Goal: Task Accomplishment & Management: Manage account settings

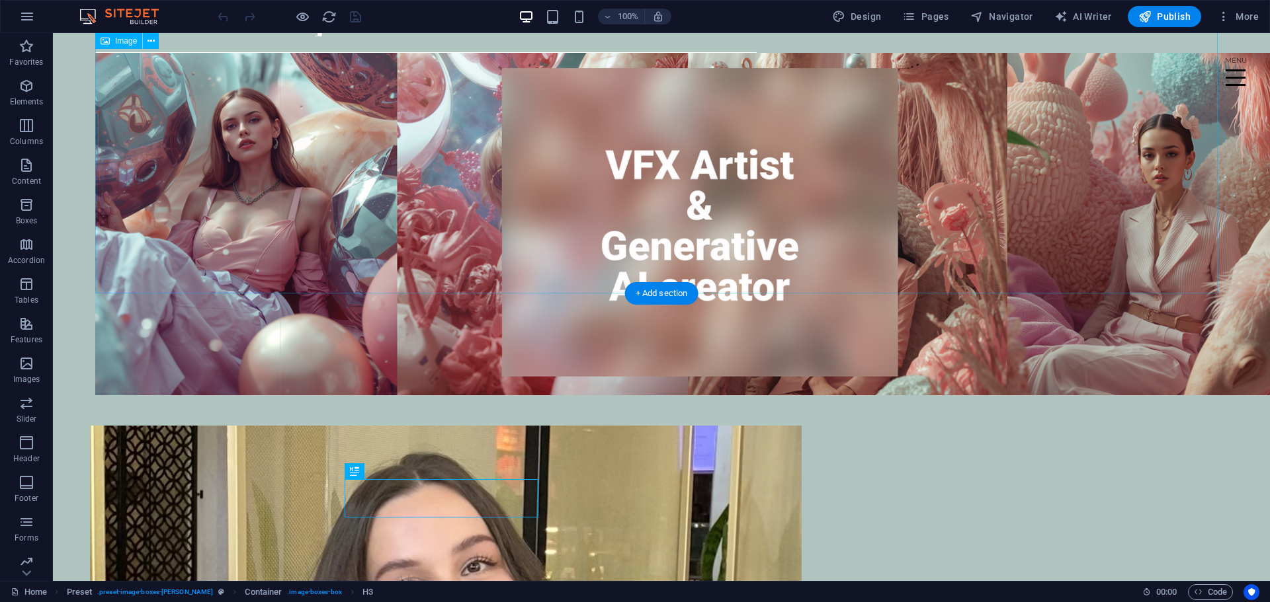
scroll to position [46, 0]
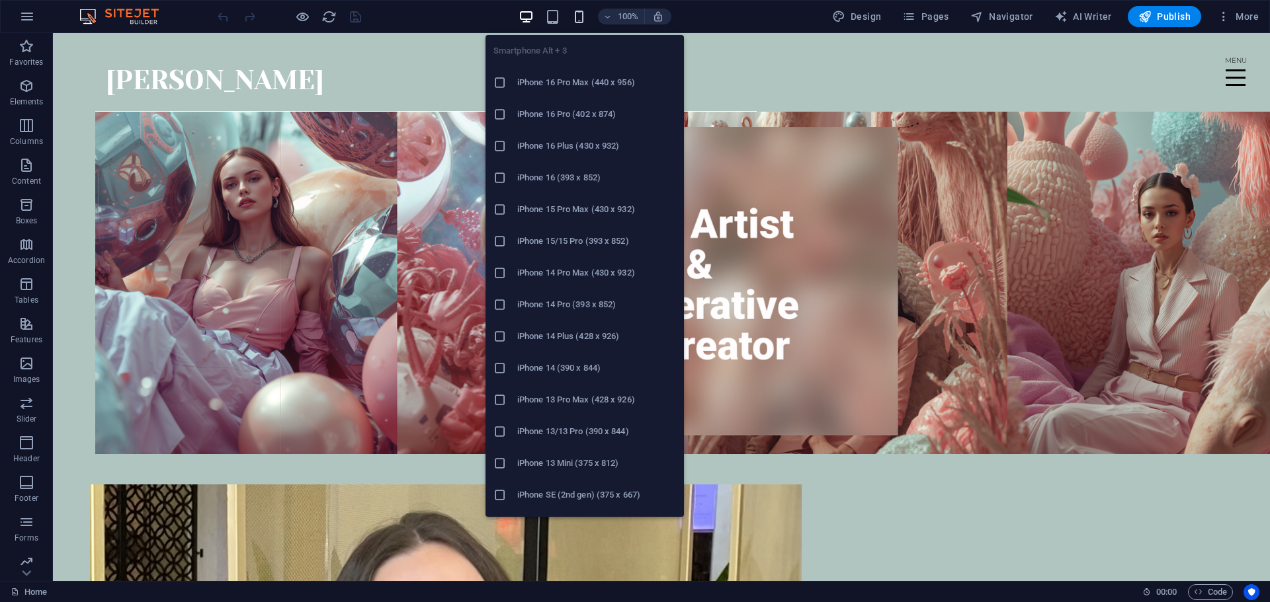
click at [587, 17] on icon "button" at bounding box center [578, 16] width 15 height 15
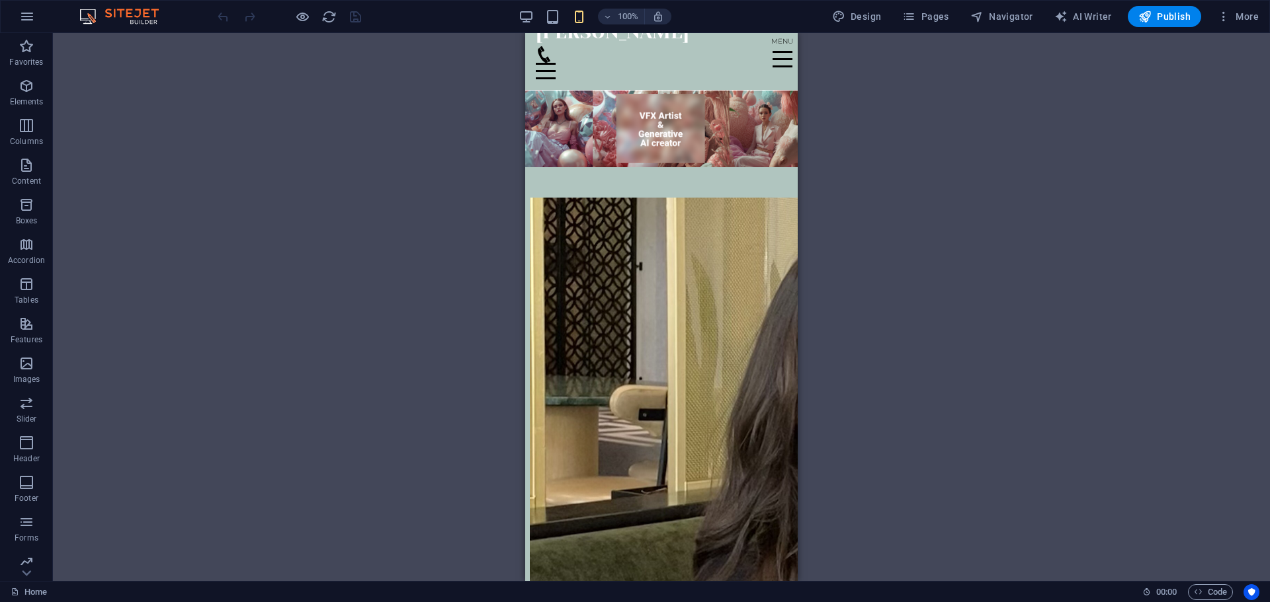
scroll to position [0, 0]
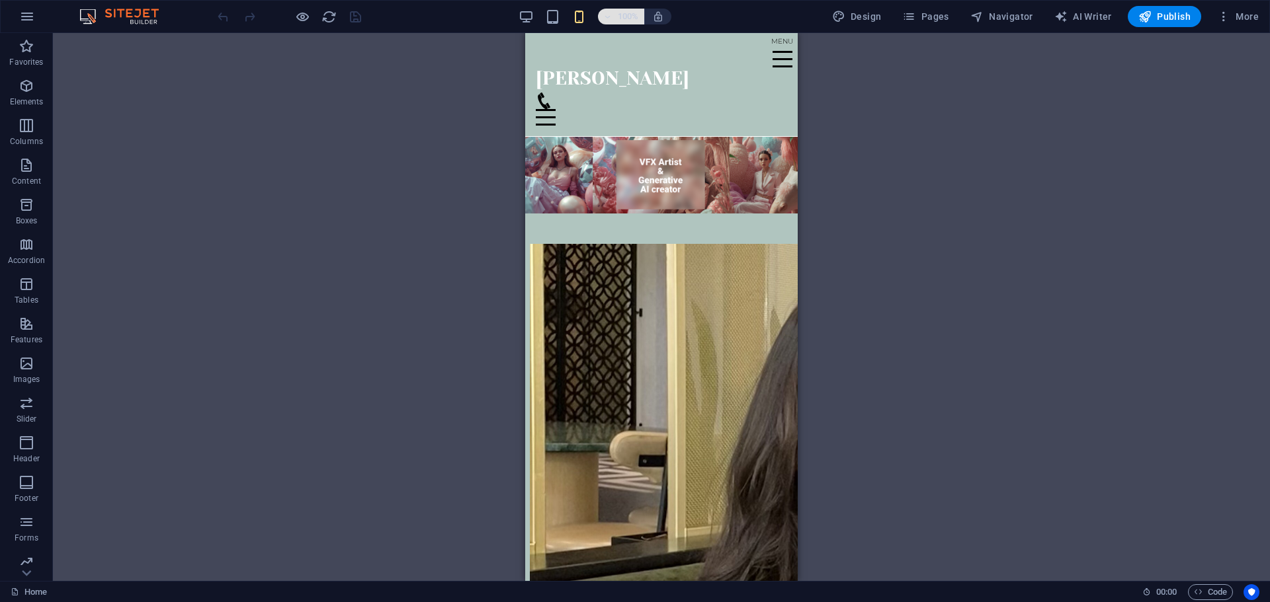
click at [632, 17] on h6 "100%" at bounding box center [628, 17] width 21 height 16
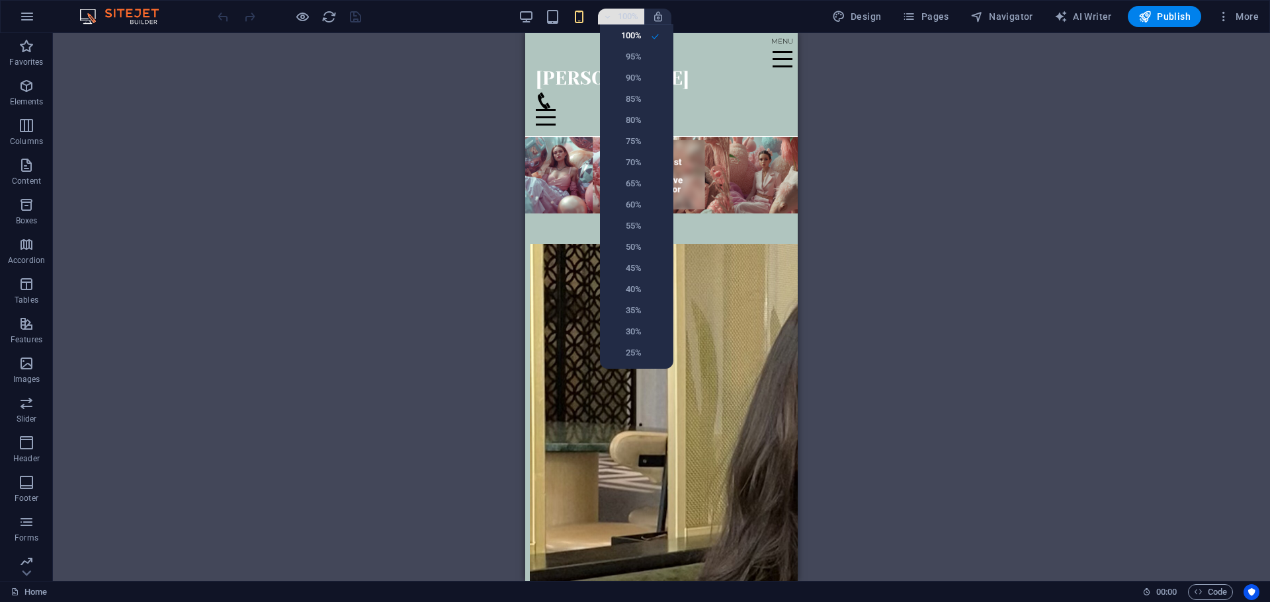
click at [632, 17] on div at bounding box center [635, 301] width 1270 height 602
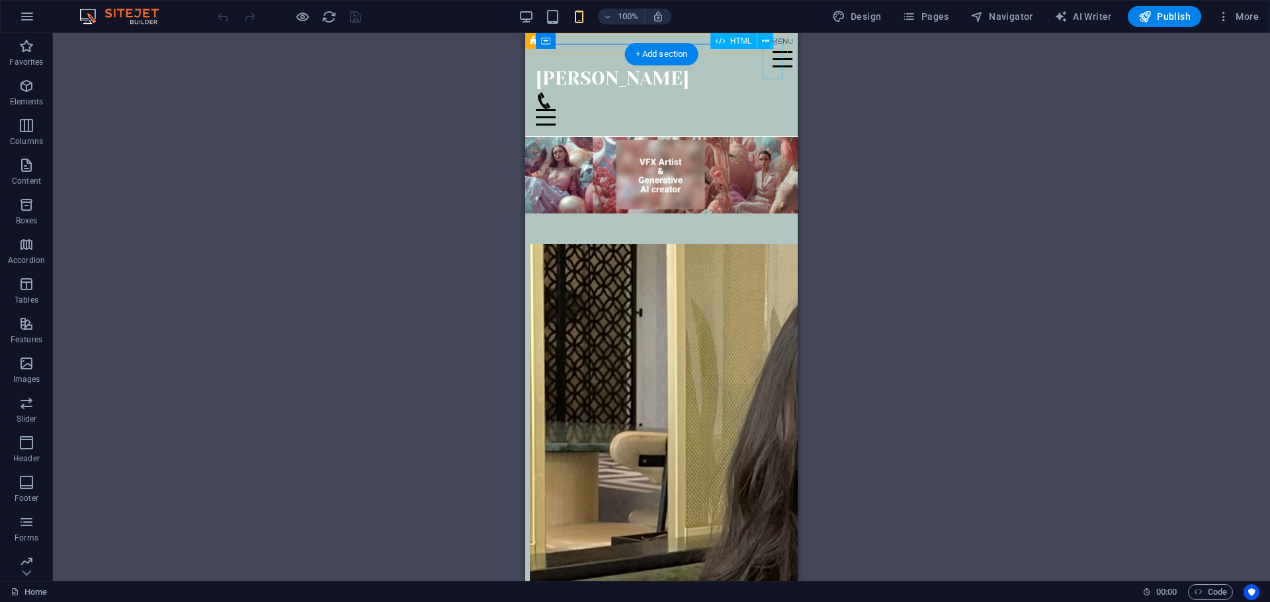
click at [776, 52] on div "Menu" at bounding box center [782, 58] width 20 height 41
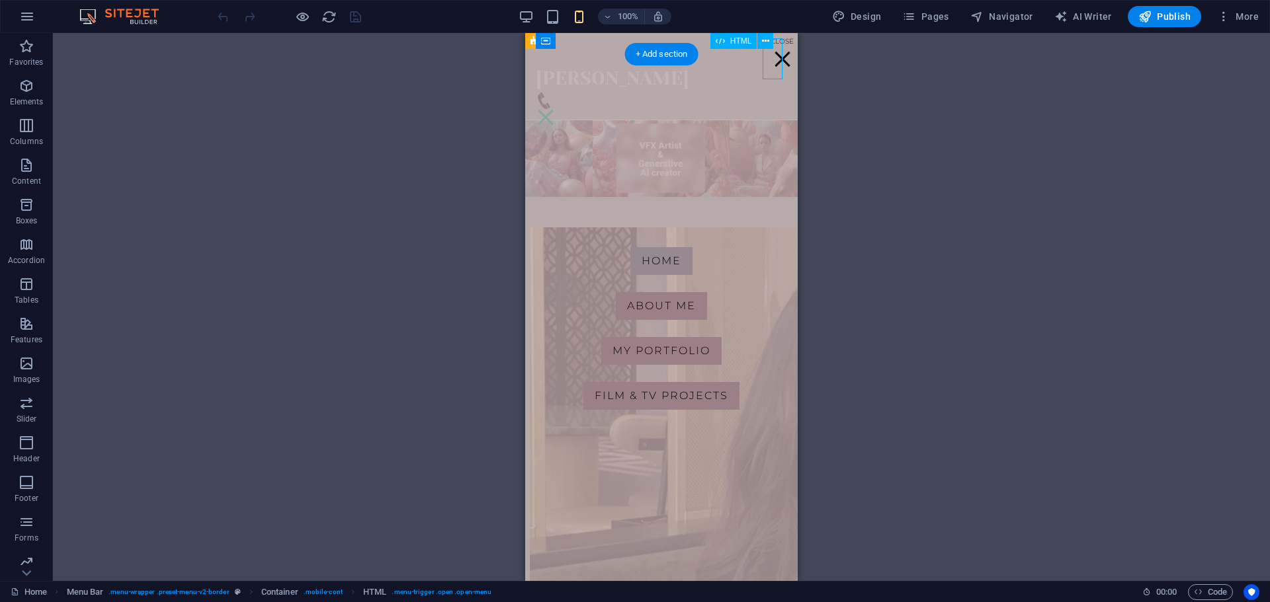
click at [776, 52] on div "Menu" at bounding box center [782, 58] width 20 height 41
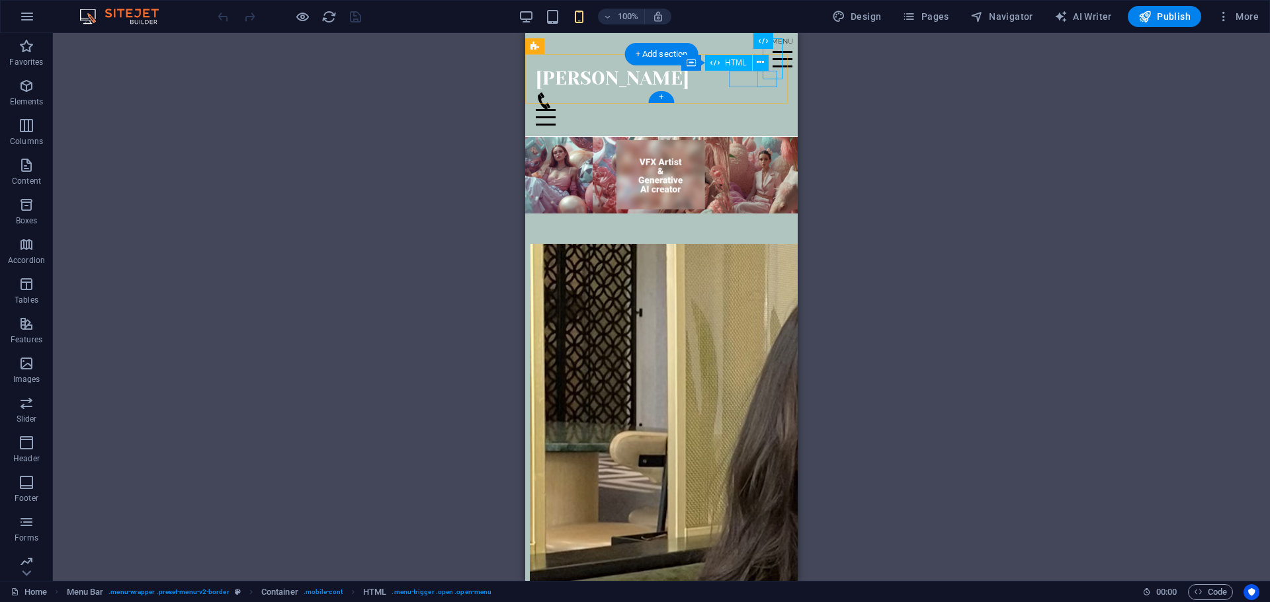
click at [768, 109] on div "Menu" at bounding box center [661, 117] width 251 height 17
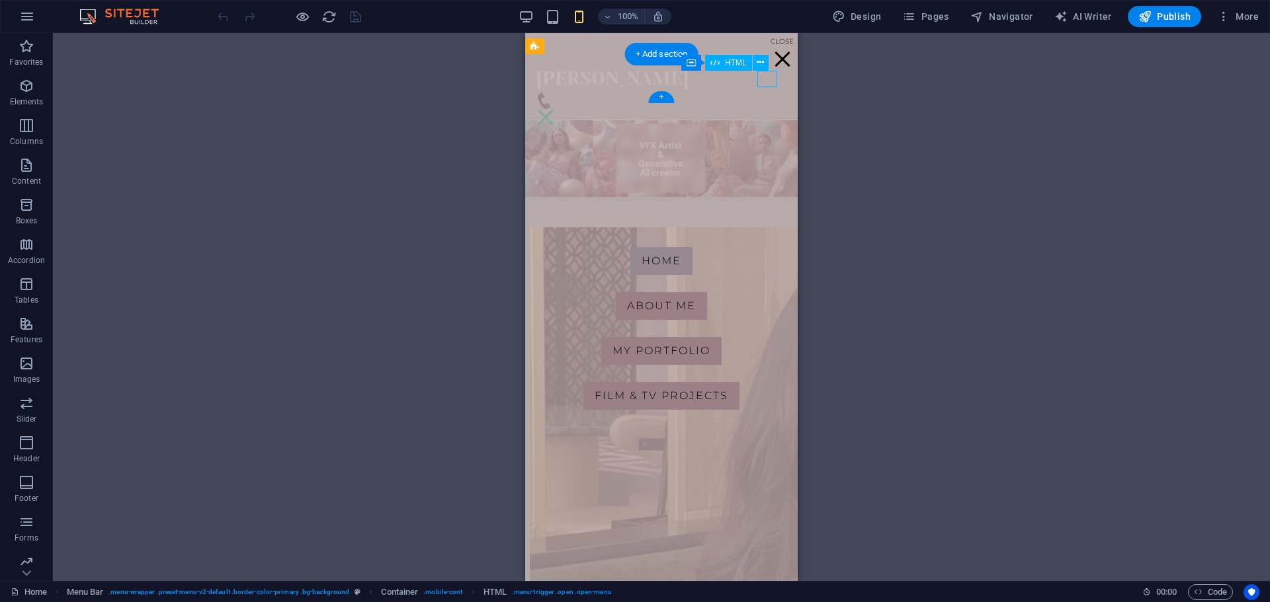
click at [555, 109] on div "Menu" at bounding box center [546, 117] width 20 height 17
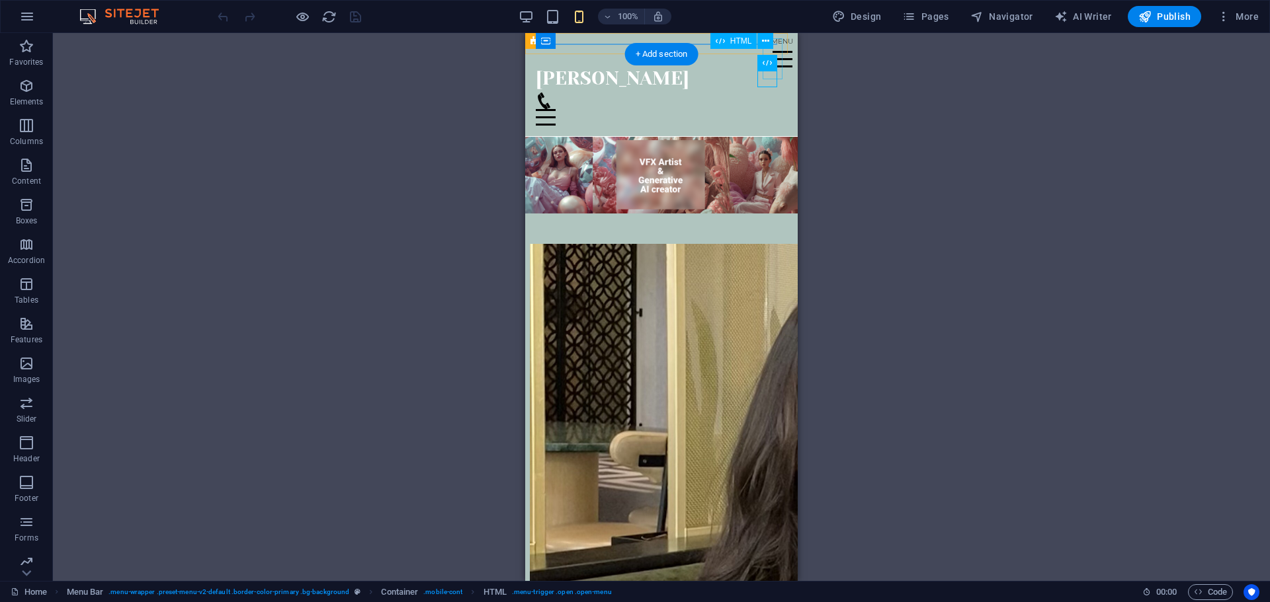
click at [778, 50] on div "Menu" at bounding box center [782, 58] width 20 height 41
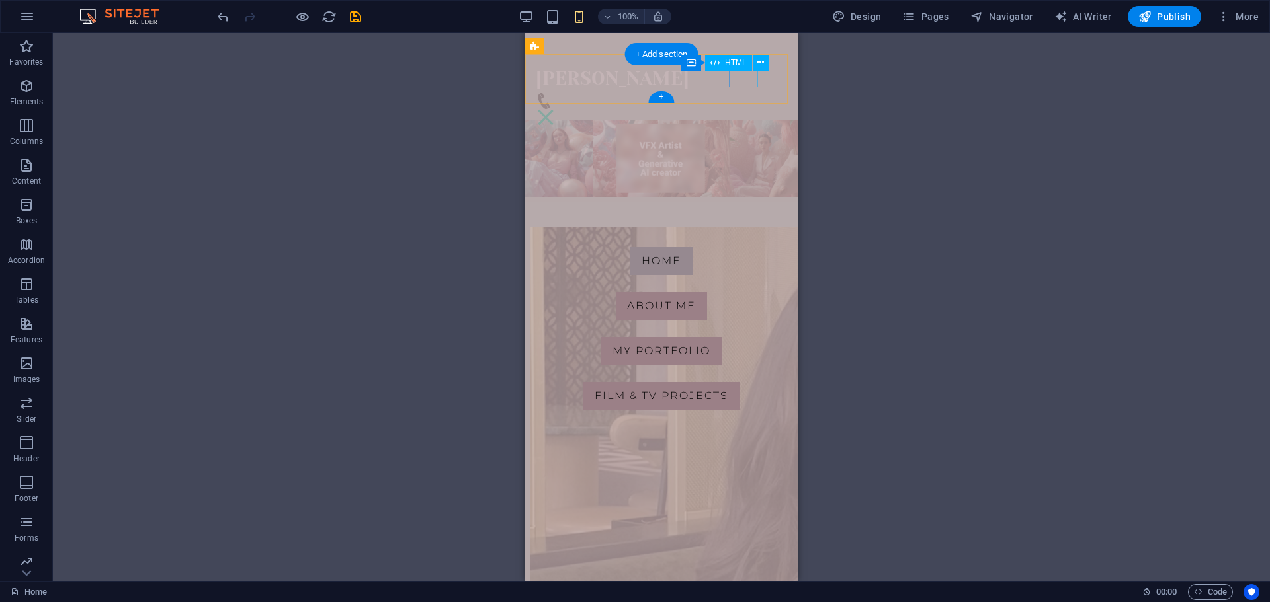
click at [555, 109] on div "Menu" at bounding box center [546, 117] width 20 height 17
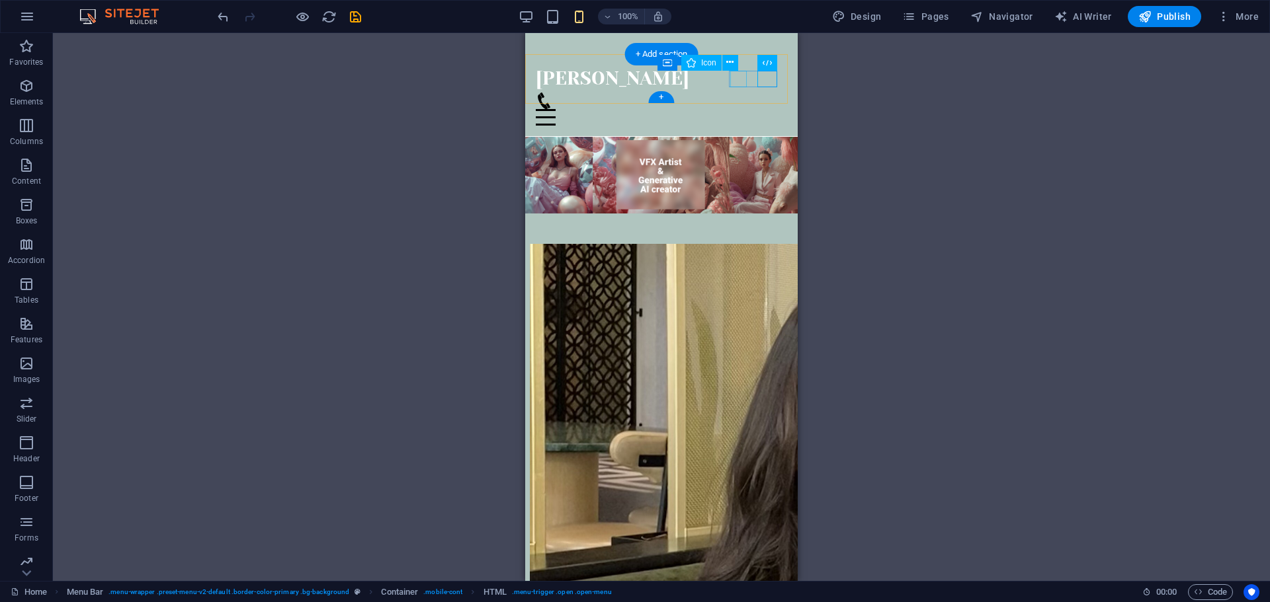
click at [739, 93] on figure at bounding box center [656, 101] width 241 height 17
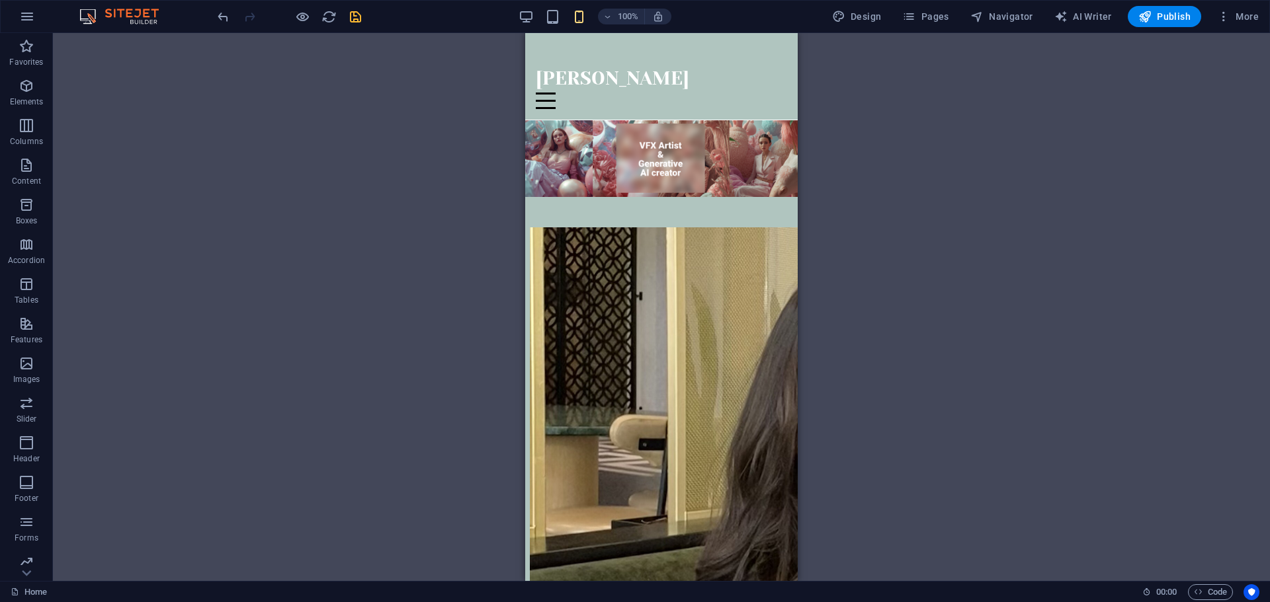
click at [362, 16] on icon "save" at bounding box center [355, 16] width 15 height 15
click at [767, 93] on div "Menu" at bounding box center [661, 101] width 251 height 17
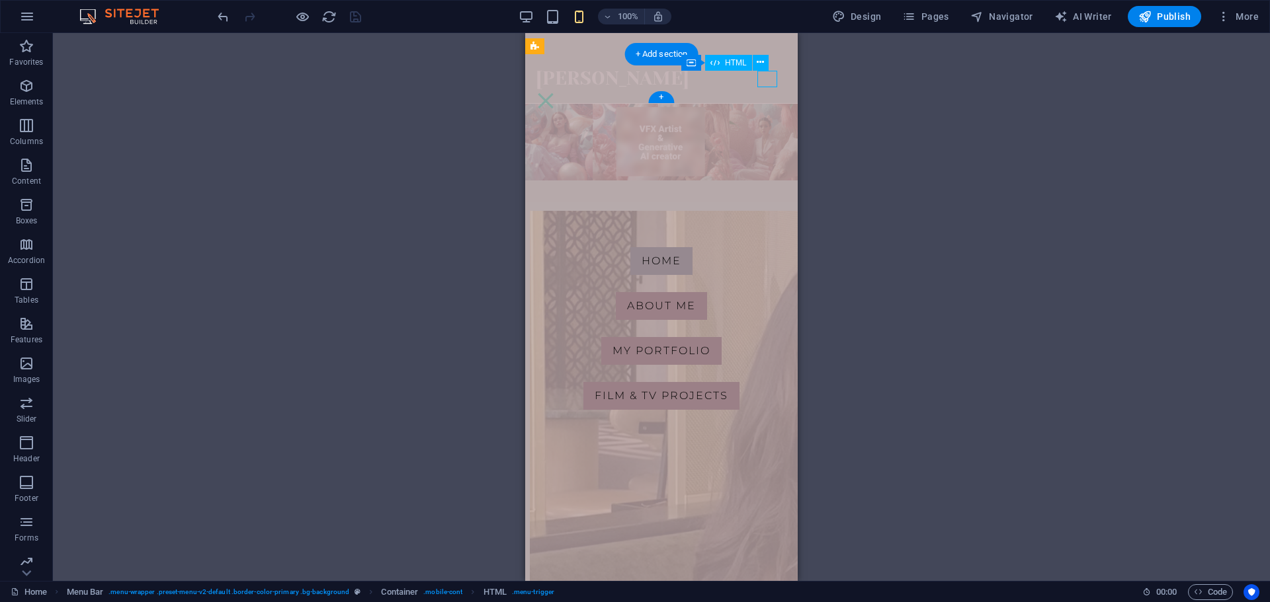
click at [555, 93] on div "Menu" at bounding box center [546, 101] width 20 height 17
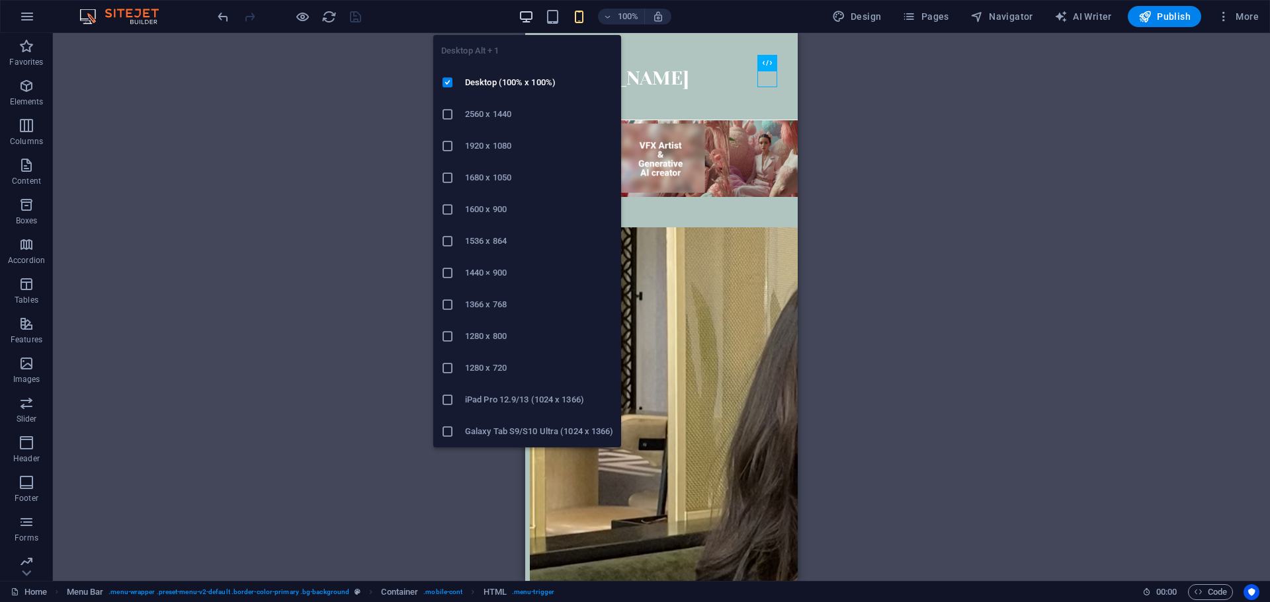
click at [524, 21] on icon "button" at bounding box center [525, 16] width 15 height 15
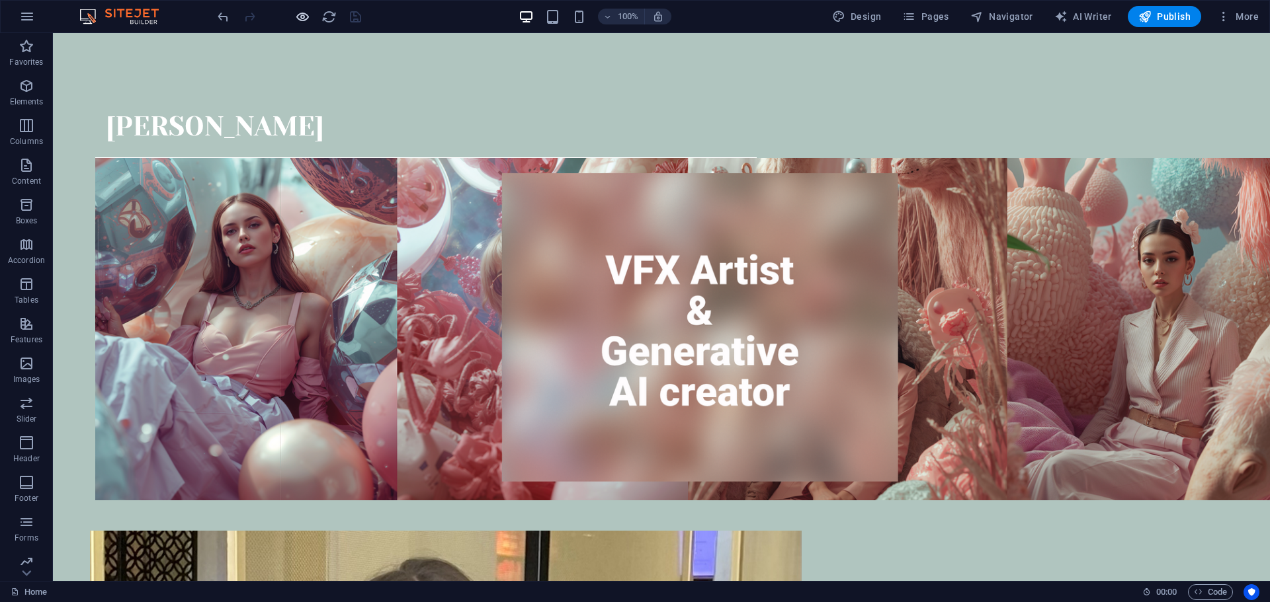
click at [302, 18] on icon "button" at bounding box center [302, 16] width 15 height 15
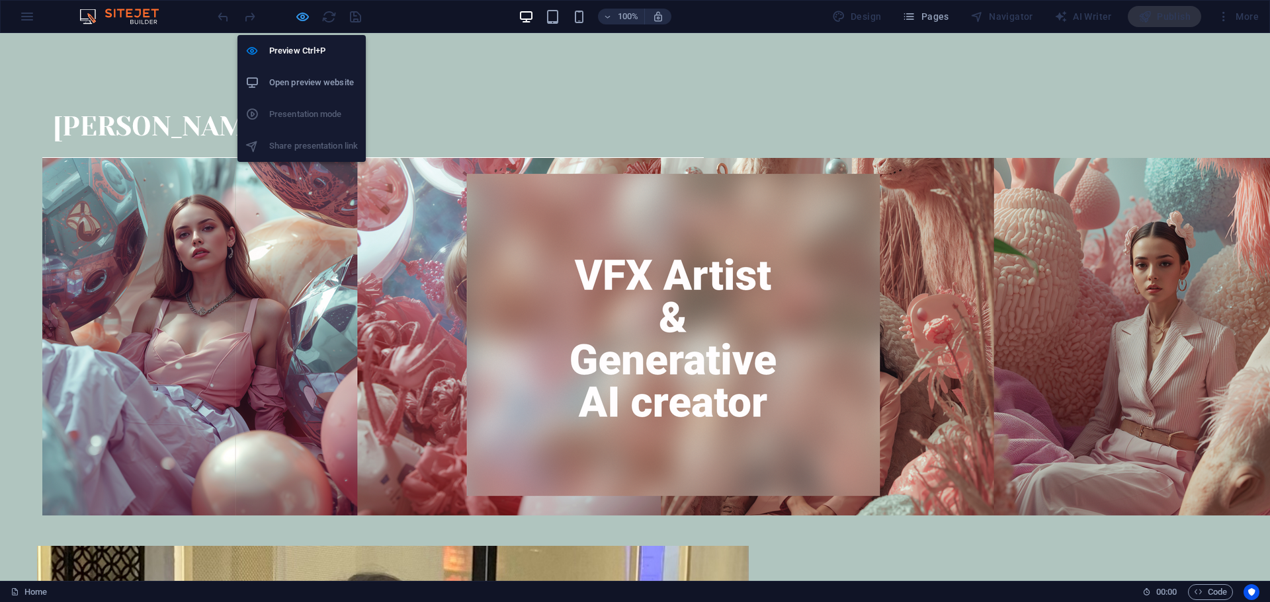
click at [302, 18] on icon "button" at bounding box center [302, 16] width 15 height 15
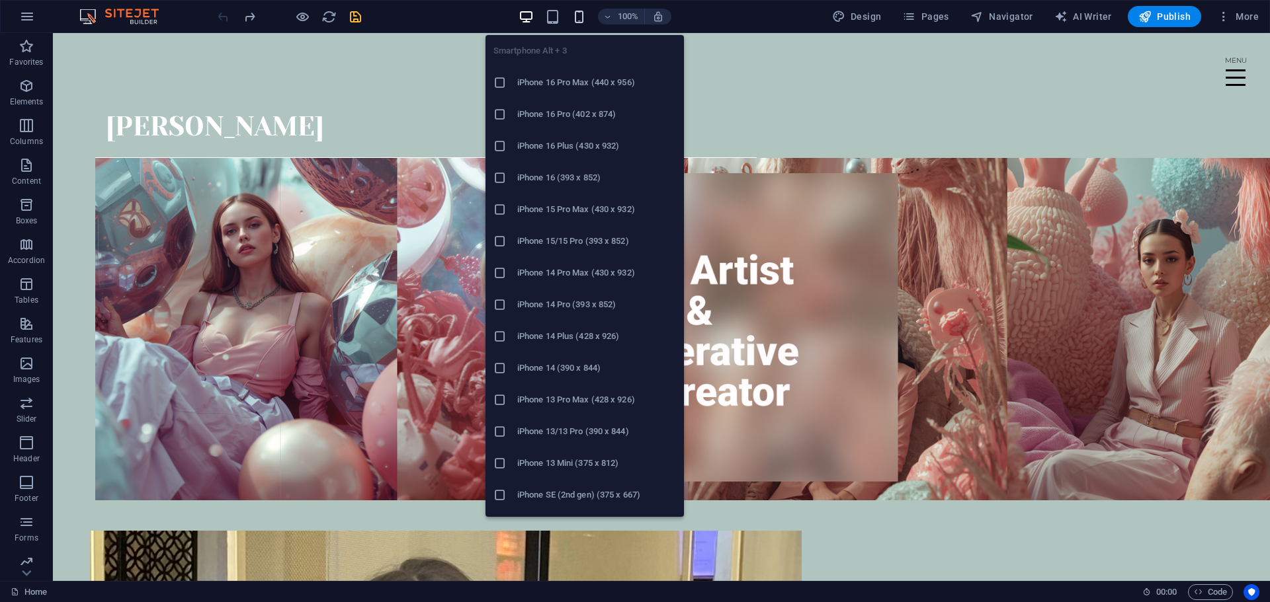
click at [582, 19] on icon "button" at bounding box center [578, 16] width 15 height 15
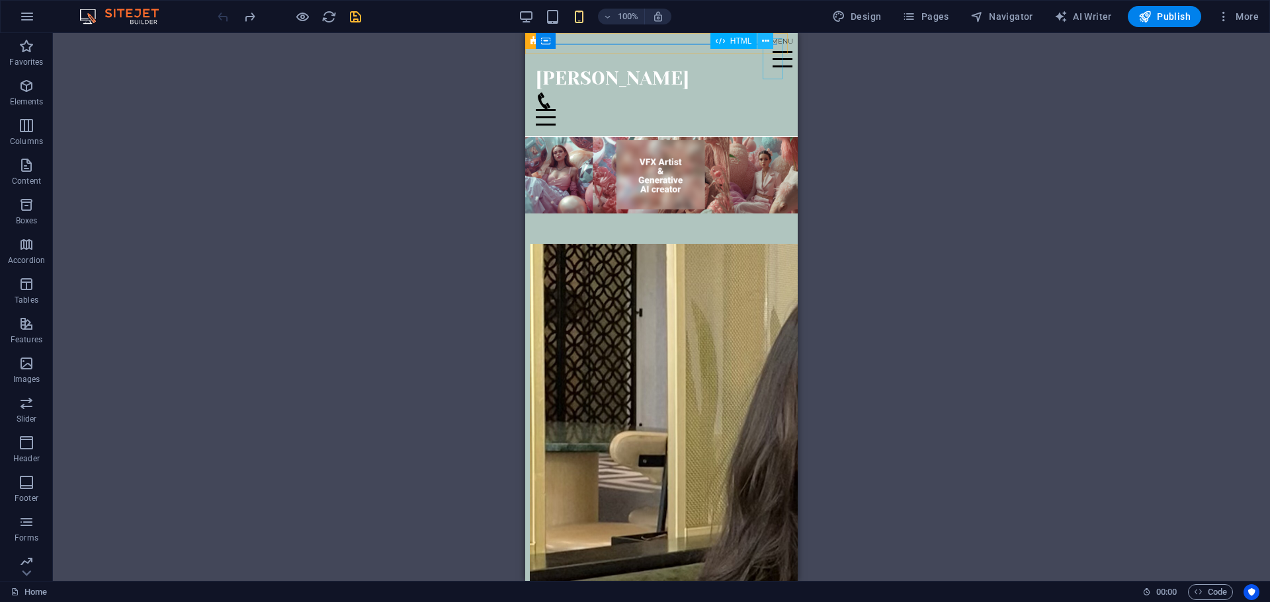
click at [772, 45] on button at bounding box center [765, 41] width 16 height 16
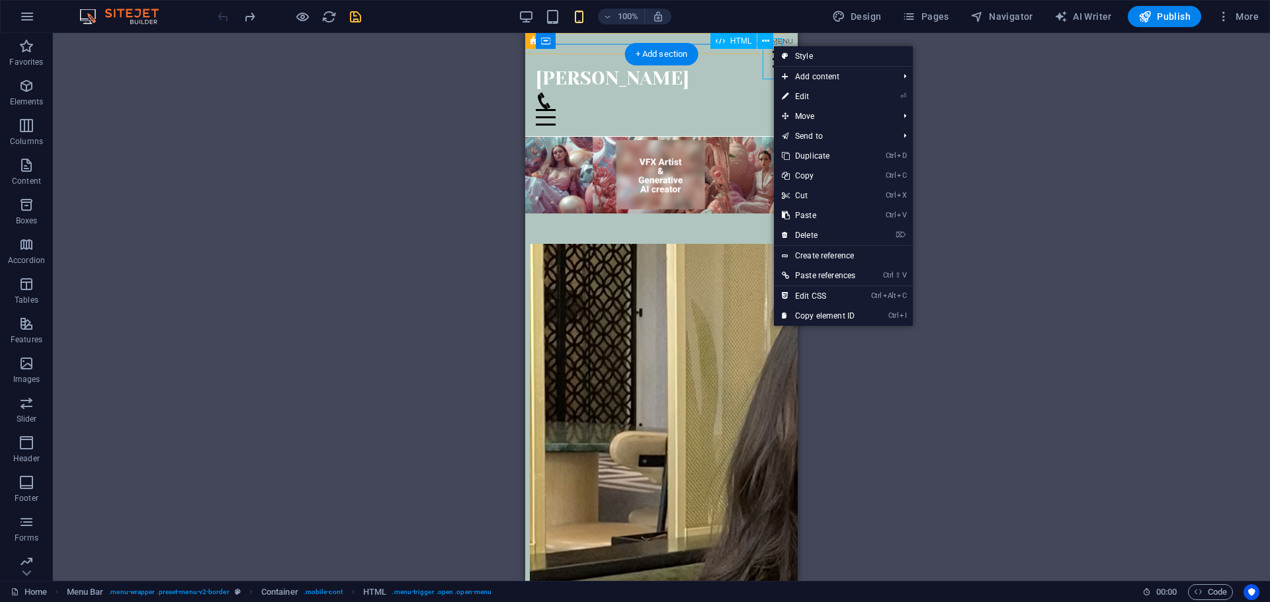
click at [772, 54] on div "Menu" at bounding box center [782, 58] width 20 height 41
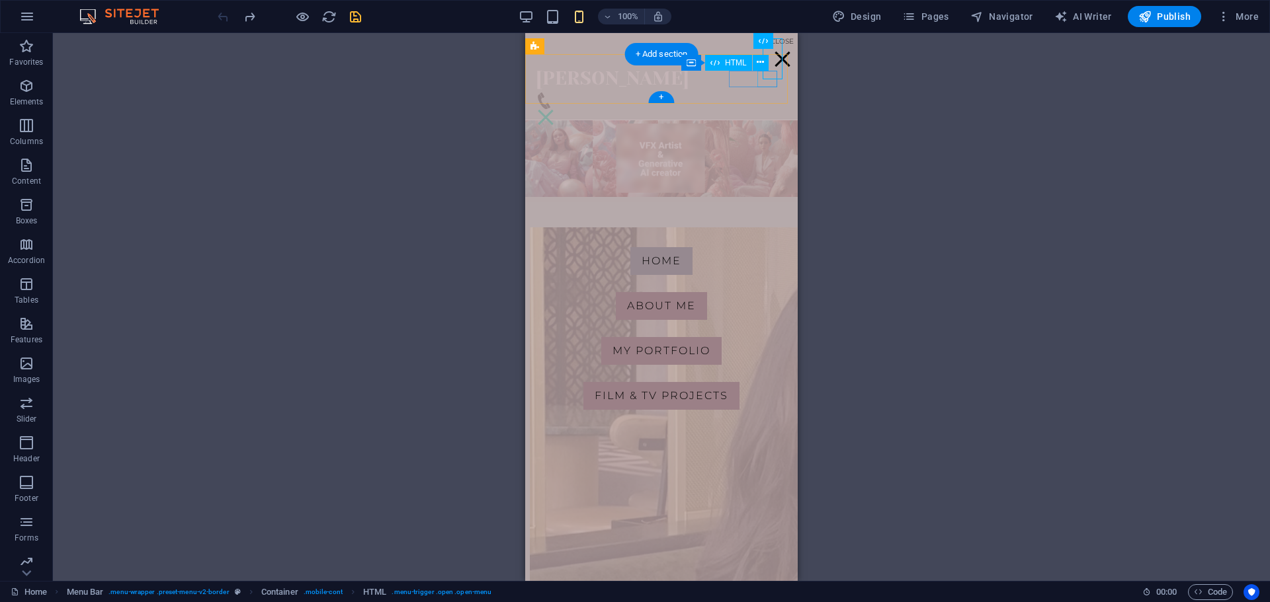
click at [555, 109] on div "Menu" at bounding box center [546, 117] width 20 height 17
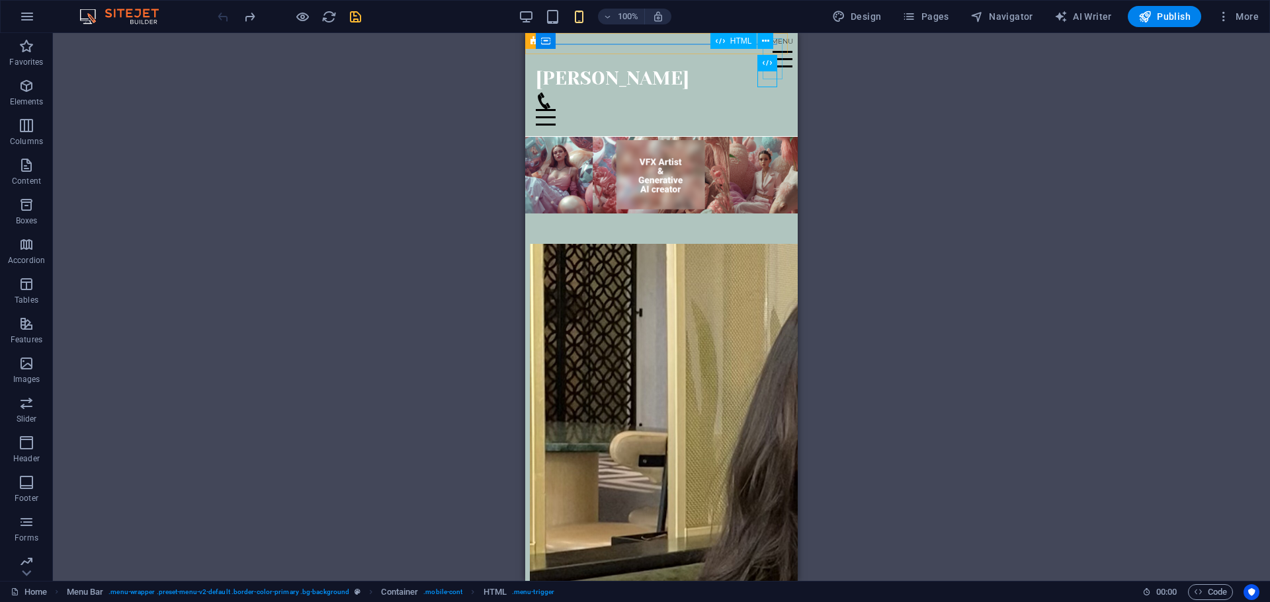
click at [778, 46] on div "HTML" at bounding box center [746, 41] width 72 height 17
click at [776, 54] on div "Menu" at bounding box center [782, 58] width 20 height 41
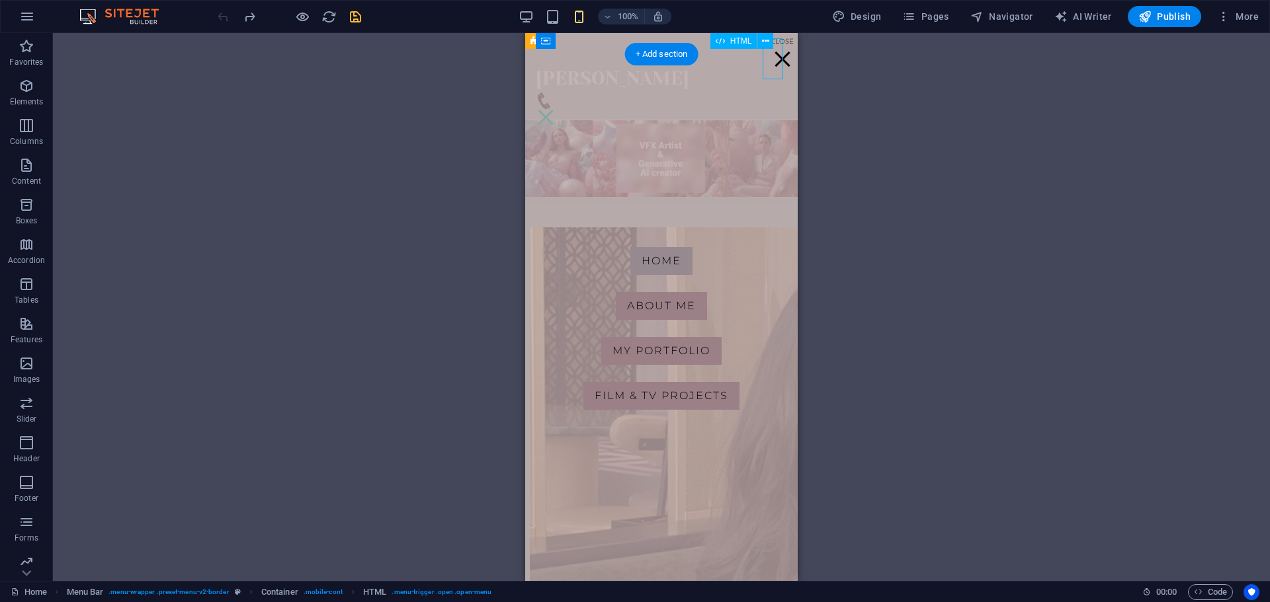
click at [776, 54] on div "Menu" at bounding box center [782, 58] width 20 height 41
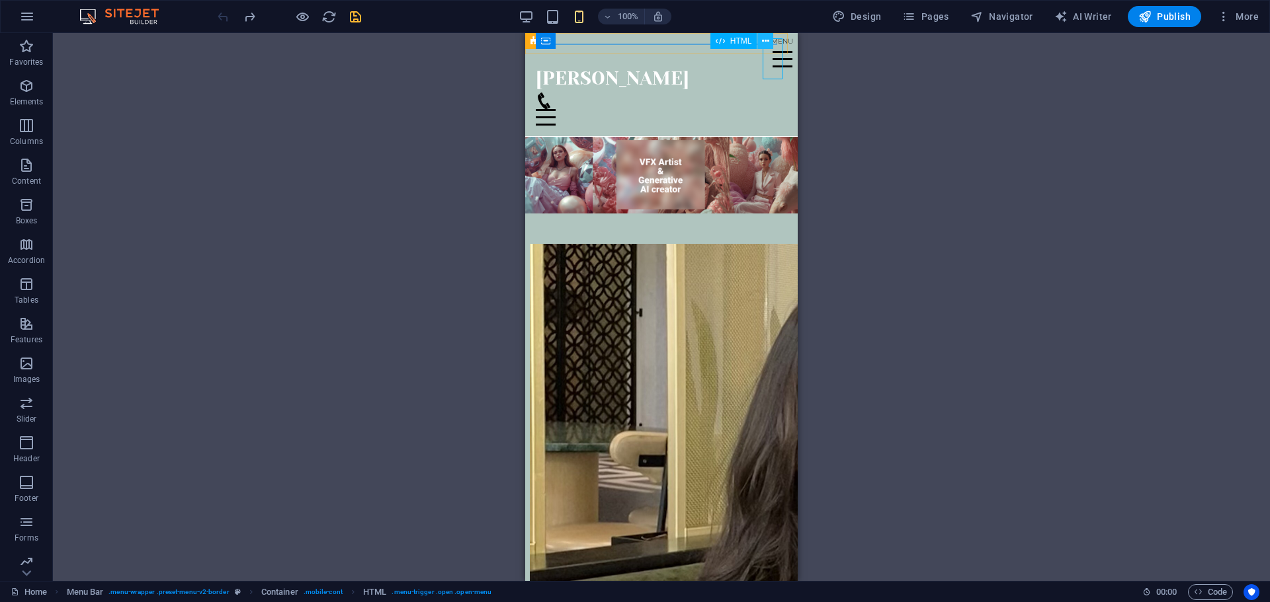
click at [764, 37] on icon at bounding box center [765, 41] width 7 height 14
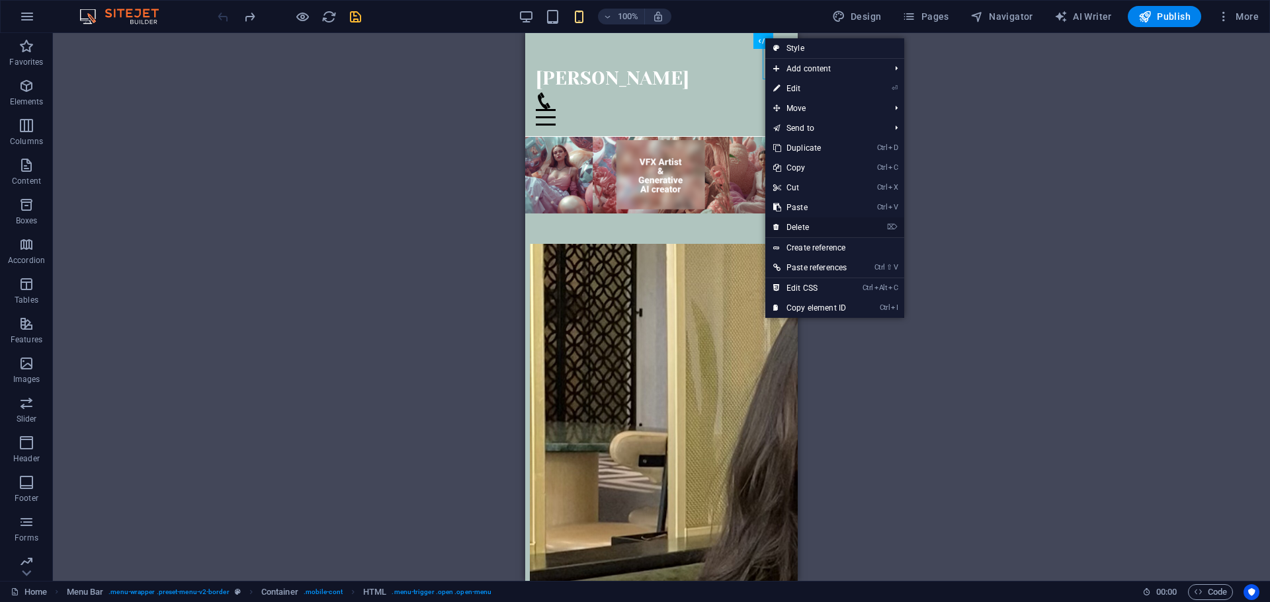
click at [817, 222] on link "⌦ Delete" at bounding box center [809, 228] width 89 height 20
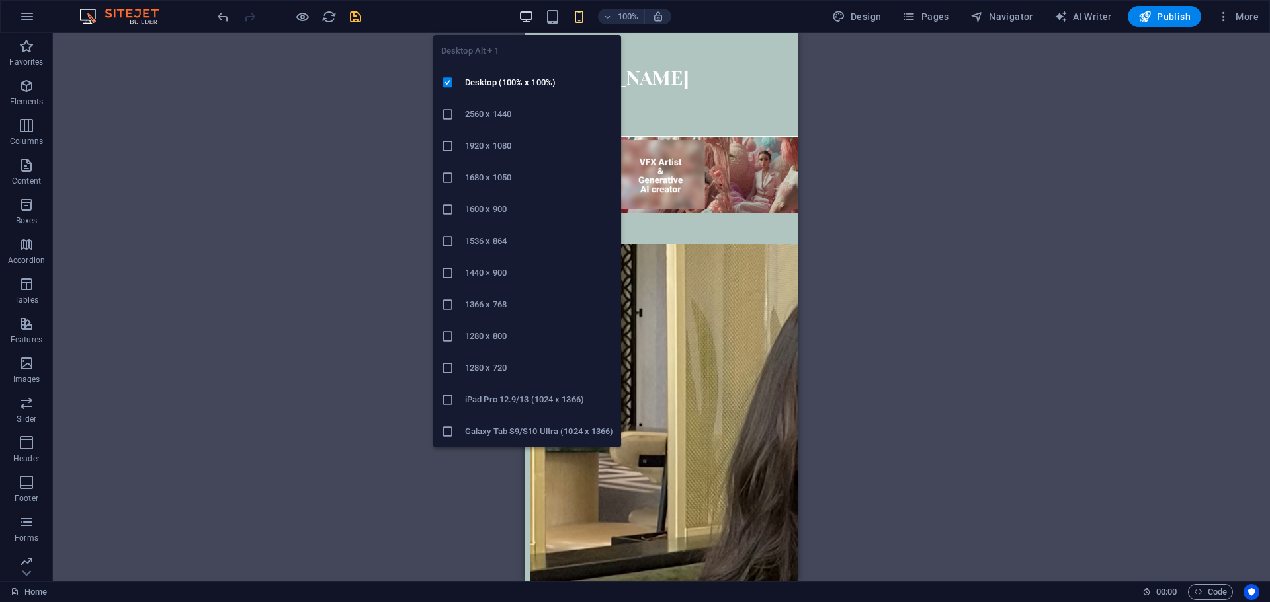
click at [534, 16] on icon "button" at bounding box center [525, 16] width 15 height 15
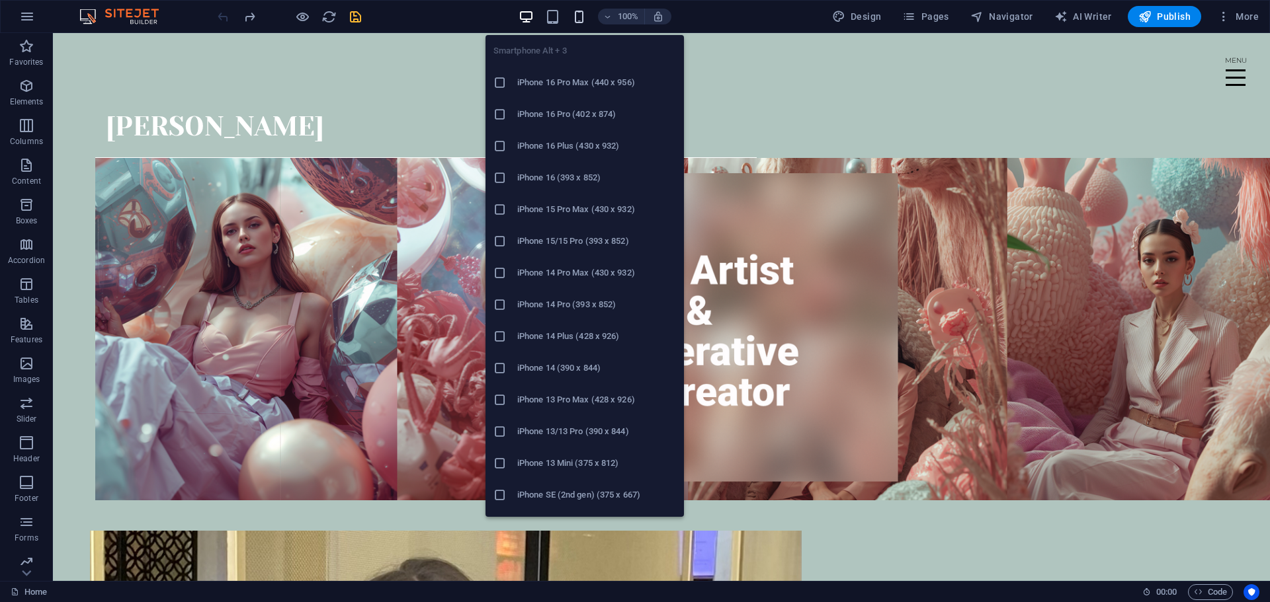
click at [576, 15] on icon "button" at bounding box center [578, 16] width 15 height 15
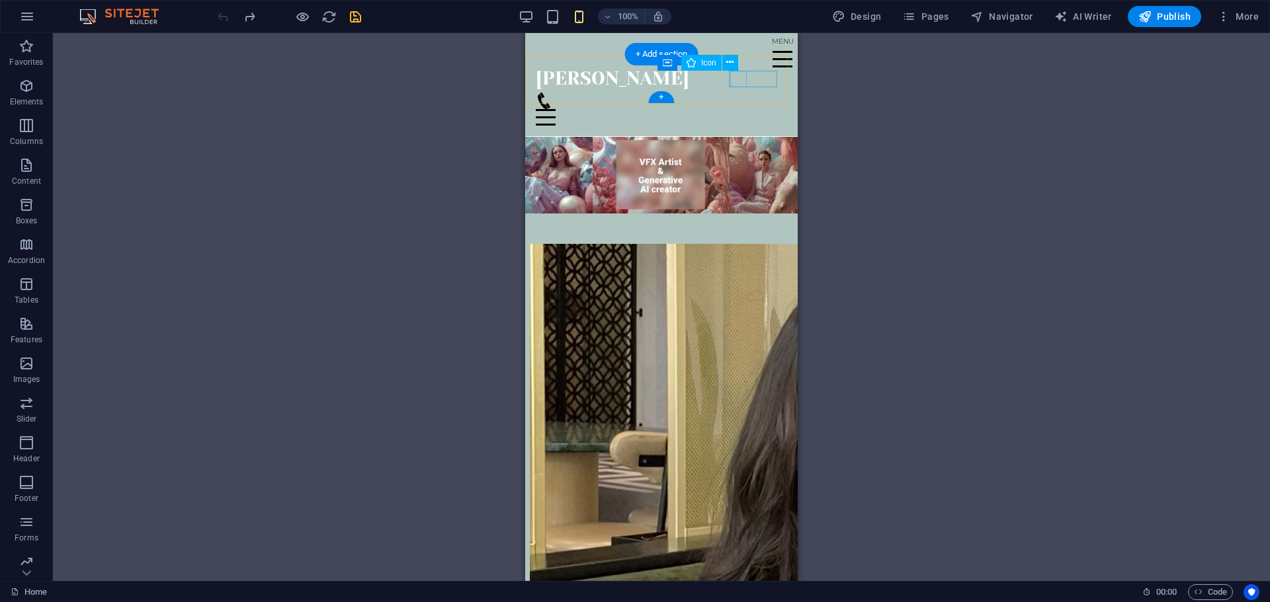
click at [733, 93] on figure at bounding box center [656, 101] width 241 height 17
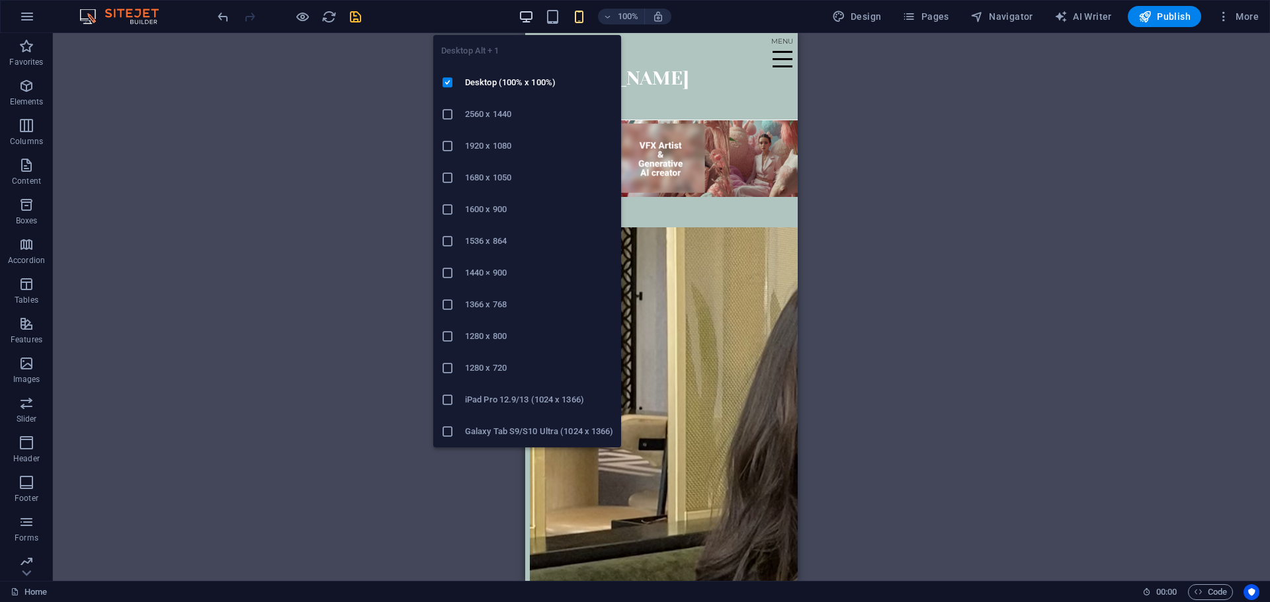
click at [534, 15] on icon "button" at bounding box center [525, 16] width 15 height 15
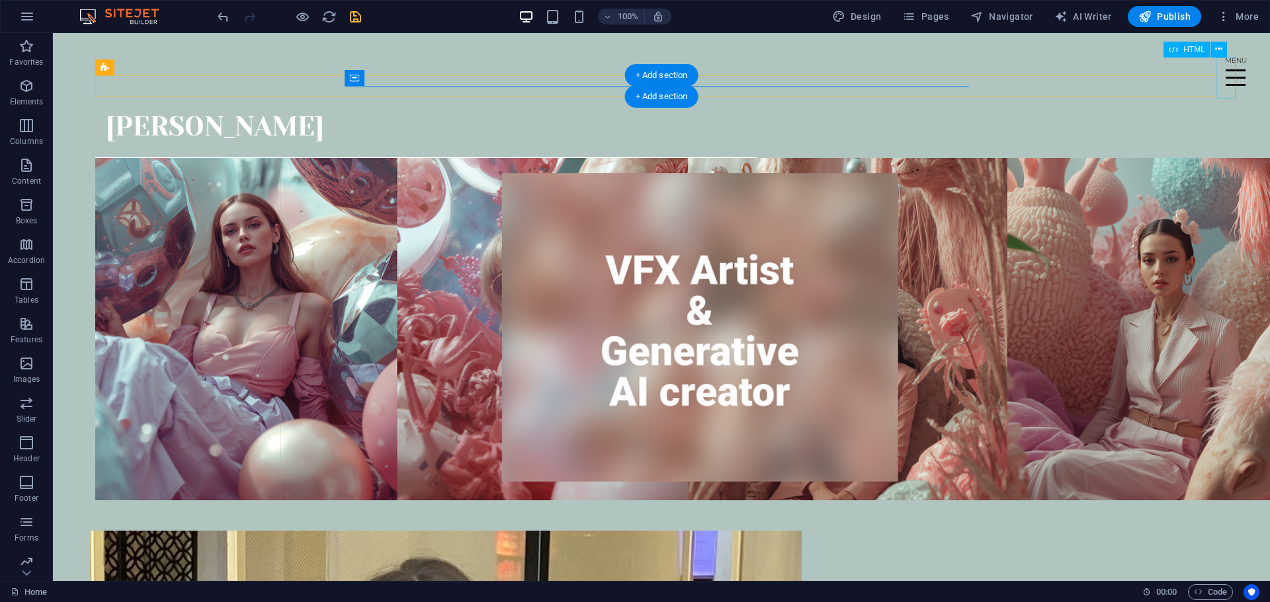
click at [1229, 76] on div "Menu" at bounding box center [1235, 78] width 20 height 41
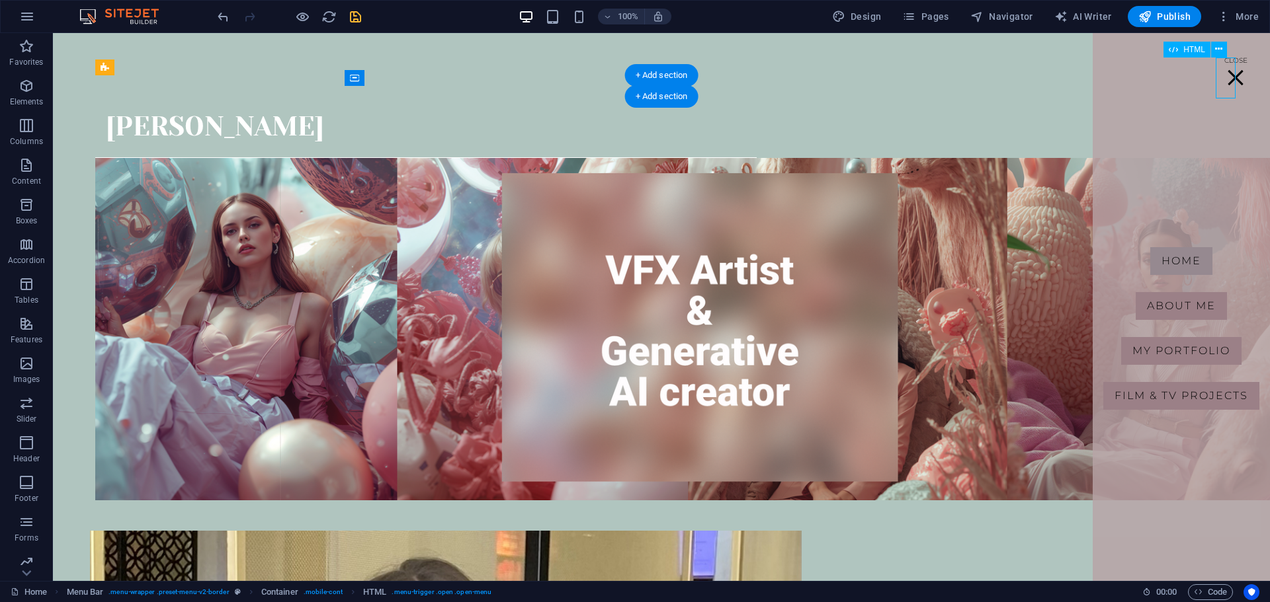
click at [1229, 76] on div "Menu" at bounding box center [1235, 78] width 20 height 41
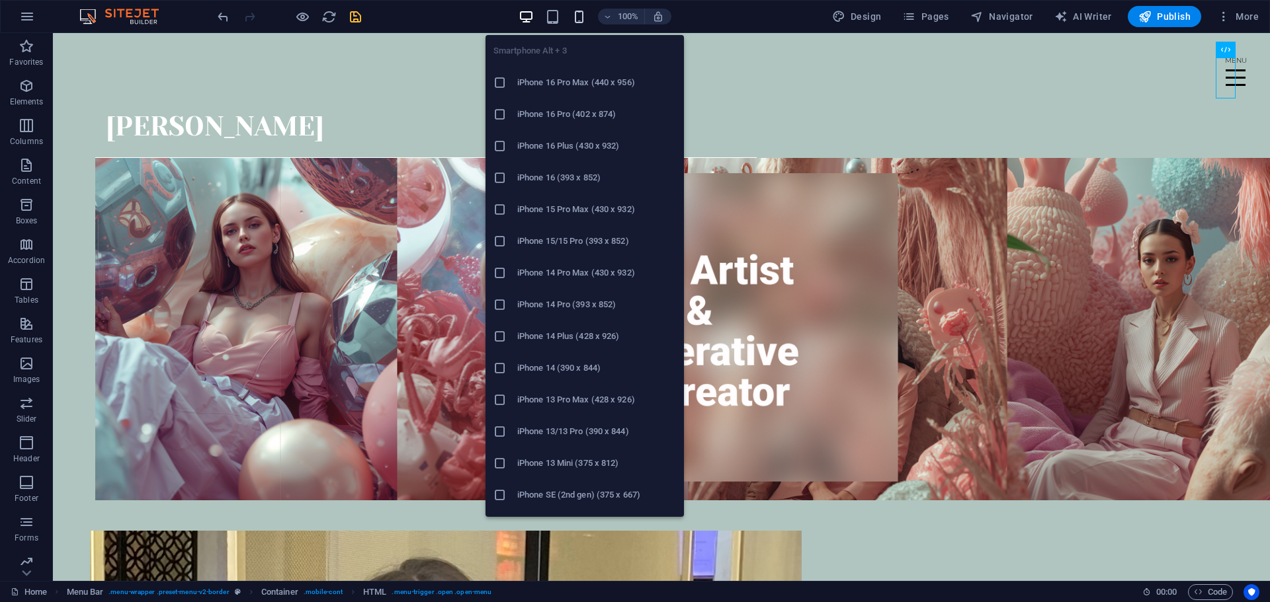
click at [577, 21] on icon "button" at bounding box center [578, 16] width 15 height 15
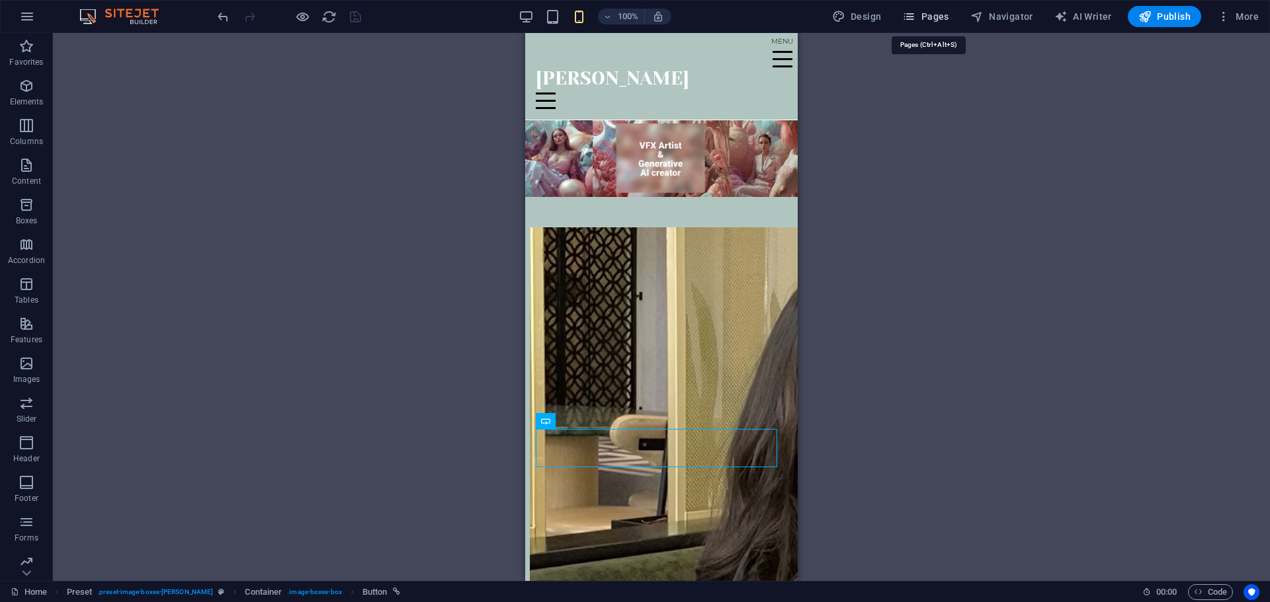
click at [928, 18] on span "Pages" at bounding box center [925, 16] width 46 height 13
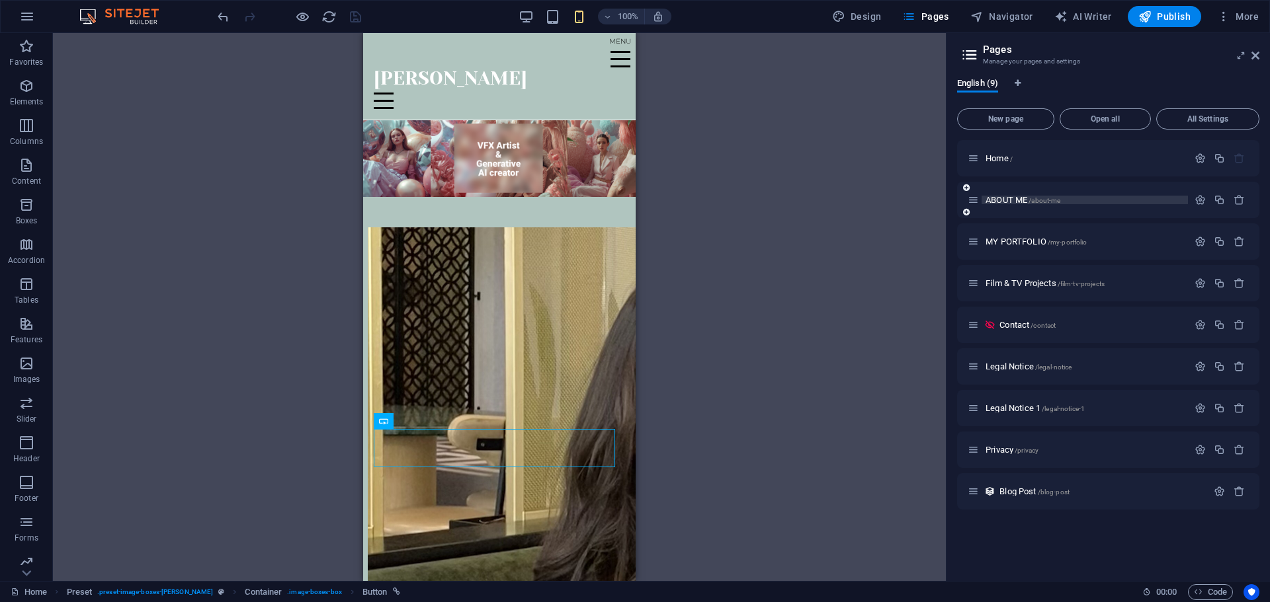
click at [1016, 201] on span "ABOUT ME /about-me" at bounding box center [1022, 200] width 75 height 10
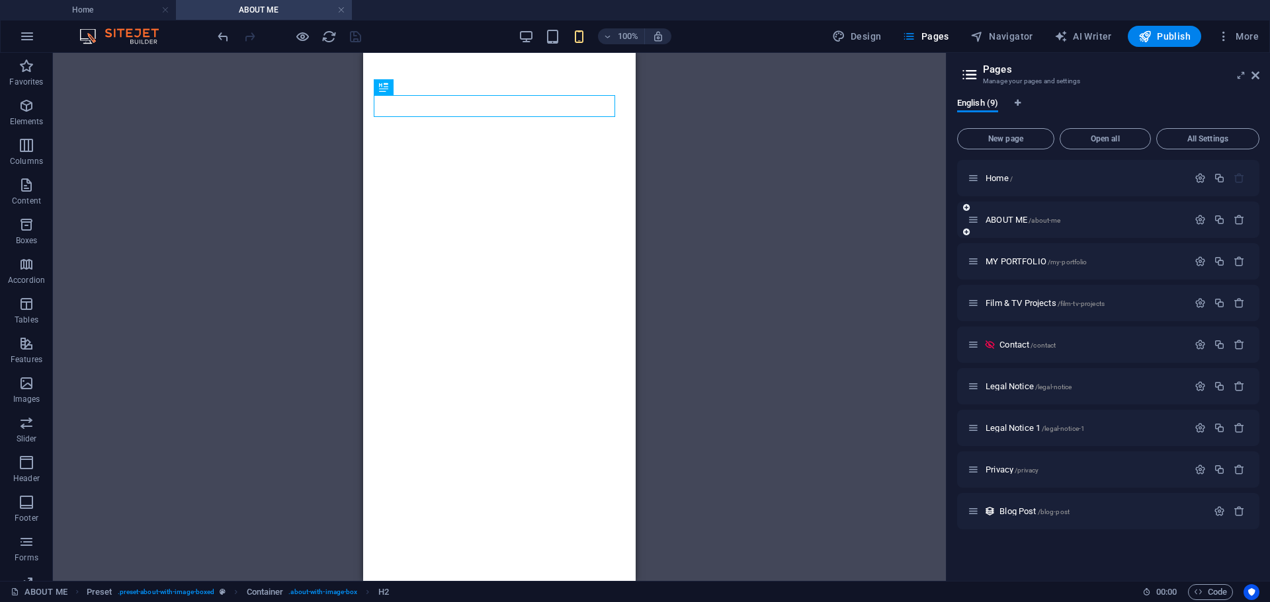
click at [1031, 227] on div "ABOUT ME /about-me" at bounding box center [1108, 220] width 302 height 36
click at [1024, 257] on span "MY PORTFOLIO /my-portfolio" at bounding box center [1035, 262] width 101 height 10
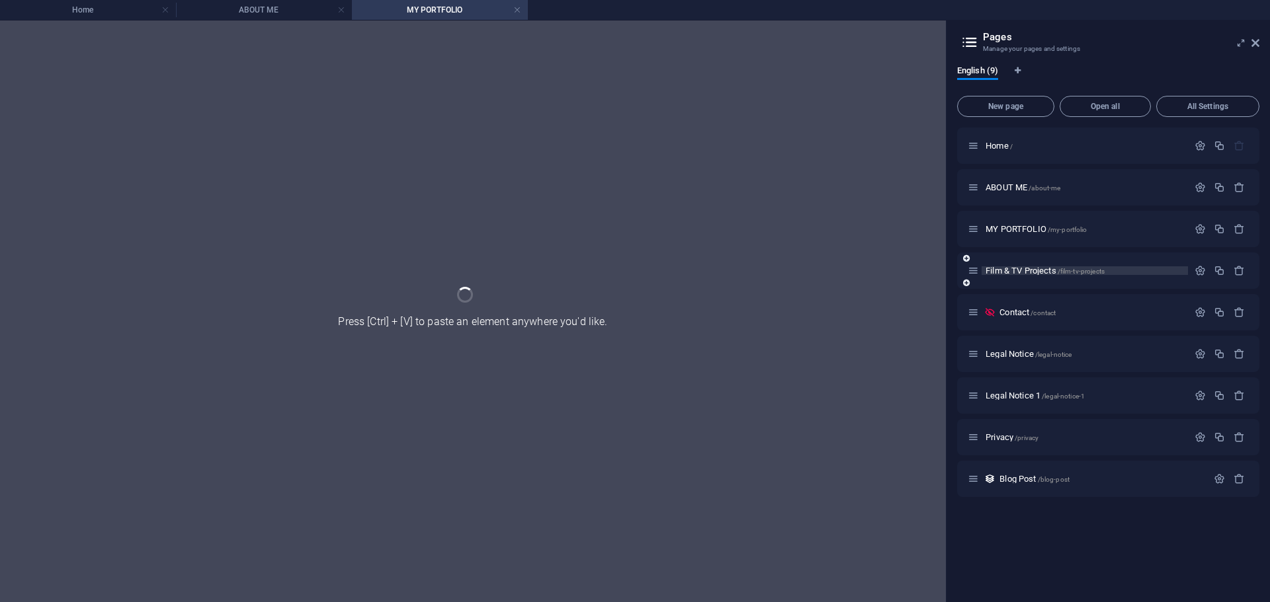
click at [1038, 272] on span "Film & TV Projects /film-tv-projects" at bounding box center [1044, 271] width 119 height 10
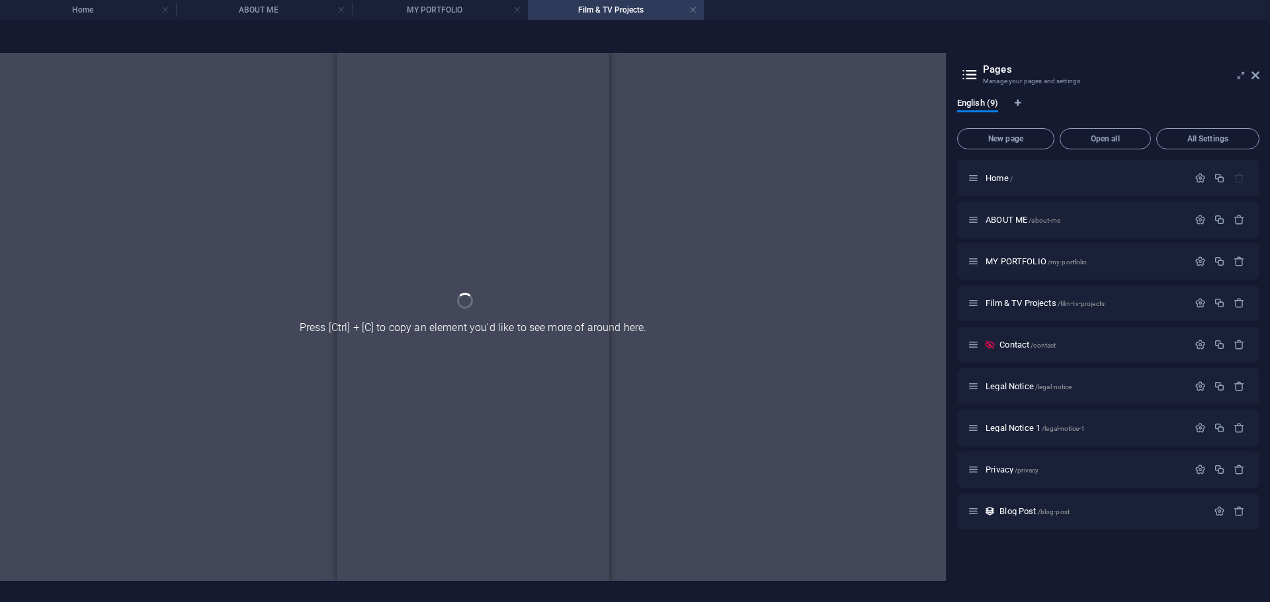
click at [276, 21] on section "Home ABOUT ME MY PORTFOLIO Film & TV Projects Favorites Elements Columns Conten…" at bounding box center [635, 301] width 1270 height 602
click at [270, 16] on h4 "ABOUT ME" at bounding box center [264, 10] width 176 height 15
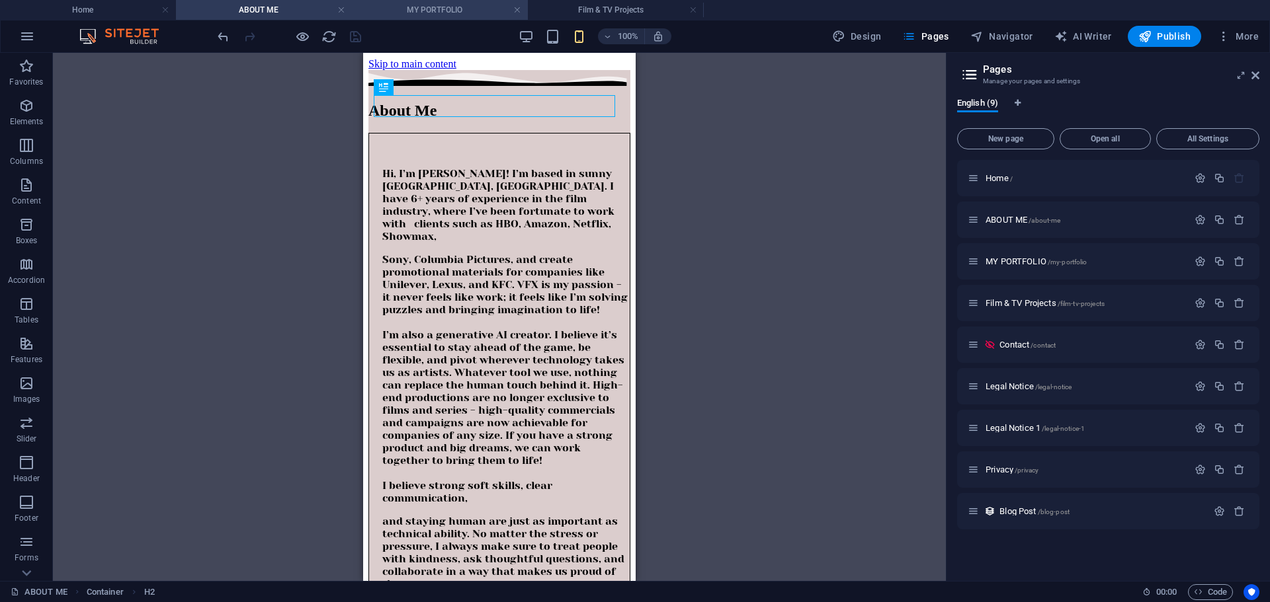
click at [431, 2] on li "MY PORTFOLIO" at bounding box center [440, 10] width 176 height 20
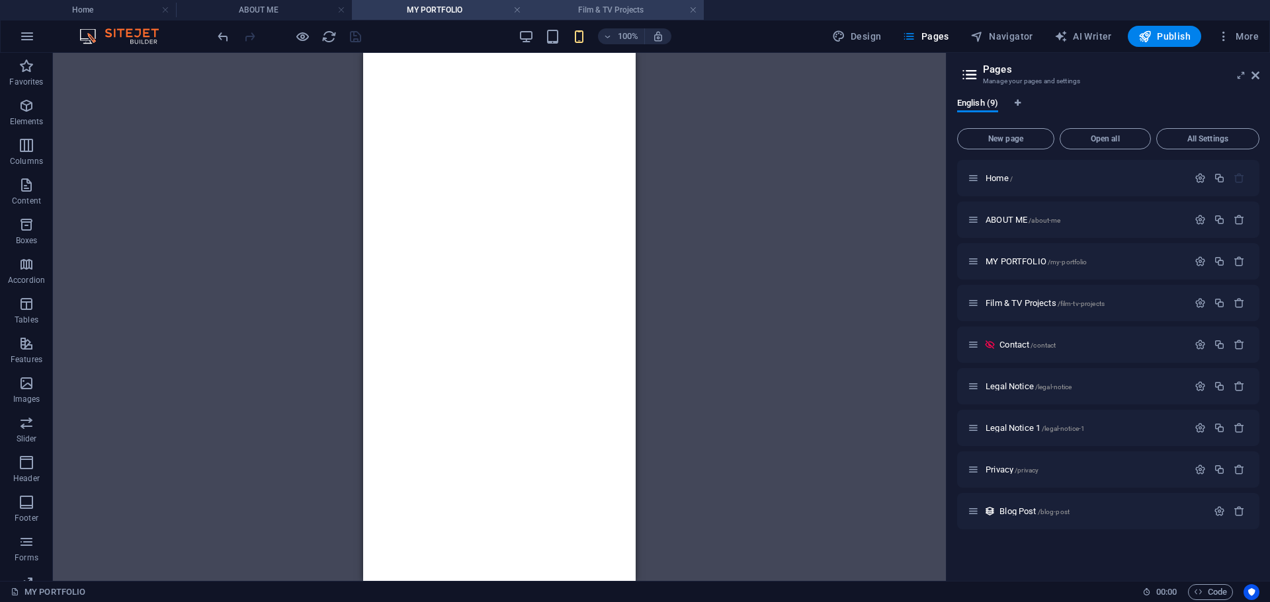
click at [601, 5] on h4 "Film & TV Projects" at bounding box center [616, 10] width 176 height 15
click at [460, 4] on h4 "MY PORTFOLIO" at bounding box center [440, 10] width 176 height 15
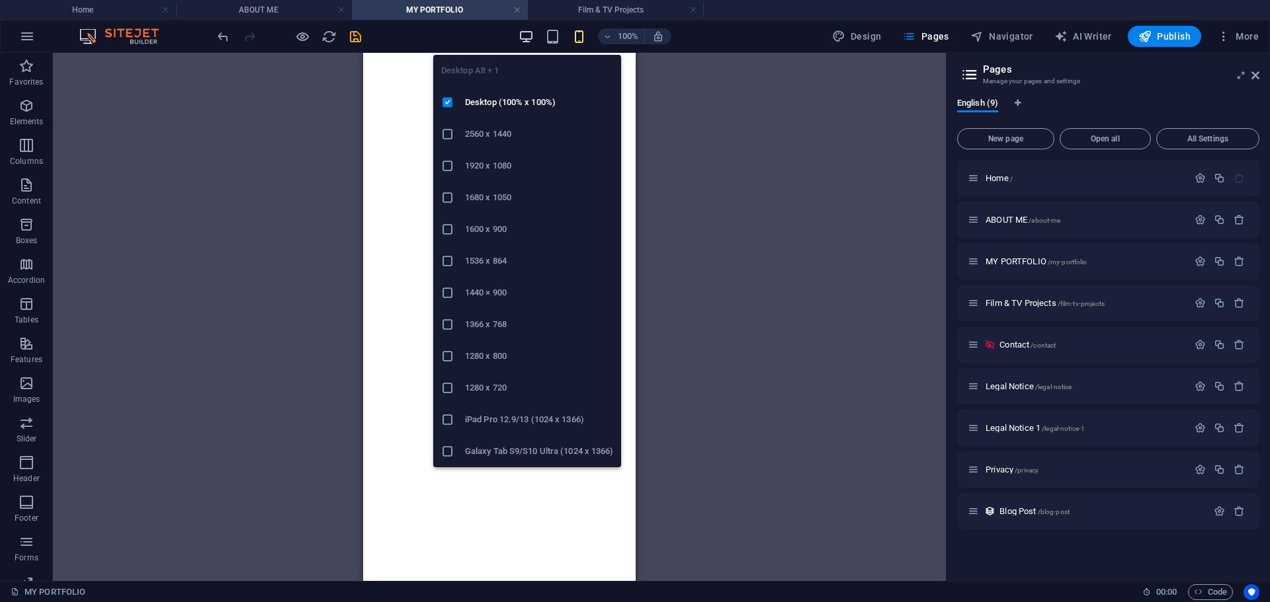
click at [533, 36] on icon "button" at bounding box center [525, 36] width 15 height 15
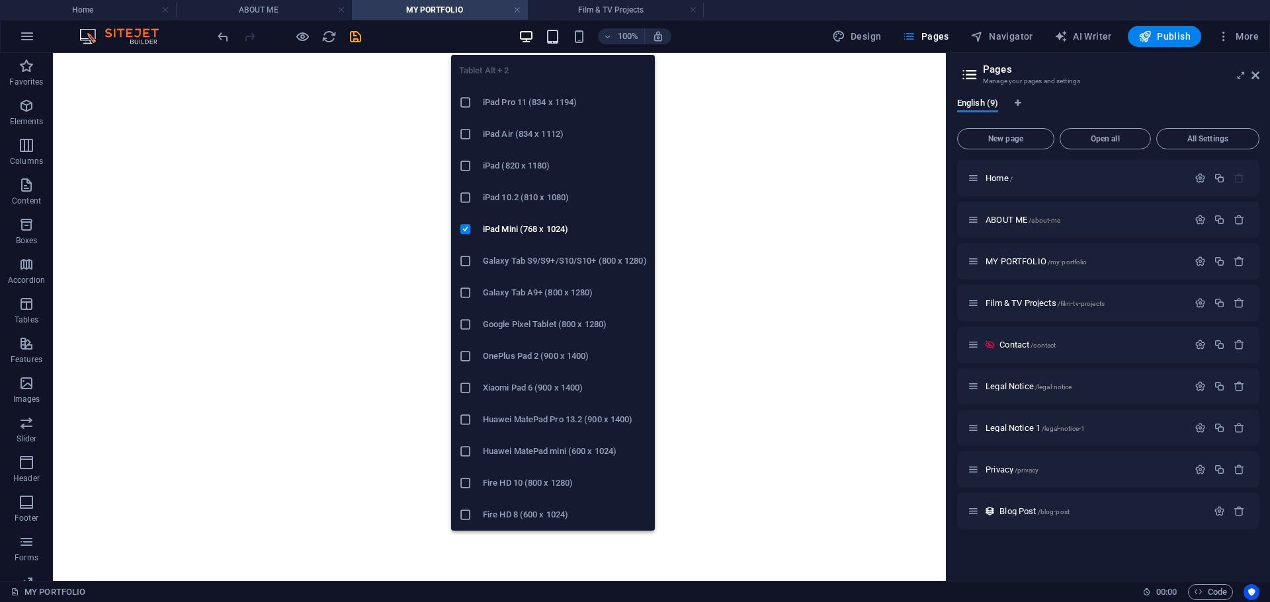
click at [558, 42] on icon "button" at bounding box center [552, 36] width 15 height 15
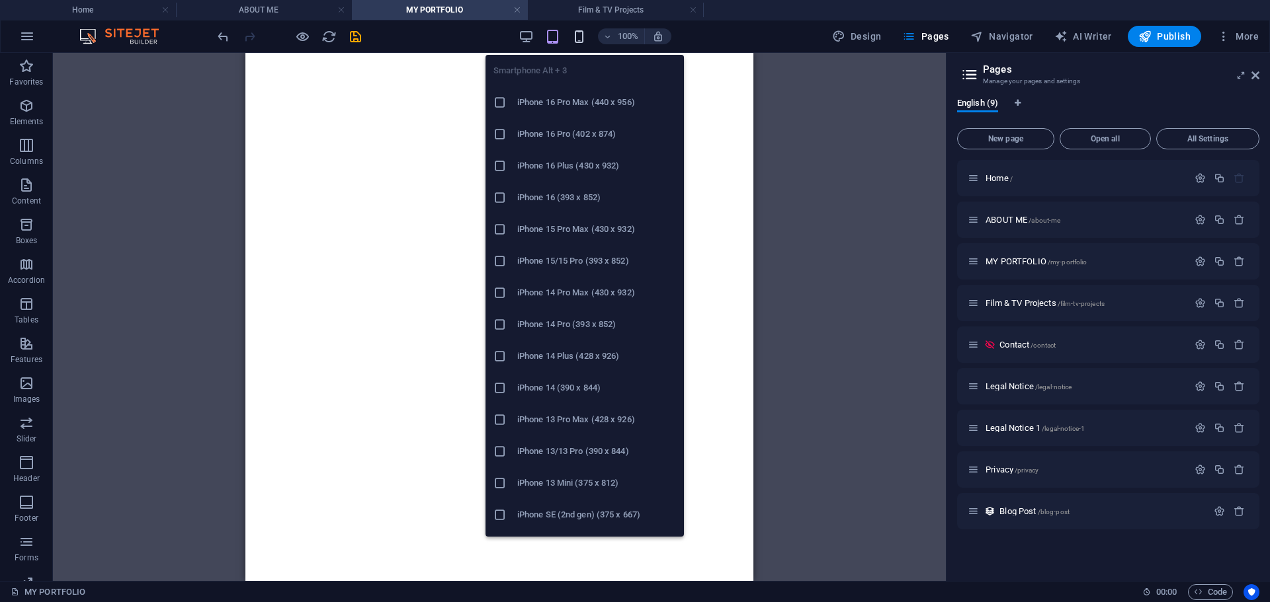
click at [577, 38] on icon "button" at bounding box center [578, 36] width 15 height 15
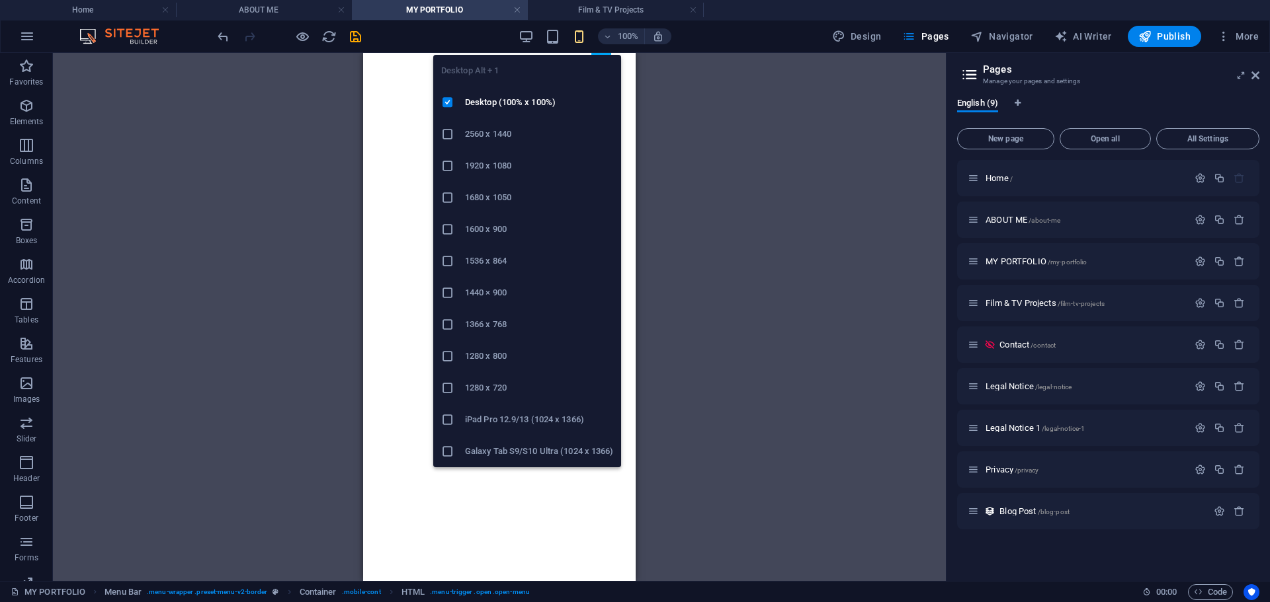
click at [518, 33] on div "100% Design Pages Navigator AI Writer Publish More" at bounding box center [739, 36] width 1049 height 21
click at [524, 38] on icon "button" at bounding box center [525, 36] width 15 height 15
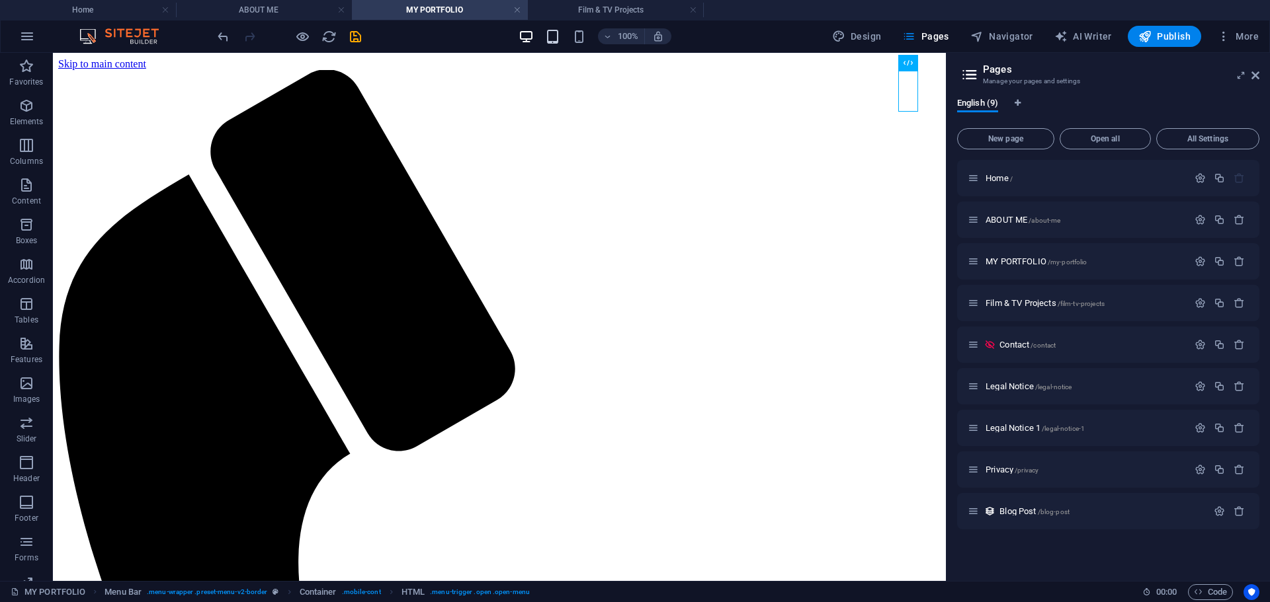
click at [560, 35] on icon "button" at bounding box center [552, 36] width 15 height 15
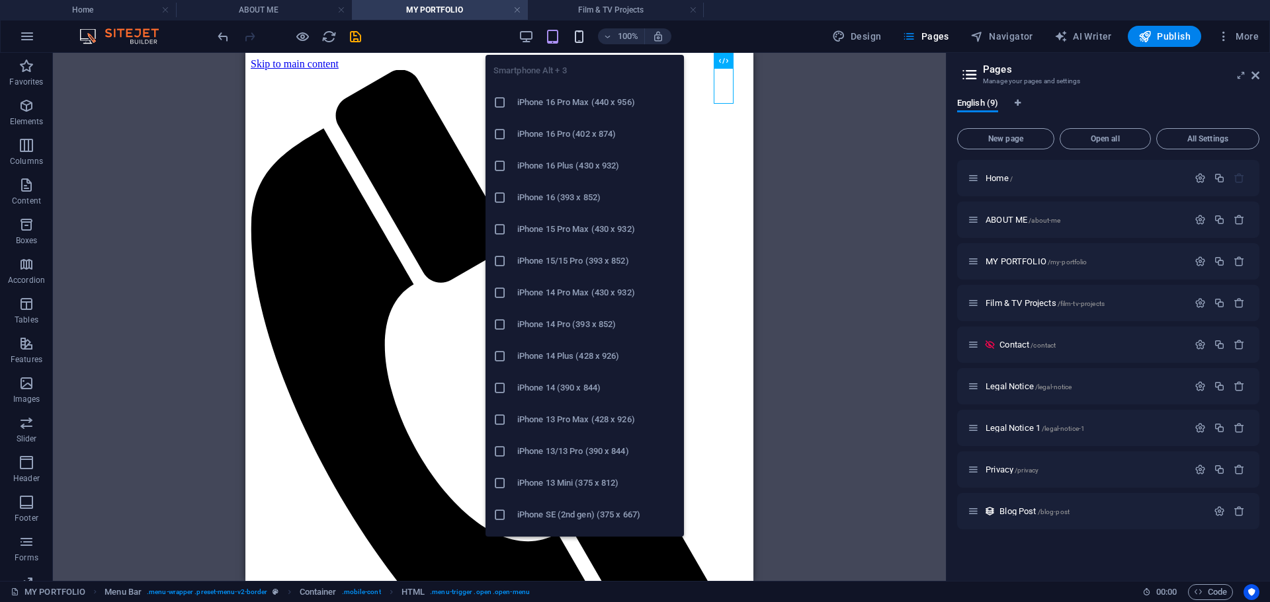
click at [578, 43] on icon "button" at bounding box center [578, 36] width 15 height 15
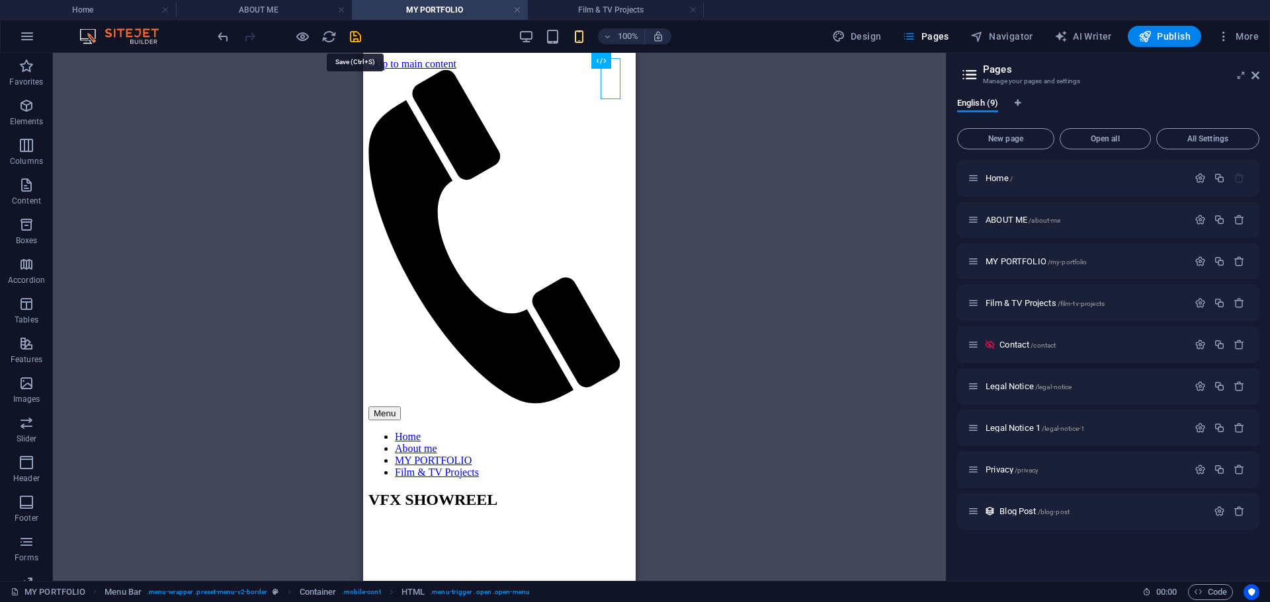
click at [357, 39] on icon "save" at bounding box center [355, 36] width 15 height 15
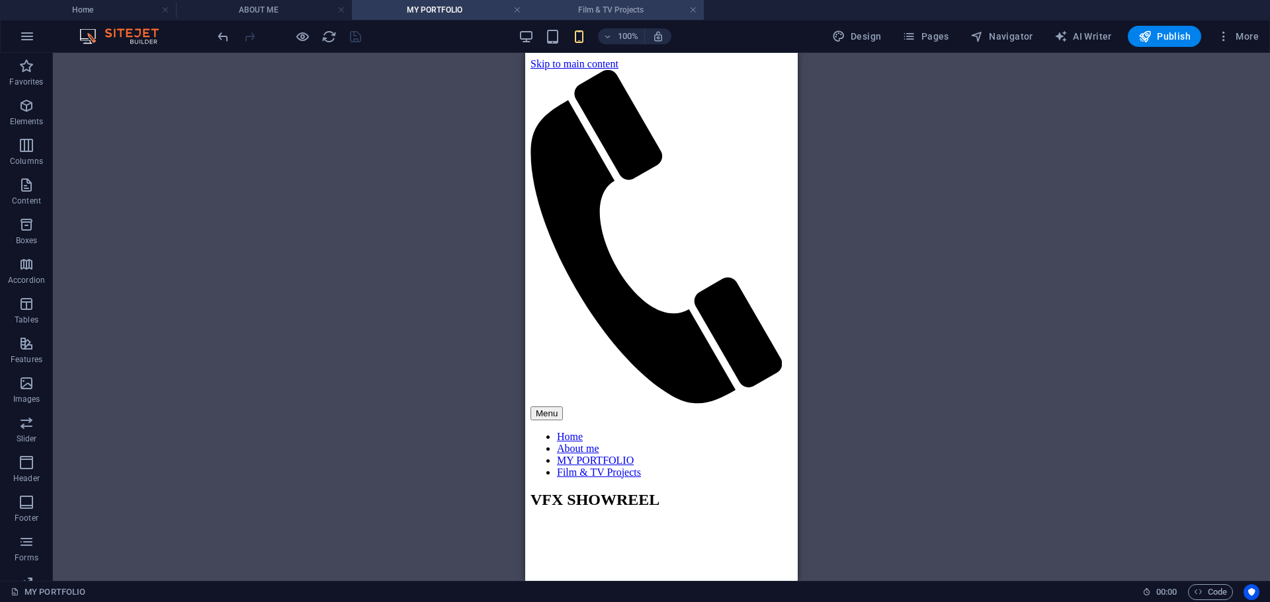
click at [598, 11] on h4 "Film & TV Projects" at bounding box center [616, 10] width 176 height 15
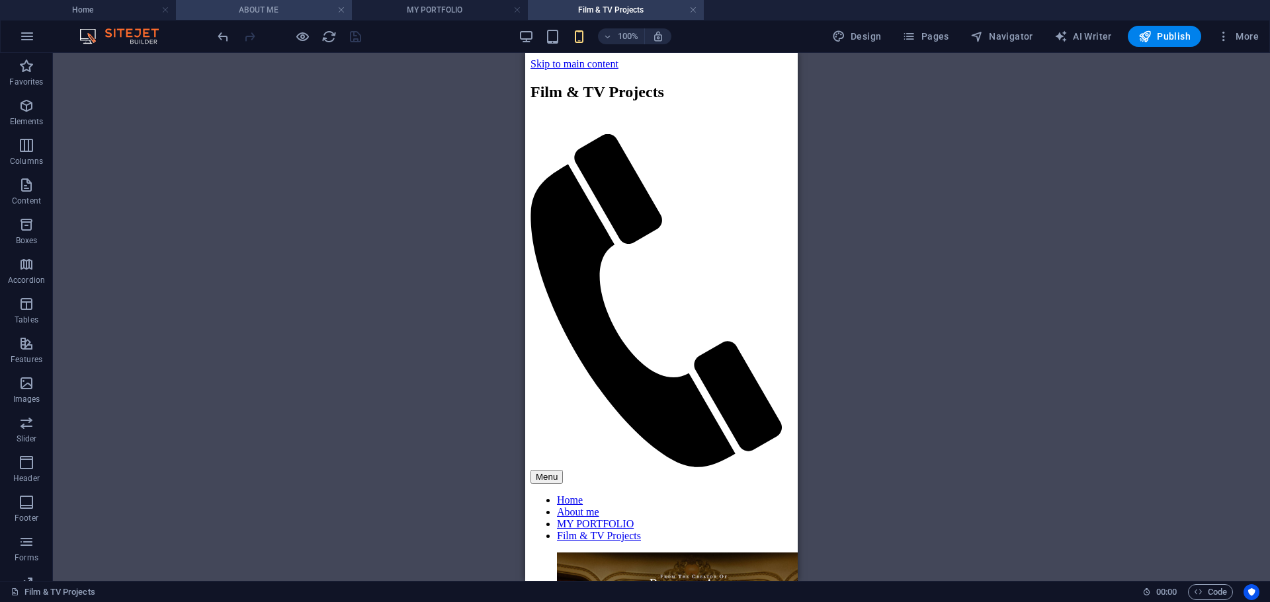
click at [310, 11] on h4 "ABOUT ME" at bounding box center [264, 10] width 176 height 15
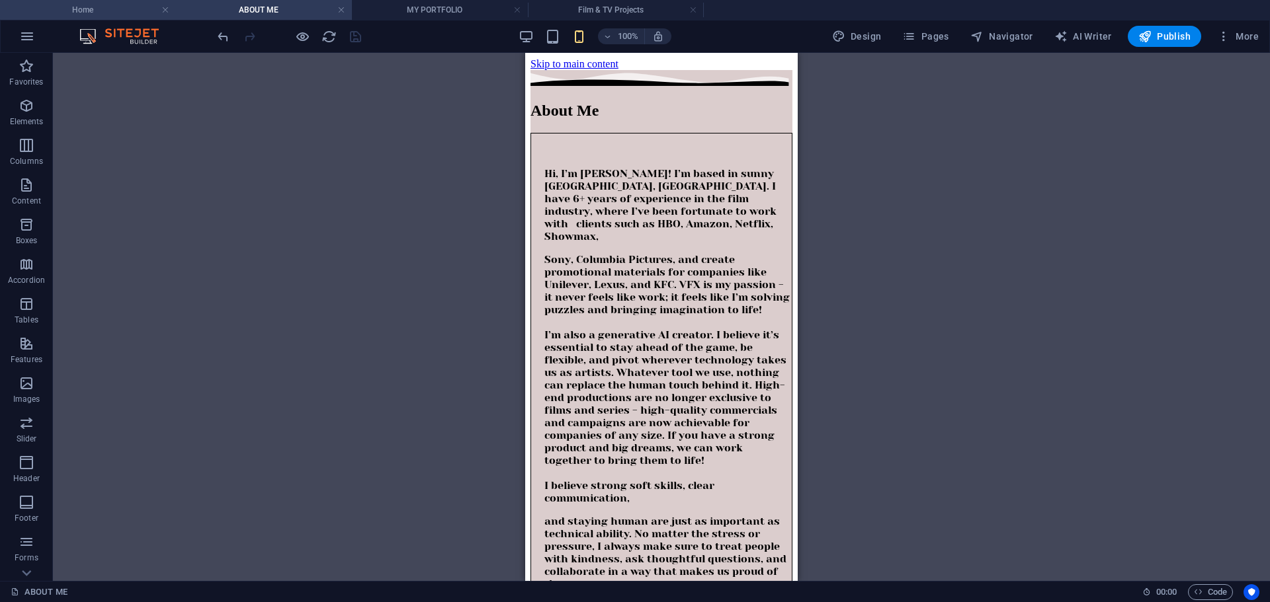
click at [128, 3] on h4 "Home" at bounding box center [88, 10] width 176 height 15
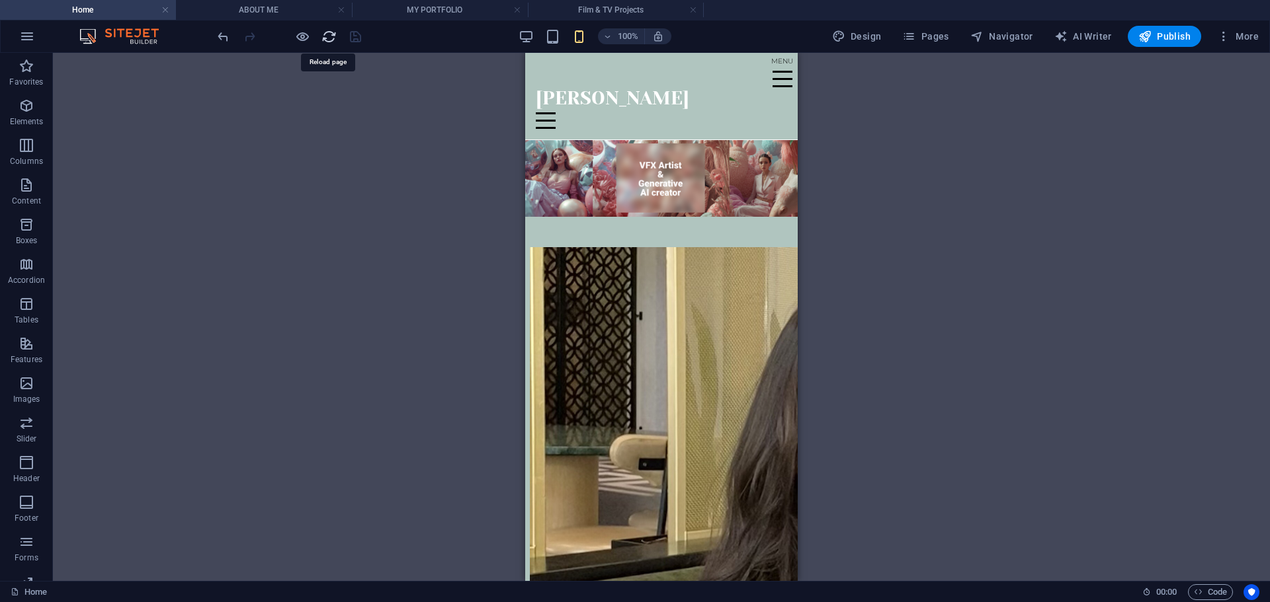
click at [325, 40] on icon "reload" at bounding box center [328, 36] width 15 height 15
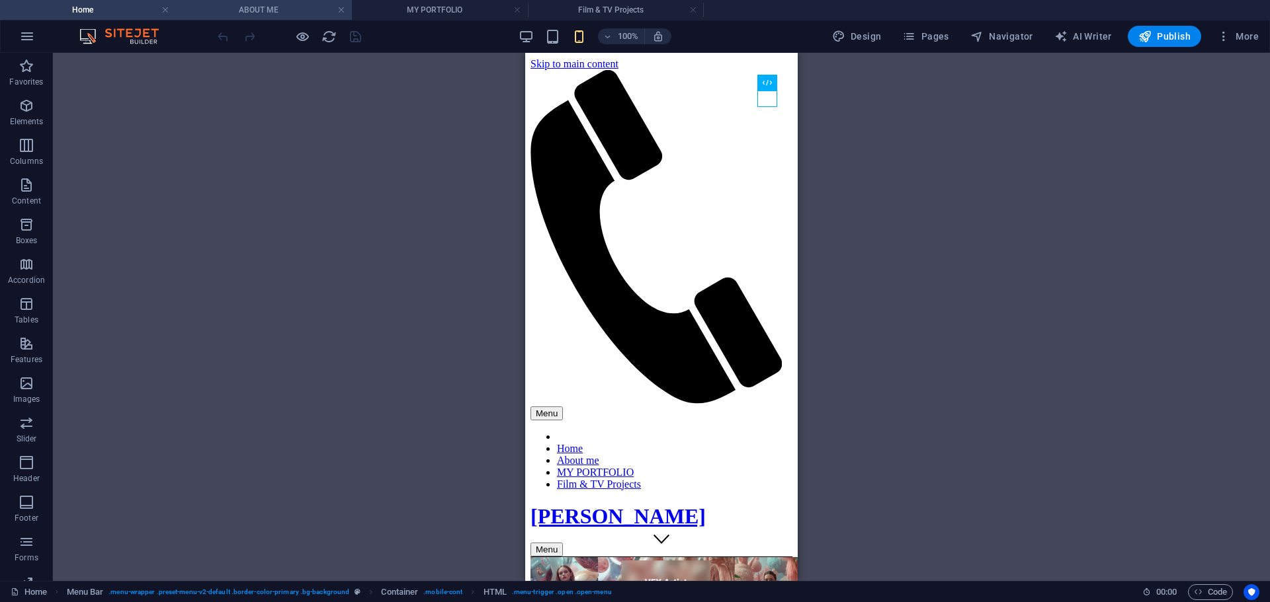
click at [305, 16] on h4 "ABOUT ME" at bounding box center [264, 10] width 176 height 15
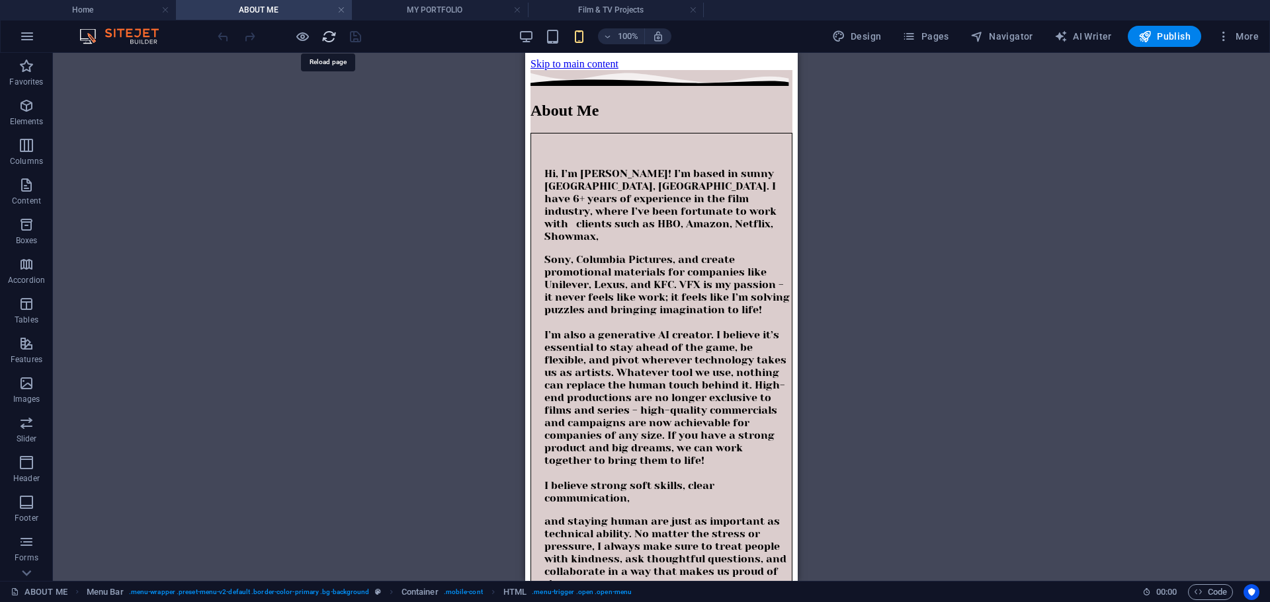
click at [325, 40] on icon "reload" at bounding box center [328, 36] width 15 height 15
click at [414, 14] on h4 "MY PORTFOLIO" at bounding box center [440, 10] width 176 height 15
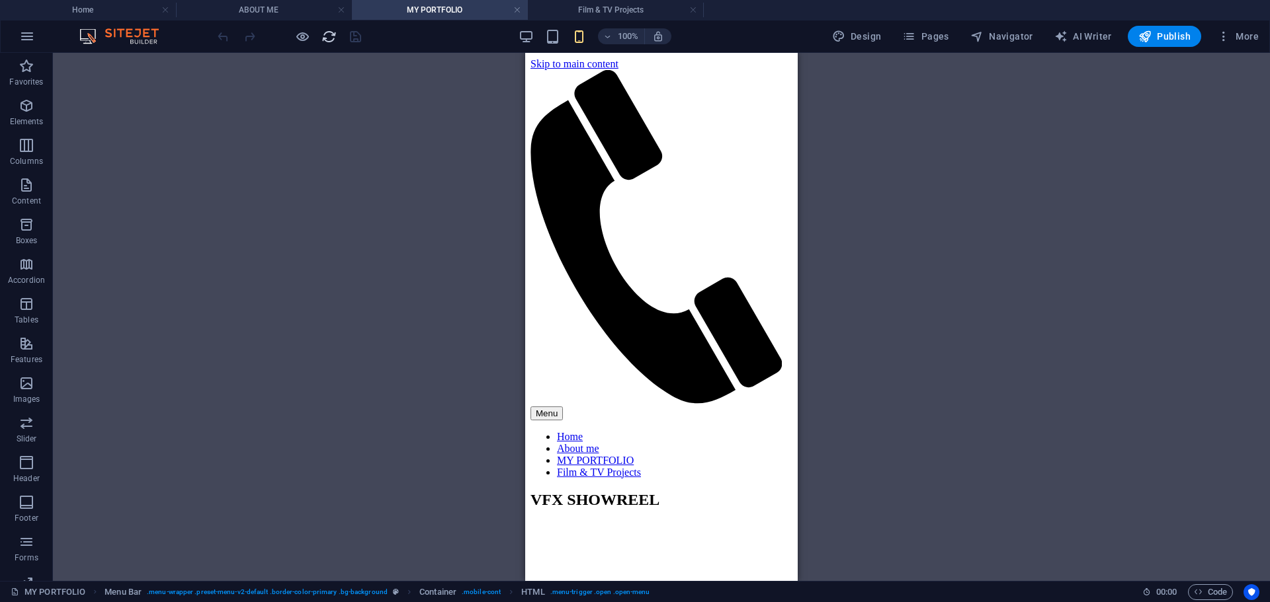
click at [327, 40] on icon "reload" at bounding box center [328, 36] width 15 height 15
click at [576, 12] on h4 "Film & TV Projects" at bounding box center [616, 10] width 176 height 15
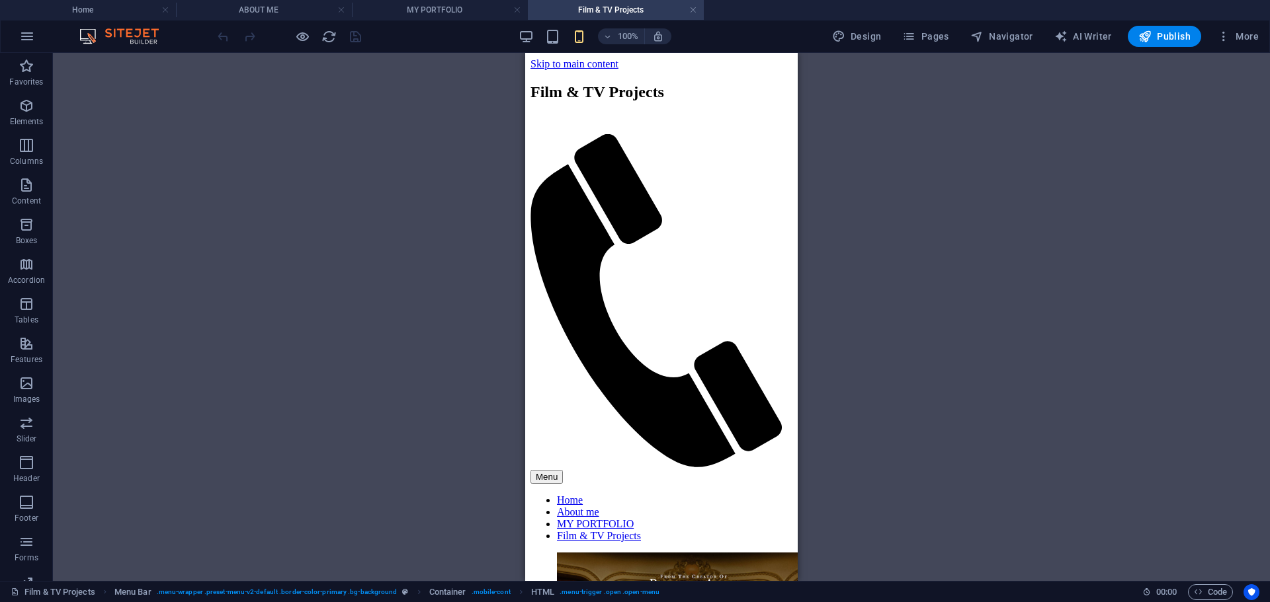
click at [326, 44] on div at bounding box center [289, 36] width 148 height 21
click at [325, 39] on icon "reload" at bounding box center [328, 36] width 15 height 15
click at [79, 8] on h4 "Home" at bounding box center [88, 10] width 176 height 15
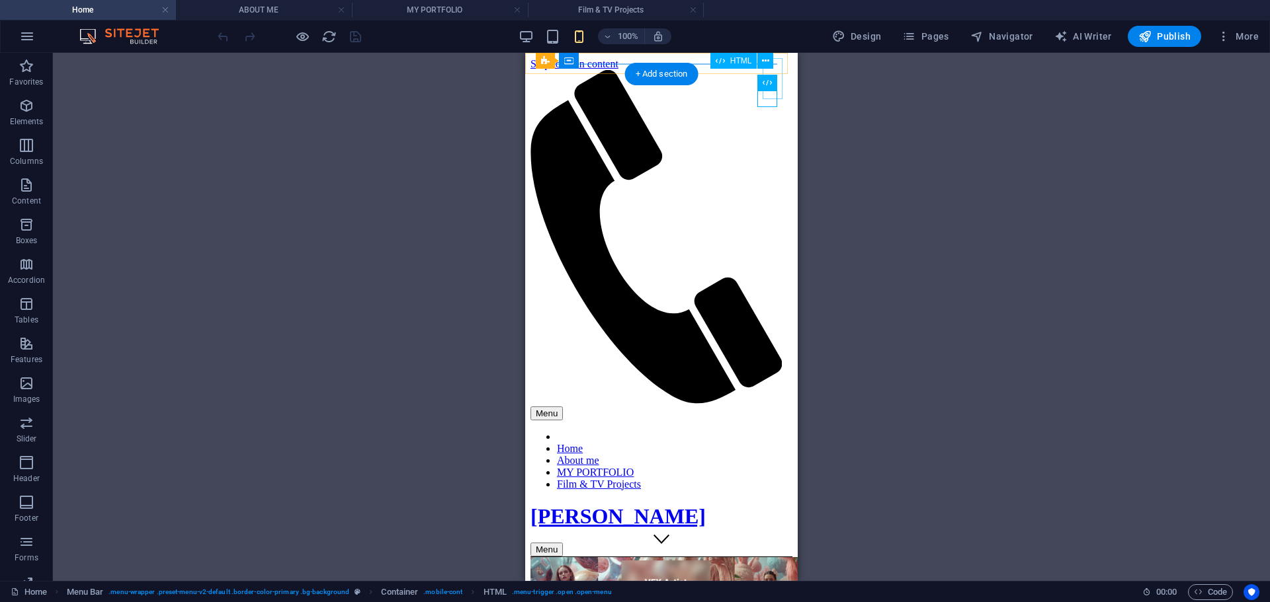
click at [772, 407] on div "Menu" at bounding box center [661, 414] width 262 height 14
click at [768, 543] on div "Menu" at bounding box center [661, 550] width 262 height 14
click at [765, 60] on icon at bounding box center [765, 61] width 7 height 14
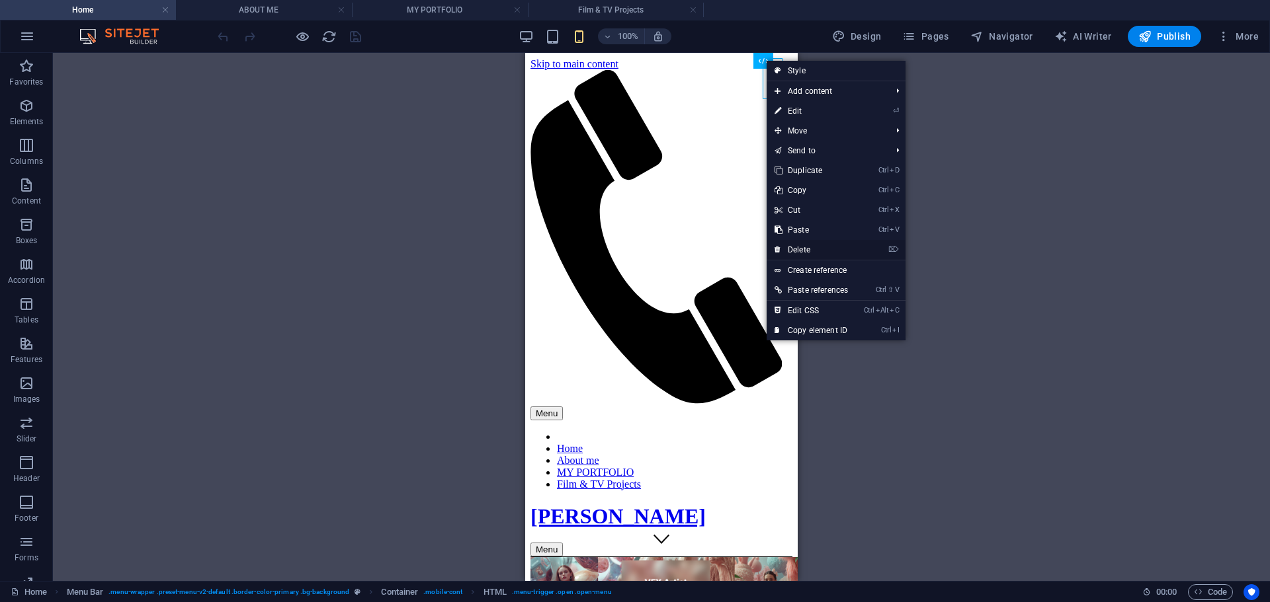
click at [812, 247] on link "⌦ Delete" at bounding box center [810, 250] width 89 height 20
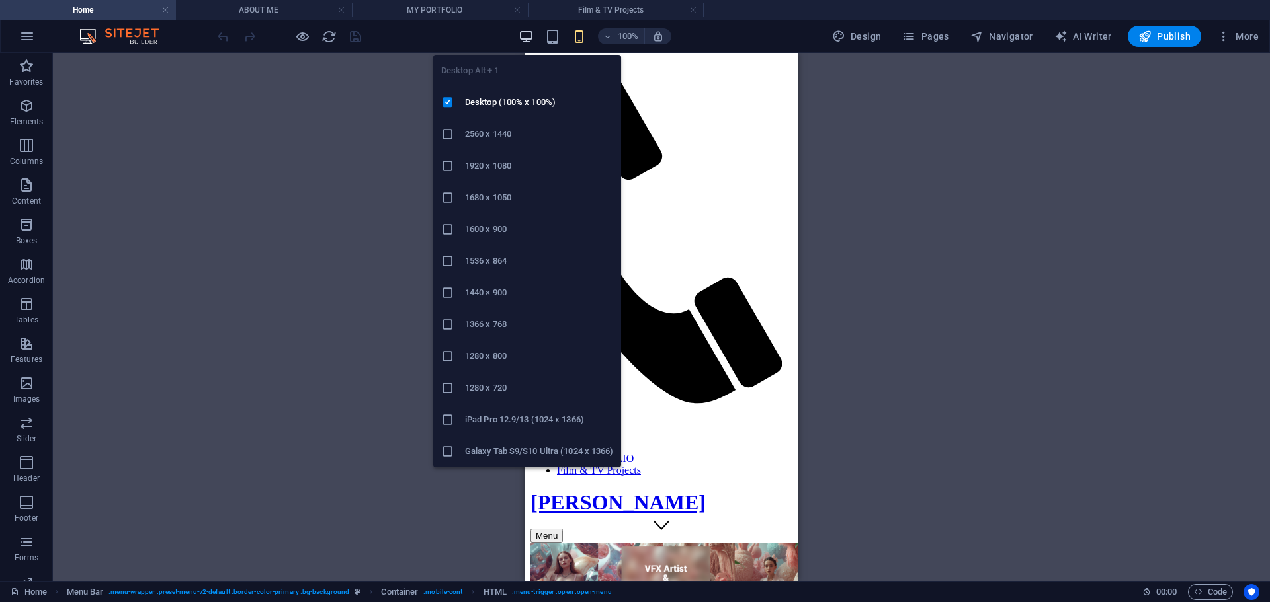
click at [526, 32] on icon "button" at bounding box center [525, 36] width 15 height 15
click at [525, 38] on icon "button" at bounding box center [525, 36] width 15 height 15
click at [533, 33] on icon "button" at bounding box center [525, 36] width 15 height 15
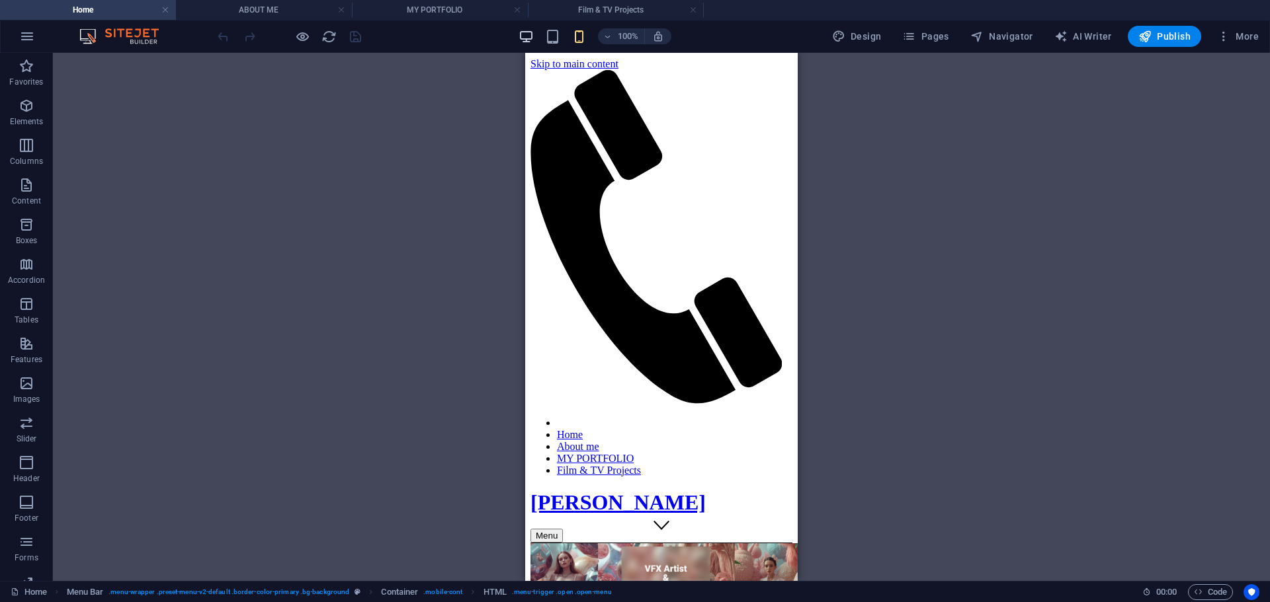
click at [521, 36] on icon "button" at bounding box center [525, 36] width 15 height 15
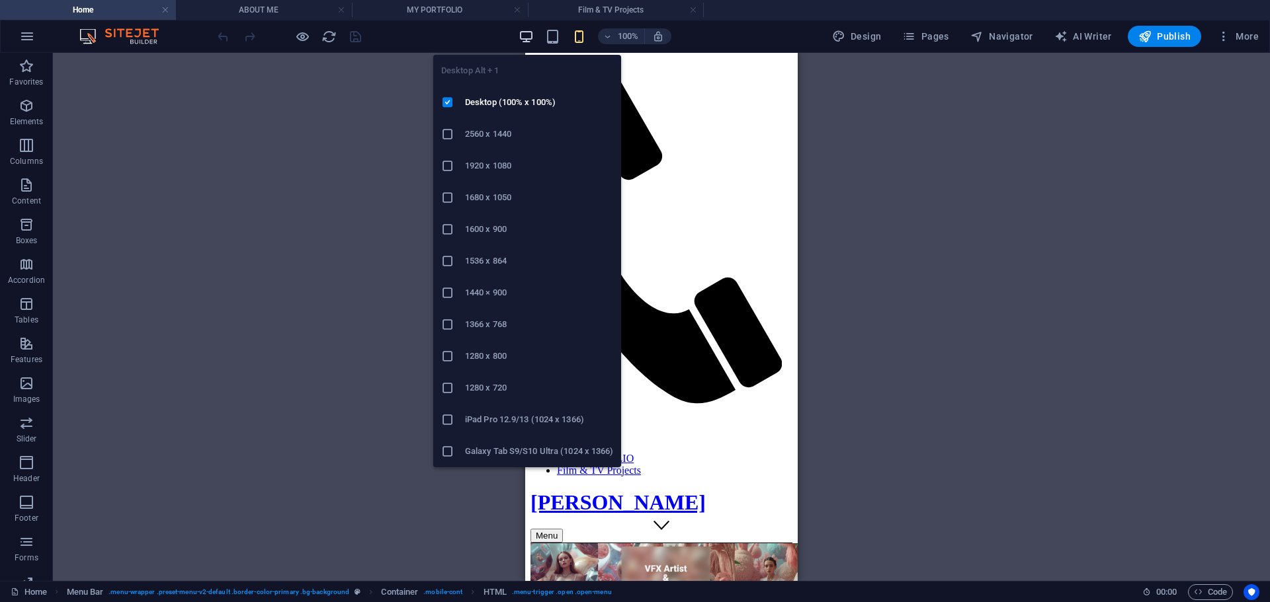
click at [530, 43] on icon "button" at bounding box center [525, 36] width 15 height 15
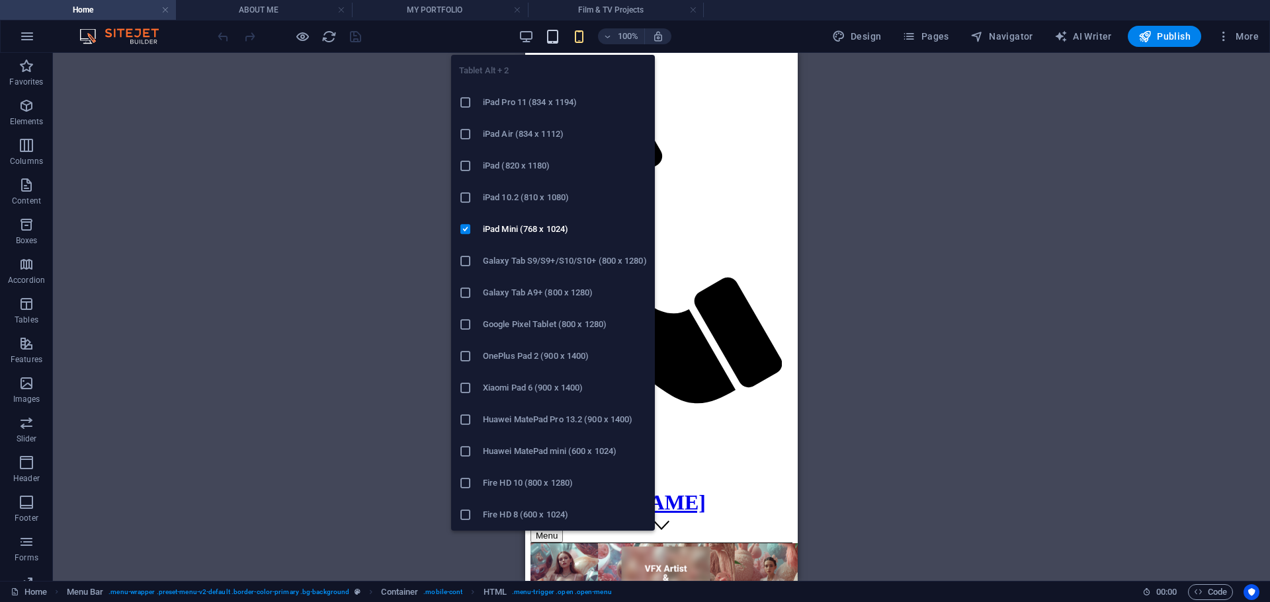
click at [555, 38] on icon "button" at bounding box center [552, 36] width 15 height 15
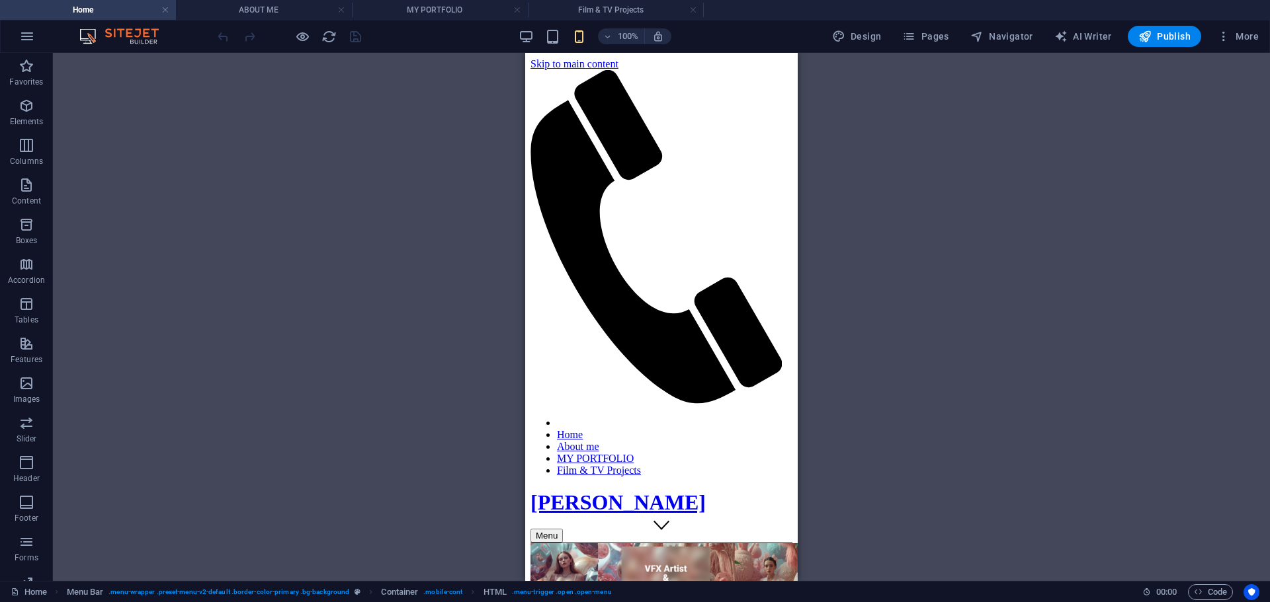
click at [590, 38] on div "100%" at bounding box center [594, 36] width 153 height 21
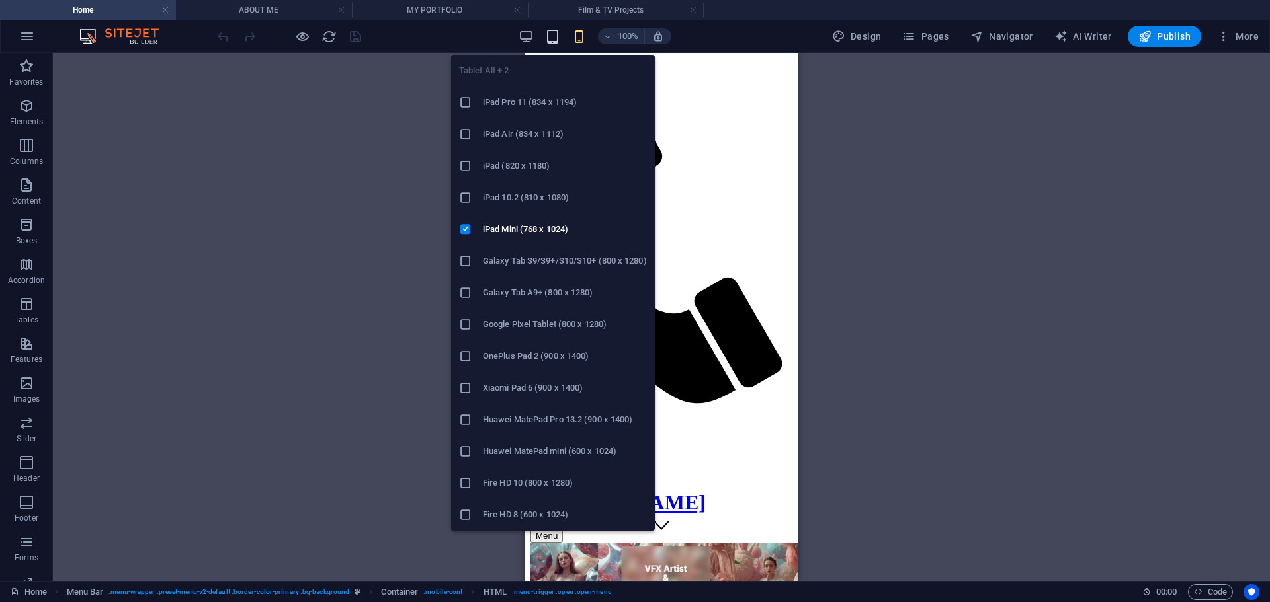
click at [560, 39] on icon "button" at bounding box center [552, 36] width 15 height 15
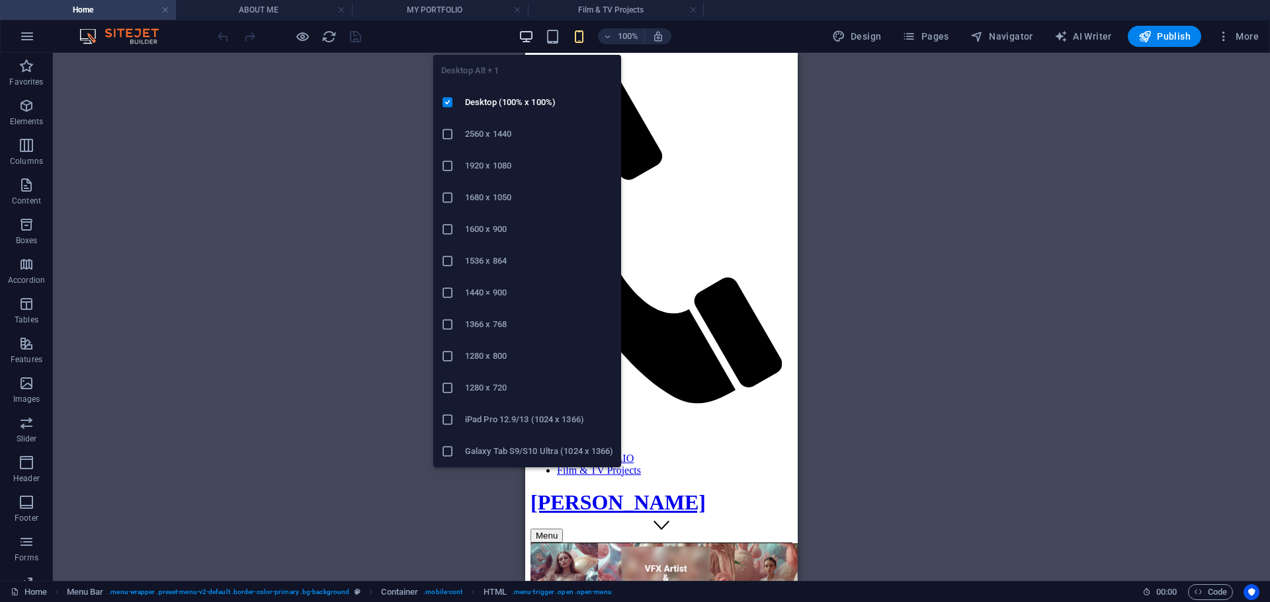
click at [522, 40] on icon "button" at bounding box center [525, 36] width 15 height 15
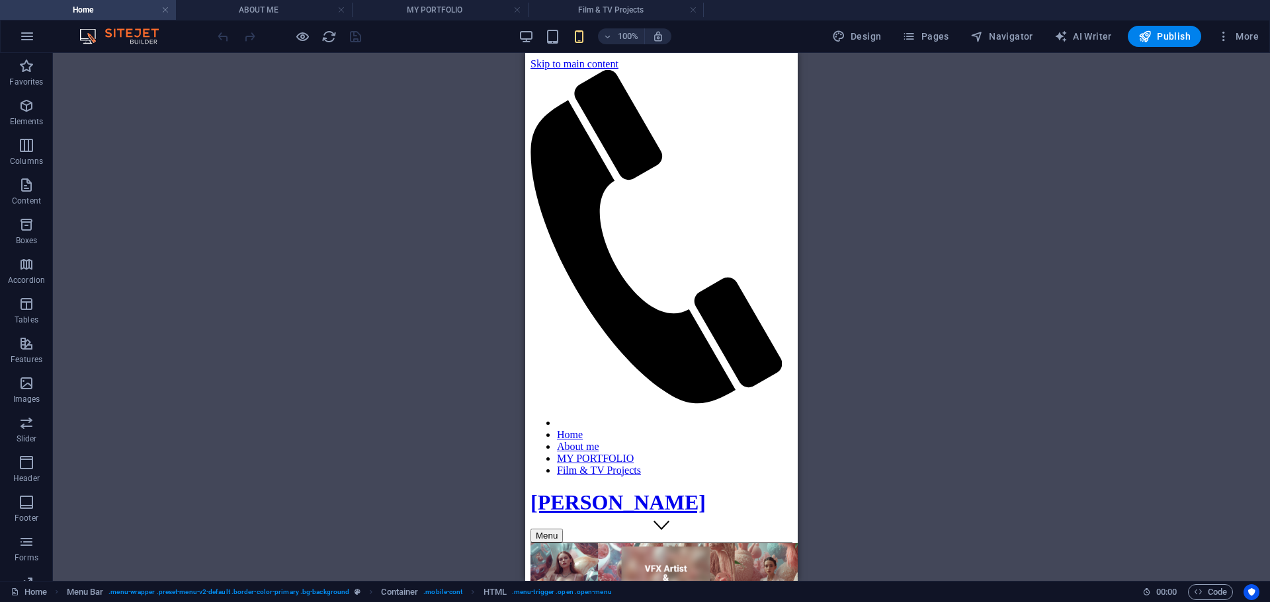
click at [884, 163] on div "HTML Menu Bar Container Menu Bar Container HTML Container Menu Image Preset Logo" at bounding box center [661, 317] width 1217 height 528
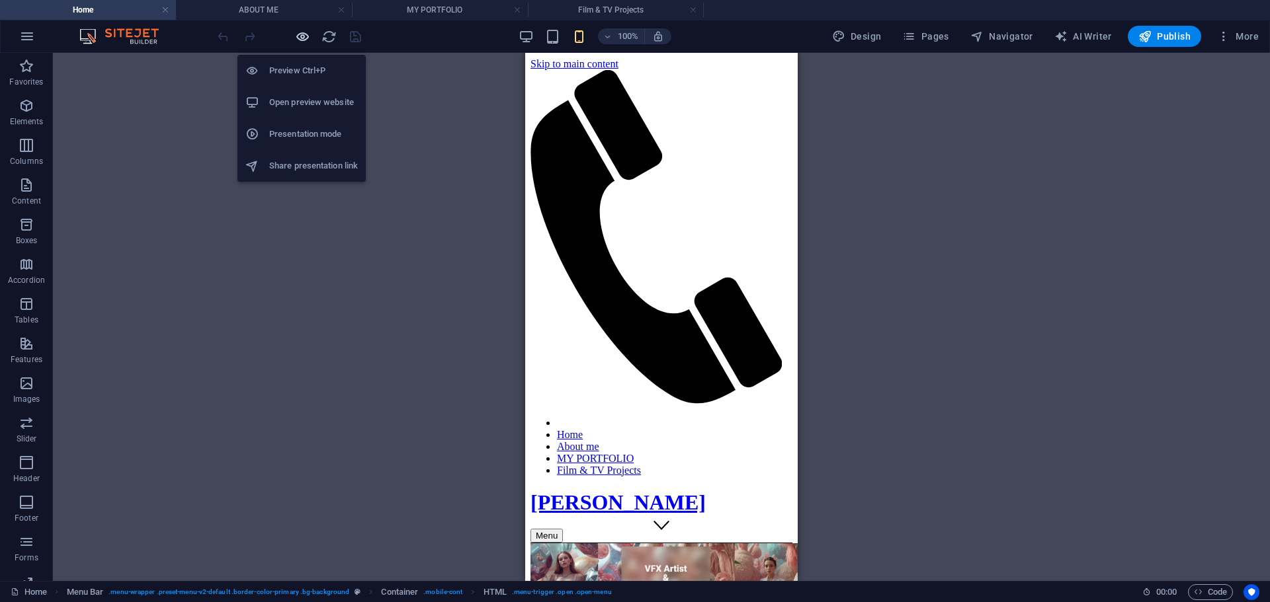
click at [306, 40] on icon "button" at bounding box center [302, 36] width 15 height 15
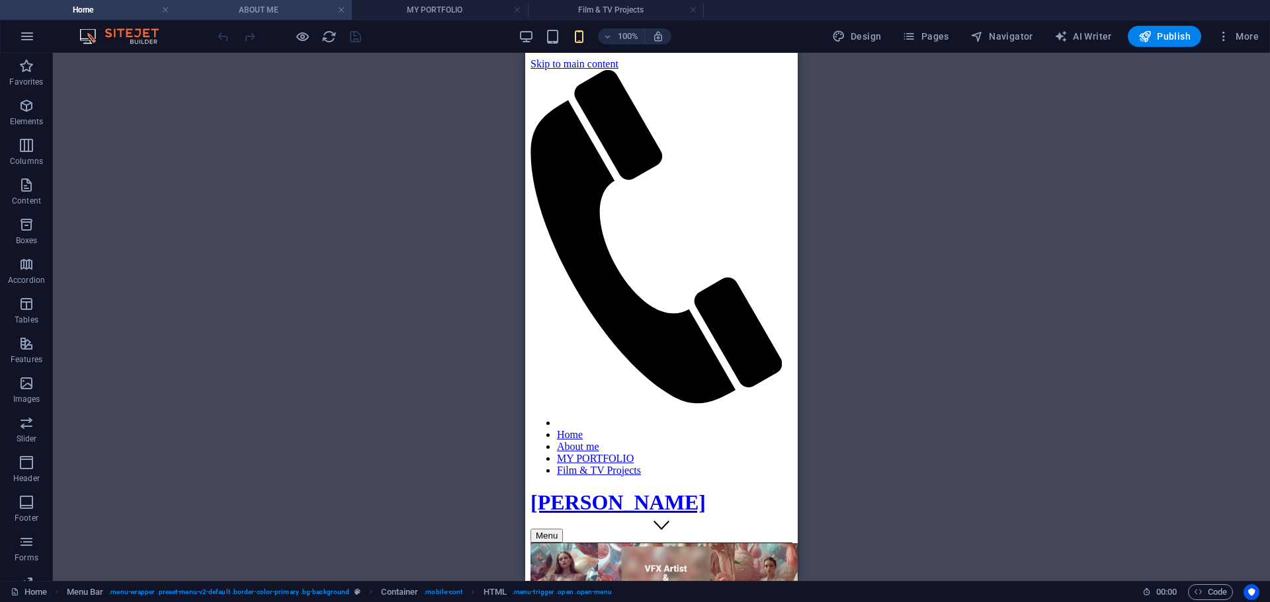
click at [280, 15] on h4 "ABOUT ME" at bounding box center [264, 10] width 176 height 15
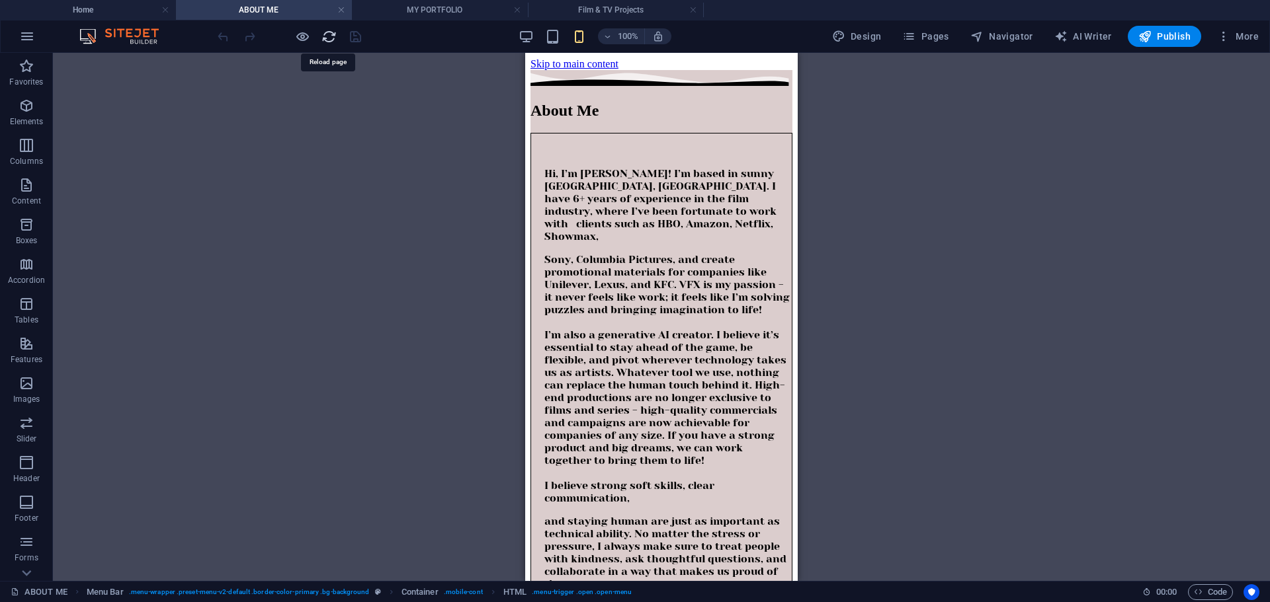
click at [327, 39] on icon "reload" at bounding box center [328, 36] width 15 height 15
click at [102, 16] on h4 "Home" at bounding box center [88, 10] width 176 height 15
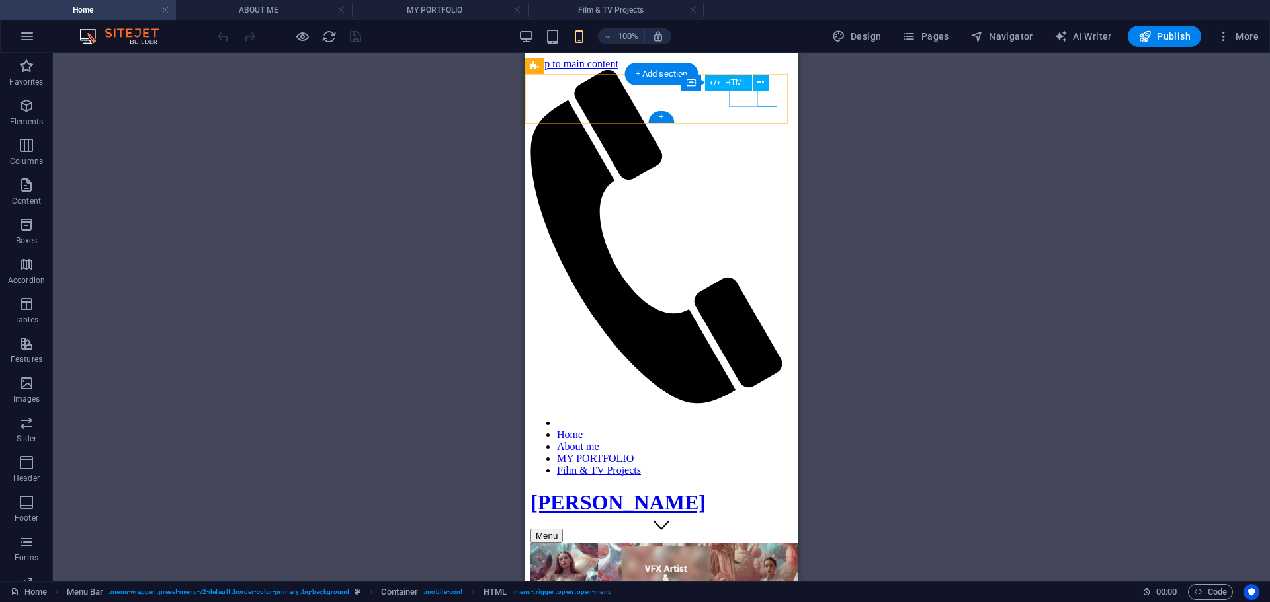
click at [772, 529] on div "Menu" at bounding box center [661, 536] width 262 height 14
click at [530, 46] on div "100% Design Pages Navigator AI Writer Publish More" at bounding box center [635, 37] width 1268 height 32
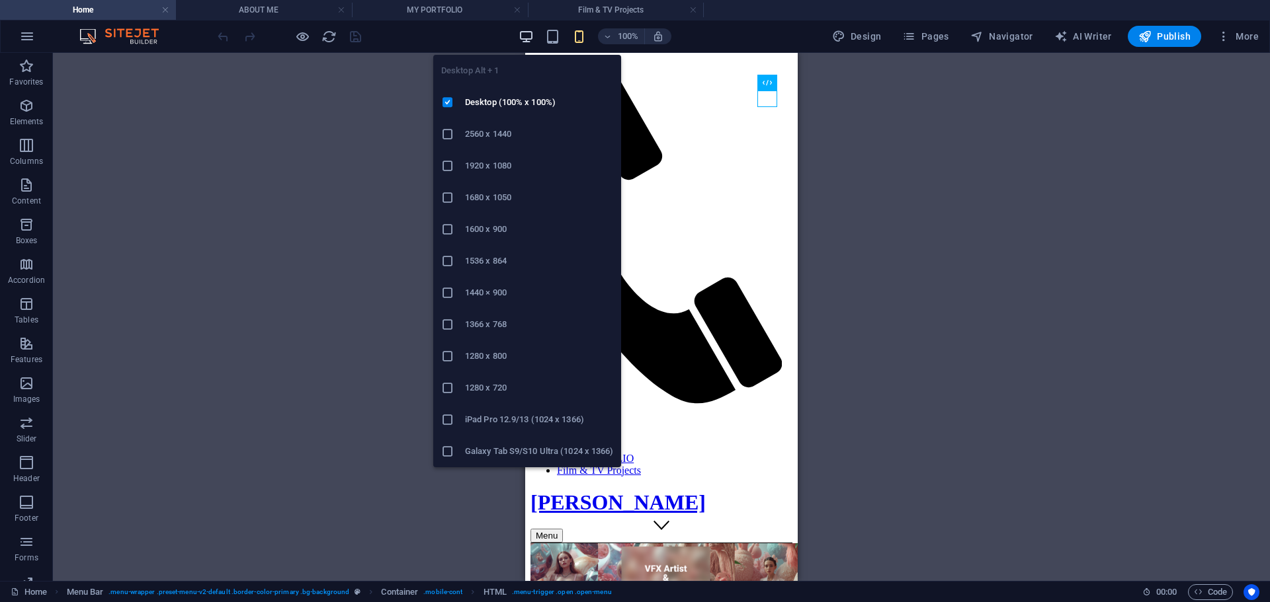
click at [527, 42] on icon "button" at bounding box center [525, 36] width 15 height 15
click at [528, 40] on icon "button" at bounding box center [525, 36] width 15 height 15
click at [520, 94] on li "Desktop (100% x 100%)" at bounding box center [527, 103] width 188 height 32
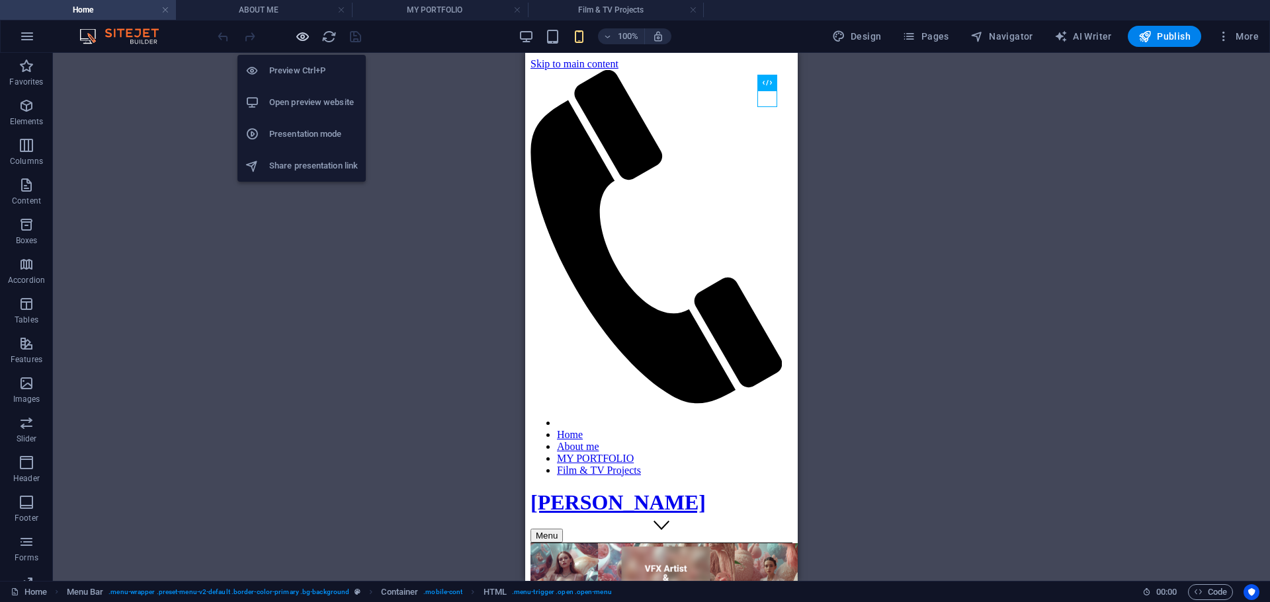
click at [303, 35] on icon "button" at bounding box center [302, 36] width 15 height 15
click at [412, 155] on div "HTML Menu Bar Container Menu Bar HTML Container Menu Image Preset Logo" at bounding box center [661, 317] width 1217 height 528
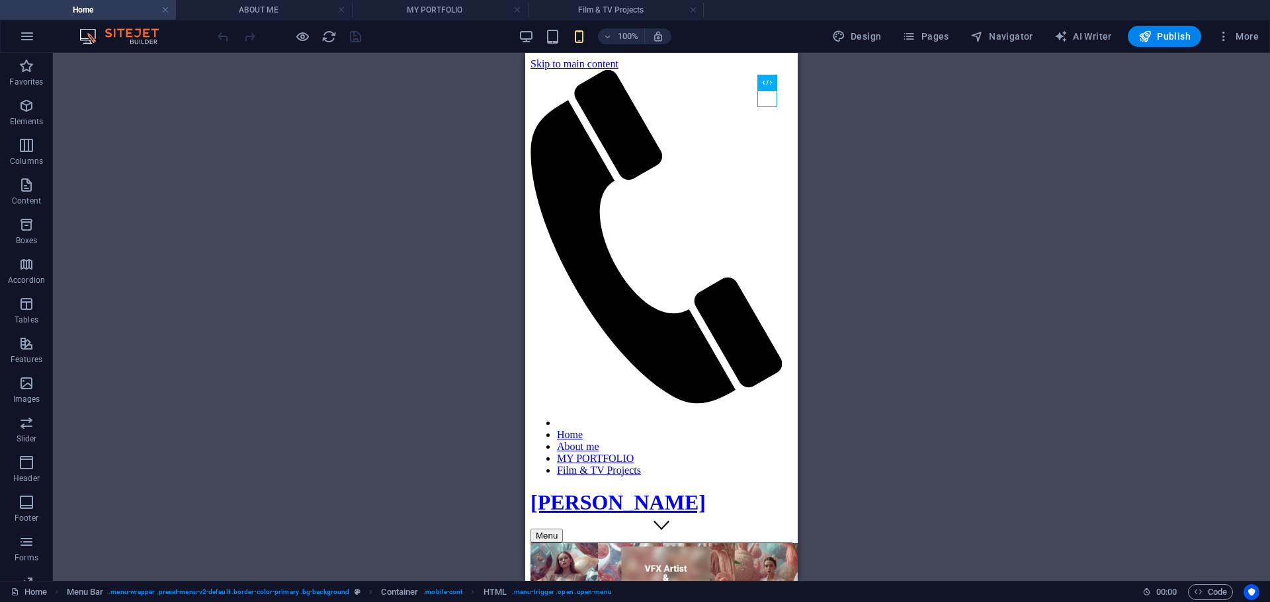
click at [412, 155] on div "HTML Menu Bar Container Menu Bar HTML Container Menu Image Preset Logo" at bounding box center [661, 317] width 1217 height 528
click at [409, 152] on div "HTML Menu Bar Container Menu Bar HTML Container Menu Image Preset Logo" at bounding box center [661, 317] width 1217 height 528
click at [358, 34] on div at bounding box center [289, 36] width 148 height 21
click at [167, 12] on link at bounding box center [165, 10] width 8 height 13
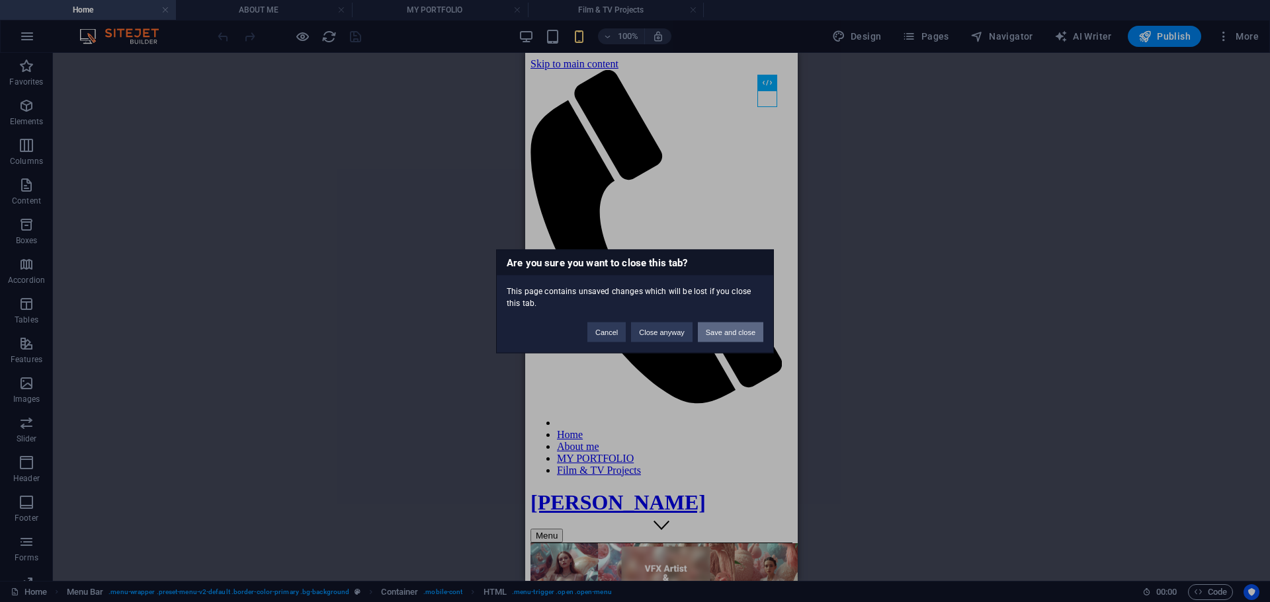
click at [739, 330] on button "Save and close" at bounding box center [730, 332] width 65 height 20
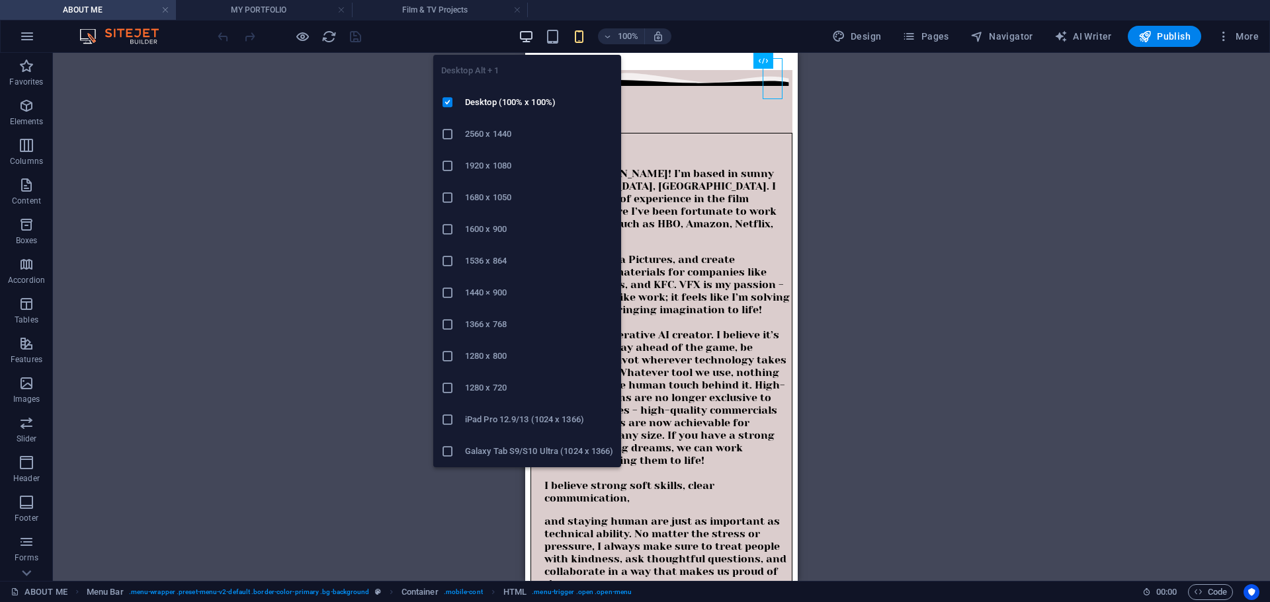
click at [524, 41] on icon "button" at bounding box center [525, 36] width 15 height 15
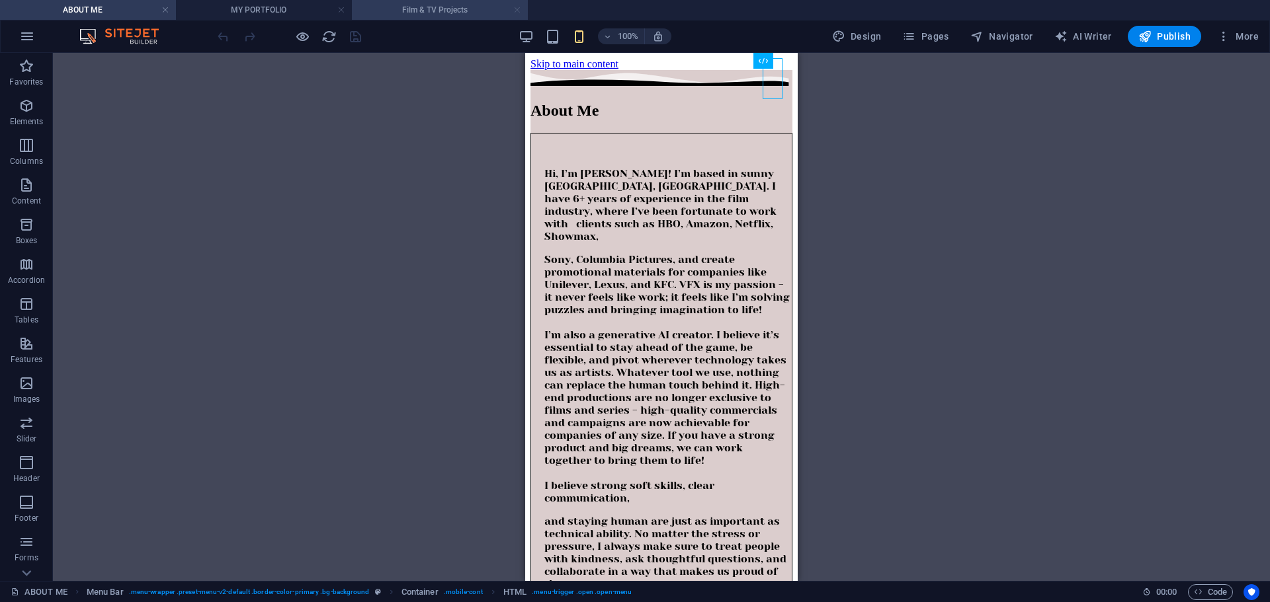
click at [517, 13] on link at bounding box center [517, 10] width 8 height 13
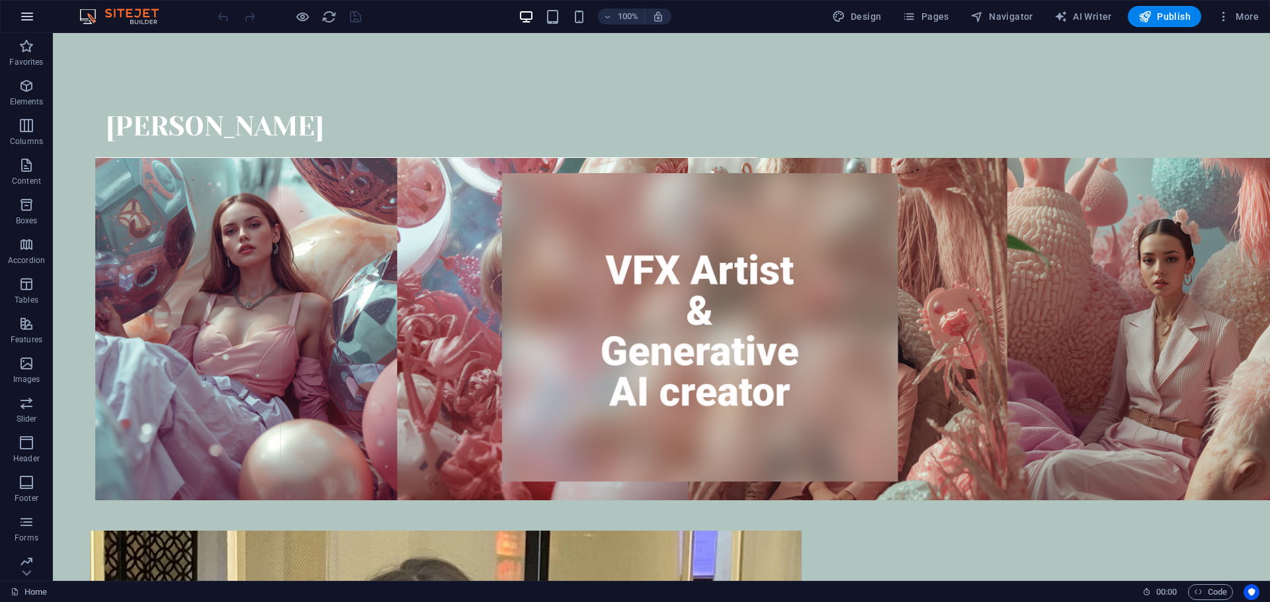
click at [24, 15] on icon "button" at bounding box center [27, 17] width 16 height 16
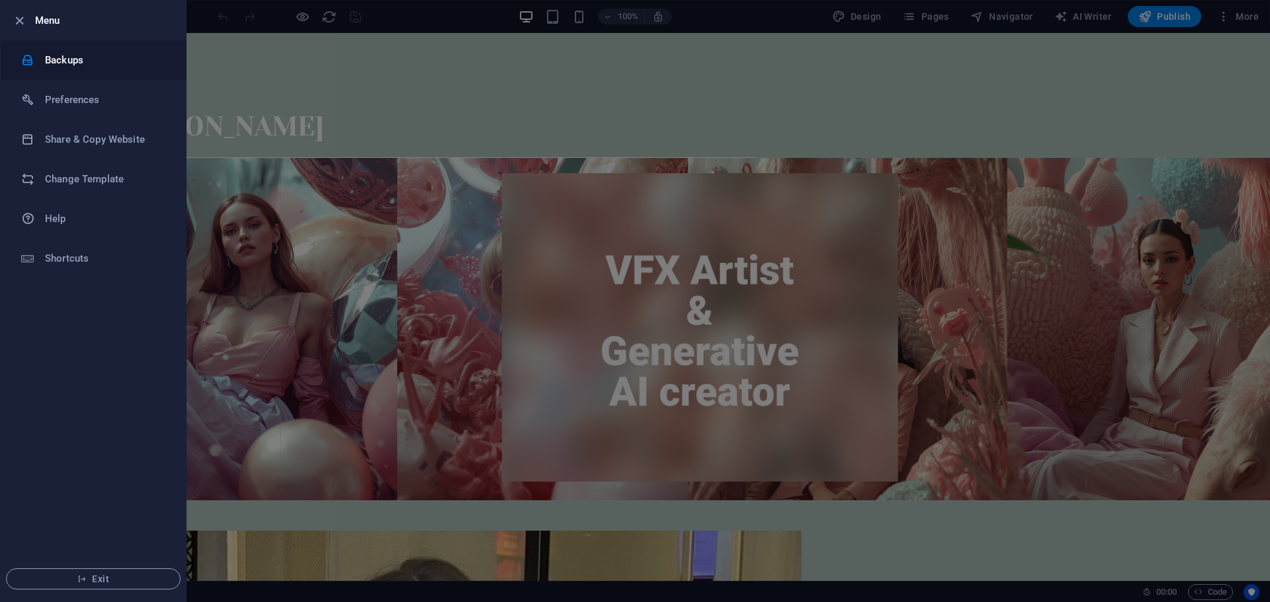
click at [67, 60] on h6 "Backups" at bounding box center [106, 60] width 122 height 16
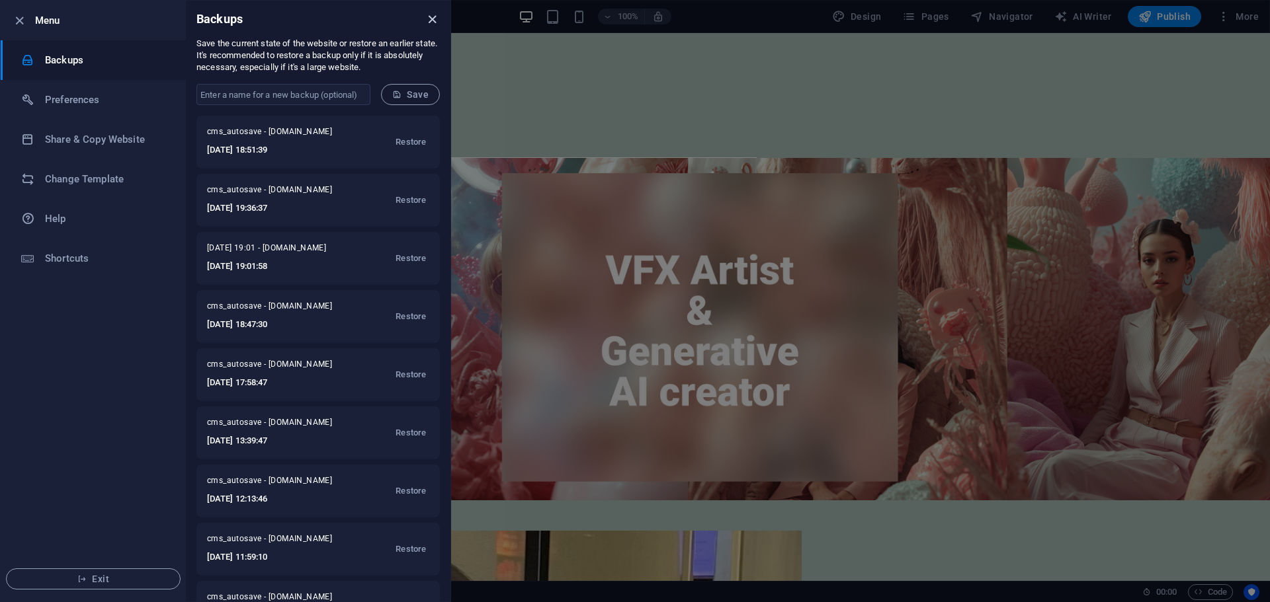
click at [435, 21] on icon "close" at bounding box center [432, 19] width 15 height 15
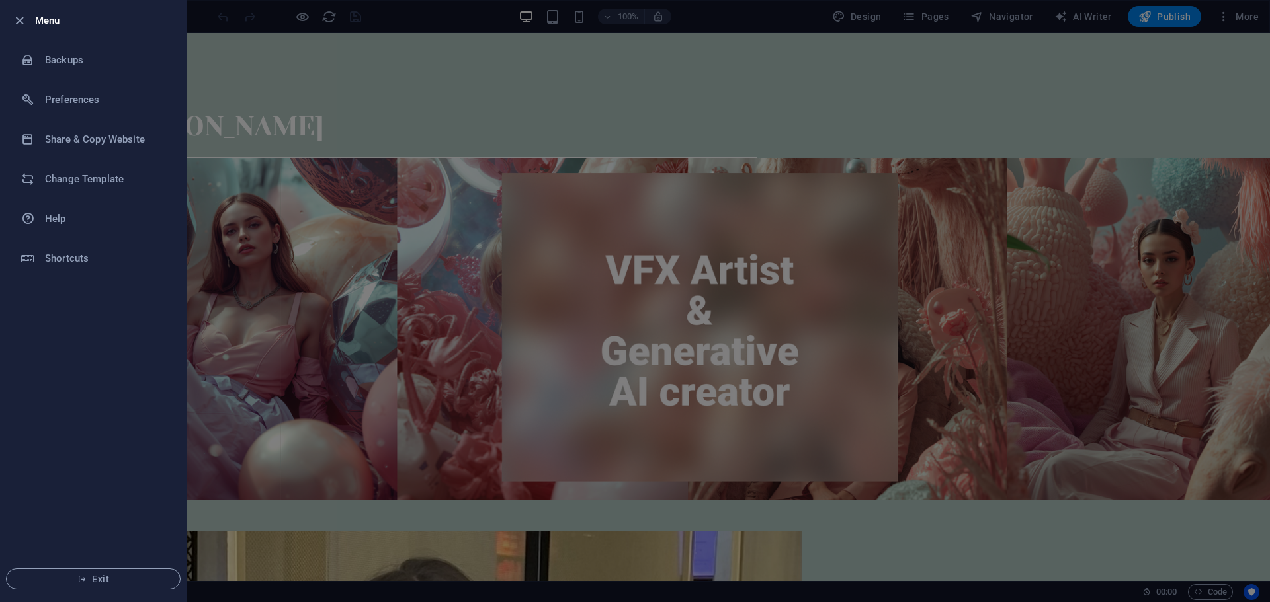
click at [596, 80] on div at bounding box center [635, 301] width 1270 height 602
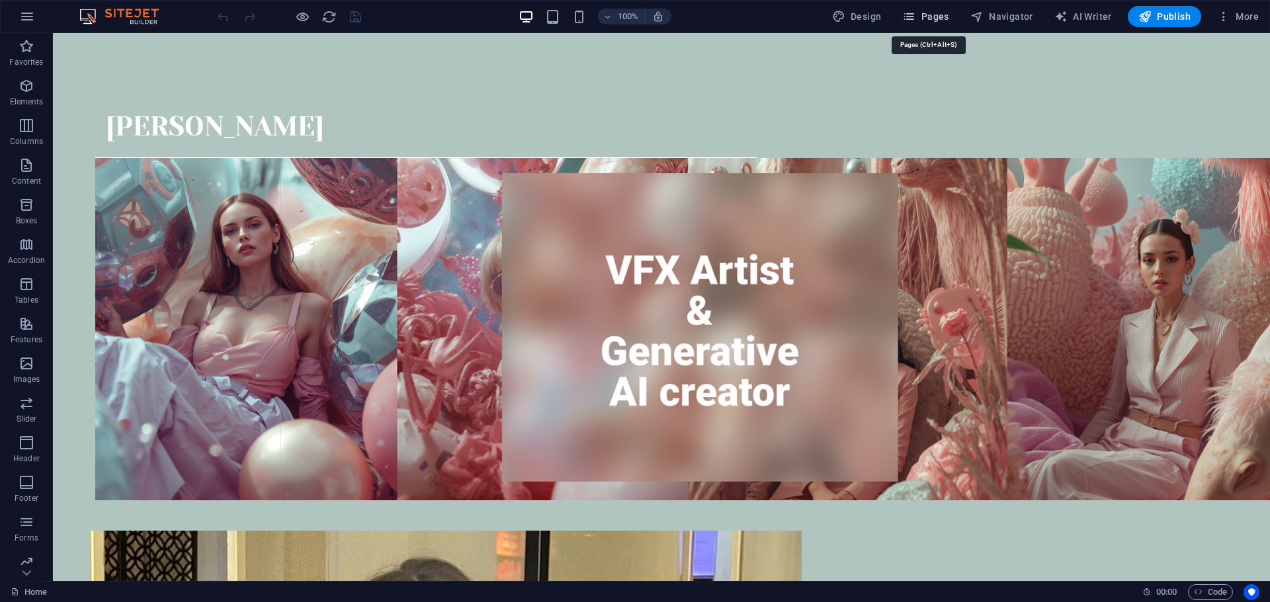
click at [948, 13] on span "Pages" at bounding box center [925, 16] width 46 height 13
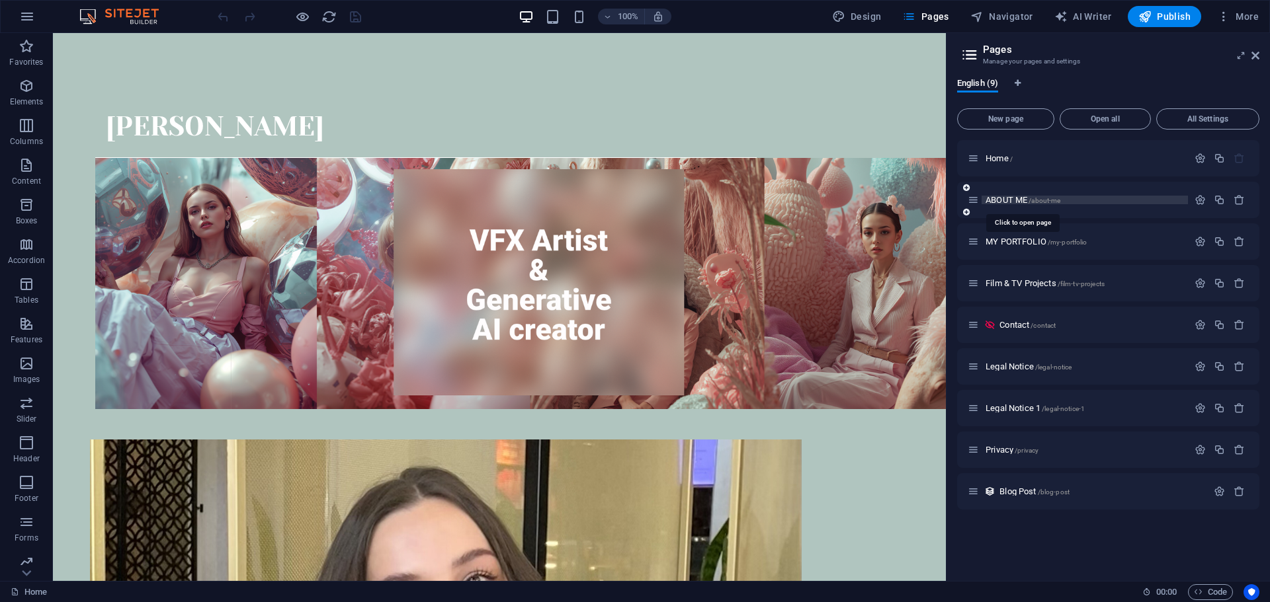
click at [1013, 196] on span "ABOUT ME /about-me" at bounding box center [1022, 200] width 75 height 10
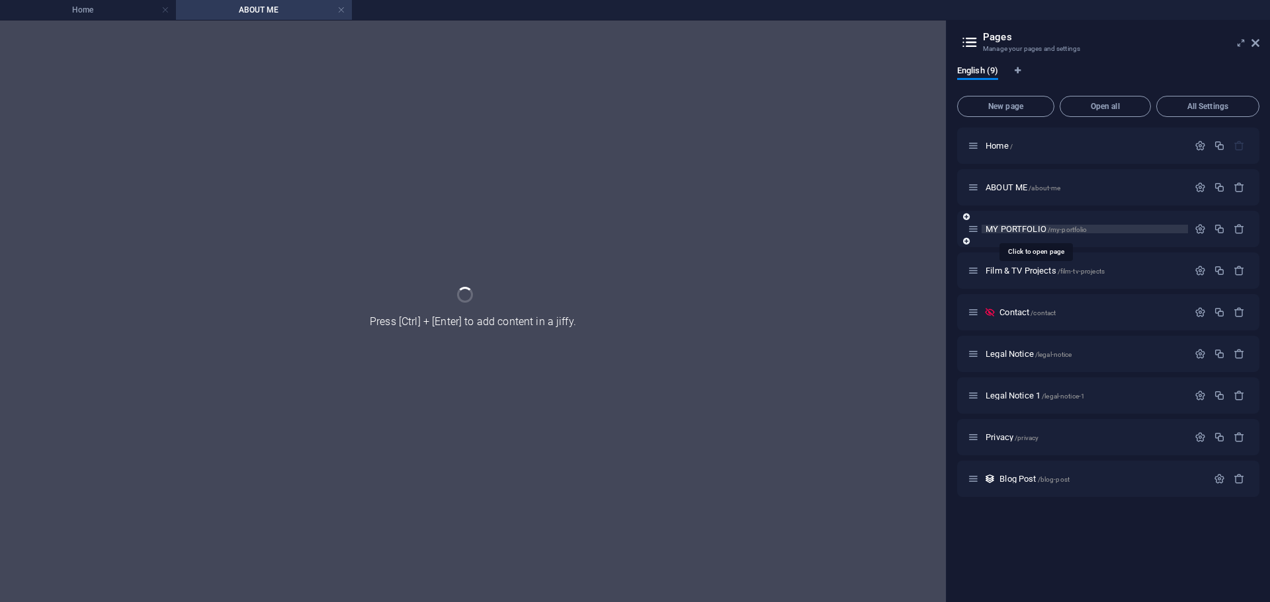
click at [1005, 229] on span "MY PORTFOLIO /my-portfolio" at bounding box center [1035, 229] width 101 height 10
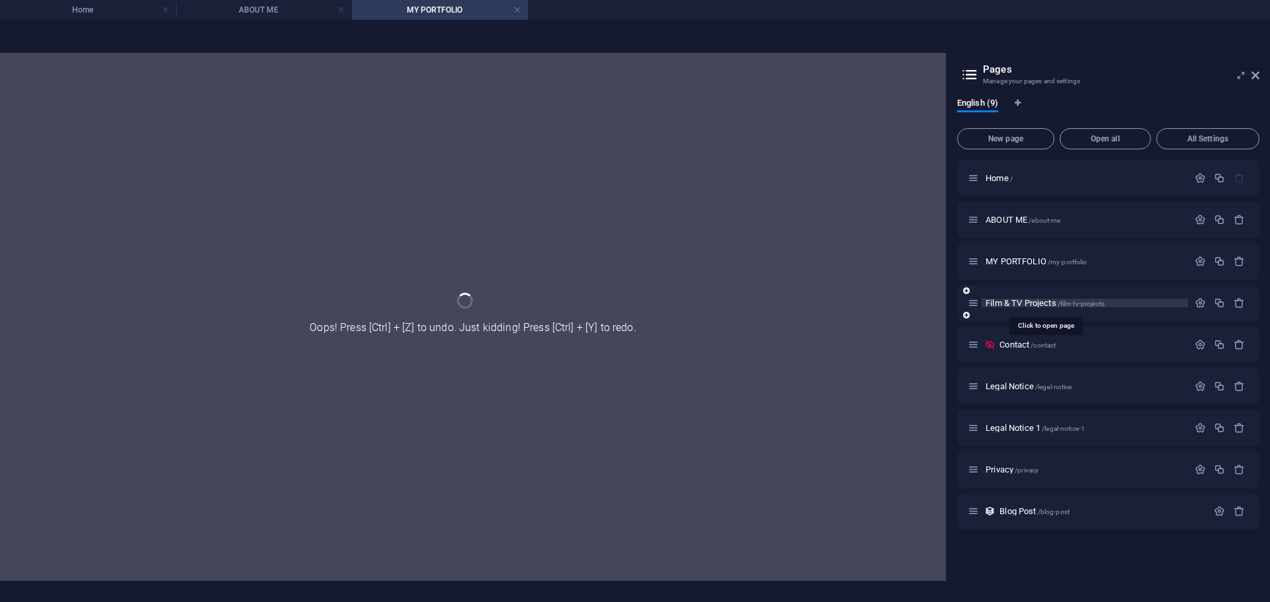
click at [1015, 305] on span "Film & TV Projects /film-tv-projects" at bounding box center [1044, 303] width 119 height 10
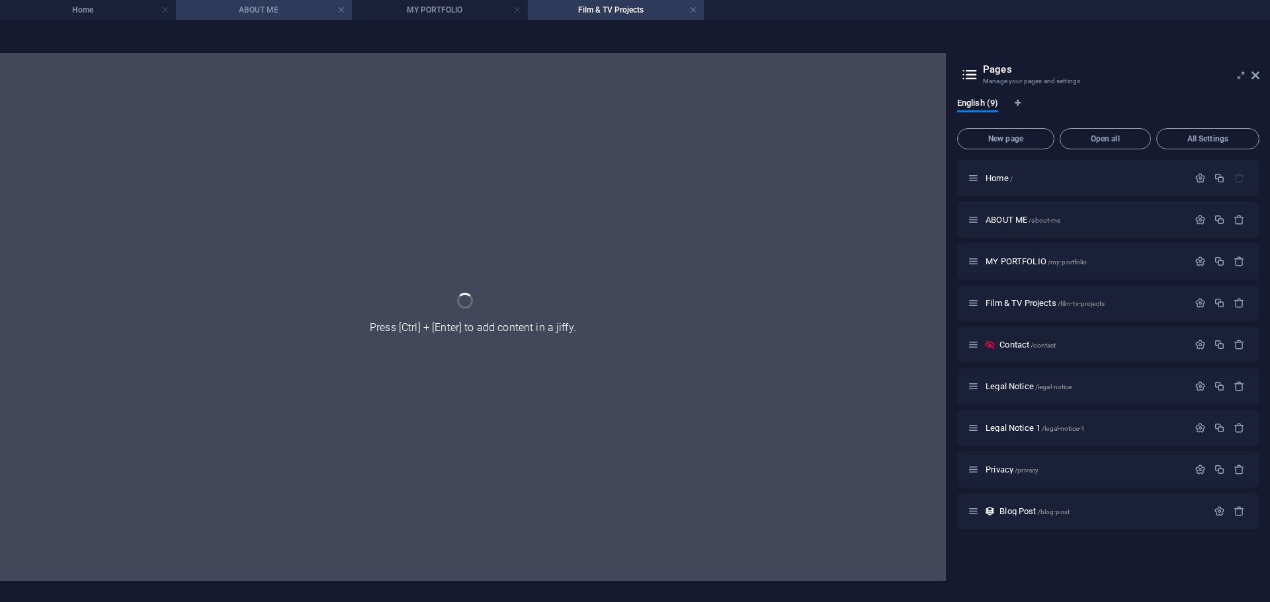
click at [253, 5] on h4 "ABOUT ME" at bounding box center [264, 10] width 176 height 15
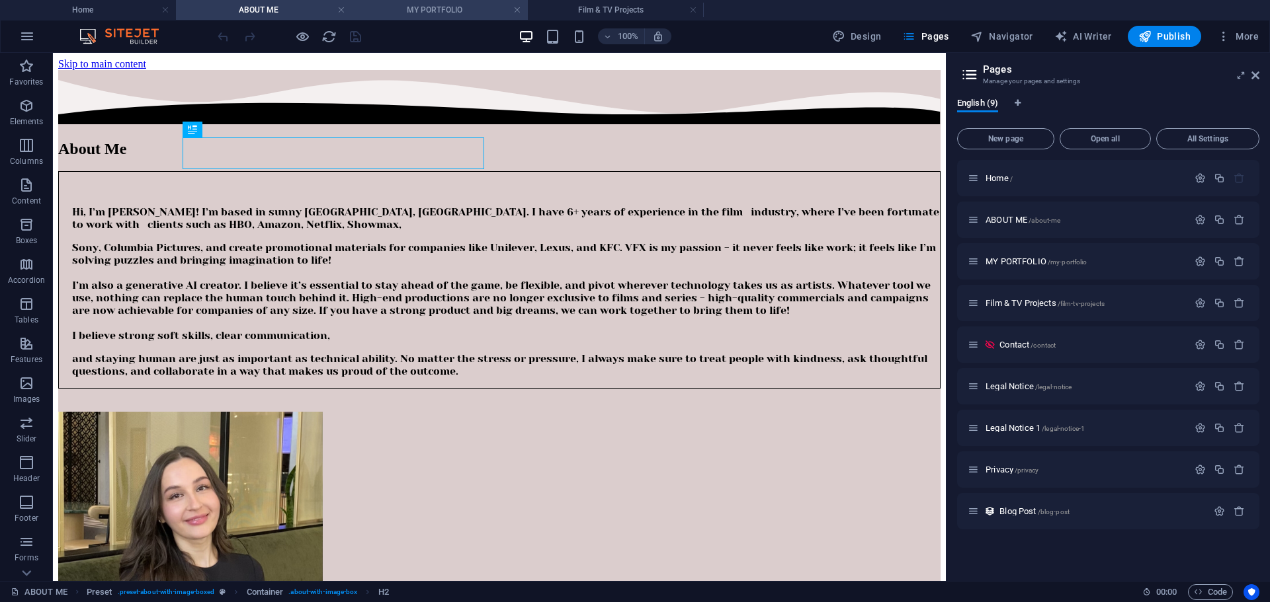
click at [435, 7] on h4 "MY PORTFOLIO" at bounding box center [440, 10] width 176 height 15
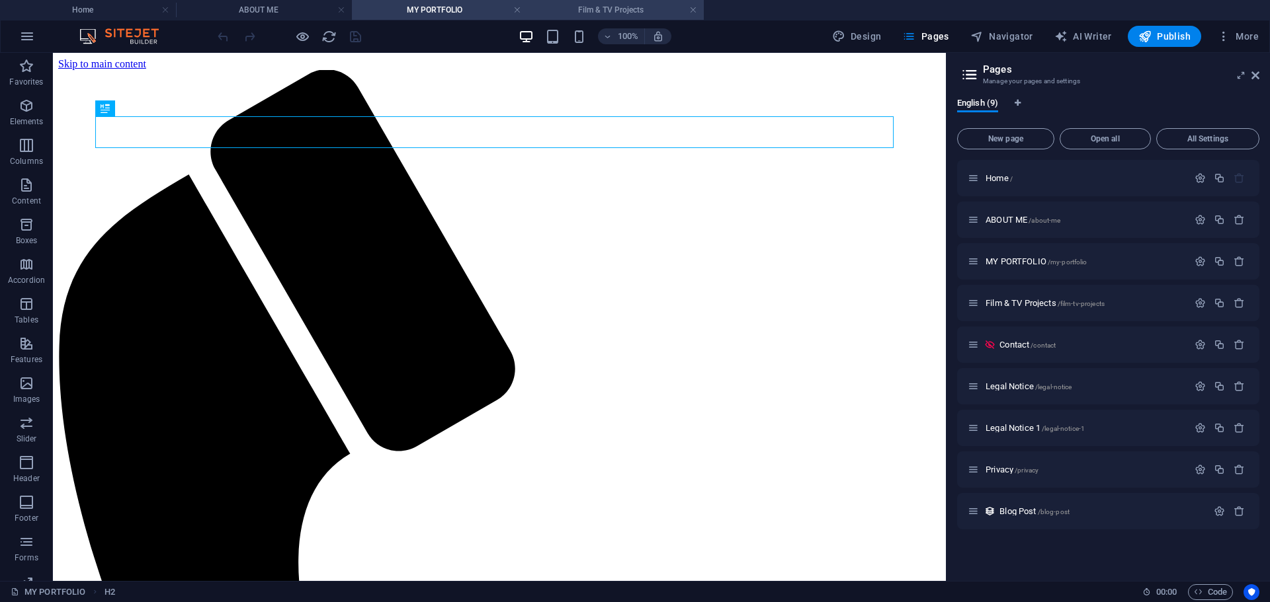
click at [615, 11] on h4 "Film & TV Projects" at bounding box center [616, 10] width 176 height 15
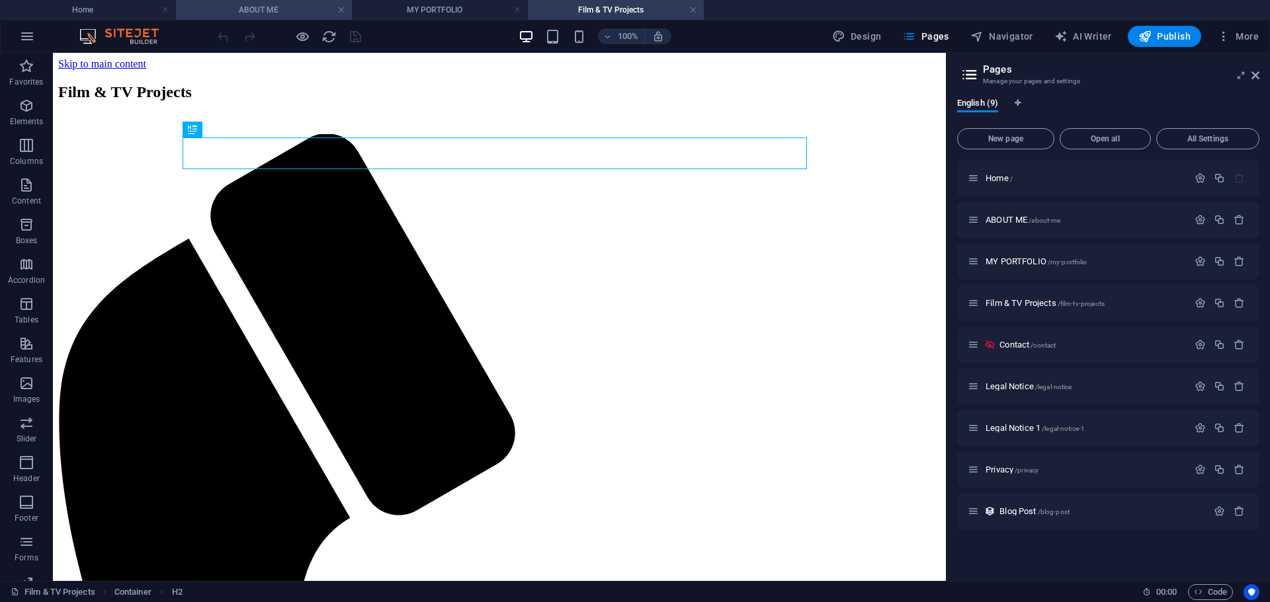
click at [230, 9] on h4 "ABOUT ME" at bounding box center [264, 10] width 176 height 15
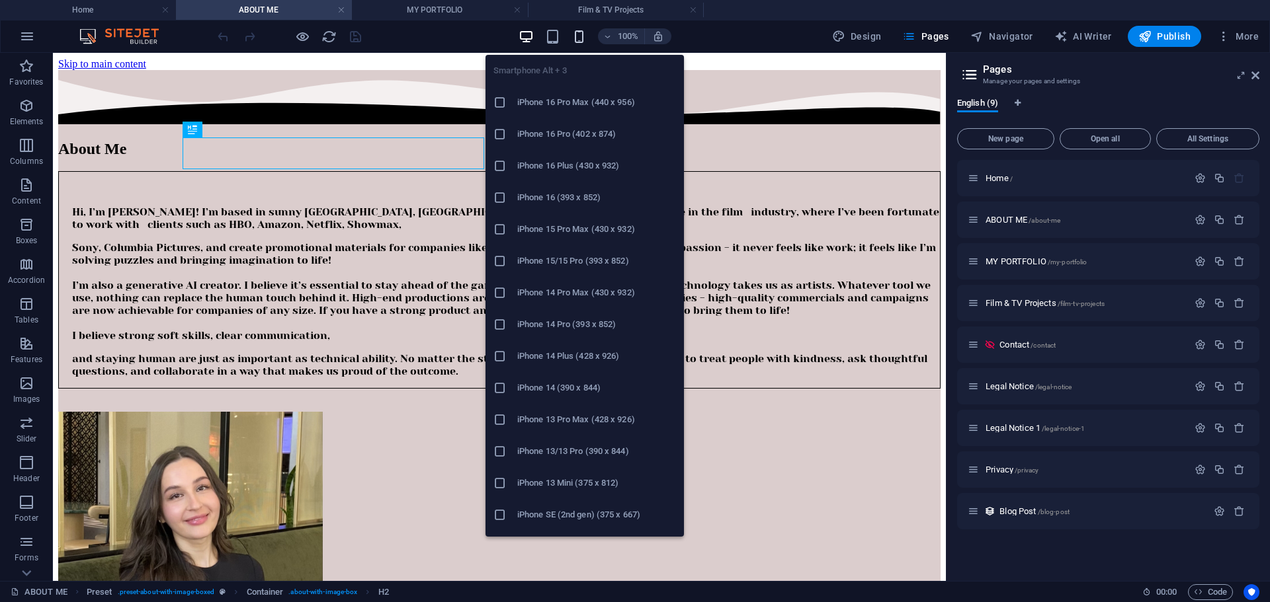
click at [580, 38] on icon "button" at bounding box center [578, 36] width 15 height 15
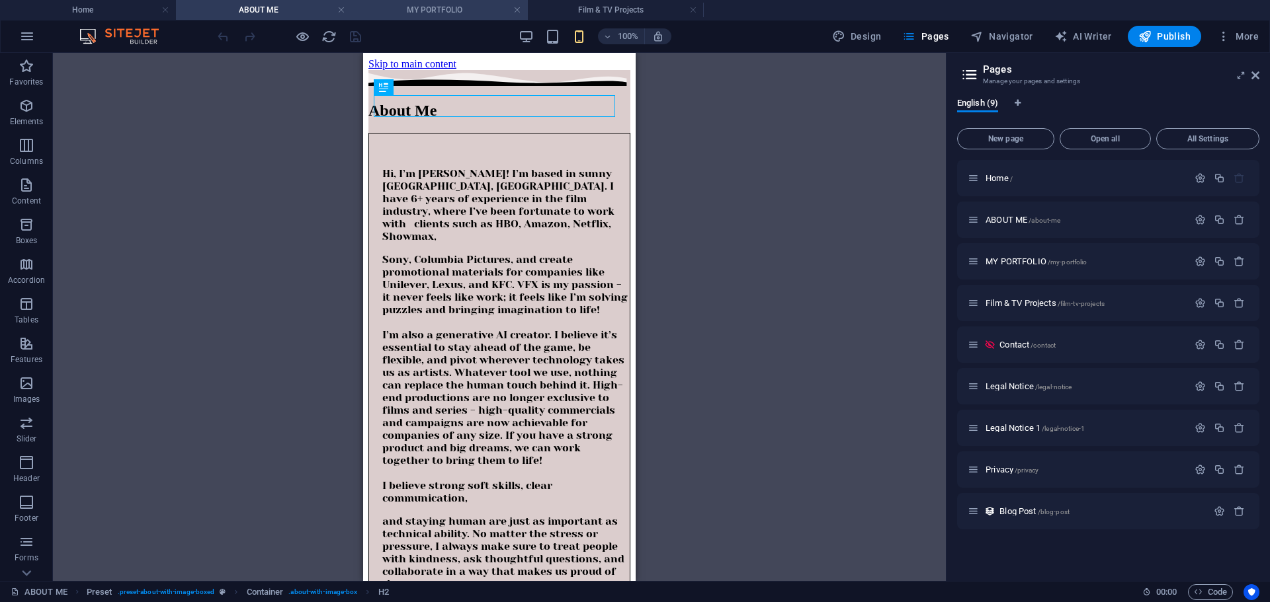
click at [430, 9] on h4 "MY PORTFOLIO" at bounding box center [440, 10] width 176 height 15
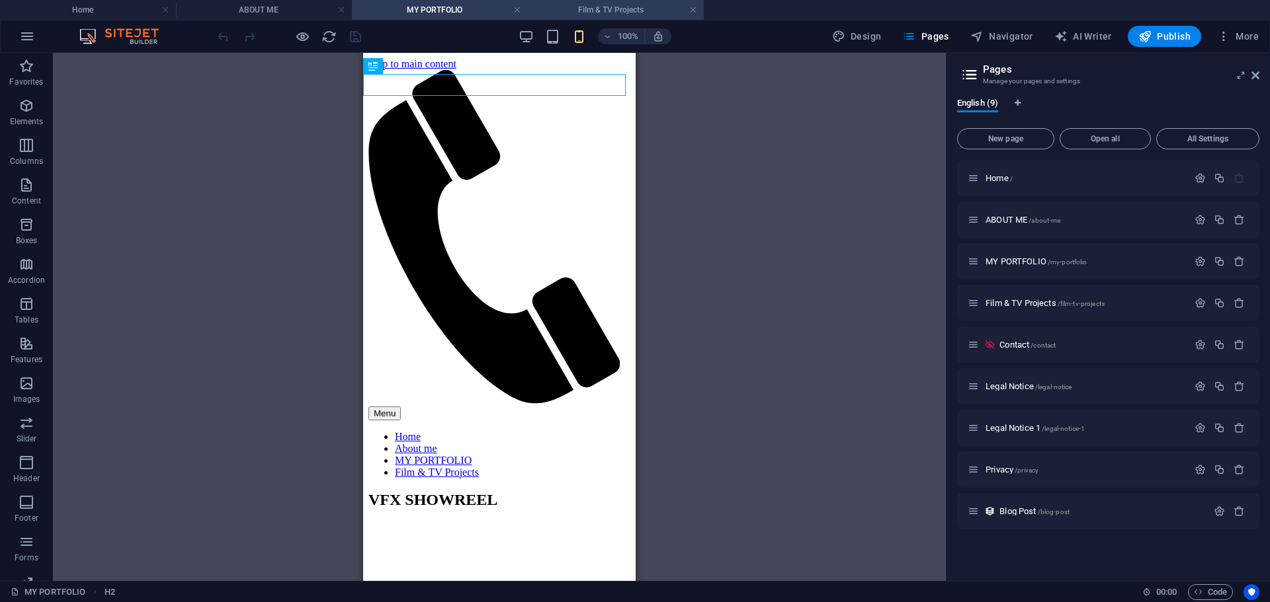
click at [593, 10] on h4 "Film & TV Projects" at bounding box center [616, 10] width 176 height 15
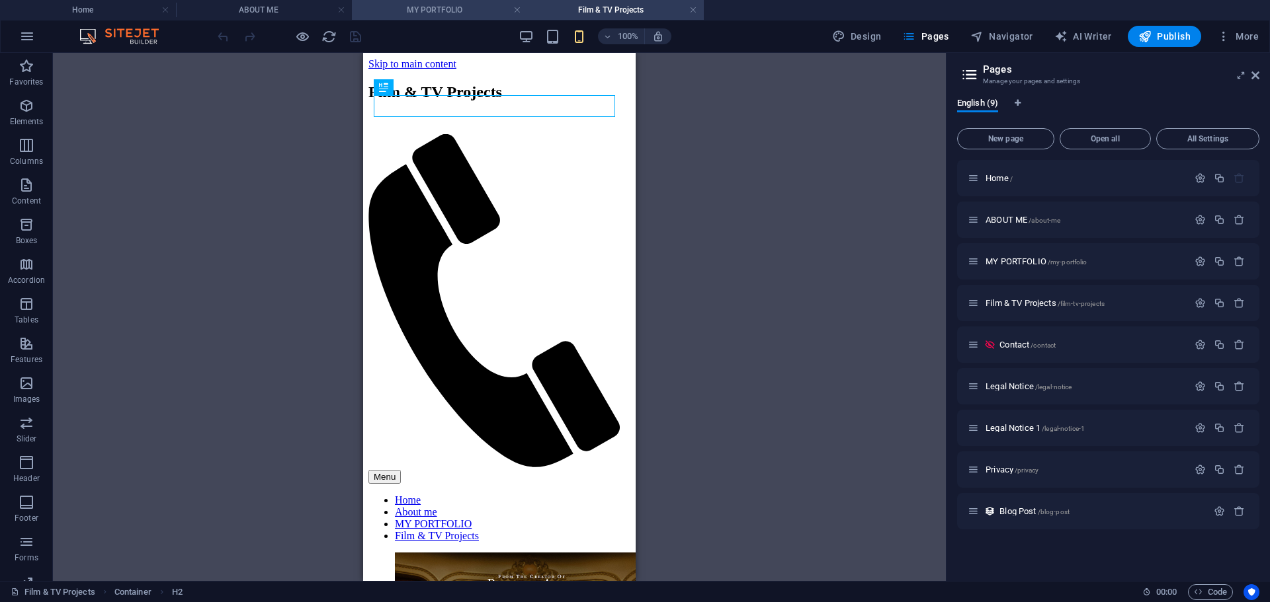
click at [407, 11] on h4 "MY PORTFOLIO" at bounding box center [440, 10] width 176 height 15
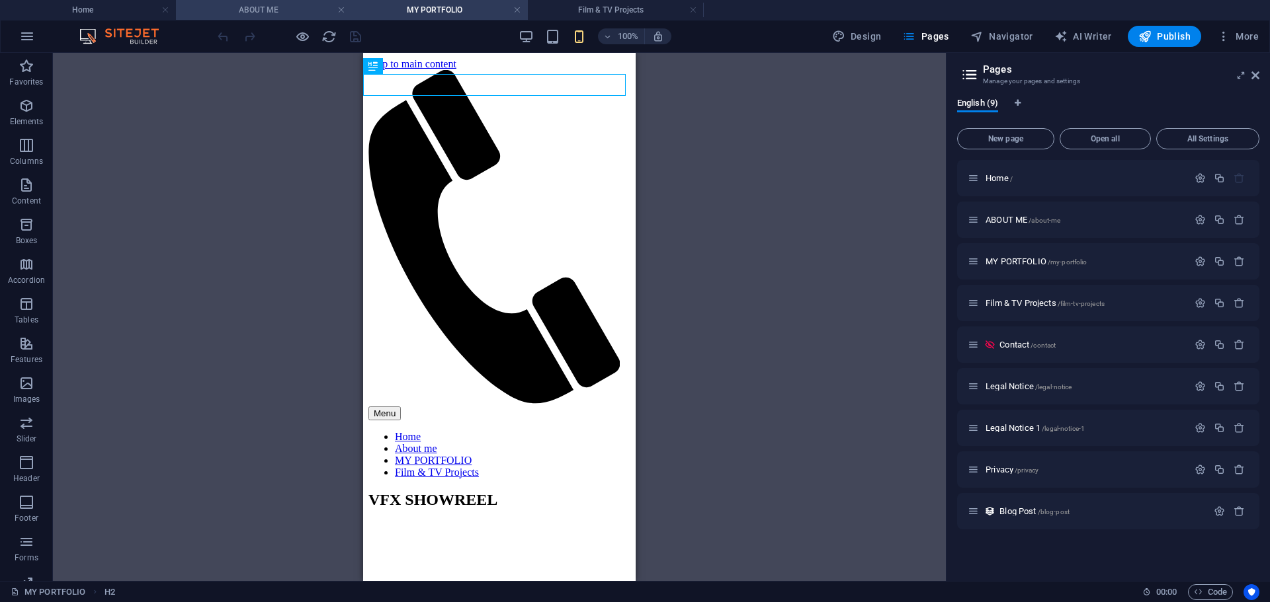
click at [288, 10] on h4 "ABOUT ME" at bounding box center [264, 10] width 176 height 15
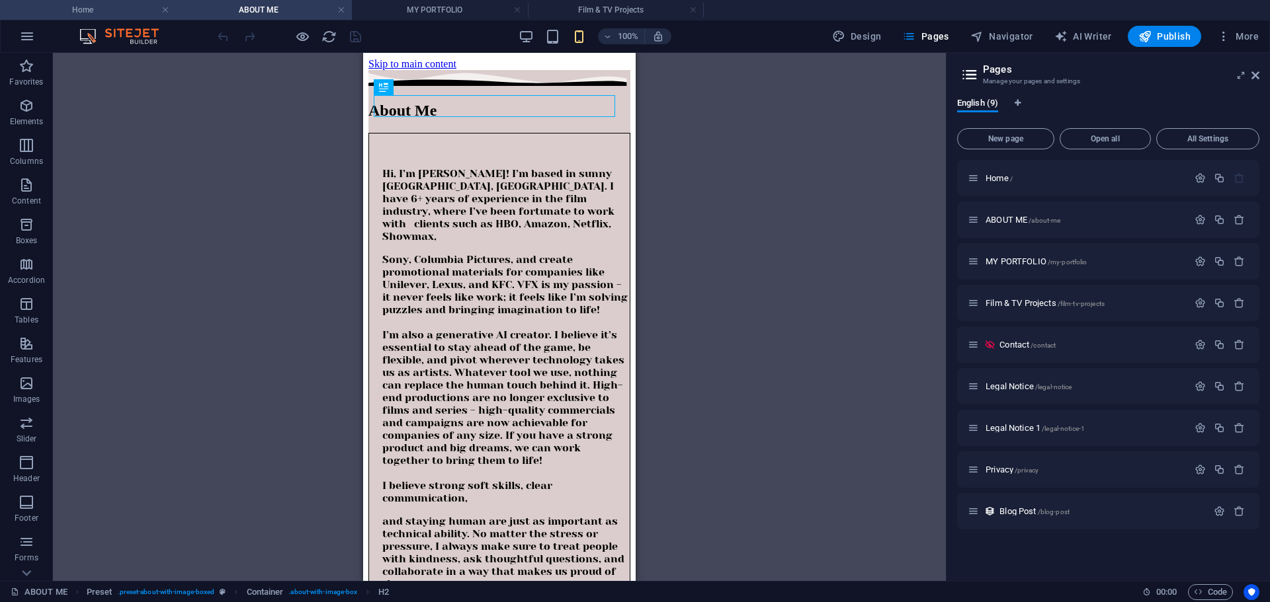
click at [81, 10] on h4 "Home" at bounding box center [88, 10] width 176 height 15
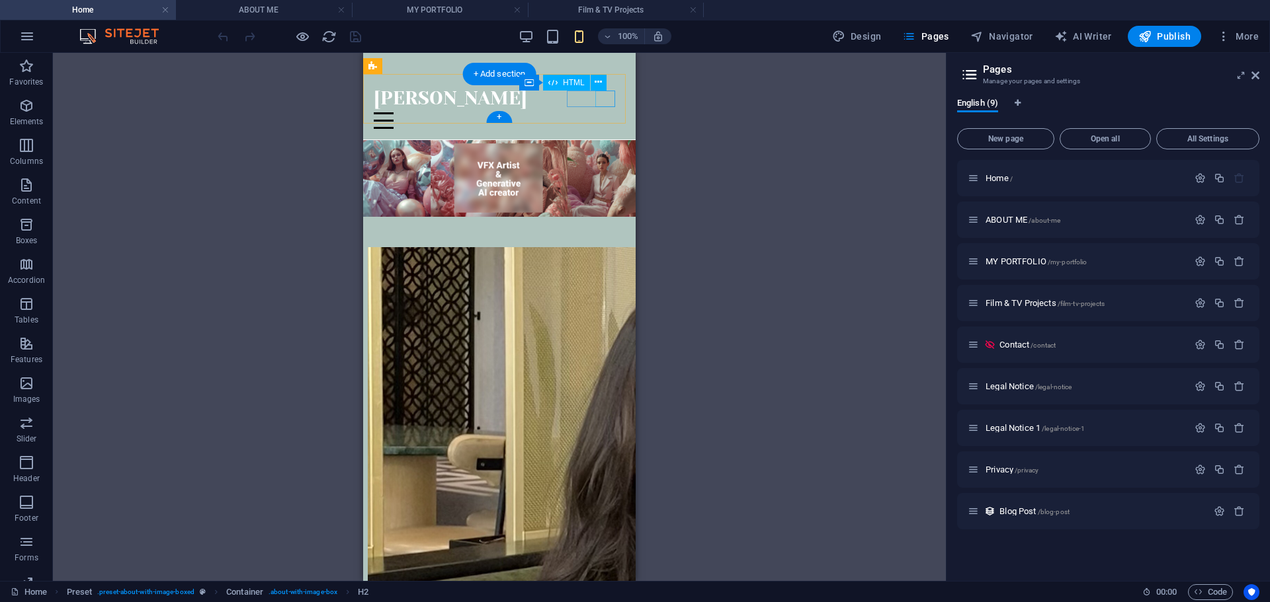
click at [606, 112] on div "Menu" at bounding box center [499, 120] width 251 height 17
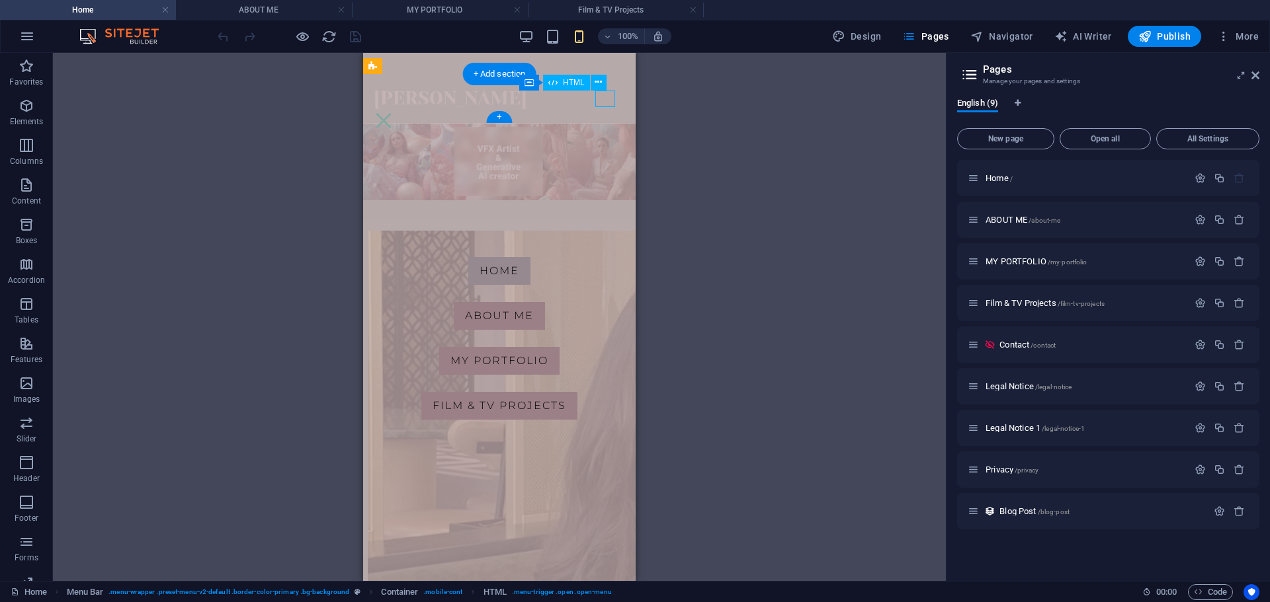
click at [393, 112] on div "Menu" at bounding box center [384, 120] width 20 height 17
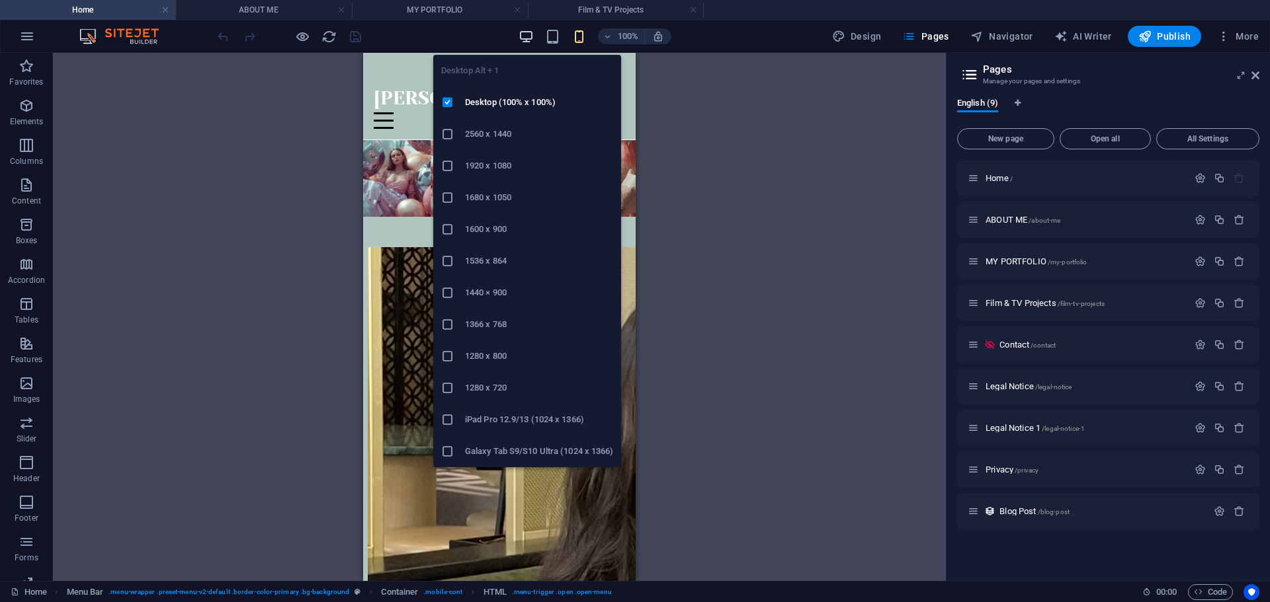
click at [521, 38] on icon "button" at bounding box center [525, 36] width 15 height 15
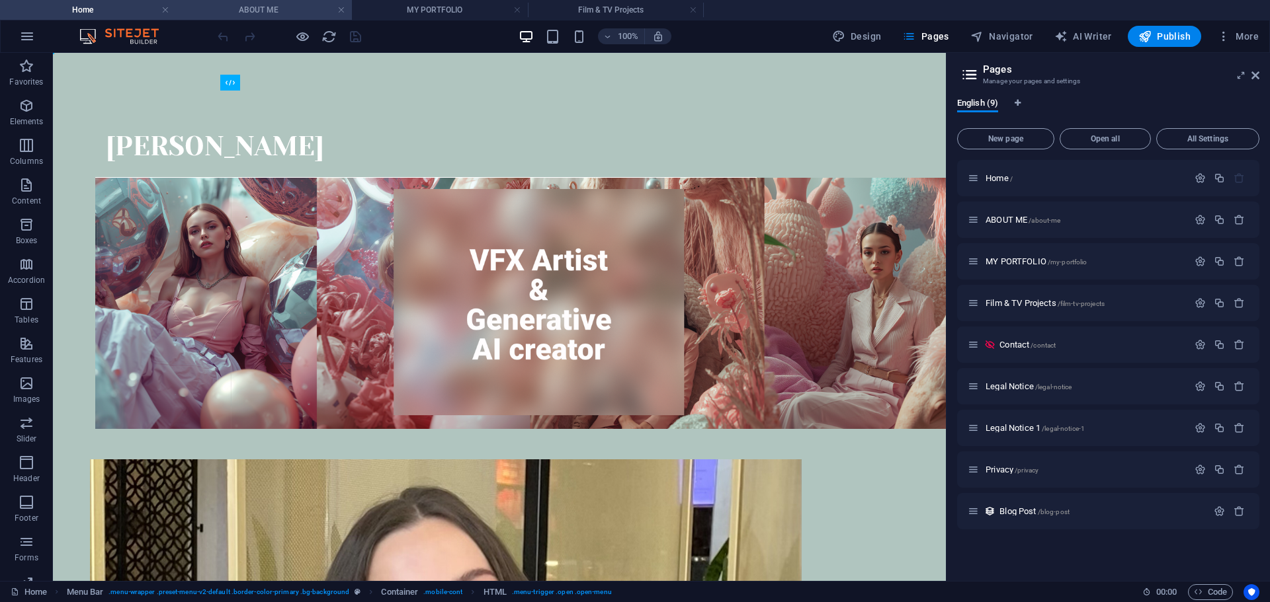
click at [267, 9] on h4 "ABOUT ME" at bounding box center [264, 10] width 176 height 15
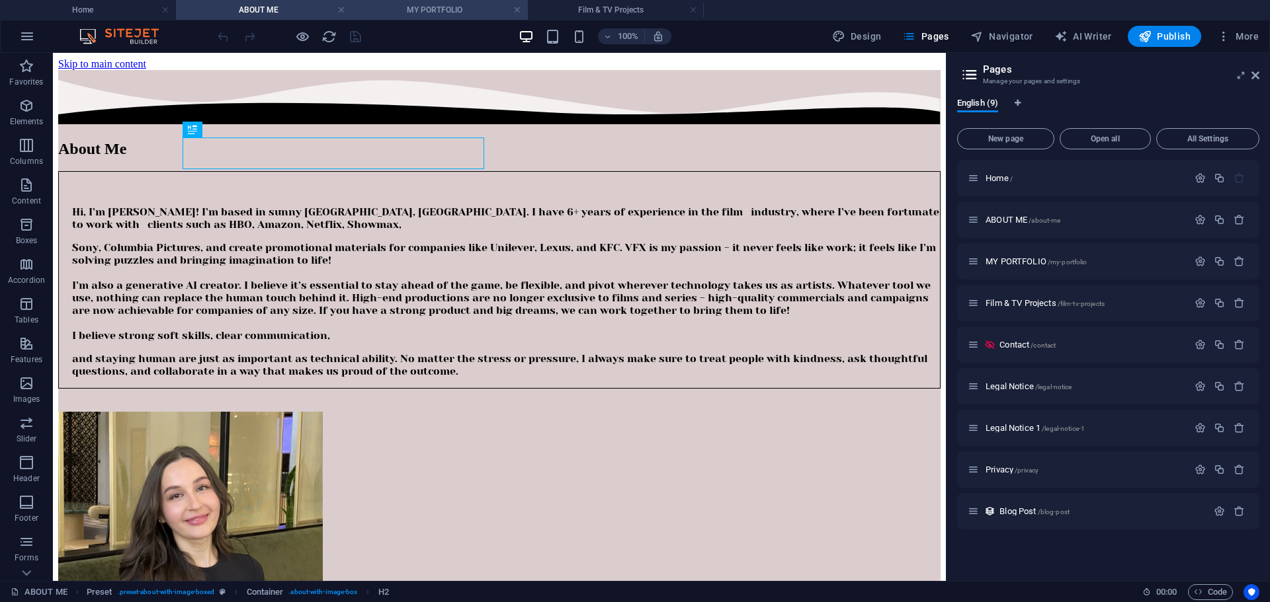
click at [427, 5] on h4 "MY PORTFOLIO" at bounding box center [440, 10] width 176 height 15
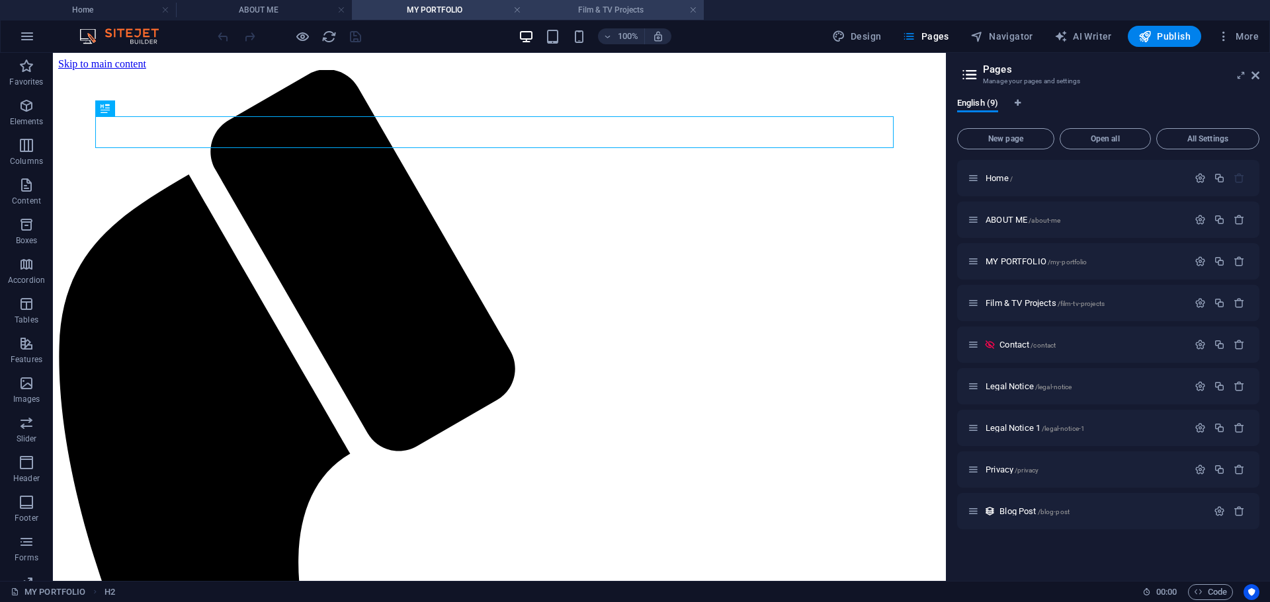
click at [593, 7] on h4 "Film & TV Projects" at bounding box center [616, 10] width 176 height 15
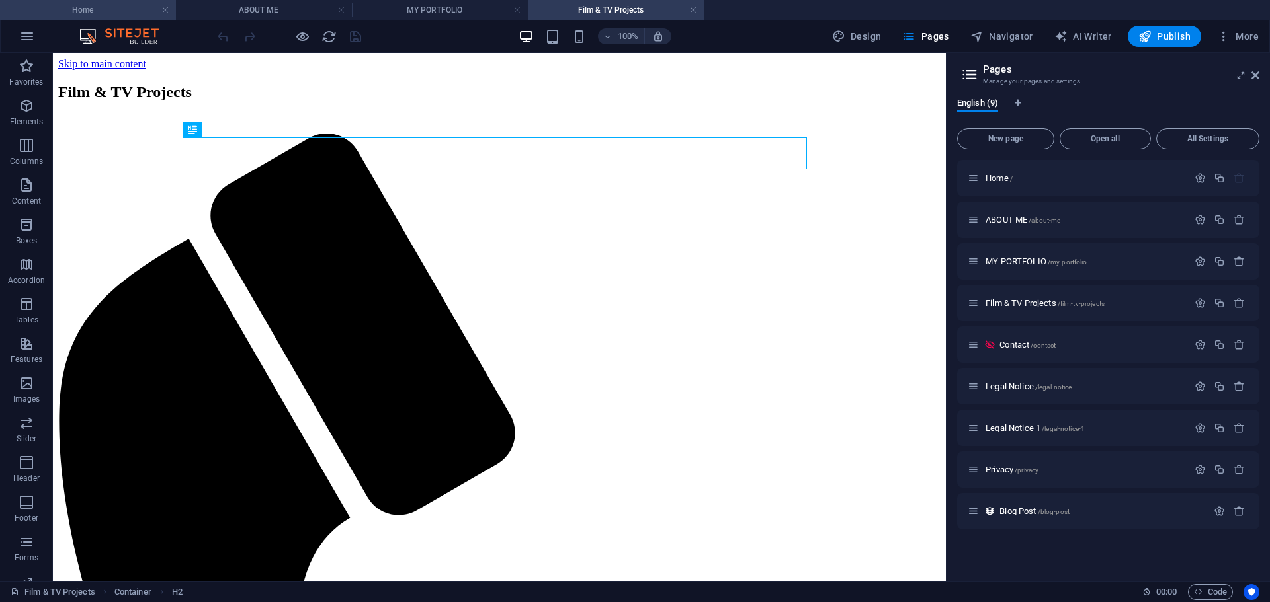
click at [128, 3] on h4 "Home" at bounding box center [88, 10] width 176 height 15
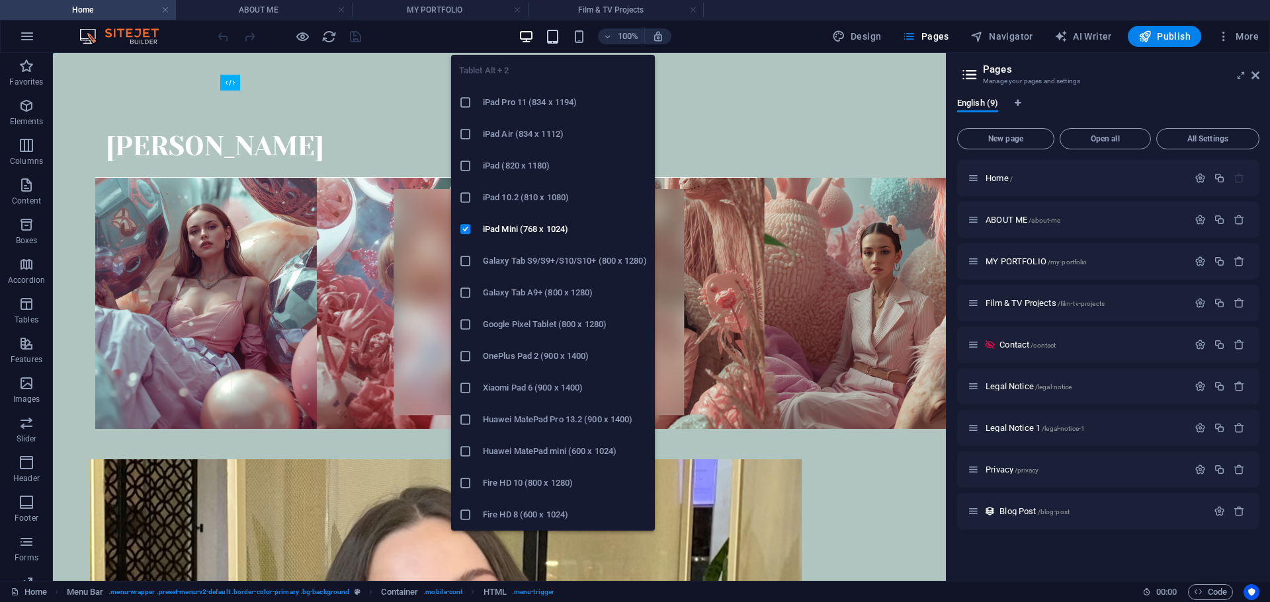
click at [552, 37] on icon "button" at bounding box center [552, 36] width 15 height 15
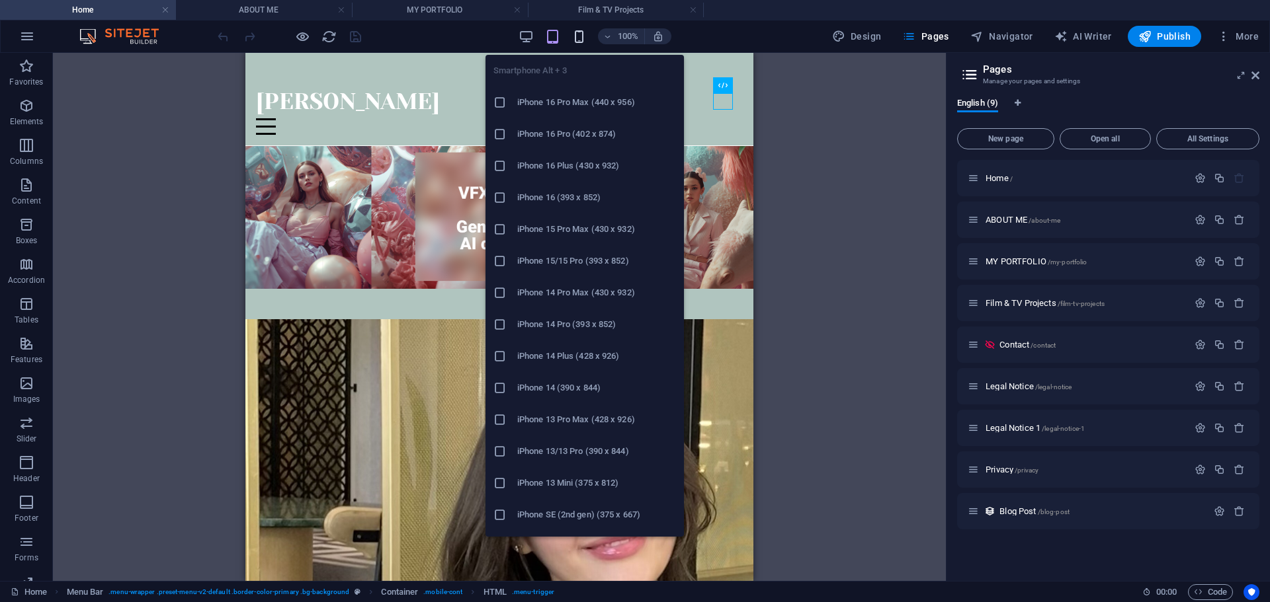
click at [581, 41] on icon "button" at bounding box center [578, 36] width 15 height 15
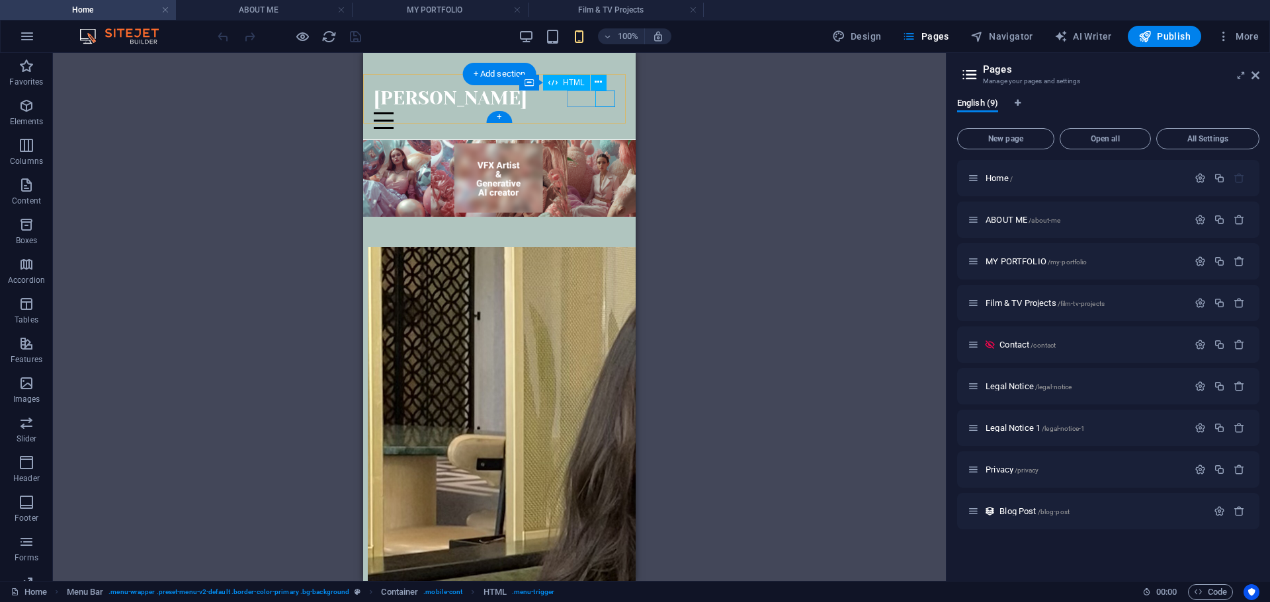
click at [609, 112] on div "Menu" at bounding box center [499, 120] width 251 height 17
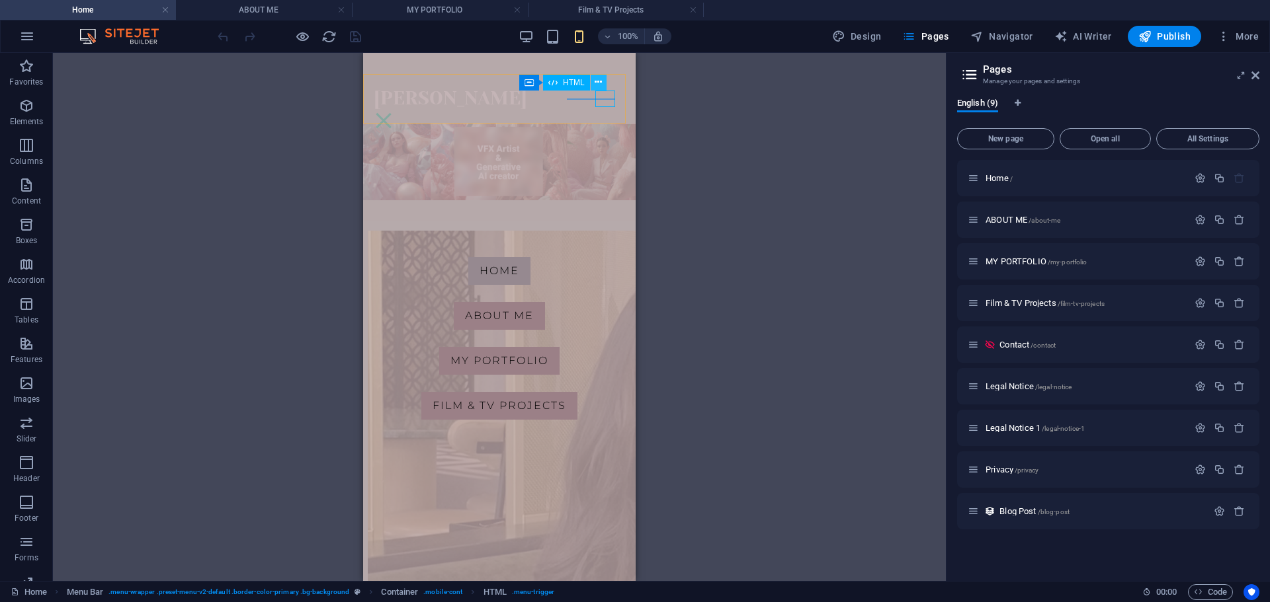
click at [596, 81] on icon at bounding box center [598, 82] width 7 height 14
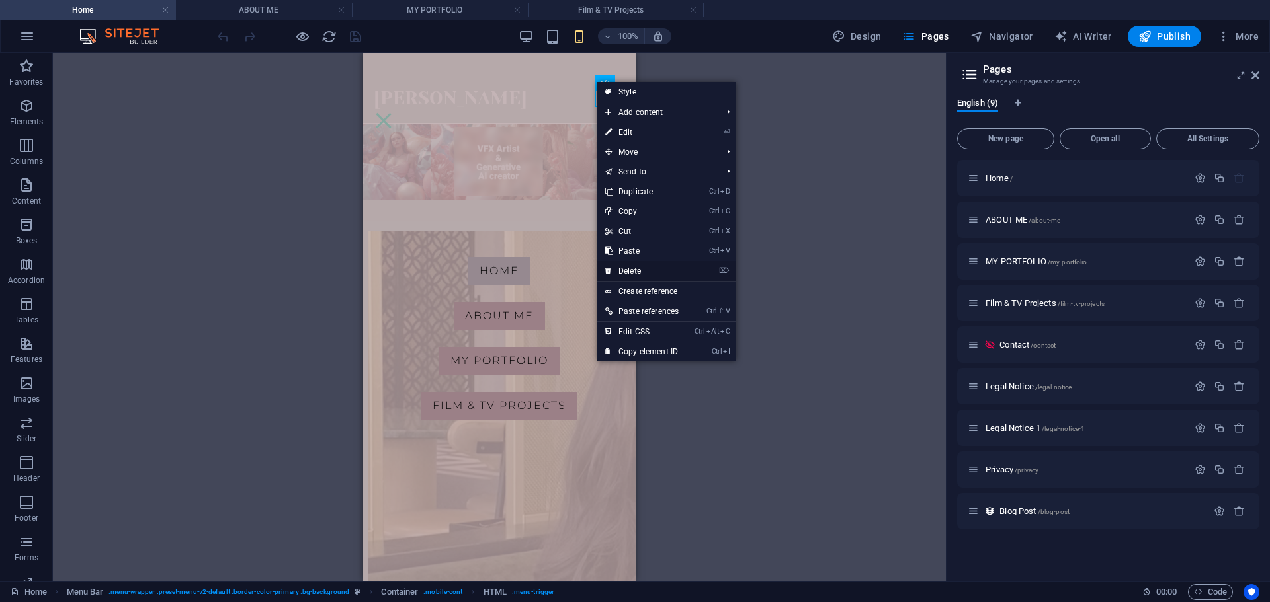
click at [644, 271] on link "⌦ Delete" at bounding box center [641, 271] width 89 height 20
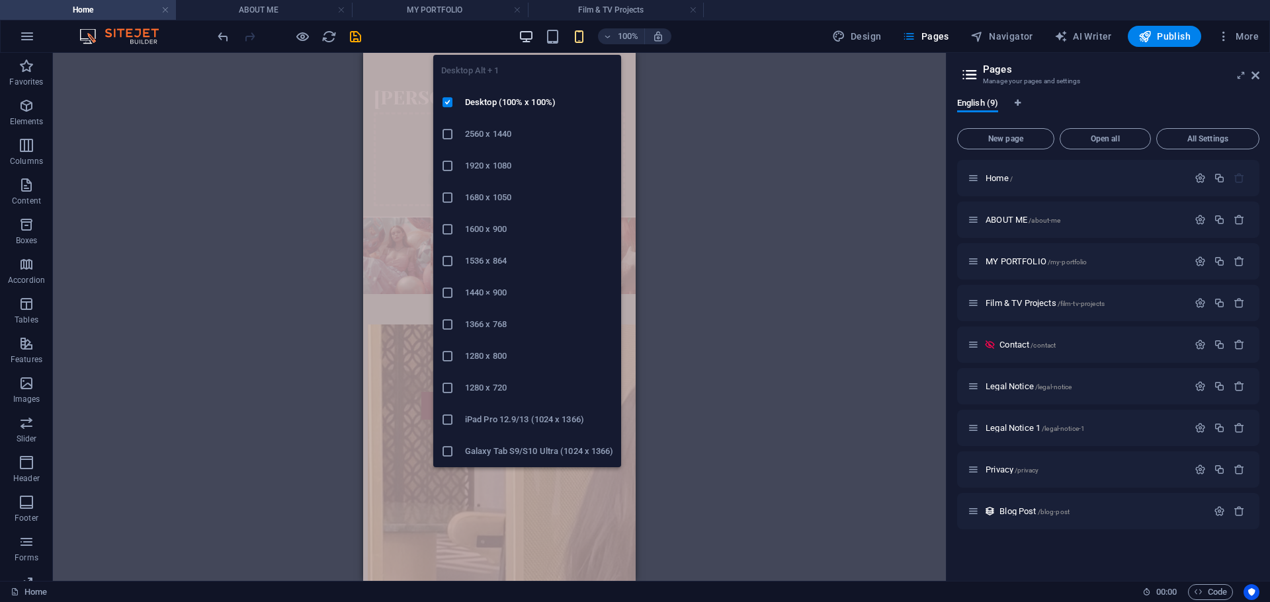
click at [523, 40] on icon "button" at bounding box center [525, 36] width 15 height 15
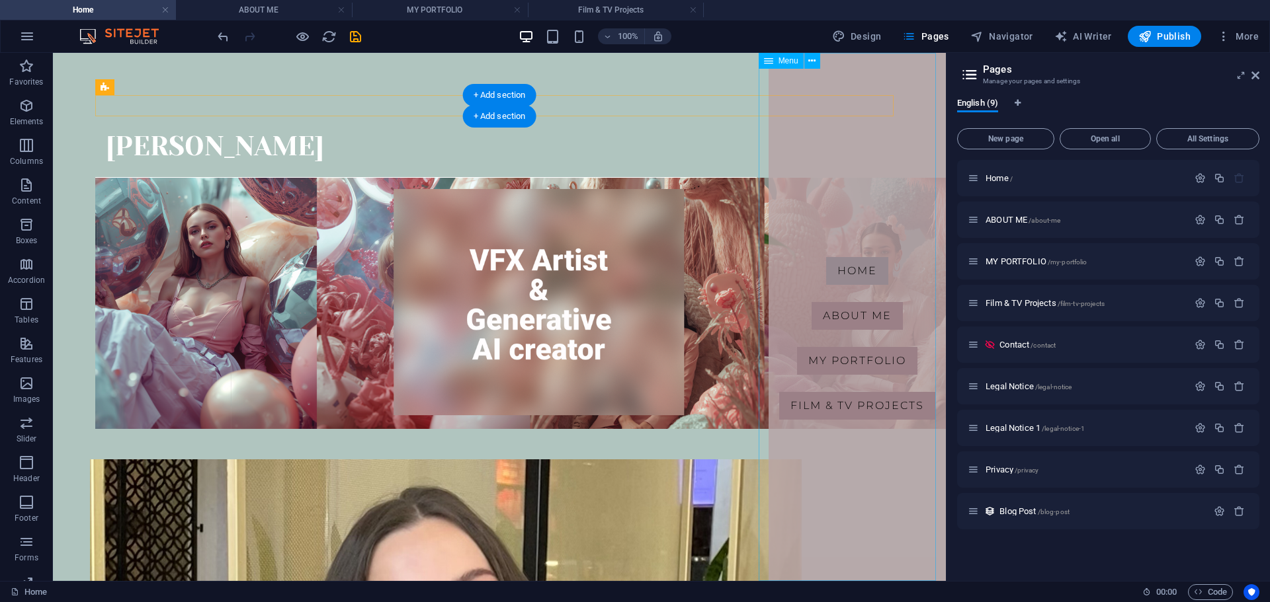
click at [870, 132] on nav "Home About me MY PORTFOLIO Film & TV Projects" at bounding box center [856, 317] width 177 height 528
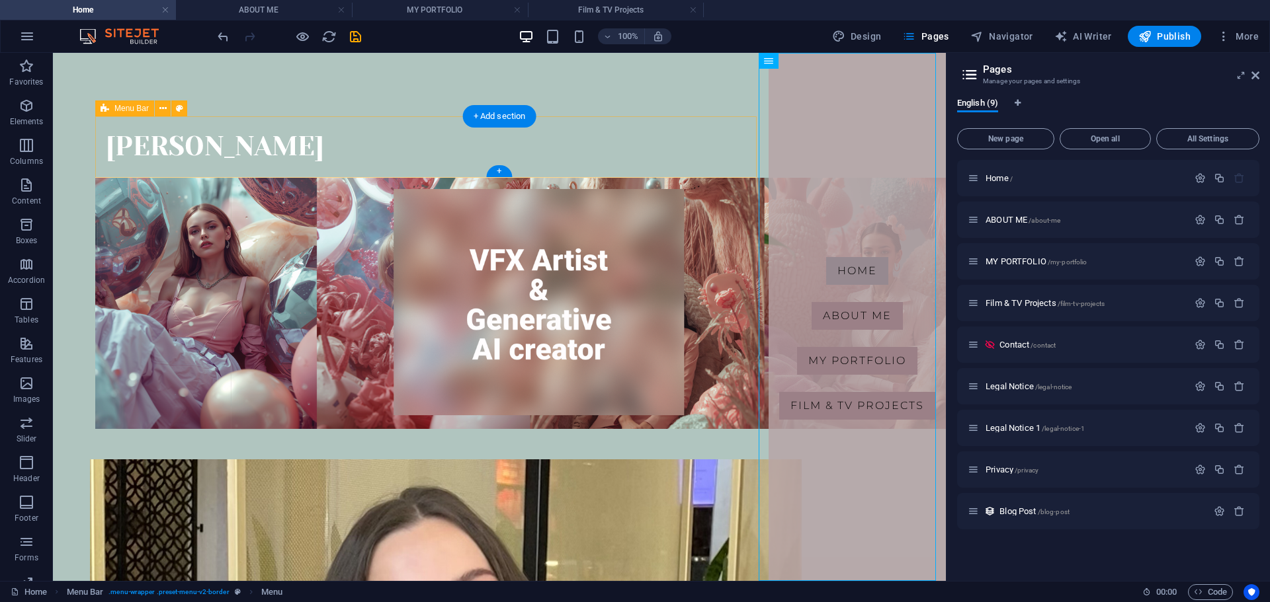
click at [691, 124] on div "Anastasia Brodina Drop content here or Add elements Paste clipboard" at bounding box center [425, 147] width 661 height 62
click at [534, 151] on div "Anastasia Brodina Drop content here or Add elements Paste clipboard" at bounding box center [425, 147] width 661 height 62
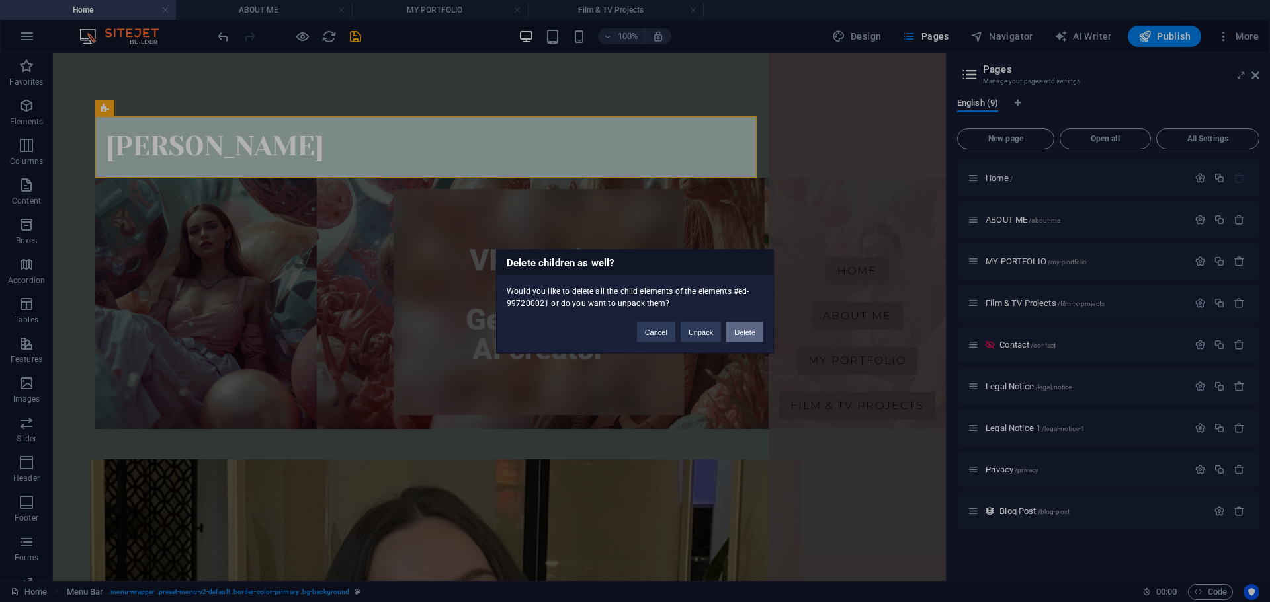
click at [744, 329] on button "Delete" at bounding box center [744, 332] width 37 height 20
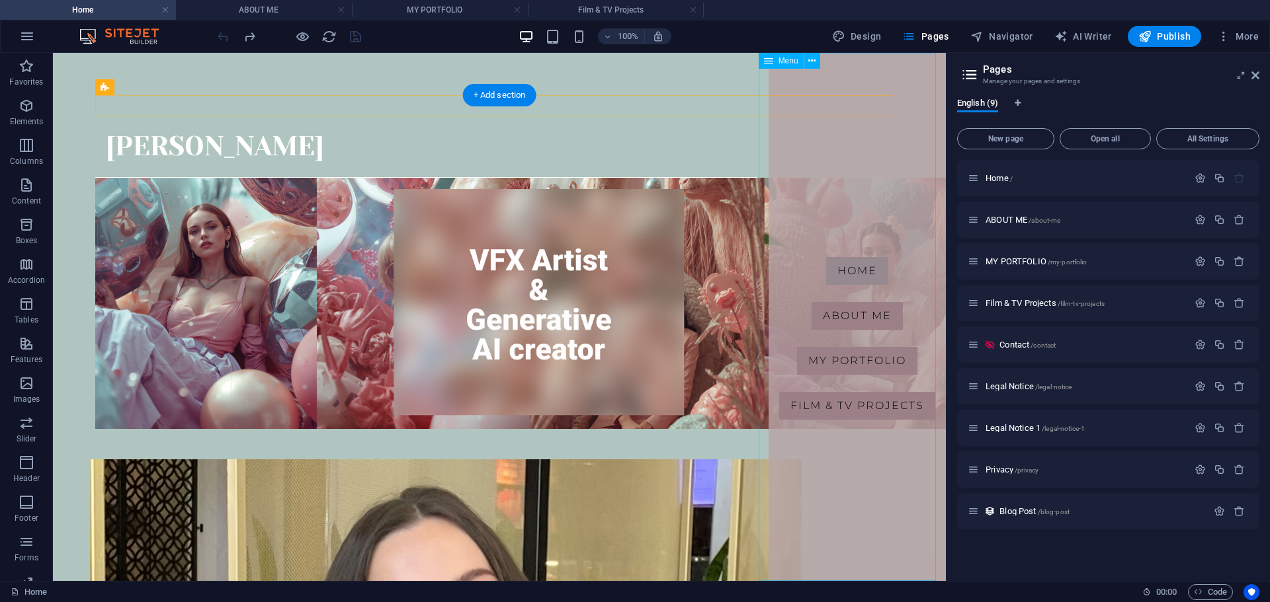
click at [743, 101] on div "Home About me MY PORTFOLIO Film & TV Projects" at bounding box center [499, 105] width 808 height 21
click at [810, 65] on icon at bounding box center [811, 61] width 7 height 14
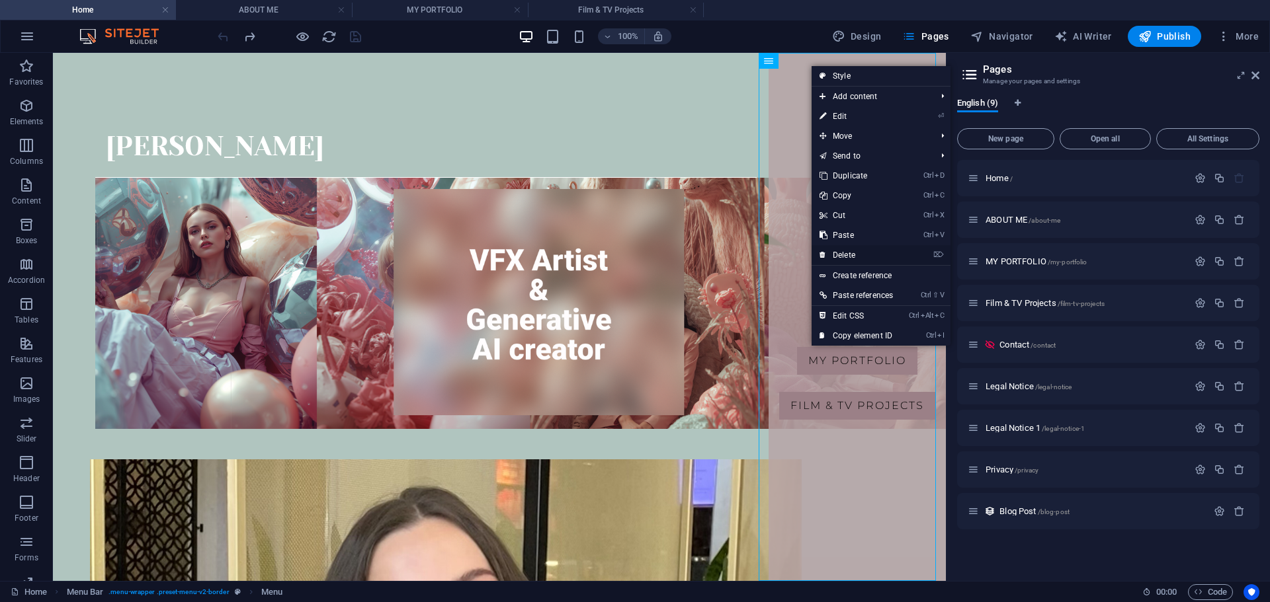
click at [872, 251] on link "⌦ Delete" at bounding box center [855, 255] width 89 height 20
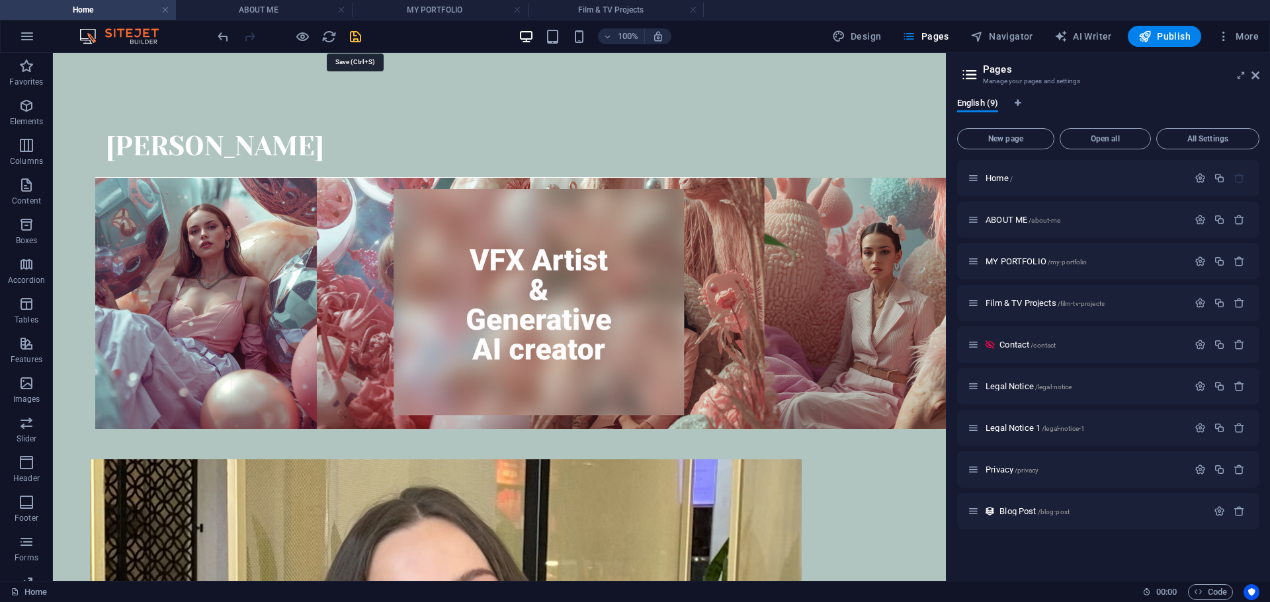
click at [355, 35] on icon "save" at bounding box center [355, 36] width 15 height 15
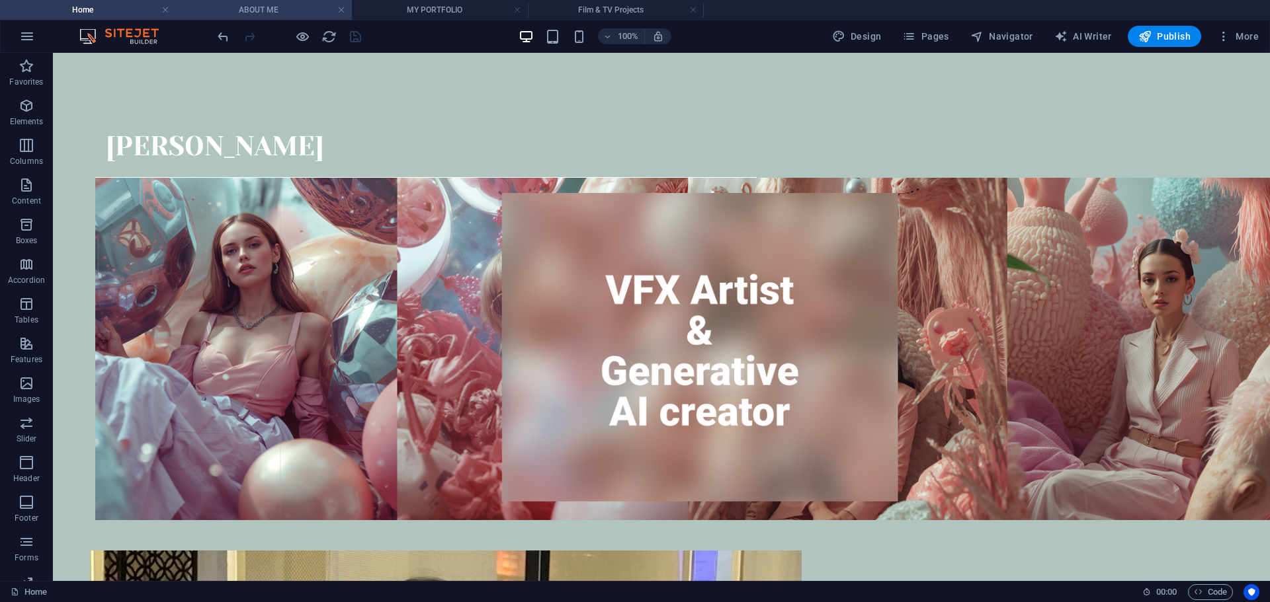
click at [259, 10] on h4 "ABOUT ME" at bounding box center [264, 10] width 176 height 15
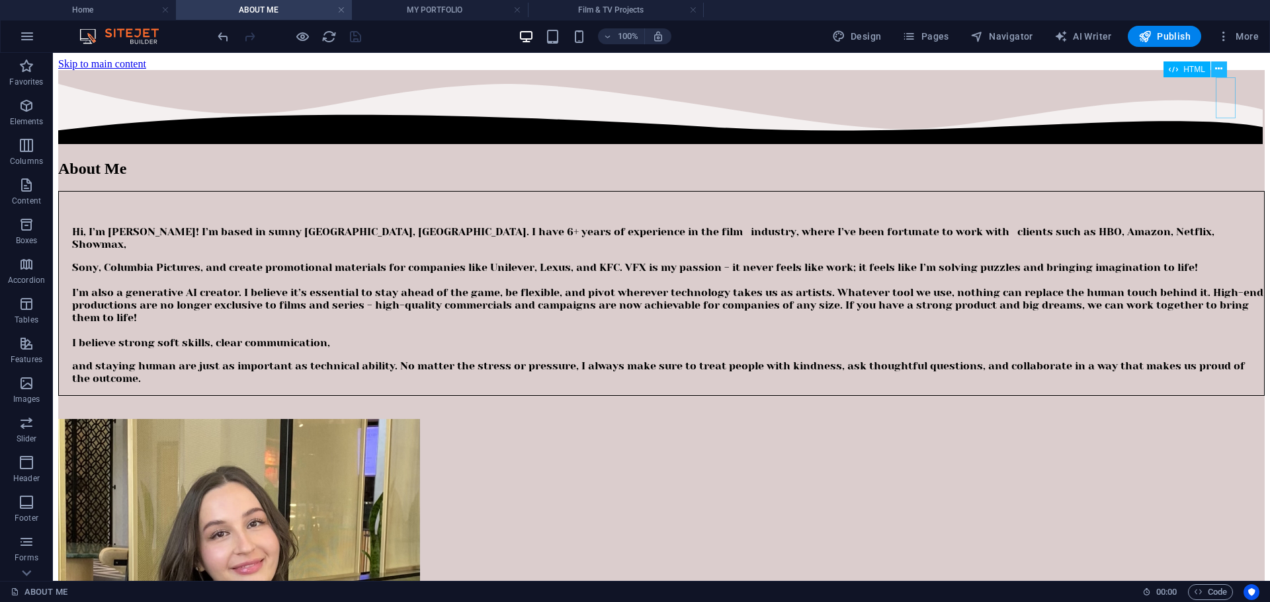
click at [1220, 73] on icon at bounding box center [1218, 69] width 7 height 14
click at [1217, 67] on icon at bounding box center [1218, 69] width 7 height 14
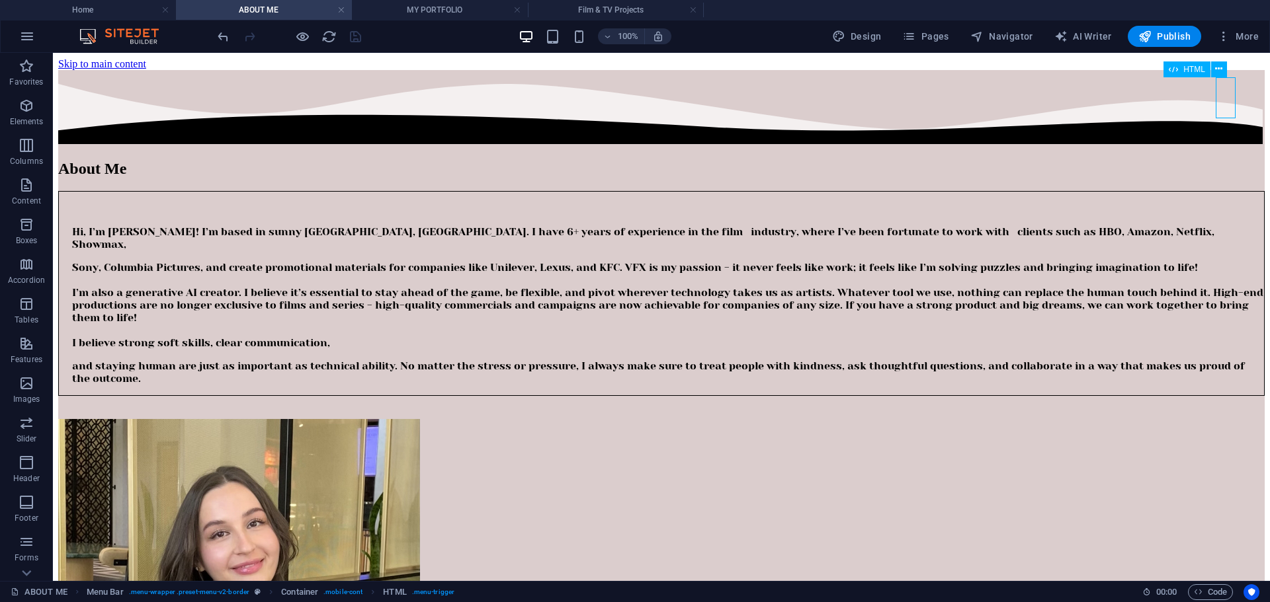
click at [1219, 69] on icon at bounding box center [1218, 69] width 7 height 14
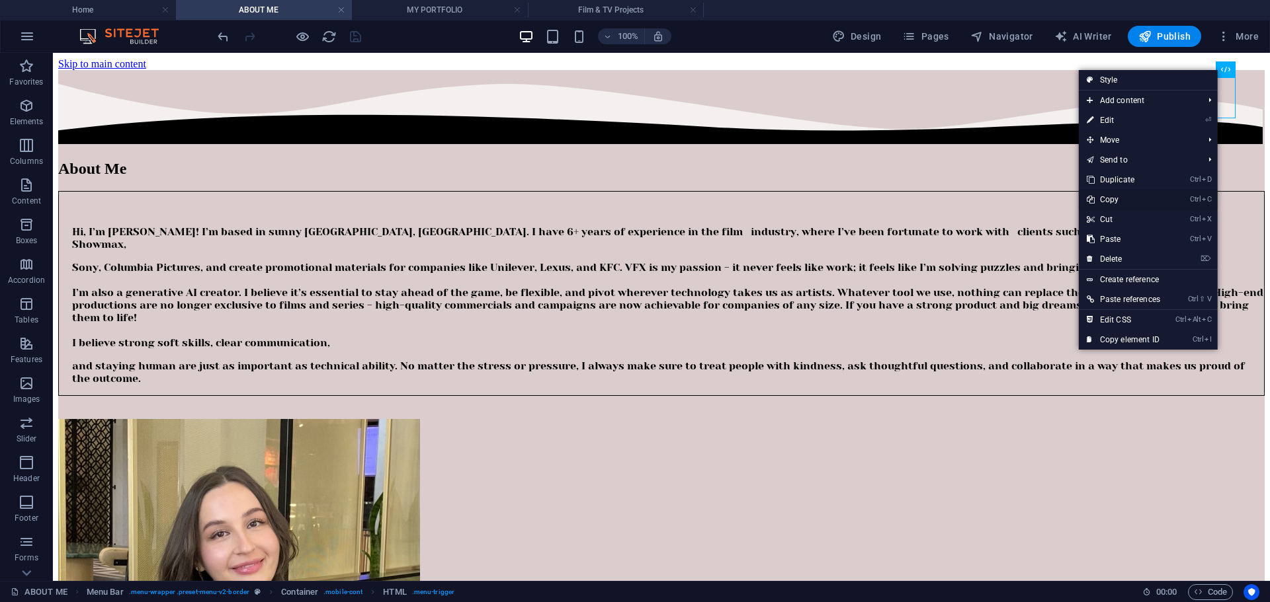
click at [1122, 198] on link "Ctrl C Copy" at bounding box center [1123, 200] width 89 height 20
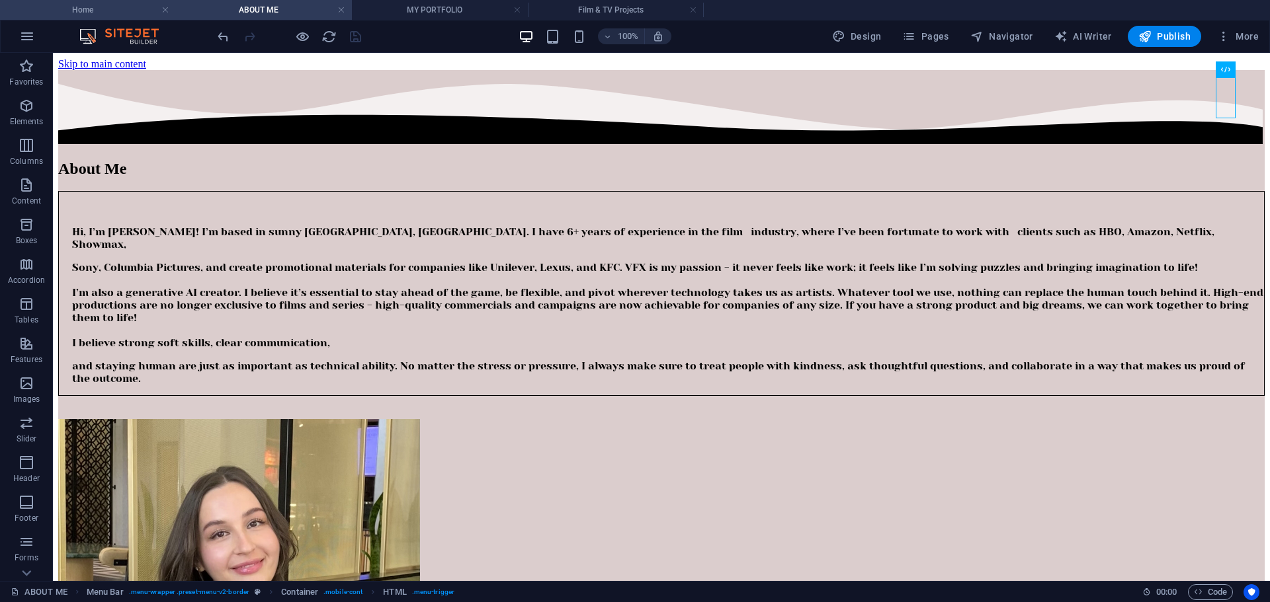
click at [132, 13] on h4 "Home" at bounding box center [88, 10] width 176 height 15
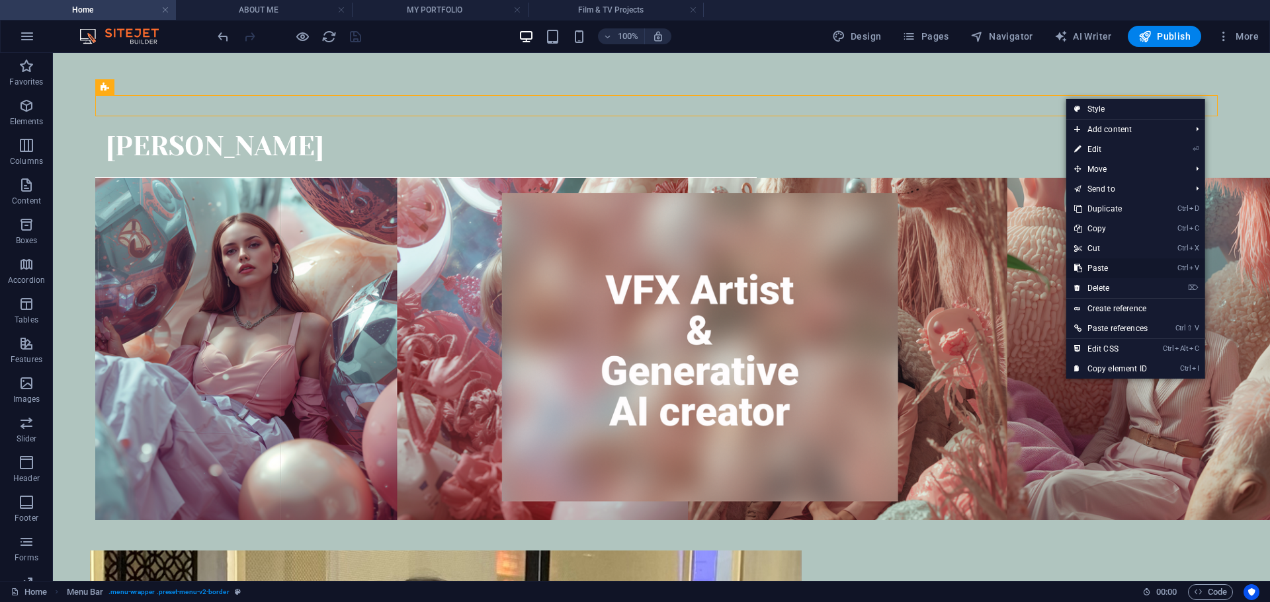
click at [1143, 269] on link "Ctrl V Paste" at bounding box center [1110, 269] width 89 height 20
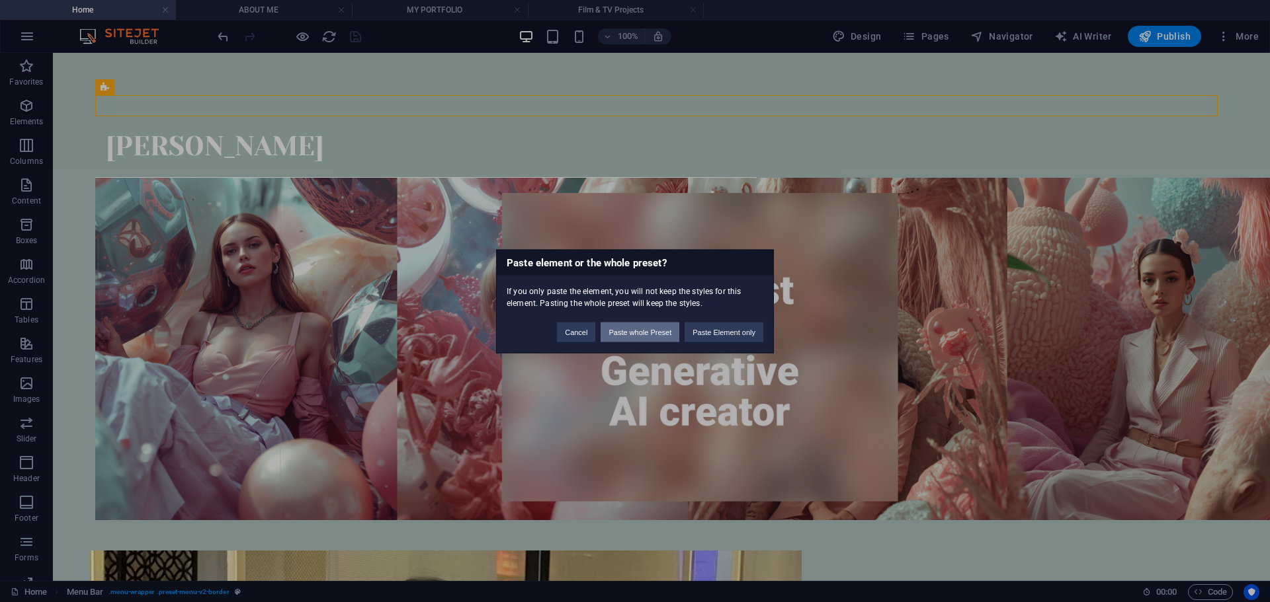
click at [666, 335] on button "Paste whole Preset" at bounding box center [639, 332] width 79 height 20
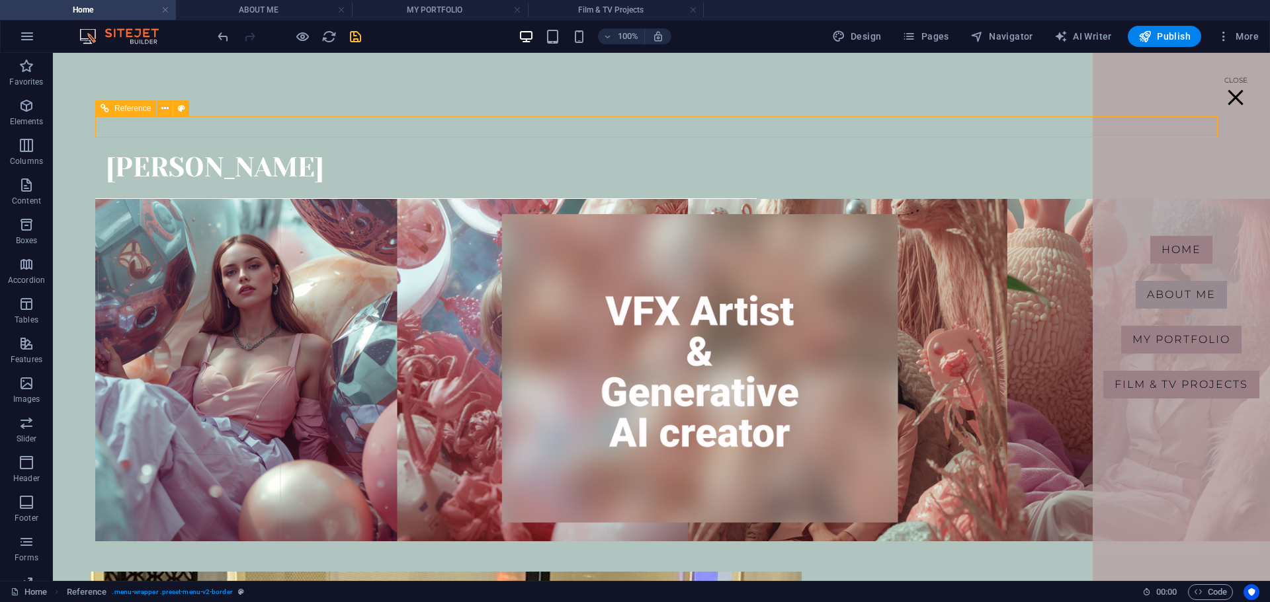
click at [1162, 145] on nav "Home About me MY PORTFOLIO Film & TV Projects" at bounding box center [1180, 317] width 177 height 528
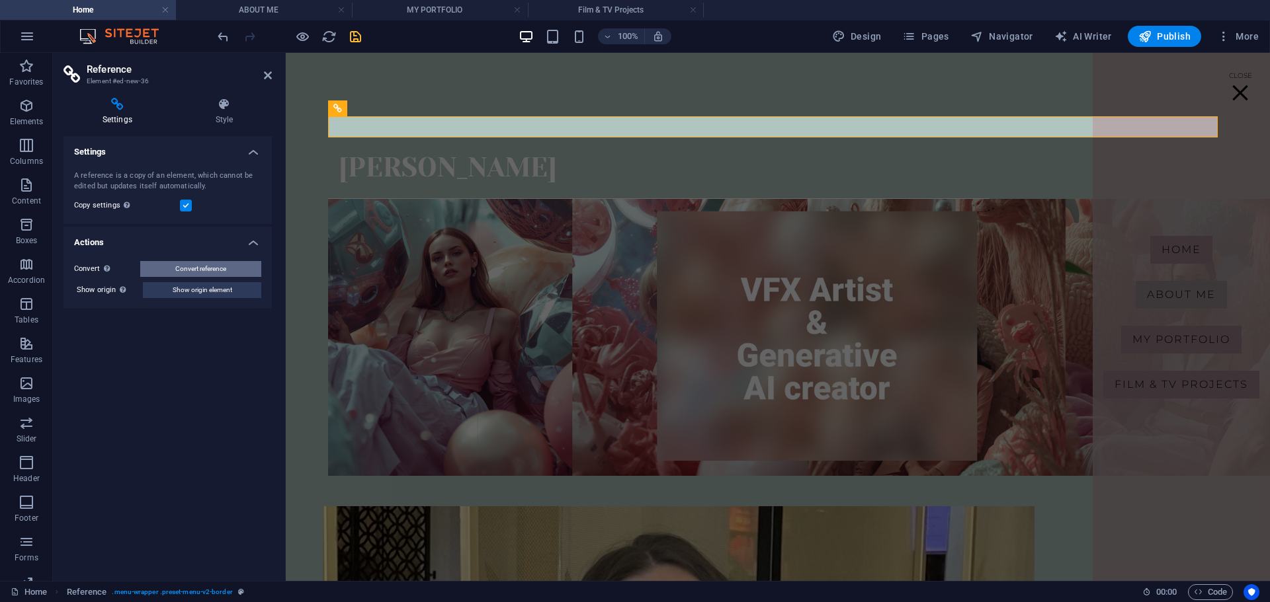
click at [224, 268] on span "Convert reference" at bounding box center [200, 269] width 51 height 16
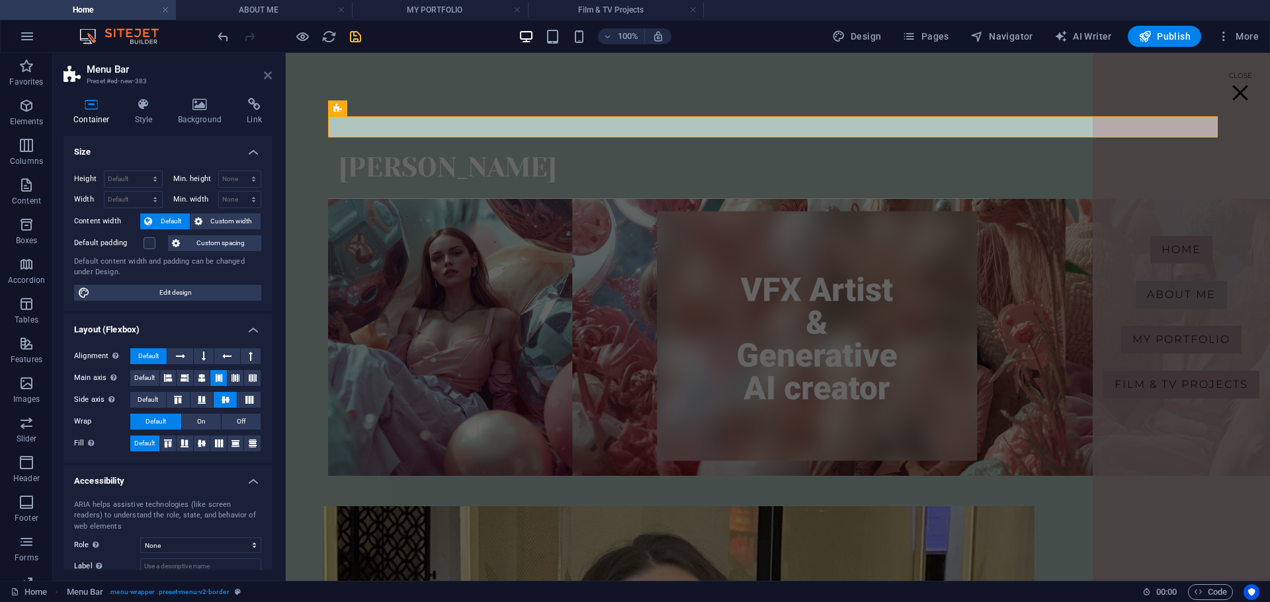
click at [270, 78] on icon at bounding box center [268, 75] width 8 height 11
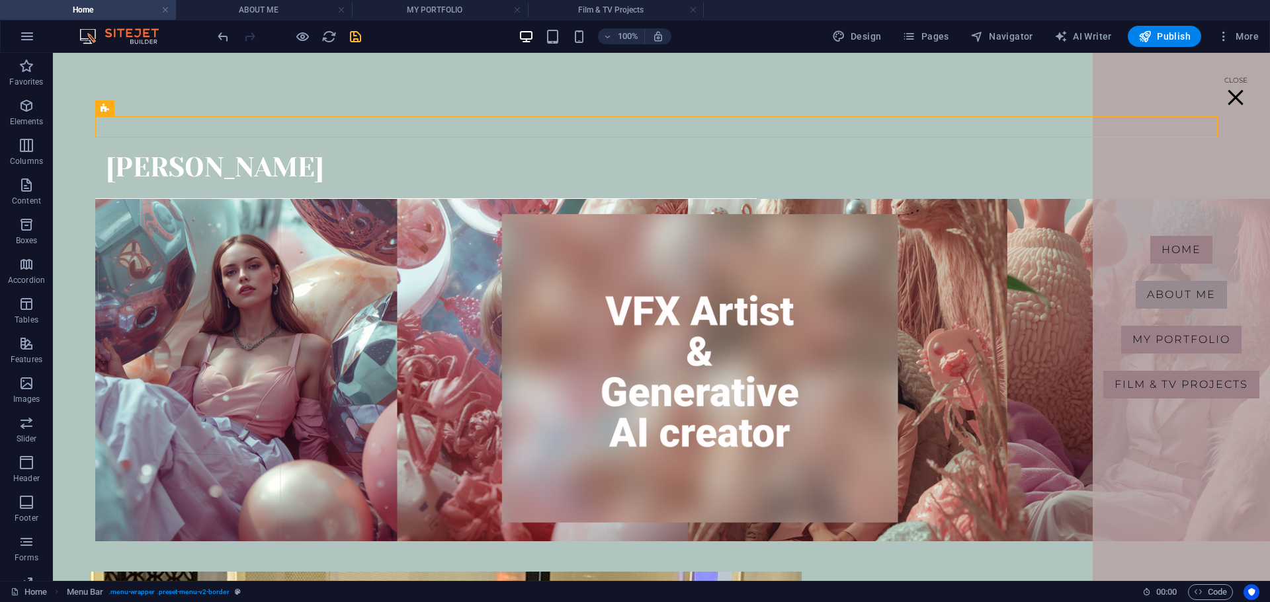
click at [356, 34] on icon "save" at bounding box center [355, 36] width 15 height 15
click at [1227, 104] on div "Menu" at bounding box center [1235, 97] width 20 height 41
click at [1239, 94] on nav "Home About me MY PORTFOLIO Film & TV Projects" at bounding box center [1180, 317] width 177 height 528
click at [1225, 97] on div "Menu" at bounding box center [1235, 97] width 20 height 41
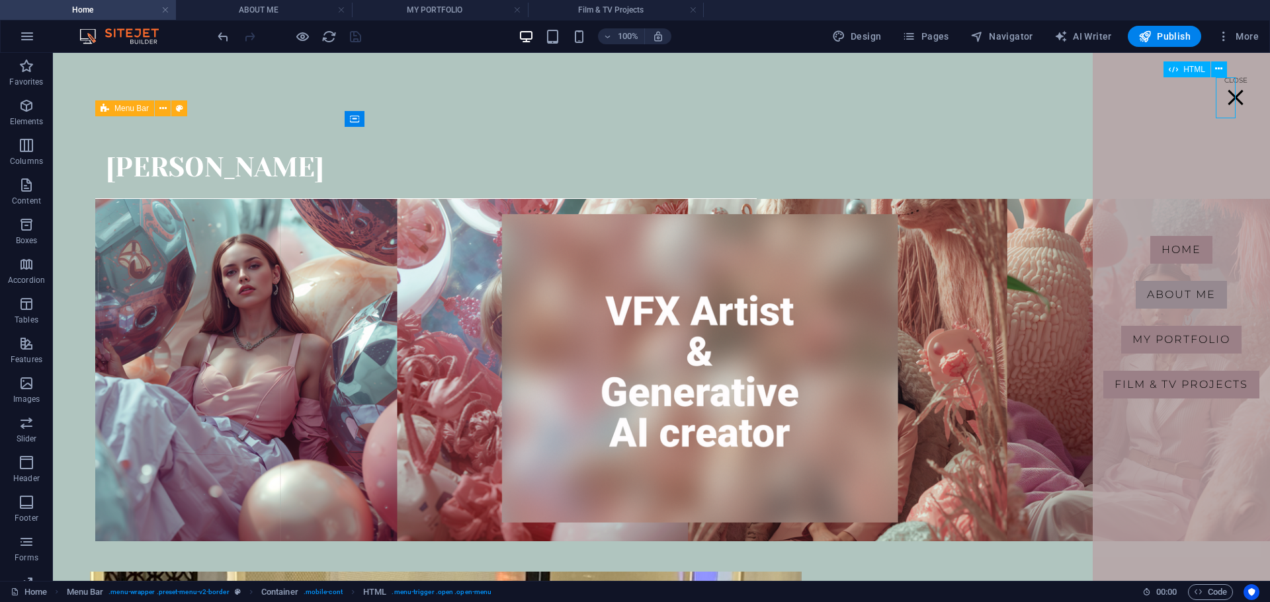
click at [1225, 100] on div "Menu" at bounding box center [1235, 97] width 20 height 41
click at [311, 36] on div at bounding box center [289, 36] width 148 height 21
click at [290, 42] on div at bounding box center [289, 36] width 148 height 21
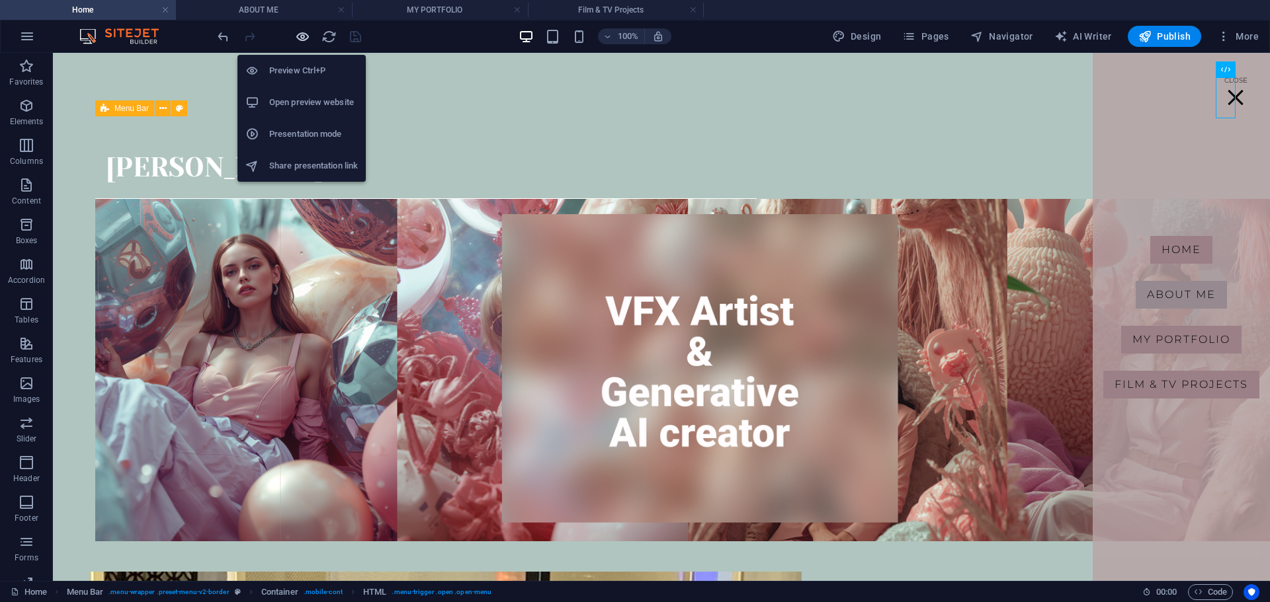
click at [301, 38] on icon "button" at bounding box center [302, 36] width 15 height 15
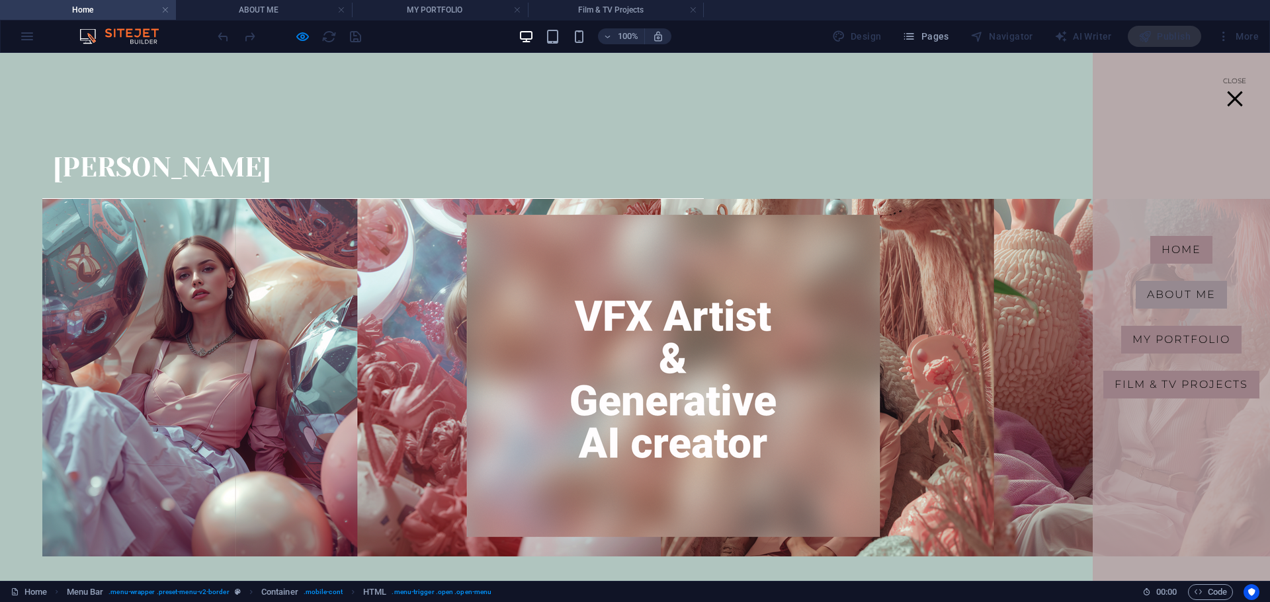
click at [1227, 98] on div "Menu" at bounding box center [1235, 99] width 20 height 17
click at [1227, 100] on button "Menu" at bounding box center [1234, 98] width 15 height 15
click at [331, 38] on div at bounding box center [289, 36] width 148 height 21
click at [325, 38] on div at bounding box center [289, 36] width 148 height 21
click at [289, 36] on div at bounding box center [289, 36] width 148 height 21
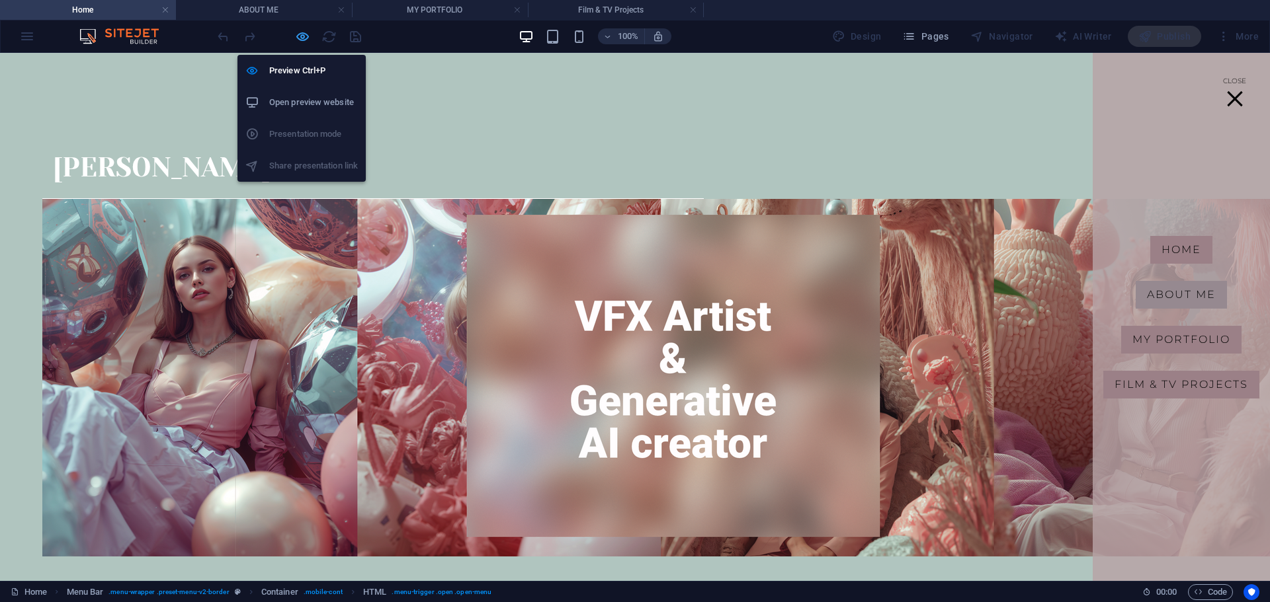
click at [304, 39] on icon "button" at bounding box center [302, 36] width 15 height 15
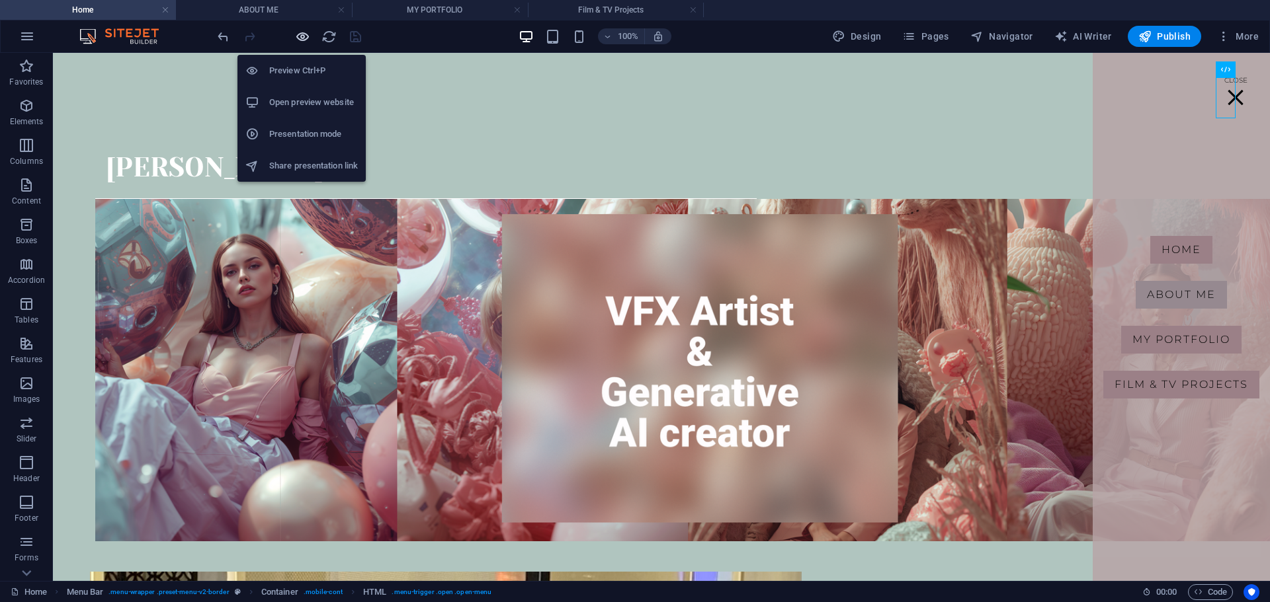
click at [304, 39] on icon "button" at bounding box center [302, 36] width 15 height 15
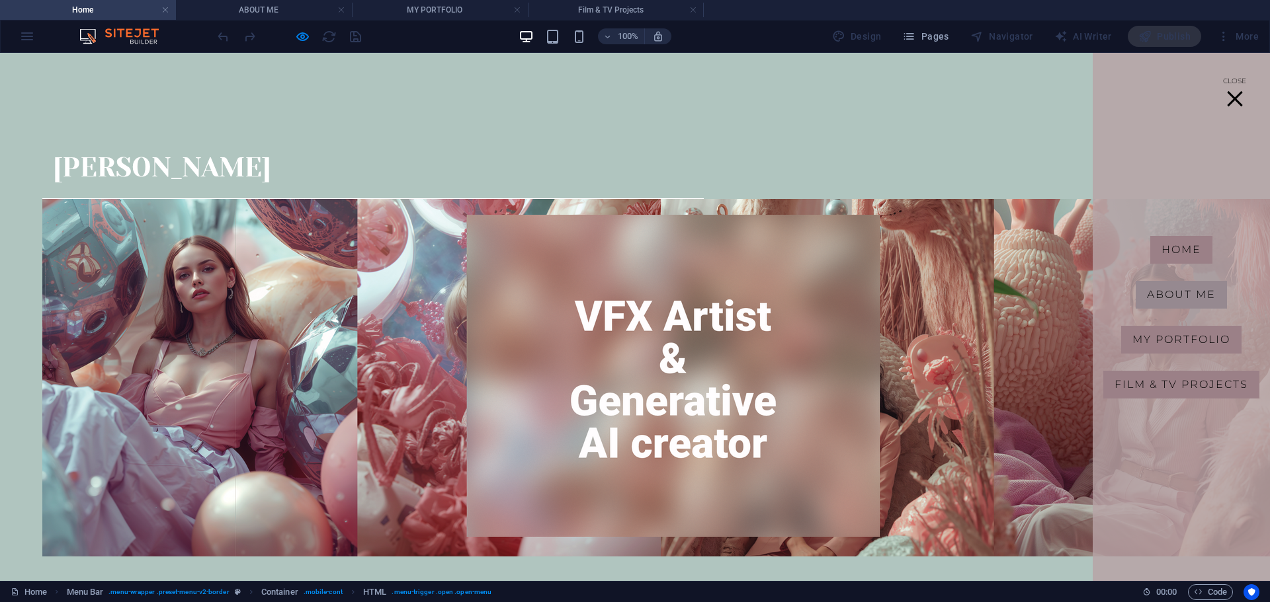
click at [1225, 91] on div "Menu" at bounding box center [1235, 99] width 20 height 17
click at [1225, 93] on div "Menu" at bounding box center [1235, 99] width 20 height 17
click at [1227, 94] on button "Menu" at bounding box center [1234, 98] width 15 height 15
click at [1225, 100] on div "Menu" at bounding box center [1235, 99] width 20 height 17
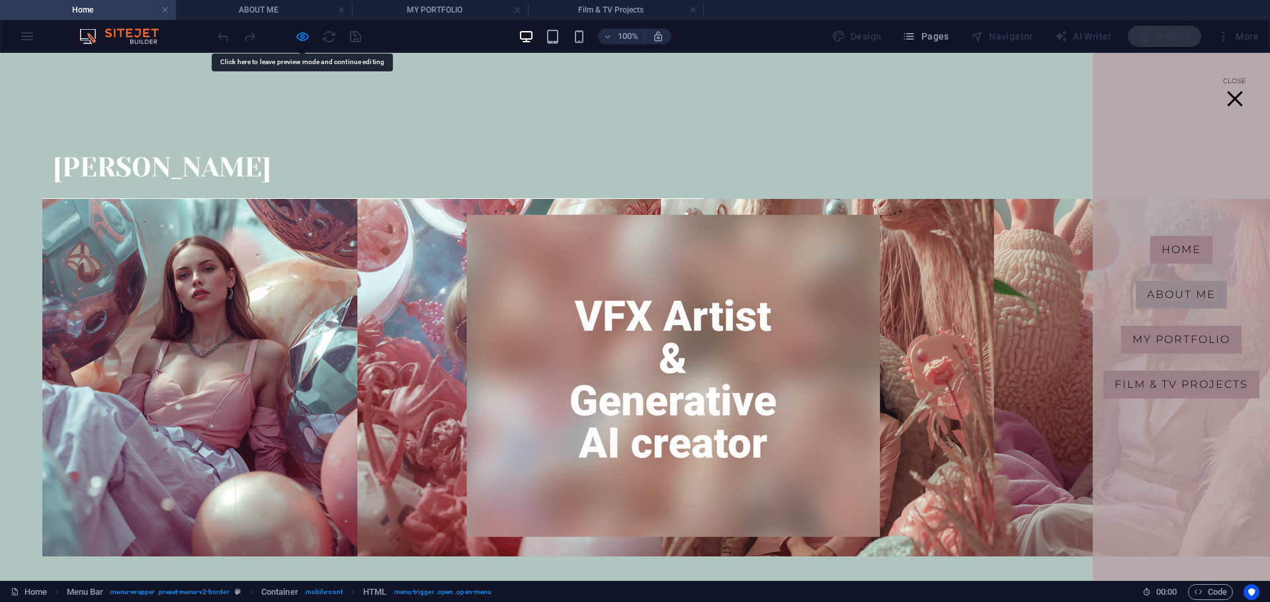
click at [1050, 116] on div at bounding box center [634, 105] width 1185 height 21
click at [964, 126] on div "Menu Home About me MY PORTFOLIO Film & TV Projects" at bounding box center [634, 126] width 1185 height 21
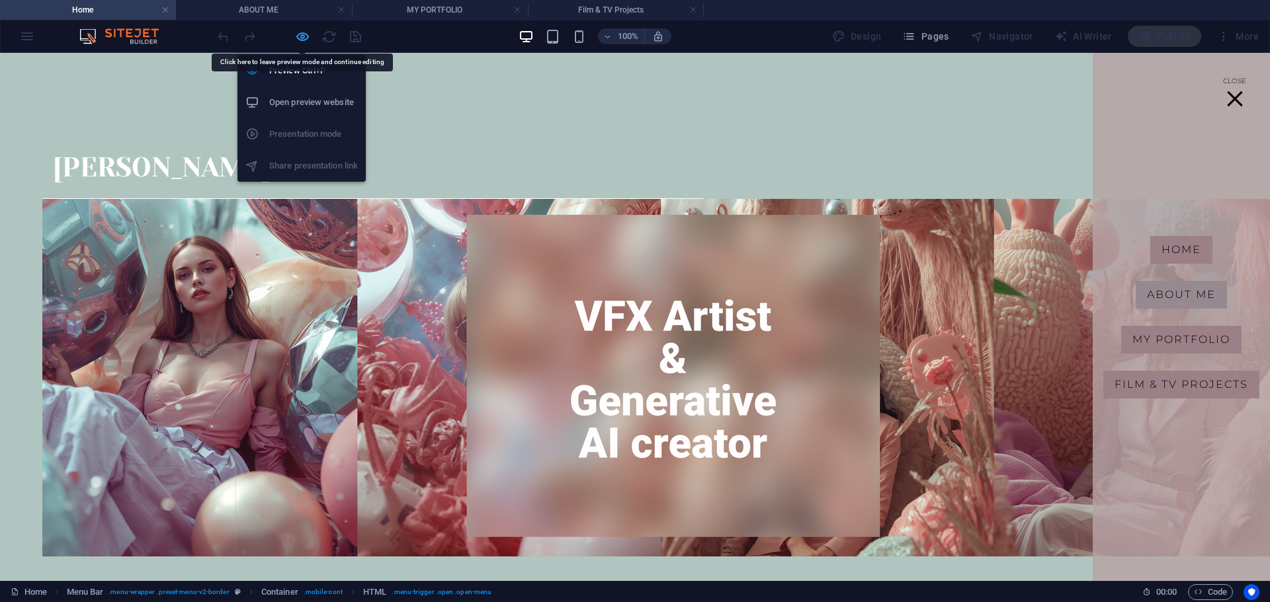
click at [304, 40] on icon "button" at bounding box center [302, 36] width 15 height 15
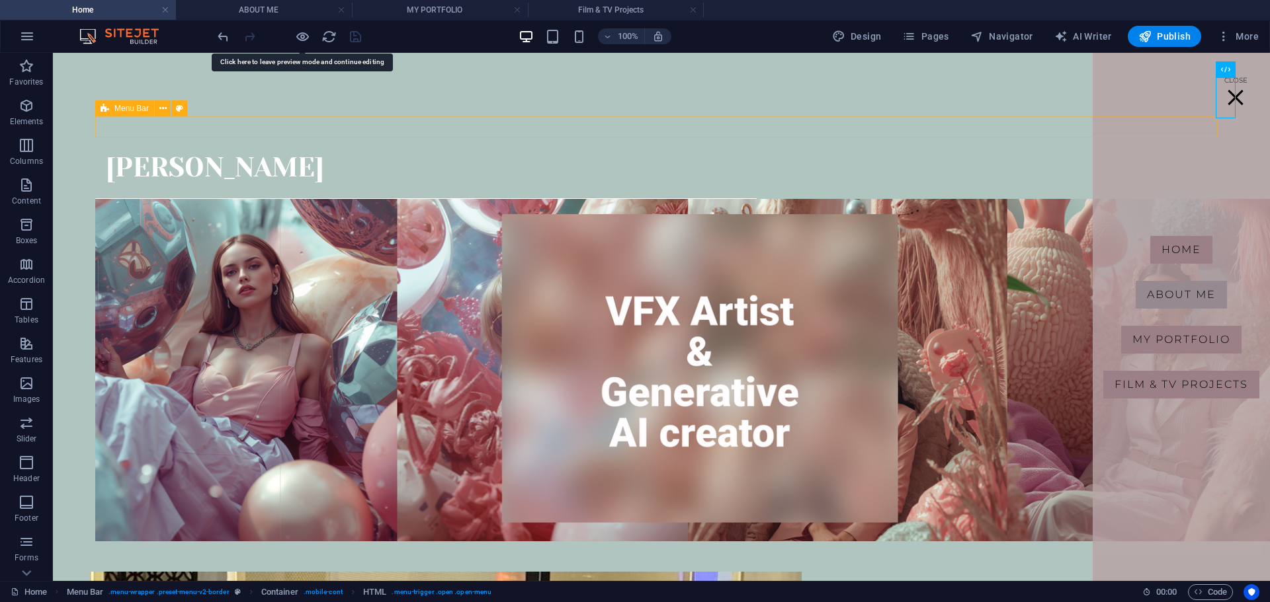
click at [564, 133] on div "Menu Home About me MY PORTFOLIO Film & TV Projects" at bounding box center [661, 126] width 1132 height 21
click at [321, 37] on icon "reload" at bounding box center [328, 36] width 15 height 15
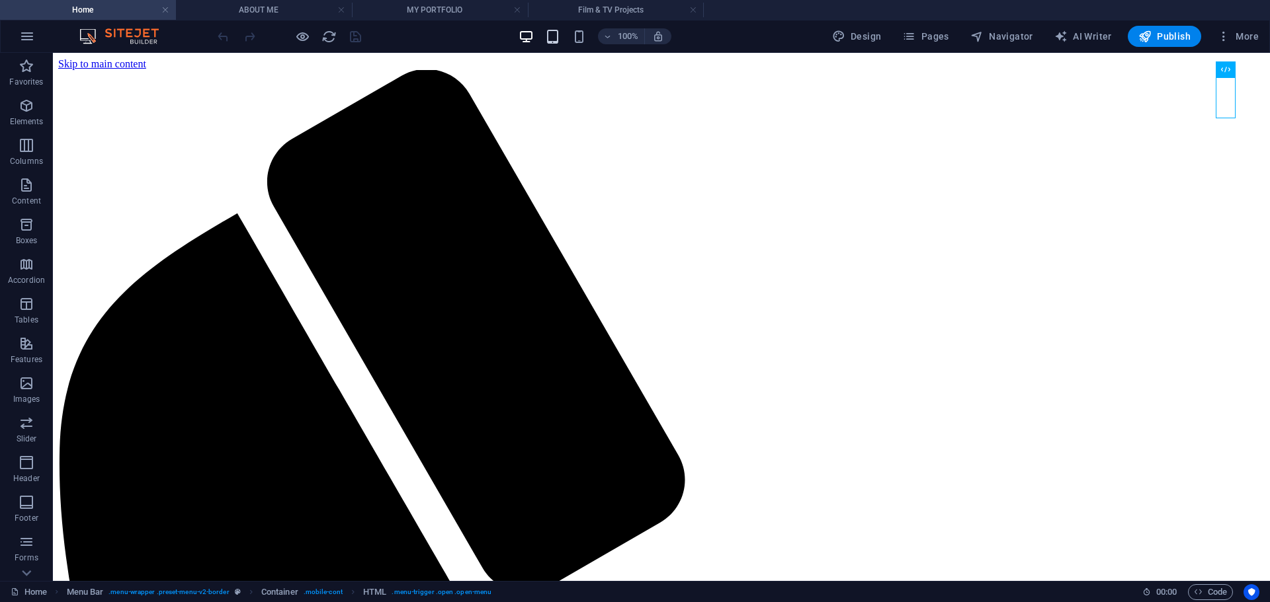
click at [554, 38] on icon "button" at bounding box center [552, 36] width 15 height 15
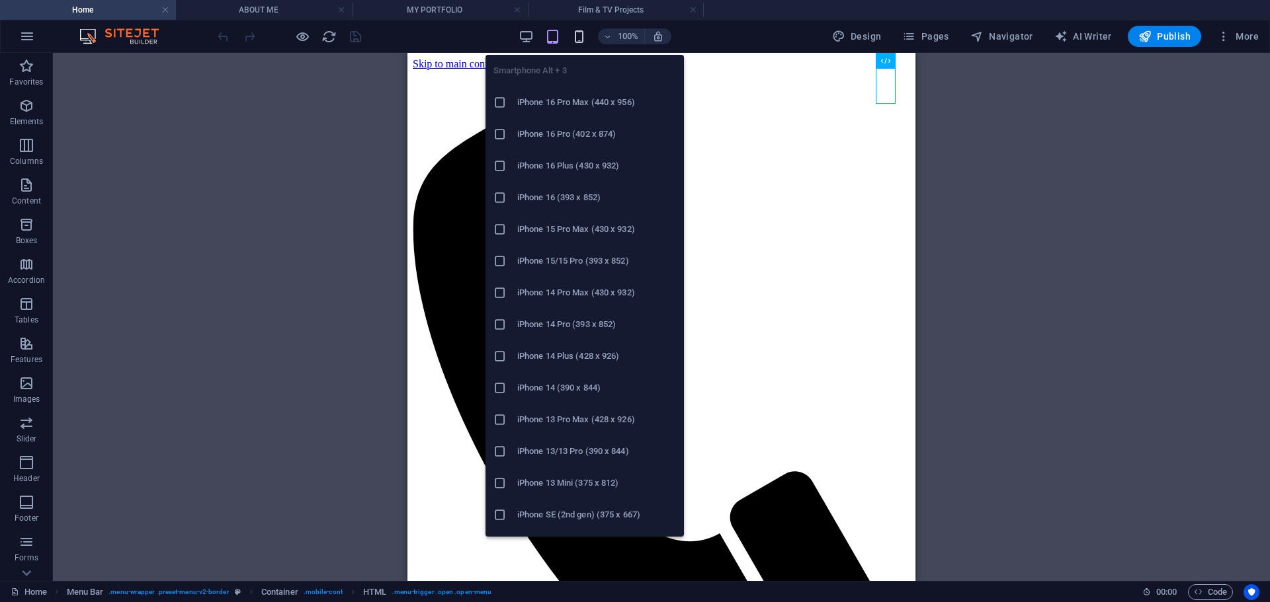
click at [586, 38] on icon "button" at bounding box center [578, 36] width 15 height 15
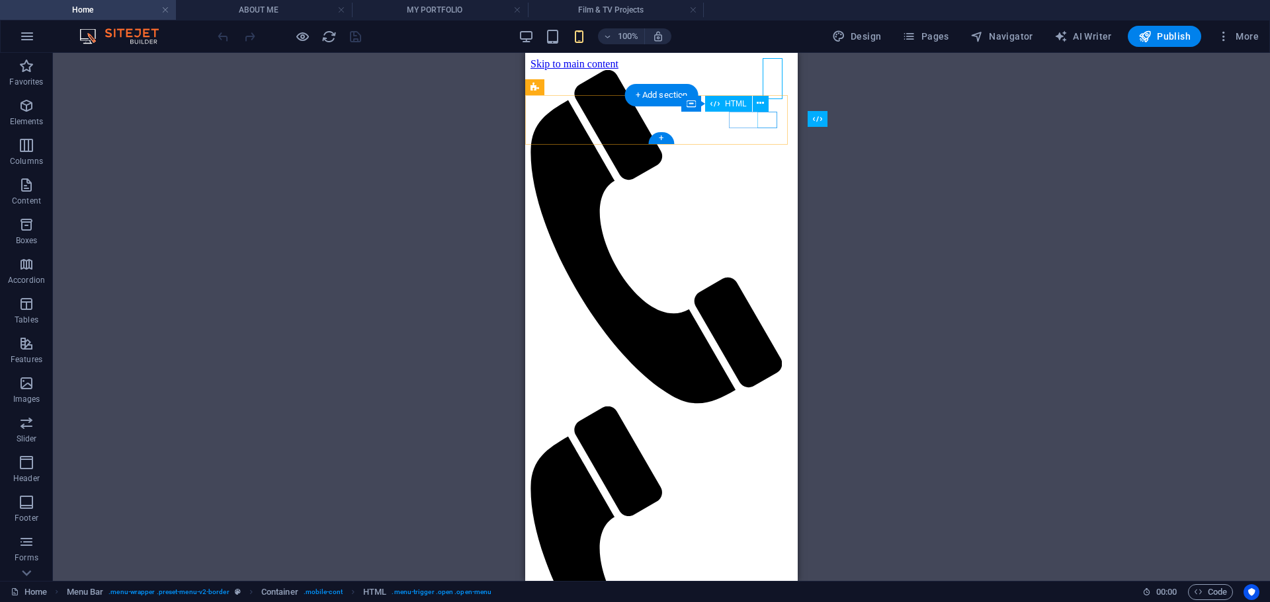
click at [757, 103] on icon at bounding box center [760, 104] width 7 height 14
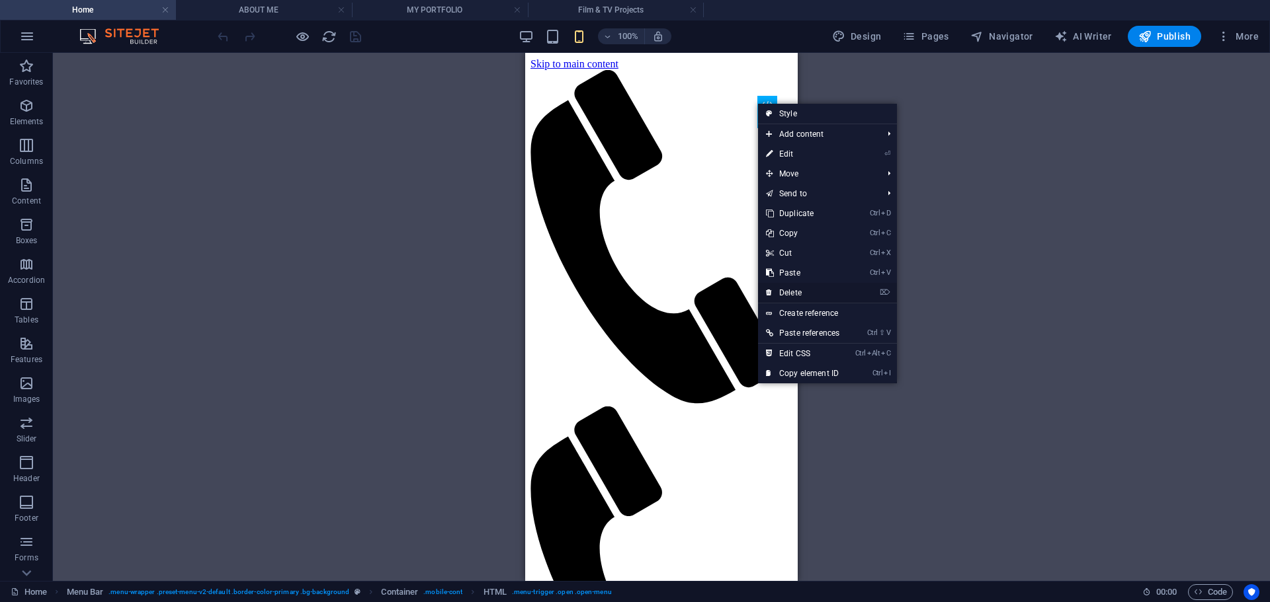
drag, startPoint x: 795, startPoint y: 294, endPoint x: 270, endPoint y: 241, distance: 527.7
click at [795, 294] on link "⌦ Delete" at bounding box center [802, 293] width 89 height 20
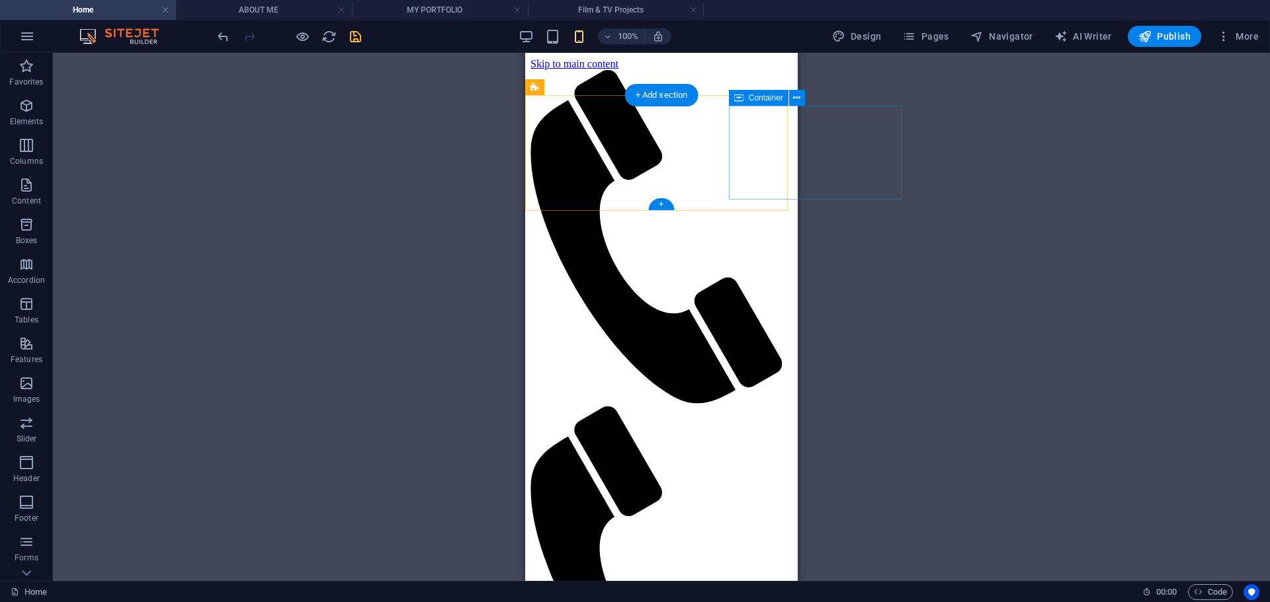
click at [356, 37] on icon "save" at bounding box center [355, 36] width 15 height 15
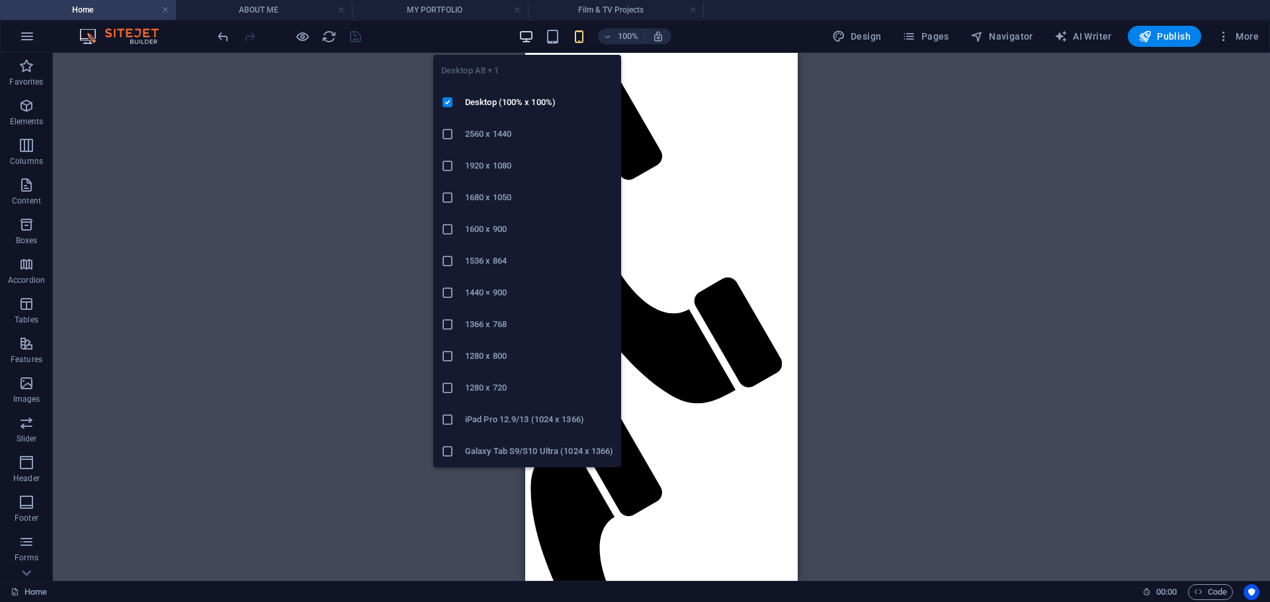
click at [522, 34] on icon "button" at bounding box center [525, 36] width 15 height 15
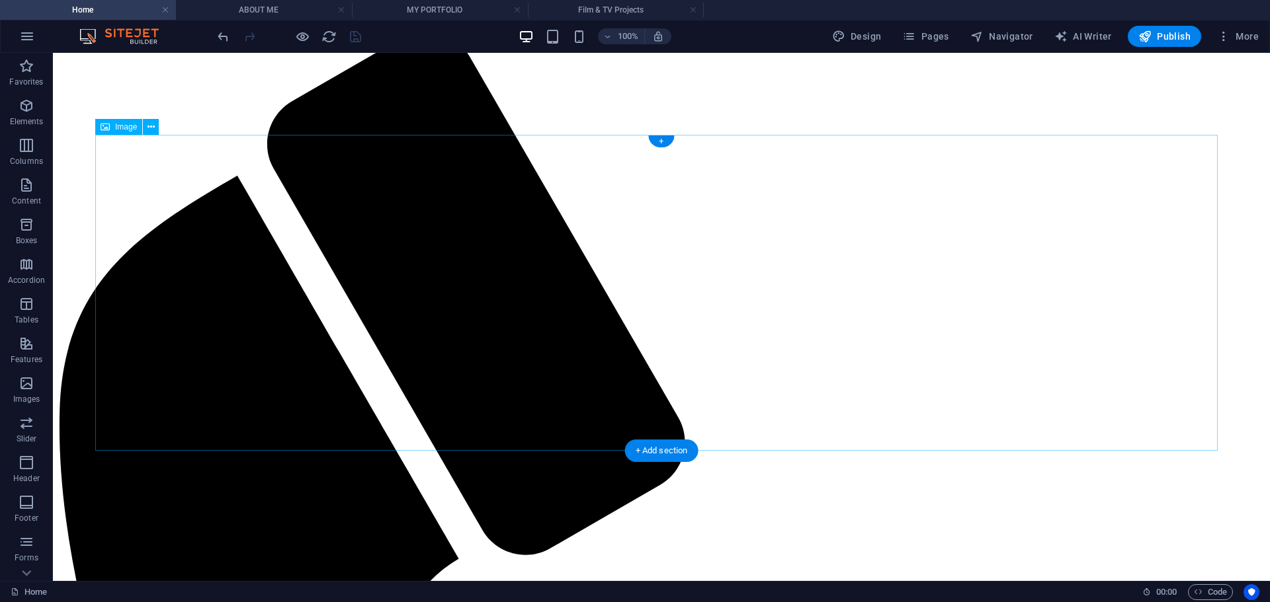
scroll to position [66, 0]
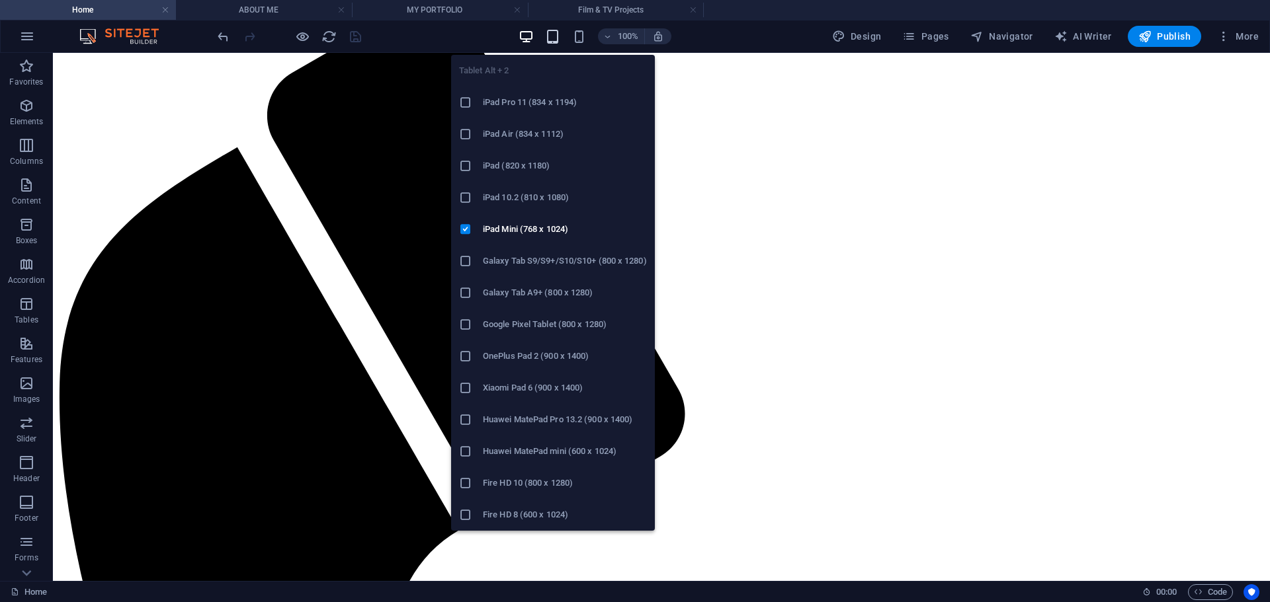
click at [553, 34] on icon "button" at bounding box center [552, 36] width 15 height 15
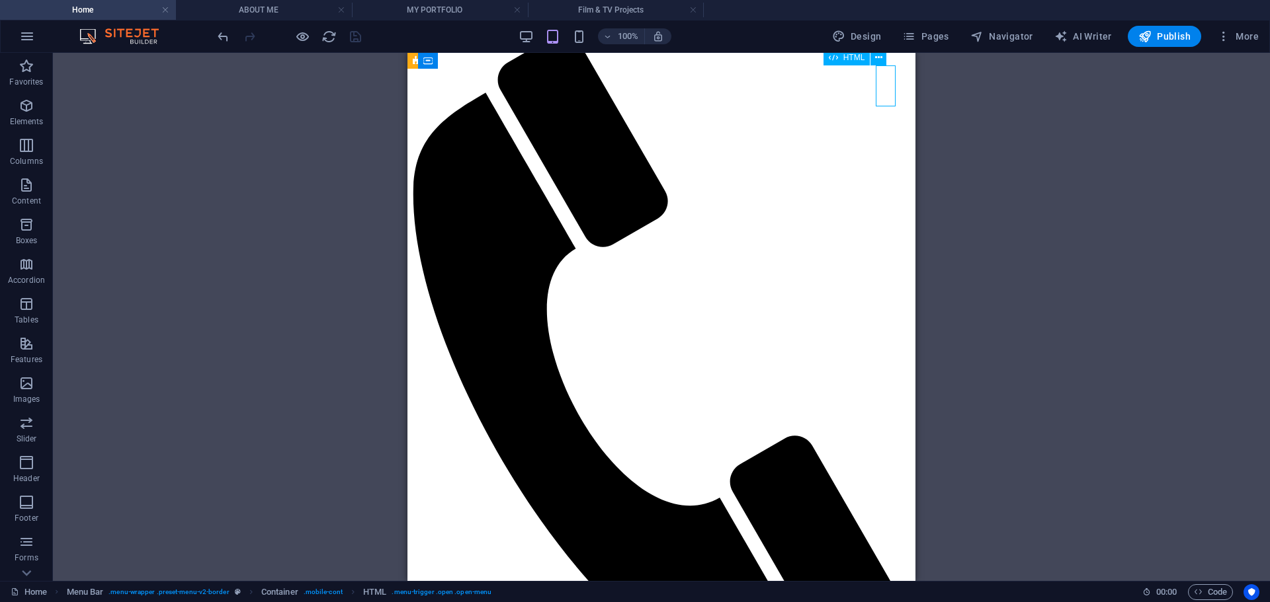
scroll to position [0, 0]
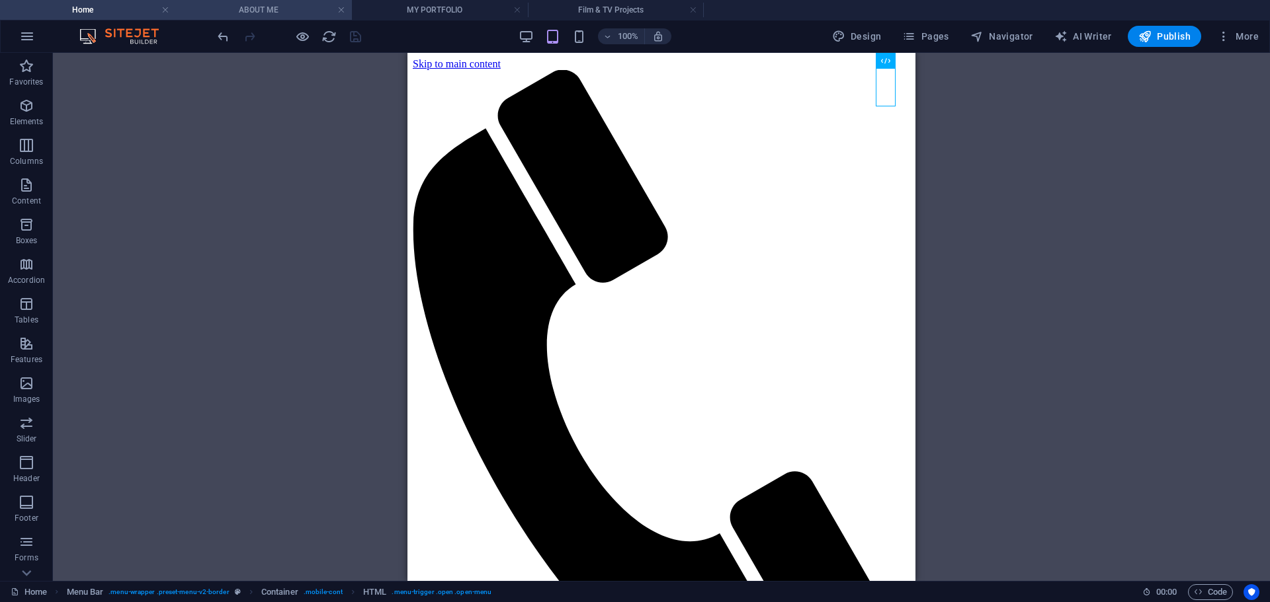
click at [306, 9] on h4 "ABOUT ME" at bounding box center [264, 10] width 176 height 15
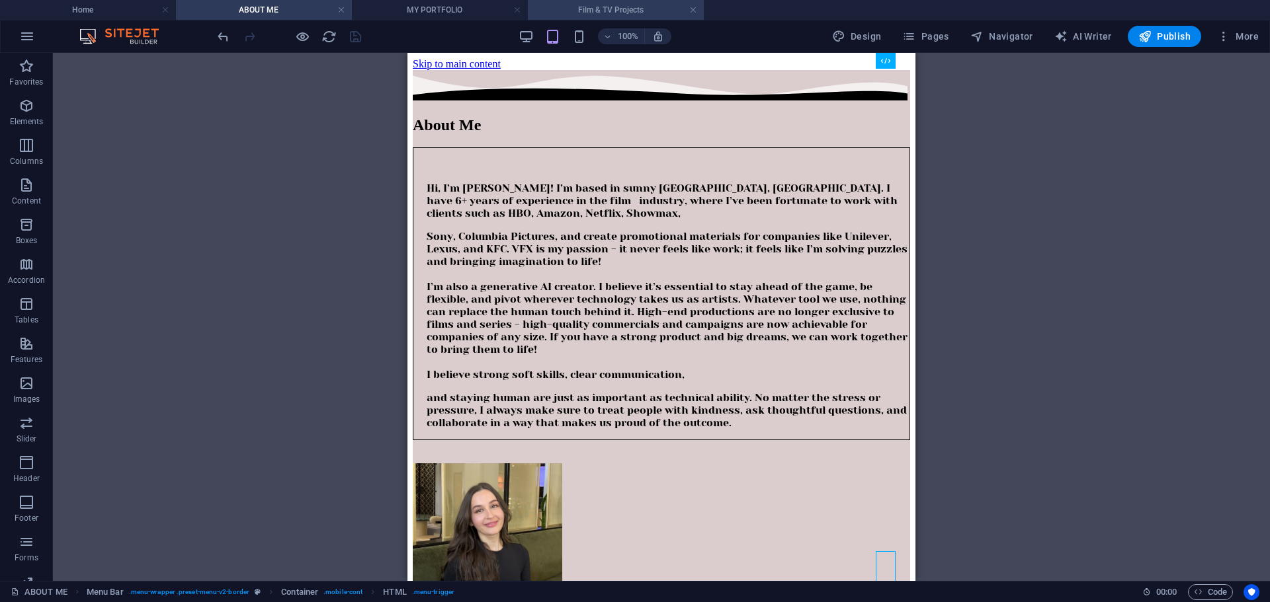
click at [648, 16] on h4 "Film & TV Projects" at bounding box center [616, 10] width 176 height 15
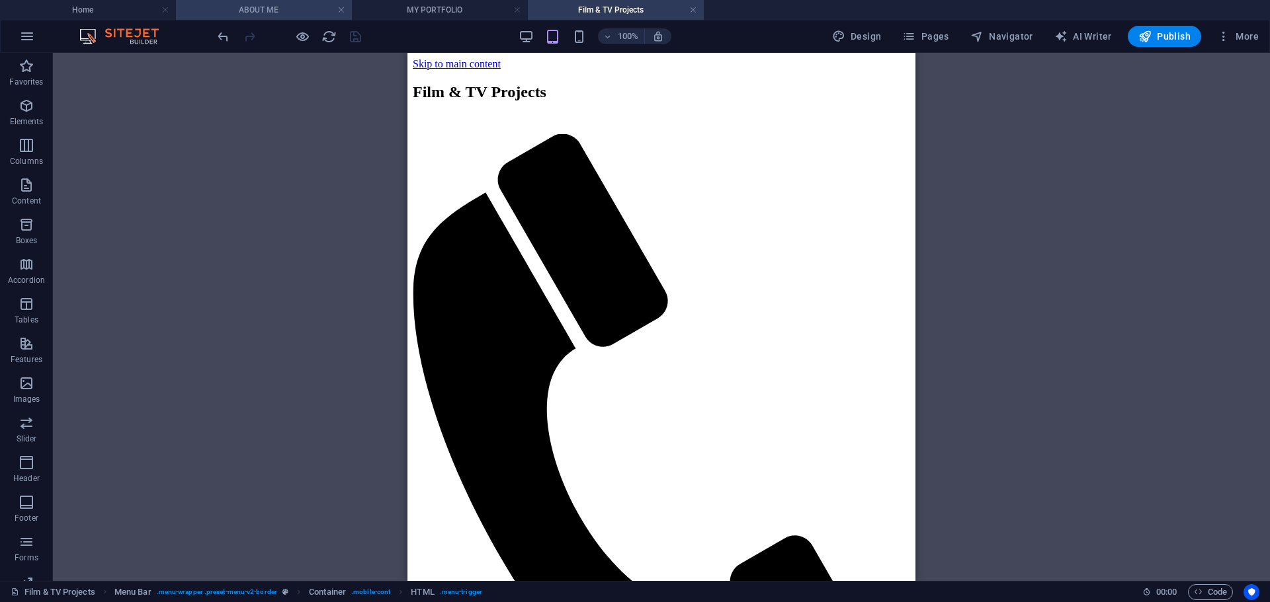
click at [274, 17] on h4 "ABOUT ME" at bounding box center [264, 10] width 176 height 15
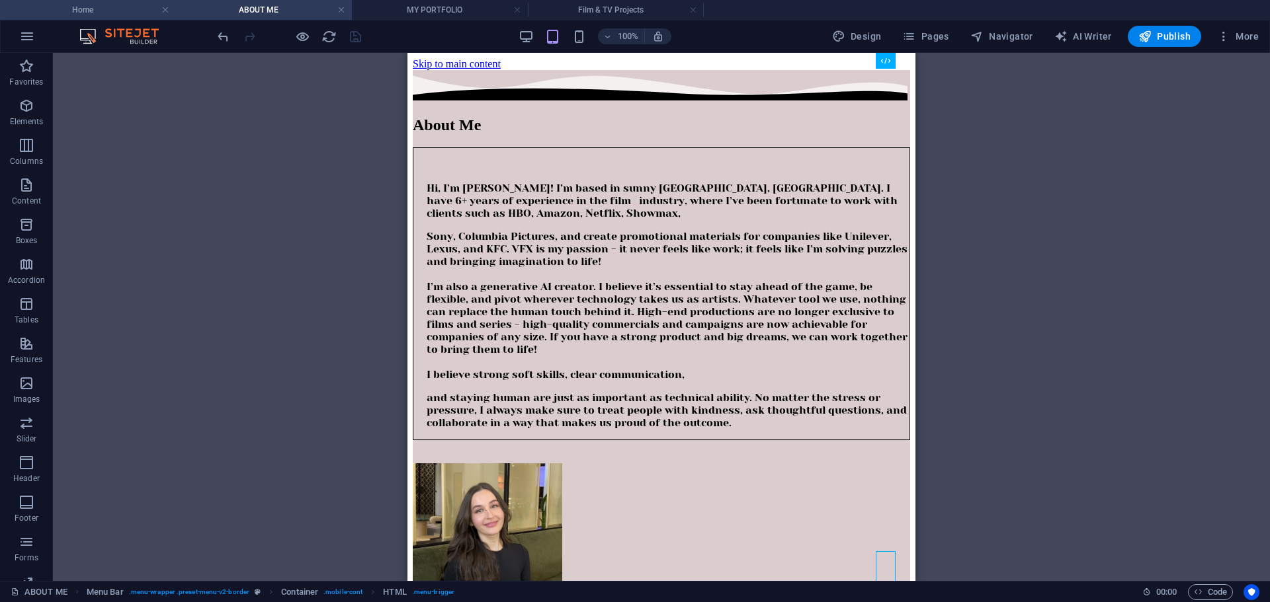
click at [143, 16] on h4 "Home" at bounding box center [88, 10] width 176 height 15
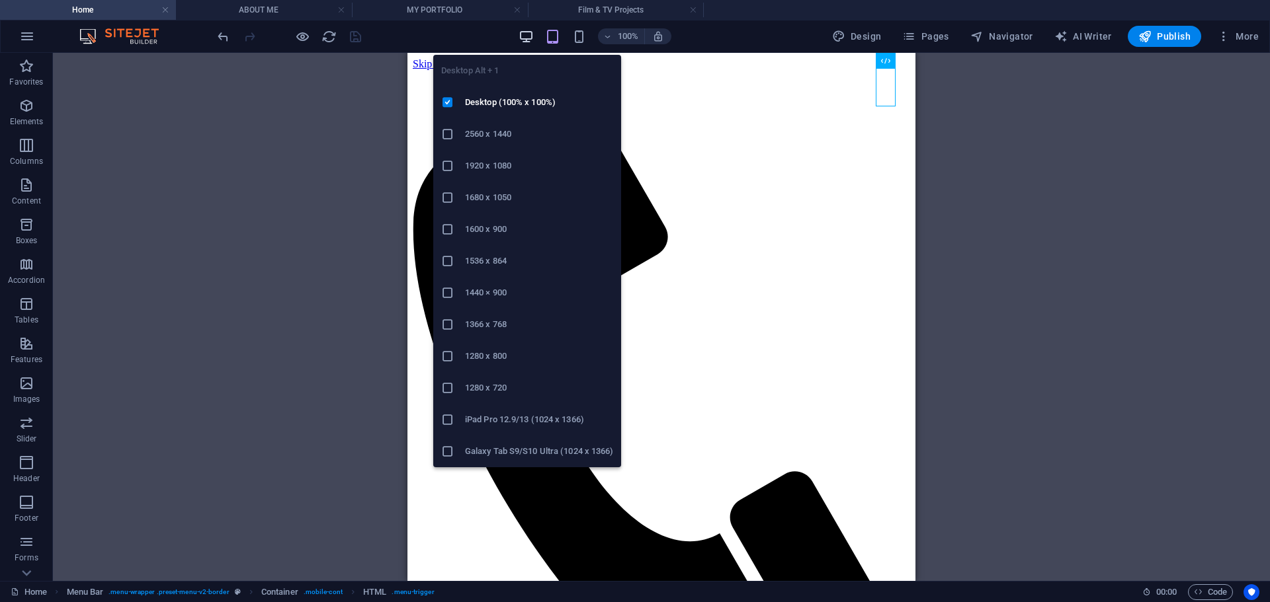
click at [522, 38] on icon "button" at bounding box center [525, 36] width 15 height 15
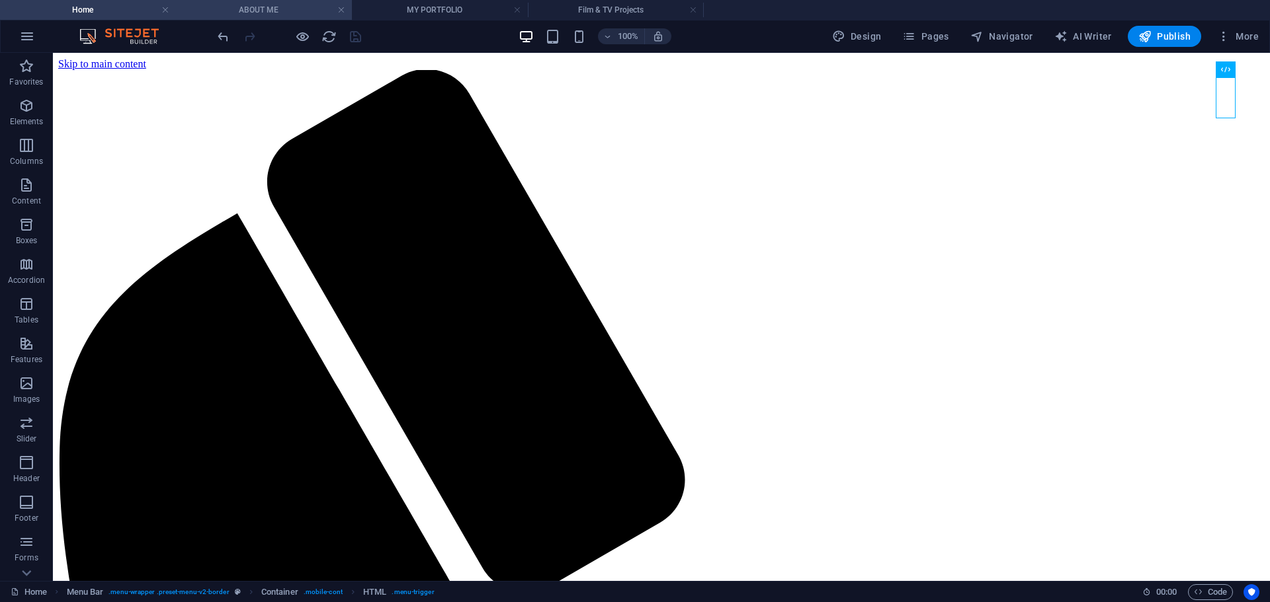
click at [321, 7] on h4 "ABOUT ME" at bounding box center [264, 10] width 176 height 15
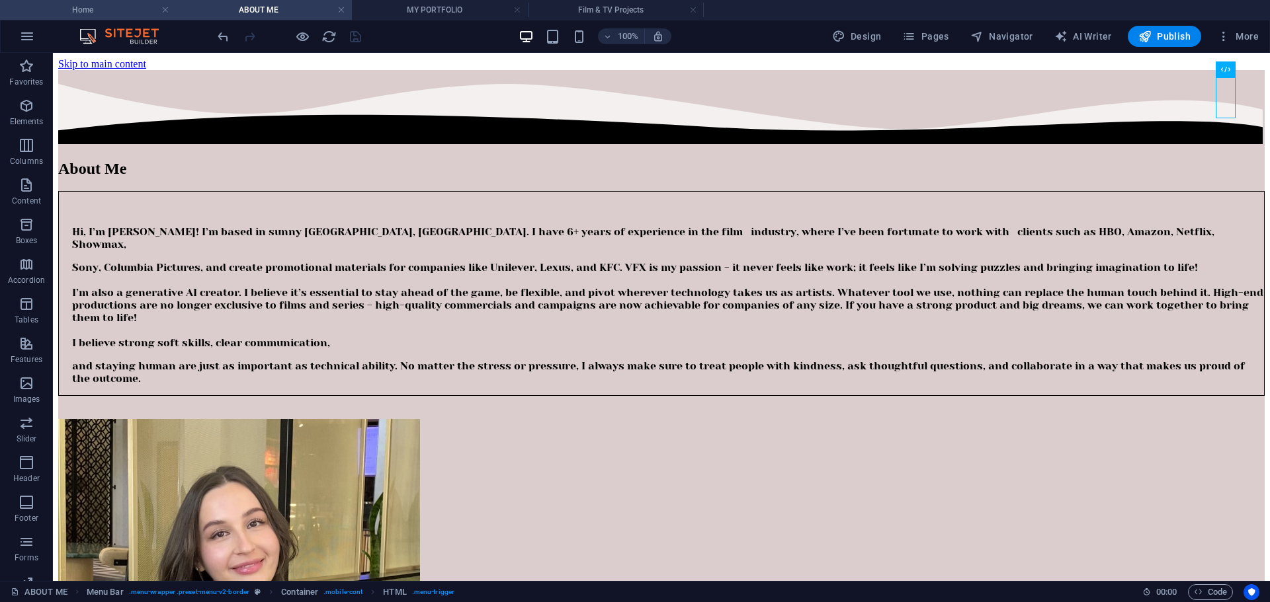
click at [137, 4] on h4 "Home" at bounding box center [88, 10] width 176 height 15
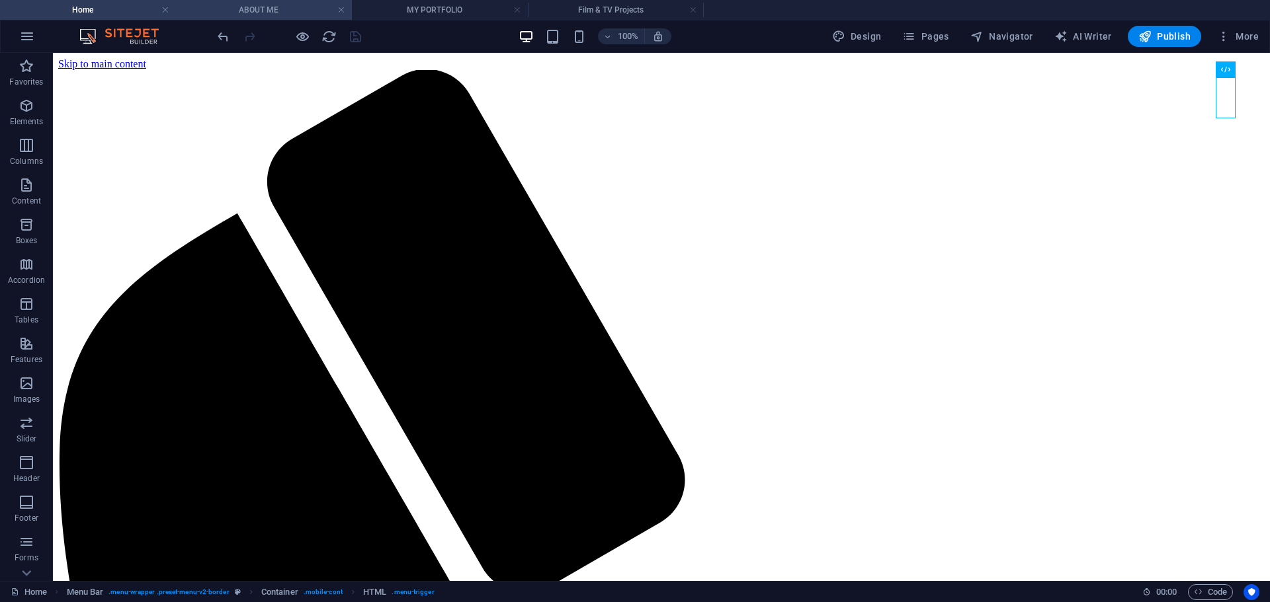
click at [305, 12] on h4 "ABOUT ME" at bounding box center [264, 10] width 176 height 15
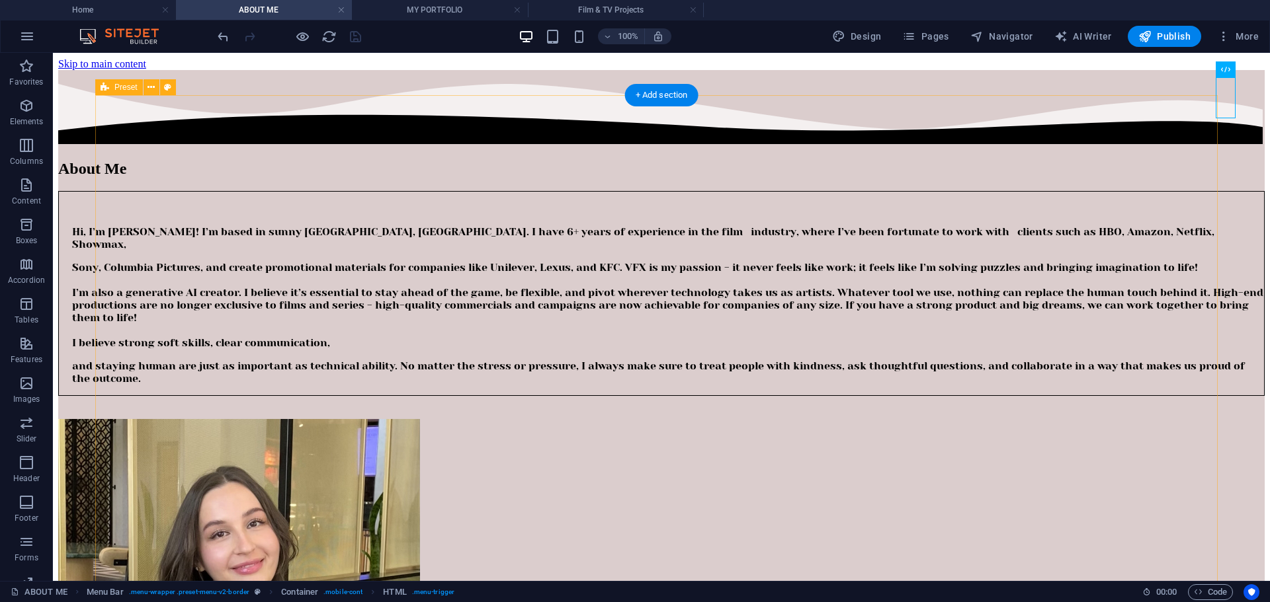
drag, startPoint x: 1204, startPoint y: 100, endPoint x: 1217, endPoint y: 98, distance: 13.4
click at [1205, 100] on div "About Me Hi, I’m Ana! I’m based in sunny Cape Town, South Africa. I have 6+ yea…" at bounding box center [661, 429] width 1206 height 719
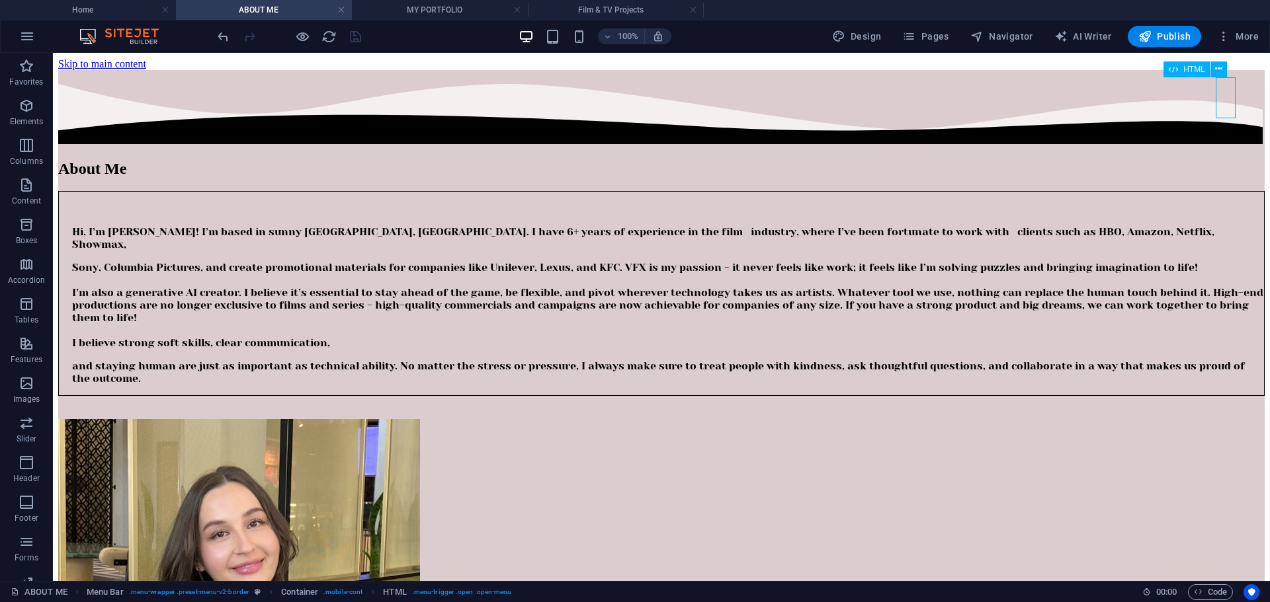
click at [444, 9] on h4 "MY PORTFOLIO" at bounding box center [440, 10] width 176 height 15
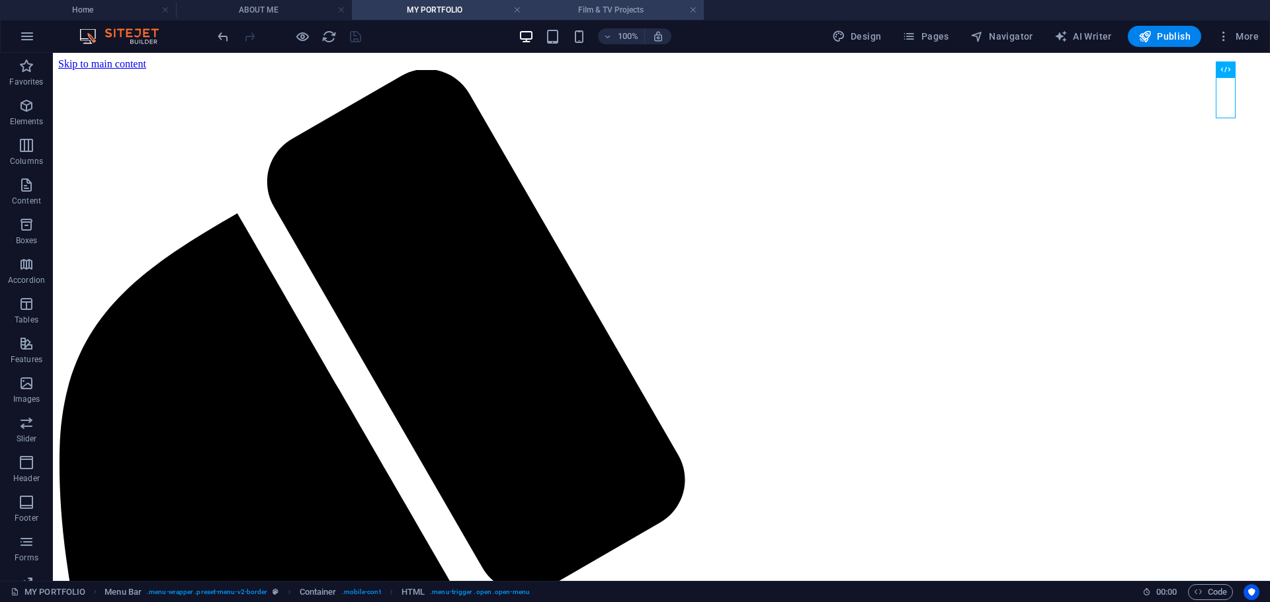
click at [610, 8] on h4 "Film & TV Projects" at bounding box center [616, 10] width 176 height 15
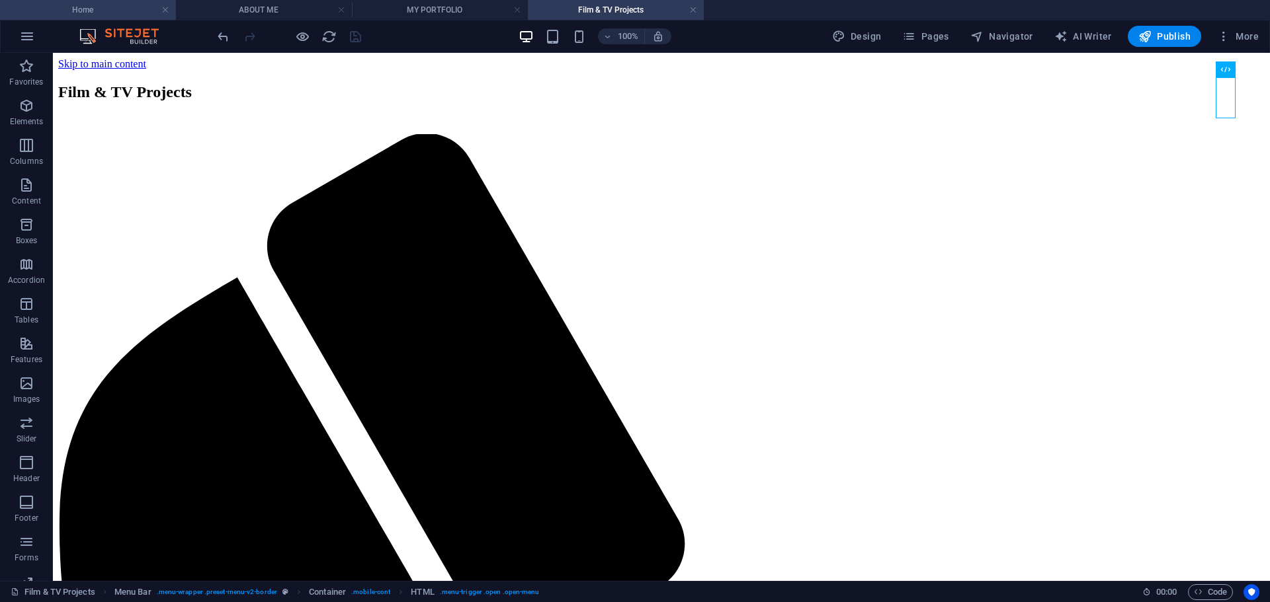
click at [122, 9] on h4 "Home" at bounding box center [88, 10] width 176 height 15
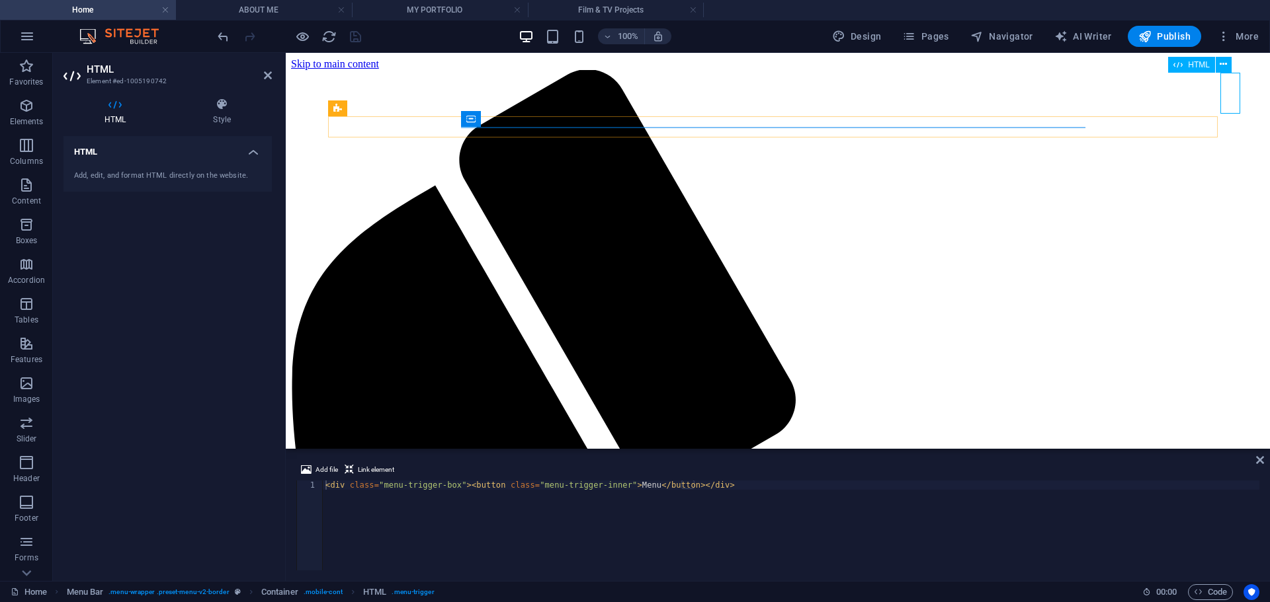
click at [1224, 63] on icon at bounding box center [1222, 65] width 7 height 14
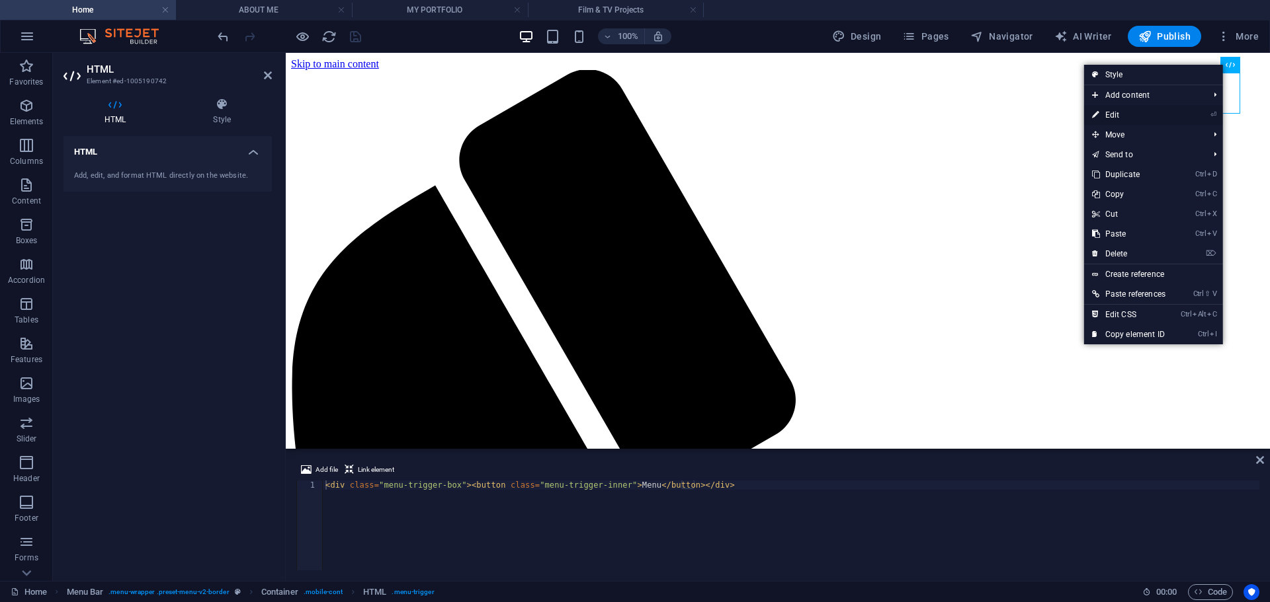
click at [1129, 118] on link "⏎ Edit" at bounding box center [1128, 115] width 89 height 20
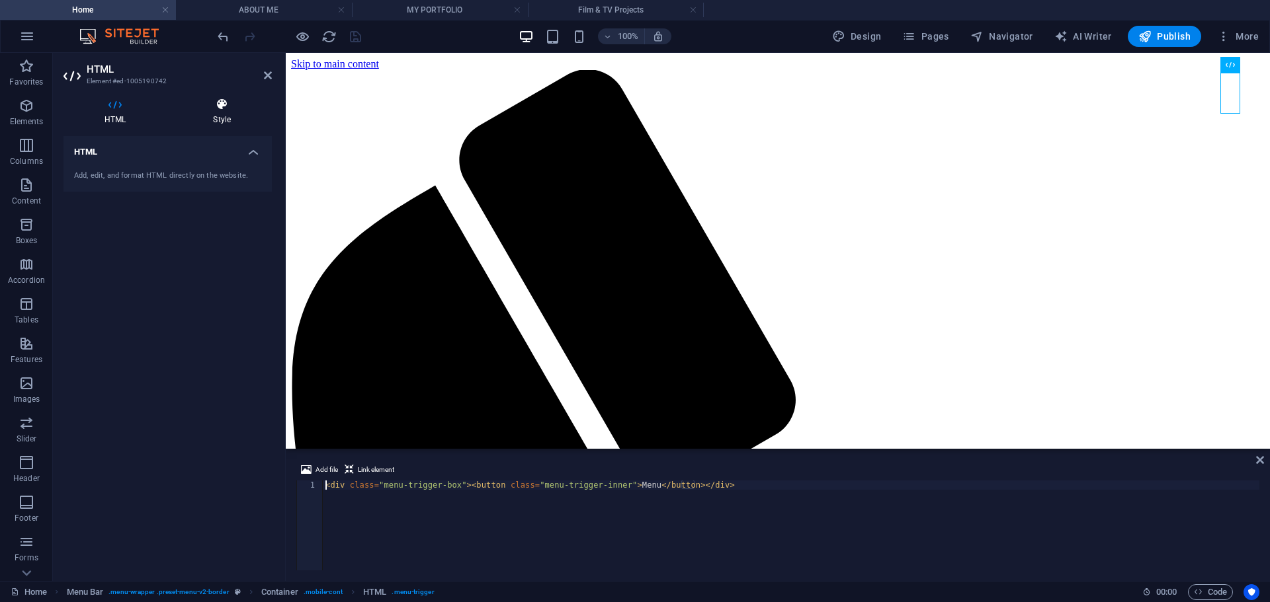
click at [218, 110] on icon at bounding box center [222, 104] width 100 height 13
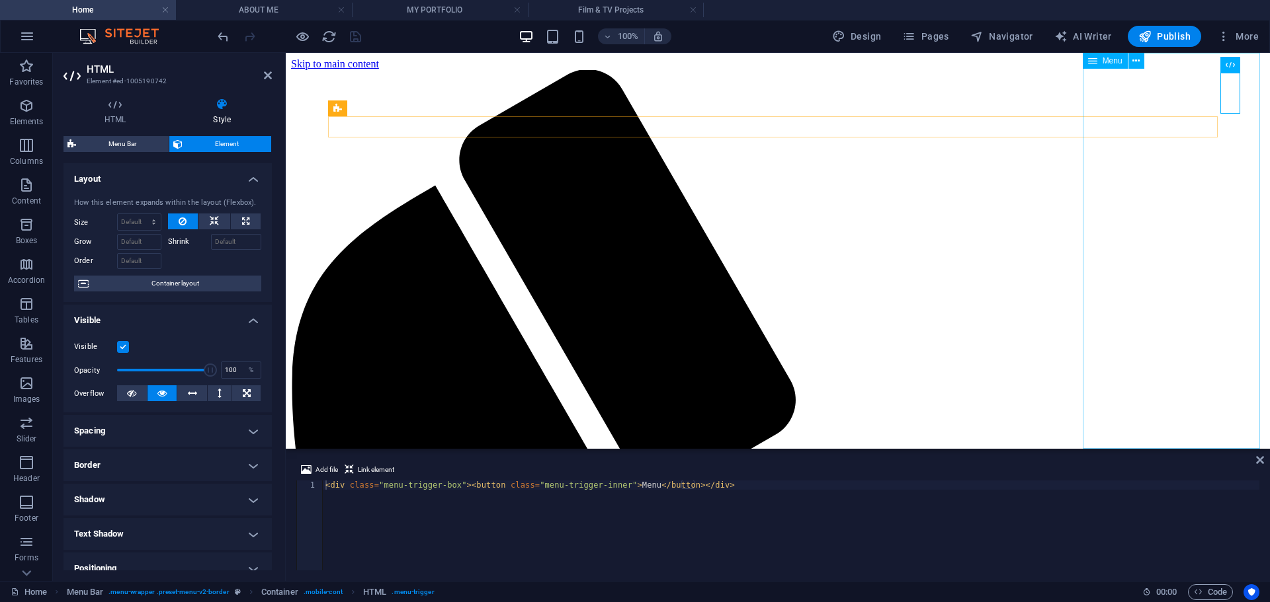
select select
select select "default"
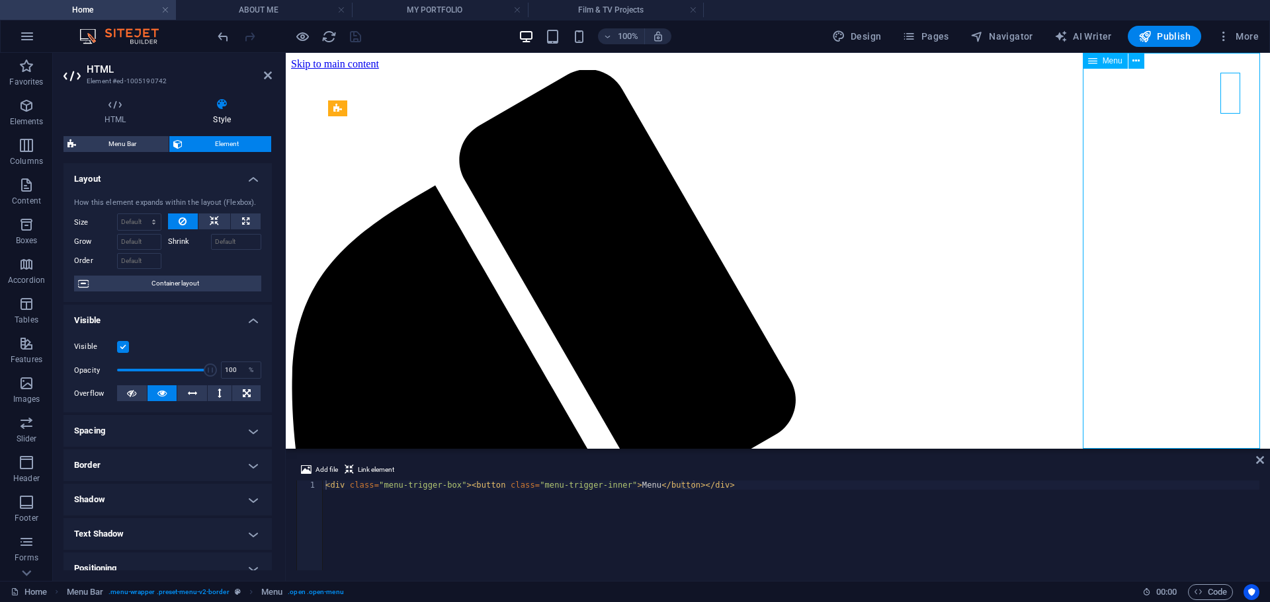
select select "1"
select select
select select "default"
select select "2"
select select
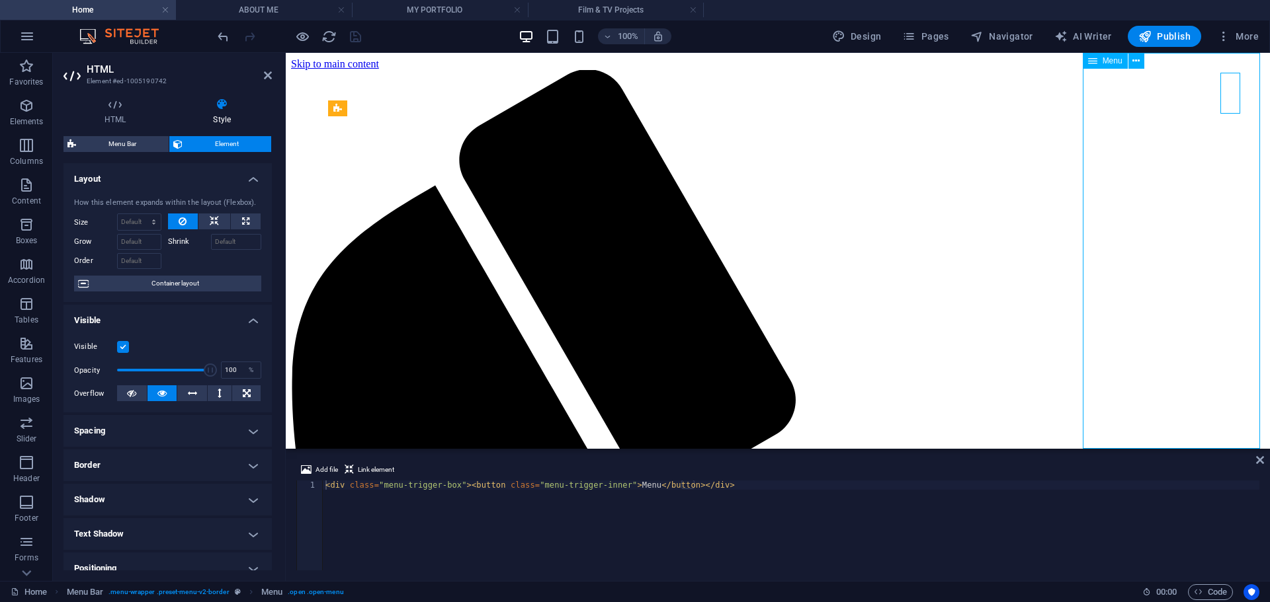
select select "default"
select select "3"
select select
select select "default"
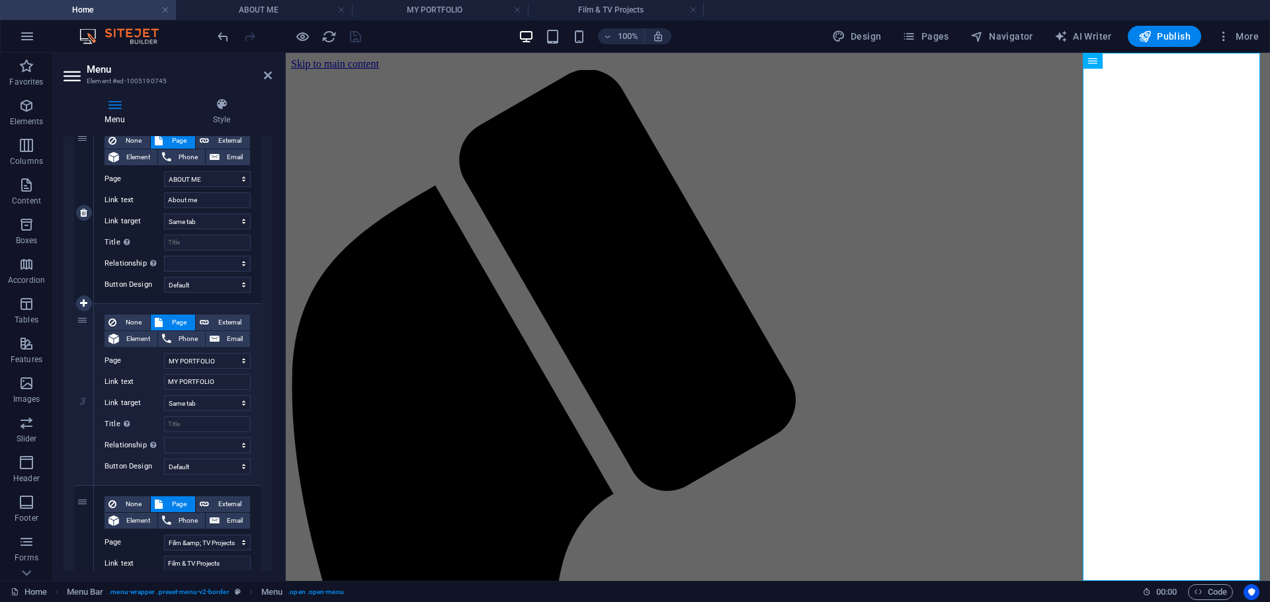
scroll to position [331, 0]
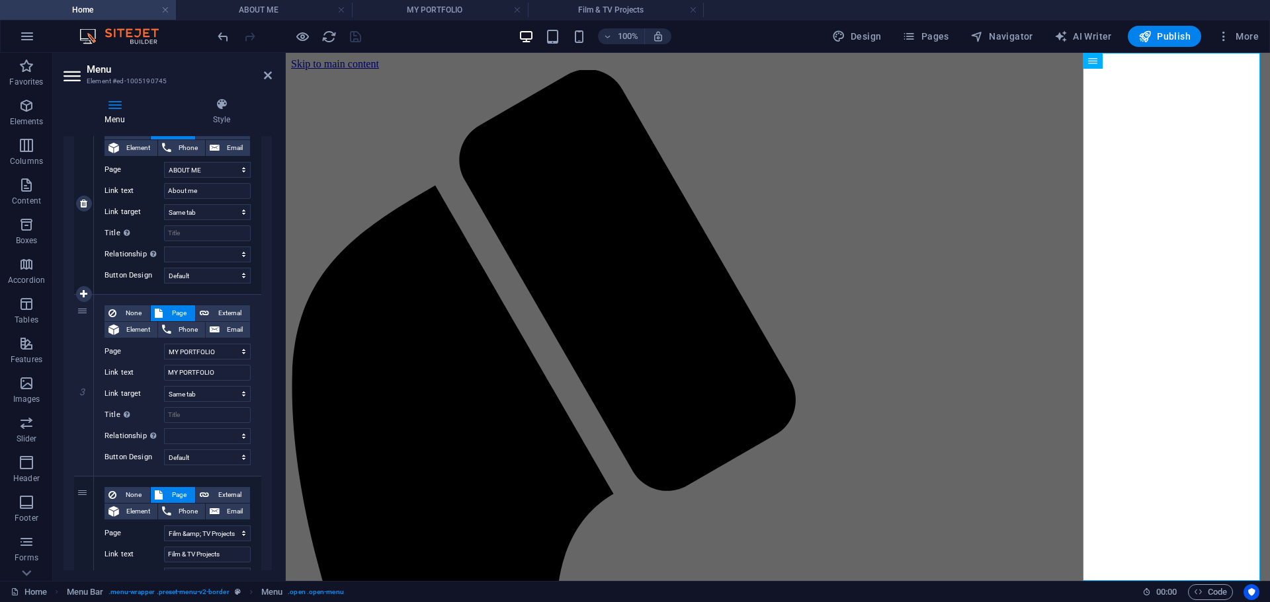
drag, startPoint x: 85, startPoint y: 166, endPoint x: 90, endPoint y: 263, distance: 96.7
click at [90, 263] on div "2" at bounding box center [84, 203] width 20 height 181
select select
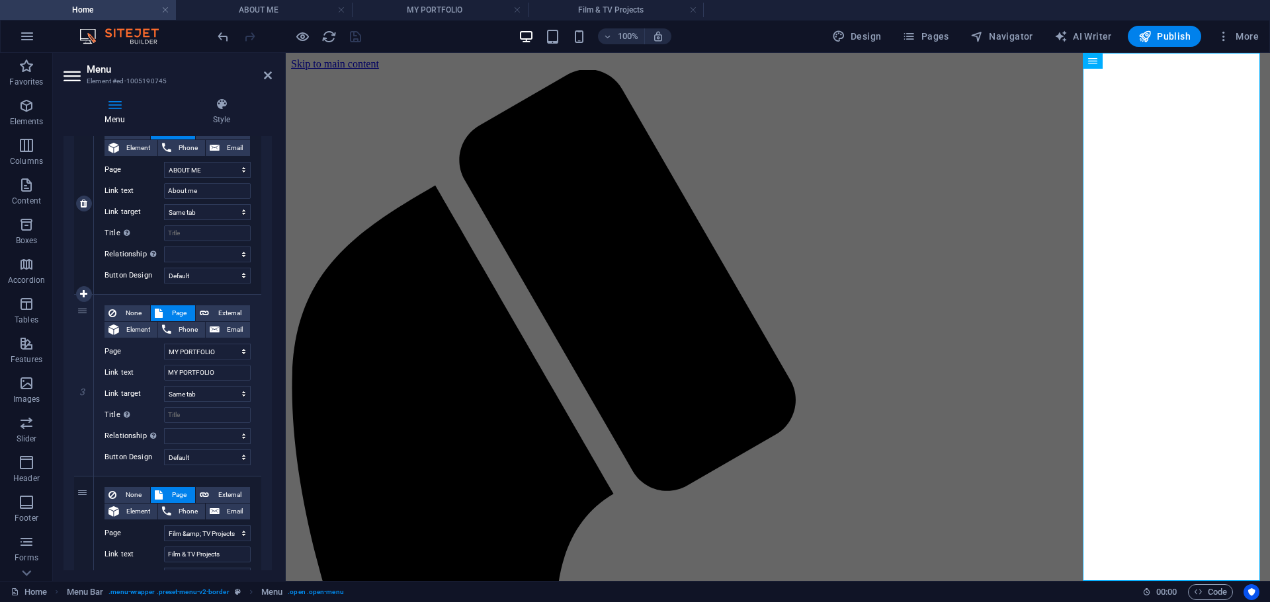
select select
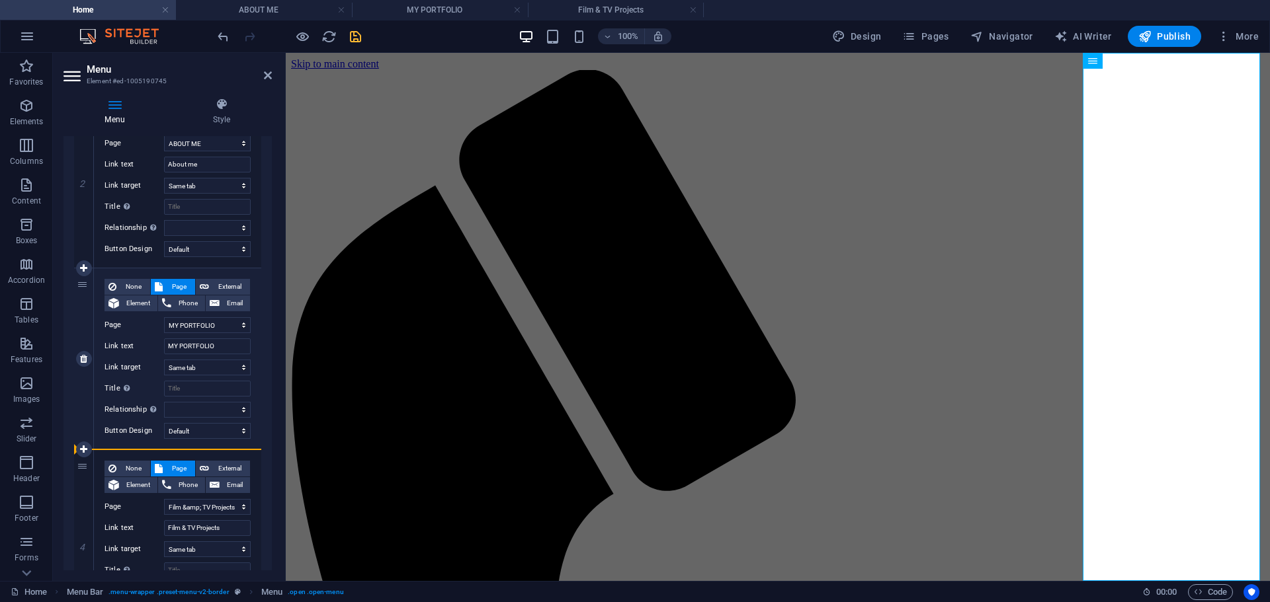
scroll to position [455, 0]
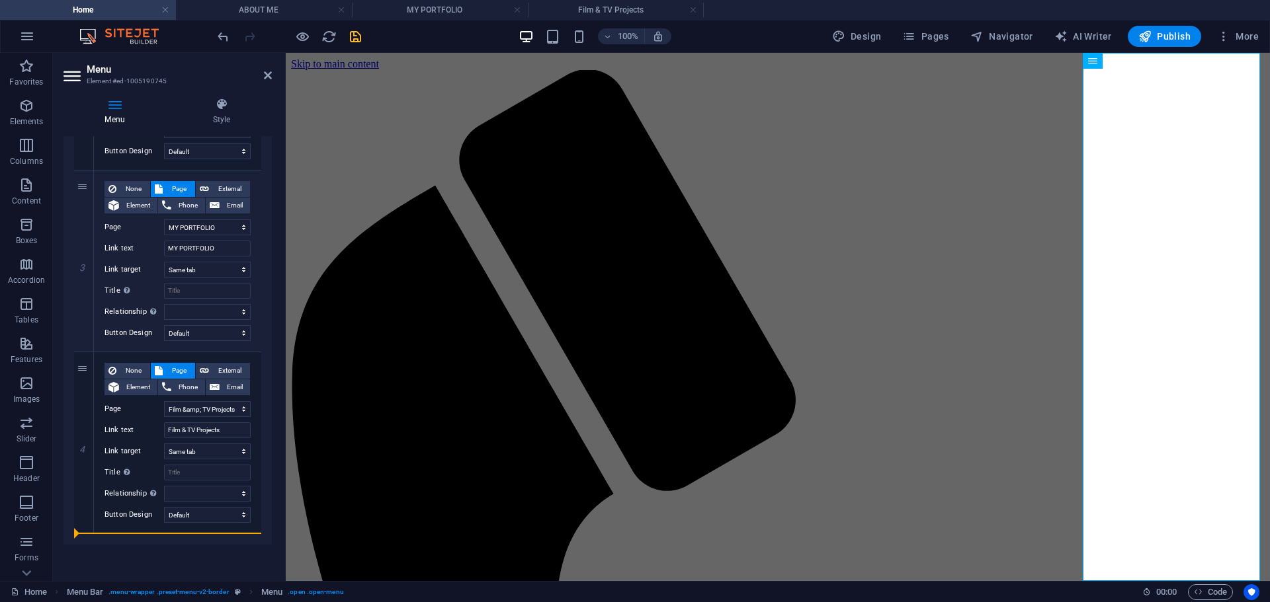
drag, startPoint x: 83, startPoint y: 263, endPoint x: 112, endPoint y: 535, distance: 273.3
click at [112, 535] on div "1 None Page External Element Phone Email Page Home ABOUT ME MY PORTFOLIO Film &…" at bounding box center [167, 170] width 208 height 749
select select
select select "2"
type input "MY PORTFOLIO"
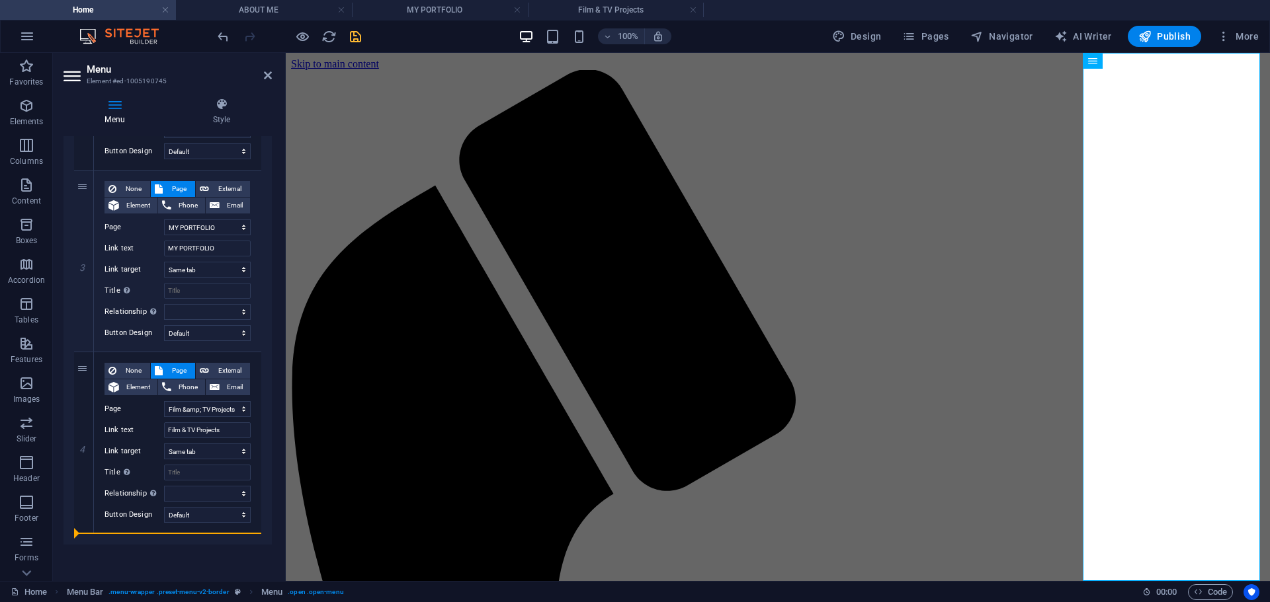
select select
select select "3"
type input "Film & TV Projects"
select select
select select "1"
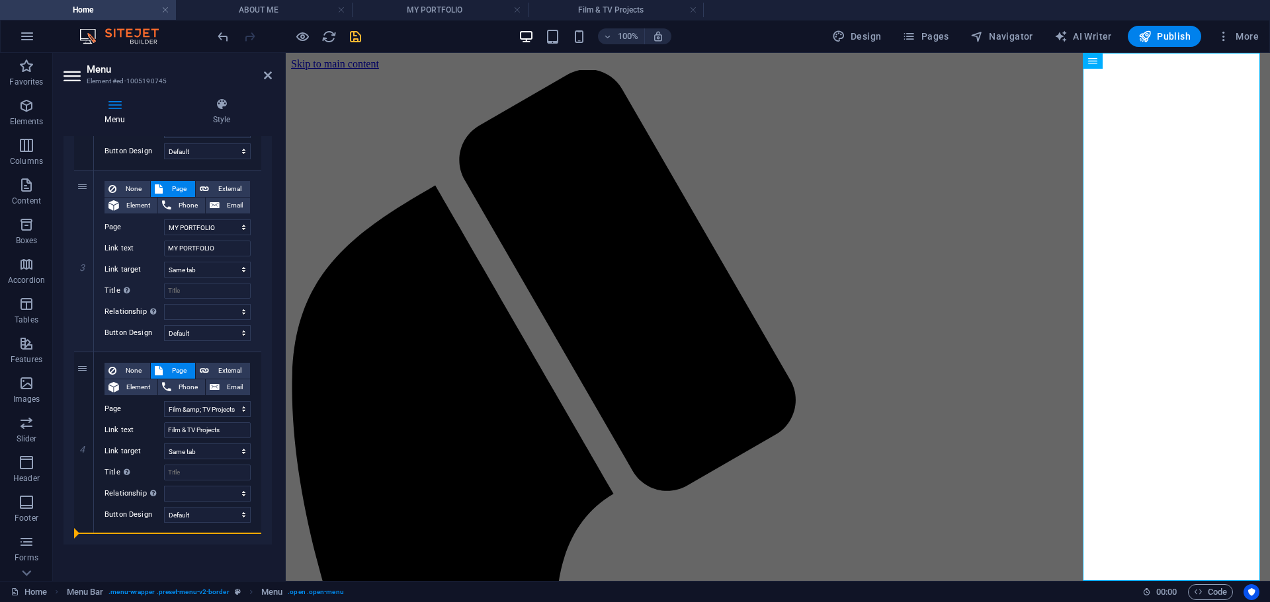
type input "About me"
select select
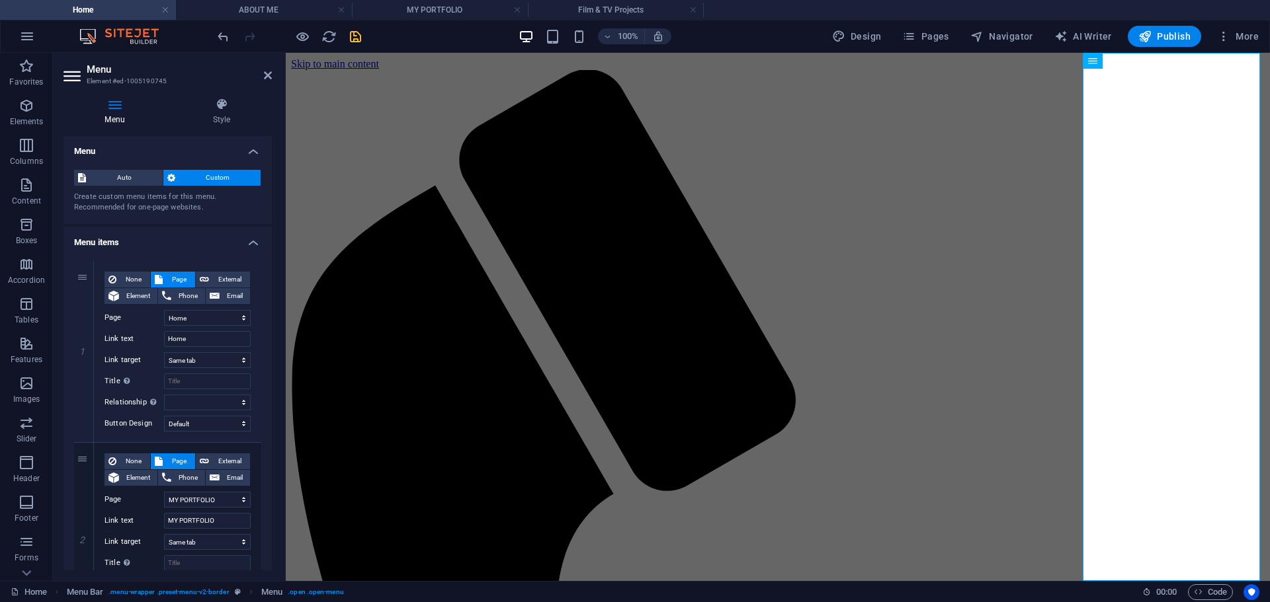
scroll to position [0, 0]
click at [266, 77] on icon at bounding box center [268, 75] width 8 height 11
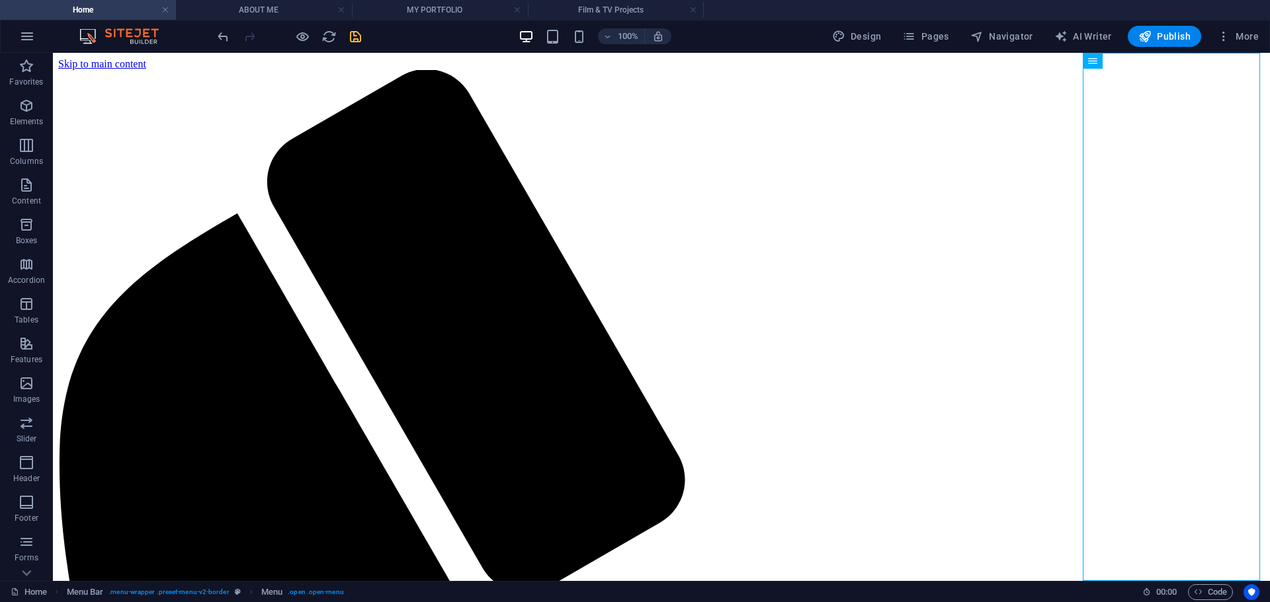
click at [358, 40] on icon "save" at bounding box center [355, 36] width 15 height 15
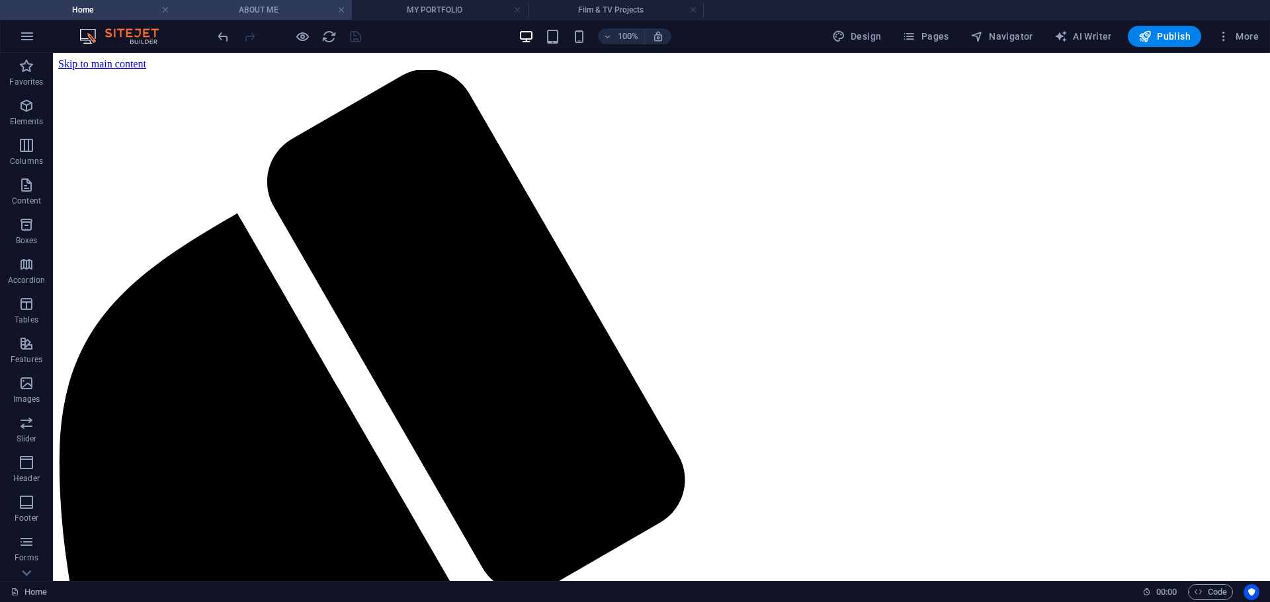
click at [288, 15] on h4 "ABOUT ME" at bounding box center [264, 10] width 176 height 15
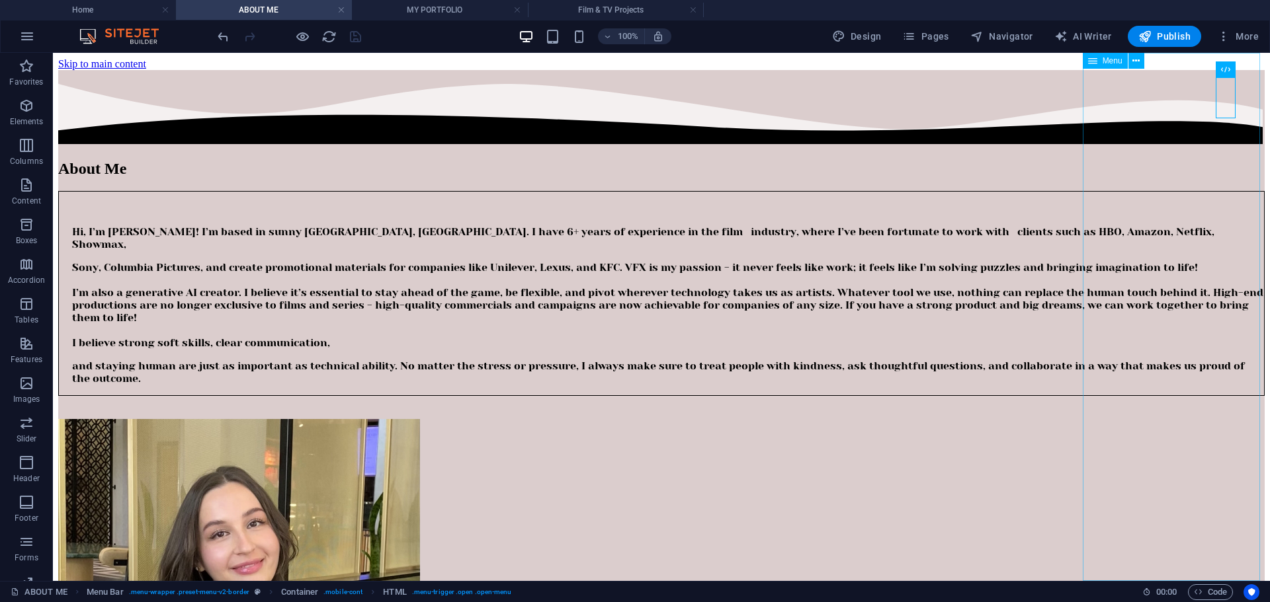
select select
select select "default"
select select "1"
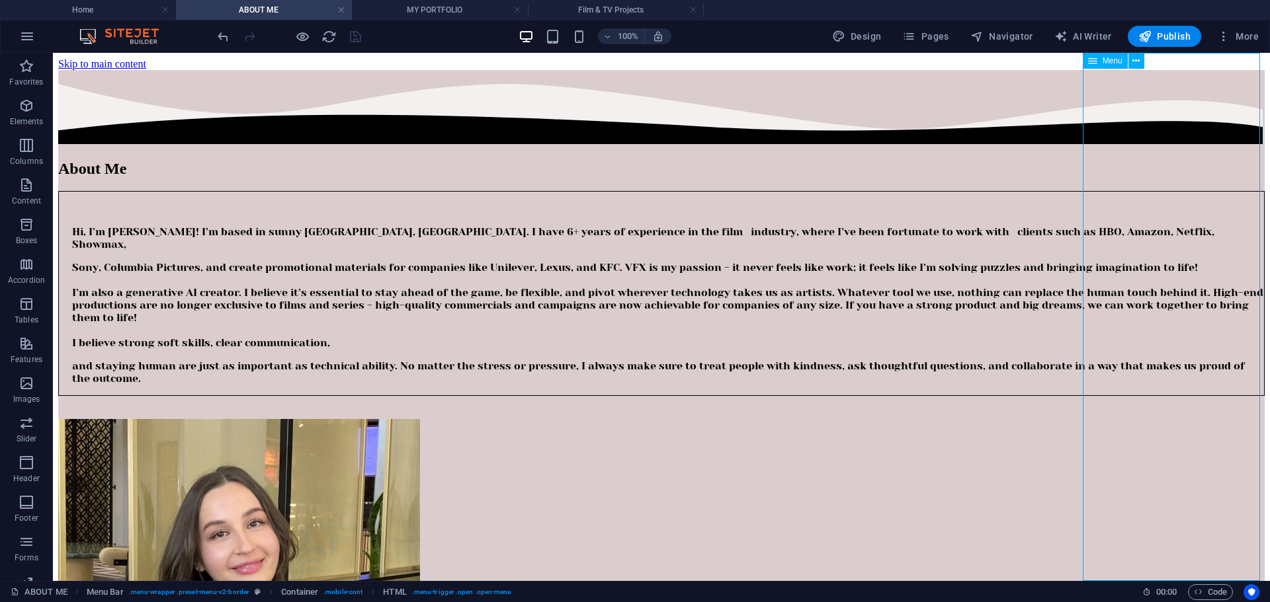
select select
select select "default"
select select "2"
select select
select select "default"
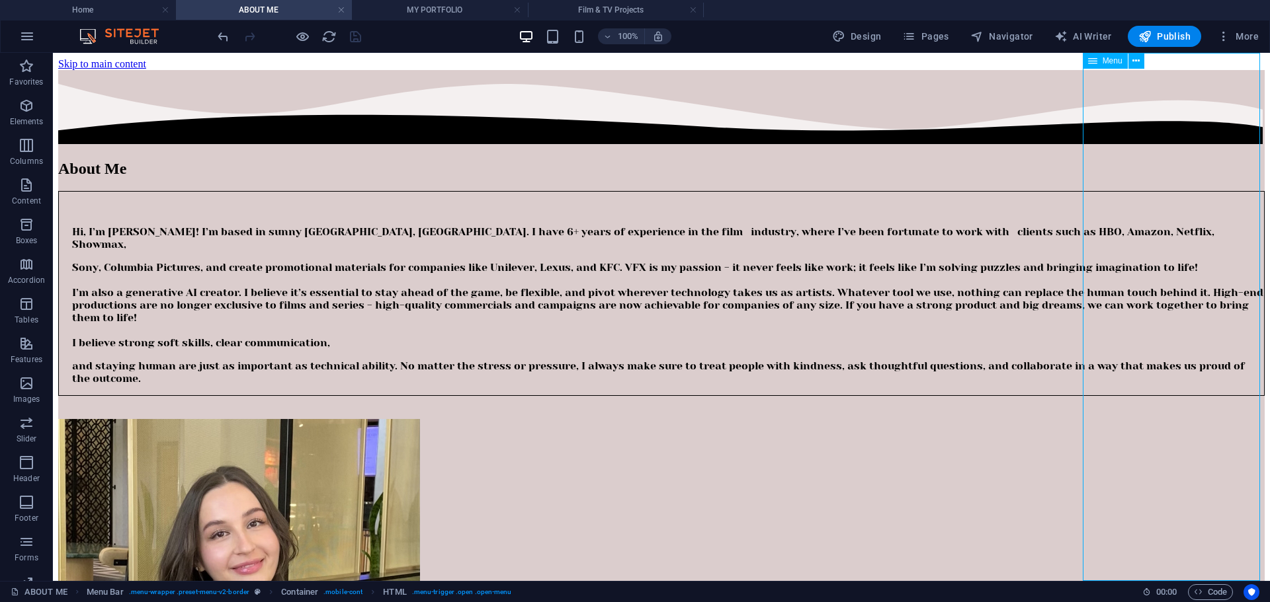
select select "3"
select select
select select "default"
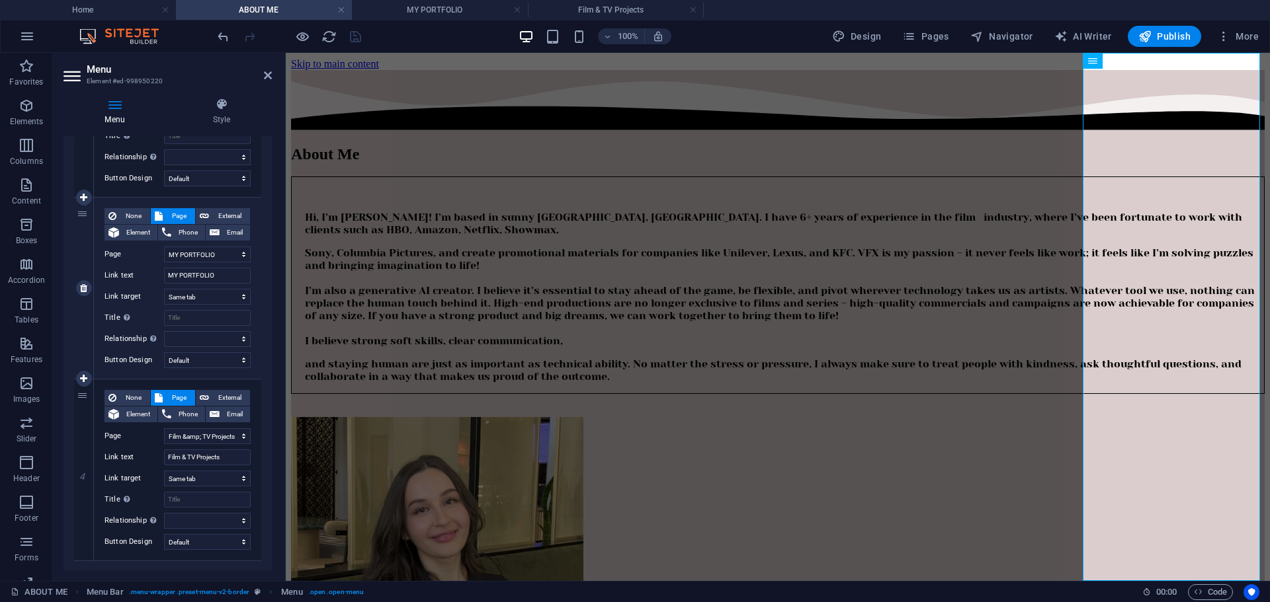
scroll to position [455, 0]
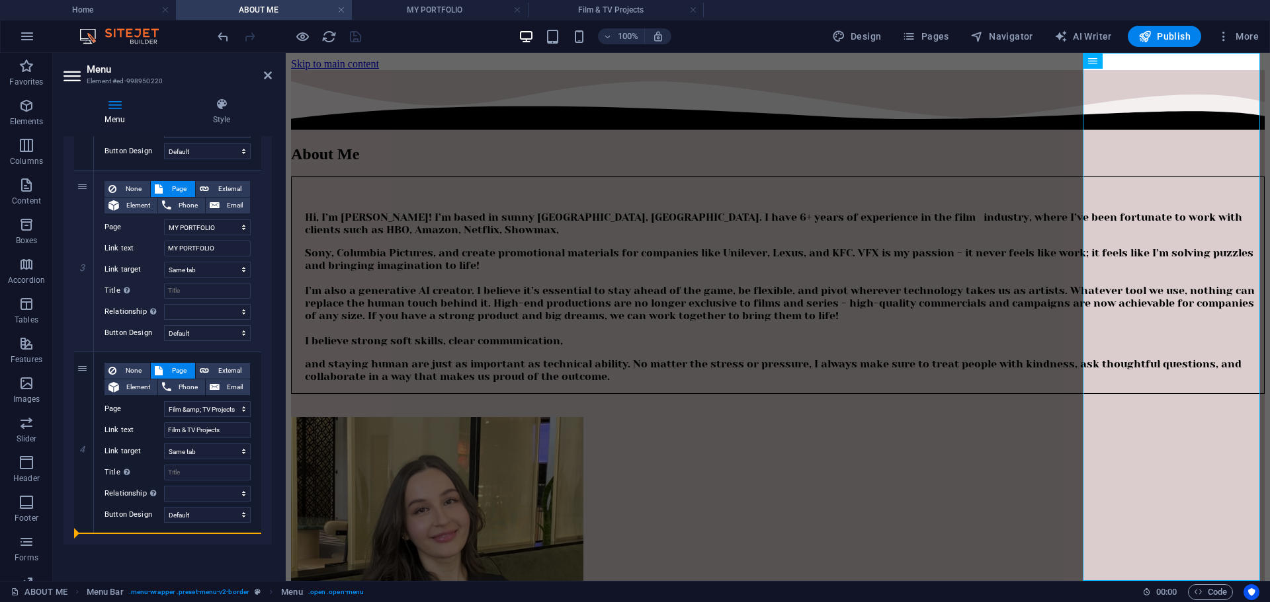
drag, startPoint x: 83, startPoint y: 194, endPoint x: 108, endPoint y: 541, distance: 347.4
click at [108, 540] on div "1 None Page External Element Phone Email Page Home ABOUT ME MY PORTFOLIO Film &…" at bounding box center [167, 170] width 208 height 749
select select
select select "2"
type input "MY PORTFOLIO"
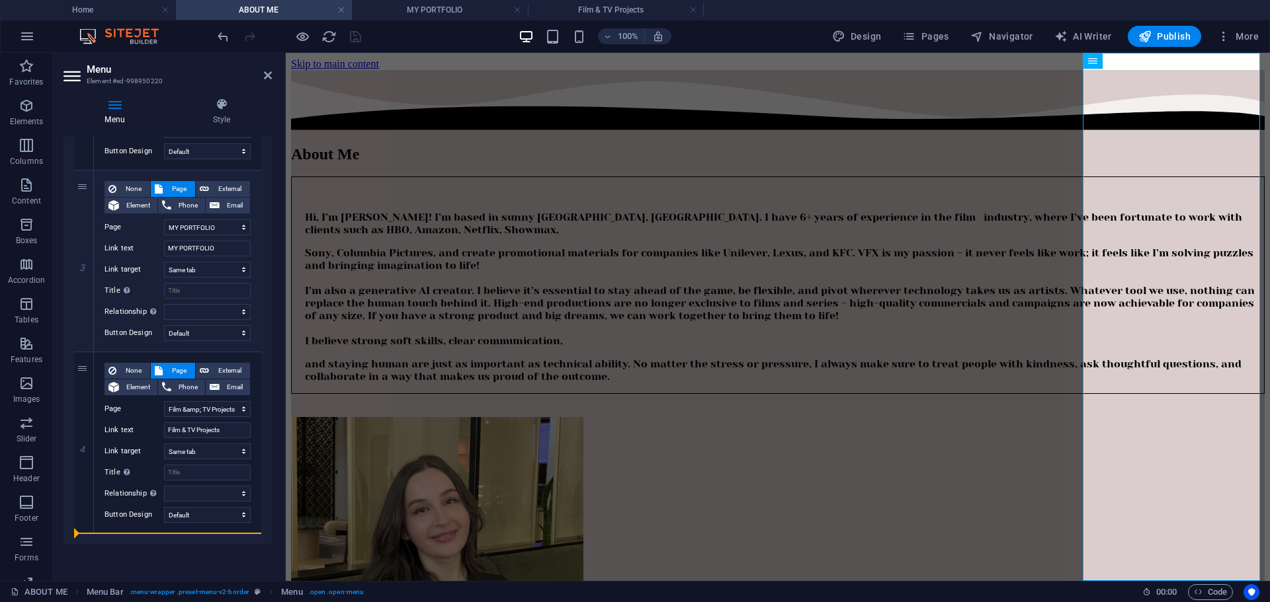
select select
select select "3"
type input "Film & TV Projects"
select select
select select "1"
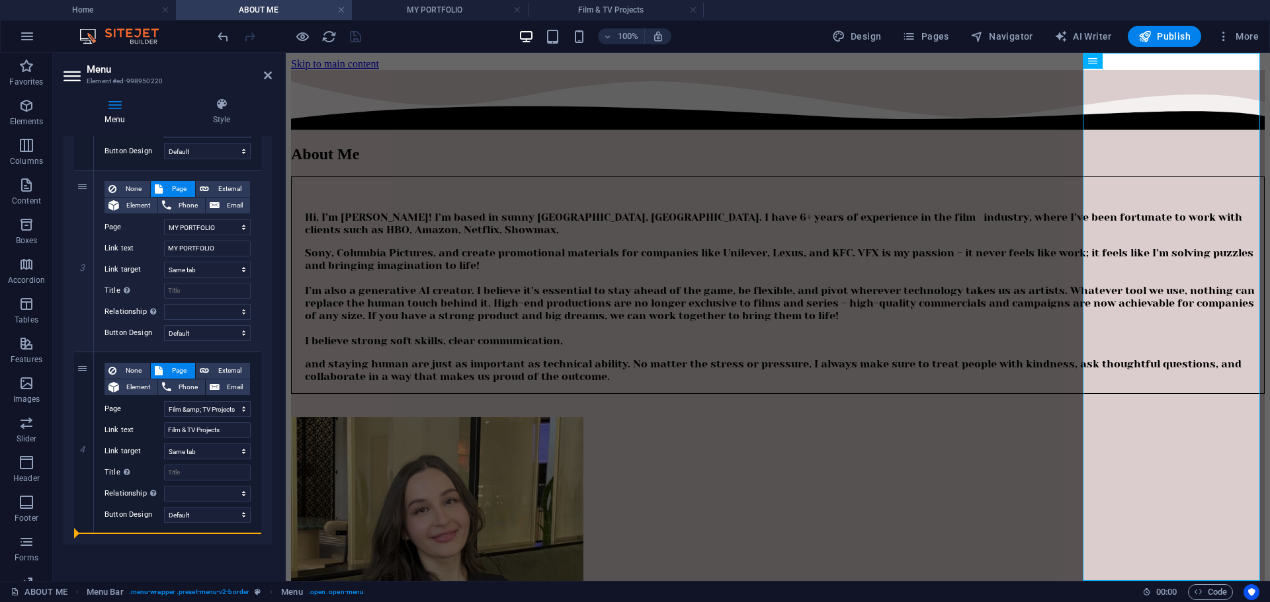
type input "About me"
select select
click at [269, 81] on header "Menu Element #ed-998950220" at bounding box center [167, 70] width 208 height 34
click at [267, 77] on icon at bounding box center [268, 75] width 8 height 11
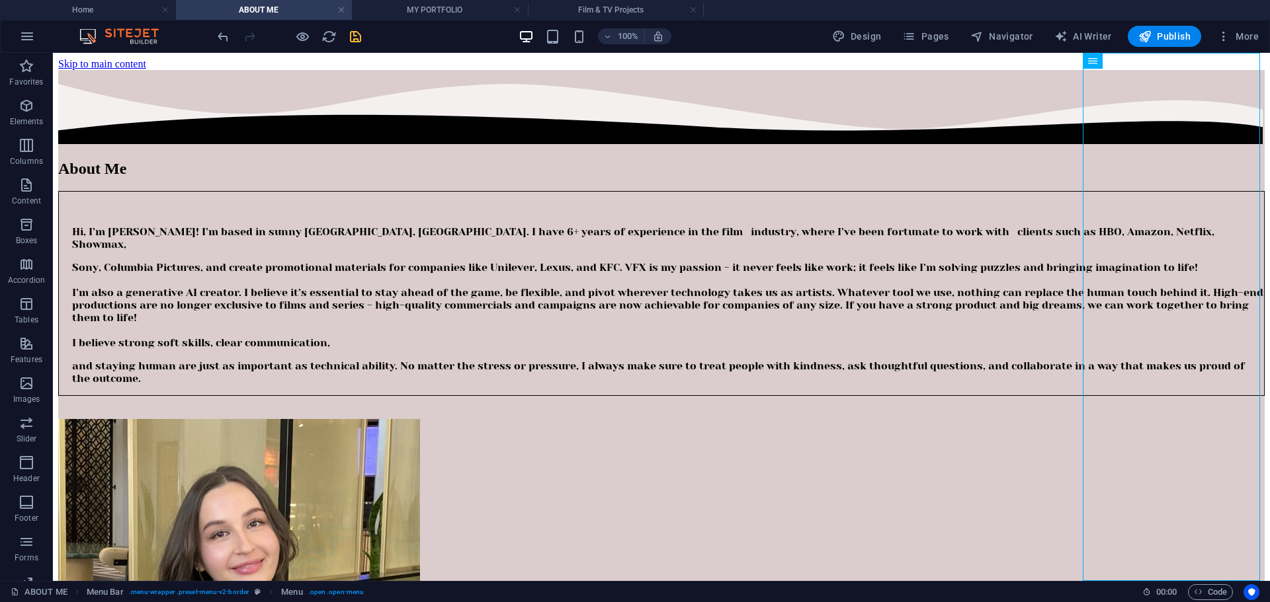
click at [360, 36] on icon "save" at bounding box center [355, 36] width 15 height 15
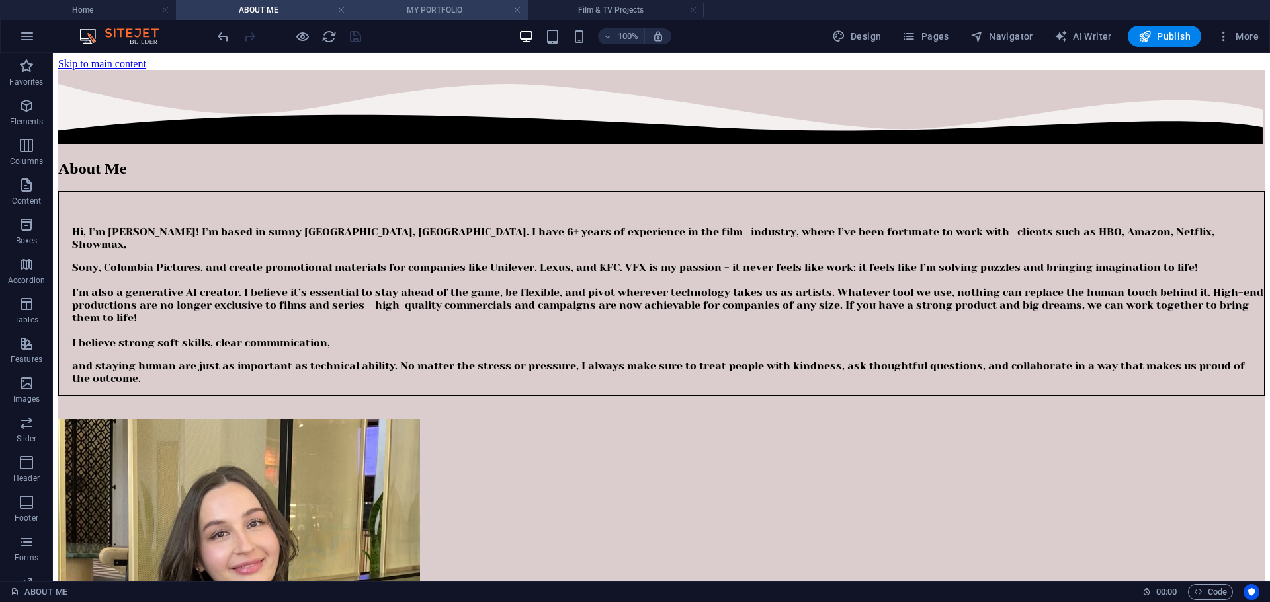
click at [418, 11] on h4 "MY PORTFOLIO" at bounding box center [440, 10] width 176 height 15
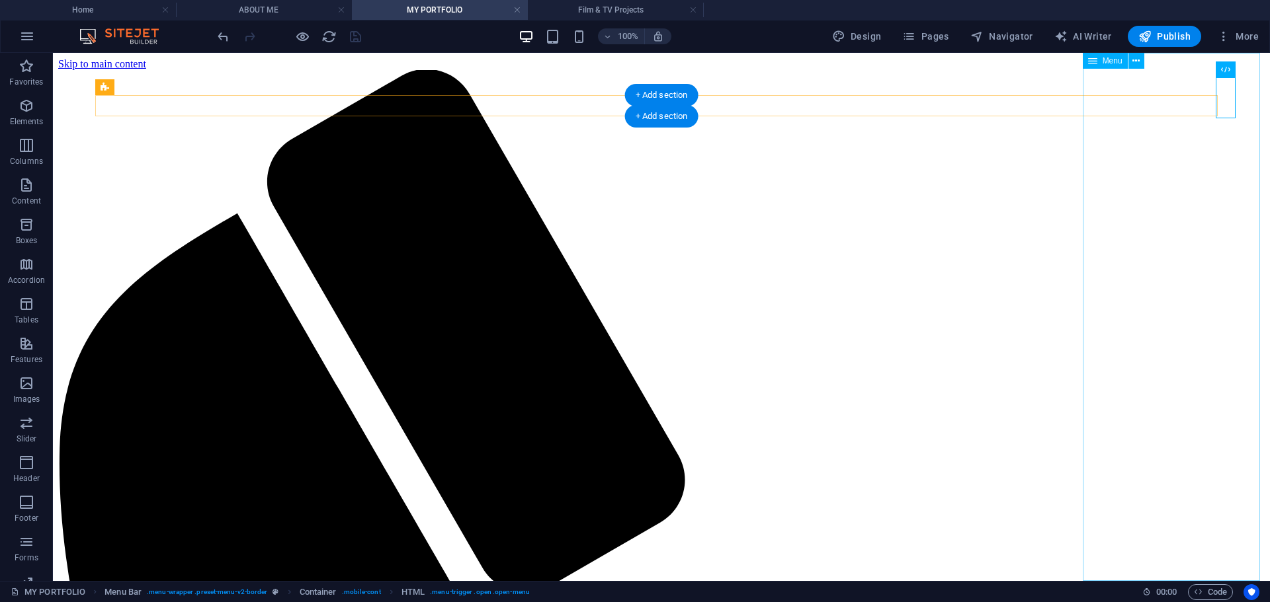
select select
select select "default"
select select "1"
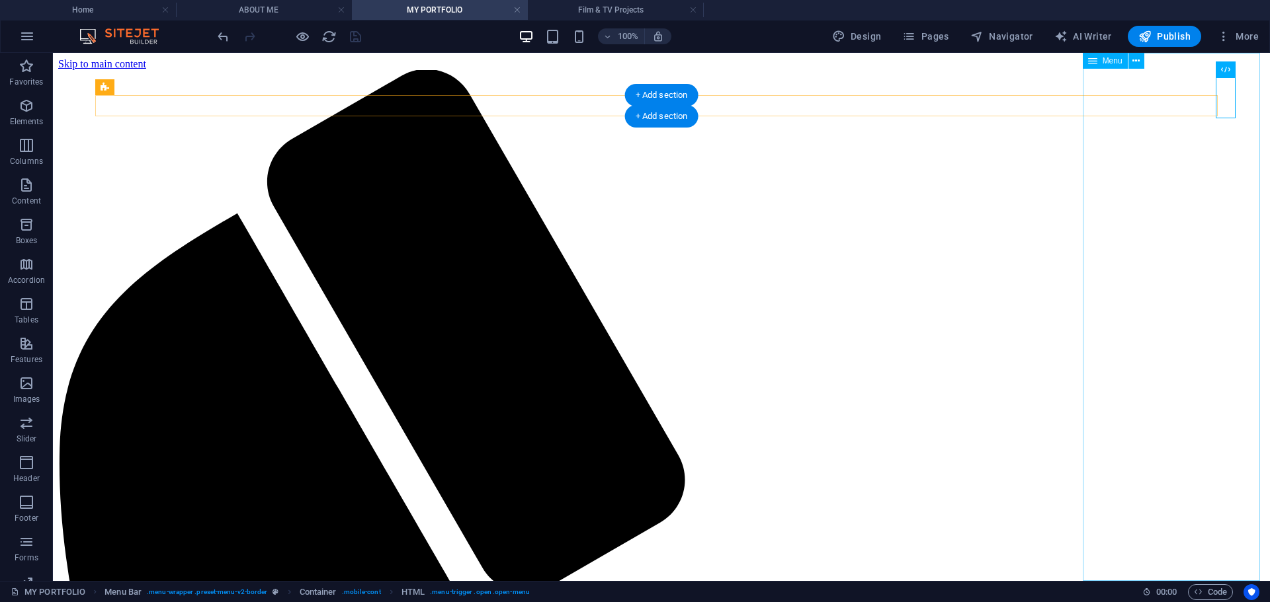
select select
select select "default"
select select "2"
select select
select select "default"
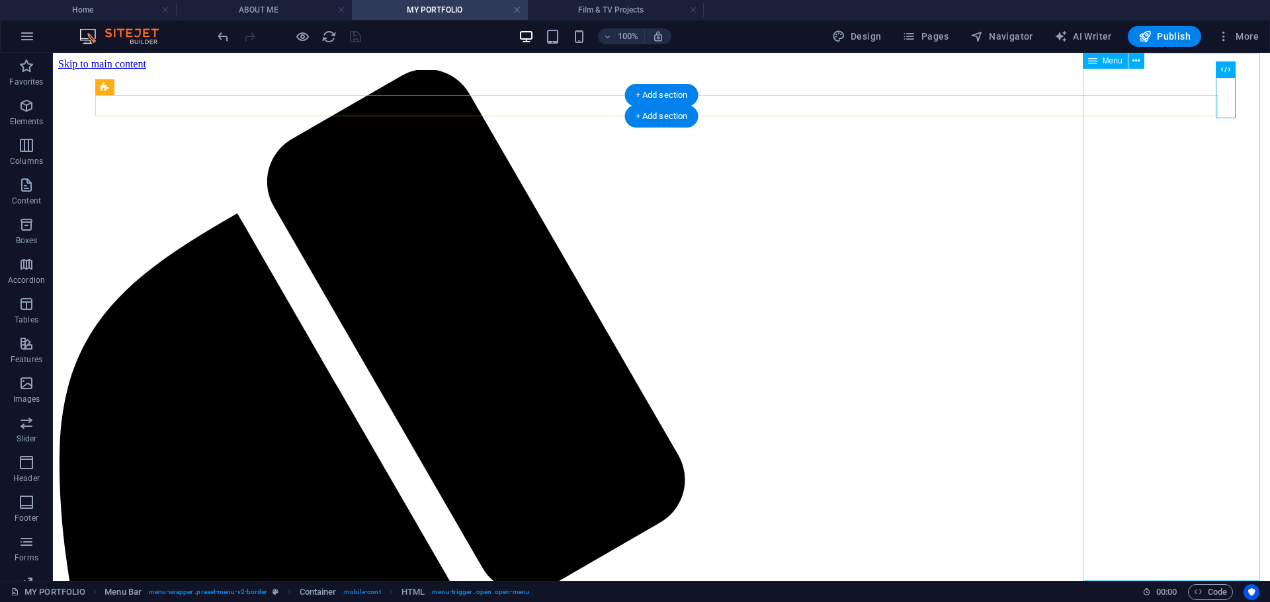
select select "3"
select select
select select "default"
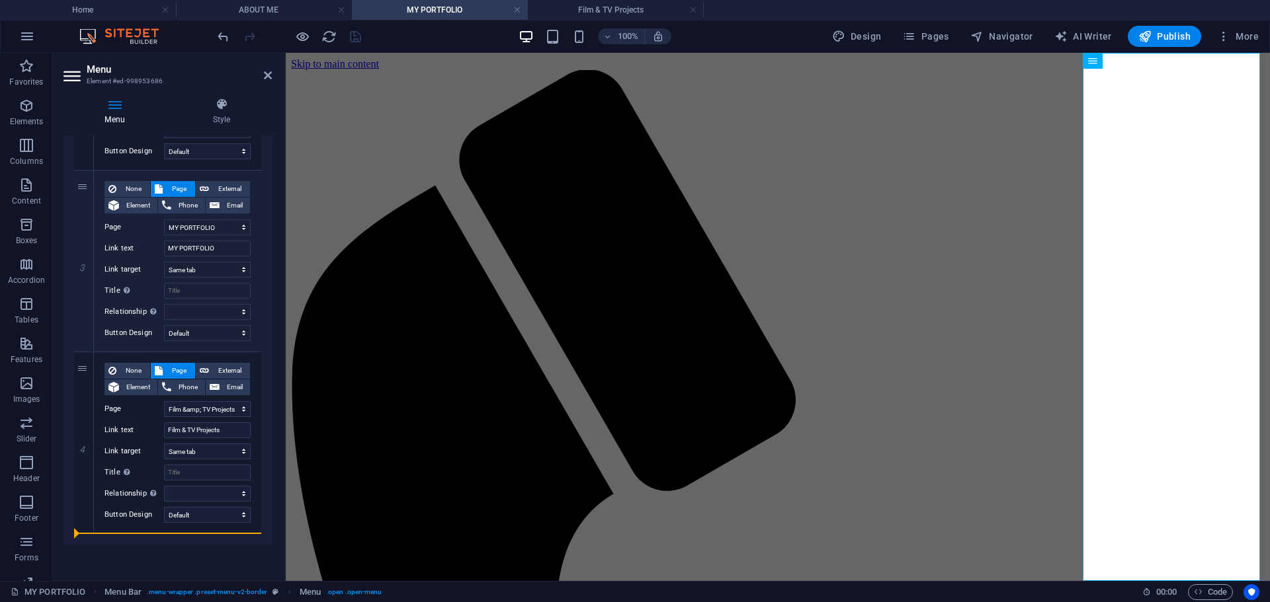
drag, startPoint x: 82, startPoint y: 263, endPoint x: 112, endPoint y: 539, distance: 277.4
click at [112, 539] on div "1 None Page External Element Phone Email Page Home ABOUT ME MY PORTFOLIO Film &…" at bounding box center [167, 170] width 208 height 749
select select
select select "2"
type input "MY PORTFOLIO"
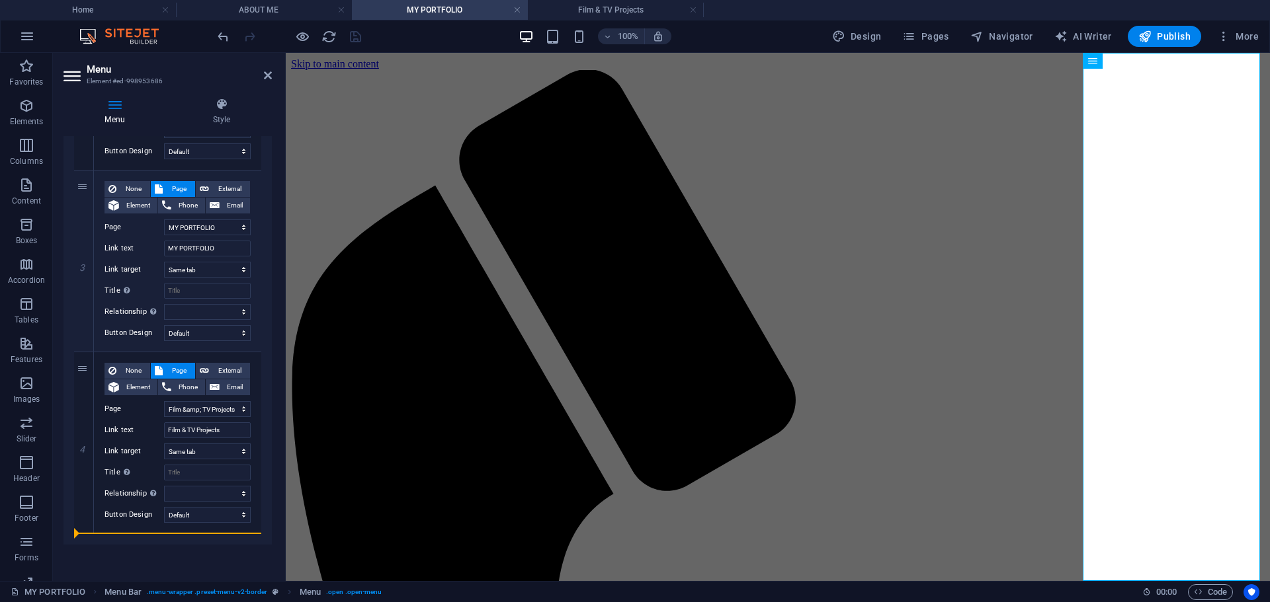
select select
select select "3"
type input "Film & TV Projects"
select select
select select "1"
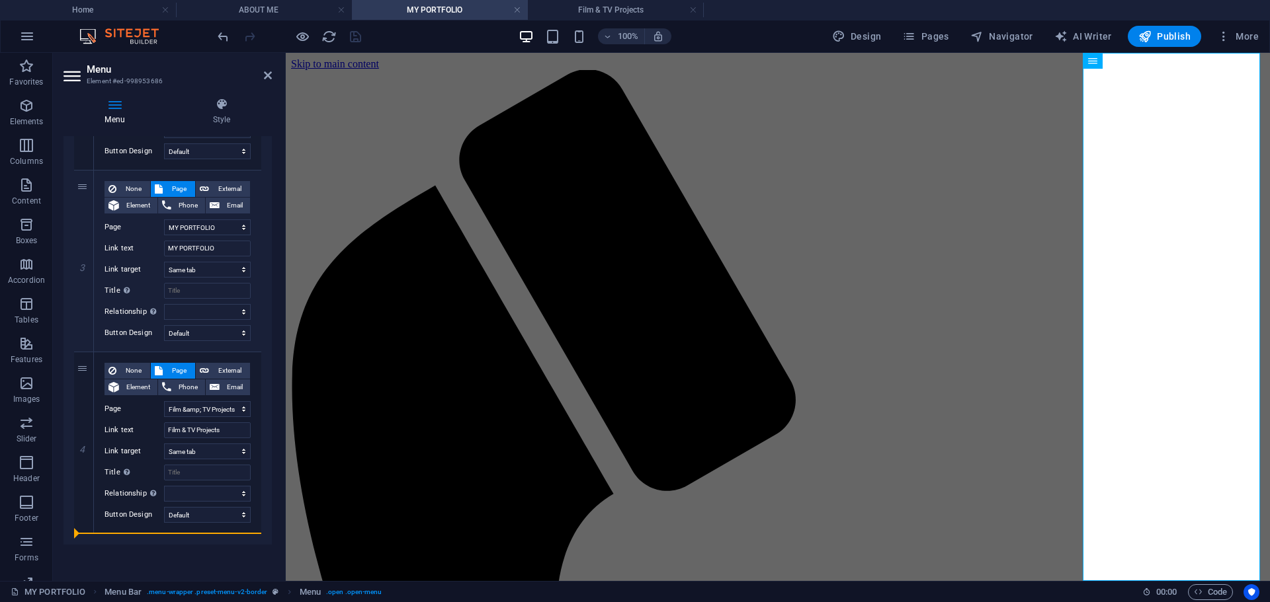
type input "About me"
select select
click at [264, 75] on icon at bounding box center [268, 75] width 8 height 11
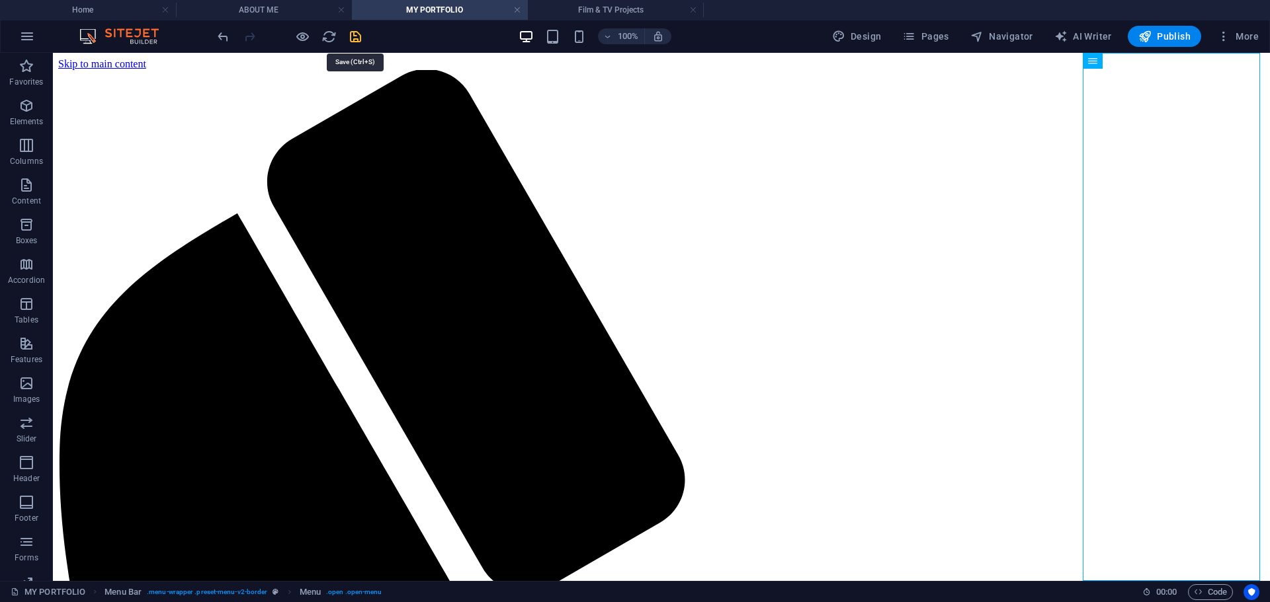
click at [353, 39] on icon "save" at bounding box center [355, 36] width 15 height 15
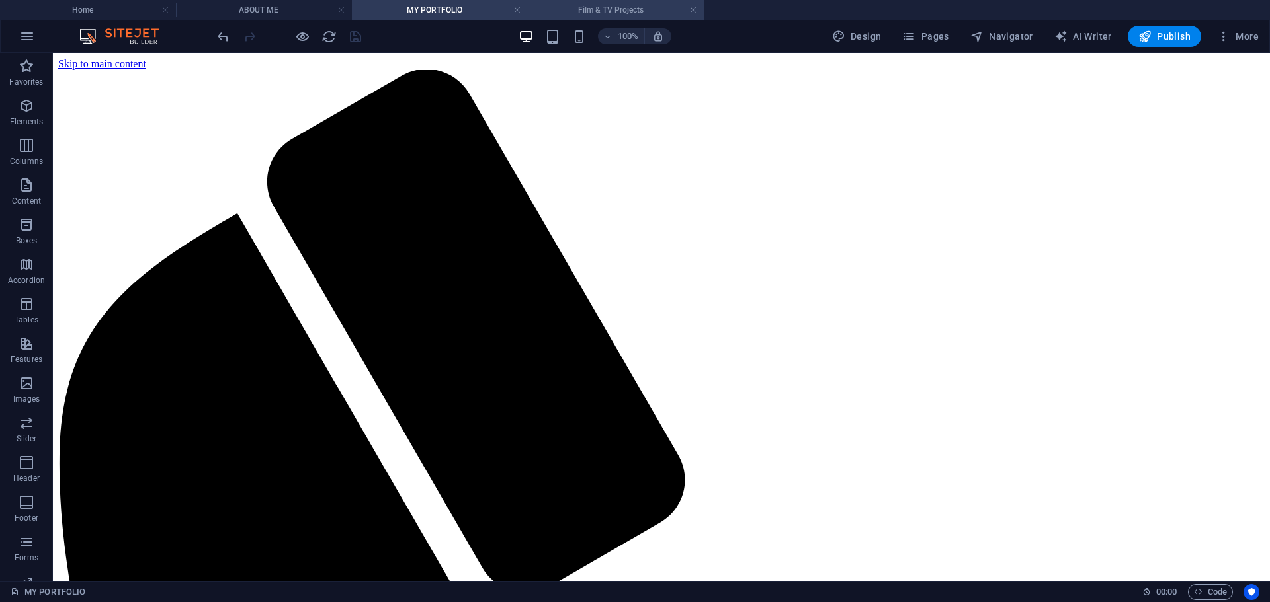
click at [619, 11] on h4 "Film & TV Projects" at bounding box center [616, 10] width 176 height 15
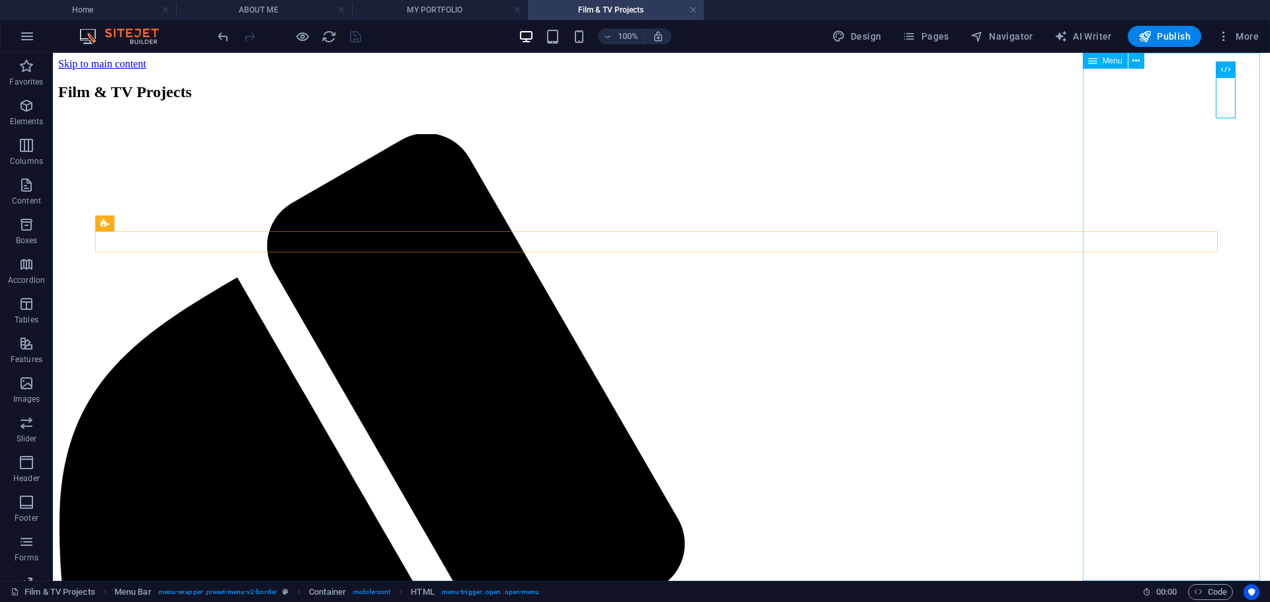
select select
select select "default"
select select "1"
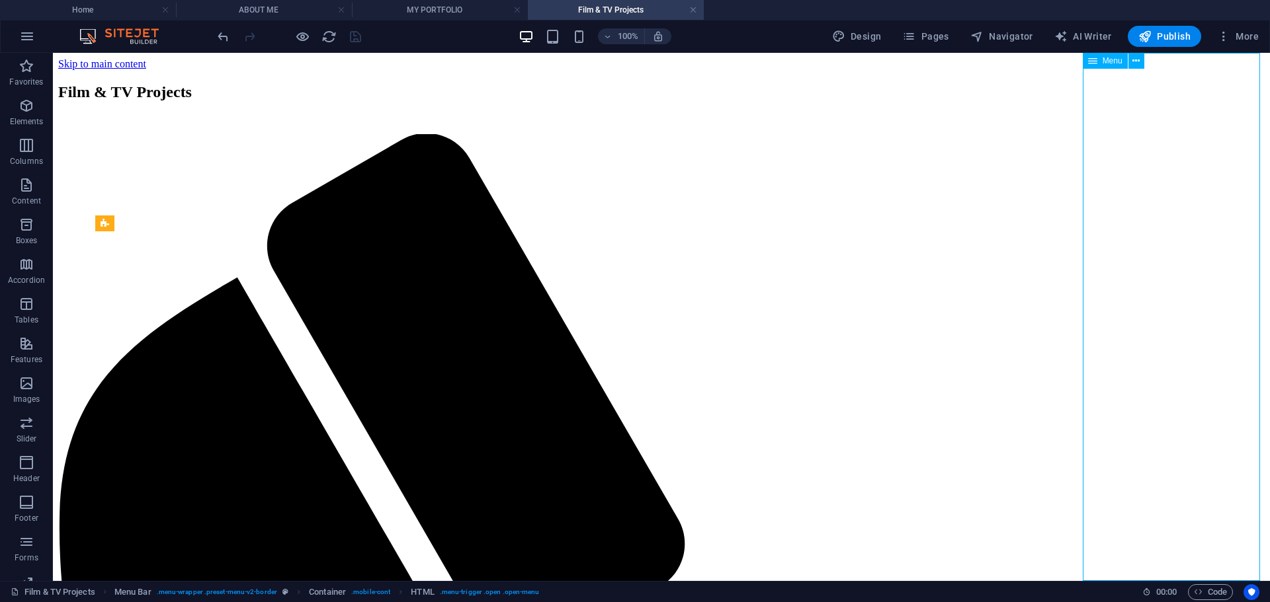
select select
select select "default"
select select "2"
select select
select select "default"
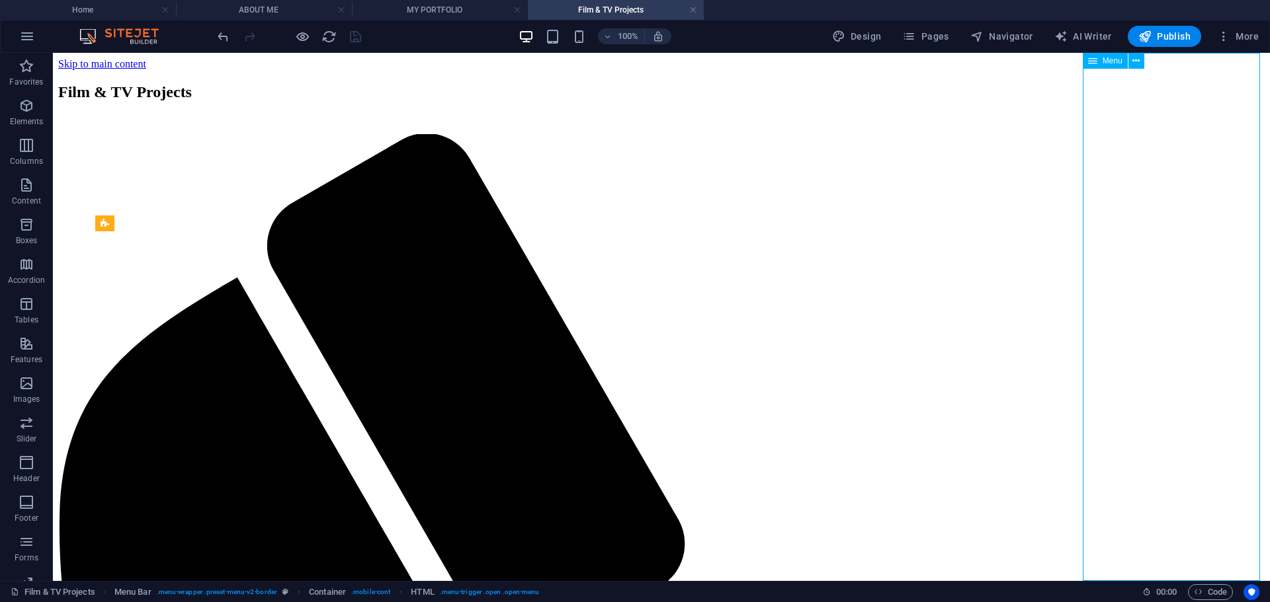
select select "3"
select select
select select "default"
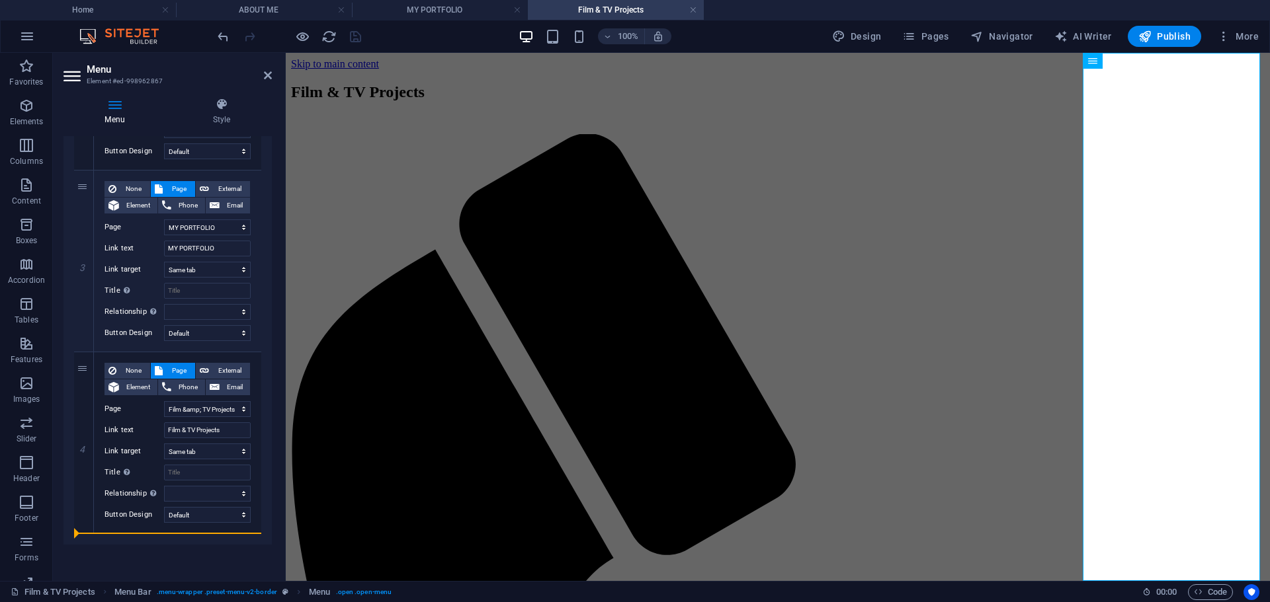
drag, startPoint x: 83, startPoint y: 199, endPoint x: 105, endPoint y: 536, distance: 338.0
click at [105, 536] on div "1 None Page External Element Phone Email Page Home ABOUT ME MY PORTFOLIO Film &…" at bounding box center [167, 170] width 208 height 749
select select
select select "2"
type input "MY PORTFOLIO"
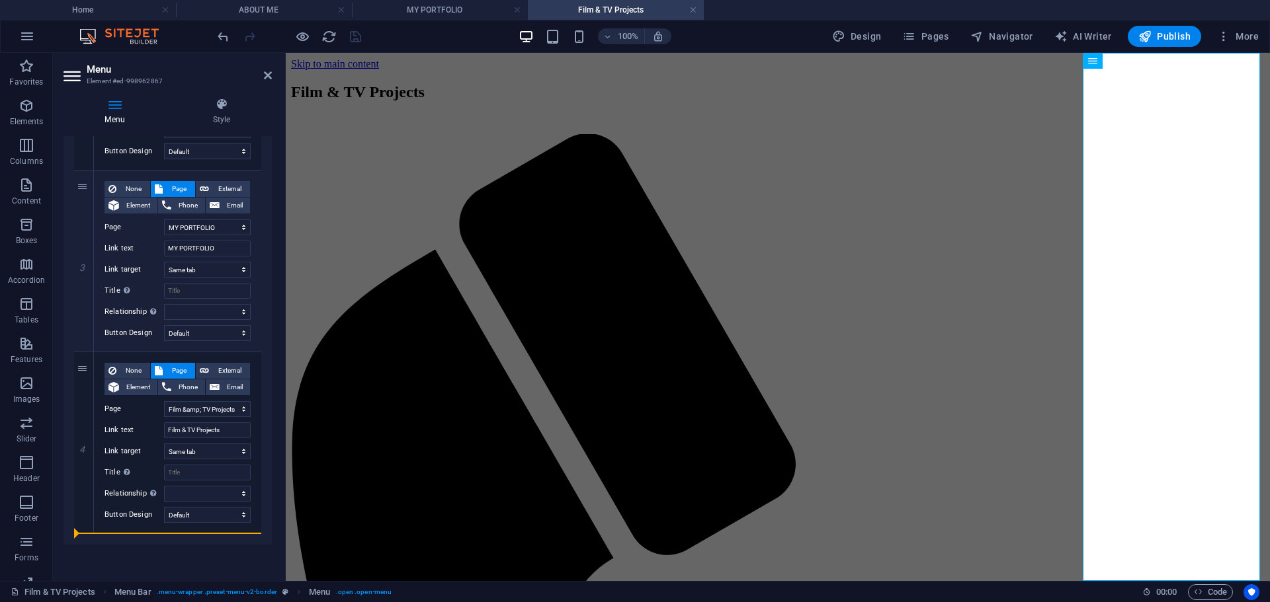
select select
select select "3"
type input "Film & TV Projects"
select select
select select "1"
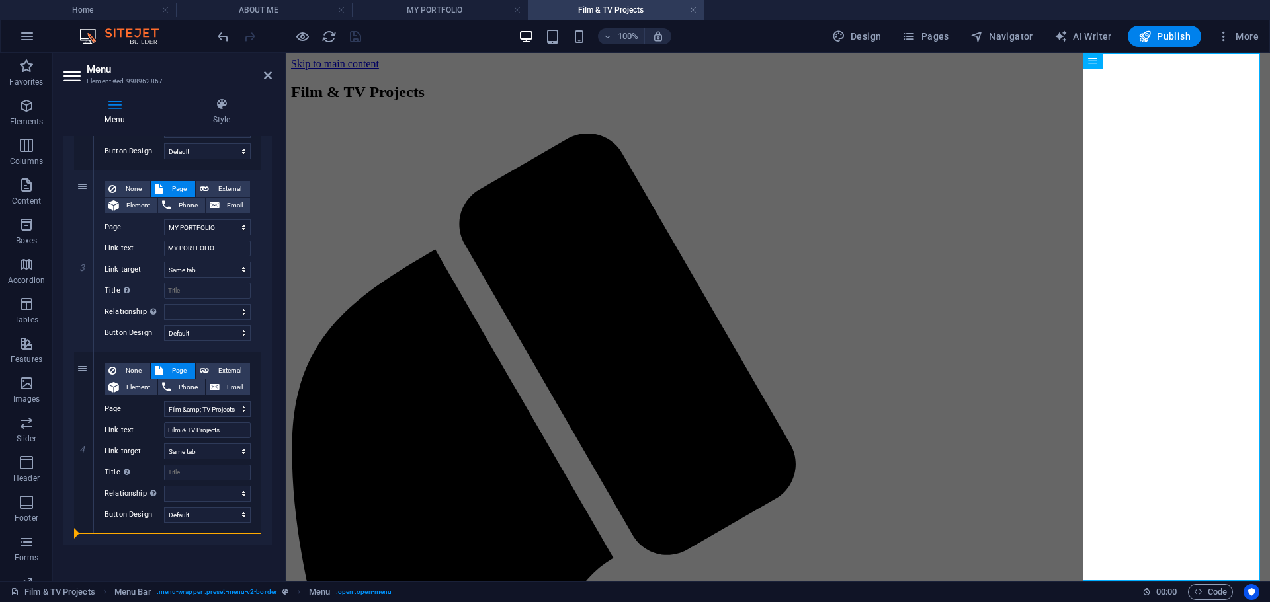
type input "About me"
select select
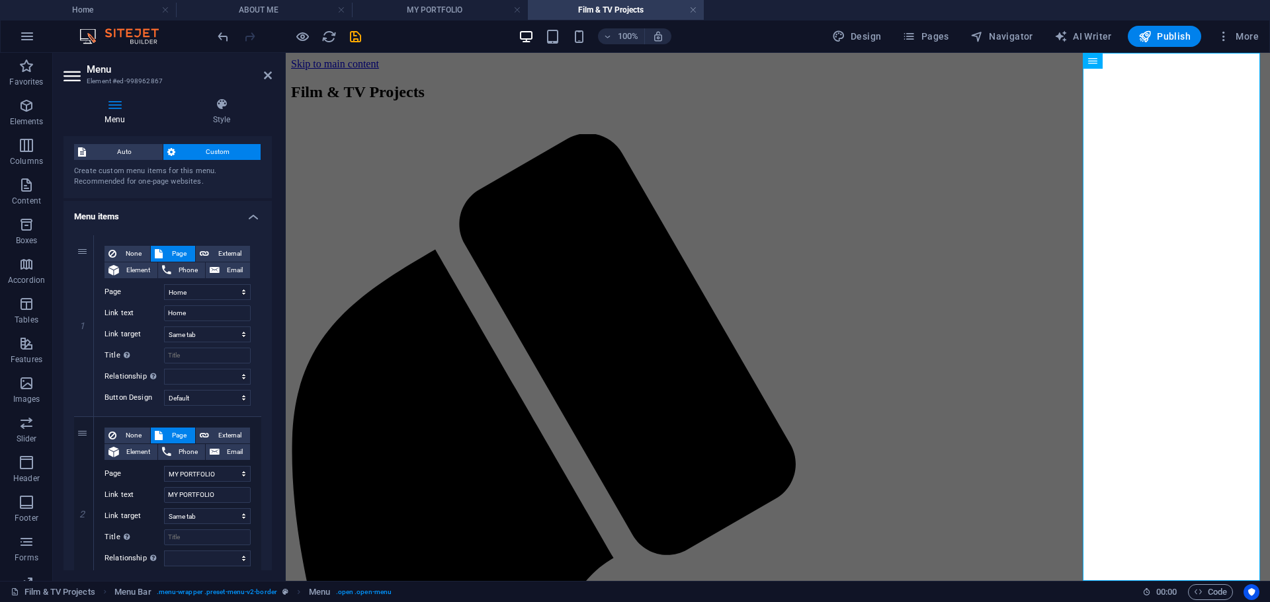
scroll to position [0, 0]
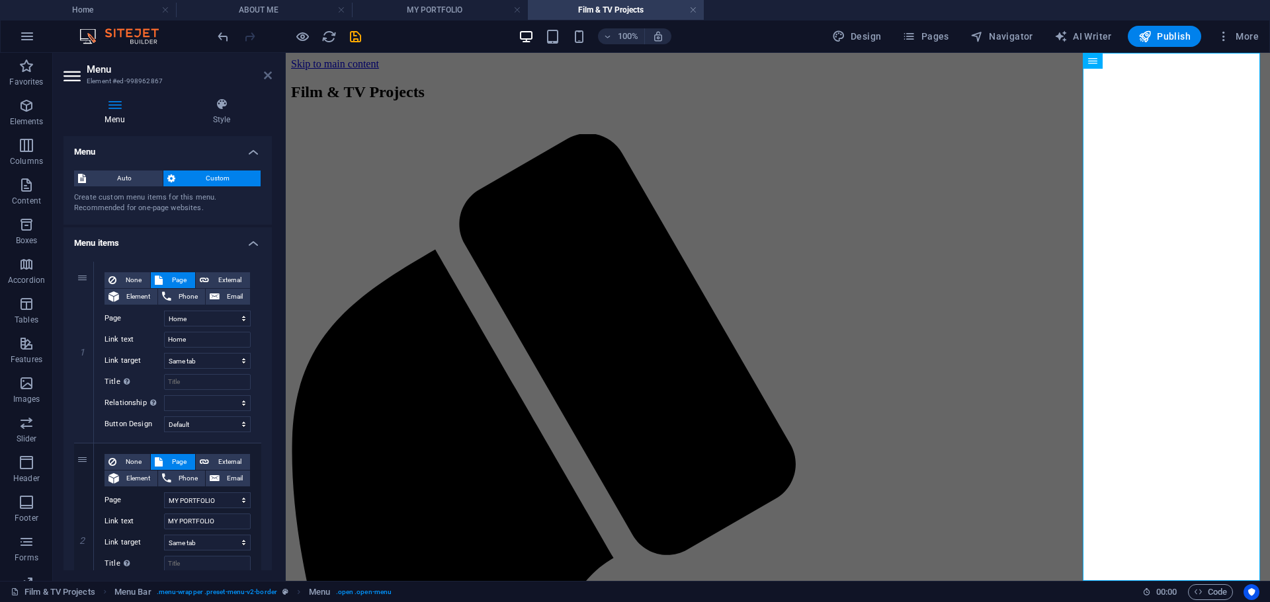
click at [270, 81] on link at bounding box center [268, 75] width 8 height 11
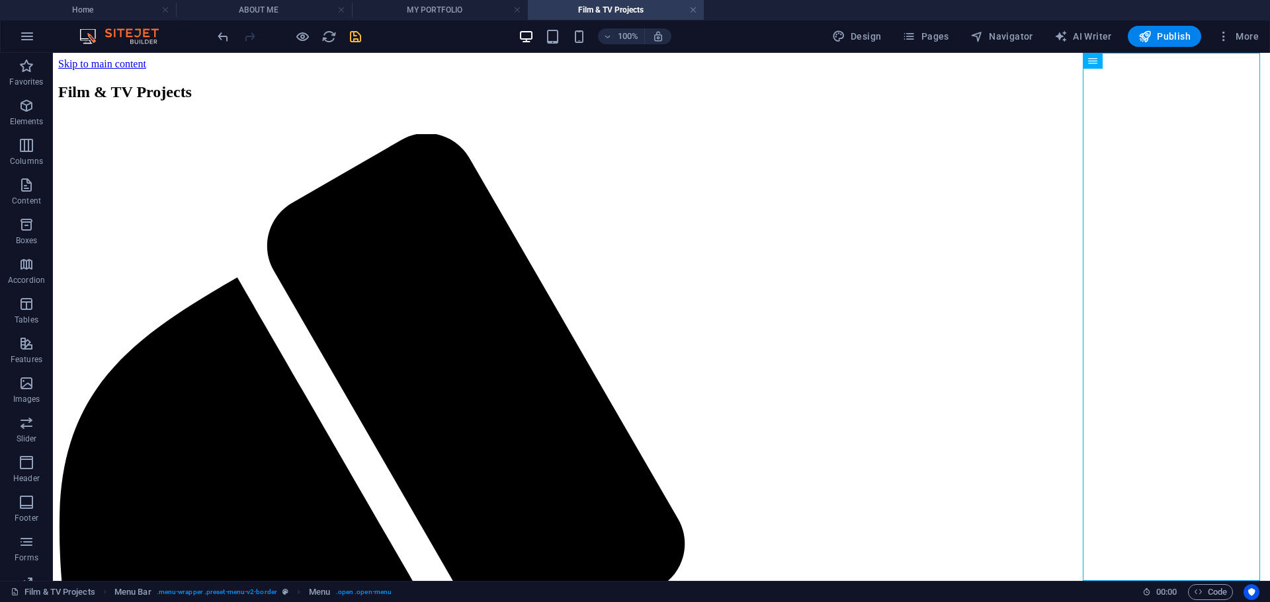
click at [355, 34] on icon "save" at bounding box center [355, 36] width 15 height 15
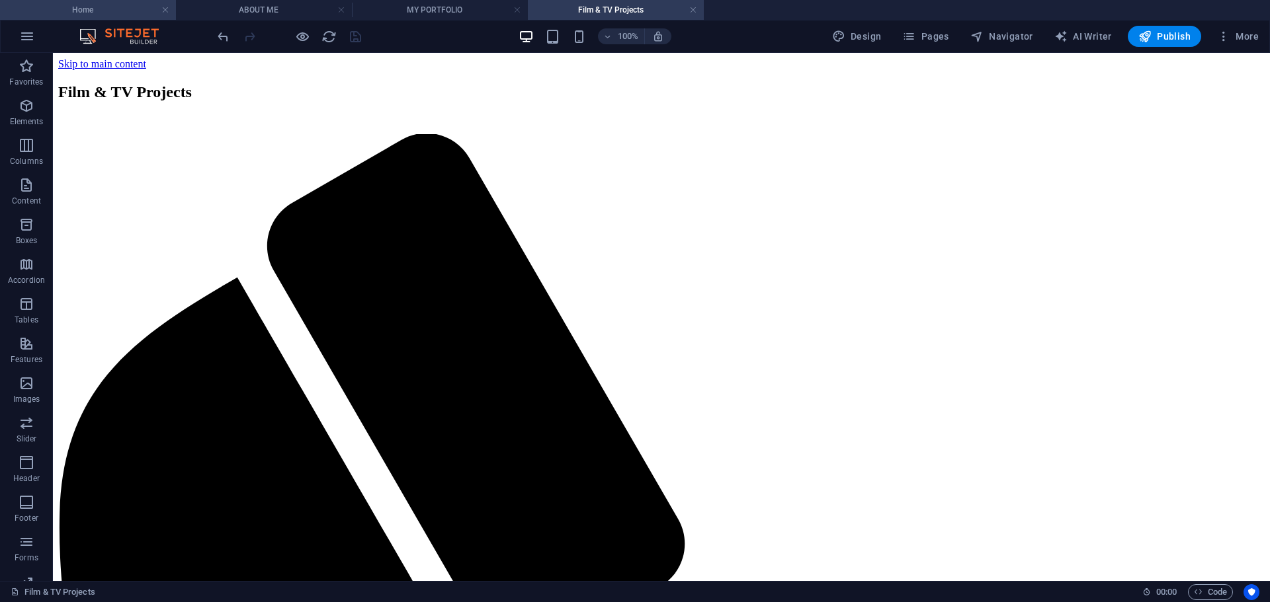
click at [76, 3] on h4 "Home" at bounding box center [88, 10] width 176 height 15
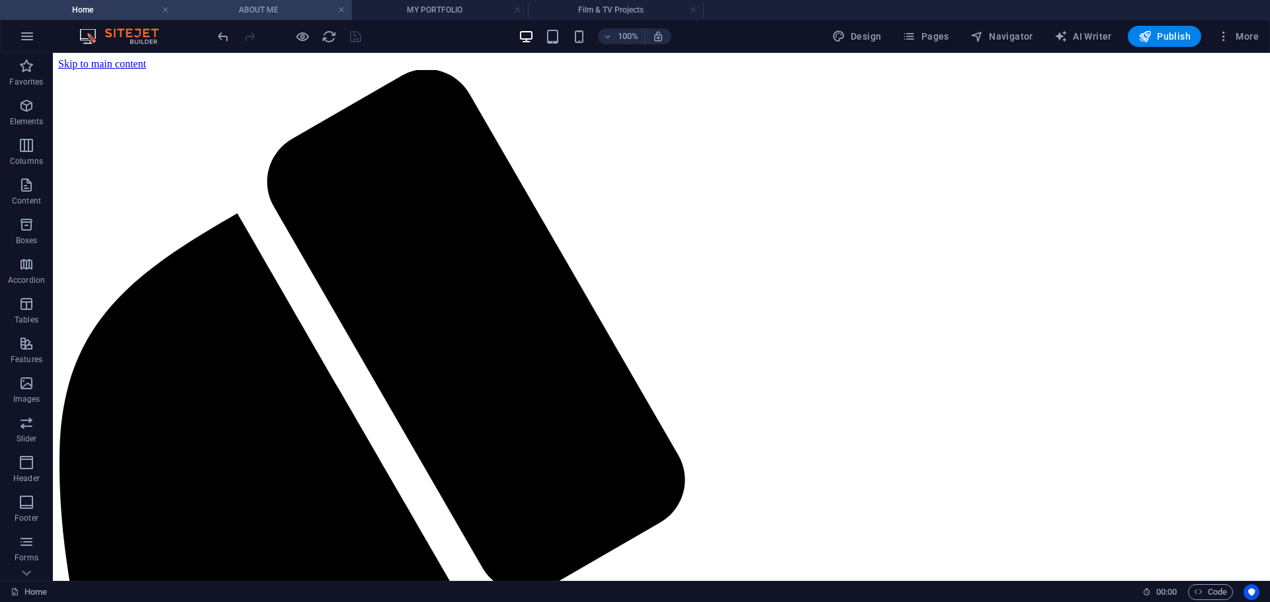
click at [262, 11] on h4 "ABOUT ME" at bounding box center [264, 10] width 176 height 15
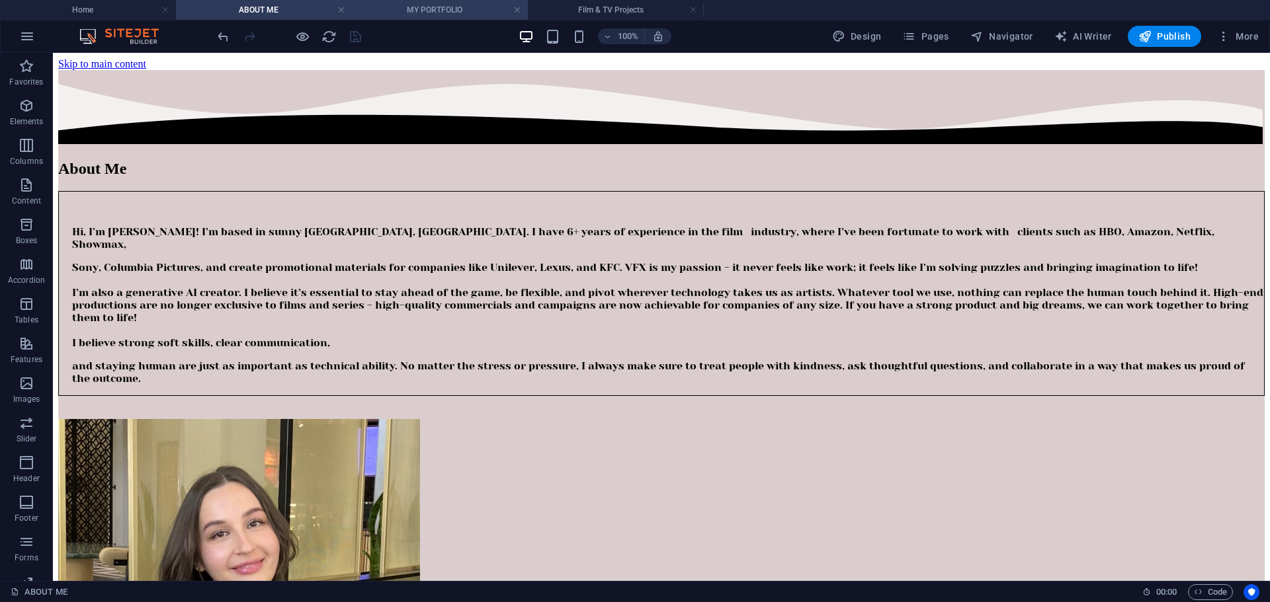
click at [429, 16] on h4 "MY PORTFOLIO" at bounding box center [440, 10] width 176 height 15
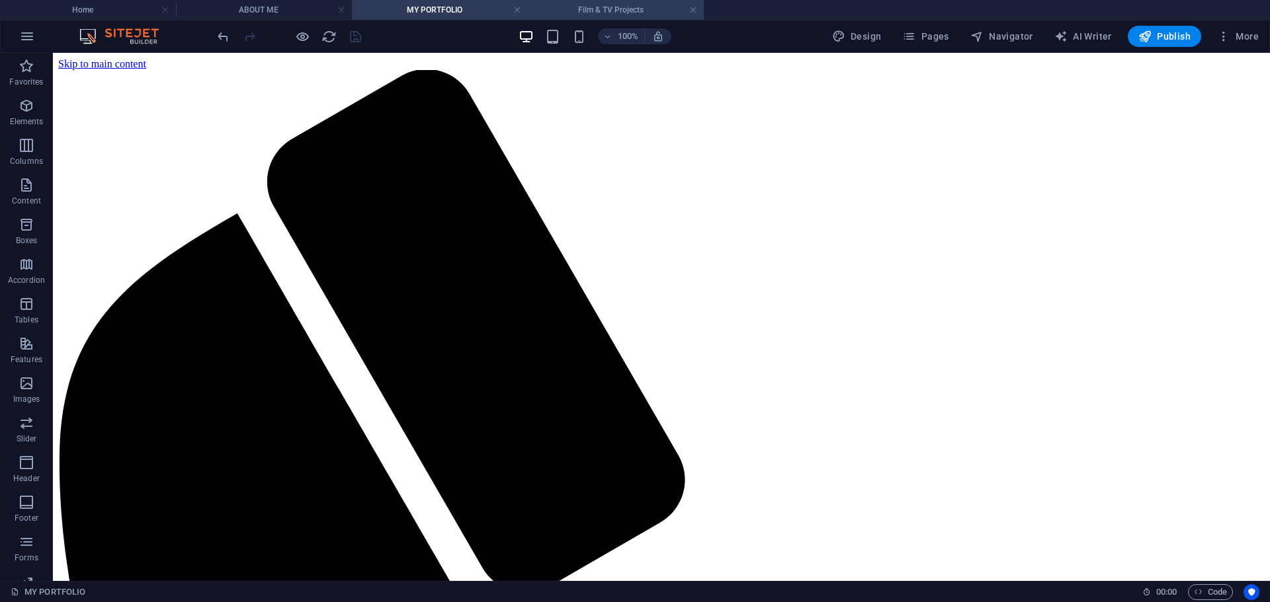
click at [616, 7] on h4 "Film & TV Projects" at bounding box center [616, 10] width 176 height 15
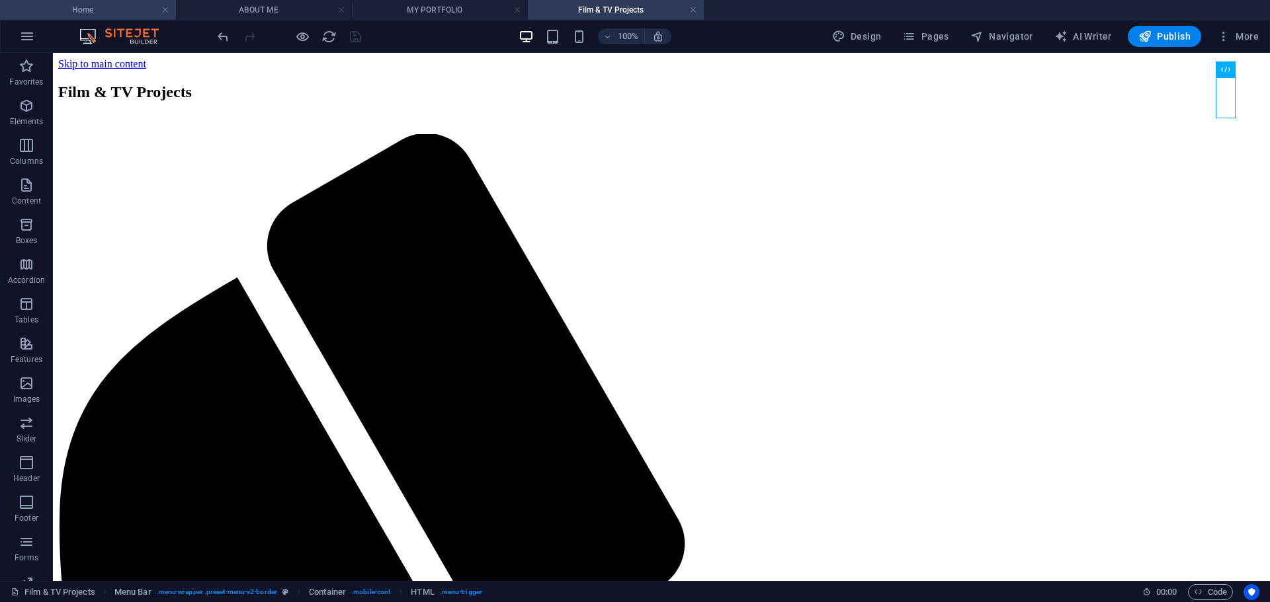
click at [134, 9] on h4 "Home" at bounding box center [88, 10] width 176 height 15
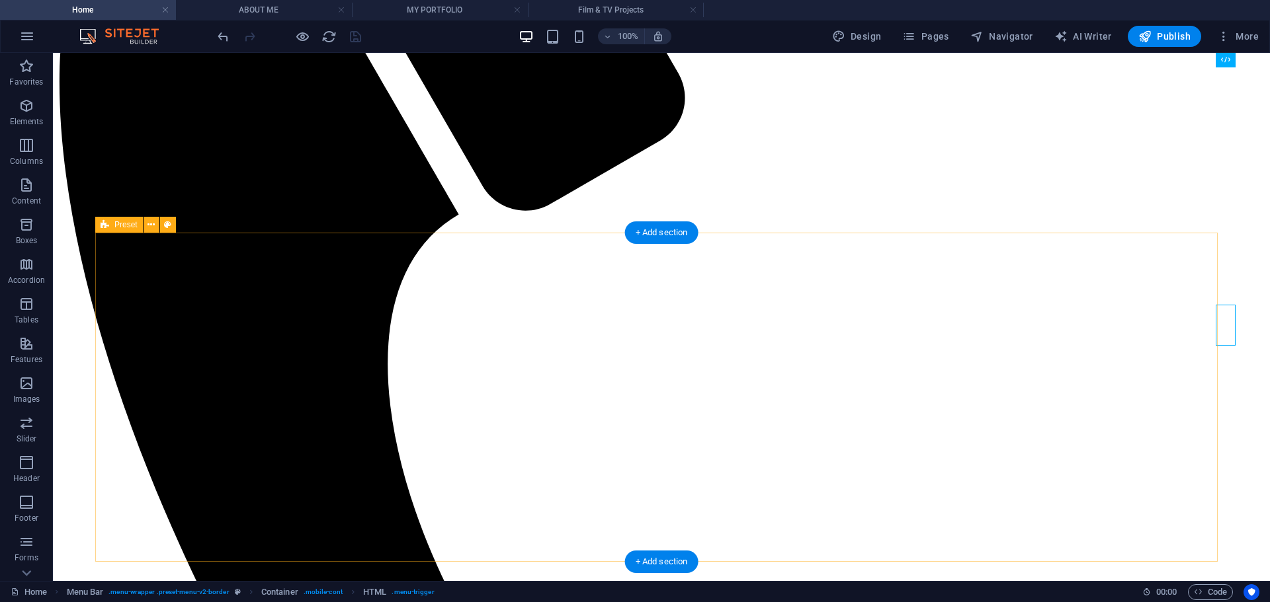
scroll to position [405, 0]
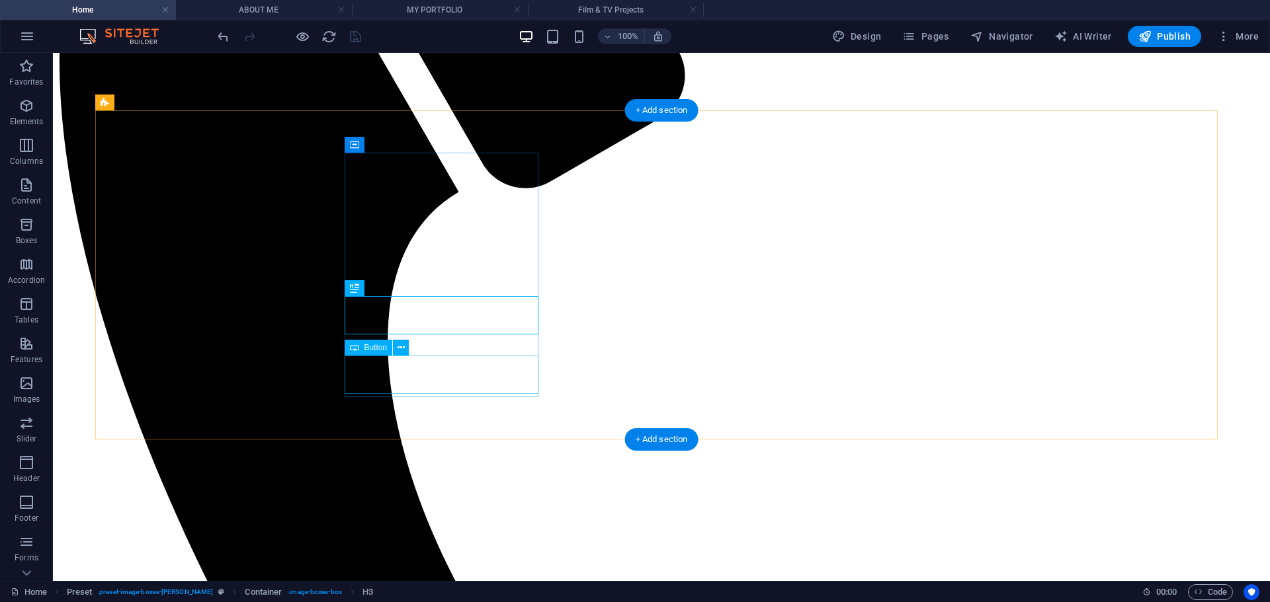
select select "px"
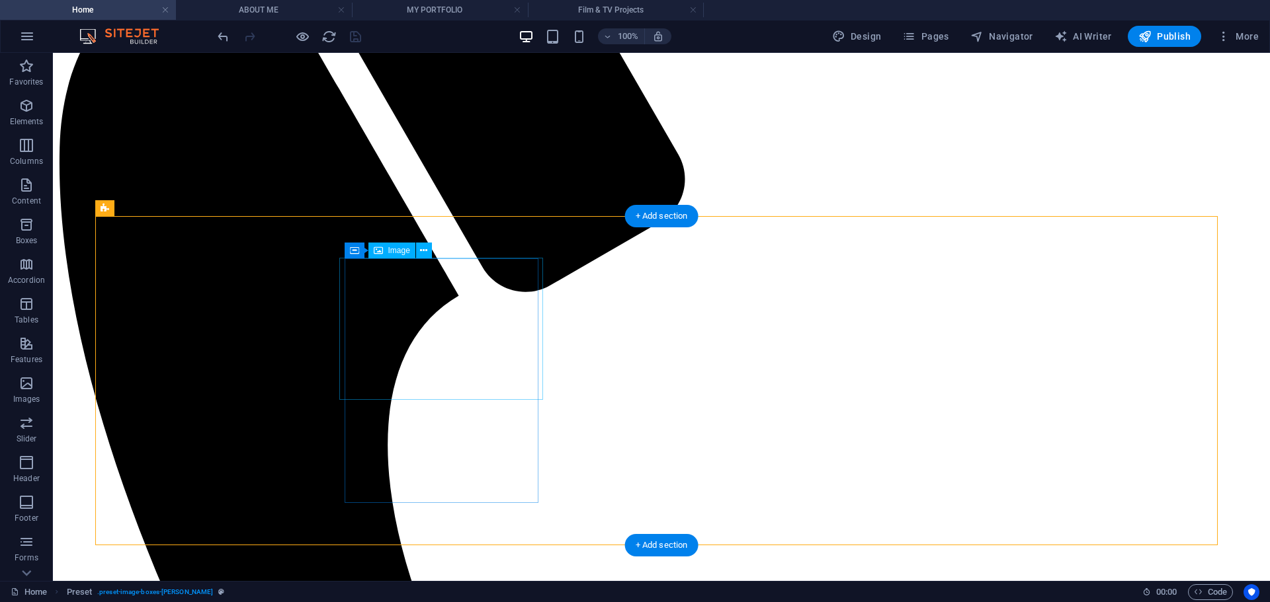
scroll to position [299, 0]
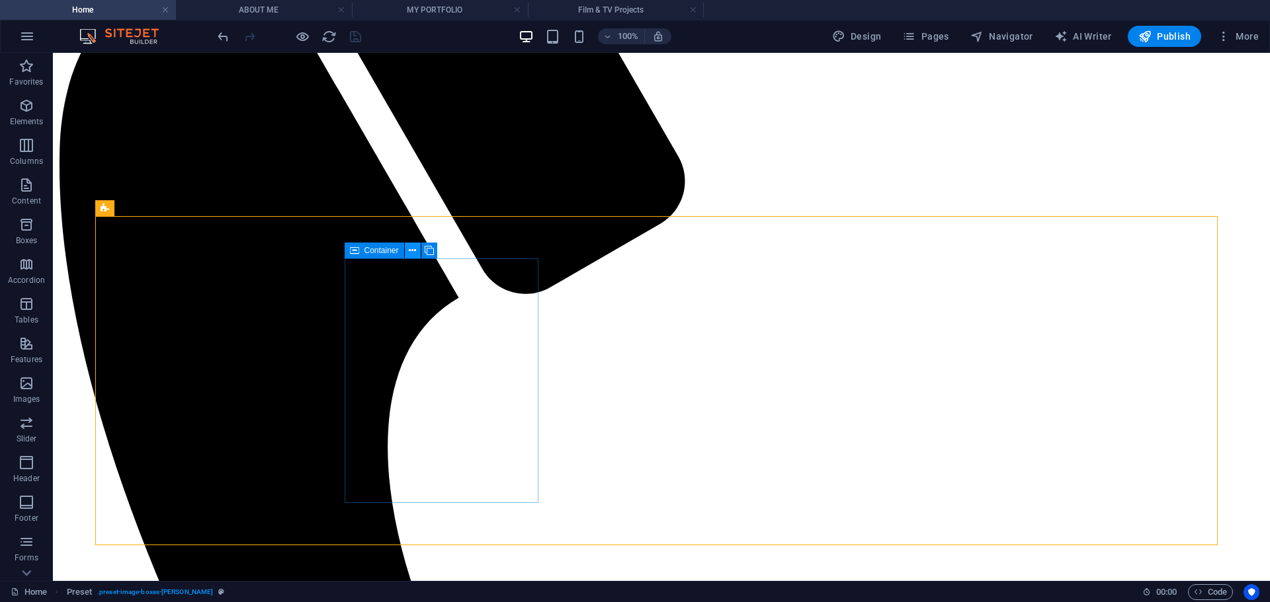
click at [414, 250] on icon at bounding box center [412, 251] width 7 height 14
click at [417, 254] on button at bounding box center [413, 251] width 16 height 16
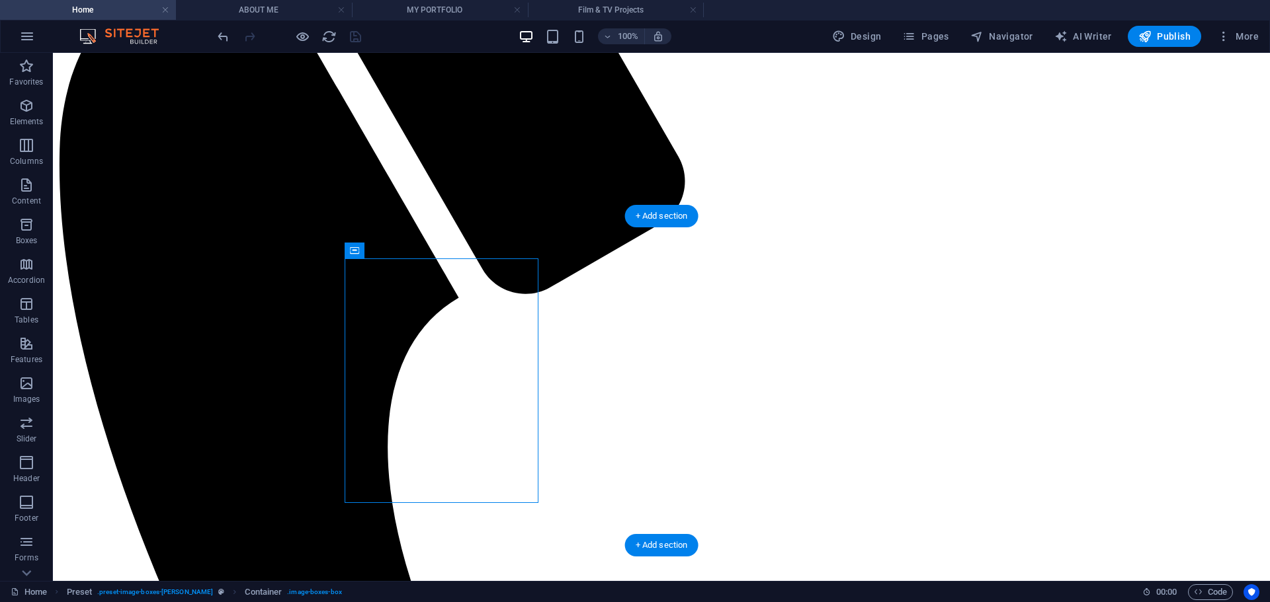
drag, startPoint x: 412, startPoint y: 303, endPoint x: 444, endPoint y: 284, distance: 37.3
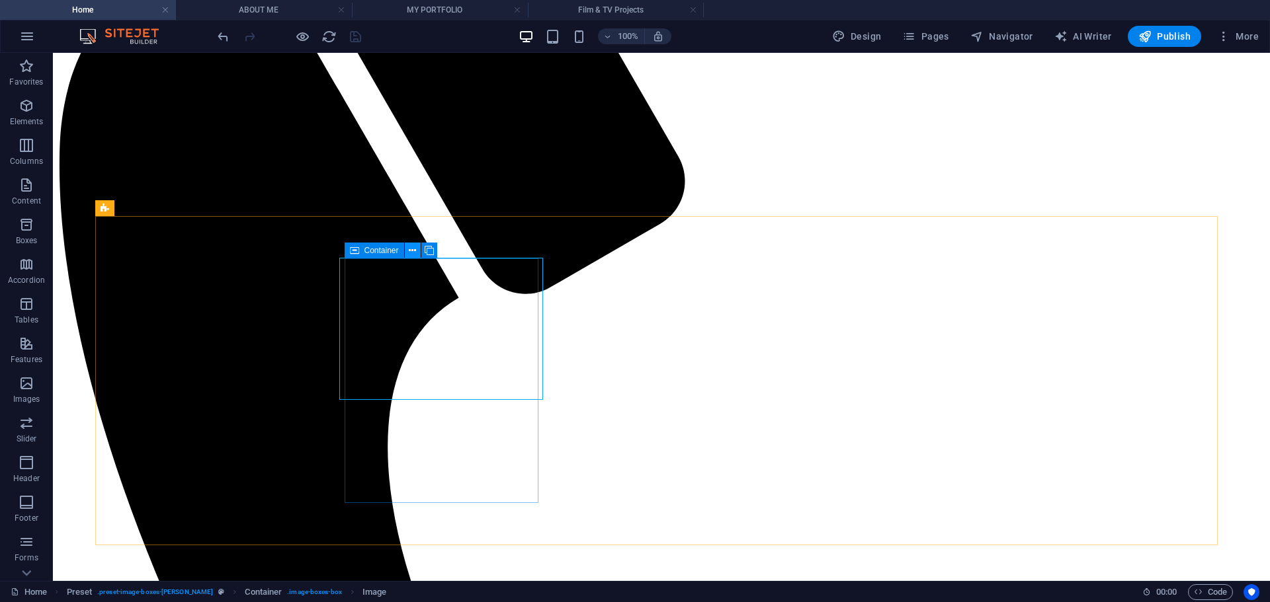
click at [416, 253] on icon at bounding box center [412, 251] width 7 height 14
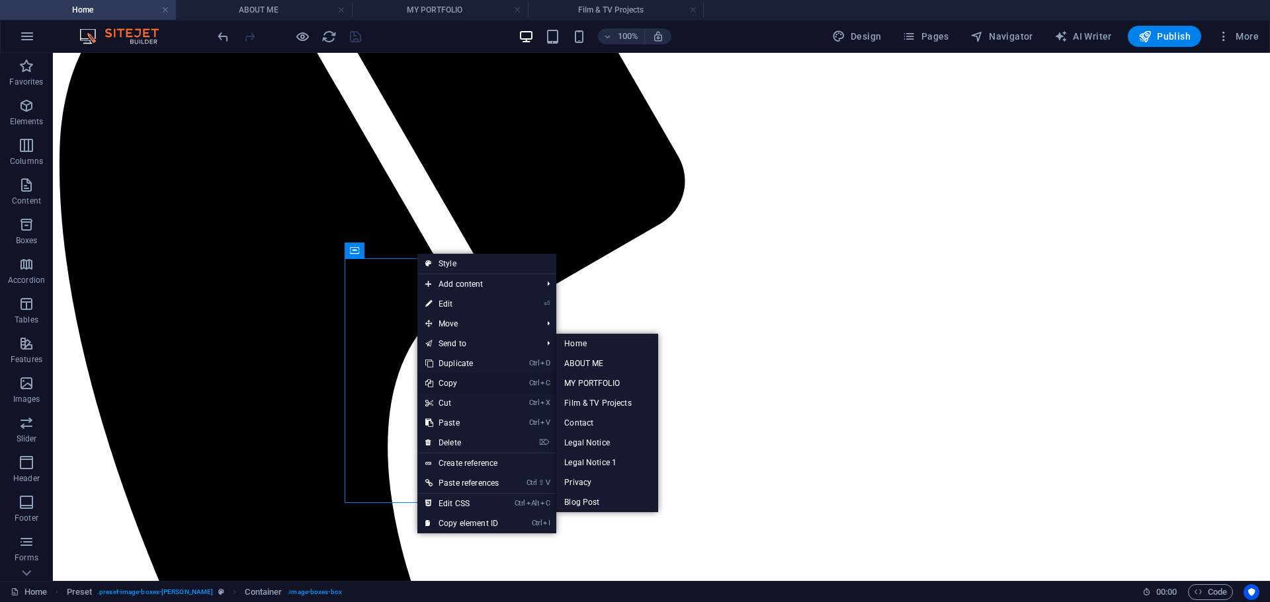
click at [456, 379] on link "Ctrl C Copy" at bounding box center [461, 384] width 89 height 20
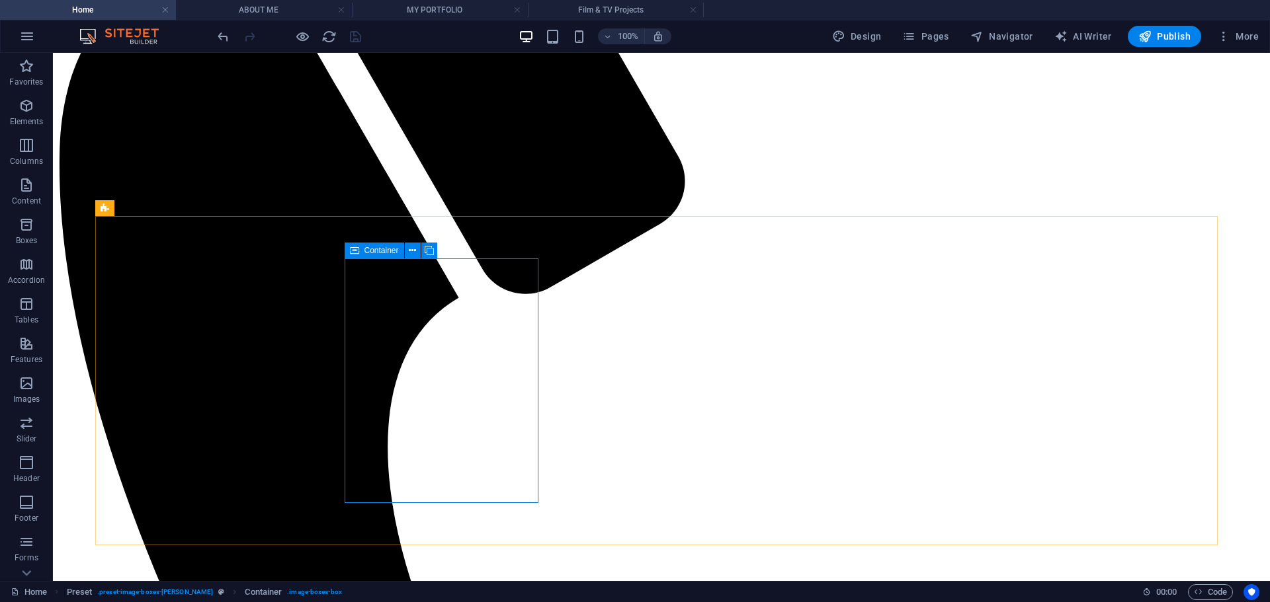
click at [356, 252] on icon at bounding box center [354, 251] width 9 height 16
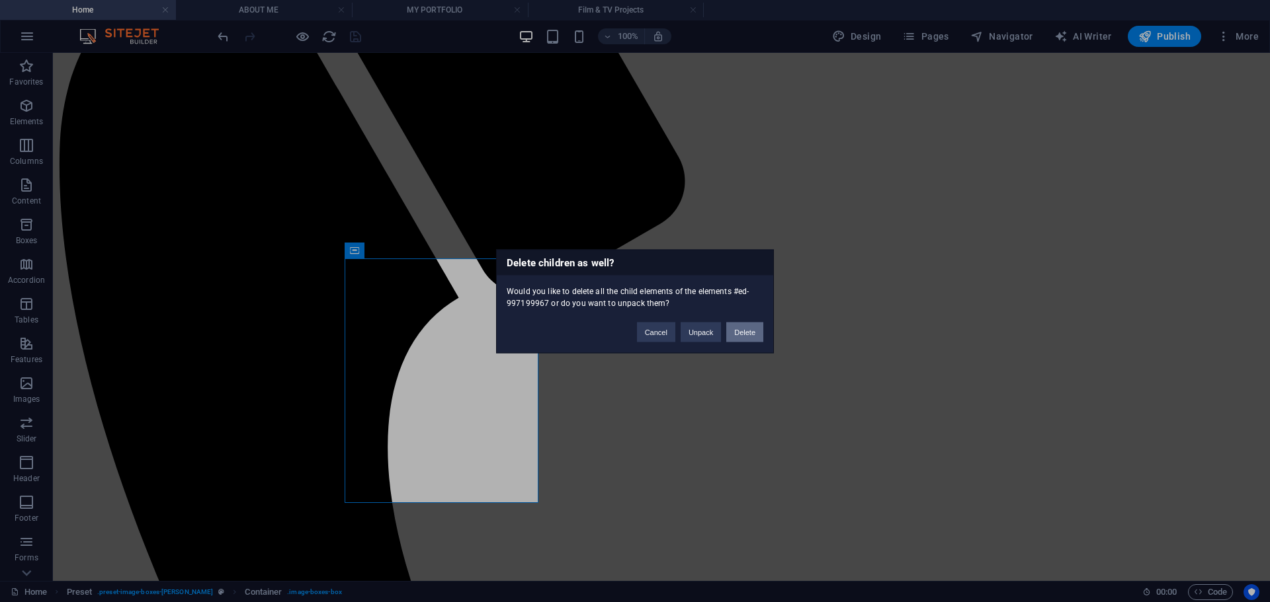
click at [744, 334] on button "Delete" at bounding box center [744, 332] width 37 height 20
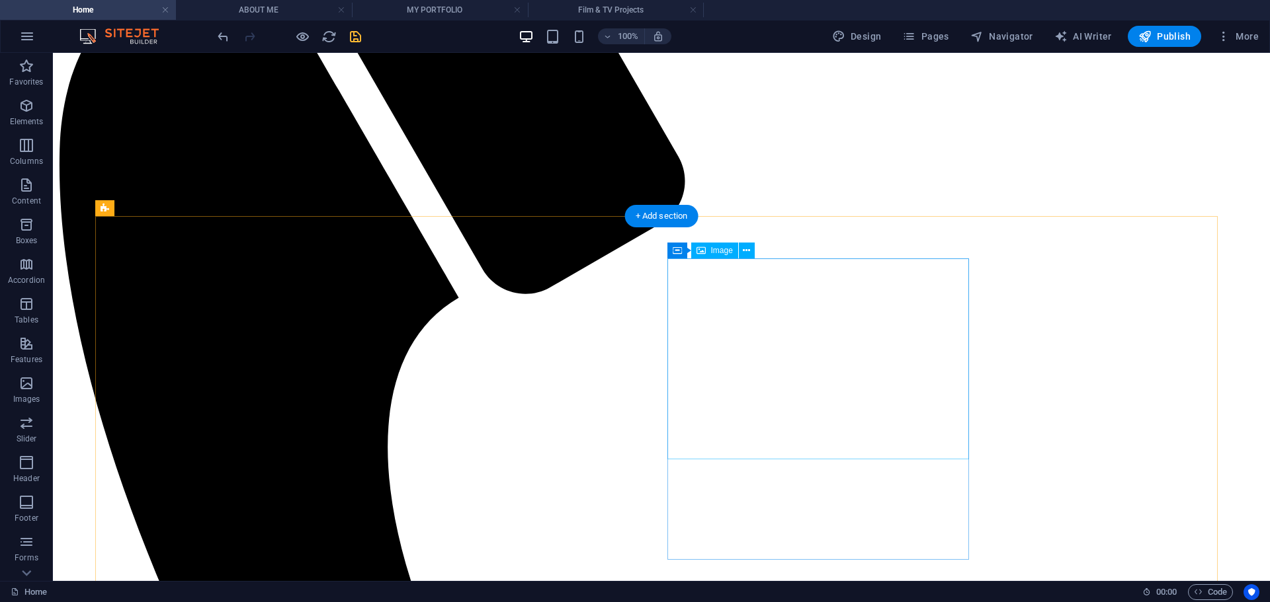
scroll to position [365, 0]
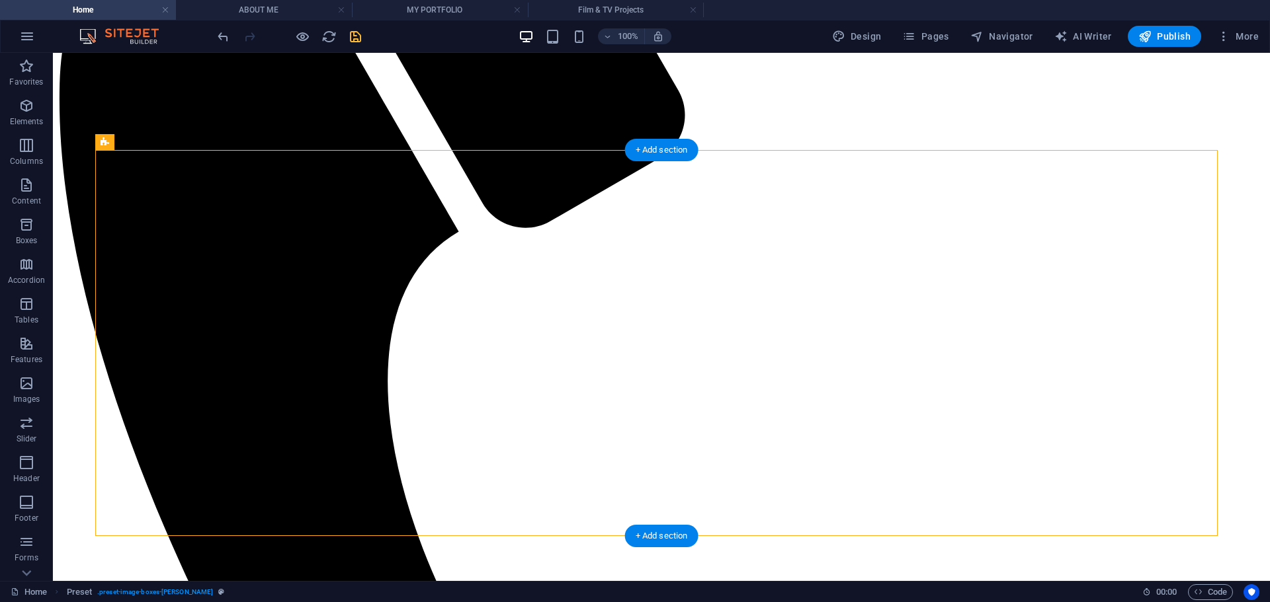
drag, startPoint x: 322, startPoint y: 185, endPoint x: 101, endPoint y: 196, distance: 221.2
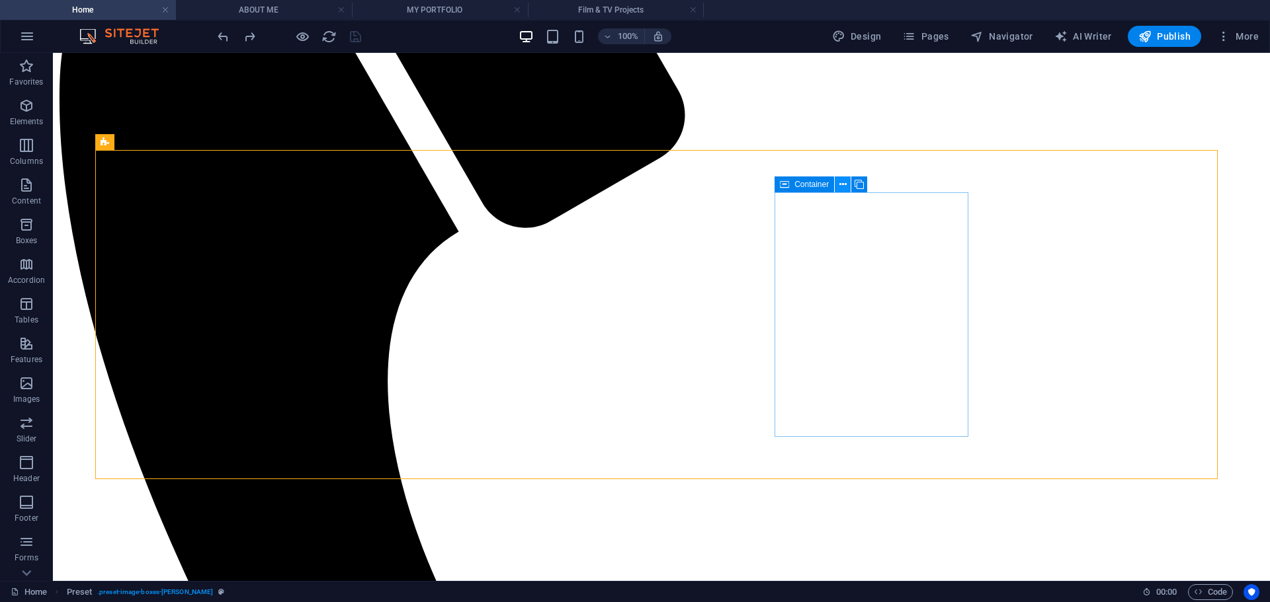
click at [841, 186] on icon at bounding box center [842, 185] width 7 height 14
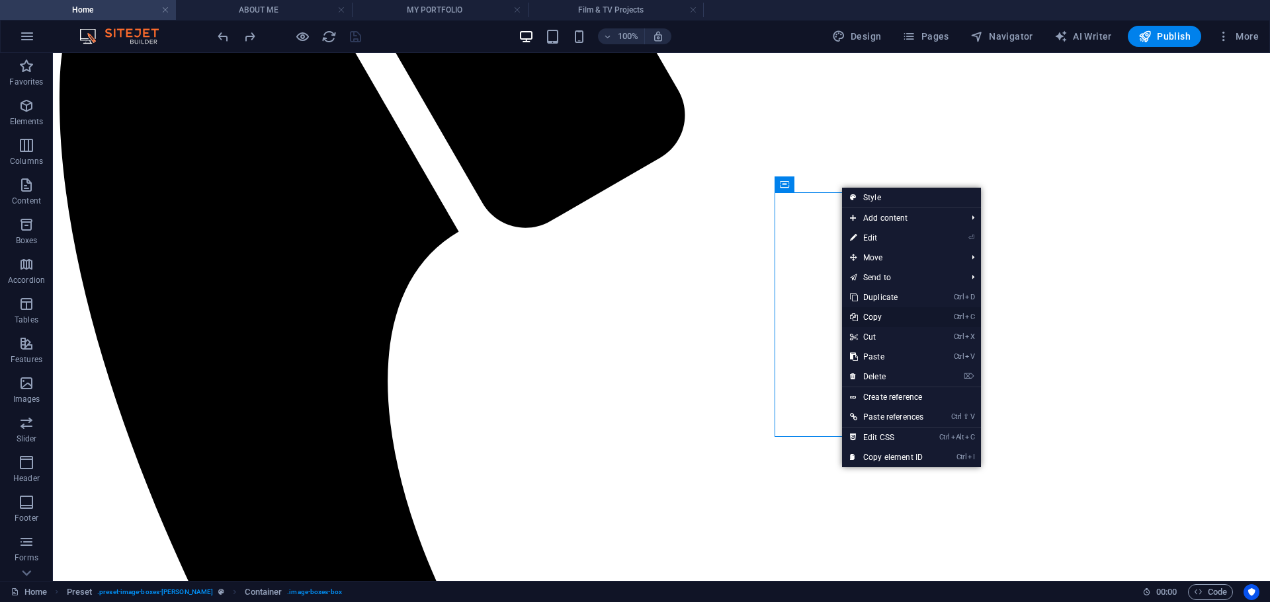
click at [876, 320] on link "Ctrl C Copy" at bounding box center [886, 318] width 89 height 20
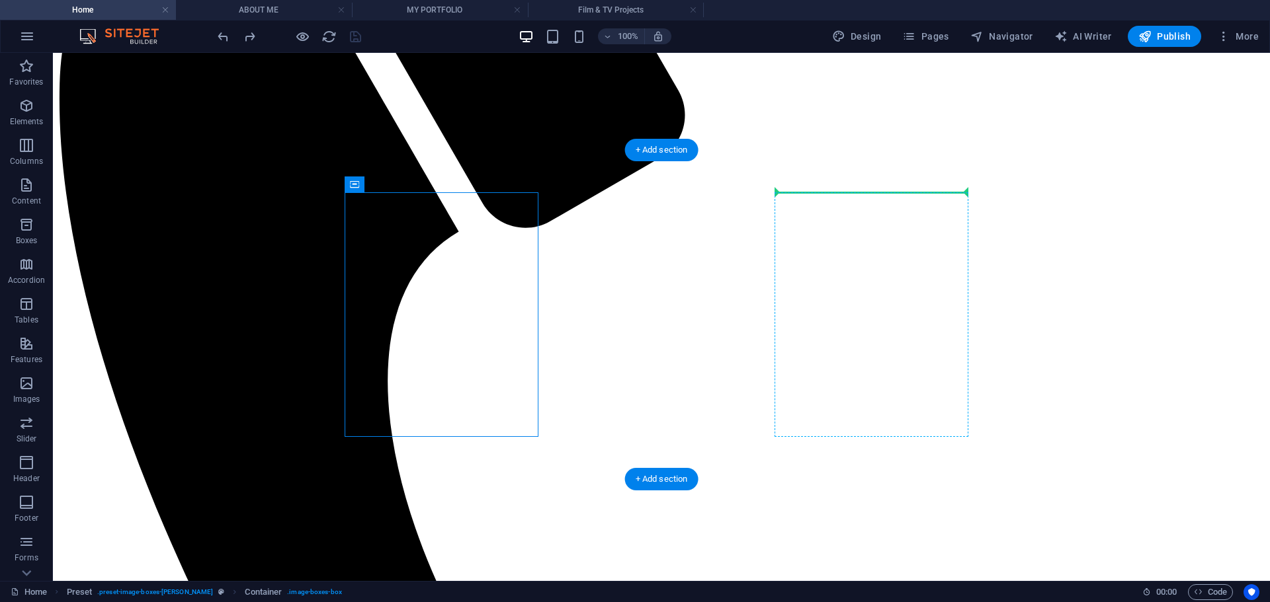
drag, startPoint x: 409, startPoint y: 239, endPoint x: 845, endPoint y: 212, distance: 436.6
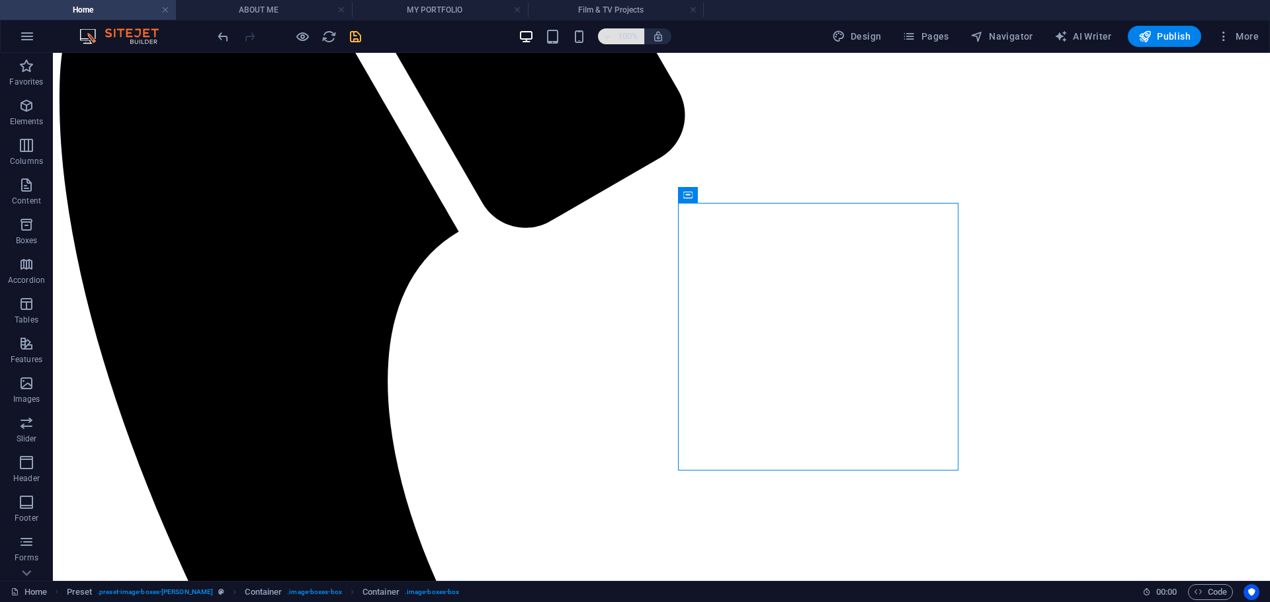
click at [624, 28] on h6 "100%" at bounding box center [628, 36] width 21 height 16
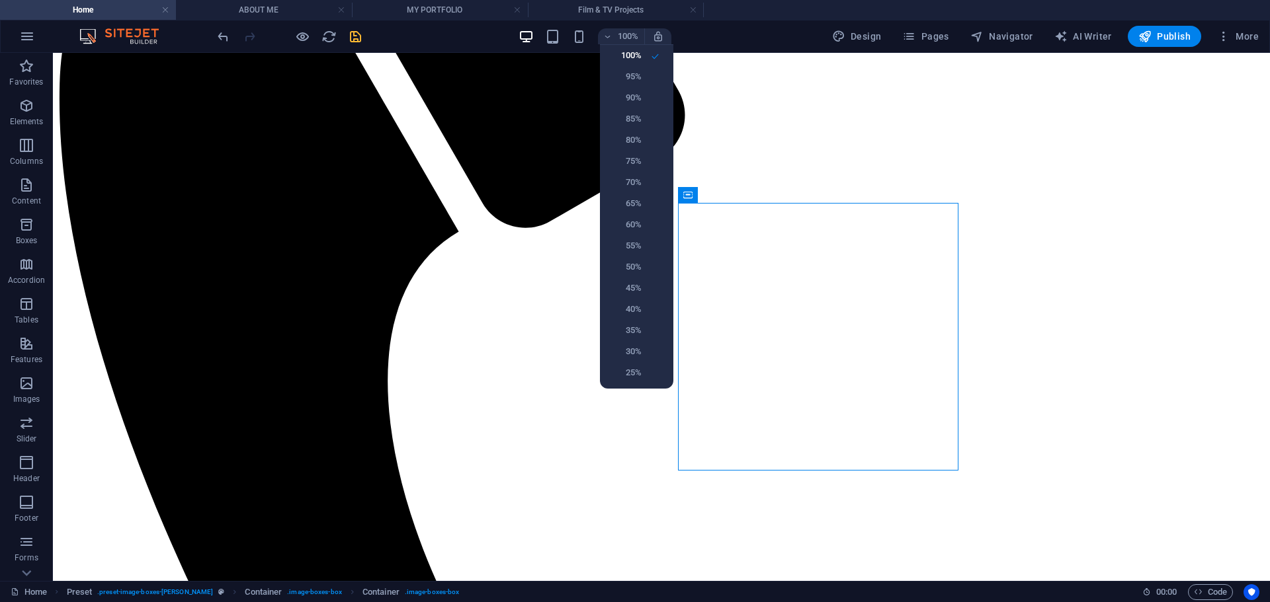
click at [626, 30] on div at bounding box center [635, 301] width 1270 height 602
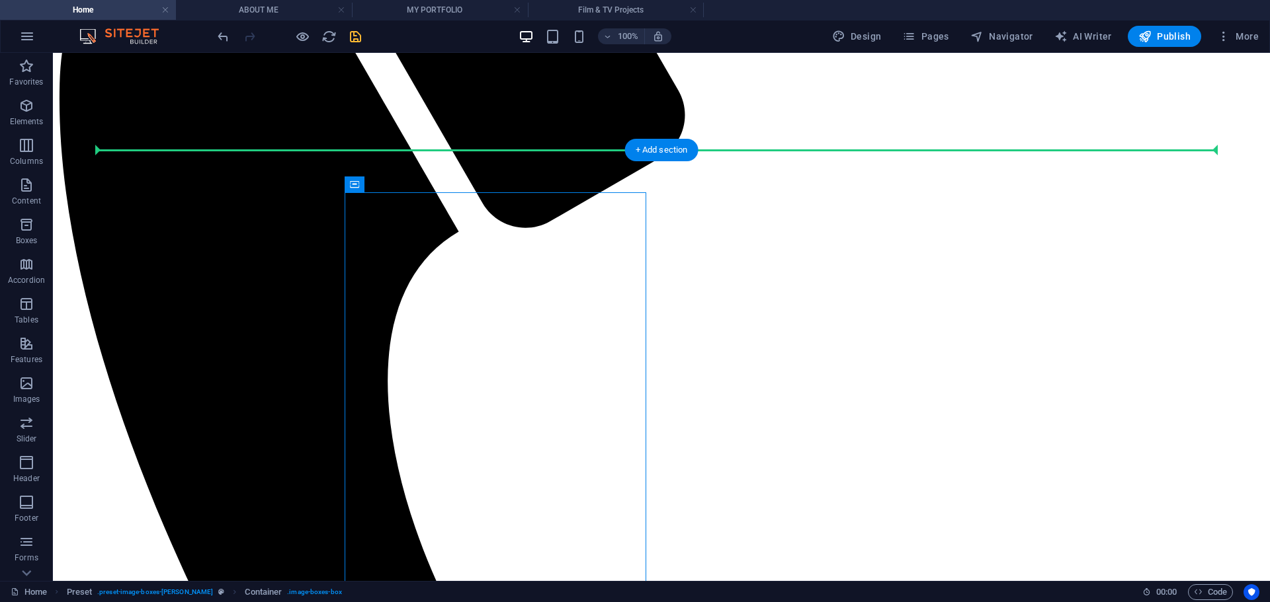
drag, startPoint x: 340, startPoint y: 187, endPoint x: 138, endPoint y: 212, distance: 203.9
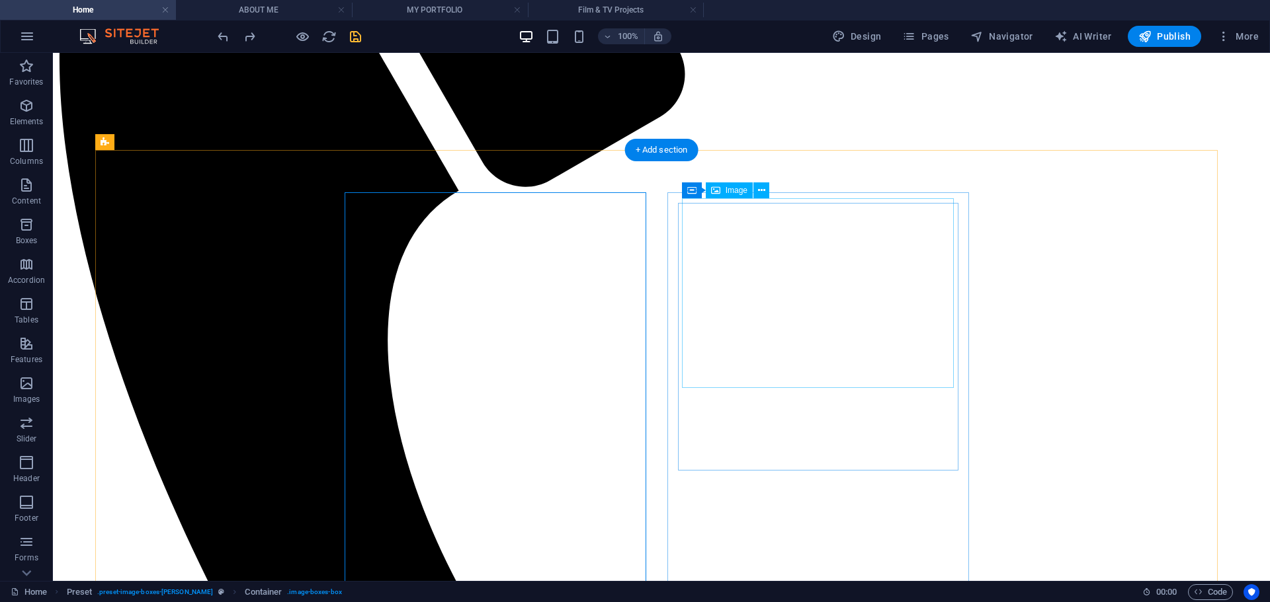
scroll to position [431, 0]
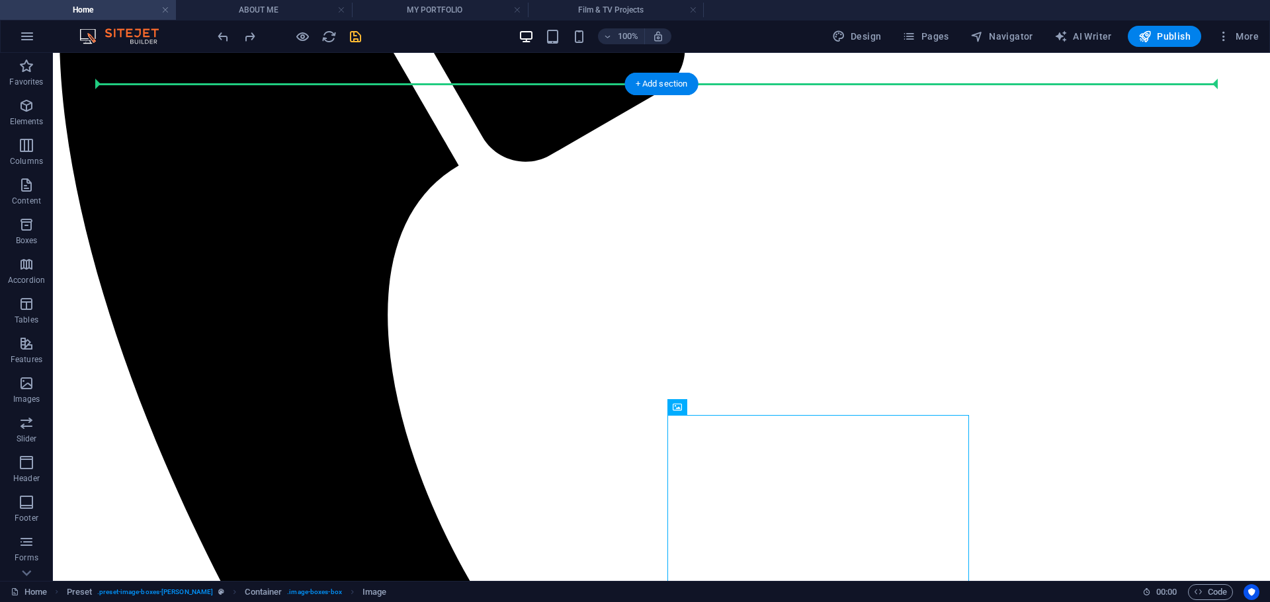
drag, startPoint x: 727, startPoint y: 463, endPoint x: 1067, endPoint y: 192, distance: 434.3
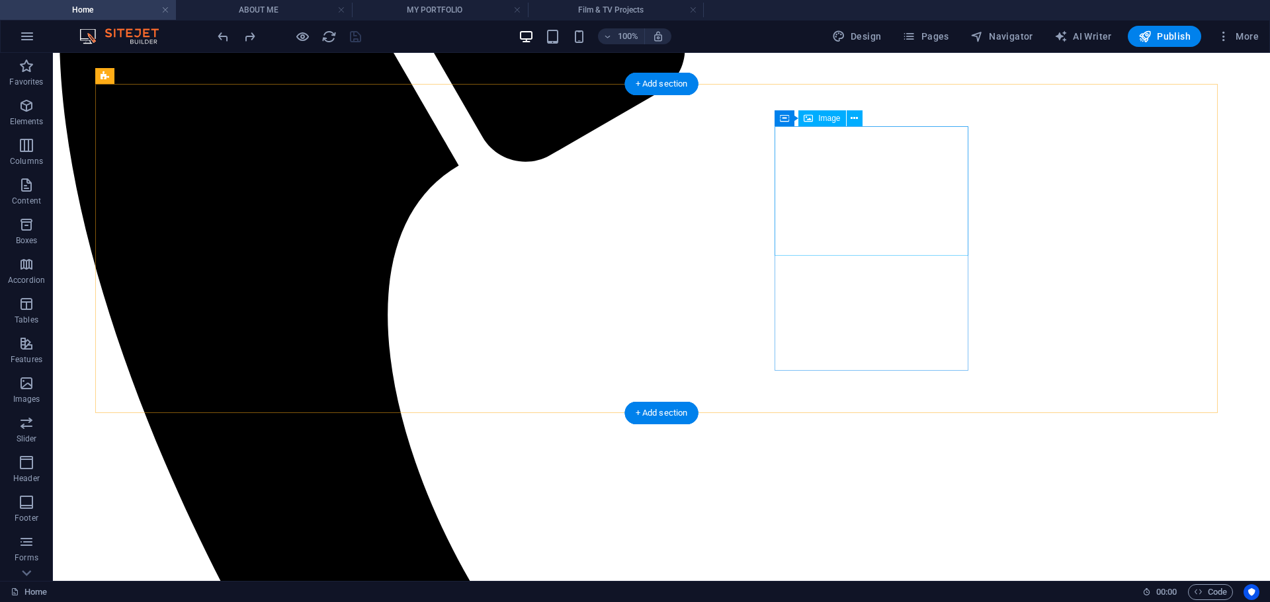
drag, startPoint x: 879, startPoint y: 202, endPoint x: 899, endPoint y: 212, distance: 22.2
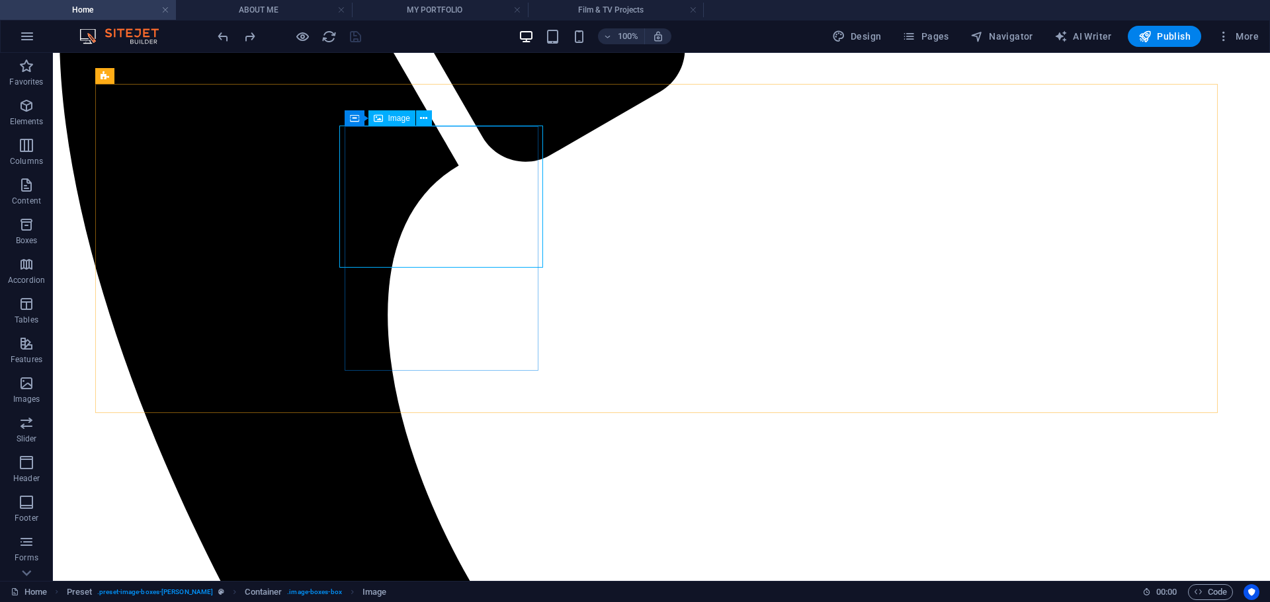
click at [397, 119] on span "Image" at bounding box center [399, 118] width 22 height 8
click at [425, 116] on icon at bounding box center [423, 119] width 7 height 14
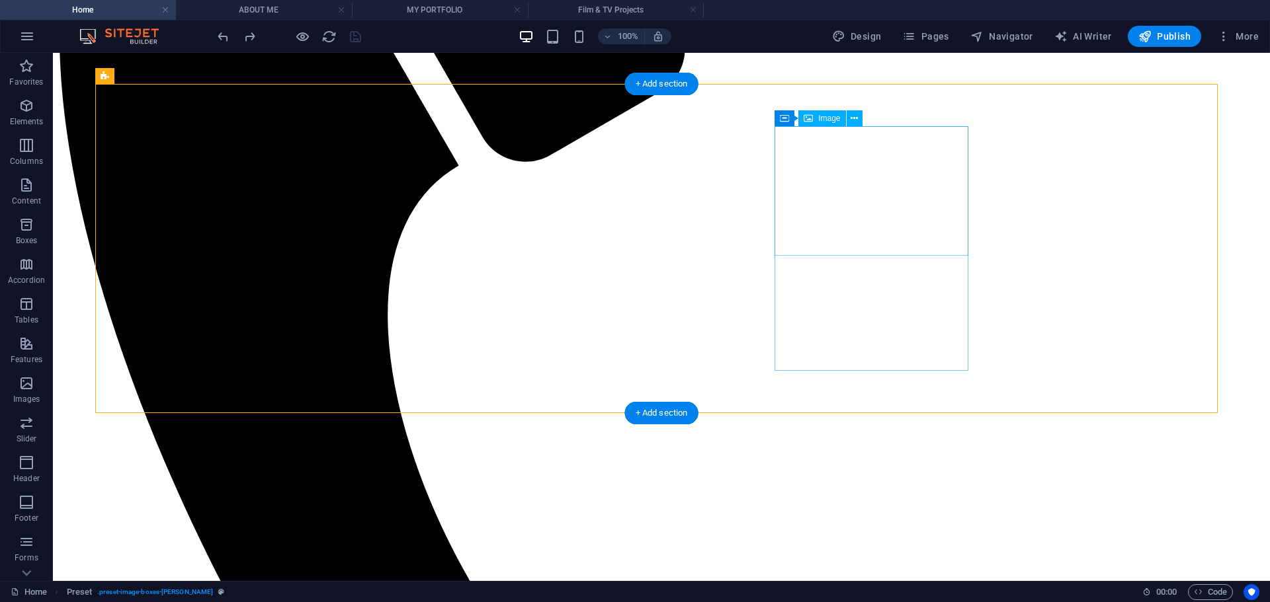
click at [832, 124] on div "Image" at bounding box center [821, 118] width 47 height 16
click at [852, 120] on icon at bounding box center [853, 119] width 7 height 14
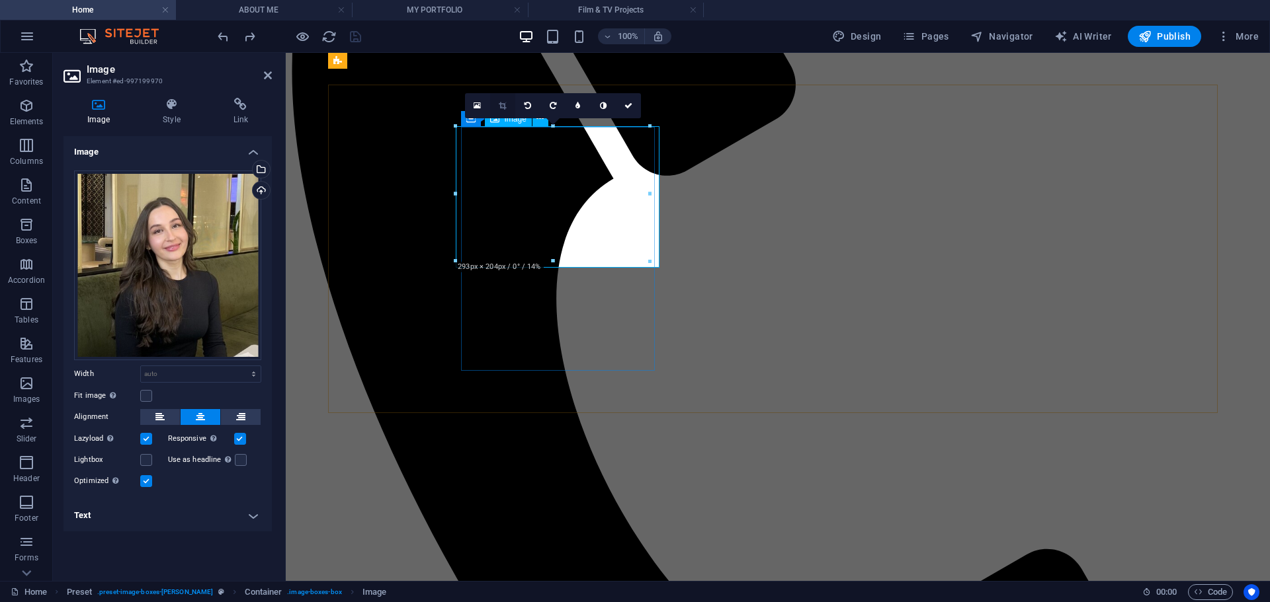
scroll to position [299, 0]
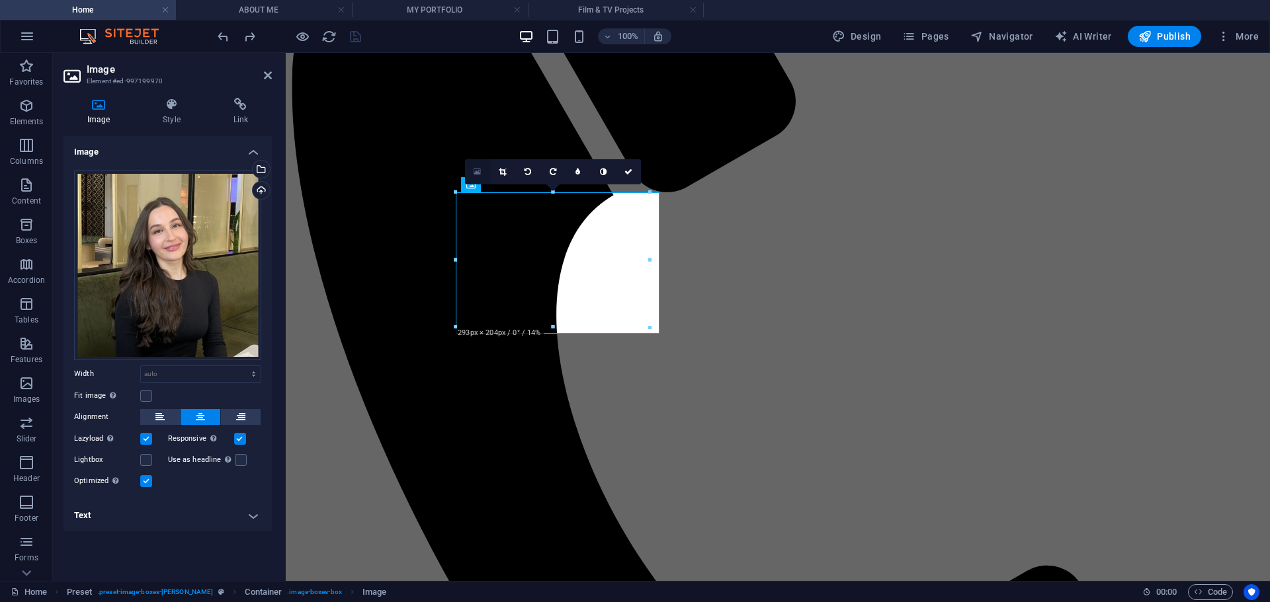
click at [475, 174] on icon at bounding box center [476, 171] width 7 height 9
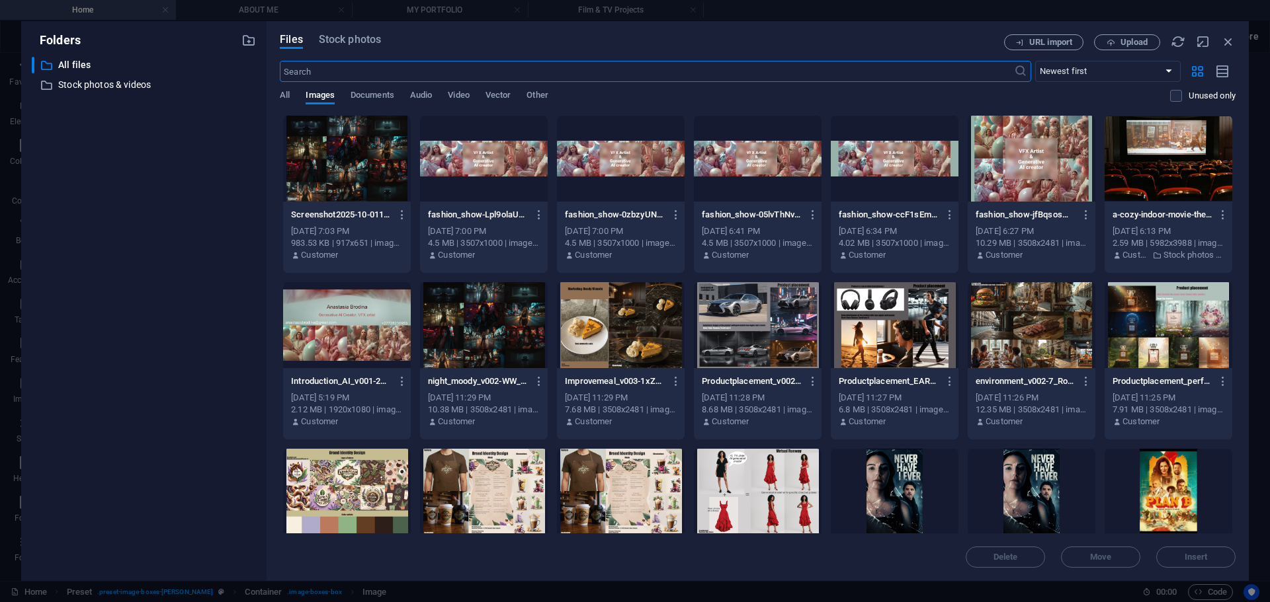
click at [1225, 40] on icon "button" at bounding box center [1228, 41] width 15 height 15
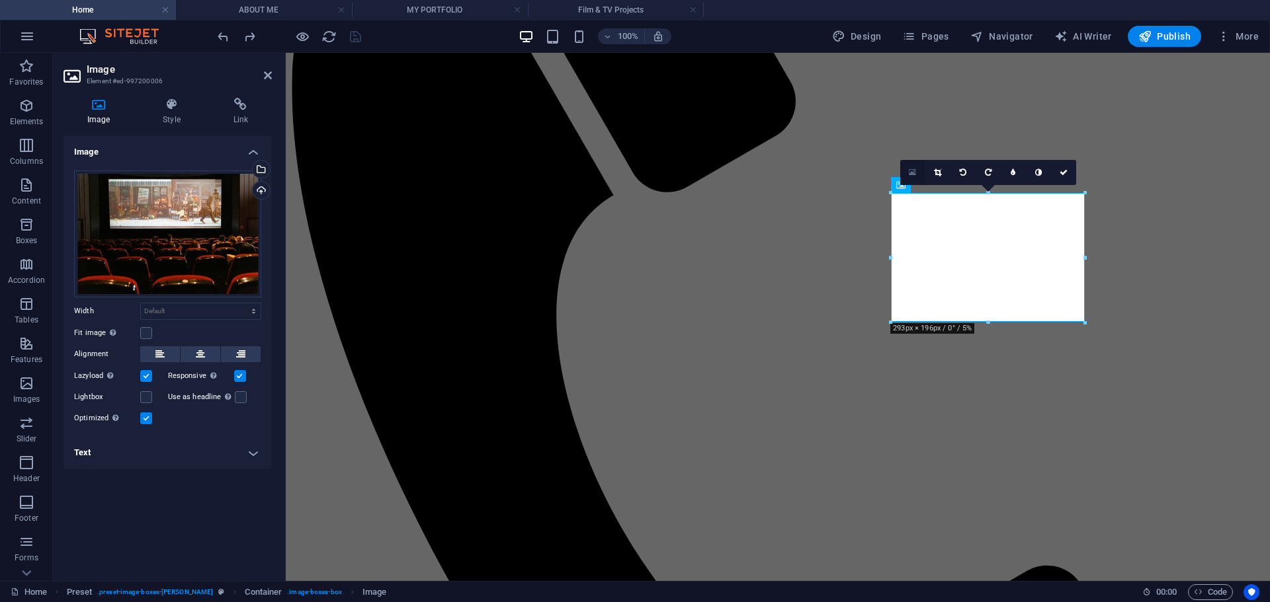
click at [911, 171] on icon at bounding box center [912, 172] width 7 height 9
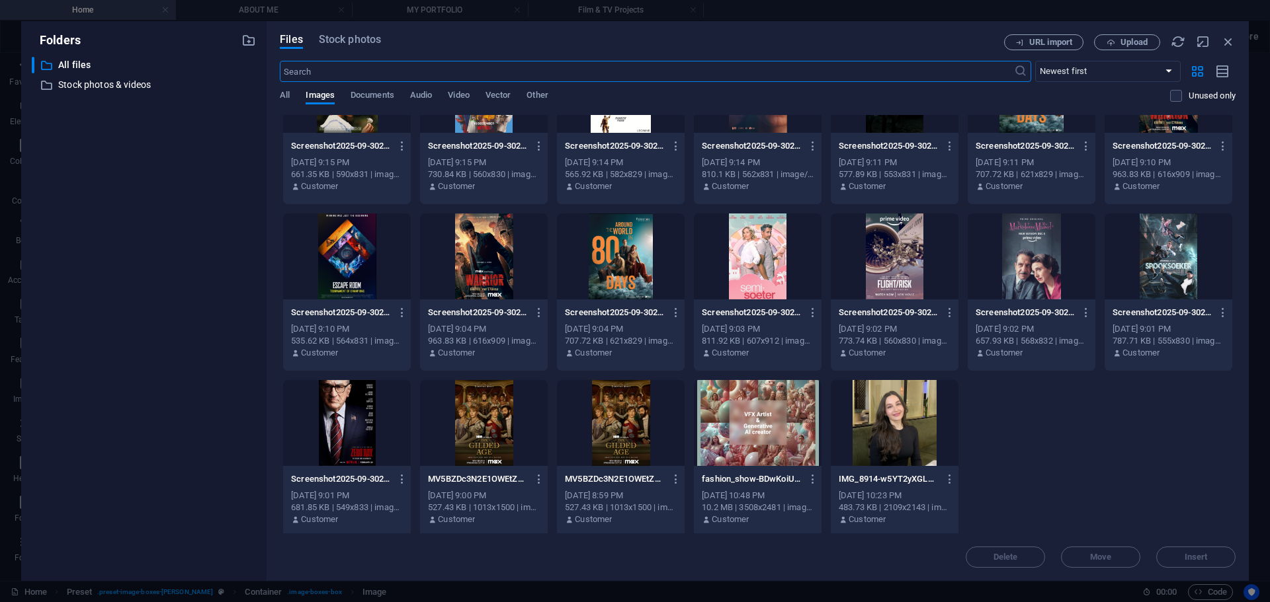
scroll to position [1740, 0]
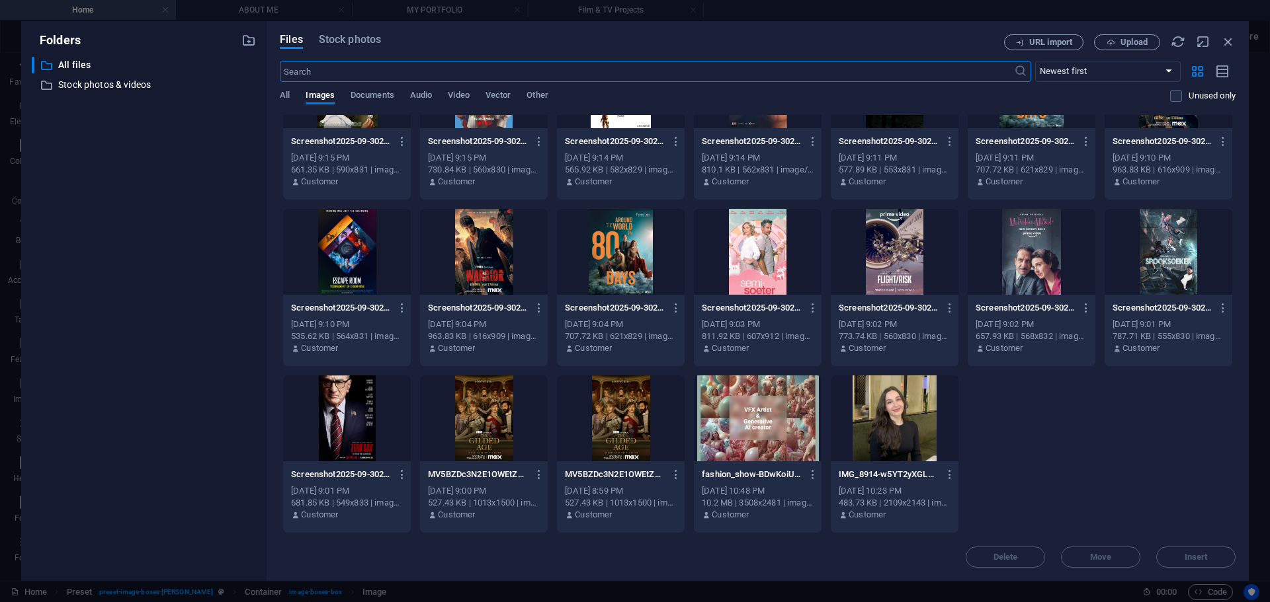
click at [905, 425] on div at bounding box center [895, 419] width 128 height 86
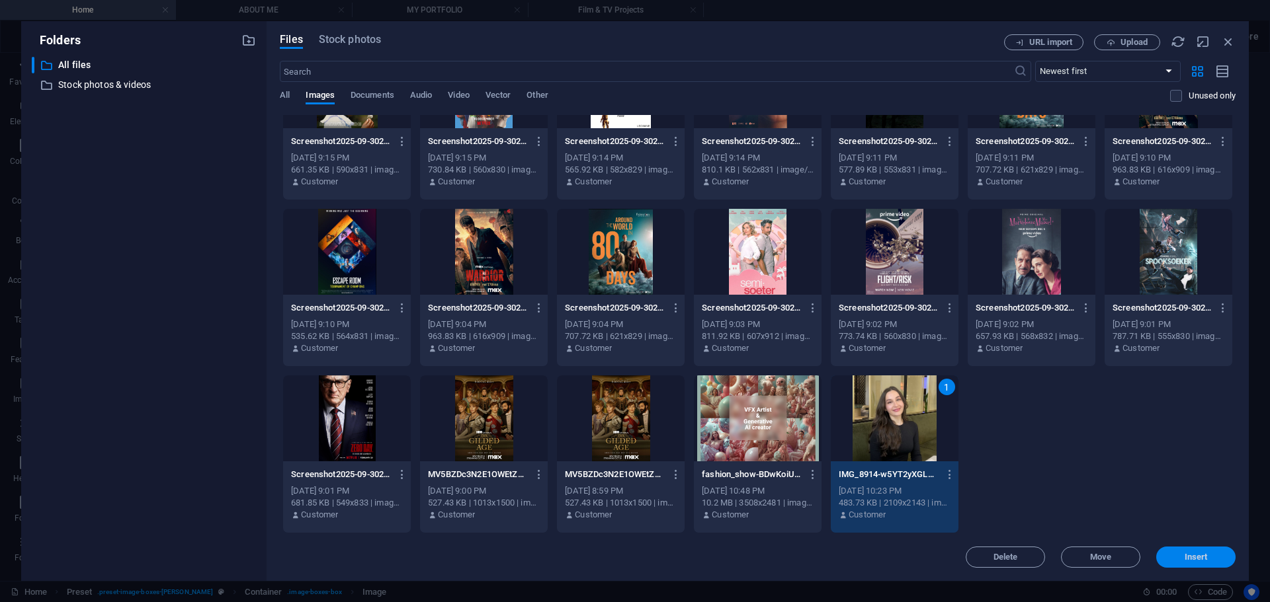
click at [1192, 559] on span "Insert" at bounding box center [1195, 558] width 23 height 8
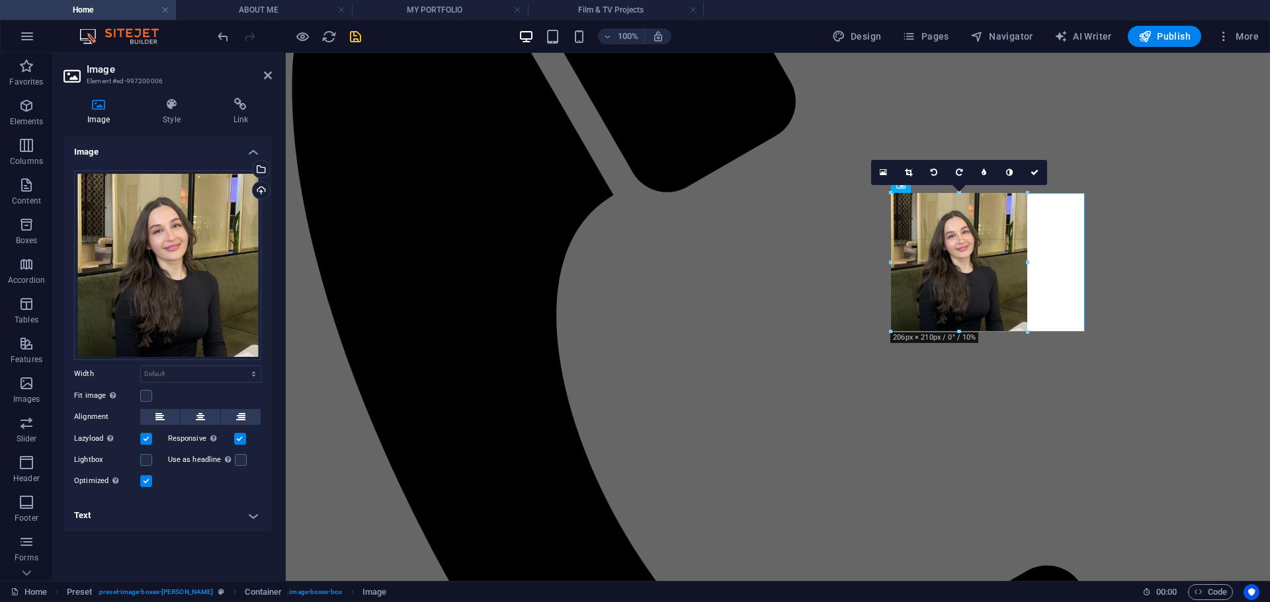
drag, startPoint x: 988, startPoint y: 391, endPoint x: 975, endPoint y: 332, distance: 60.3
type input "204"
select select "px"
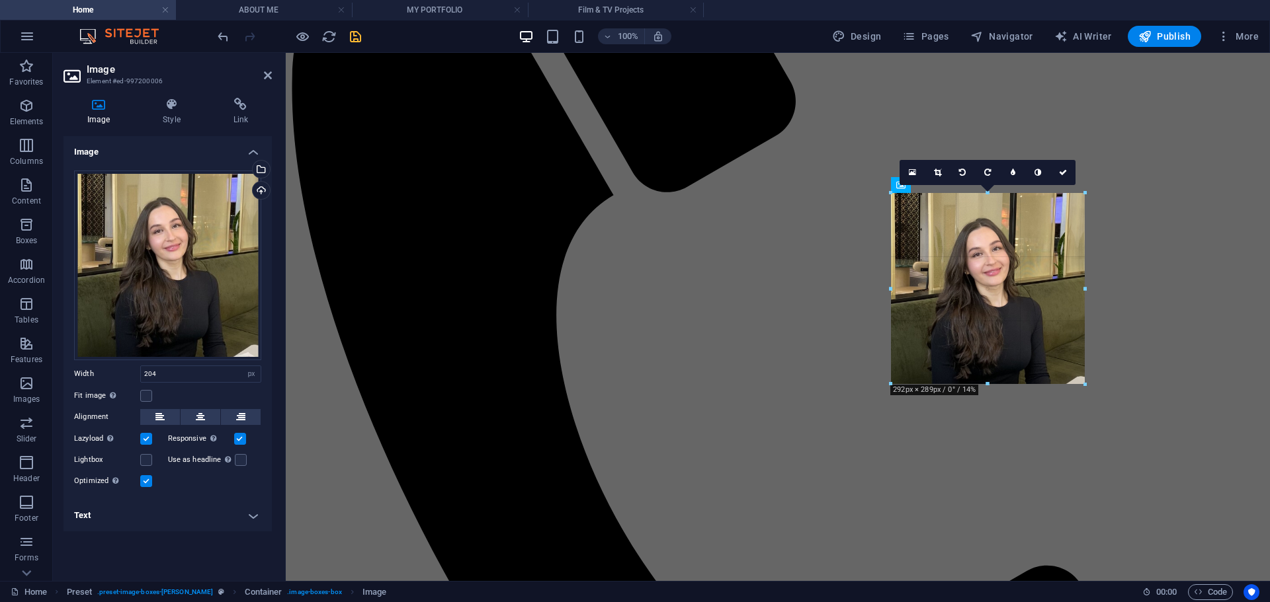
drag, startPoint x: 1026, startPoint y: 333, endPoint x: 802, endPoint y: 313, distance: 224.3
type input "292"
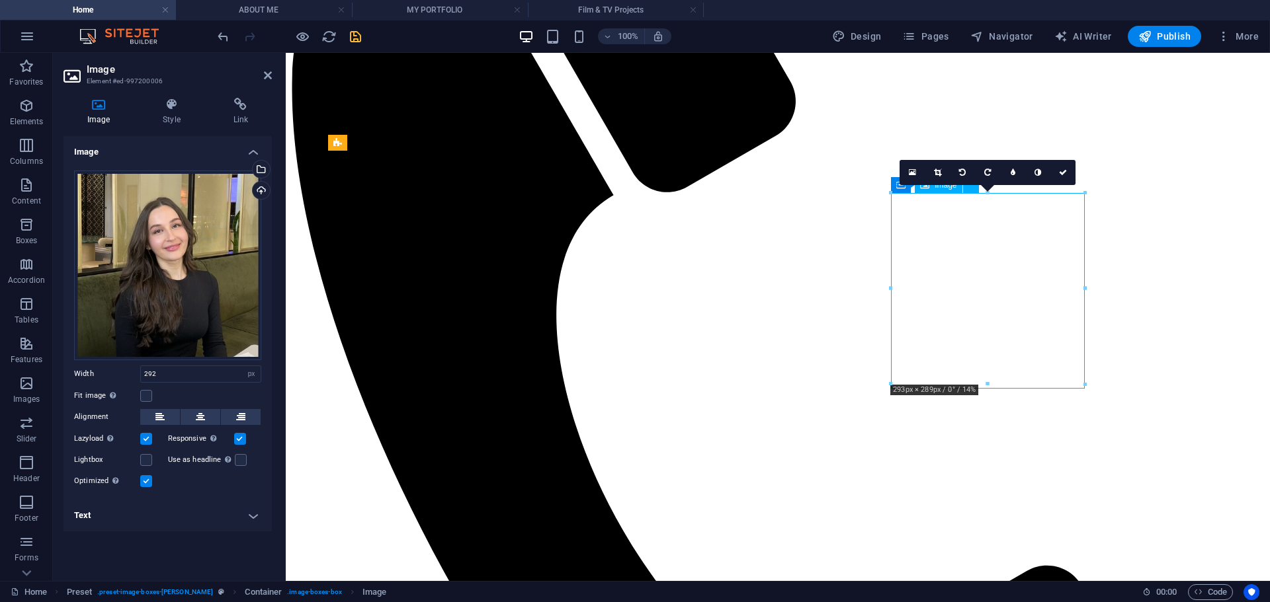
drag, startPoint x: 983, startPoint y: 323, endPoint x: 999, endPoint y: 323, distance: 15.9
click at [935, 177] on link at bounding box center [936, 172] width 25 height 25
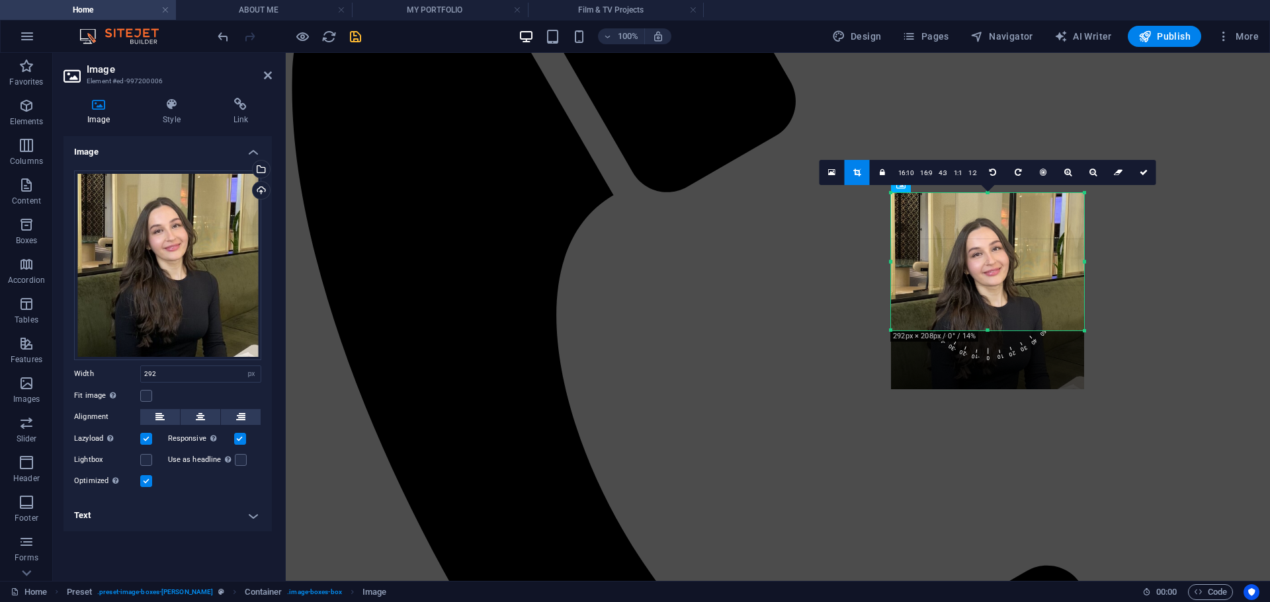
drag, startPoint x: 987, startPoint y: 387, endPoint x: 985, endPoint y: 328, distance: 58.9
click at [985, 329] on div at bounding box center [987, 331] width 193 height 5
click at [1150, 173] on link at bounding box center [1143, 172] width 25 height 25
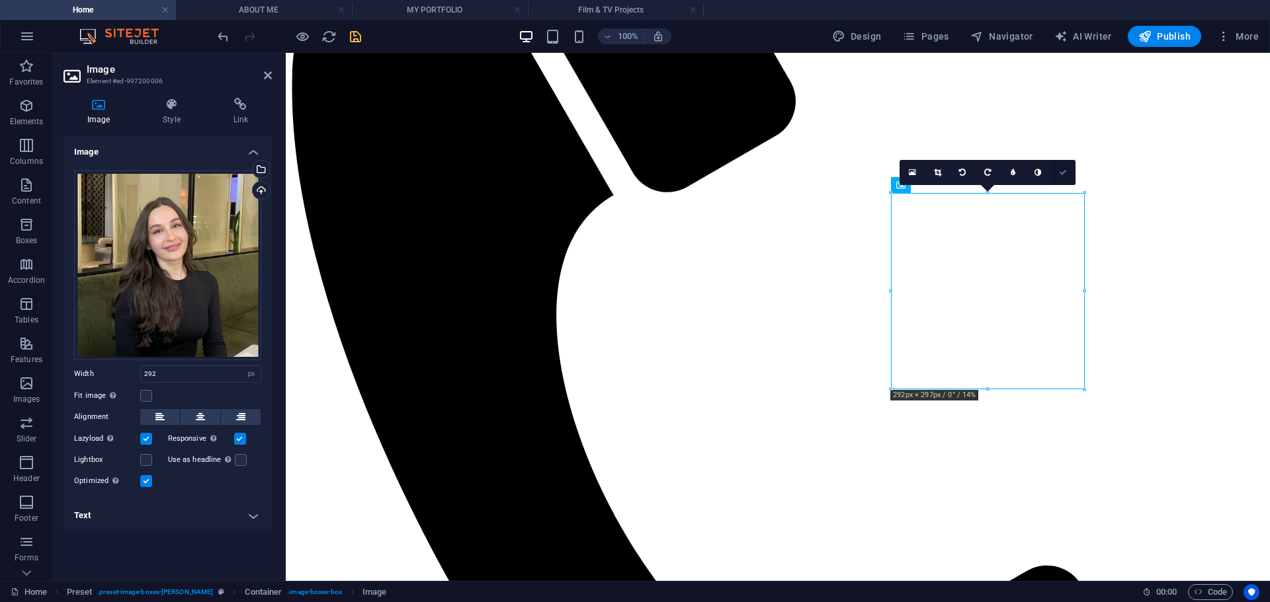
click at [1064, 173] on icon at bounding box center [1063, 173] width 8 height 8
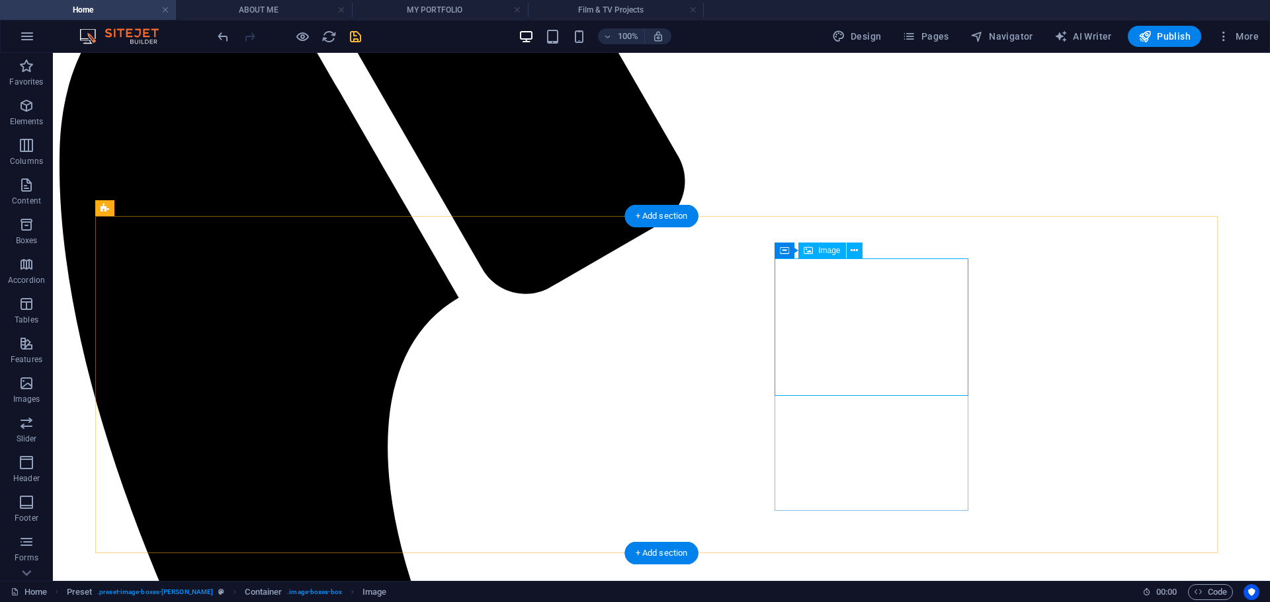
select select "px"
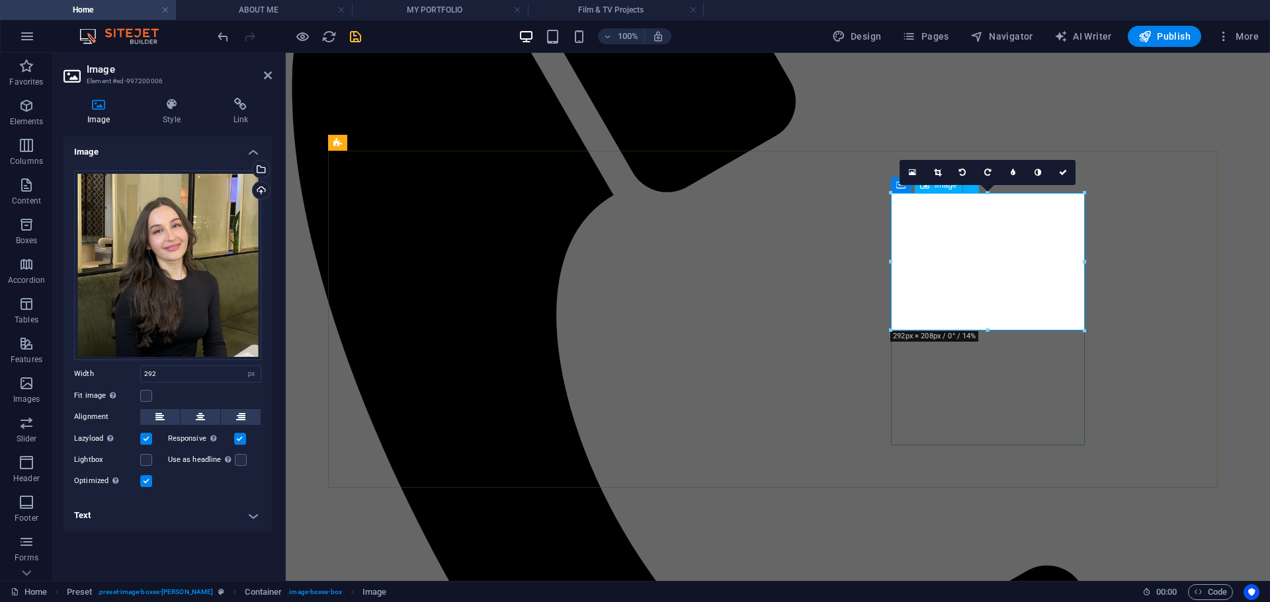
drag, startPoint x: 993, startPoint y: 271, endPoint x: 977, endPoint y: 240, distance: 34.6
click at [936, 172] on icon at bounding box center [937, 173] width 7 height 8
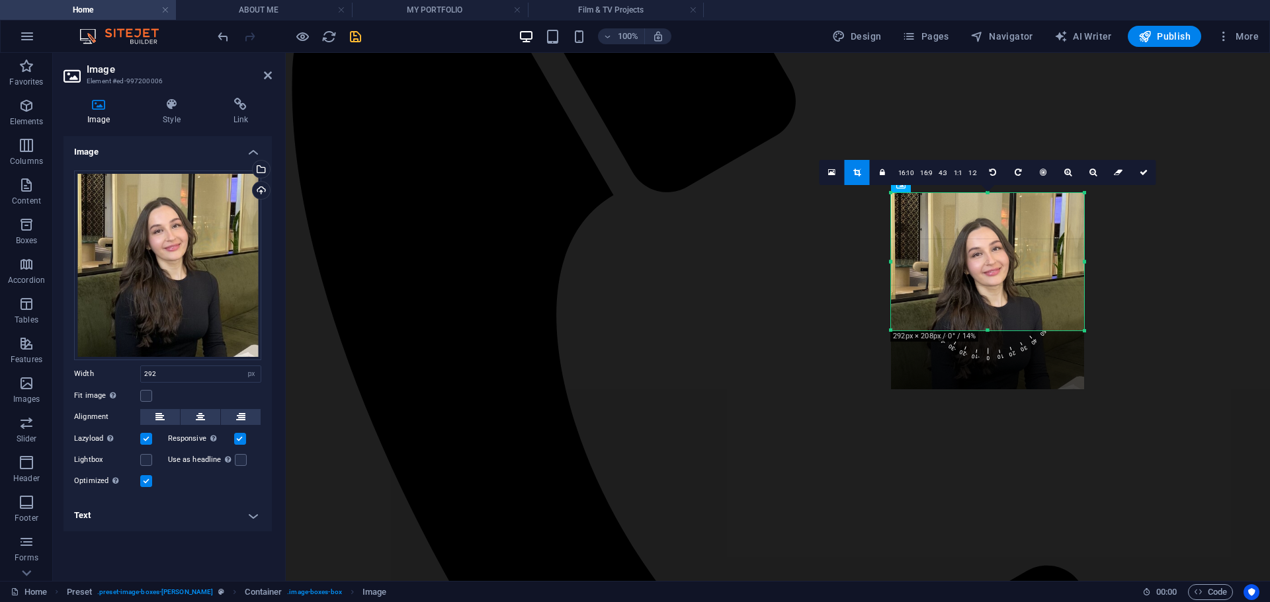
click at [911, 383] on div at bounding box center [987, 291] width 193 height 196
click at [949, 284] on div at bounding box center [987, 291] width 193 height 196
click at [1005, 242] on div at bounding box center [987, 291] width 193 height 196
click at [1079, 372] on div at bounding box center [987, 291] width 193 height 196
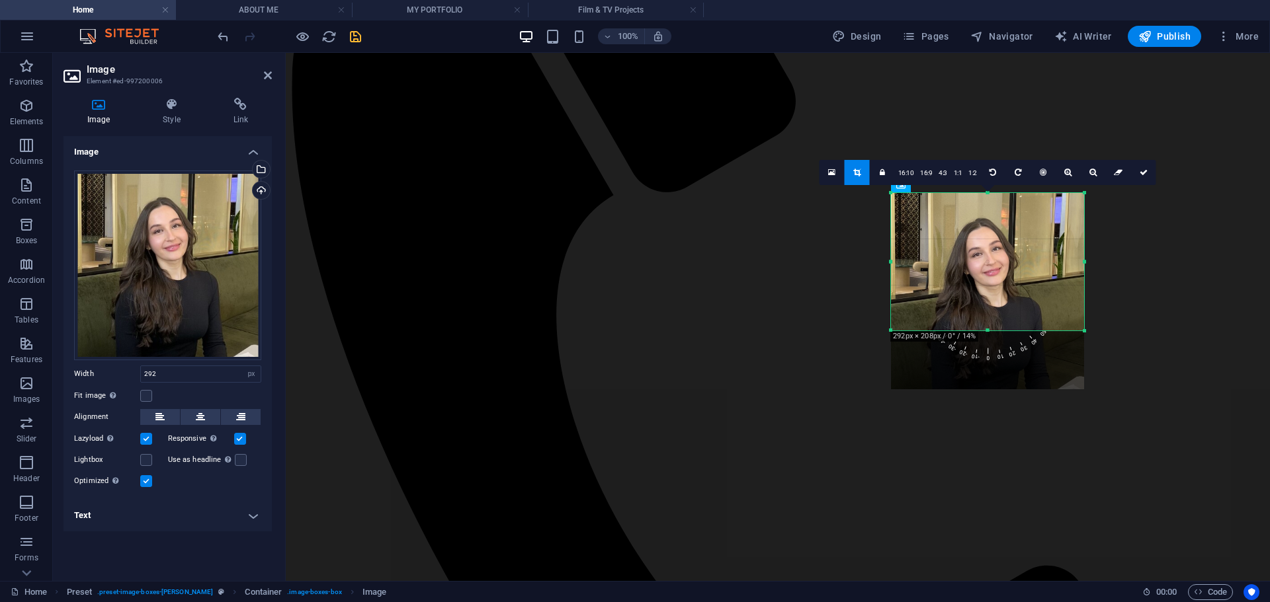
click at [1079, 372] on div at bounding box center [987, 291] width 193 height 196
click at [831, 174] on icon at bounding box center [831, 172] width 7 height 9
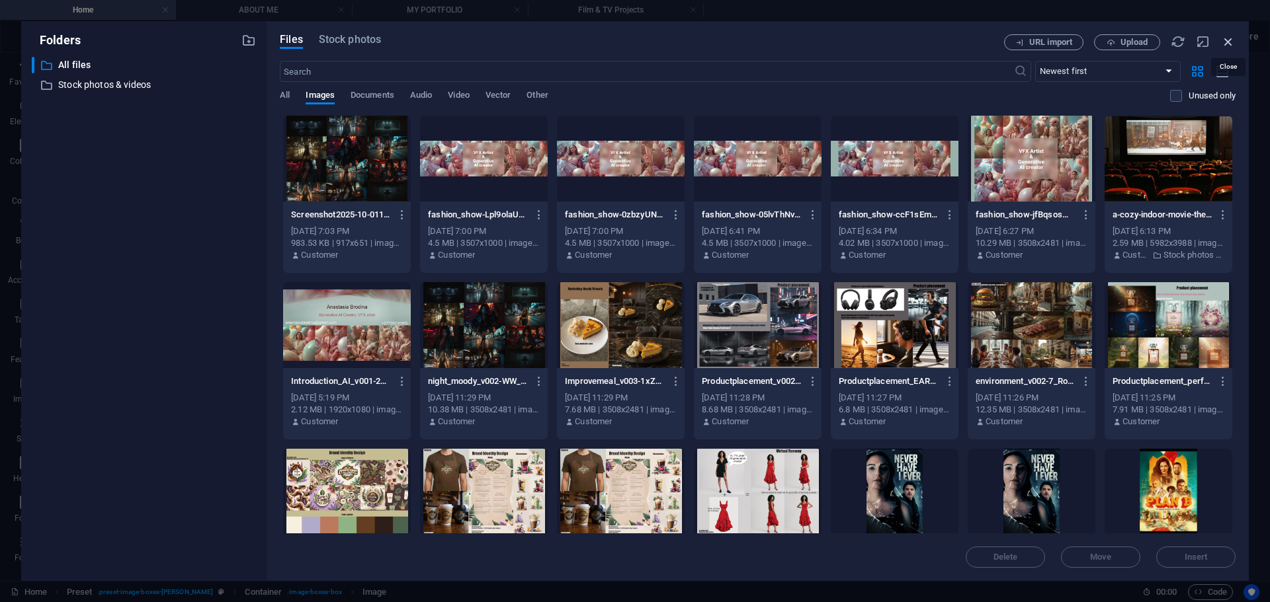
click at [1221, 46] on icon "button" at bounding box center [1228, 41] width 15 height 15
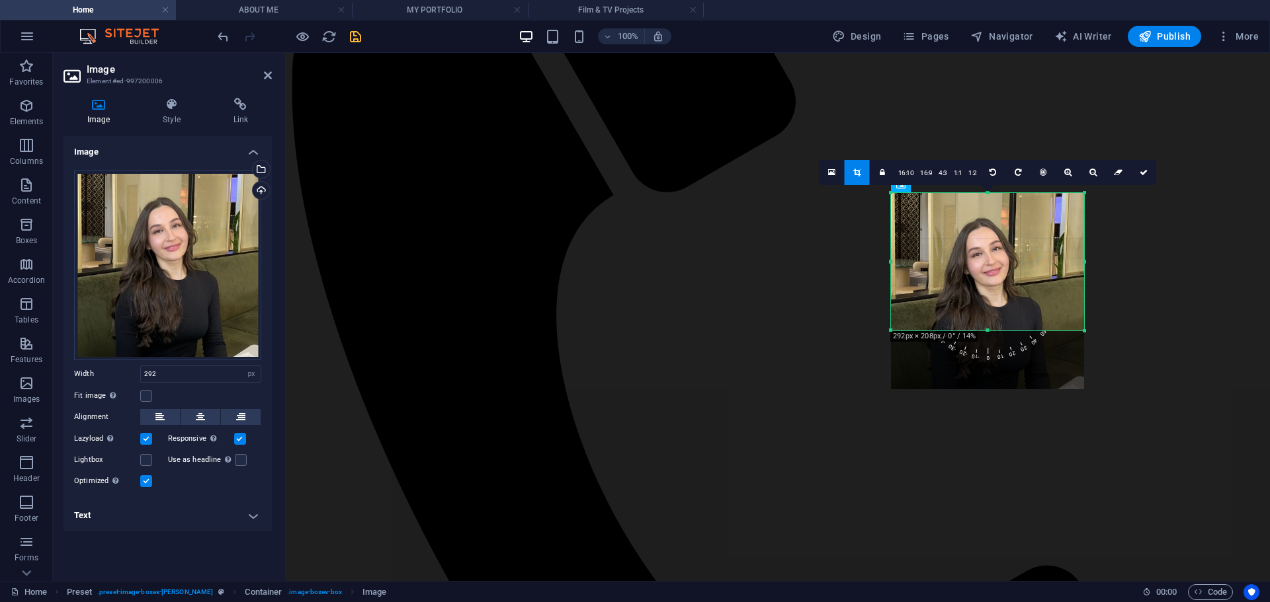
click at [983, 310] on div at bounding box center [987, 291] width 193 height 196
click at [991, 292] on div at bounding box center [987, 291] width 193 height 196
click at [988, 330] on div at bounding box center [987, 332] width 193 height 5
click at [982, 358] on span "-10" at bounding box center [981, 325] width 28 height 79
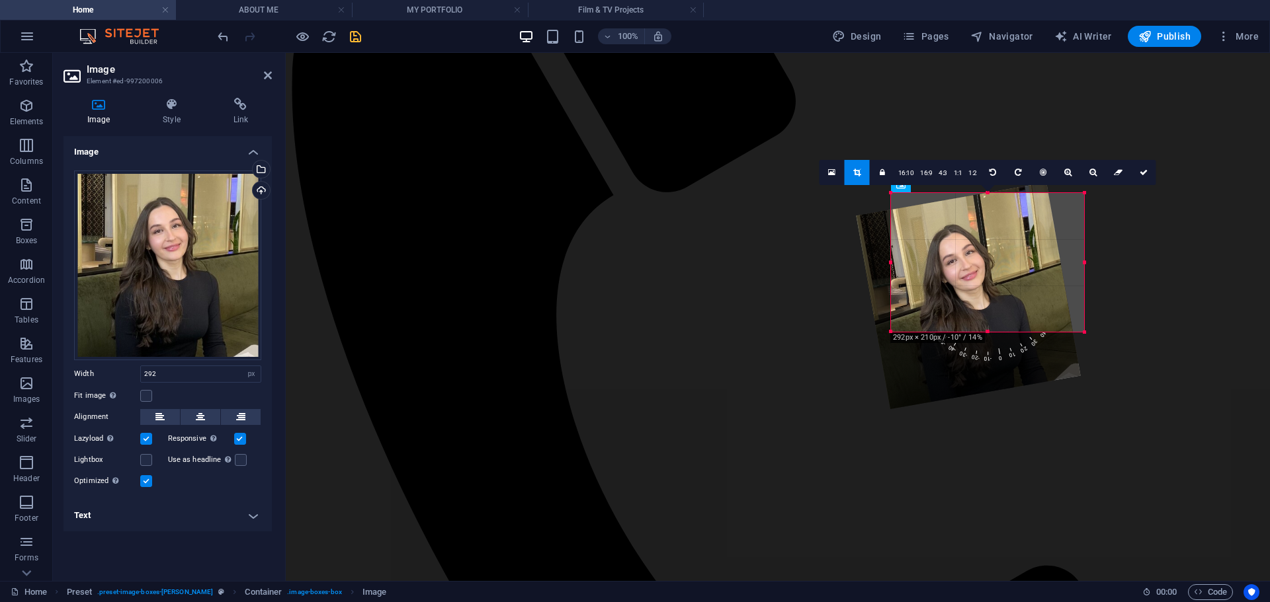
drag, startPoint x: 1038, startPoint y: 370, endPoint x: 1018, endPoint y: 374, distance: 19.7
click at [1018, 374] on div at bounding box center [968, 296] width 224 height 227
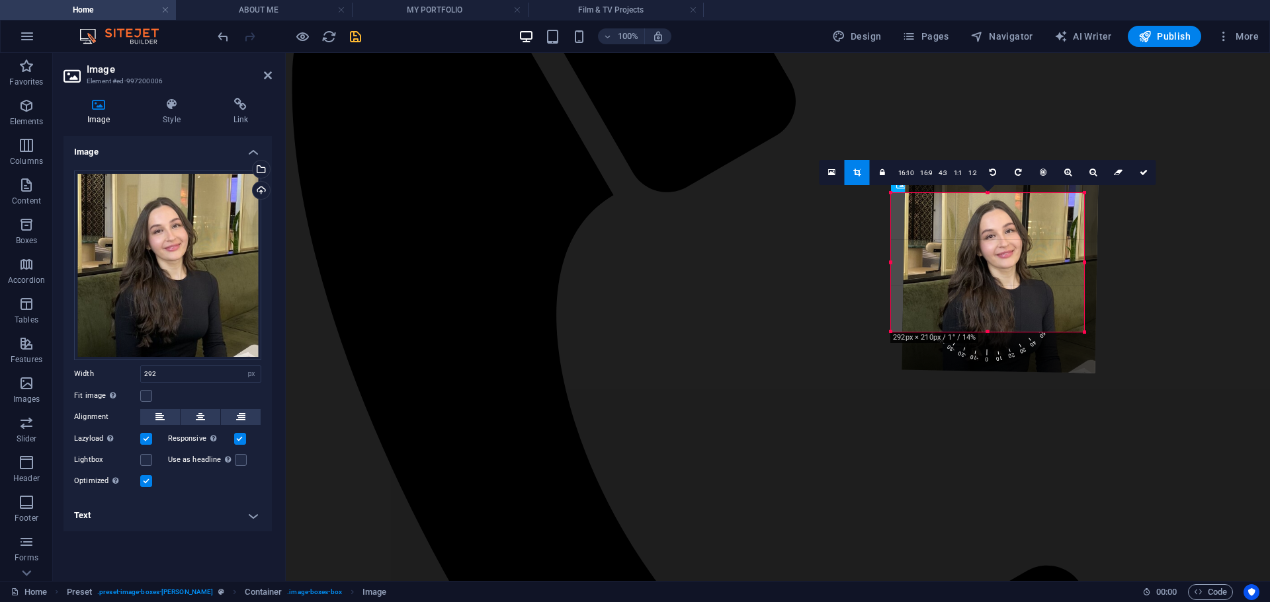
drag, startPoint x: 1116, startPoint y: 354, endPoint x: 1100, endPoint y: 373, distance: 24.8
click at [1100, 373] on div at bounding box center [1000, 273] width 224 height 227
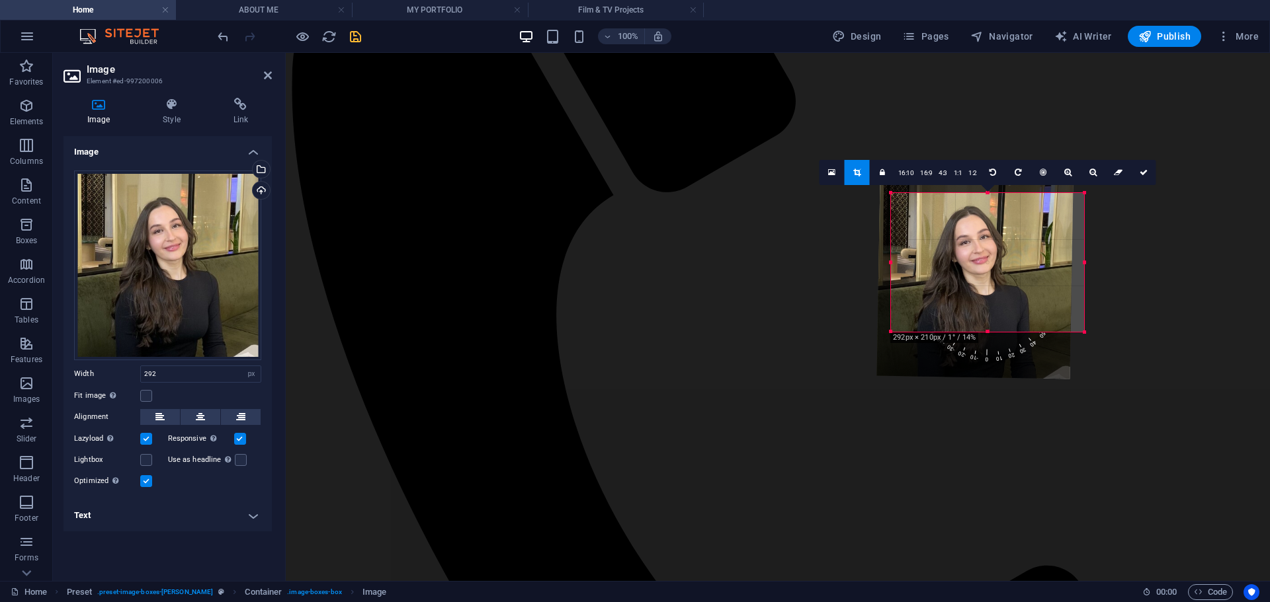
drag, startPoint x: 1019, startPoint y: 258, endPoint x: 1005, endPoint y: 267, distance: 16.9
click at [1001, 263] on div at bounding box center [975, 280] width 196 height 200
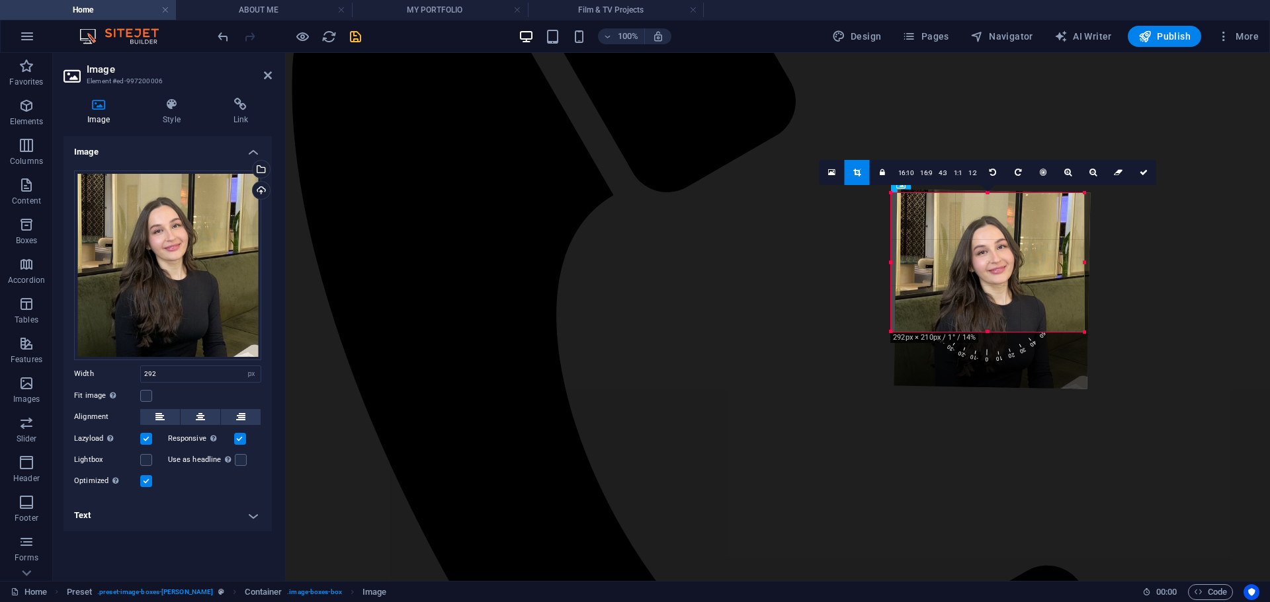
drag, startPoint x: 1079, startPoint y: 377, endPoint x: 1083, endPoint y: 388, distance: 11.7
click at [1083, 388] on div at bounding box center [991, 290] width 196 height 200
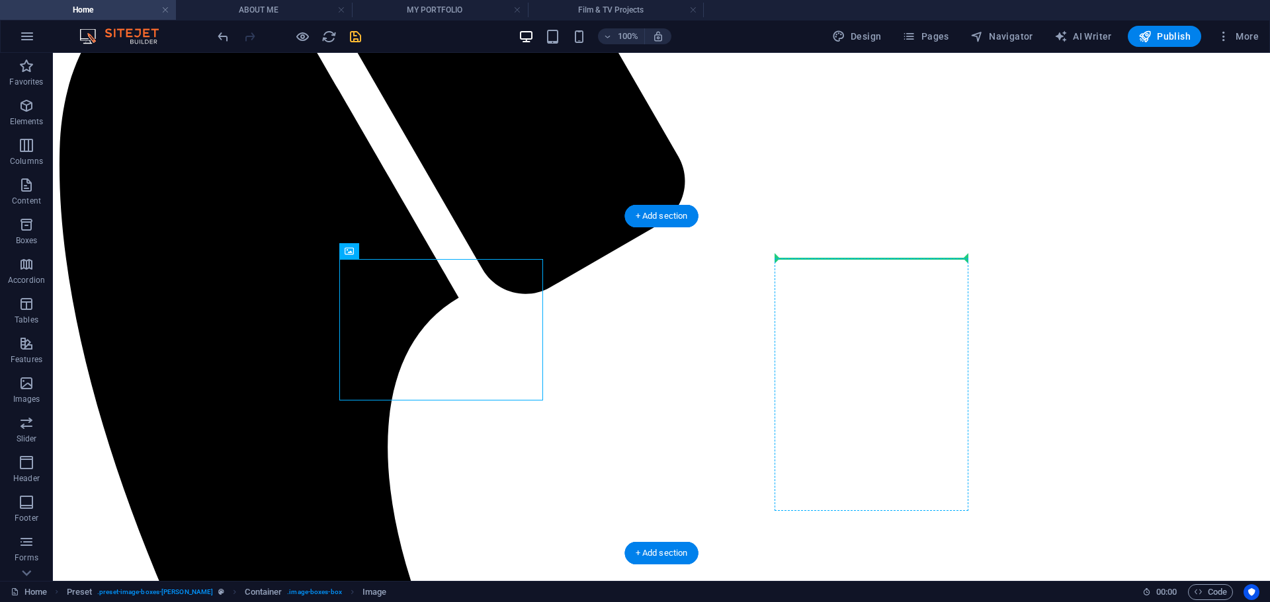
drag, startPoint x: 447, startPoint y: 333, endPoint x: 893, endPoint y: 306, distance: 446.5
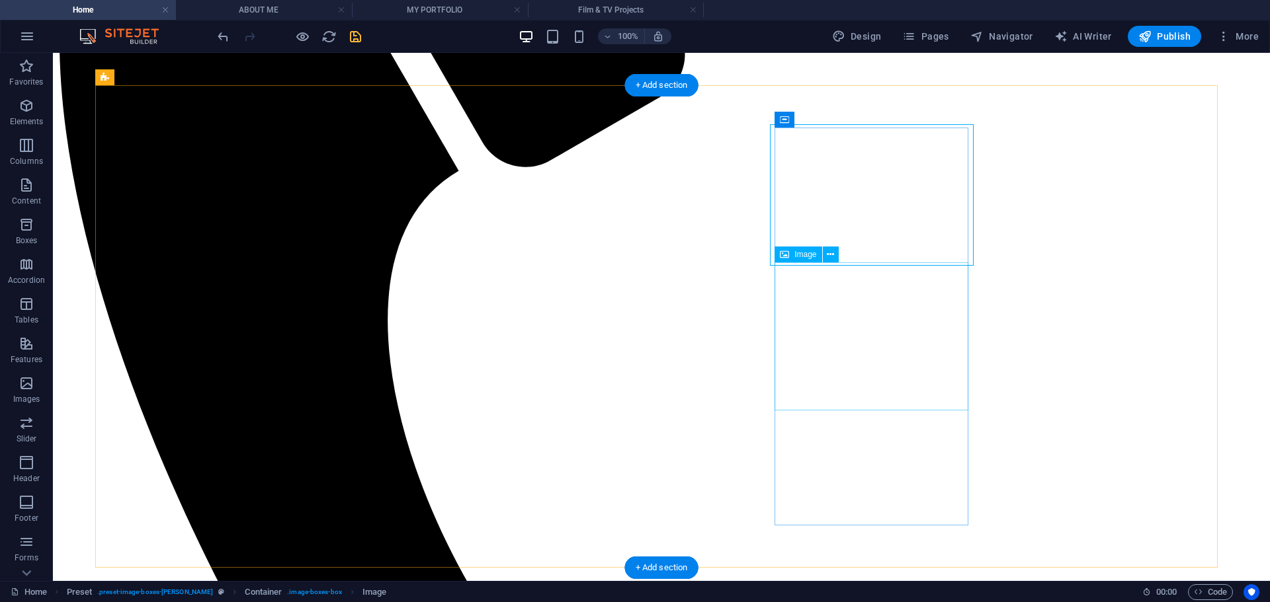
scroll to position [431, 0]
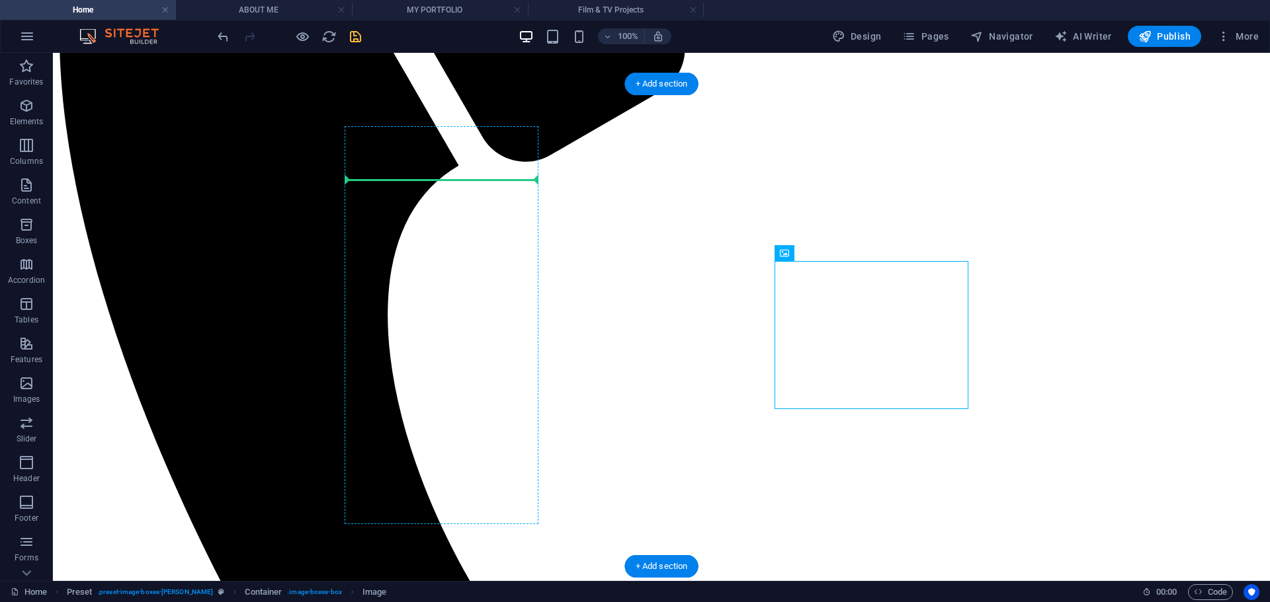
drag, startPoint x: 907, startPoint y: 350, endPoint x: 403, endPoint y: 188, distance: 528.7
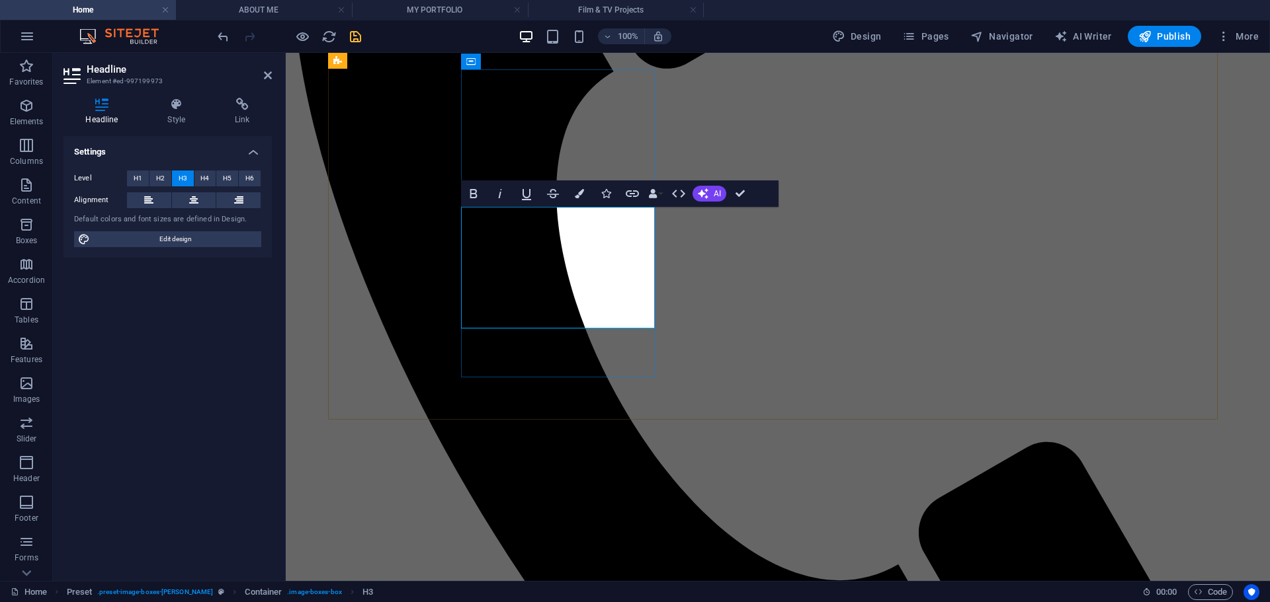
drag, startPoint x: 616, startPoint y: 317, endPoint x: 507, endPoint y: 313, distance: 109.2
copy h3 "About me"
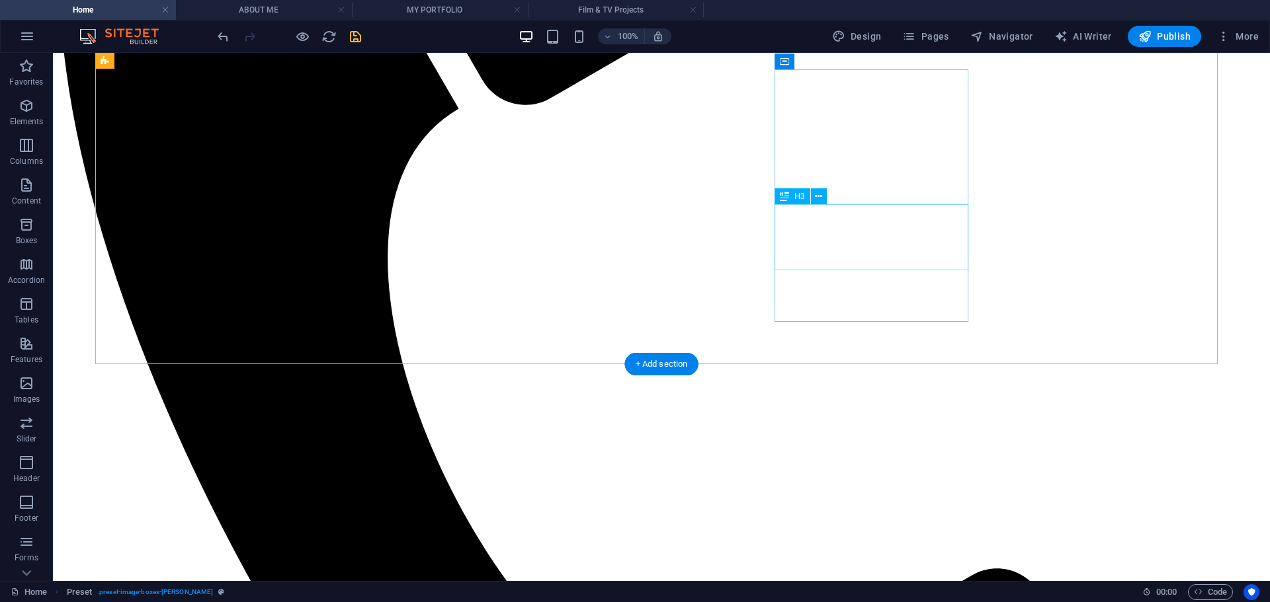
drag, startPoint x: 921, startPoint y: 214, endPoint x: 926, endPoint y: 231, distance: 18.2
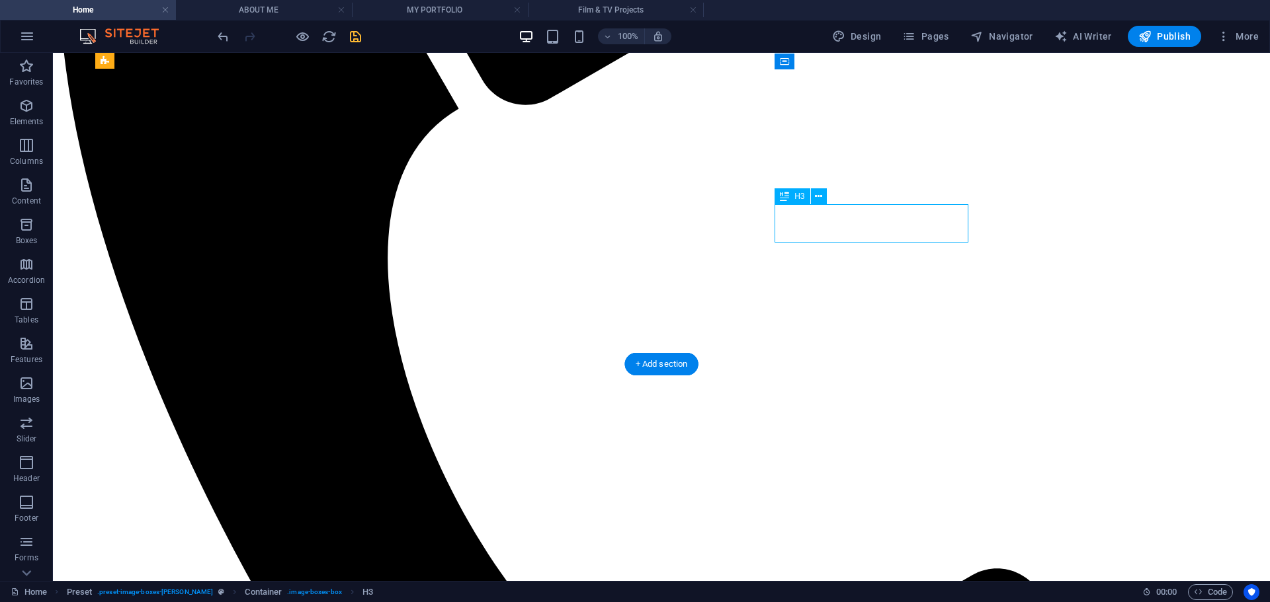
drag, startPoint x: 926, startPoint y: 231, endPoint x: 694, endPoint y: 231, distance: 232.8
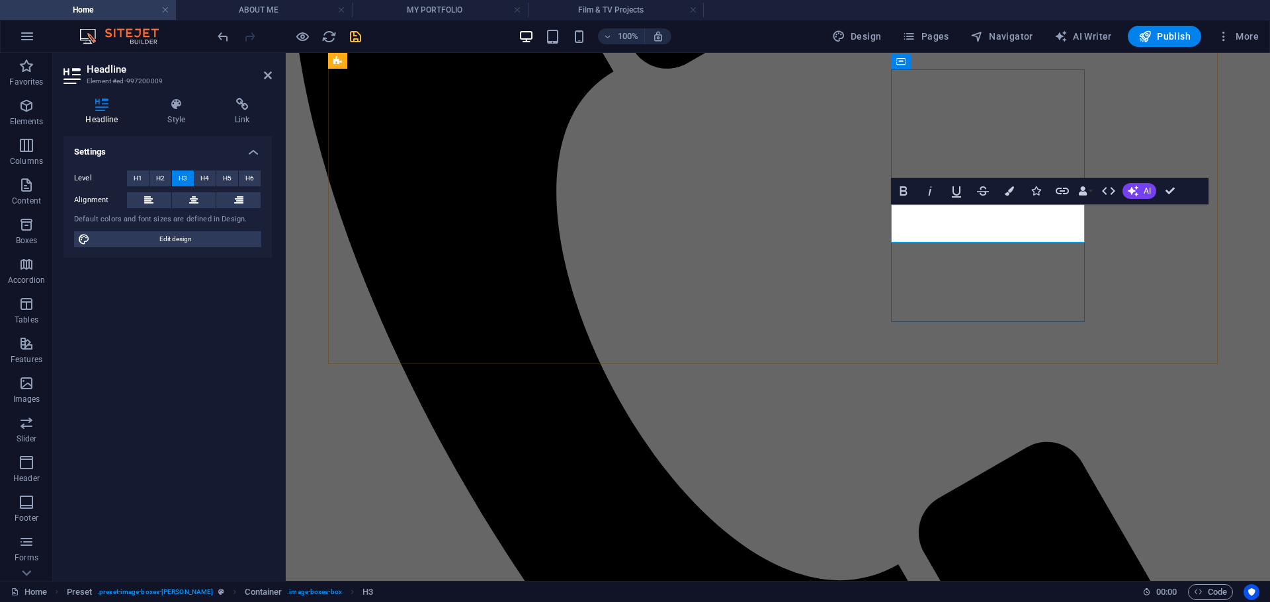
drag, startPoint x: 1118, startPoint y: 139, endPoint x: 1165, endPoint y: 192, distance: 70.3
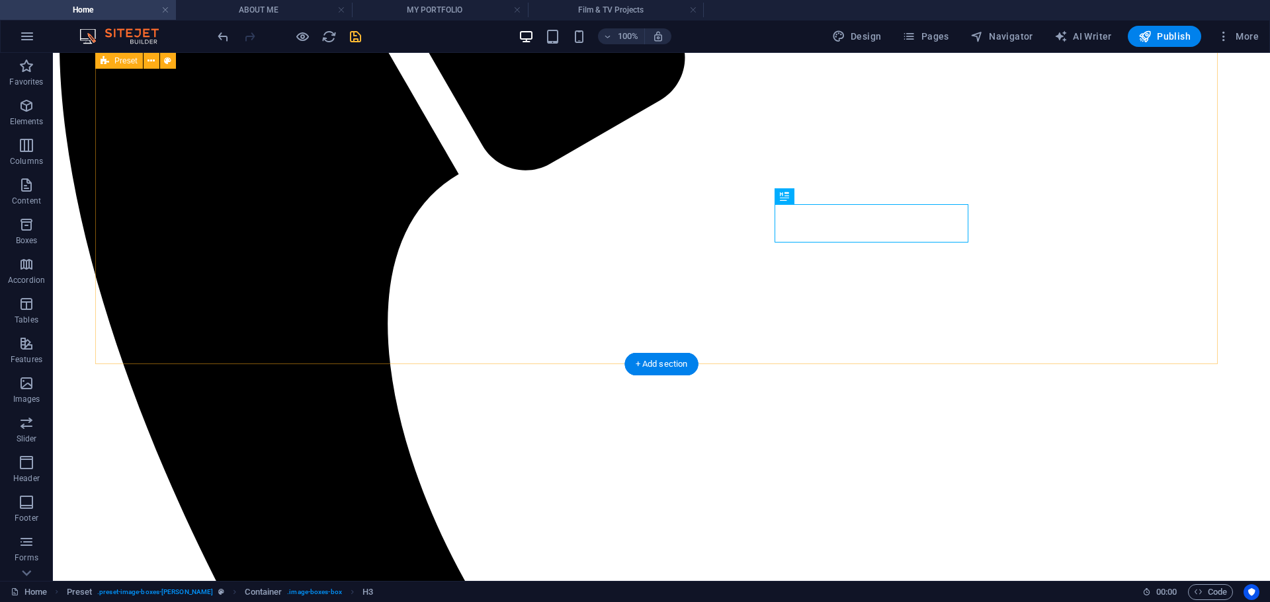
scroll to position [488, 0]
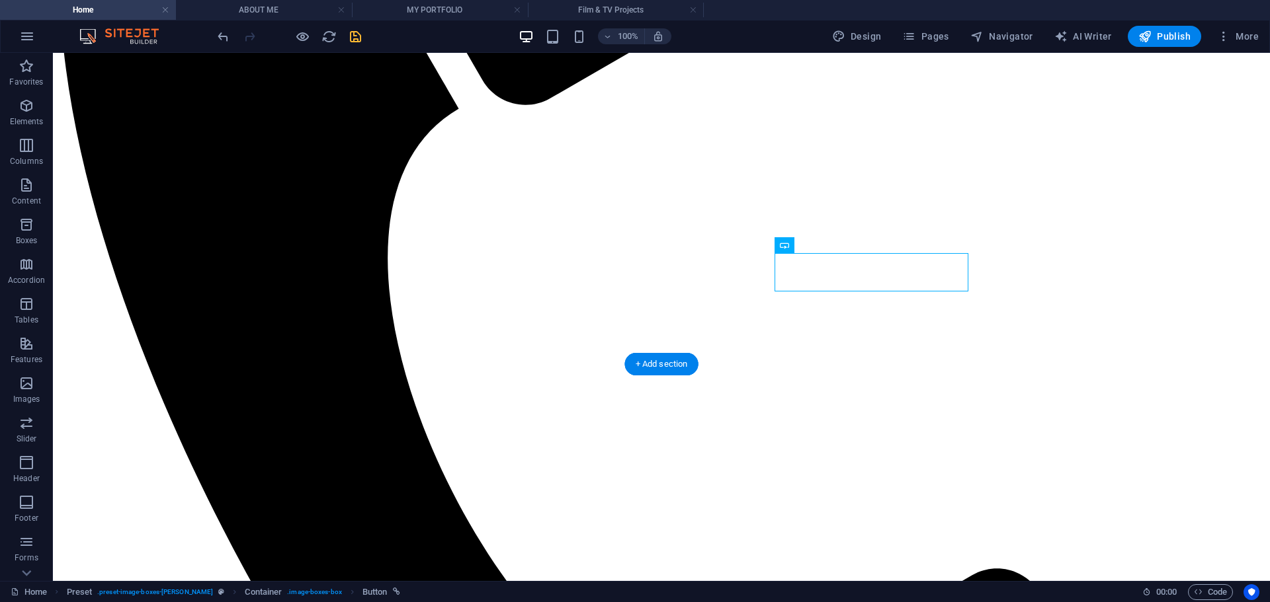
click at [836, 244] on button at bounding box center [831, 245] width 16 height 16
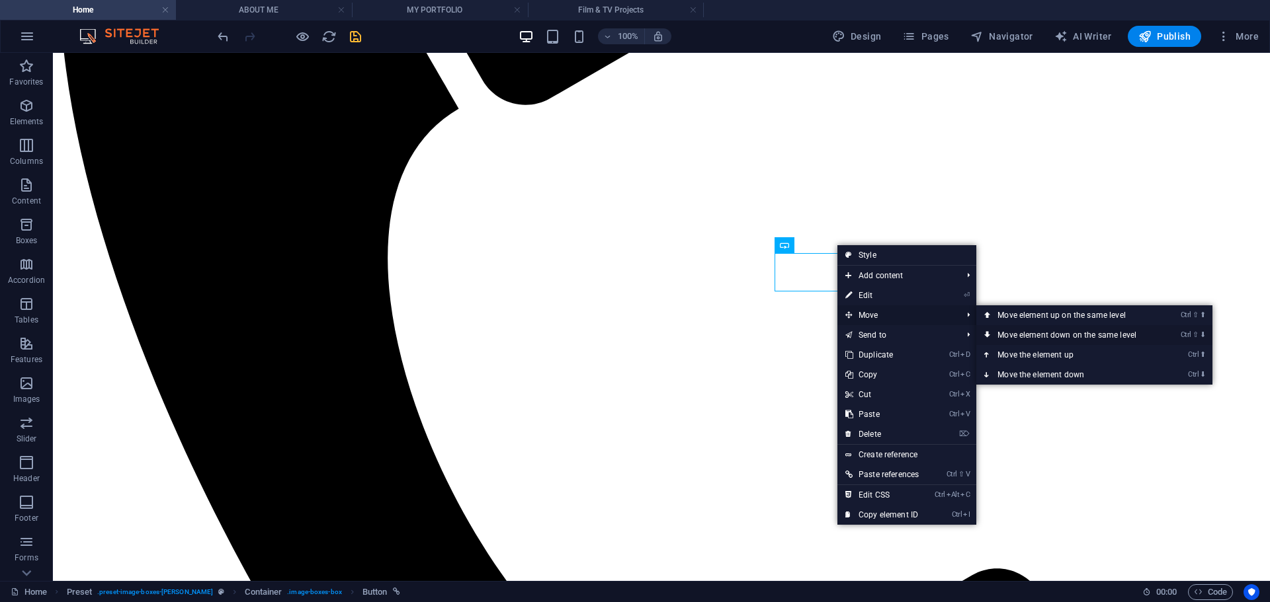
click at [1080, 338] on link "Ctrl ⇧ ⬇ Move element down on the same level" at bounding box center [1069, 335] width 186 height 20
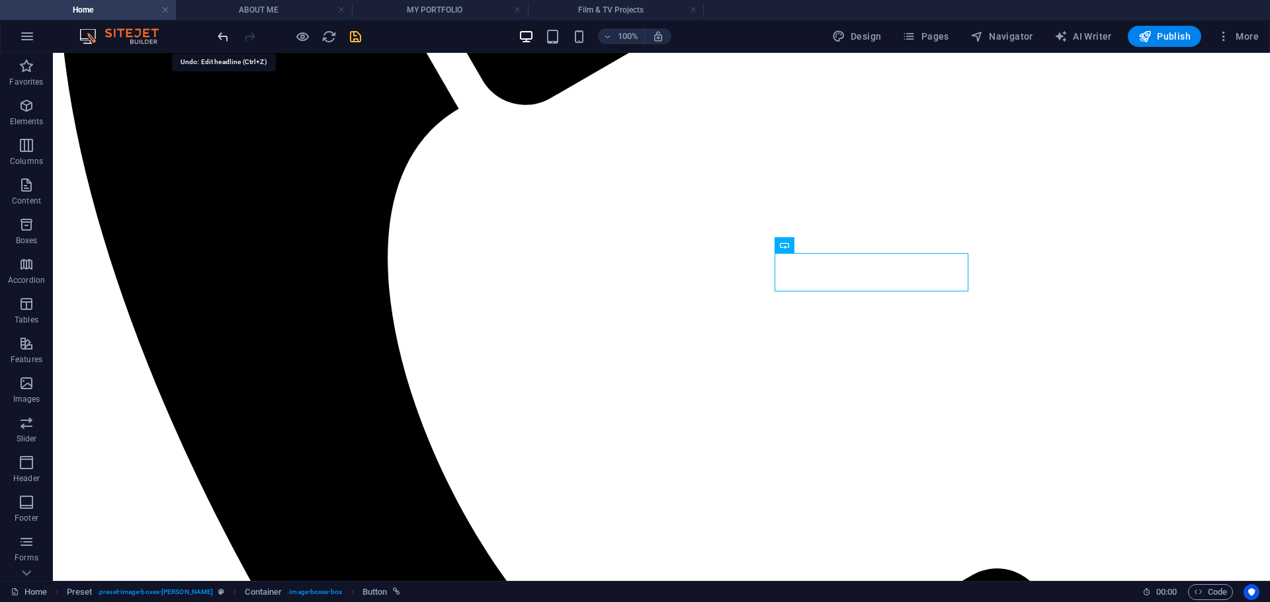
drag, startPoint x: 225, startPoint y: 42, endPoint x: 185, endPoint y: 15, distance: 48.6
click at [225, 42] on icon "undo" at bounding box center [223, 36] width 15 height 15
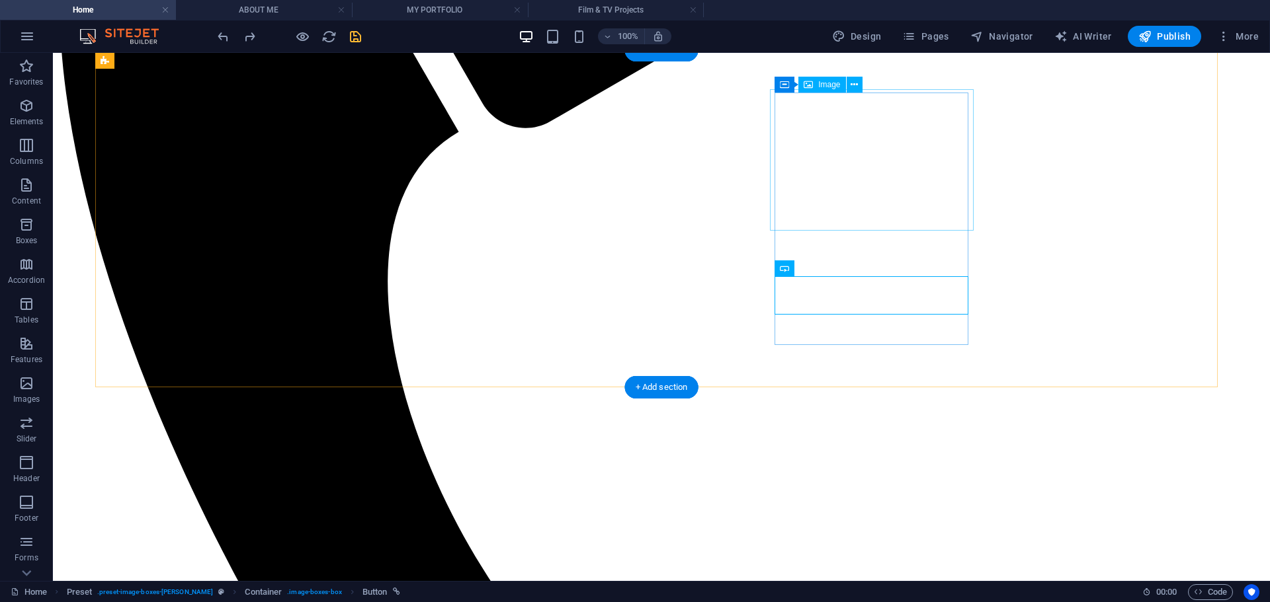
scroll to position [422, 0]
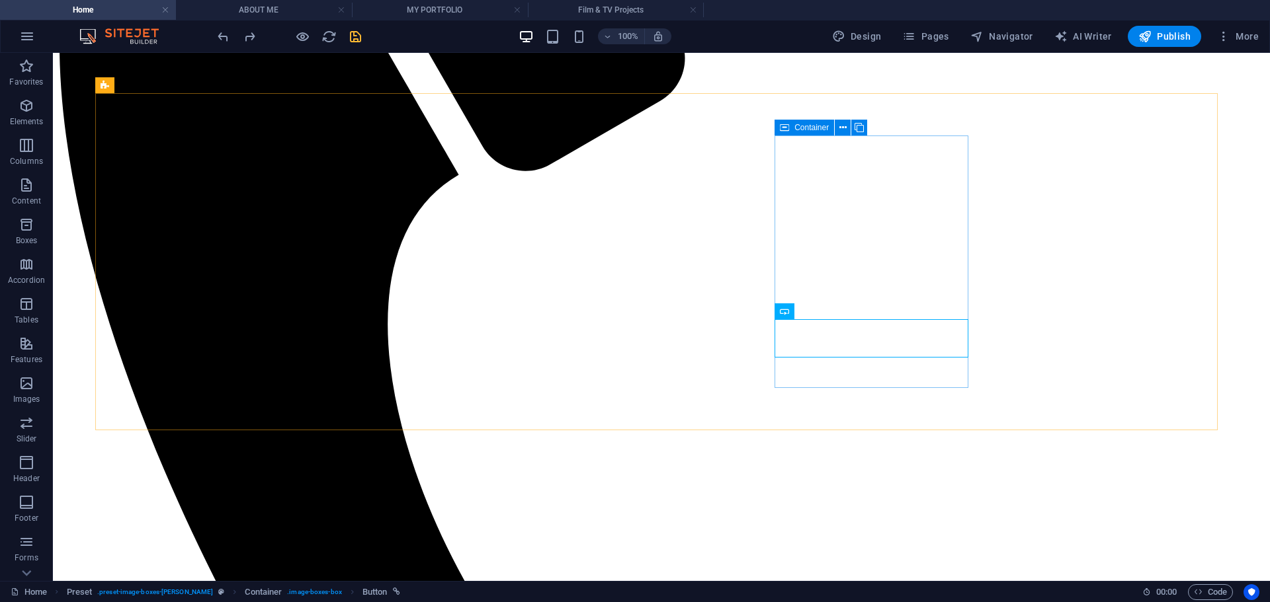
click at [788, 130] on icon at bounding box center [784, 128] width 9 height 16
click at [846, 133] on button at bounding box center [843, 128] width 16 height 16
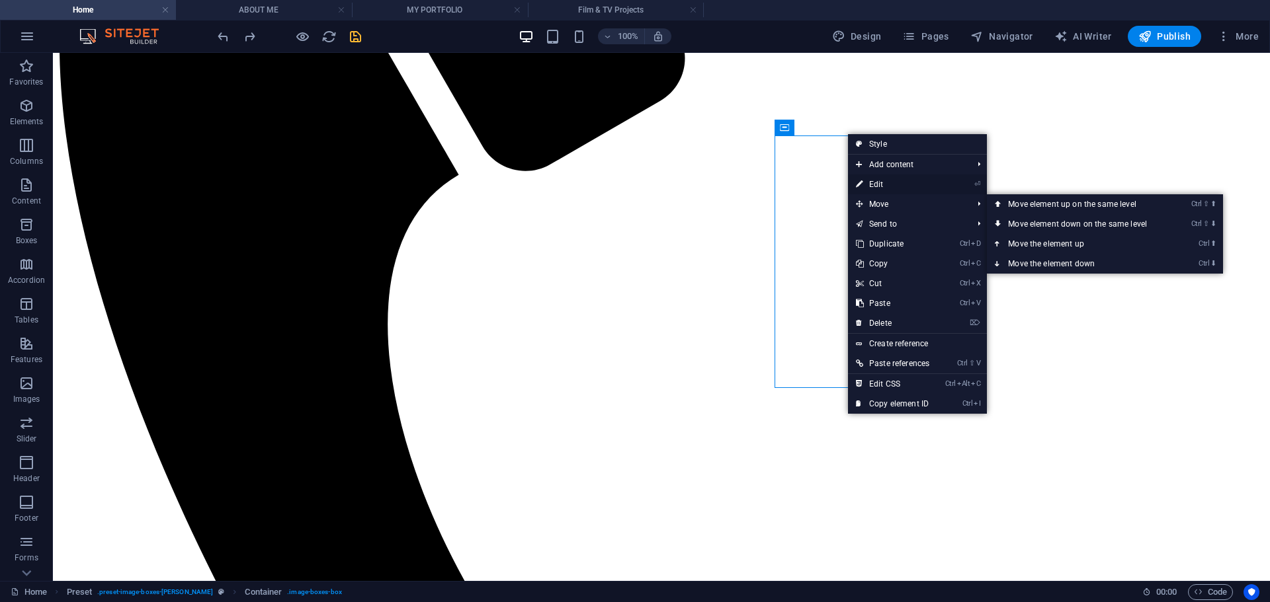
click at [894, 186] on link "⏎ Edit" at bounding box center [892, 185] width 89 height 20
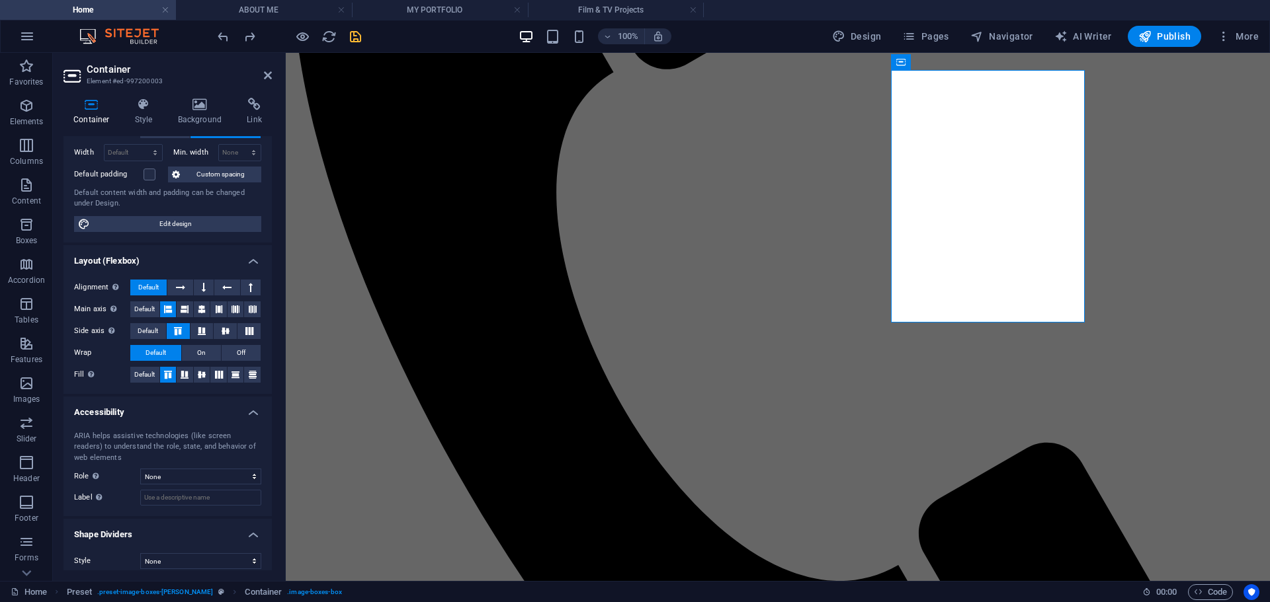
scroll to position [101, 0]
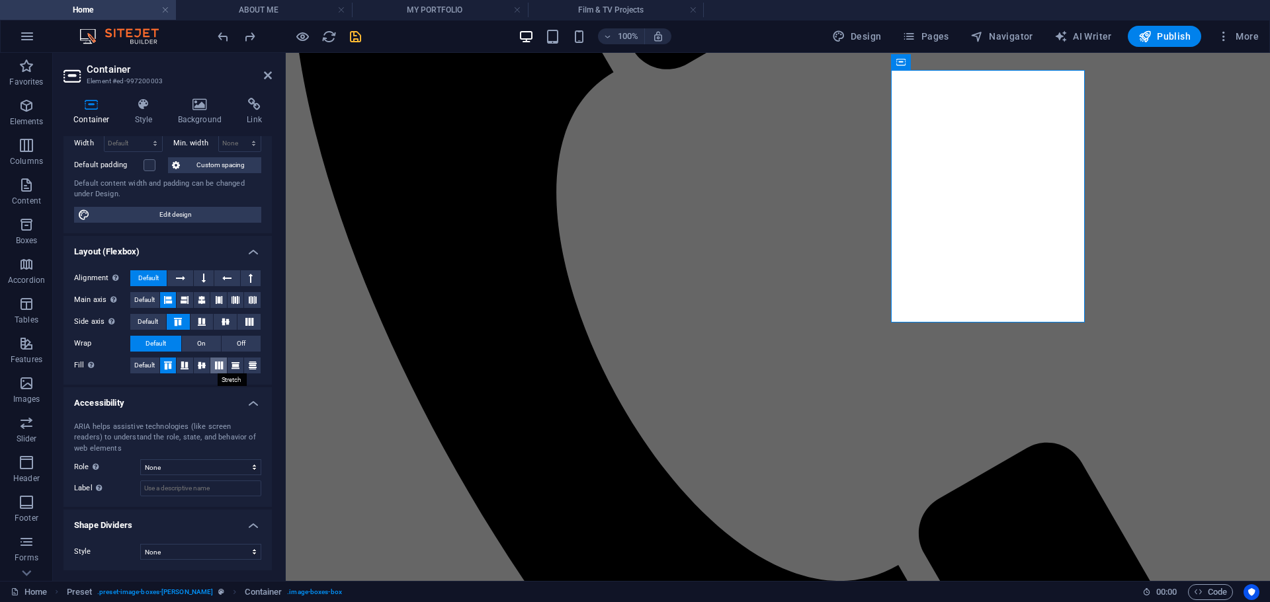
click at [219, 366] on icon at bounding box center [219, 366] width 16 height 8
click at [238, 360] on button at bounding box center [235, 366] width 17 height 16
click at [358, 42] on icon "save" at bounding box center [355, 36] width 15 height 15
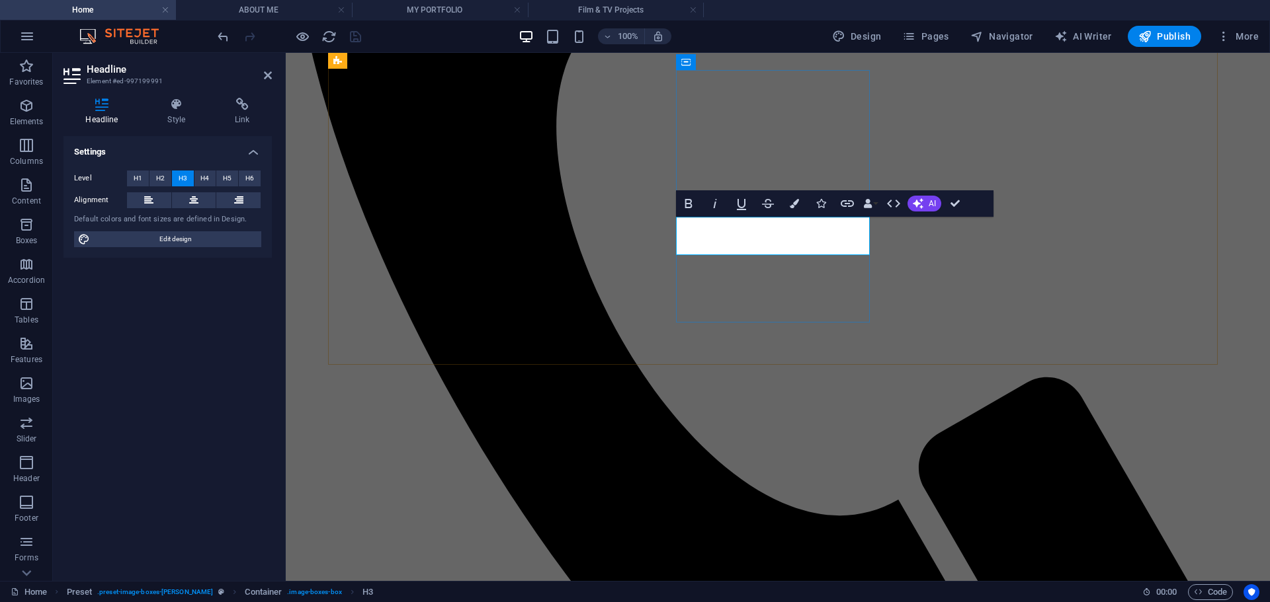
scroll to position [422, 0]
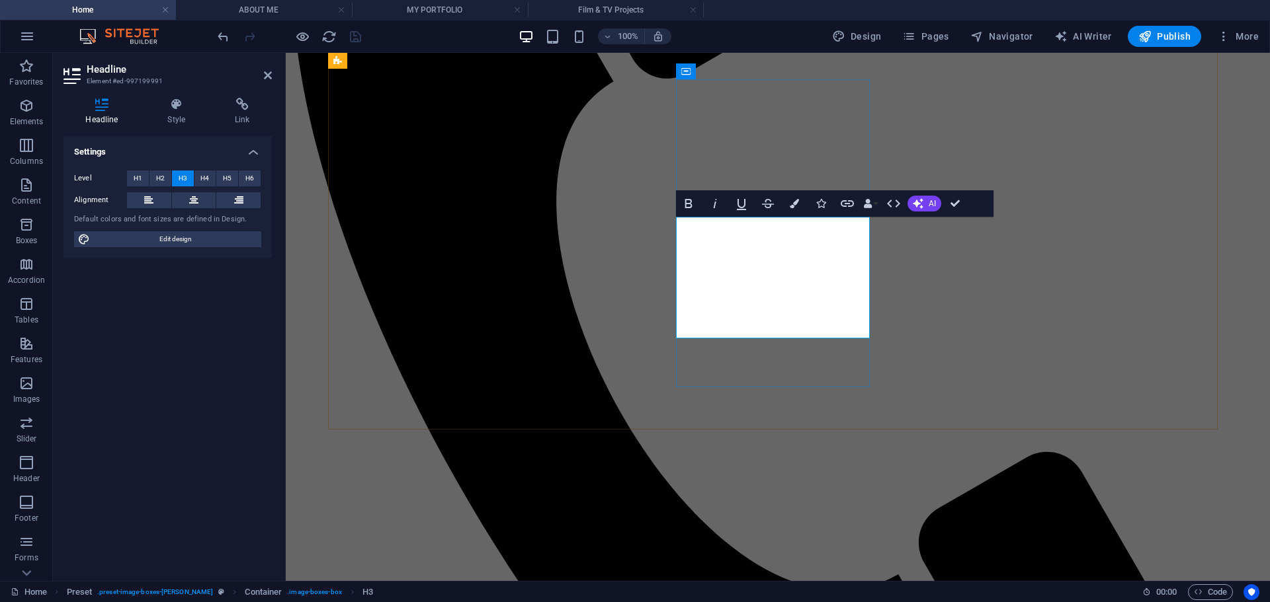
drag, startPoint x: 845, startPoint y: 322, endPoint x: 706, endPoint y: 319, distance: 139.6
copy h3 "MY PORTFOLIO"
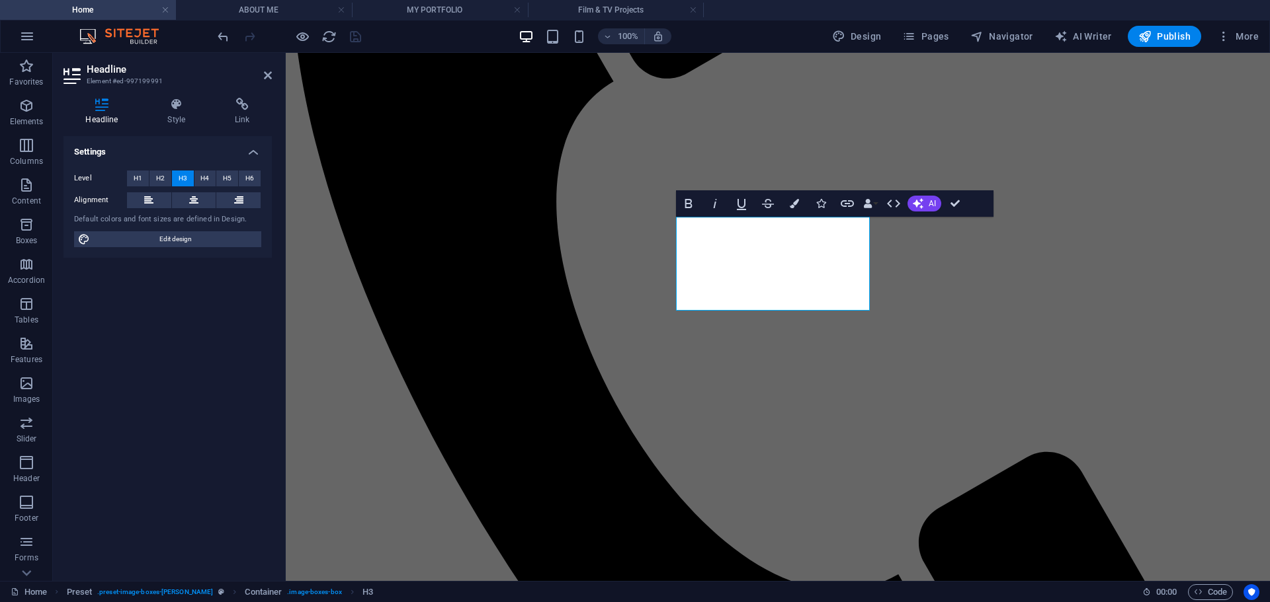
scroll to position [479, 0]
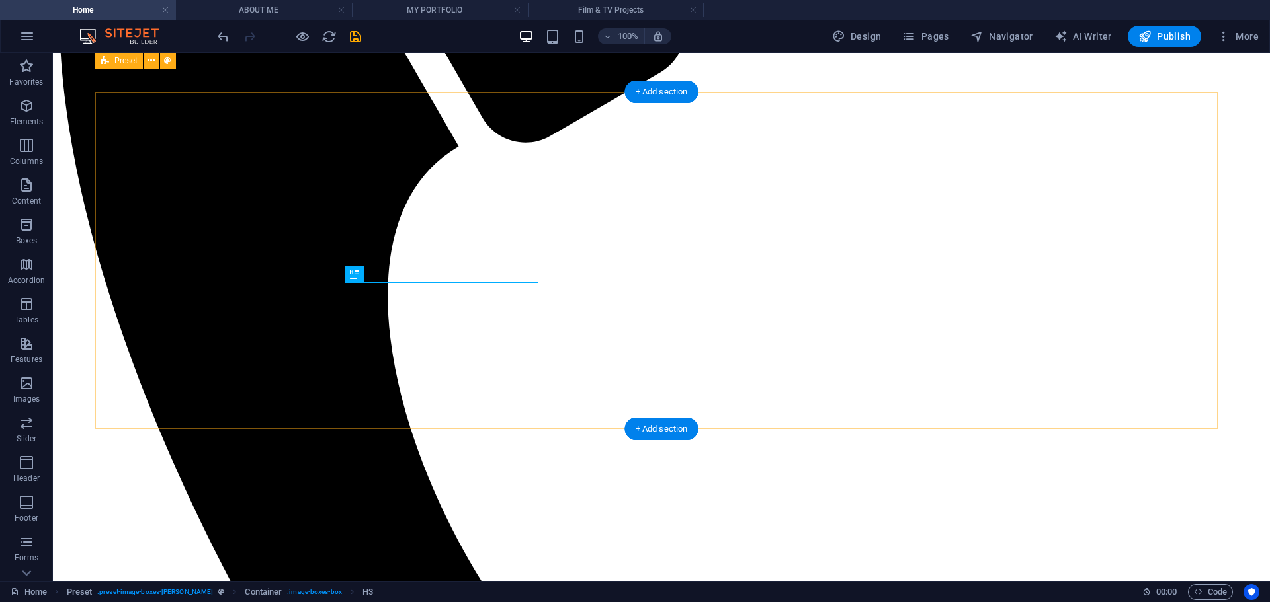
scroll to position [423, 0]
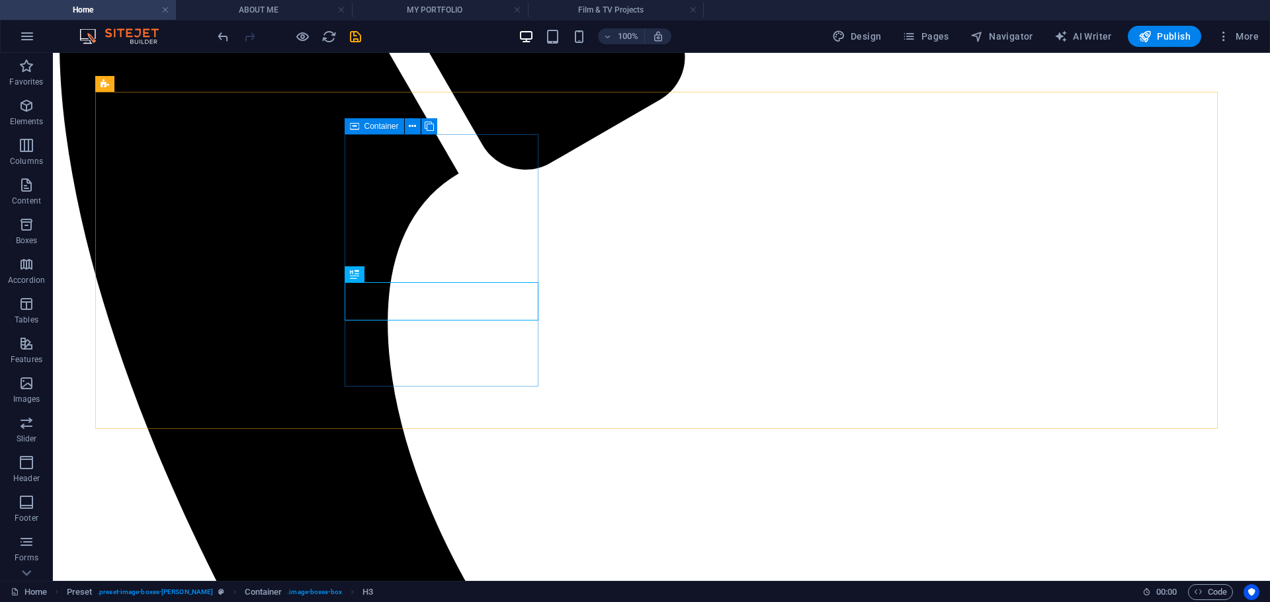
click at [354, 128] on icon at bounding box center [354, 126] width 9 height 16
click at [415, 128] on icon at bounding box center [412, 127] width 7 height 14
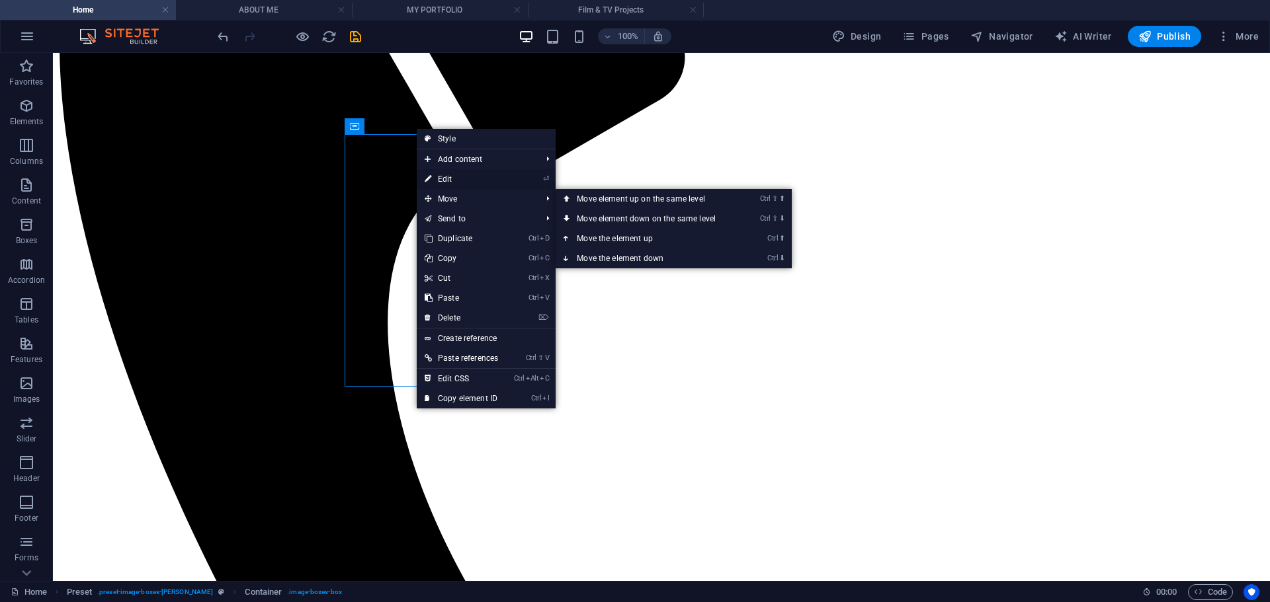
click at [460, 181] on link "⏎ Edit" at bounding box center [461, 179] width 89 height 20
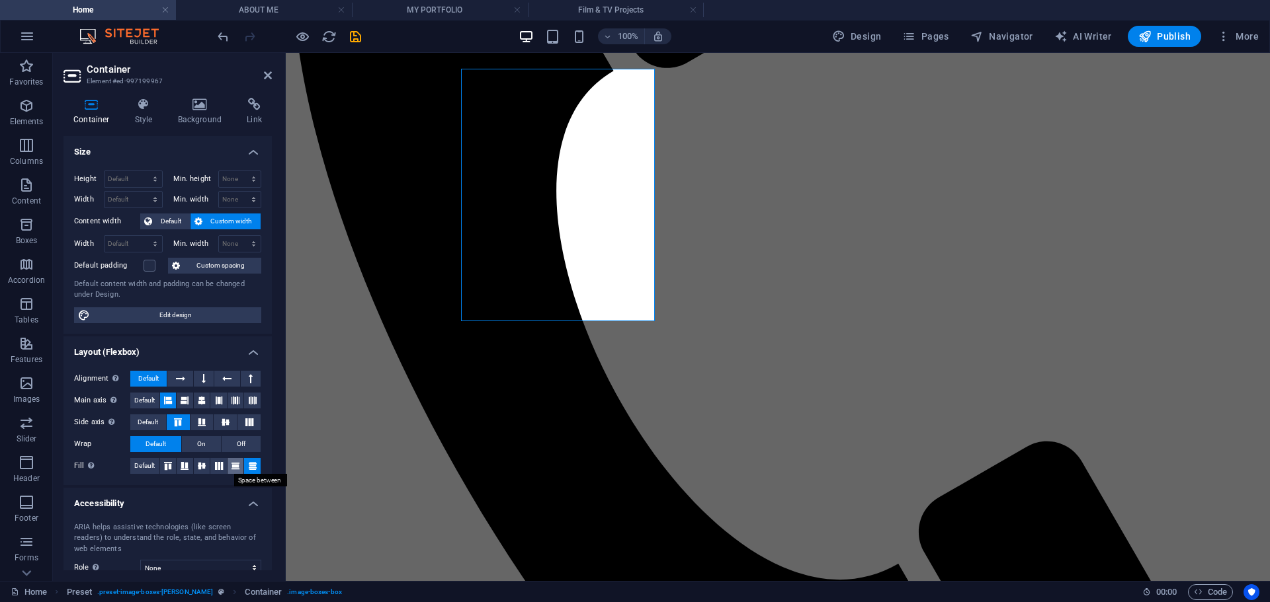
click at [235, 462] on icon at bounding box center [235, 466] width 16 height 8
click at [352, 42] on icon "save" at bounding box center [355, 36] width 15 height 15
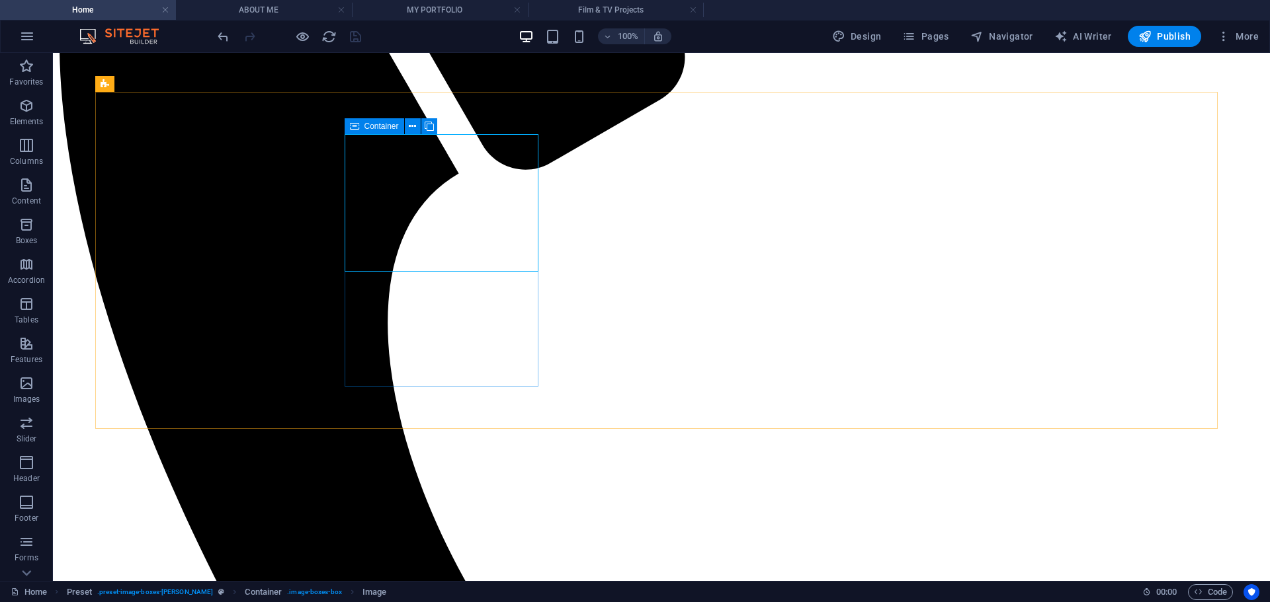
click at [350, 123] on icon at bounding box center [354, 126] width 9 height 16
click at [411, 127] on icon at bounding box center [412, 127] width 7 height 14
click at [390, 126] on span "Image" at bounding box center [399, 126] width 22 height 8
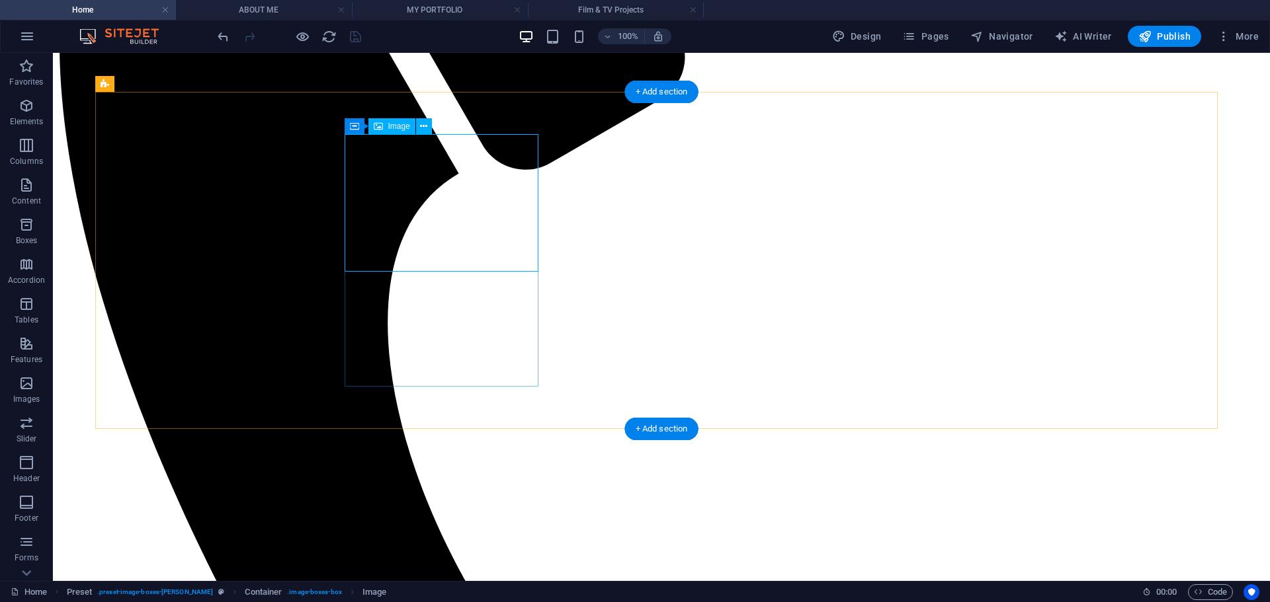
select select "px"
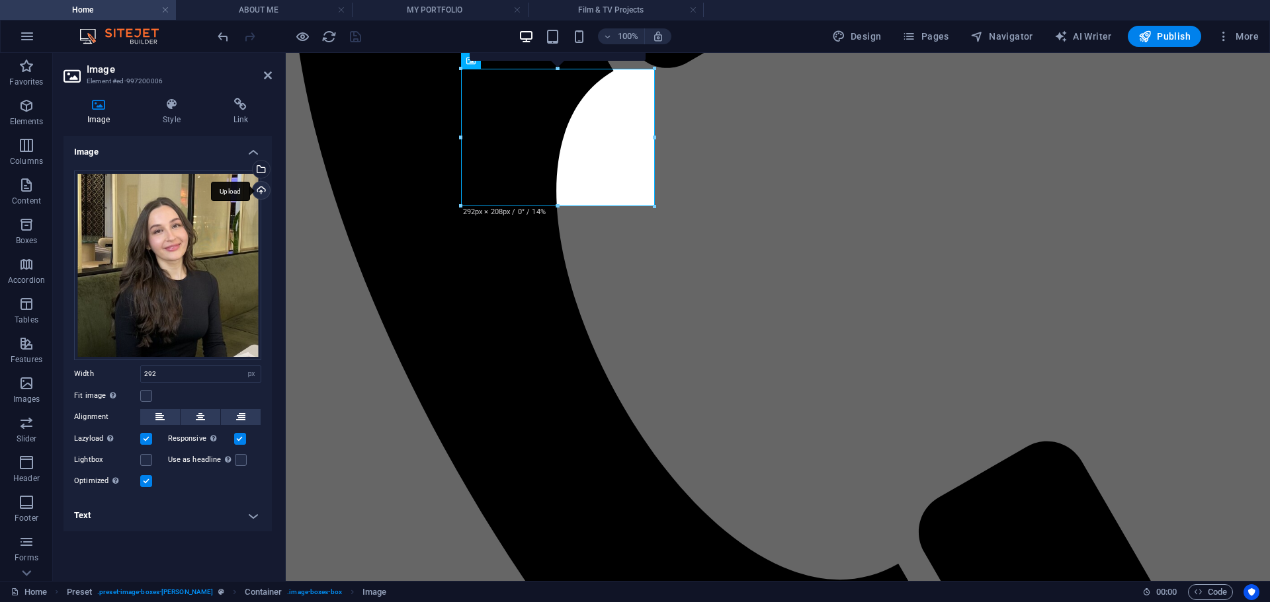
click at [262, 186] on div "Upload" at bounding box center [260, 192] width 20 height 20
click at [250, 167] on div "Select files from the file manager, stock photos, or upload file(s)" at bounding box center [207, 170] width 86 height 50
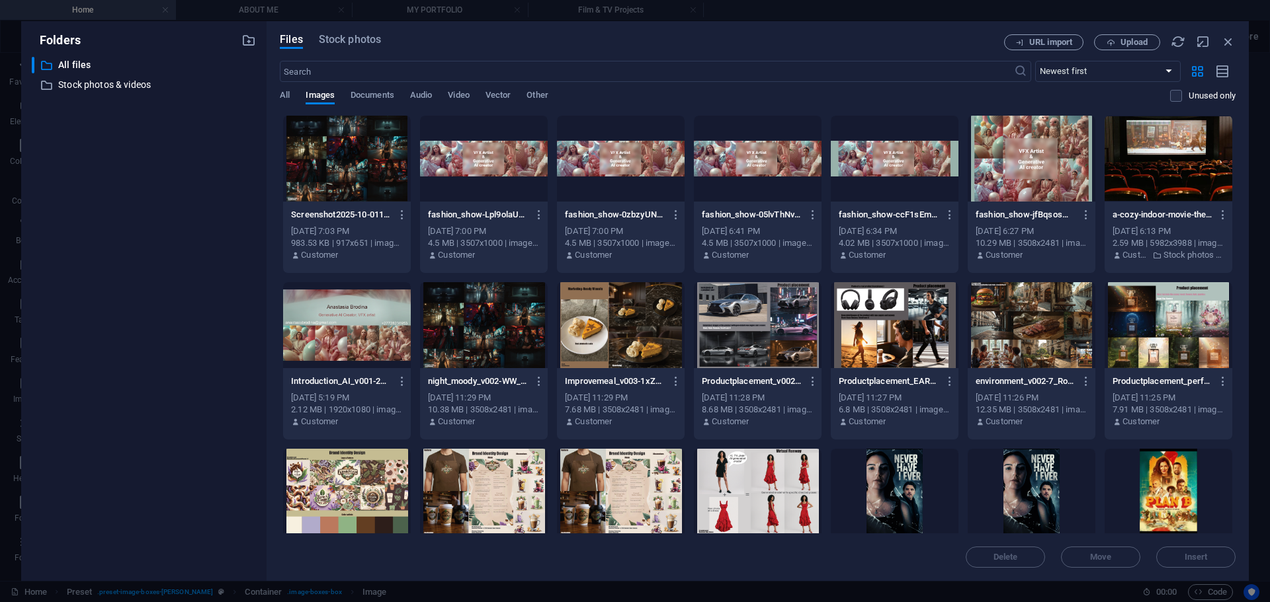
drag, startPoint x: 1236, startPoint y: 140, endPoint x: 1238, endPoint y: 241, distance: 100.5
click at [1238, 241] on div "Files Stock photos URL import Upload ​ Newest first Oldest first Name (A-Z) Nam…" at bounding box center [758, 301] width 982 height 560
drag, startPoint x: 1232, startPoint y: 220, endPoint x: 1240, endPoint y: 267, distance: 47.6
click at [1240, 267] on div "Files Stock photos URL import Upload ​ Newest first Oldest first Name (A-Z) Nam…" at bounding box center [758, 301] width 982 height 560
drag, startPoint x: 1235, startPoint y: 245, endPoint x: 1233, endPoint y: 265, distance: 20.0
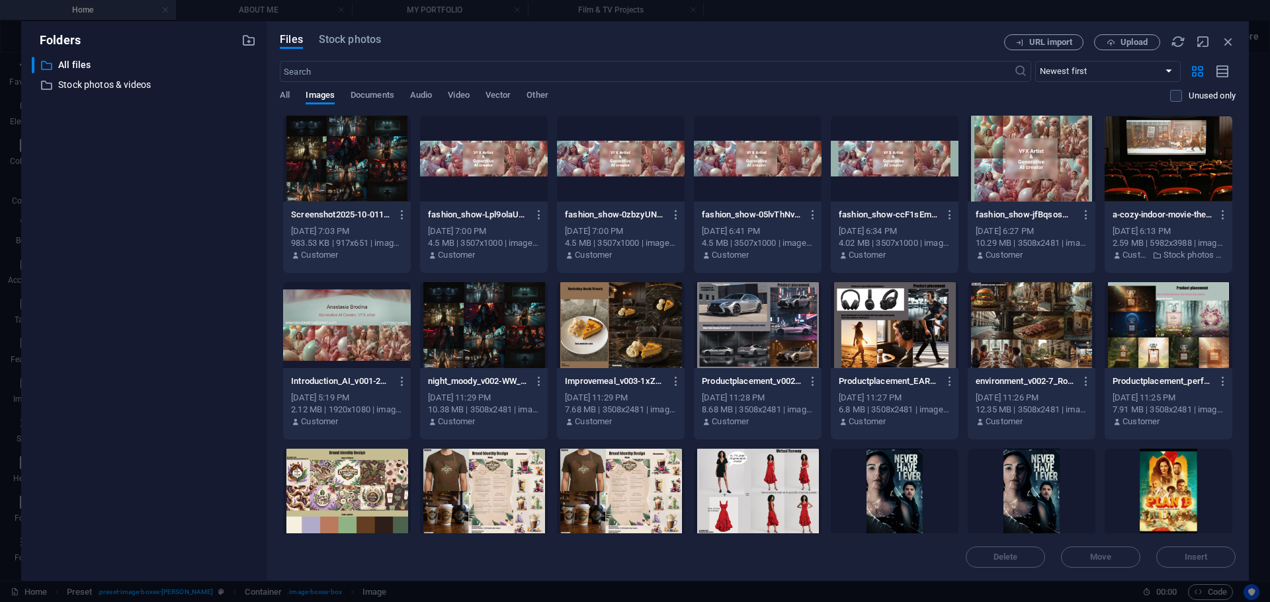
click at [1233, 265] on div "Files Stock photos URL import Upload ​ Newest first Oldest first Name (A-Z) Nam…" at bounding box center [758, 301] width 982 height 560
click at [350, 171] on div at bounding box center [347, 159] width 128 height 86
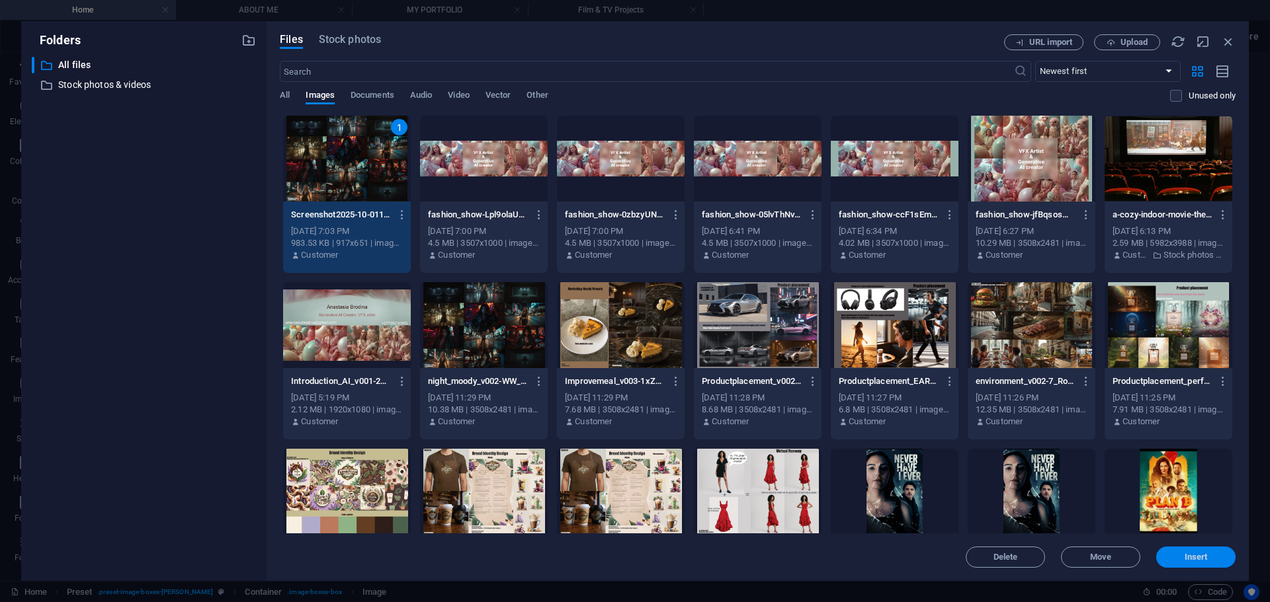
drag, startPoint x: 1204, startPoint y: 559, endPoint x: 918, endPoint y: 505, distance: 290.8
click at [1204, 559] on span "Insert" at bounding box center [1195, 558] width 23 height 8
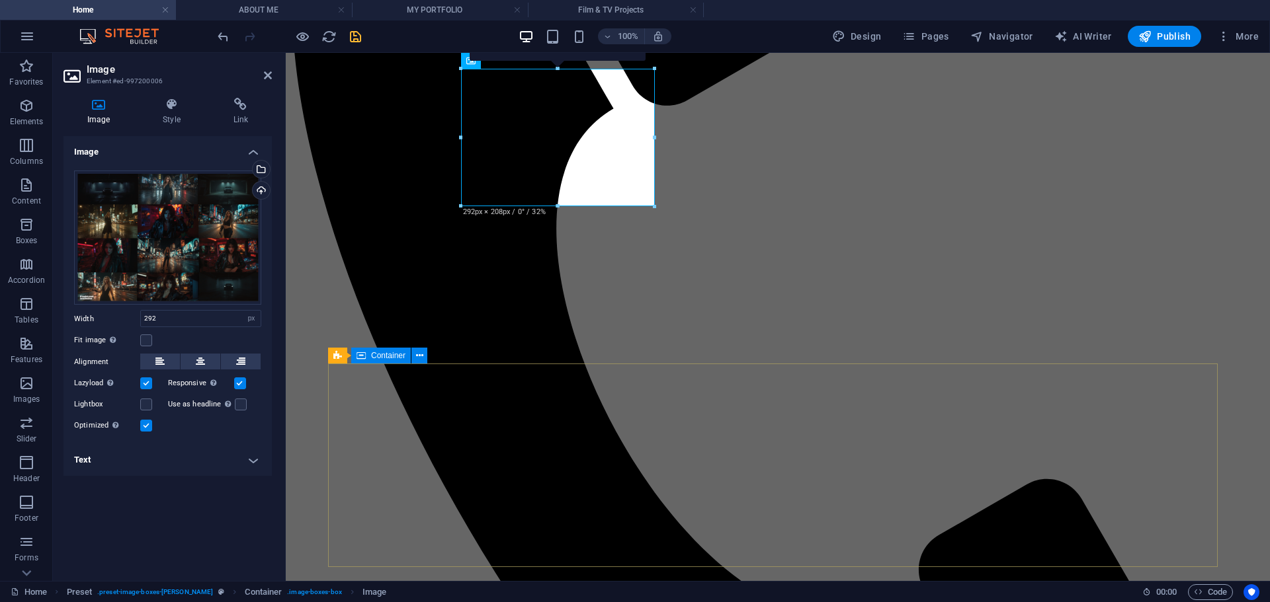
scroll to position [357, 0]
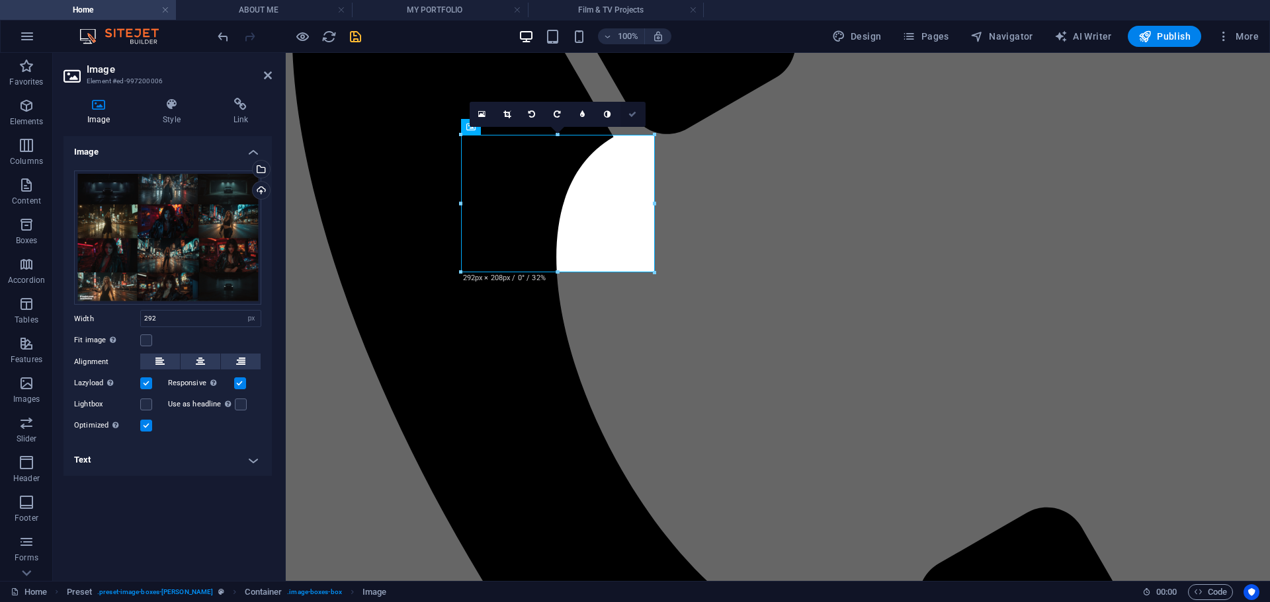
click at [633, 112] on icon at bounding box center [632, 114] width 8 height 8
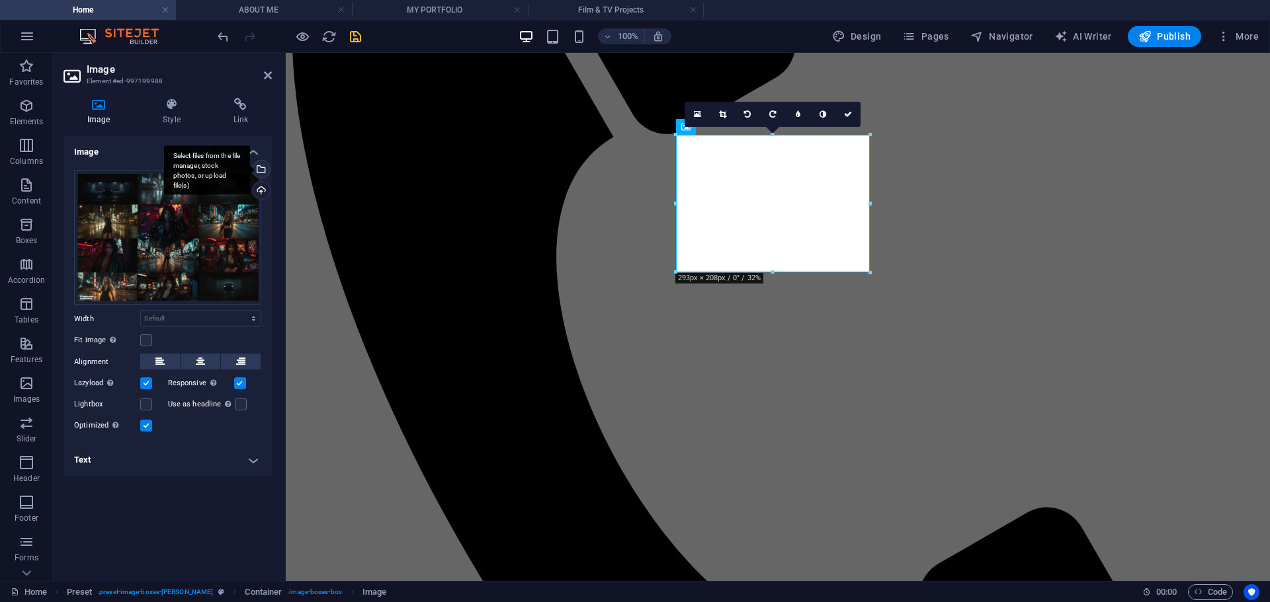
click at [250, 169] on div "Select files from the file manager, stock photos, or upload file(s)" at bounding box center [207, 170] width 86 height 50
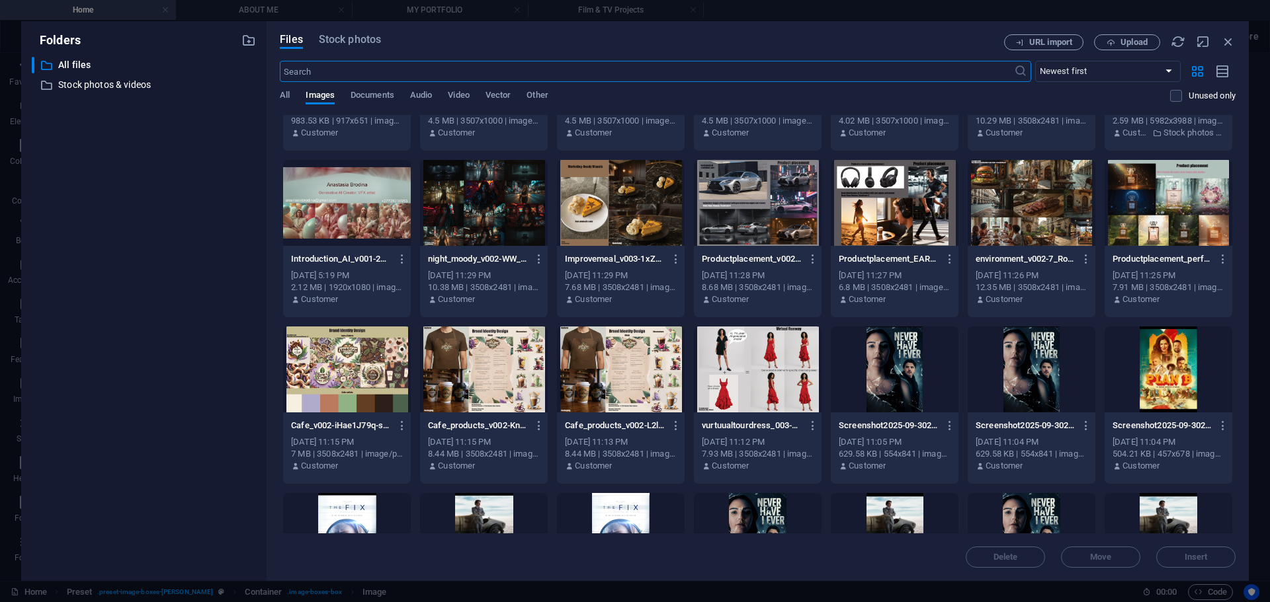
scroll to position [0, 0]
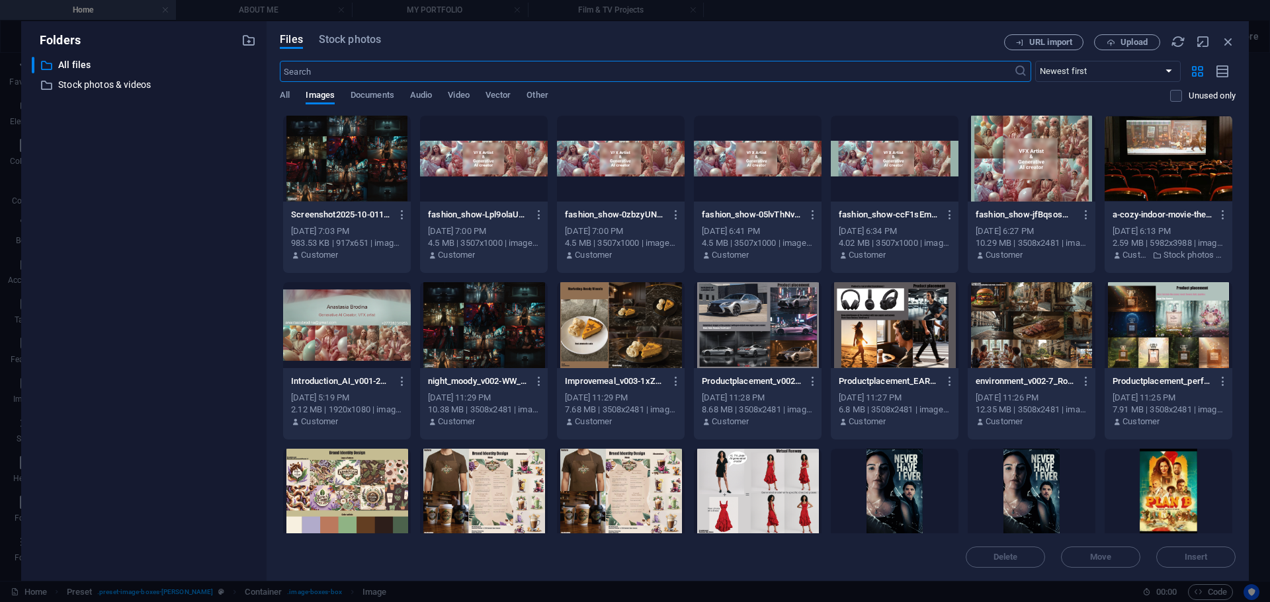
click at [1150, 142] on div at bounding box center [1168, 159] width 128 height 86
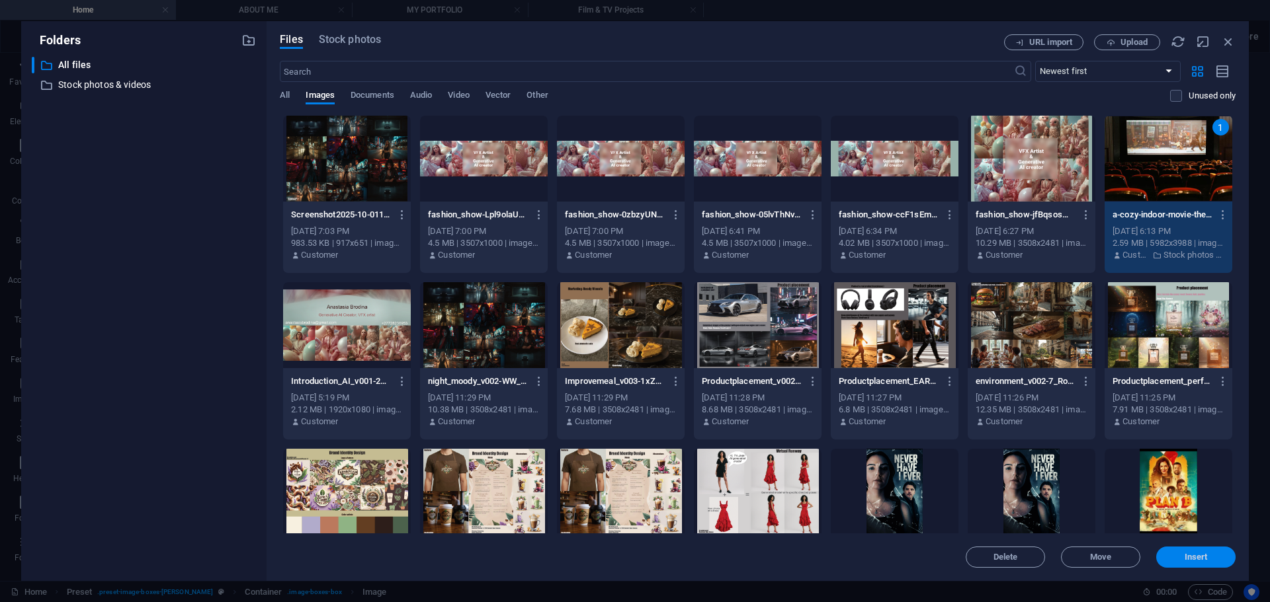
click at [1192, 554] on span "Insert" at bounding box center [1195, 558] width 23 height 8
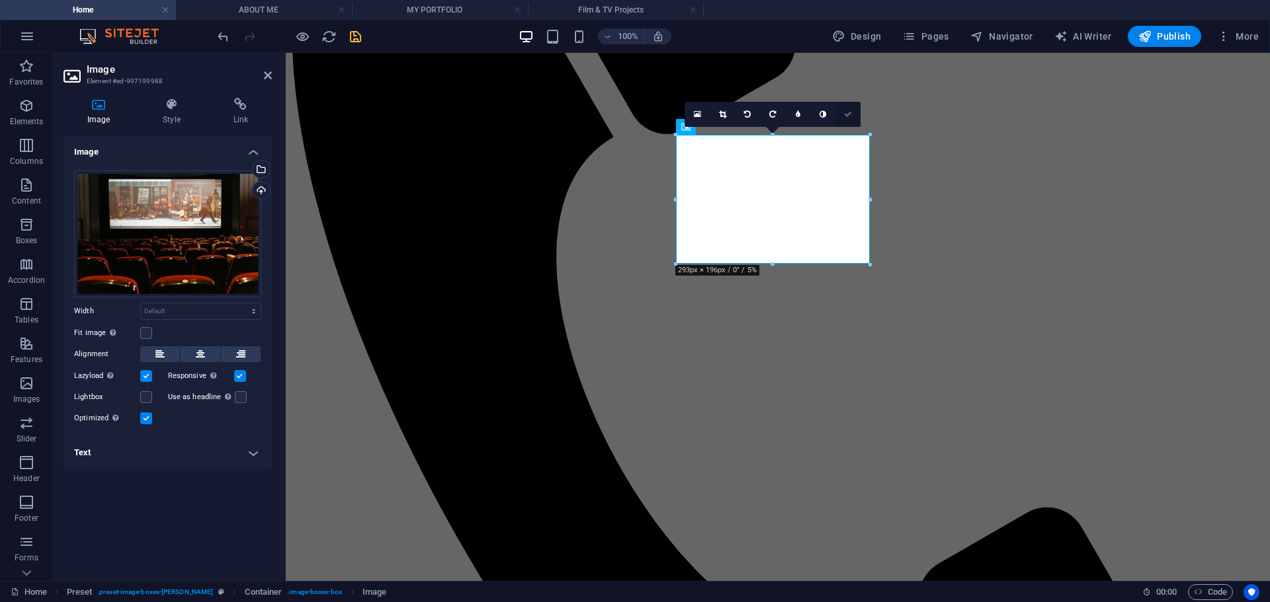
drag, startPoint x: 852, startPoint y: 110, endPoint x: 881, endPoint y: 86, distance: 37.1
click at [852, 110] on link at bounding box center [847, 114] width 25 height 25
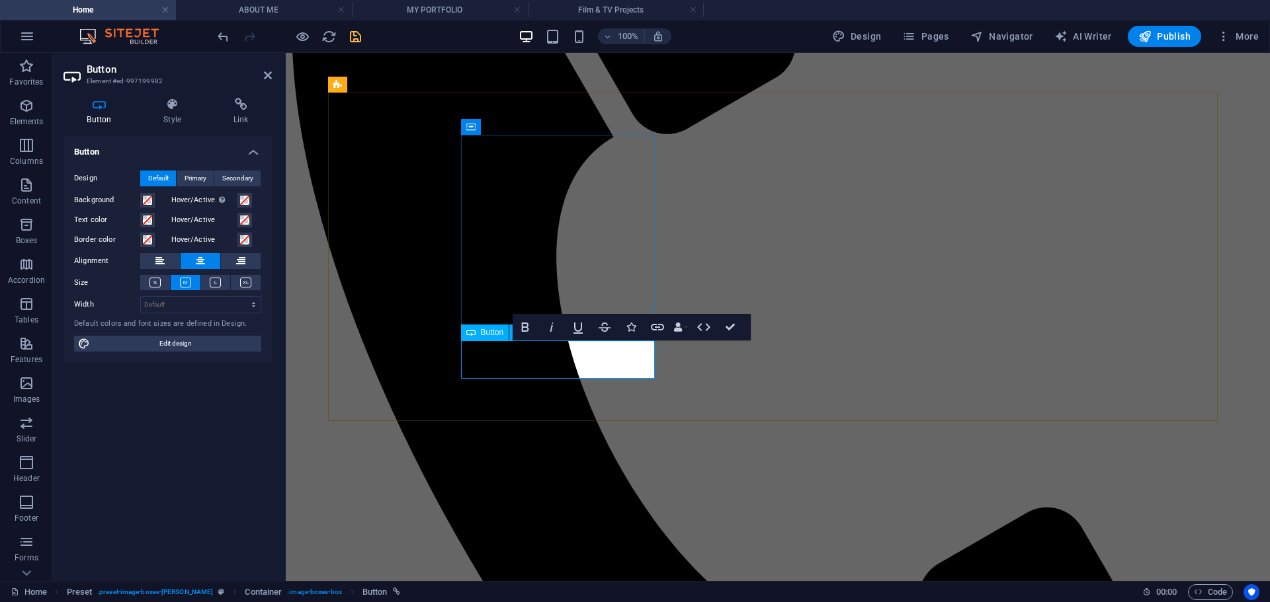
click at [491, 337] on span "Button" at bounding box center [492, 333] width 23 height 8
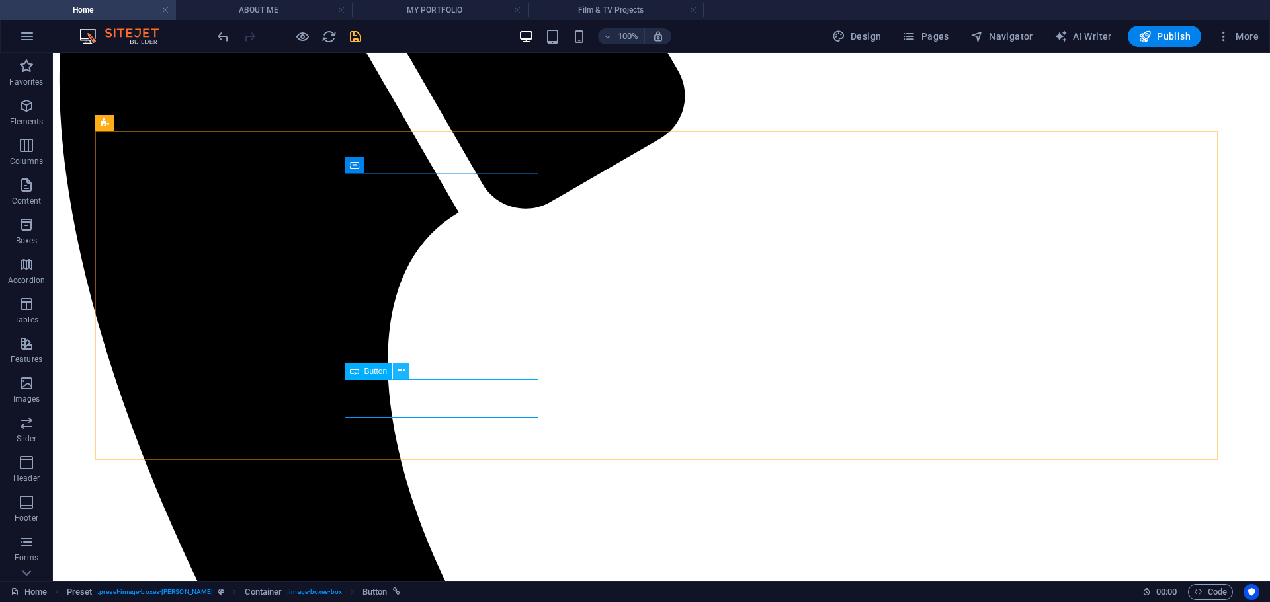
click at [405, 373] on button at bounding box center [401, 372] width 16 height 16
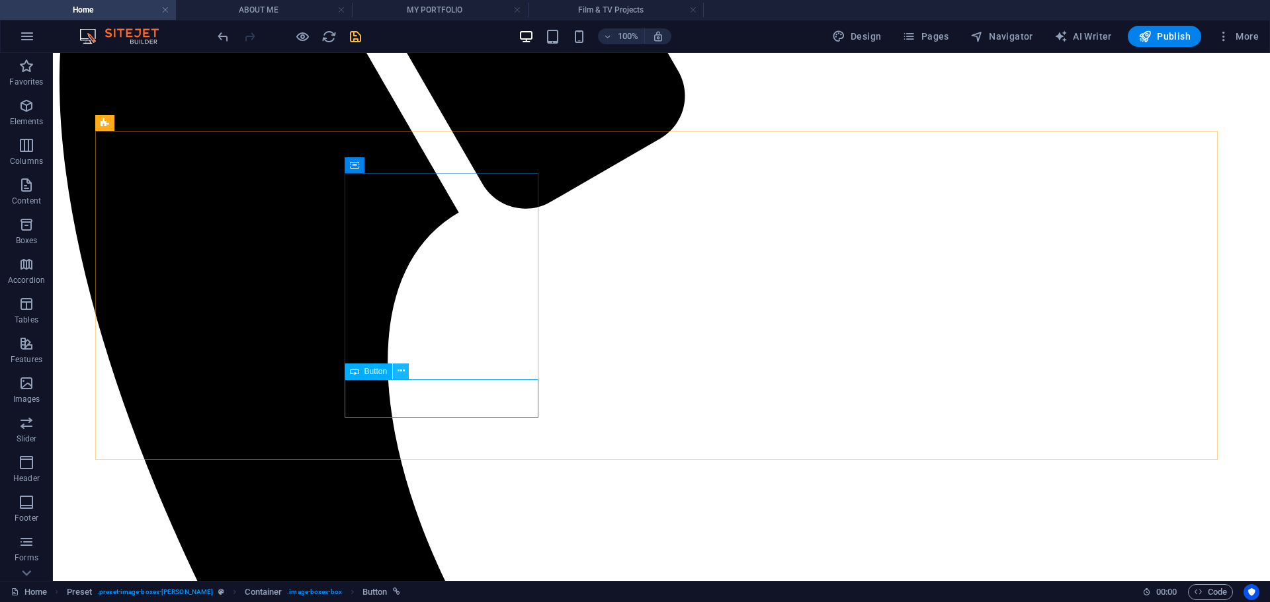
click at [403, 371] on icon at bounding box center [400, 371] width 7 height 14
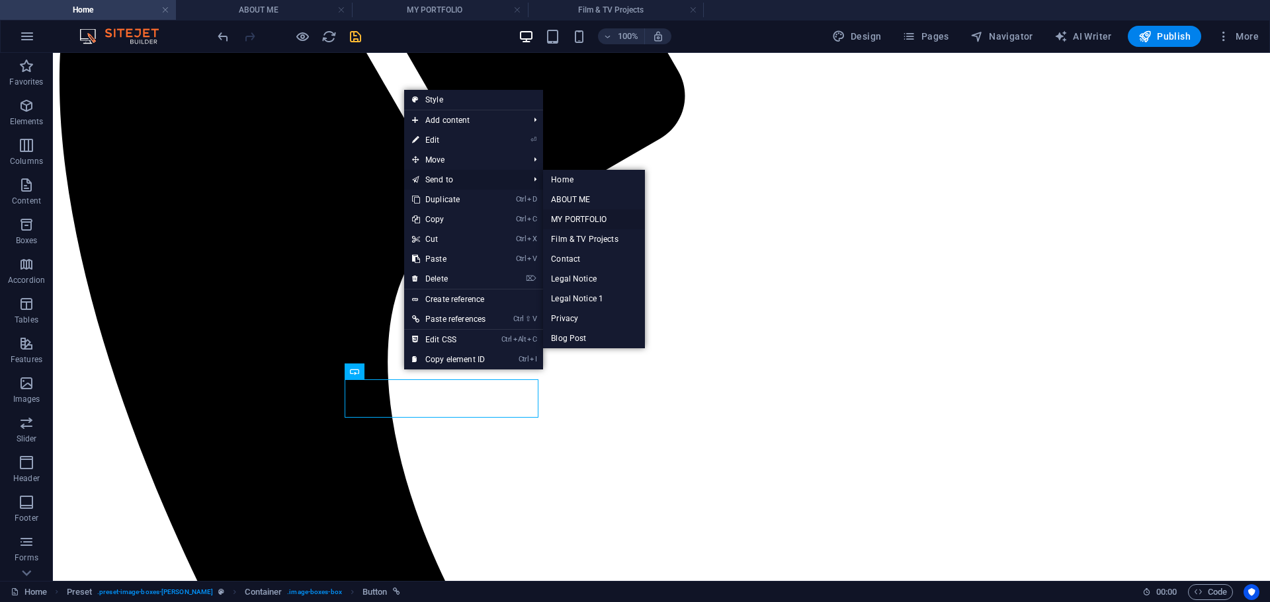
click at [589, 218] on link "MY PORTFOLIO" at bounding box center [594, 220] width 102 height 20
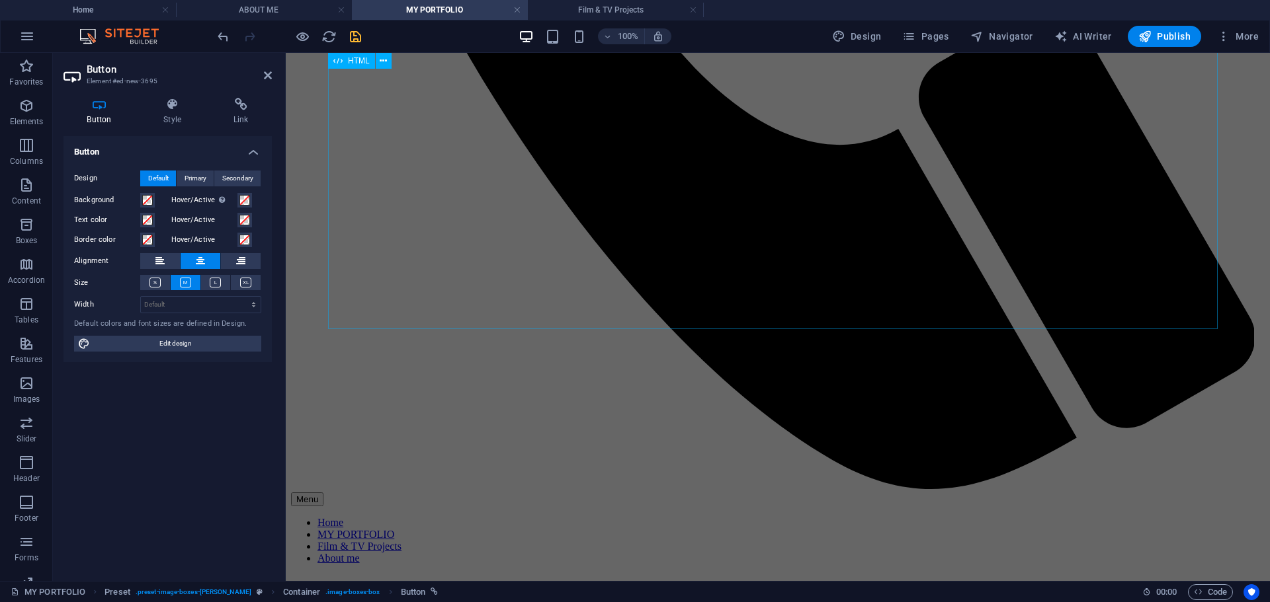
scroll to position [1437, 0]
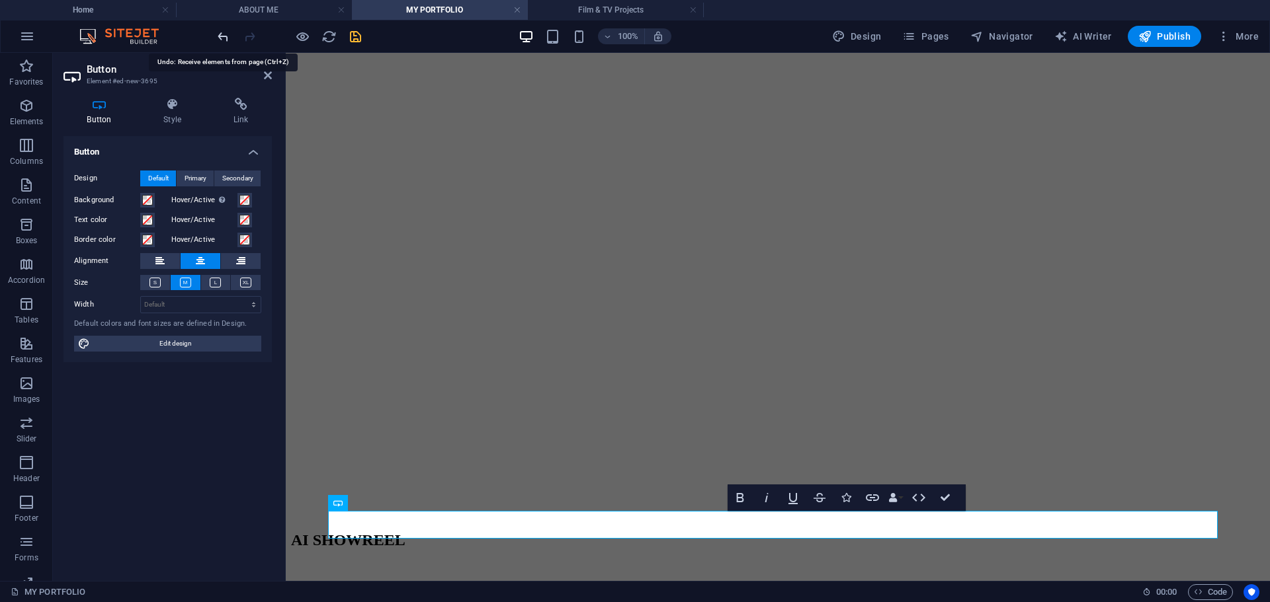
click at [225, 36] on icon "undo" at bounding box center [223, 36] width 15 height 15
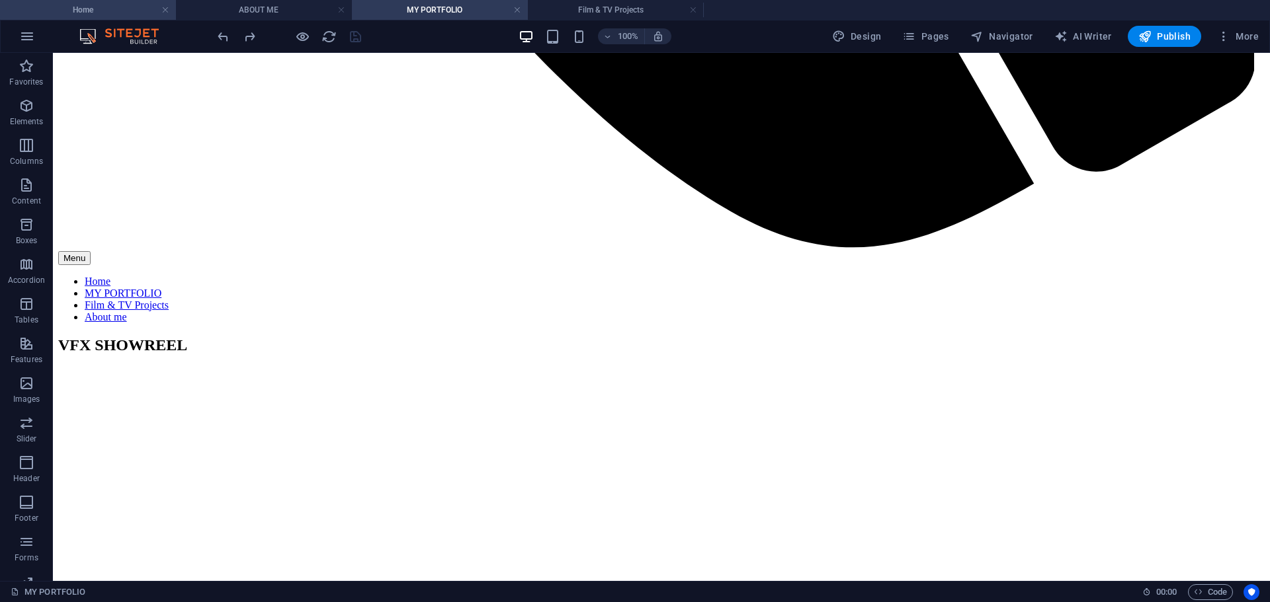
click at [131, 13] on h4 "Home" at bounding box center [88, 10] width 176 height 15
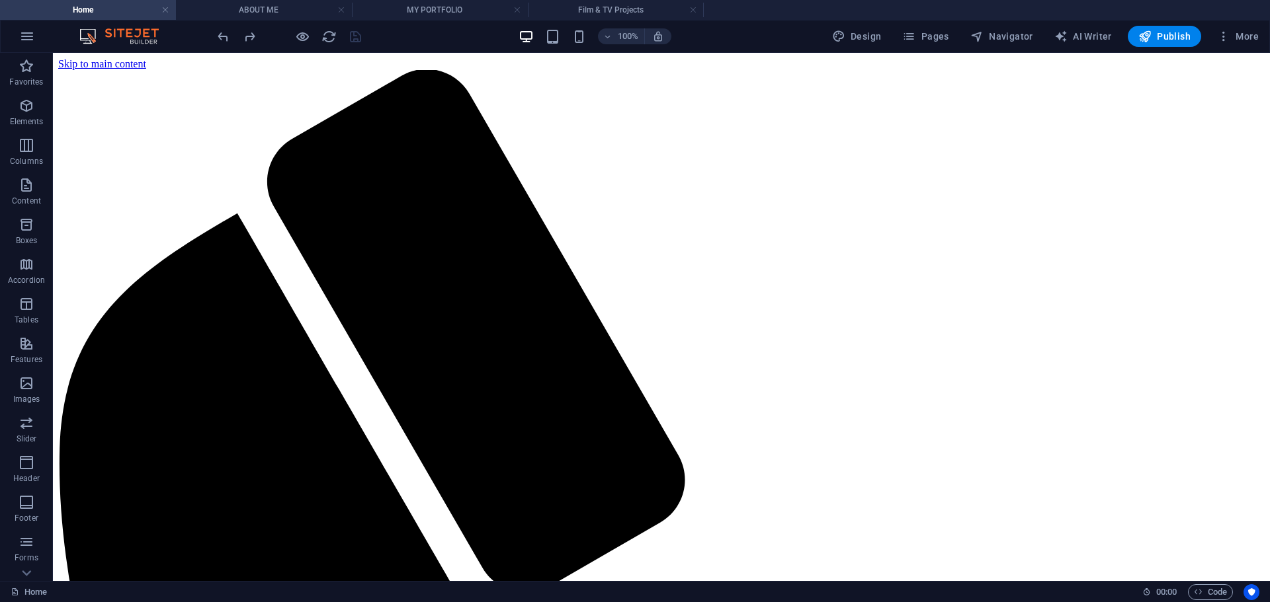
scroll to position [0, 0]
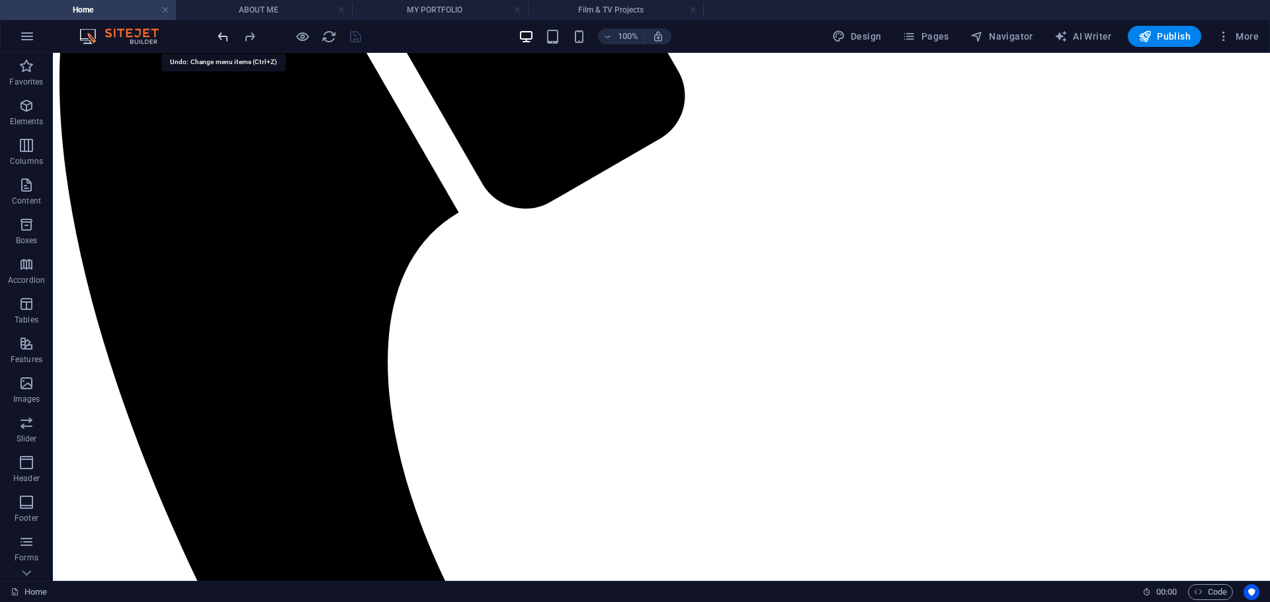
click at [221, 32] on icon "undo" at bounding box center [223, 36] width 15 height 15
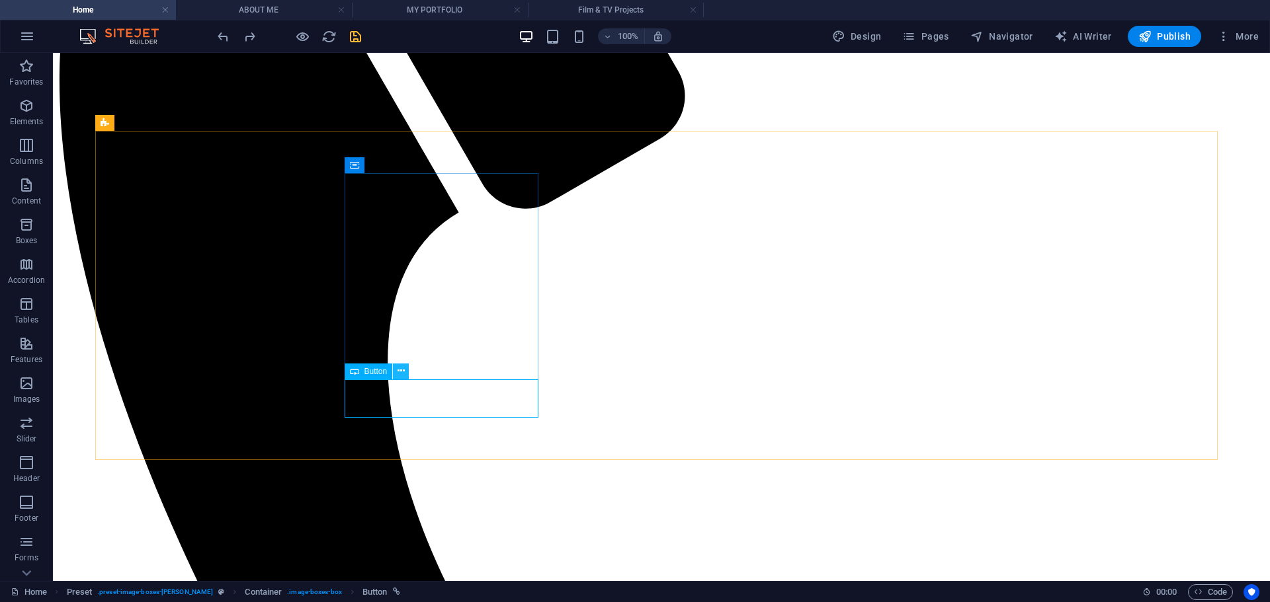
click at [404, 375] on icon at bounding box center [400, 371] width 7 height 14
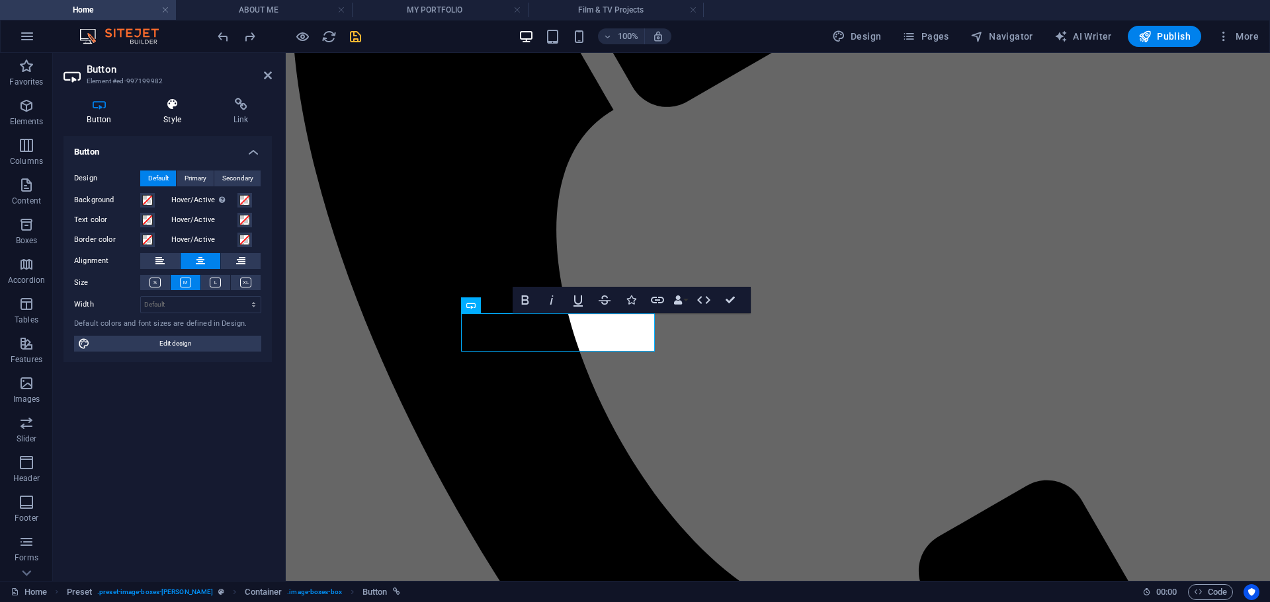
click at [169, 116] on h4 "Style" at bounding box center [175, 112] width 70 height 28
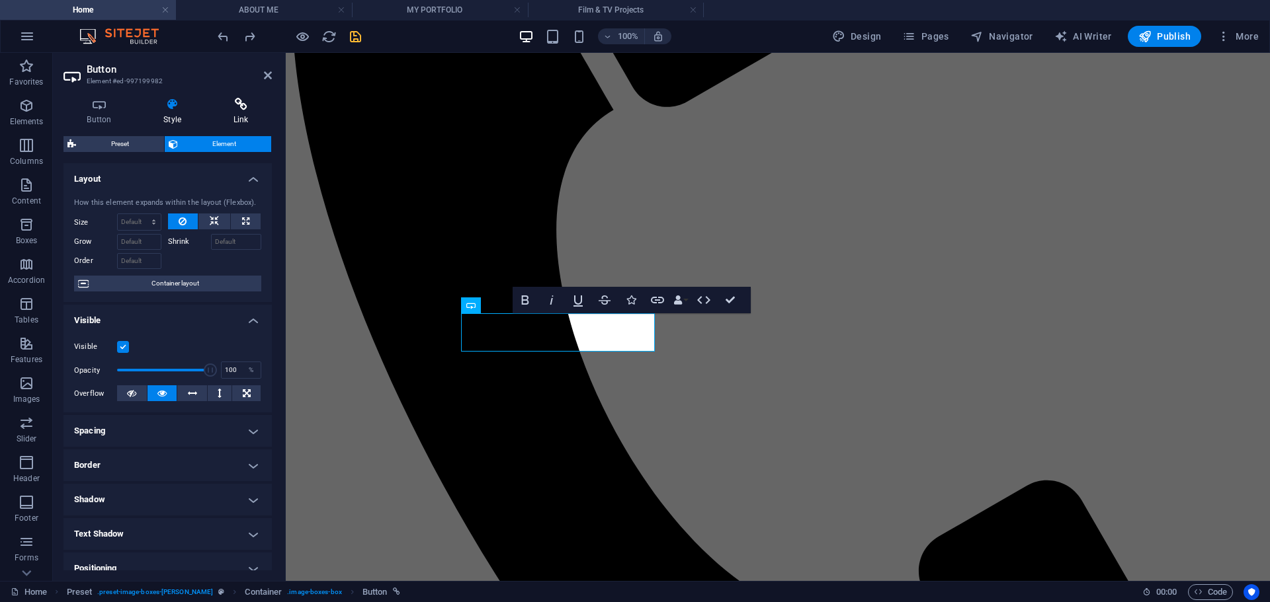
click at [231, 106] on icon at bounding box center [241, 104] width 62 height 13
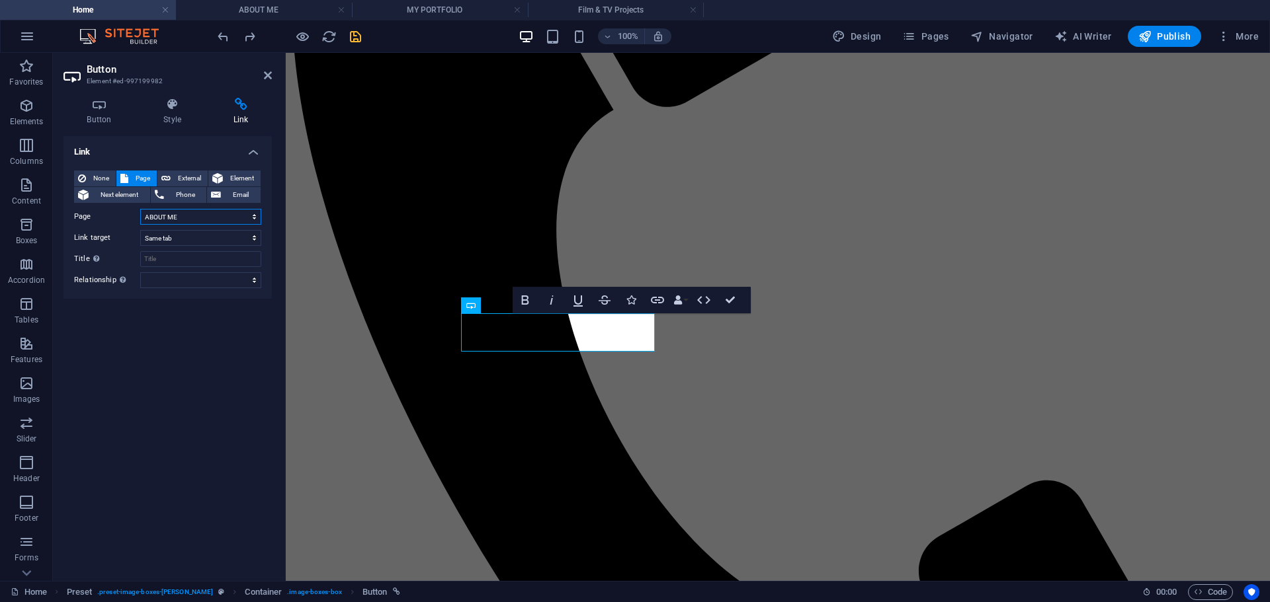
click at [246, 218] on select "Home ABOUT ME MY PORTFOLIO Film &amp; TV Projects Contact Legal Notice Legal No…" at bounding box center [200, 217] width 121 height 16
select select "2"
click at [140, 209] on select "Home ABOUT ME MY PORTFOLIO Film &amp; TV Projects Contact Legal Notice Legal No…" at bounding box center [200, 217] width 121 height 16
click at [361, 38] on icon "save" at bounding box center [355, 36] width 15 height 15
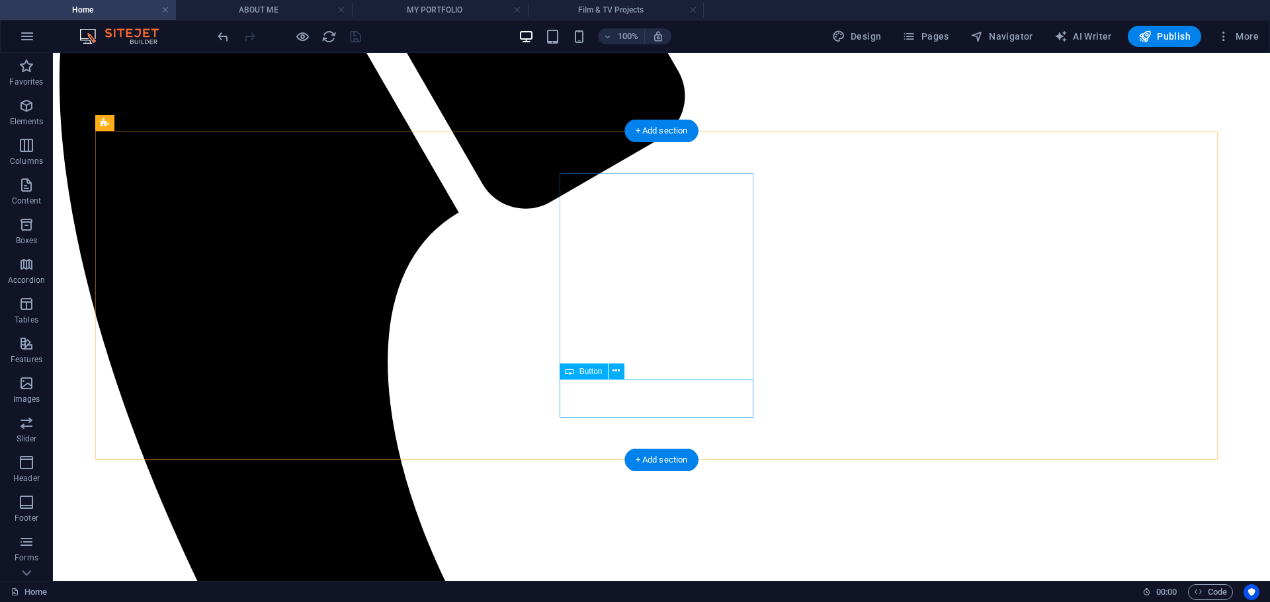
select select "2"
select select
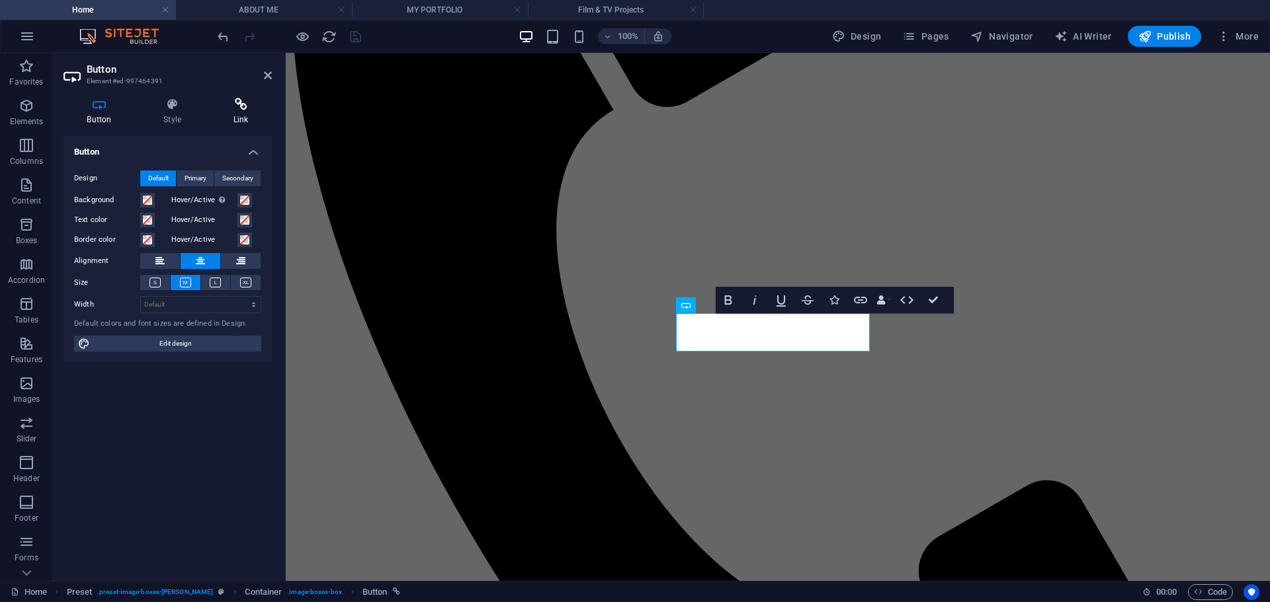
click at [237, 114] on h4 "Link" at bounding box center [241, 112] width 62 height 28
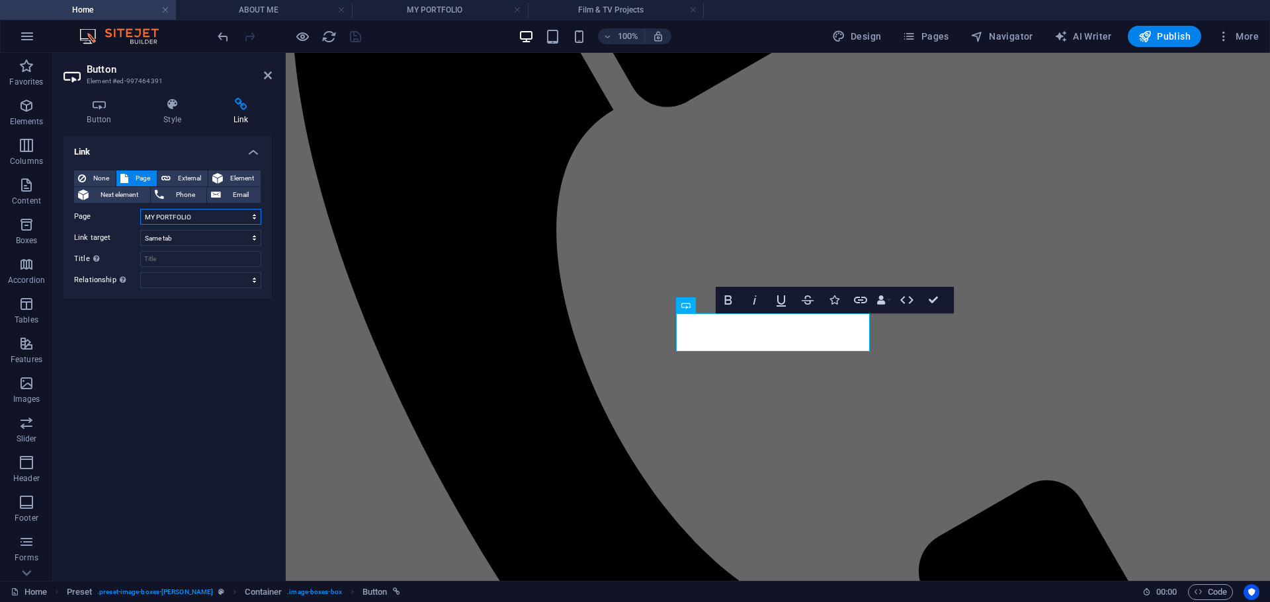
click at [211, 220] on select "Home ABOUT ME MY PORTFOLIO Film &amp; TV Projects Contact Legal Notice Legal No…" at bounding box center [200, 217] width 121 height 16
select select "3"
click at [140, 209] on select "Home ABOUT ME MY PORTFOLIO Film &amp; TV Projects Contact Legal Notice Legal No…" at bounding box center [200, 217] width 121 height 16
click at [353, 40] on icon "save" at bounding box center [355, 36] width 15 height 15
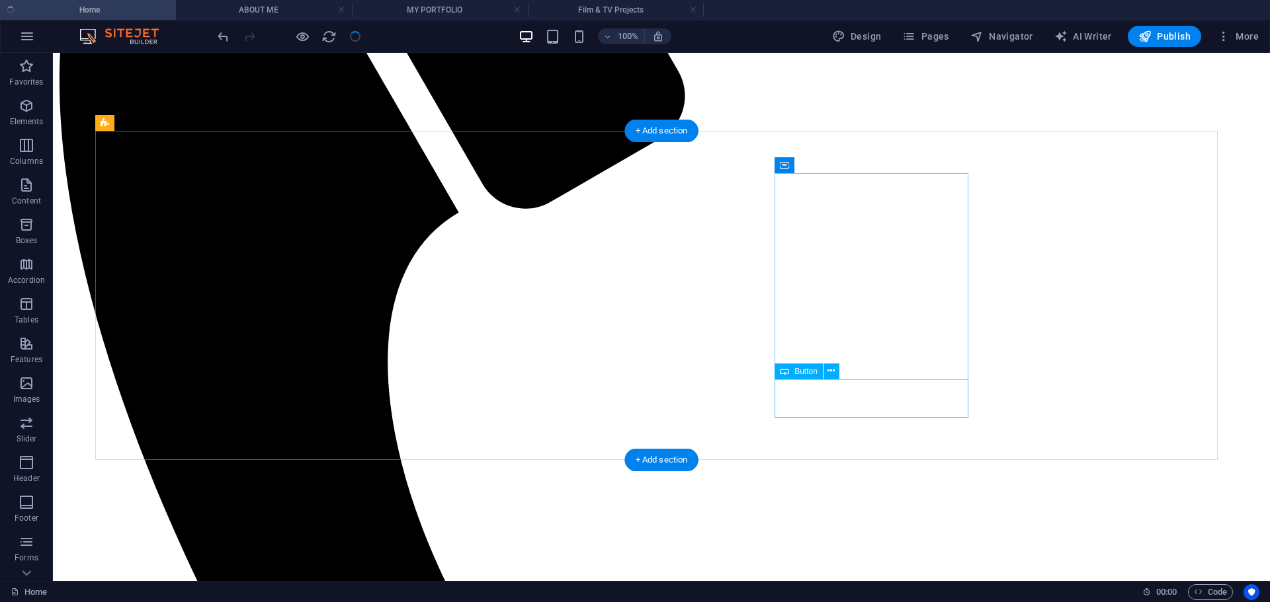
select select "3"
select select
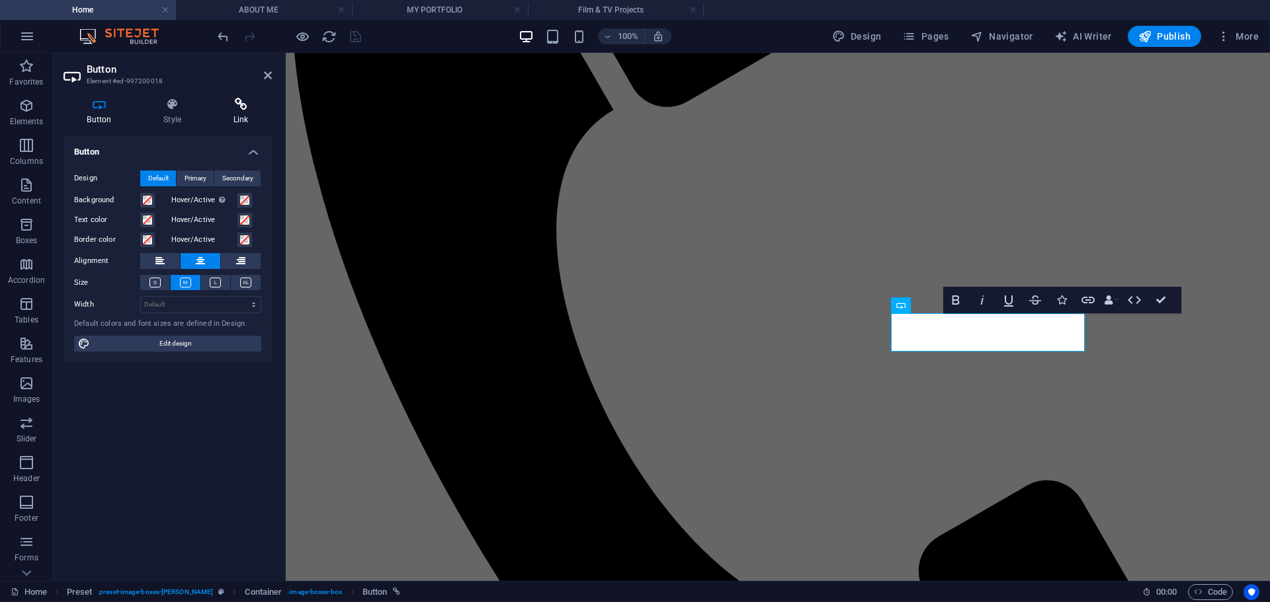
click at [230, 105] on icon at bounding box center [241, 104] width 62 height 13
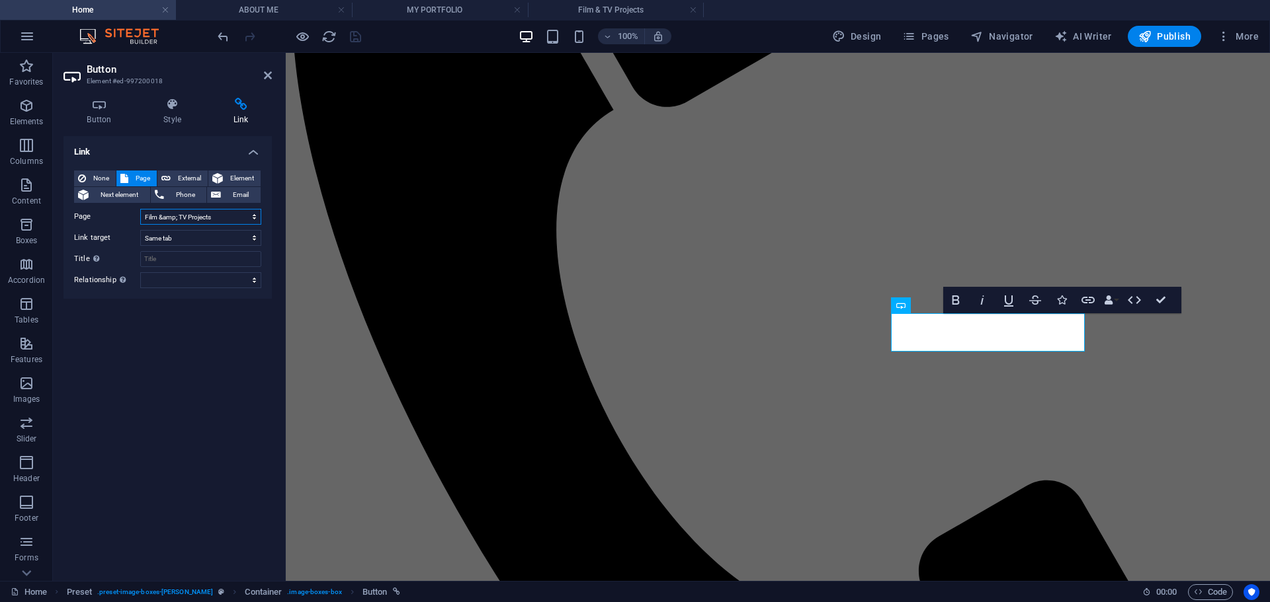
click at [208, 223] on select "Home ABOUT ME MY PORTFOLIO Film &amp; TV Projects Contact Legal Notice Legal No…" at bounding box center [200, 217] width 121 height 16
click at [208, 214] on select "Home ABOUT ME MY PORTFOLIO Film &amp; TV Projects Contact Legal Notice Legal No…" at bounding box center [200, 217] width 121 height 16
select select "1"
click at [140, 209] on select "Home ABOUT ME MY PORTFOLIO Film &amp; TV Projects Contact Legal Notice Legal No…" at bounding box center [200, 217] width 121 height 16
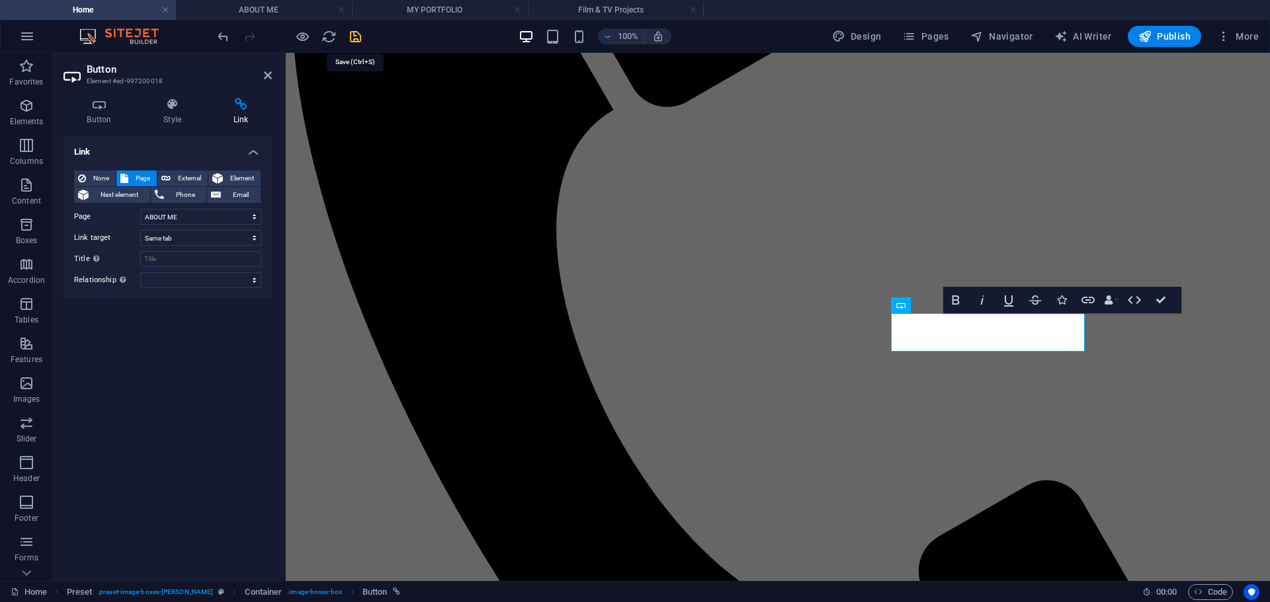
click at [356, 39] on icon "save" at bounding box center [355, 36] width 15 height 15
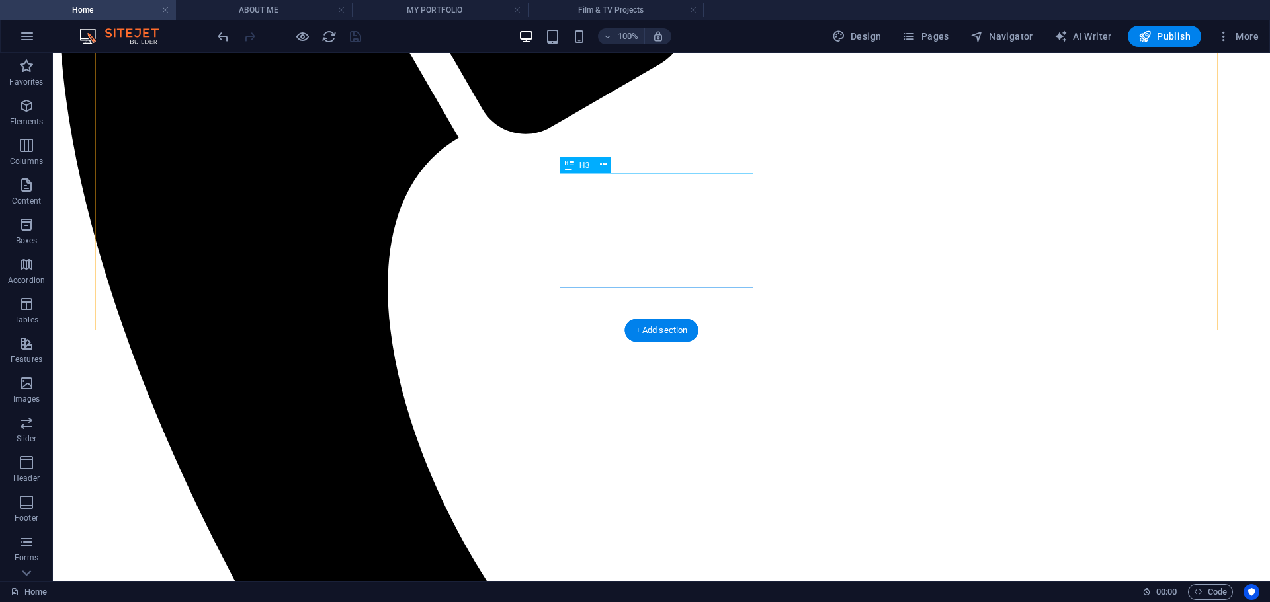
scroll to position [516, 0]
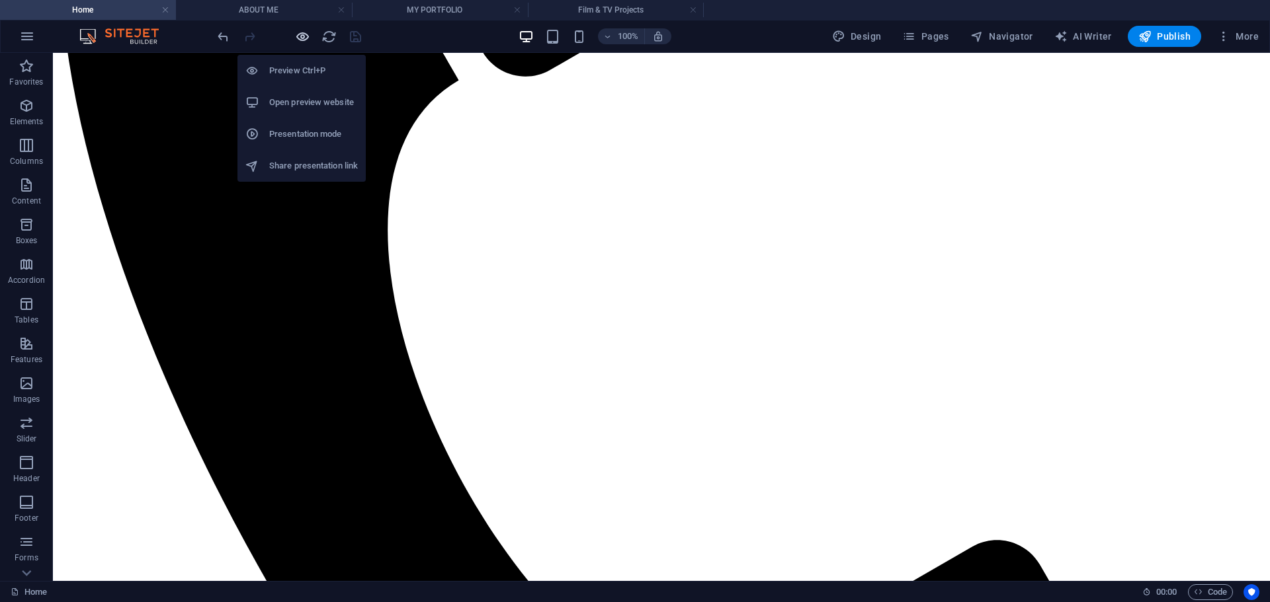
click at [306, 38] on icon "button" at bounding box center [302, 36] width 15 height 15
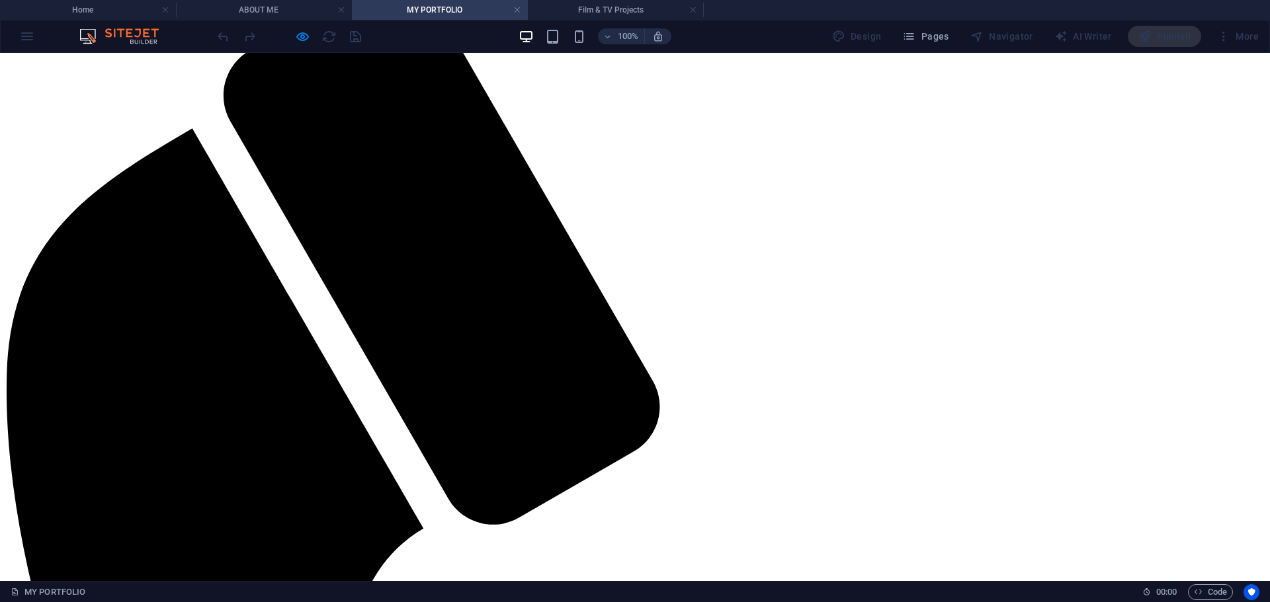
scroll to position [0, 0]
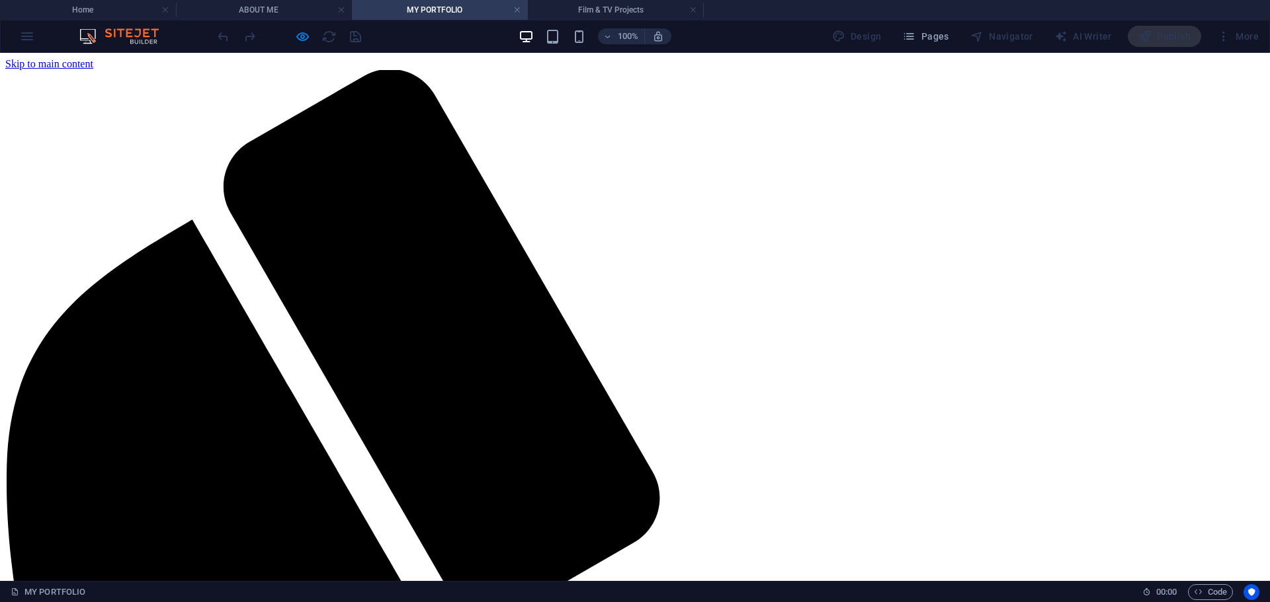
click at [519, 13] on link at bounding box center [517, 10] width 8 height 13
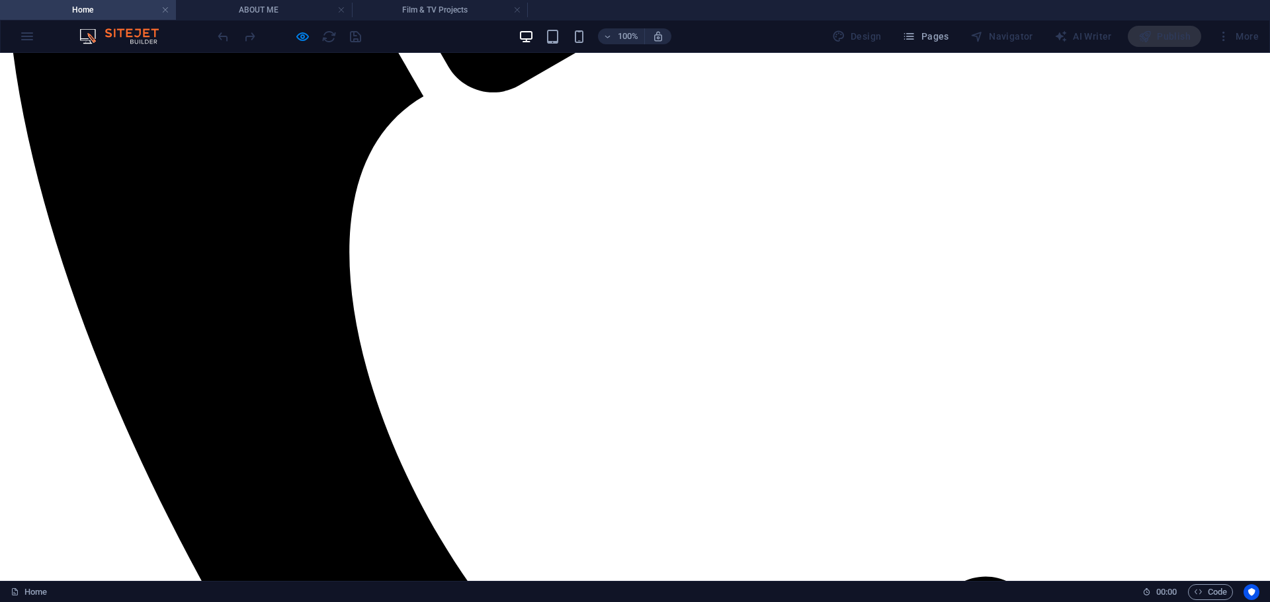
click at [519, 13] on link at bounding box center [517, 10] width 8 height 13
click at [341, 13] on link at bounding box center [341, 10] width 8 height 13
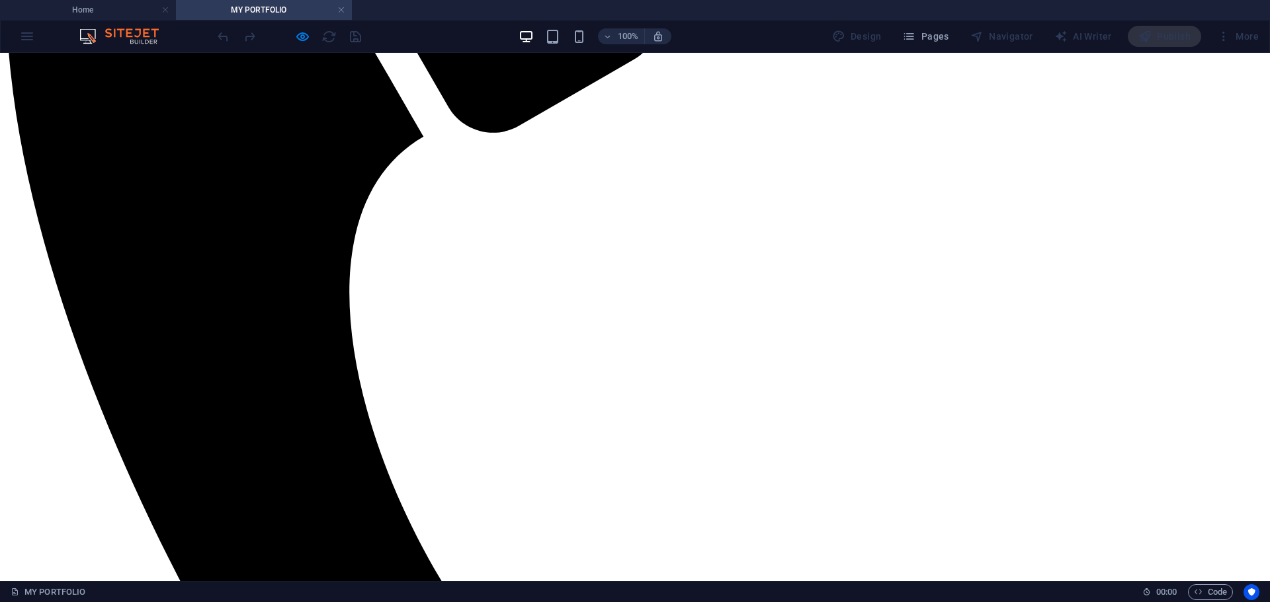
scroll to position [0, 0]
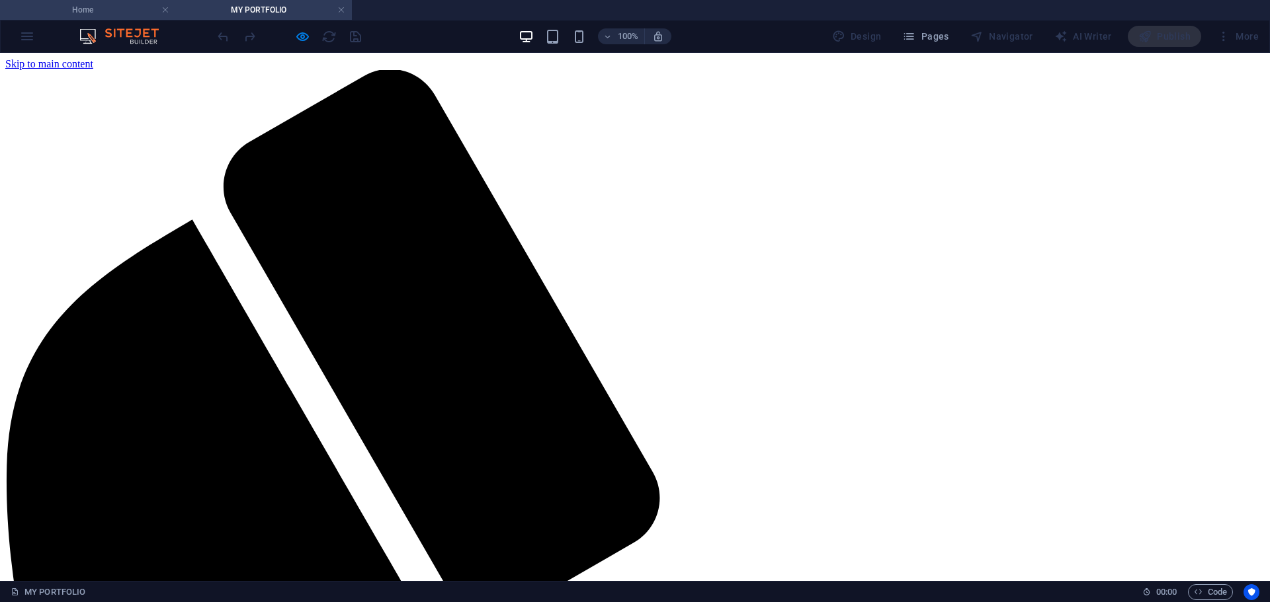
click at [88, 14] on h4 "Home" at bounding box center [88, 10] width 176 height 15
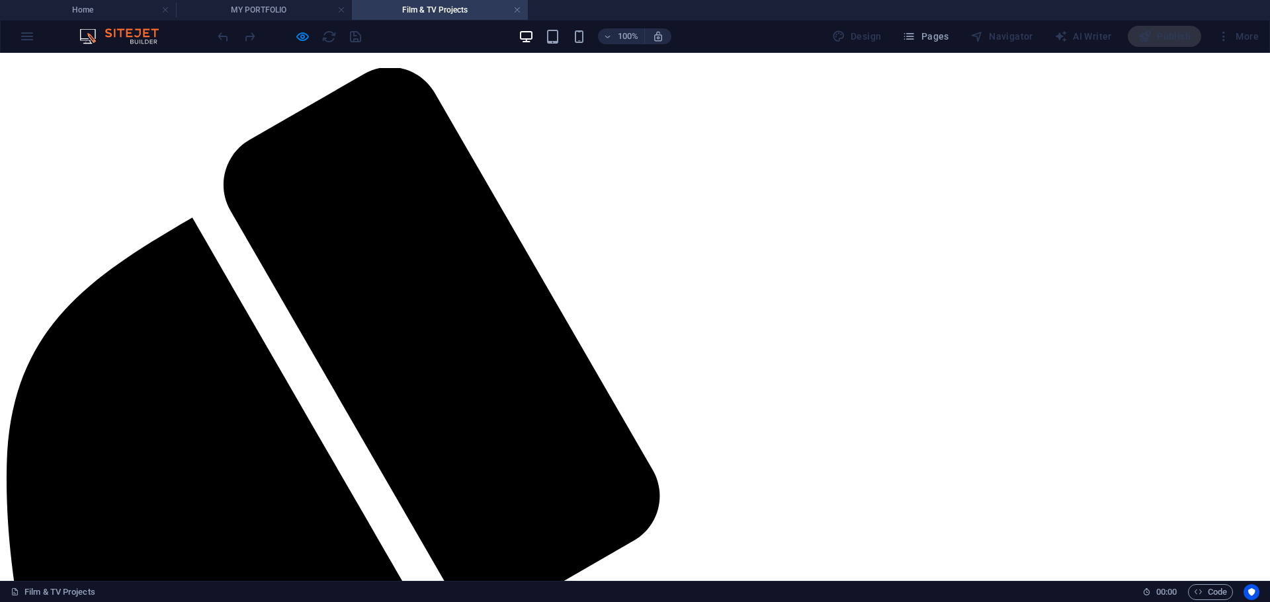
scroll to position [0, 0]
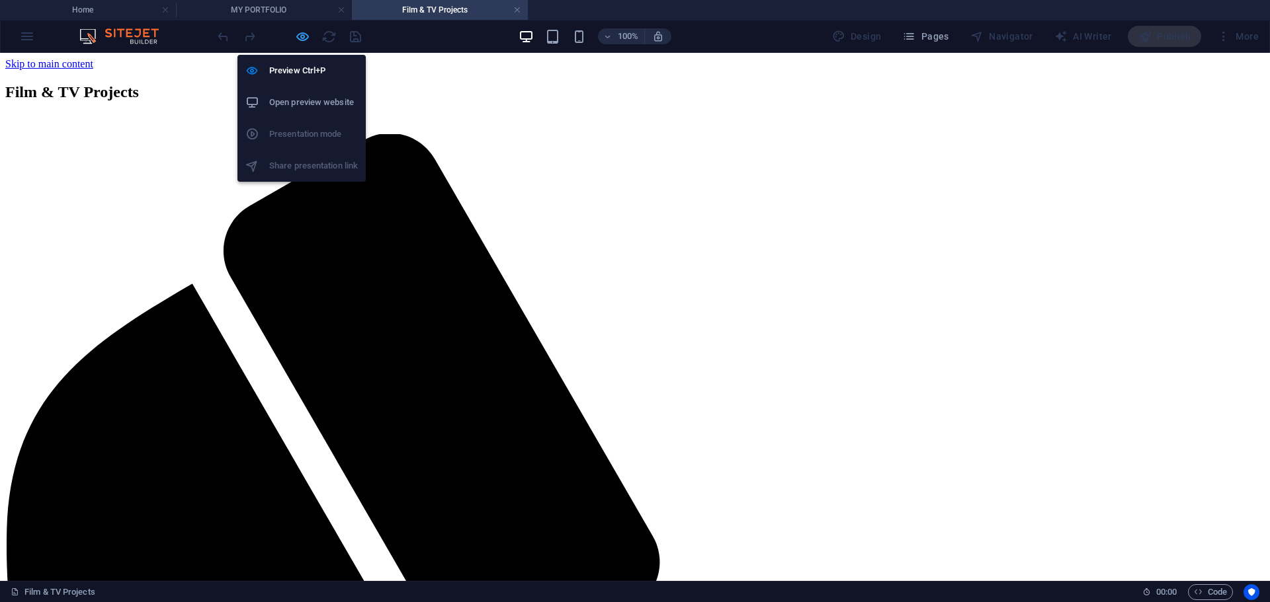
click at [300, 40] on icon "button" at bounding box center [302, 36] width 15 height 15
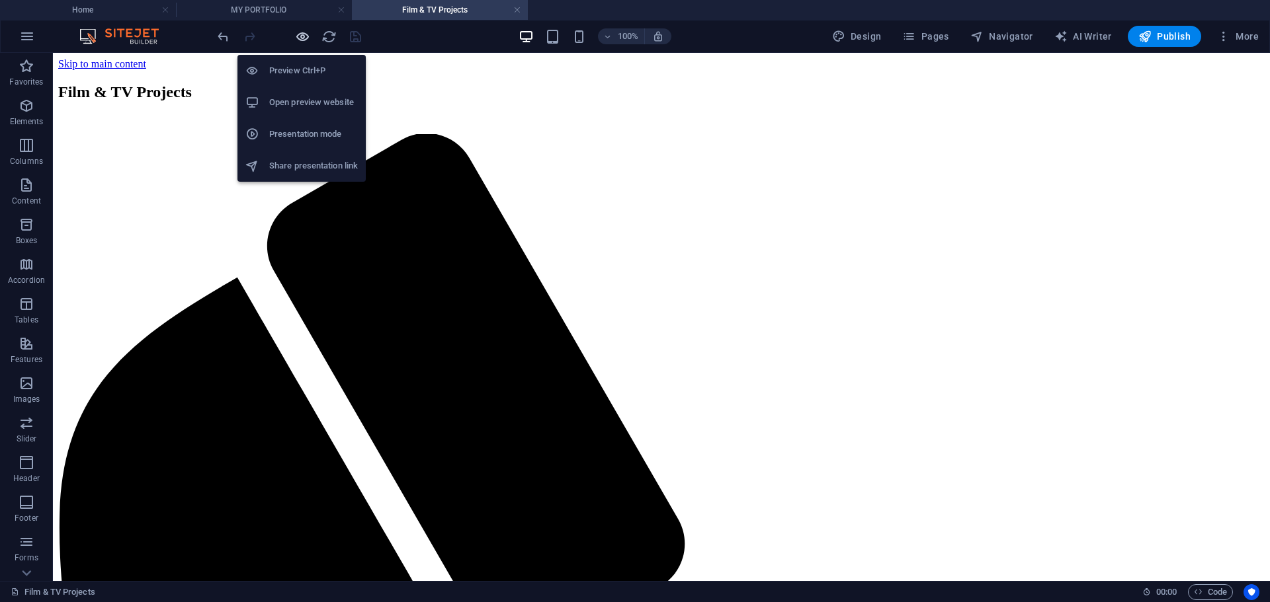
click at [300, 40] on icon "button" at bounding box center [302, 36] width 15 height 15
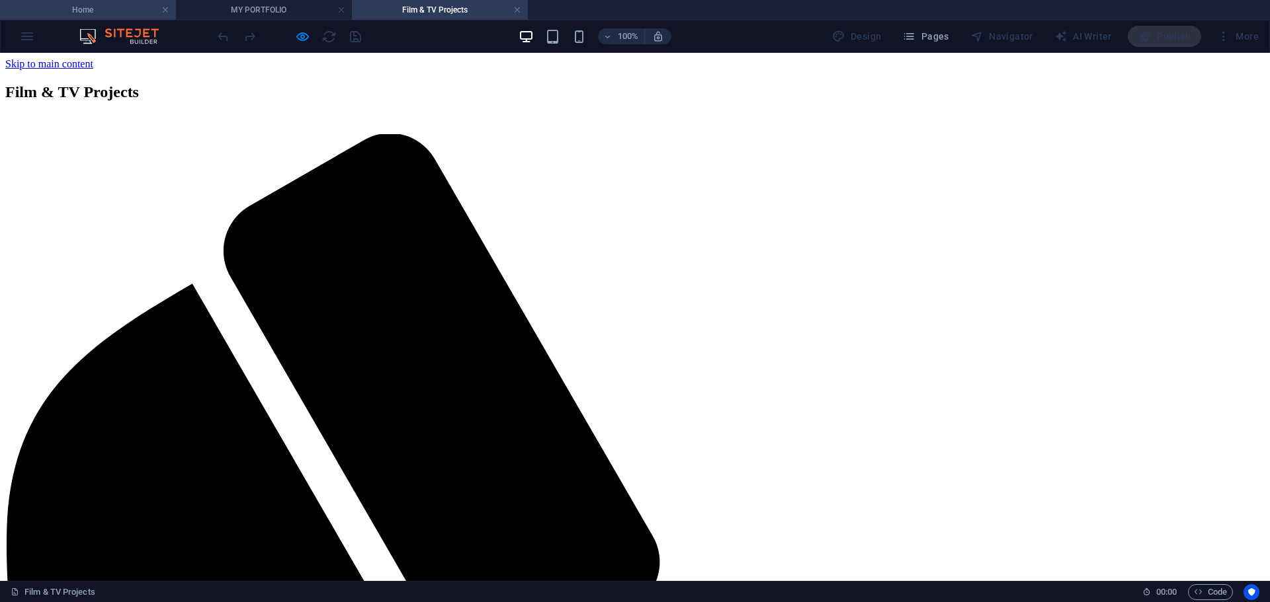
click at [96, 10] on h4 "Home" at bounding box center [88, 10] width 176 height 15
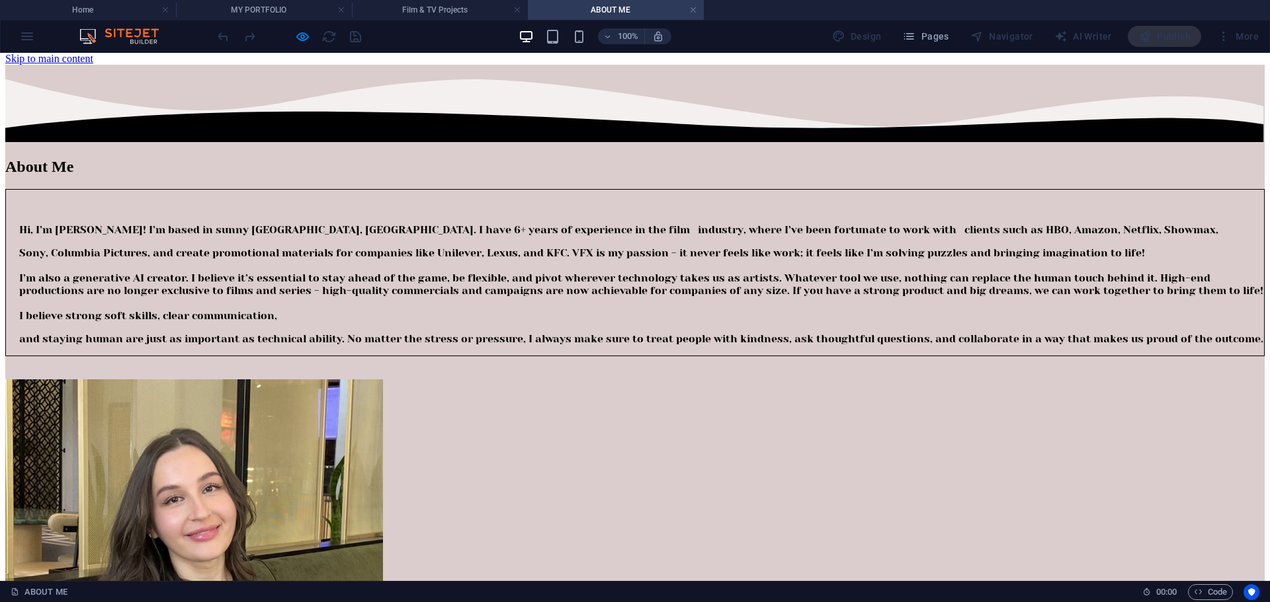
scroll to position [0, 0]
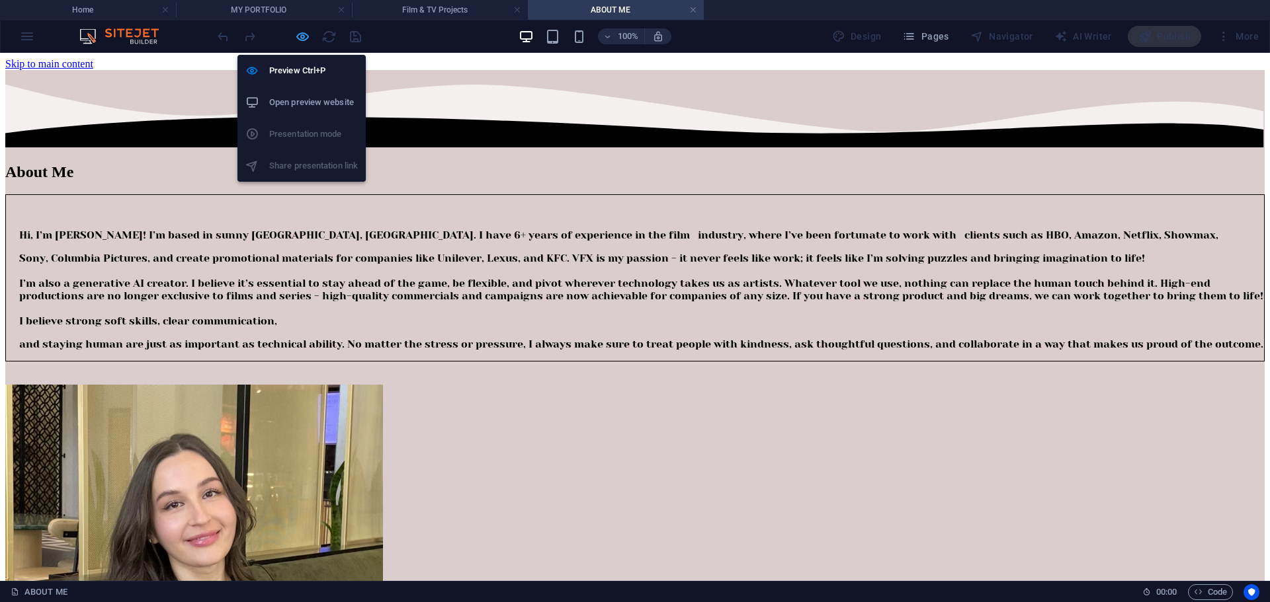
click at [296, 32] on icon "button" at bounding box center [302, 36] width 15 height 15
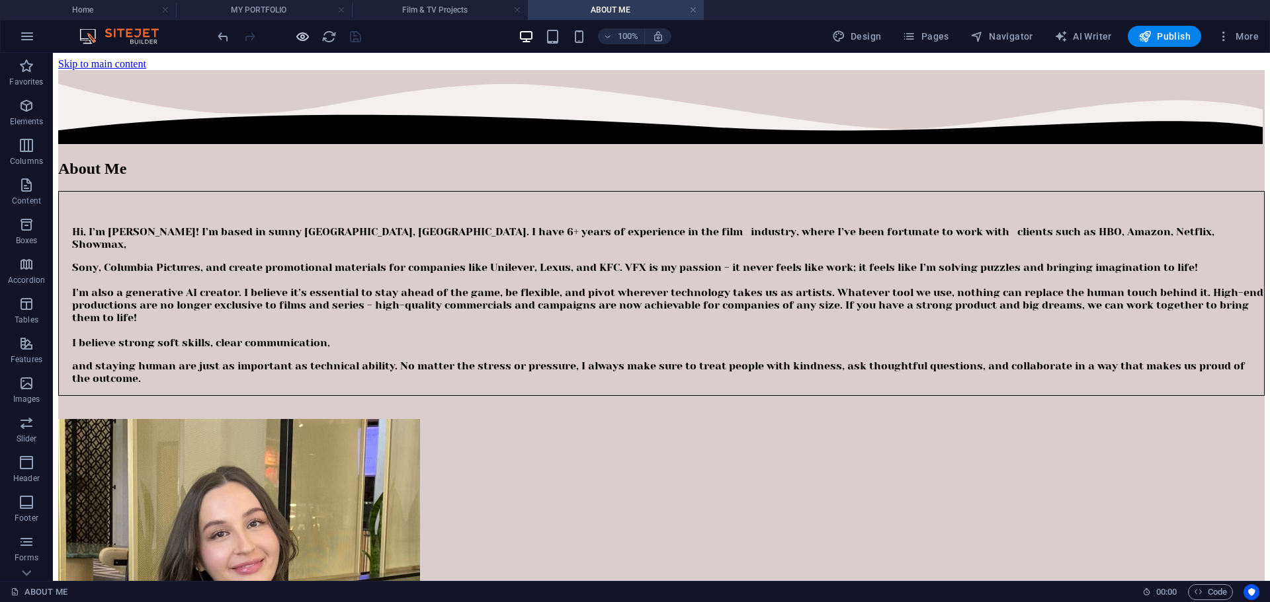
click at [302, 42] on icon "button" at bounding box center [302, 36] width 15 height 15
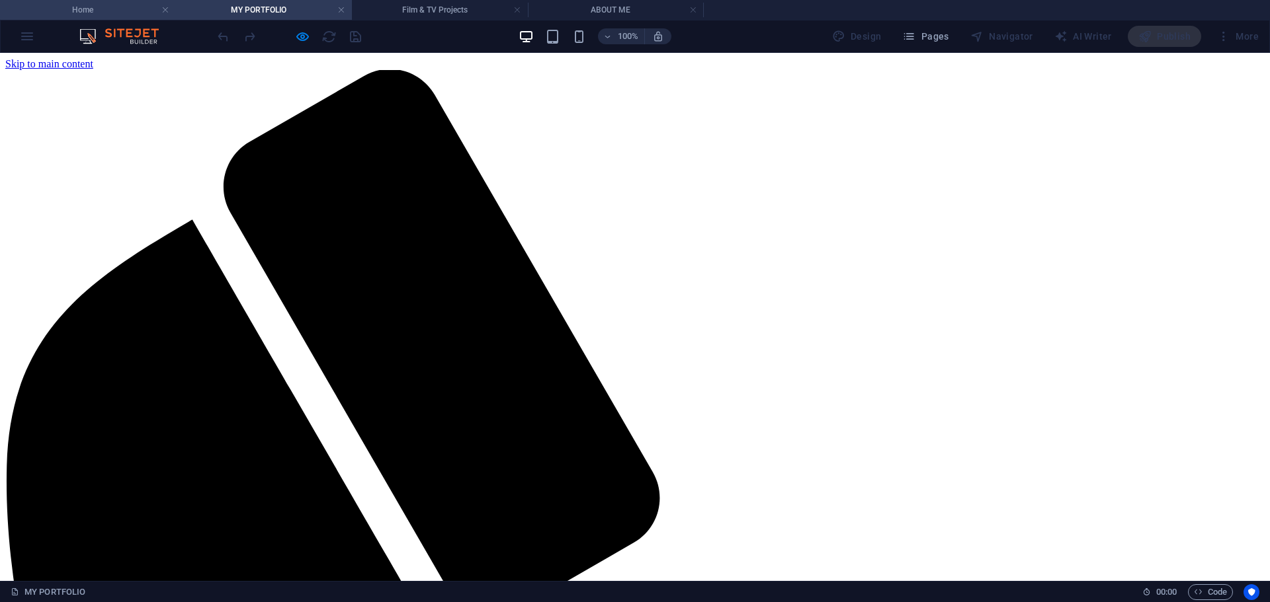
click at [112, 12] on h4 "Home" at bounding box center [88, 10] width 176 height 15
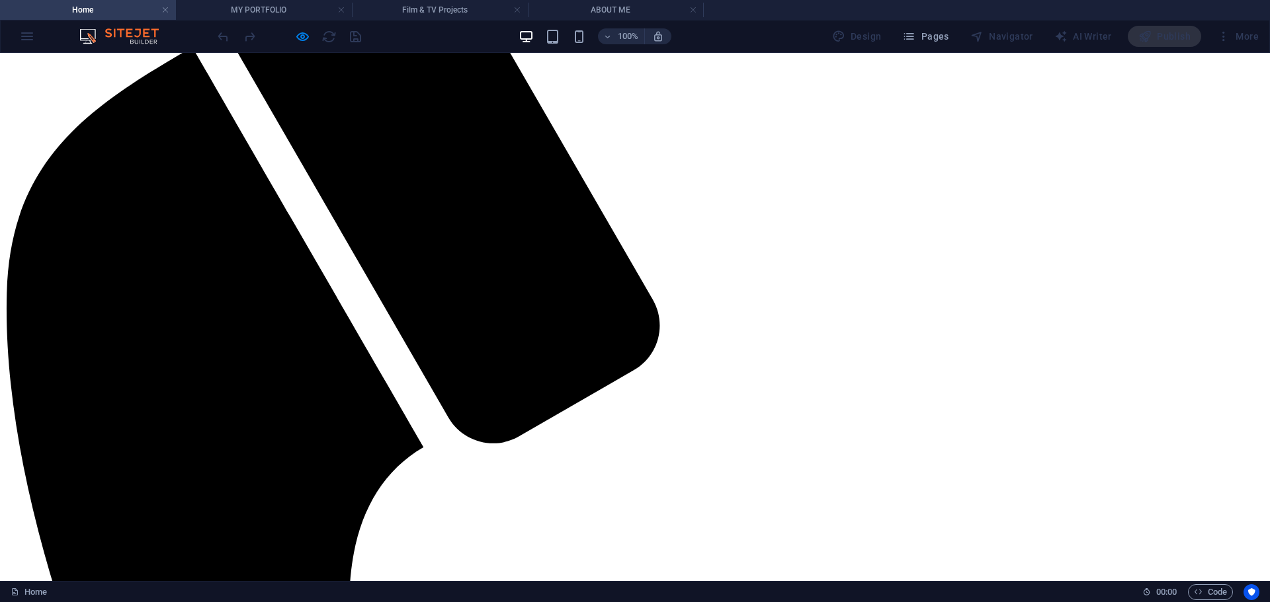
scroll to position [140, 0]
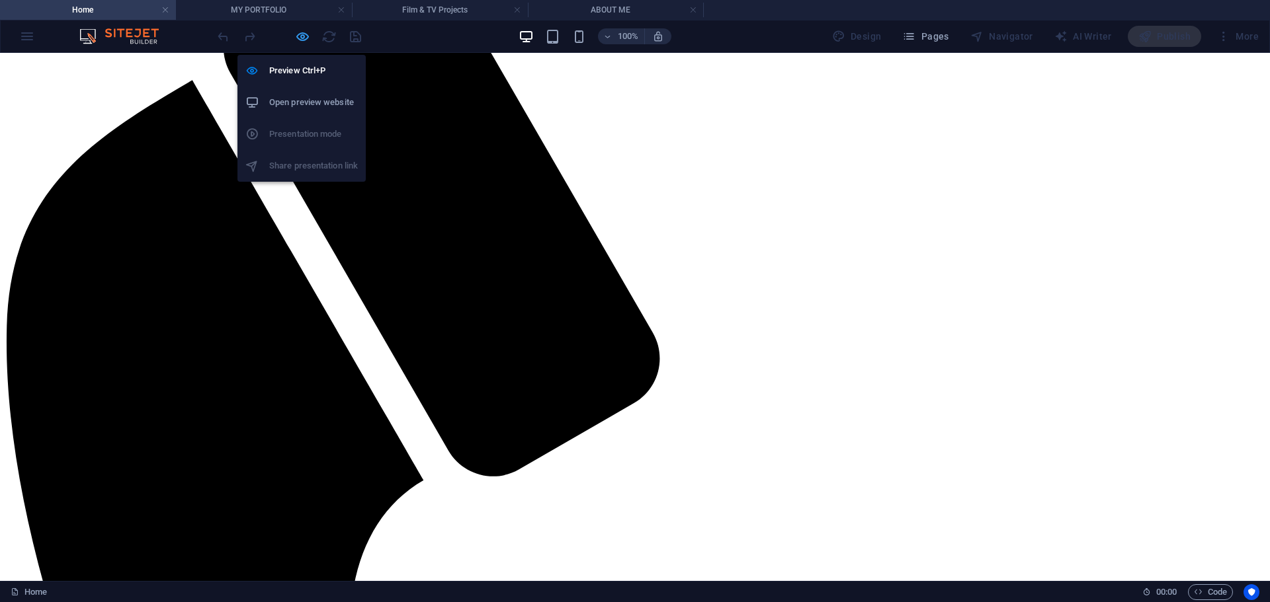
click at [307, 38] on icon "button" at bounding box center [302, 36] width 15 height 15
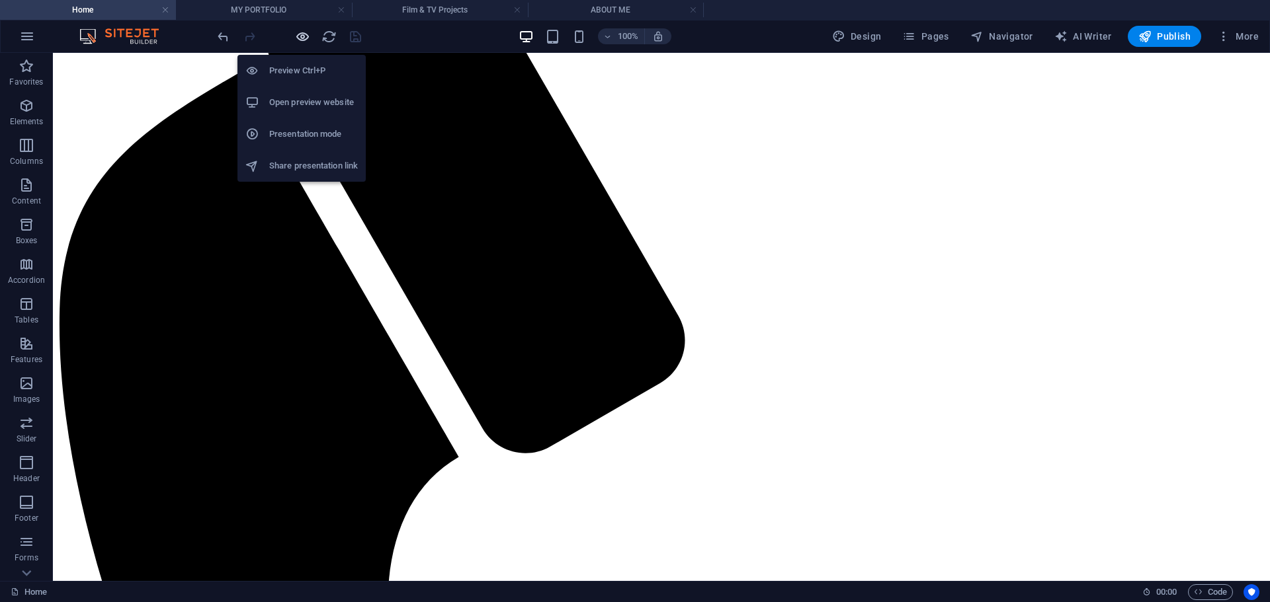
click at [307, 38] on icon "button" at bounding box center [302, 36] width 15 height 15
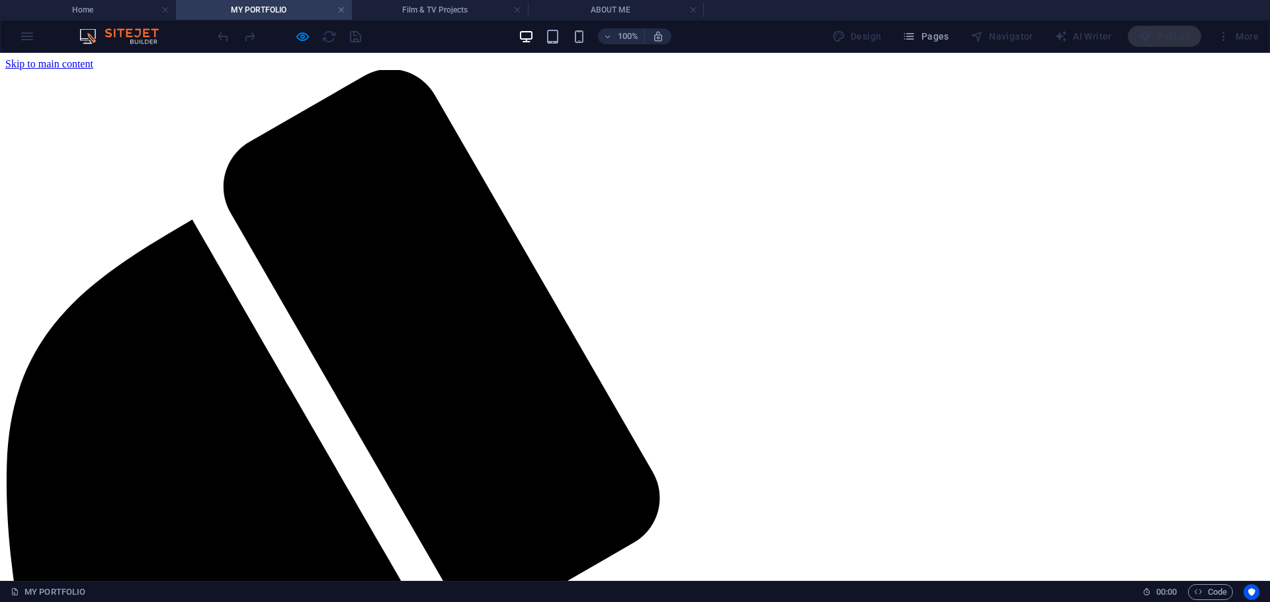
scroll to position [0, 0]
click at [108, 11] on h4 "Home" at bounding box center [88, 10] width 176 height 15
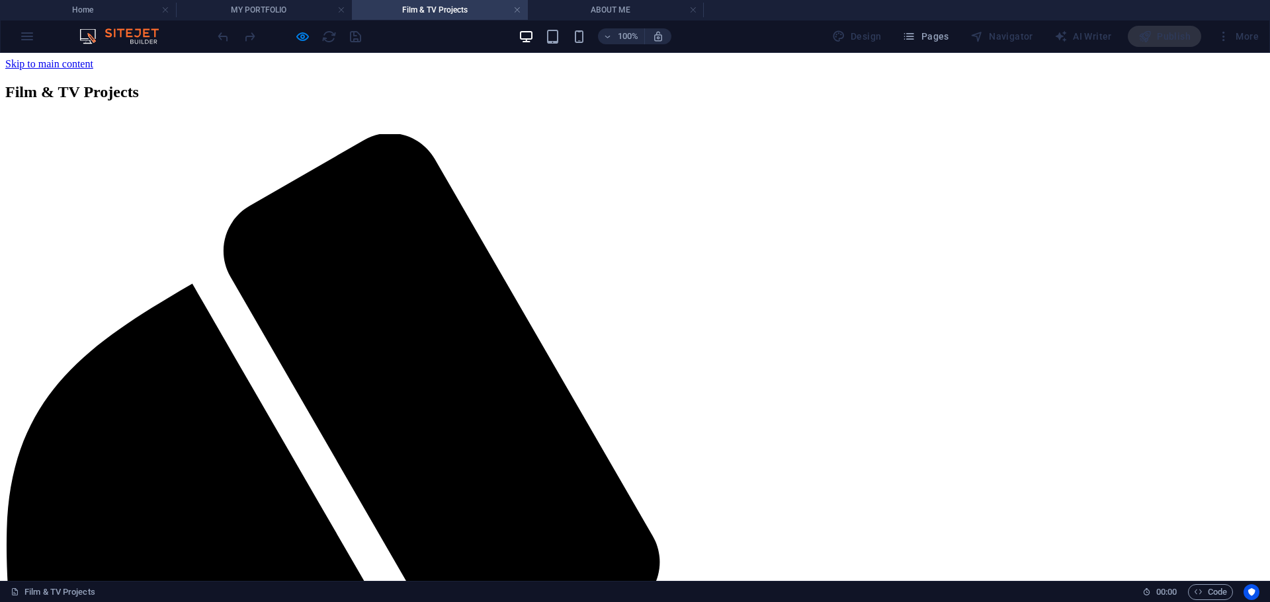
scroll to position [0, 0]
click at [138, 15] on h4 "Home" at bounding box center [88, 10] width 176 height 15
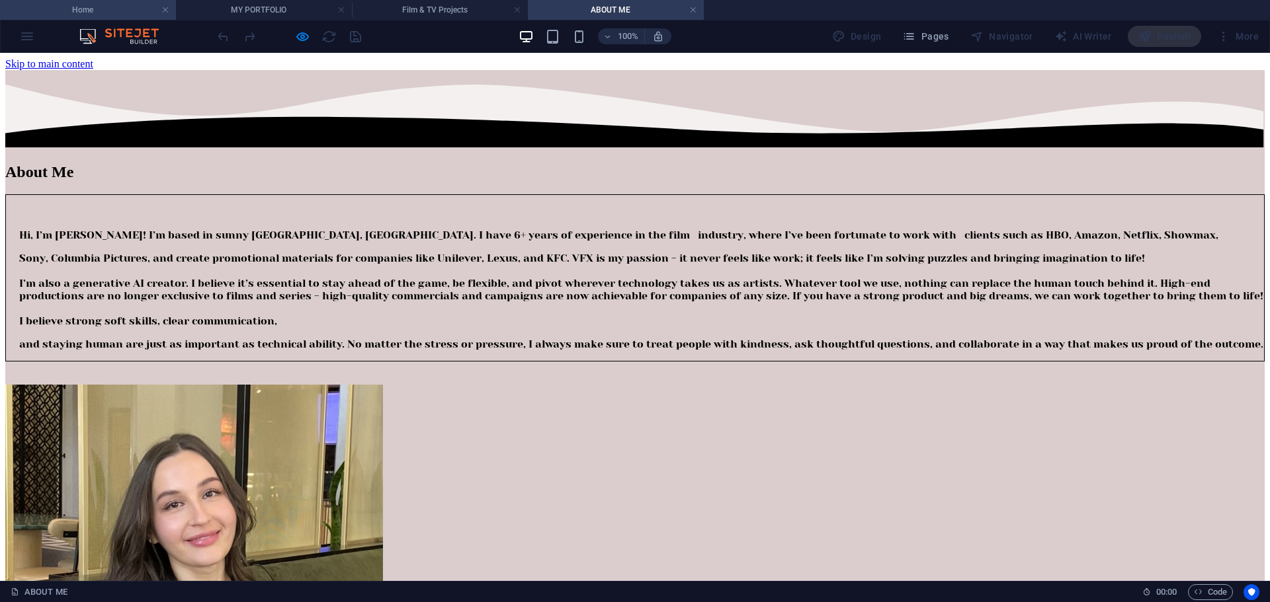
drag, startPoint x: 74, startPoint y: 9, endPoint x: 296, endPoint y: 26, distance: 222.9
click at [74, 9] on h4 "Home" at bounding box center [88, 10] width 176 height 15
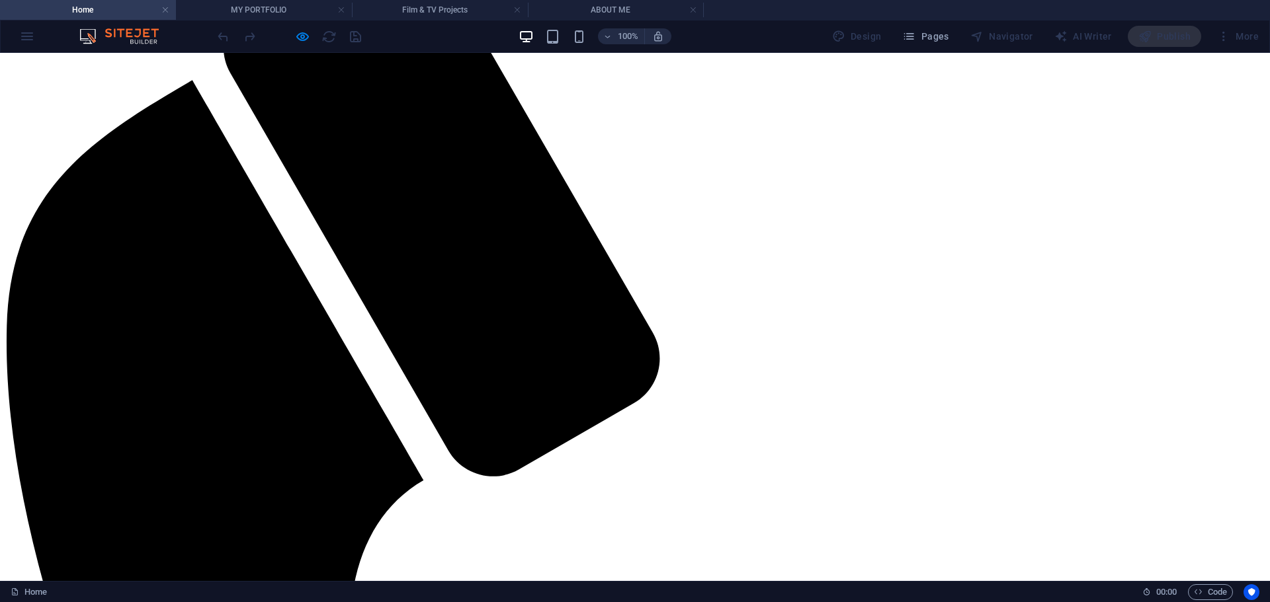
click at [268, 7] on h4 "MY PORTFOLIO" at bounding box center [264, 10] width 176 height 15
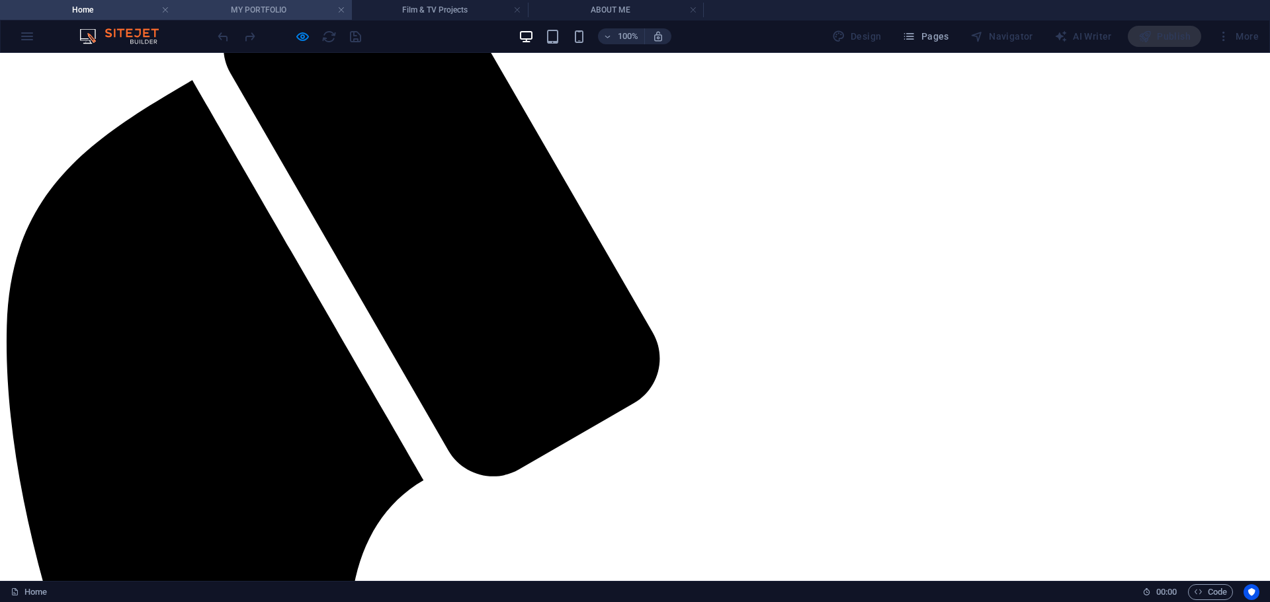
click at [305, 13] on h4 "MY PORTFOLIO" at bounding box center [264, 10] width 176 height 15
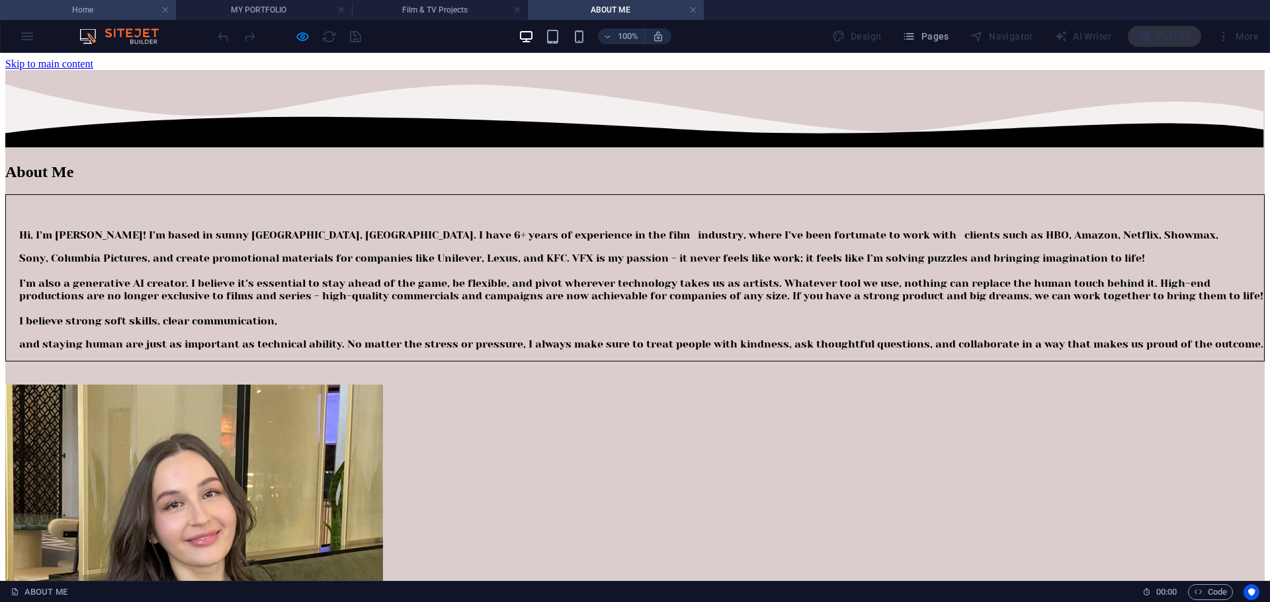
click at [115, 6] on h4 "Home" at bounding box center [88, 10] width 176 height 15
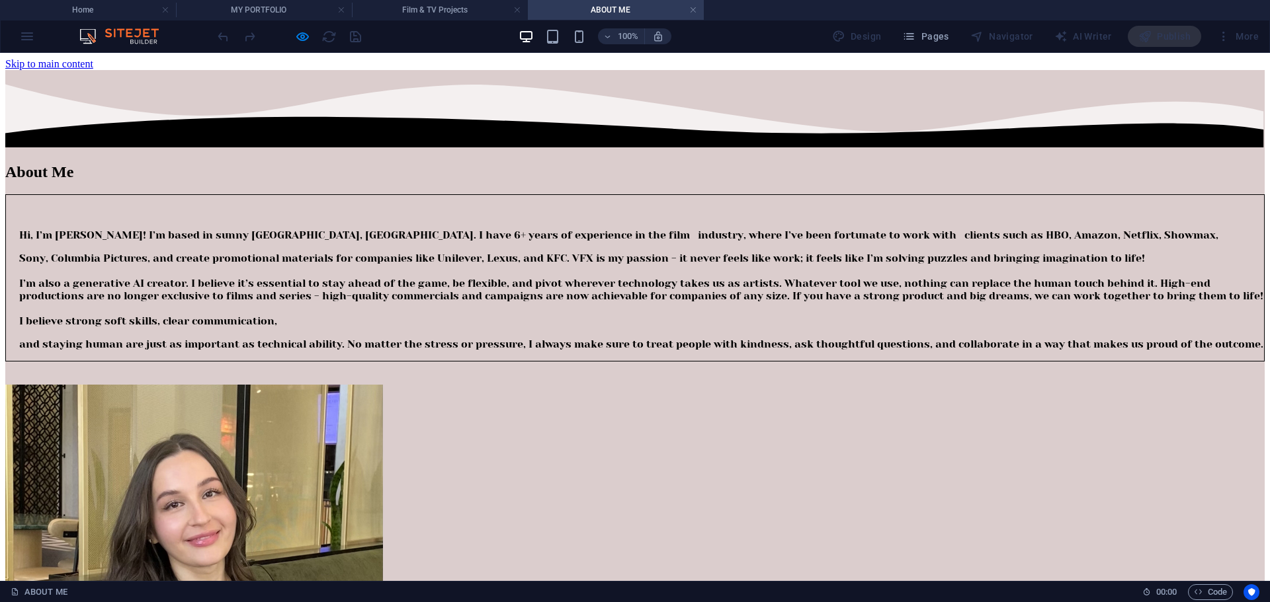
click at [452, 8] on h4 "Film & TV Projects" at bounding box center [440, 10] width 176 height 15
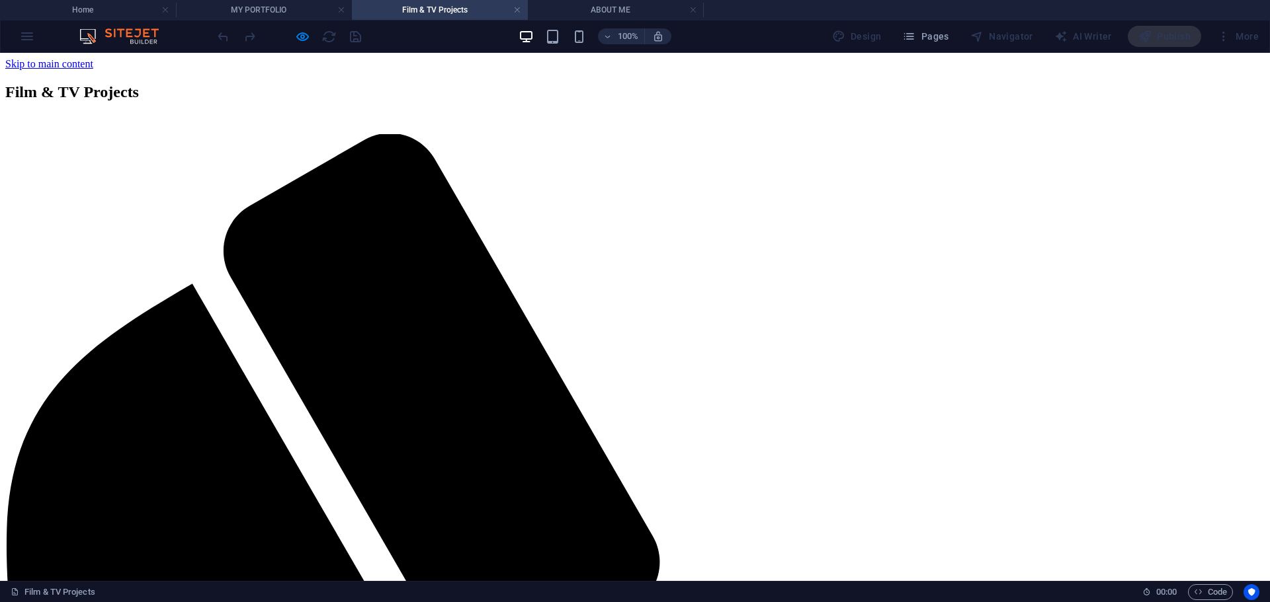
drag, startPoint x: 1237, startPoint y: 101, endPoint x: 1230, endPoint y: 125, distance: 24.7
click at [1211, 113] on div "Film & TV Projects" at bounding box center [634, 108] width 1259 height 51
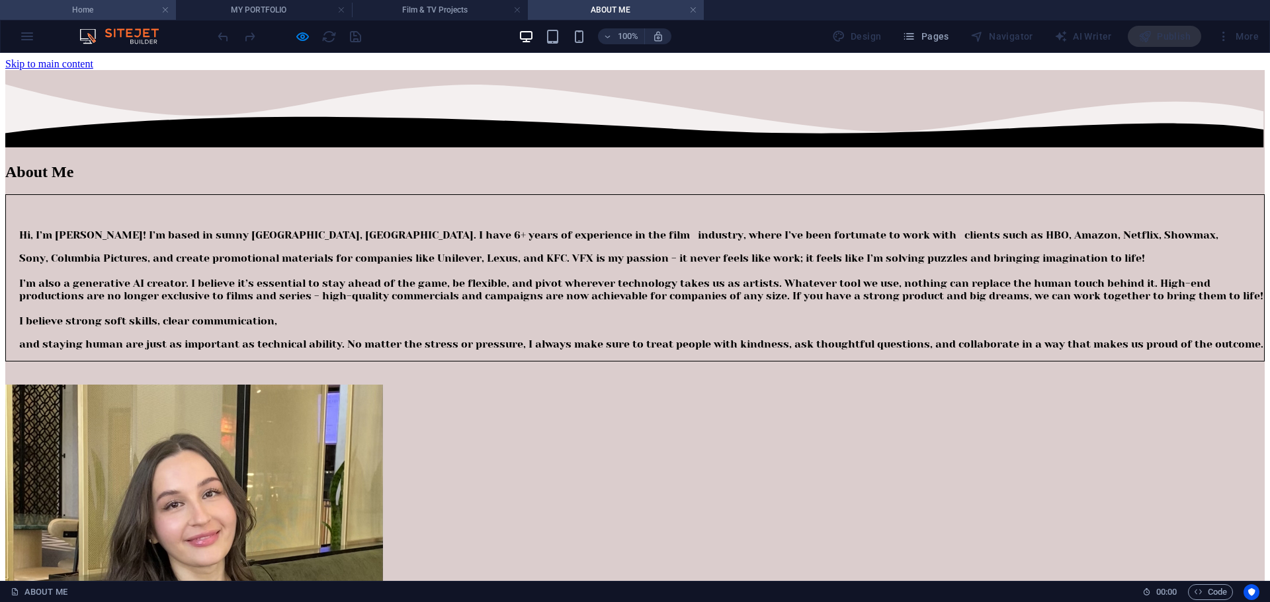
click at [135, 9] on h4 "Home" at bounding box center [88, 10] width 176 height 15
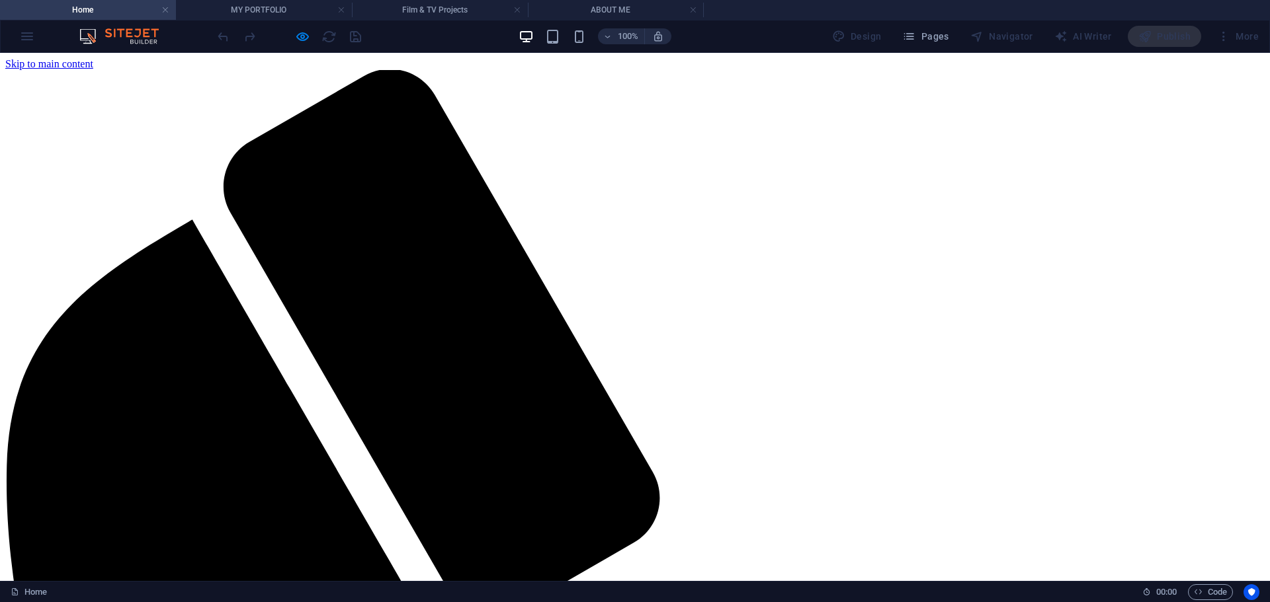
scroll to position [140, 0]
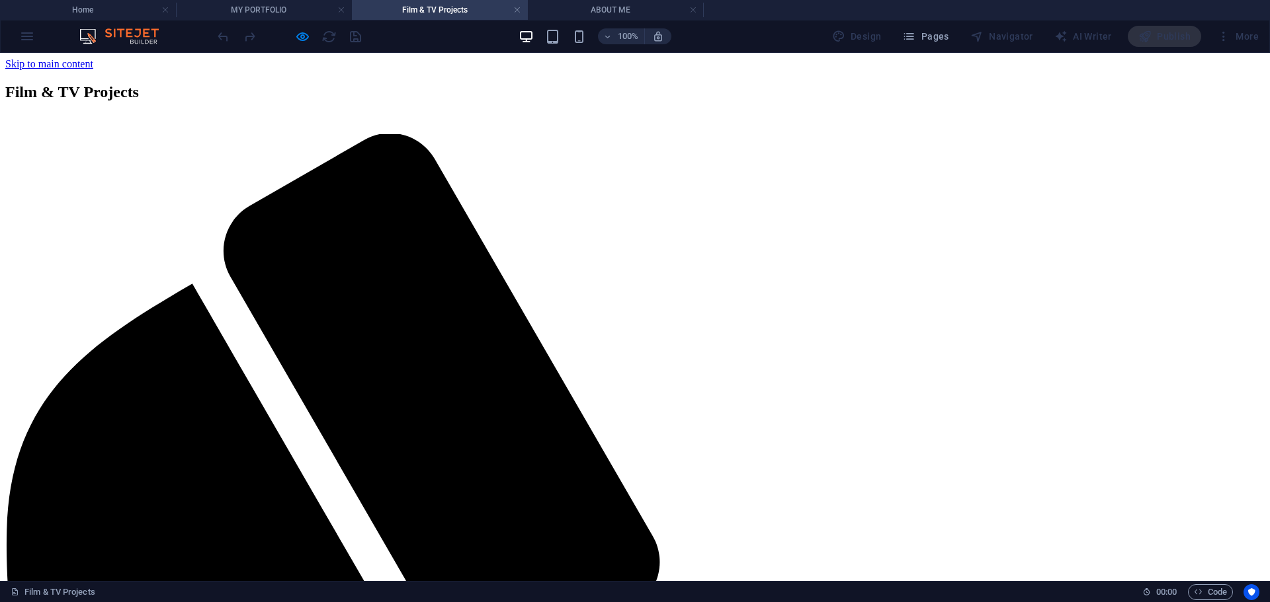
click at [118, 21] on div "100% Design Pages Navigator AI Writer Publish More" at bounding box center [635, 37] width 1268 height 32
click at [129, 18] on li "Home" at bounding box center [88, 10] width 176 height 20
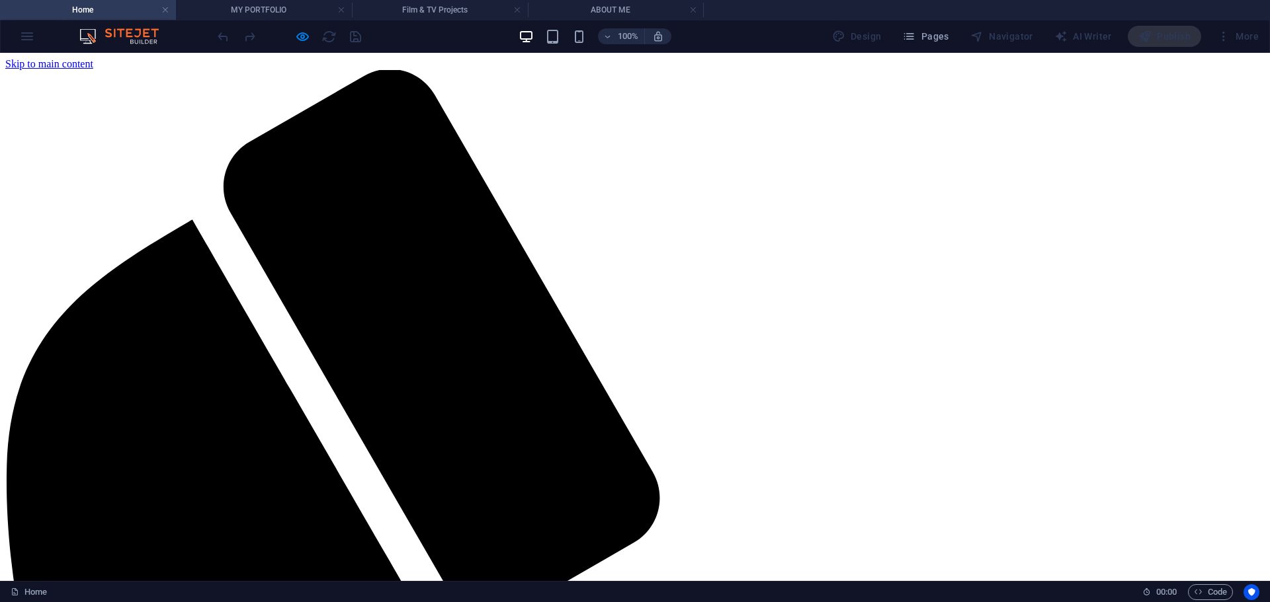
scroll to position [140, 0]
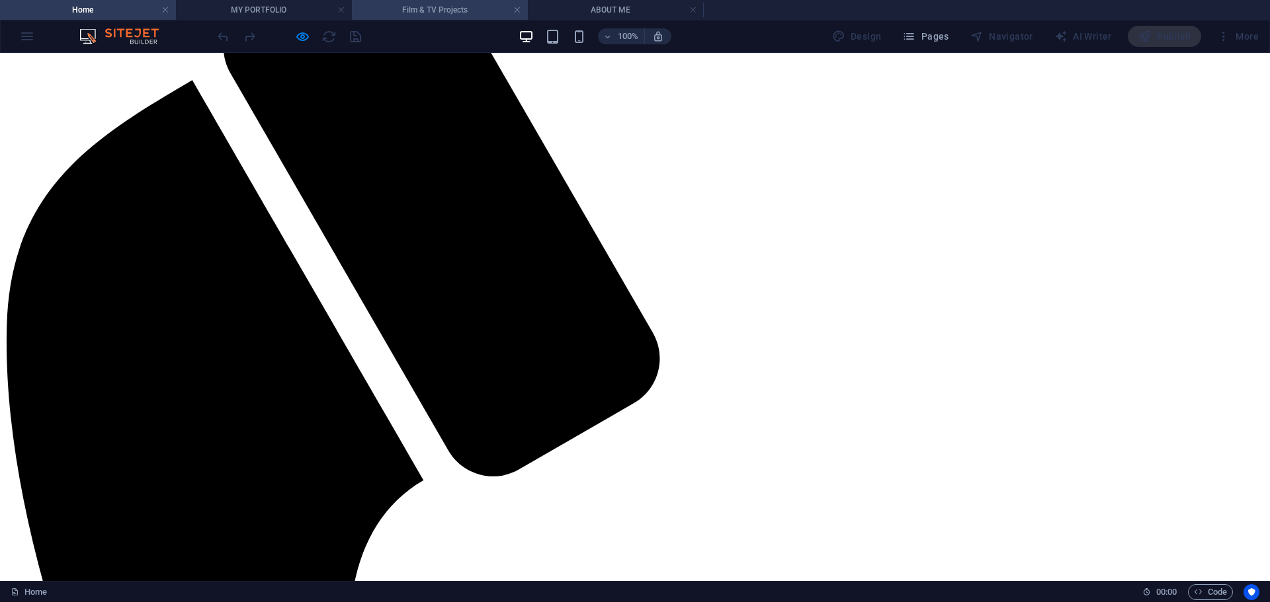
click at [442, 13] on h4 "Film & TV Projects" at bounding box center [440, 10] width 176 height 15
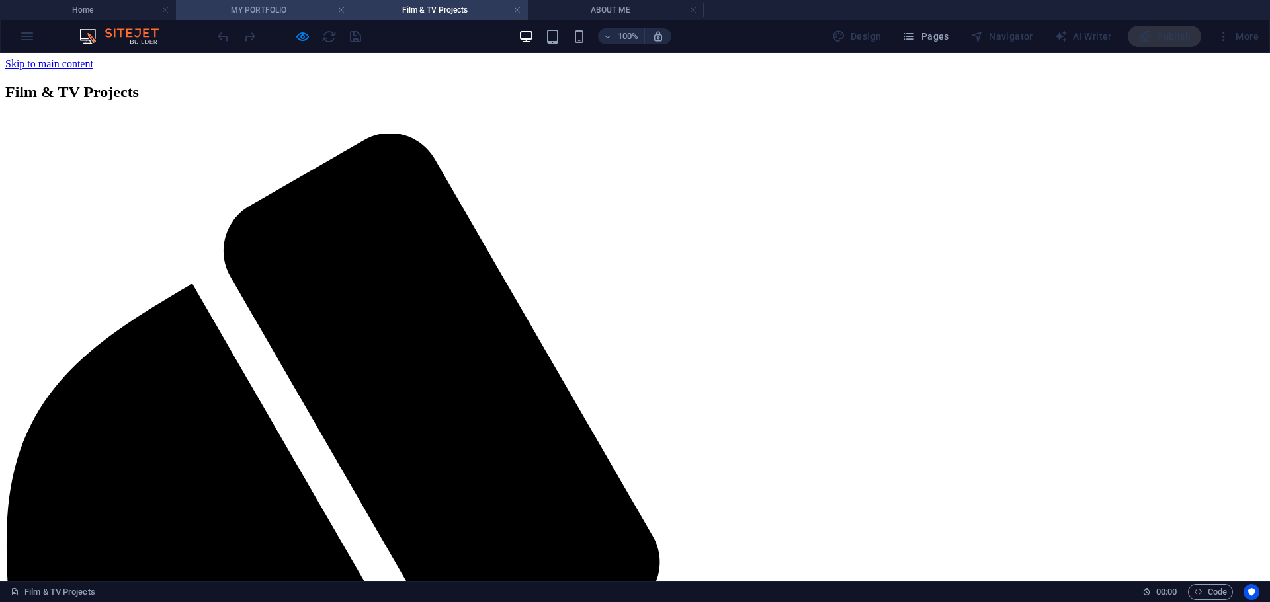
click at [290, 9] on h4 "MY PORTFOLIO" at bounding box center [264, 10] width 176 height 15
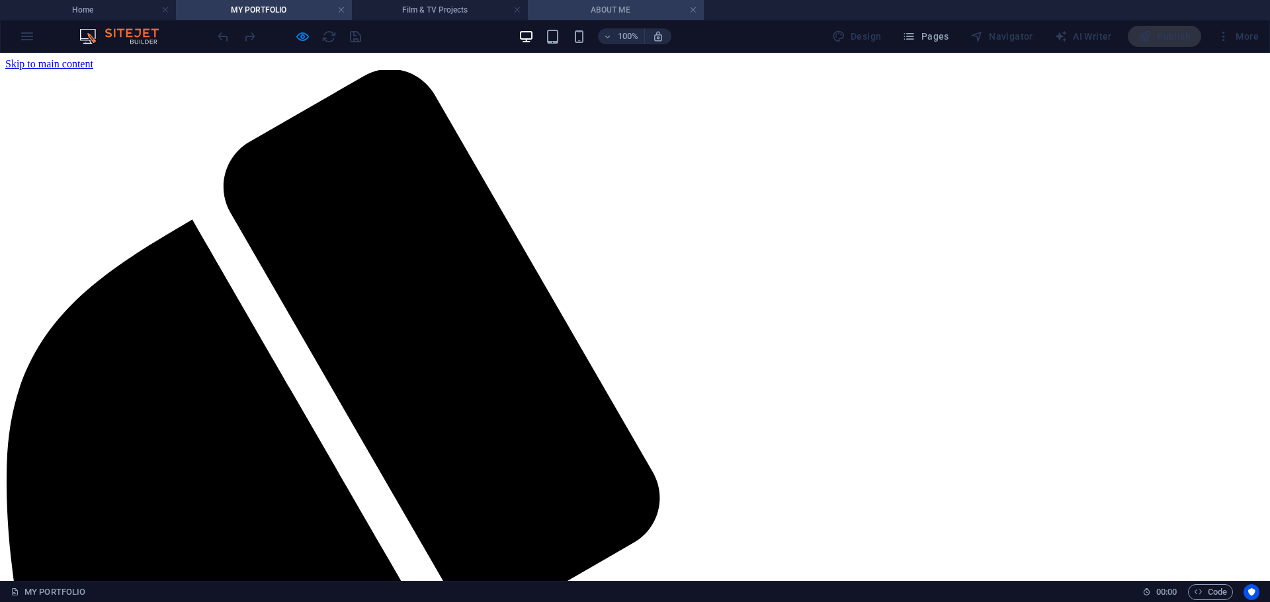
click at [637, 15] on h4 "ABOUT ME" at bounding box center [616, 10] width 176 height 15
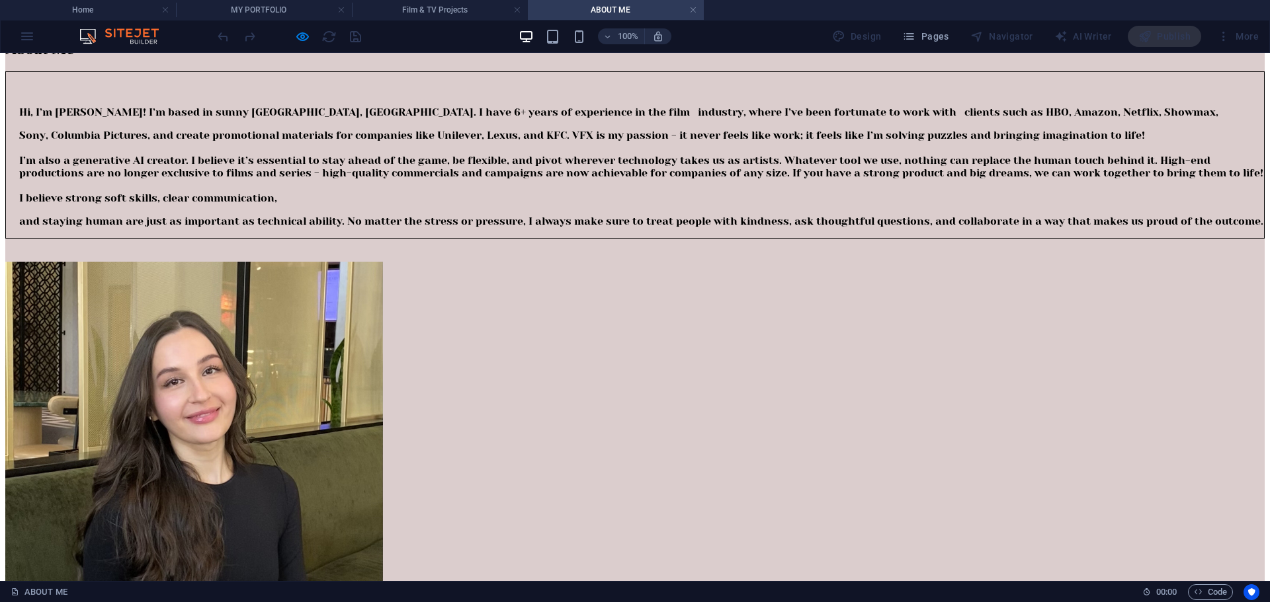
scroll to position [132, 0]
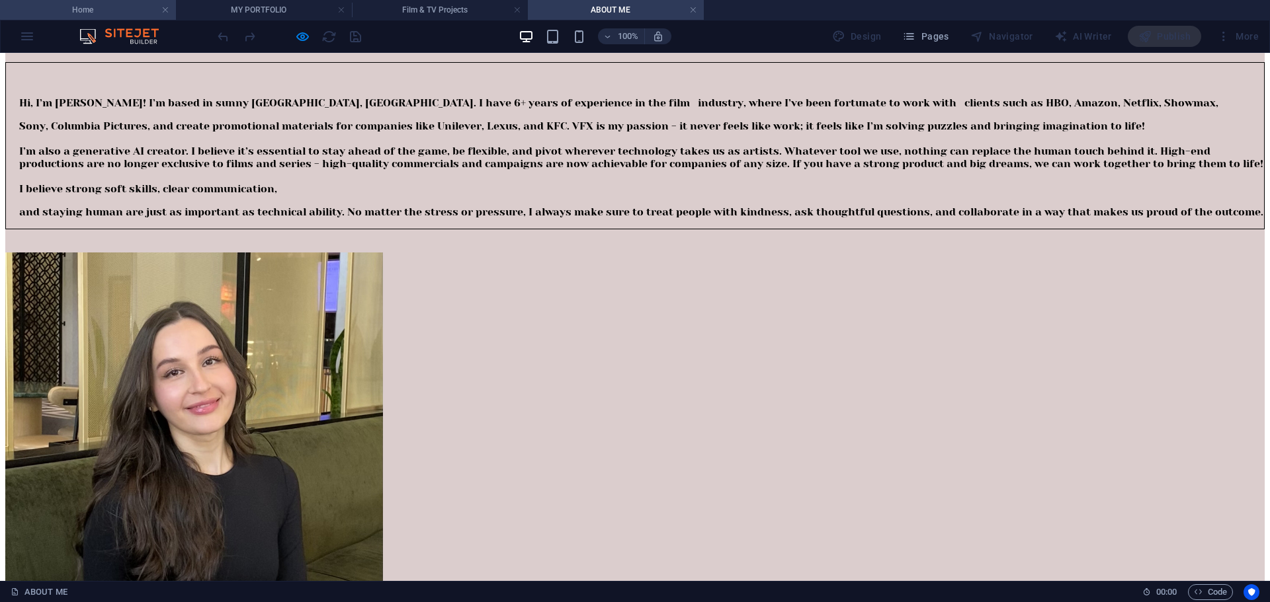
click at [116, 7] on h4 "Home" at bounding box center [88, 10] width 176 height 15
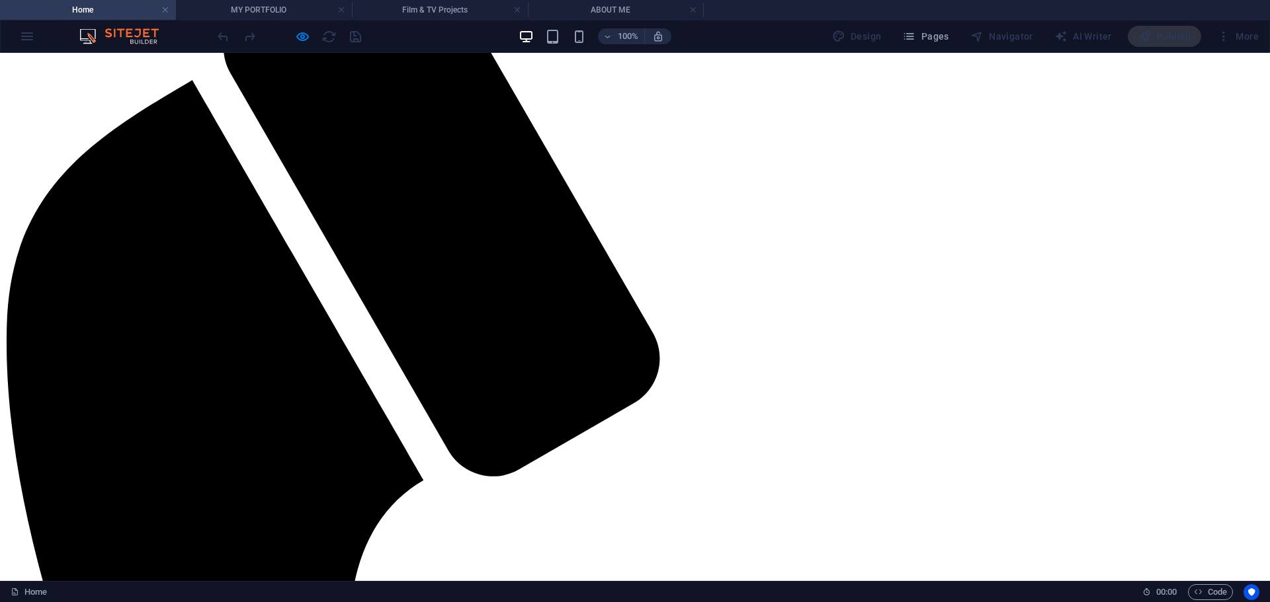
click at [249, 14] on h4 "MY PORTFOLIO" at bounding box center [264, 10] width 176 height 15
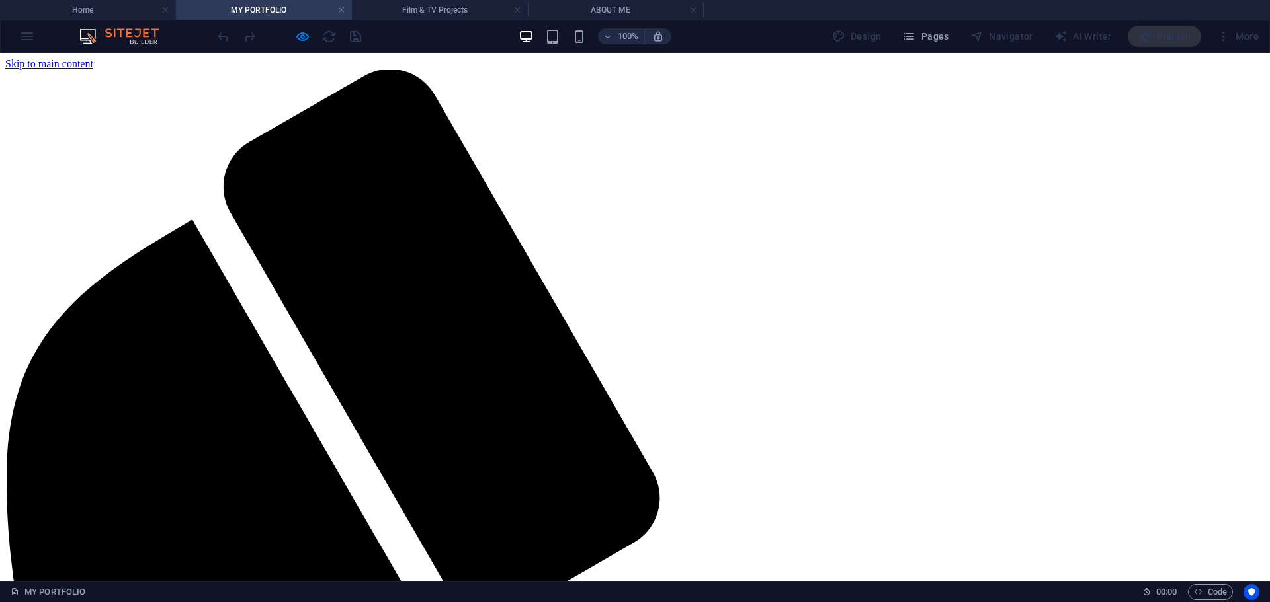
click at [405, 22] on div "100% Design Pages Navigator AI Writer Publish More" at bounding box center [635, 37] width 1268 height 32
click at [409, 12] on h4 "Film & TV Projects" at bounding box center [440, 10] width 176 height 15
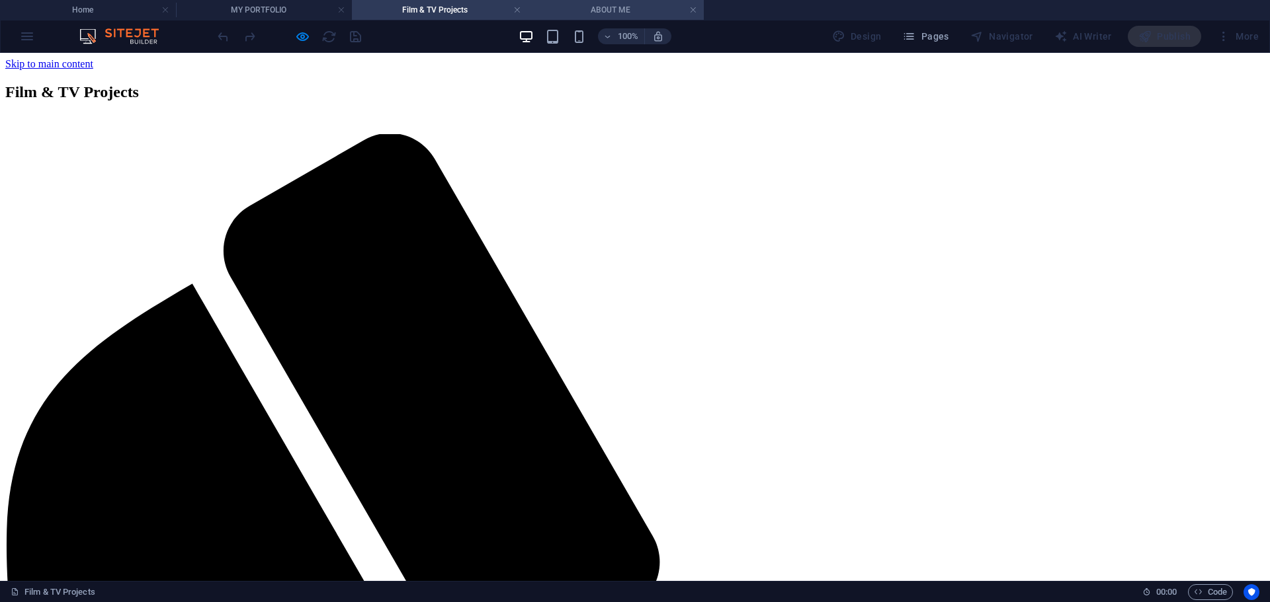
click at [604, 6] on h4 "ABOUT ME" at bounding box center [616, 10] width 176 height 15
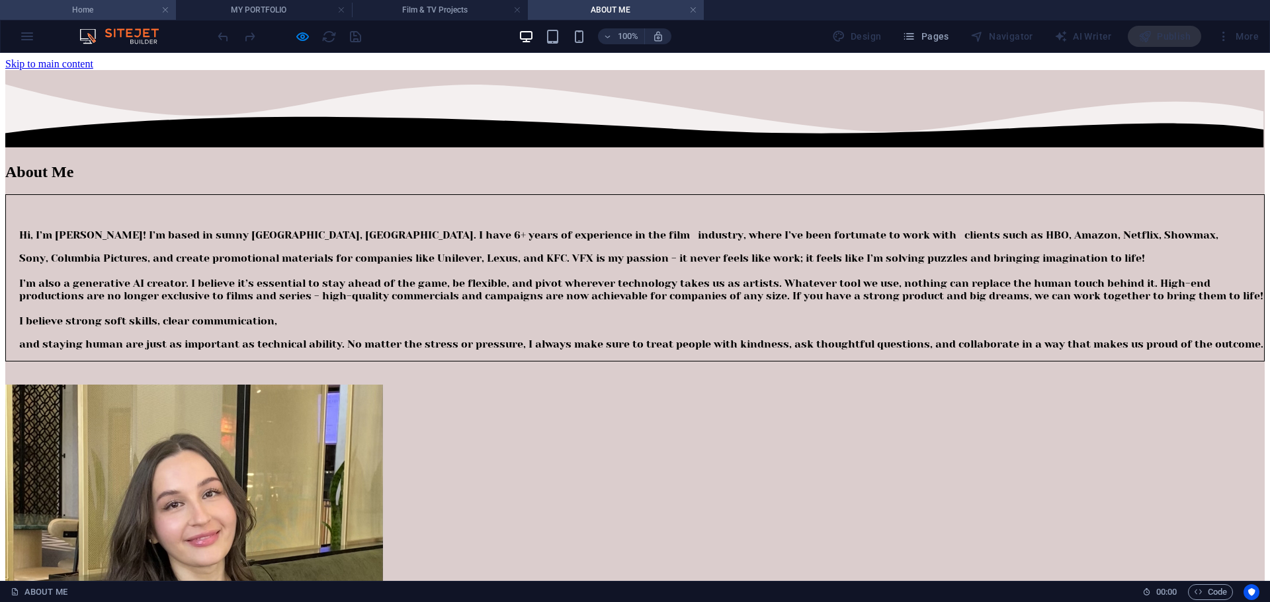
click at [133, 15] on h4 "Home" at bounding box center [88, 10] width 176 height 15
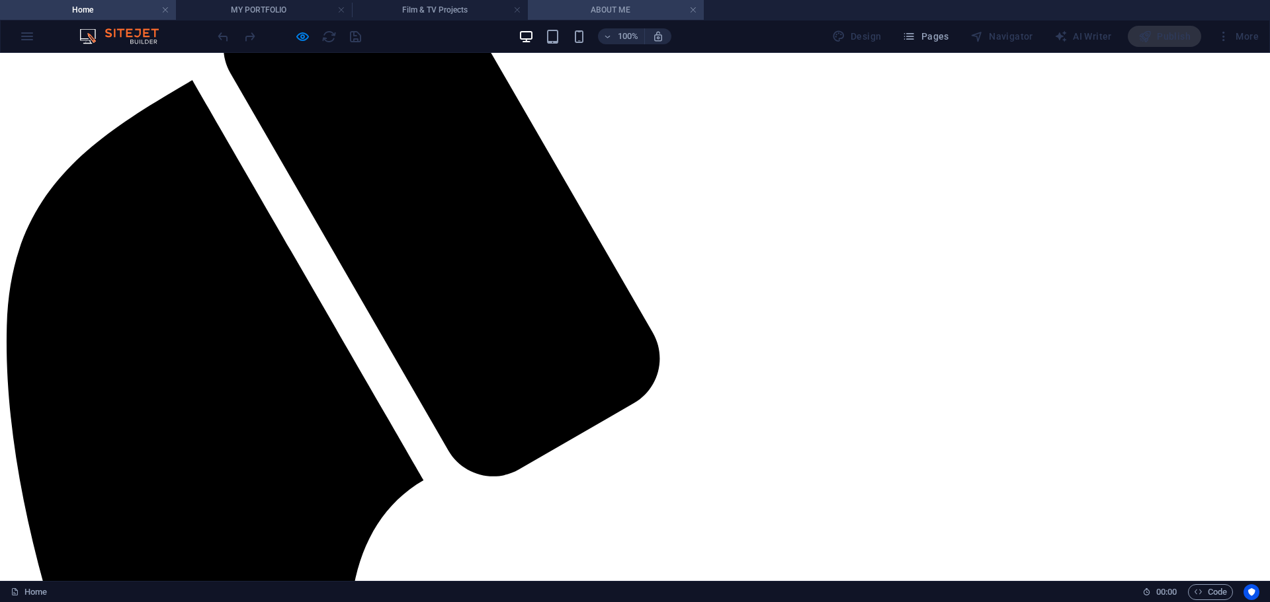
click at [587, 11] on h4 "ABOUT ME" at bounding box center [616, 10] width 176 height 15
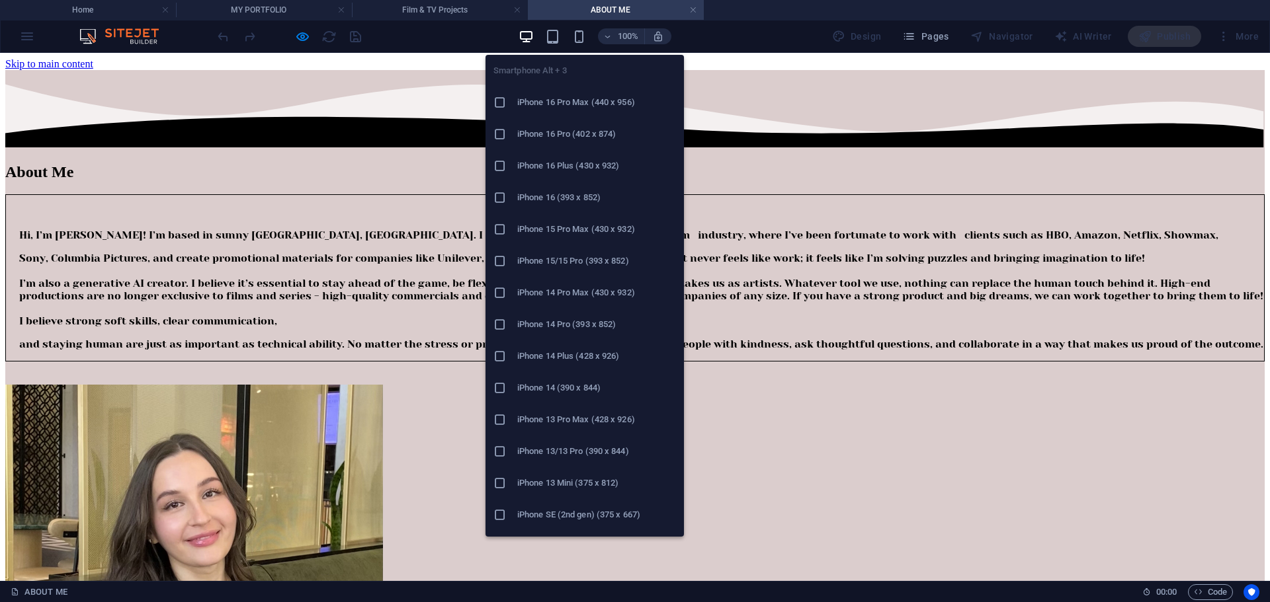
scroll to position [66, 0]
drag, startPoint x: 582, startPoint y: 38, endPoint x: 577, endPoint y: 45, distance: 8.1
click at [583, 38] on icon "button" at bounding box center [578, 36] width 15 height 15
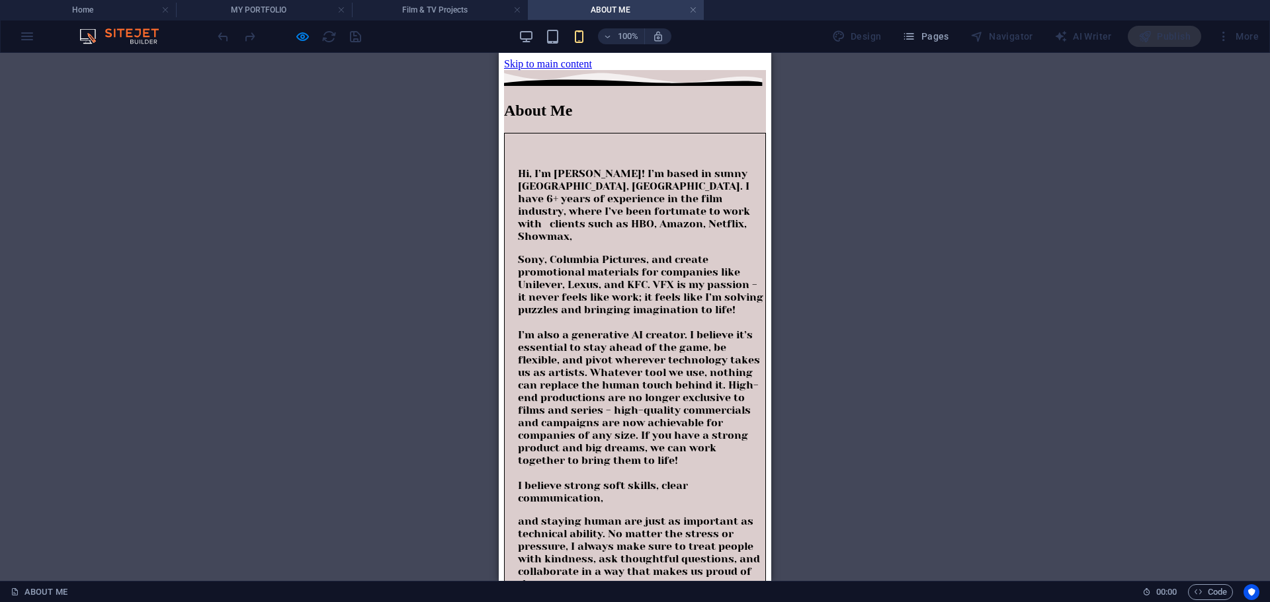
click at [564, 167] on span "Hi, I’m Ana! I’m based in sunny Cape Town, South Africa. I have 6+ years of exp…" at bounding box center [634, 204] width 232 height 75
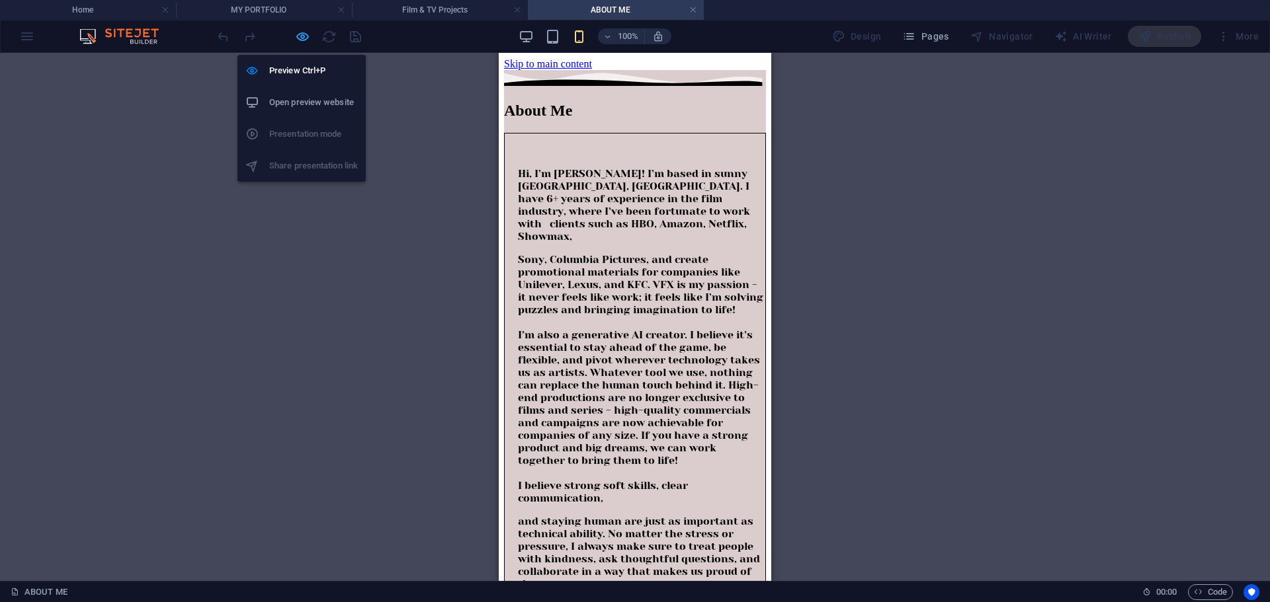
click at [304, 41] on icon "button" at bounding box center [302, 36] width 15 height 15
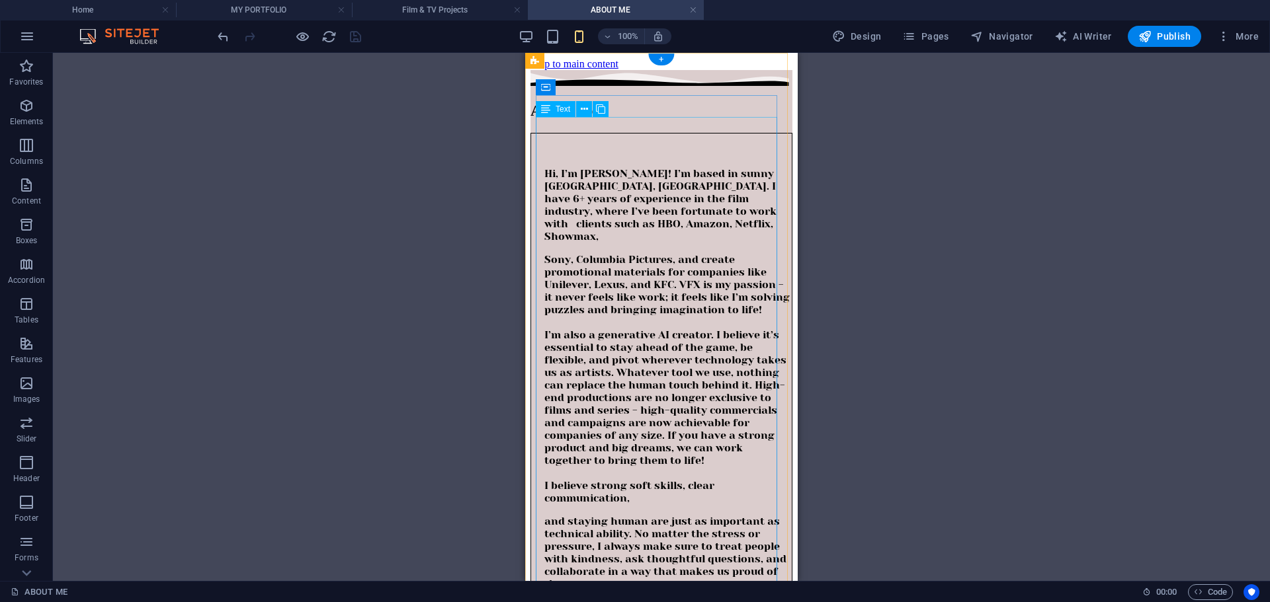
click at [593, 161] on div "Hi, I’m Ana! I’m based in sunny Cape Town, South Africa. I have 6+ years of exp…" at bounding box center [661, 367] width 262 height 469
click at [589, 159] on div "Hi, I’m Ana! I’m based in sunny Cape Town, South Africa. I have 6+ years of exp…" at bounding box center [661, 367] width 262 height 469
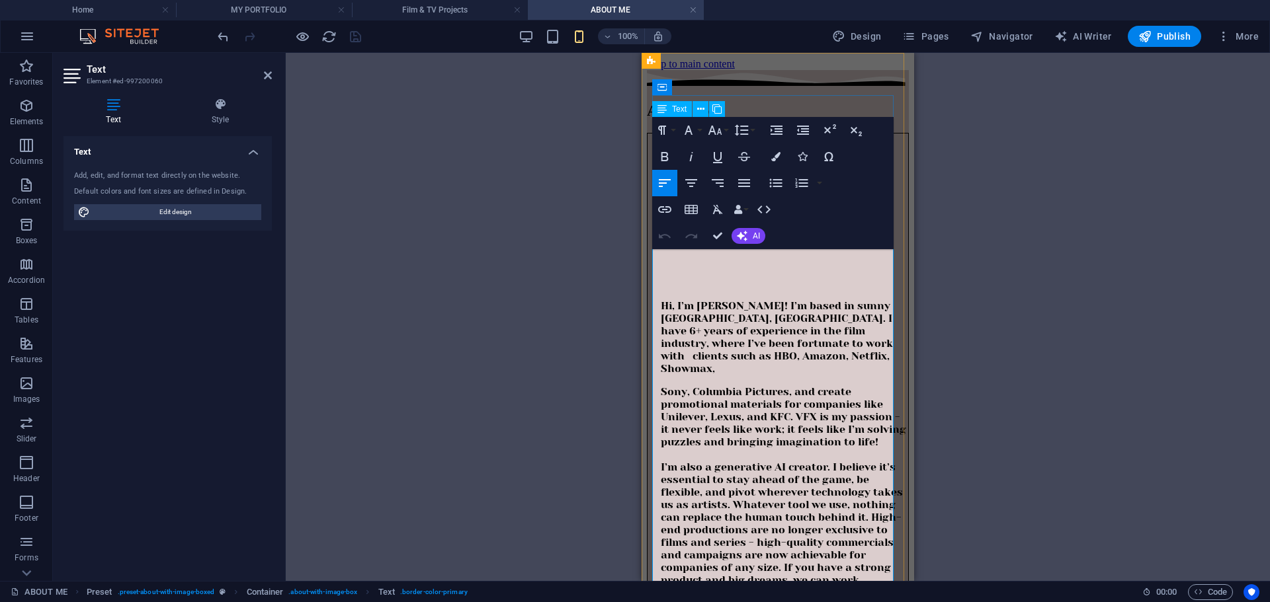
click at [707, 300] on span "Hi, I’m Ana! I’m based in sunny Cape Town, South Africa. I have 6+ years of exp…" at bounding box center [777, 337] width 232 height 75
click at [733, 305] on span "Hi, I’m Ana! I’m based in sunny Cape Town, South Africa. I have 6+ years of exp…" at bounding box center [777, 337] width 232 height 75
click at [801, 321] on span "Hi, I’m Ana! I’m based in sunny Cape Town, South Africa. I have 6+ years of exp…" at bounding box center [777, 337] width 232 height 75
click at [798, 322] on span "Hi, I’m Ana! I’m based in sunny Cape Town, South Africa. I have 6+ years of exp…" at bounding box center [777, 337] width 232 height 75
click at [668, 386] on span "Sony, Columbia Pictures, and create promotional materials for companies like Un…" at bounding box center [783, 511] width 245 height 251
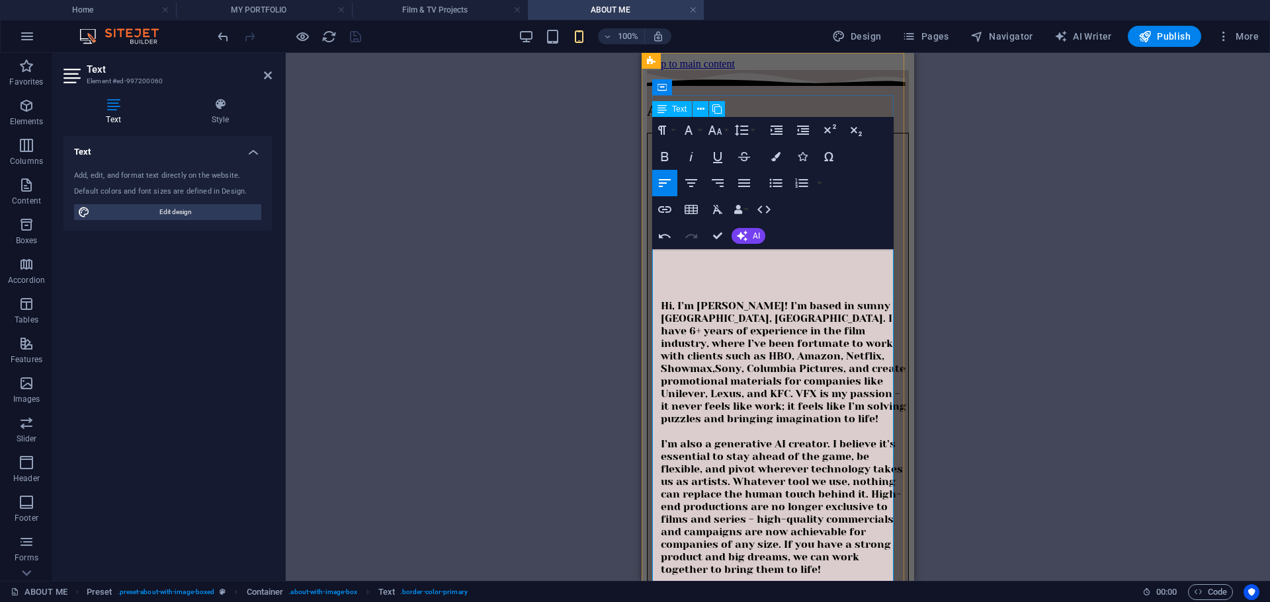
click at [870, 369] on span "Sony, Columbia Pictures, and create promotional materials for companies like Un…" at bounding box center [783, 487] width 245 height 251
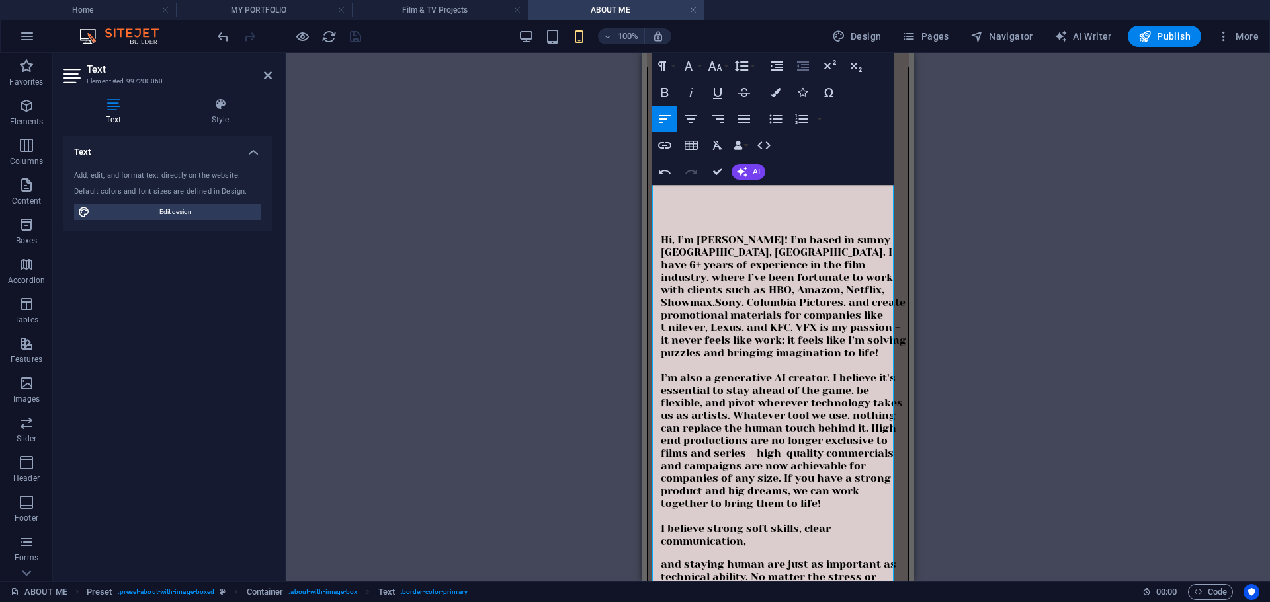
click at [807, 65] on icon "button" at bounding box center [803, 66] width 12 height 9
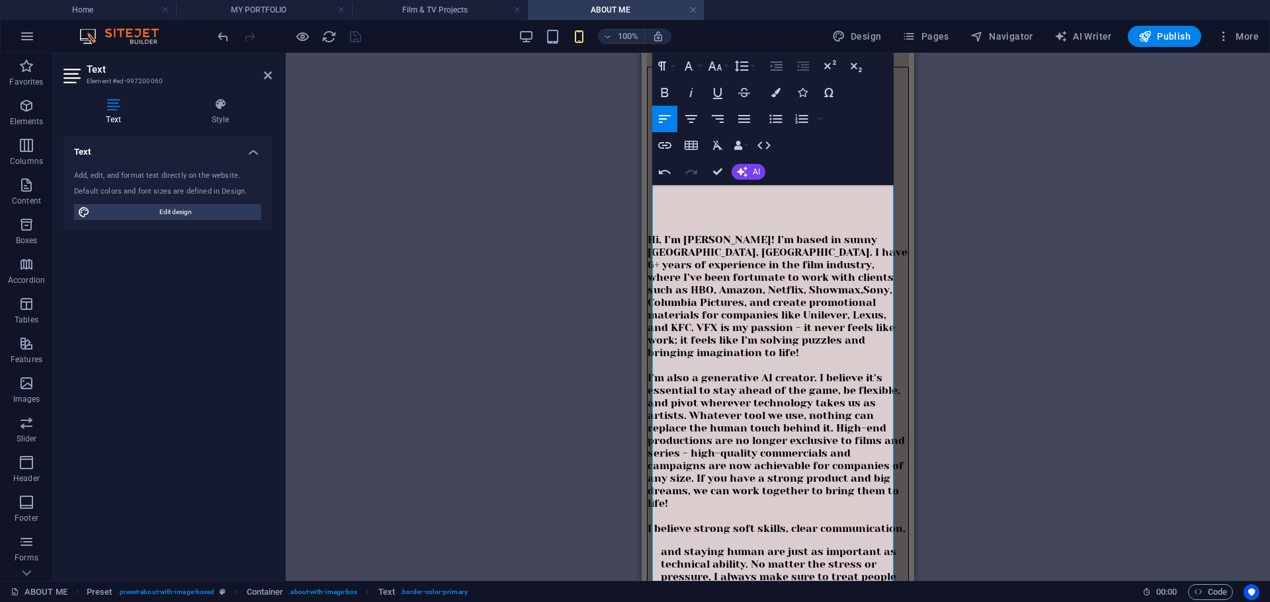
click at [778, 68] on icon "button" at bounding box center [776, 66] width 12 height 9
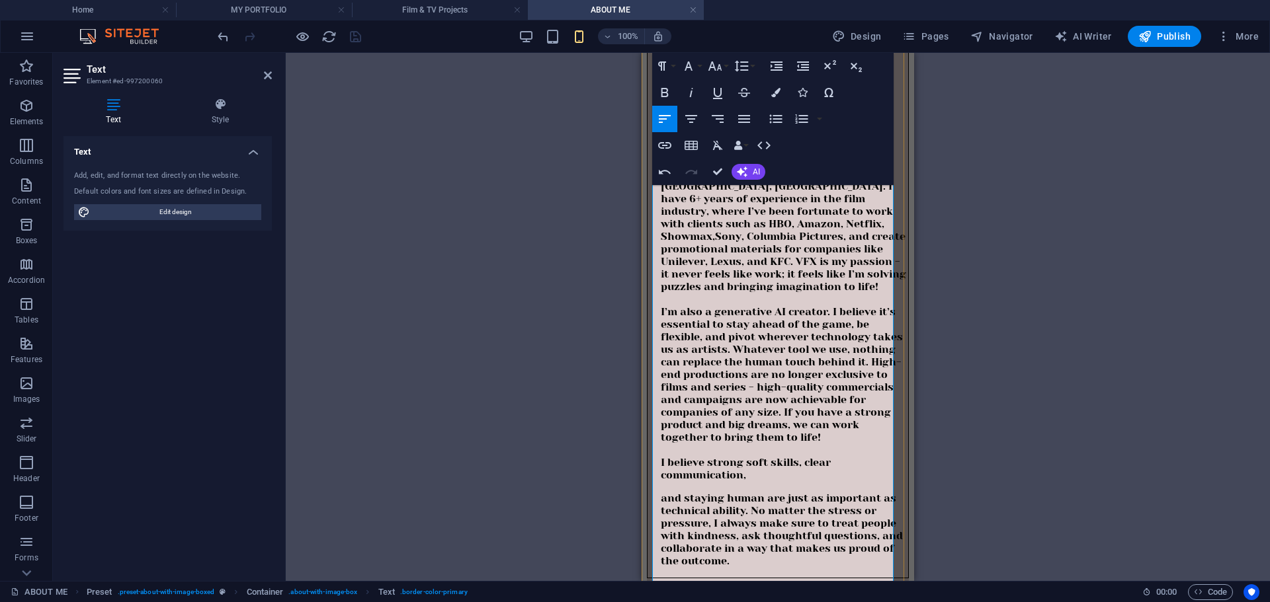
scroll to position [0, 0]
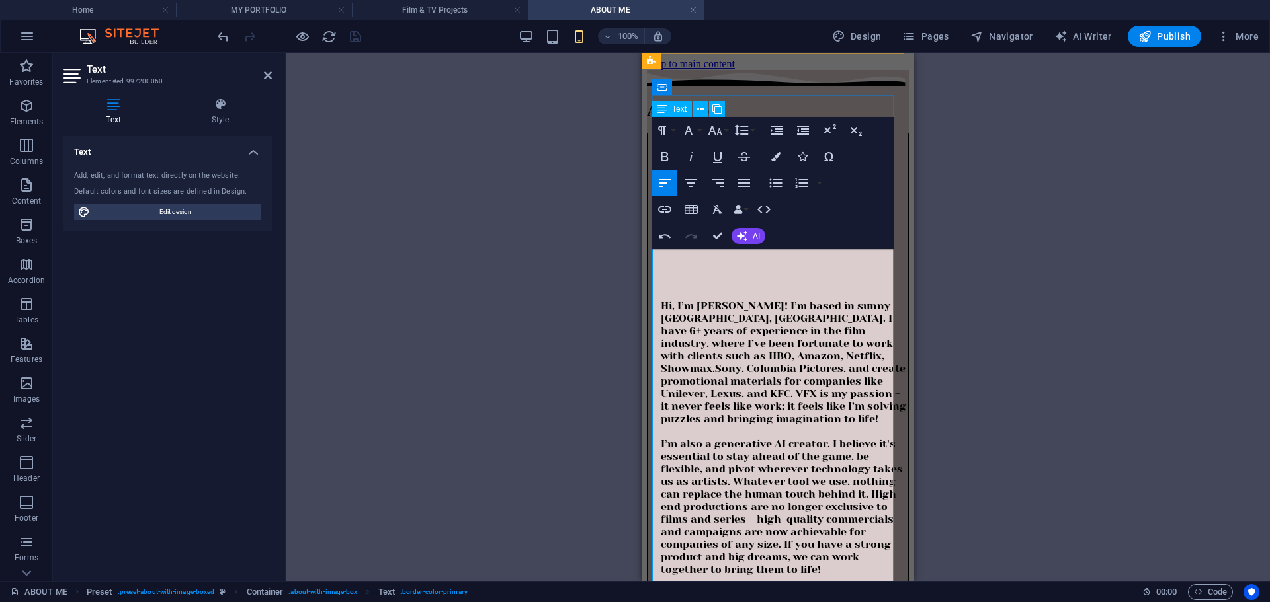
click at [664, 370] on div "Hi, I’m Ana! I’m based in sunny Cape Town, South Africa. I have 6+ years of exp…" at bounding box center [777, 487] width 261 height 423
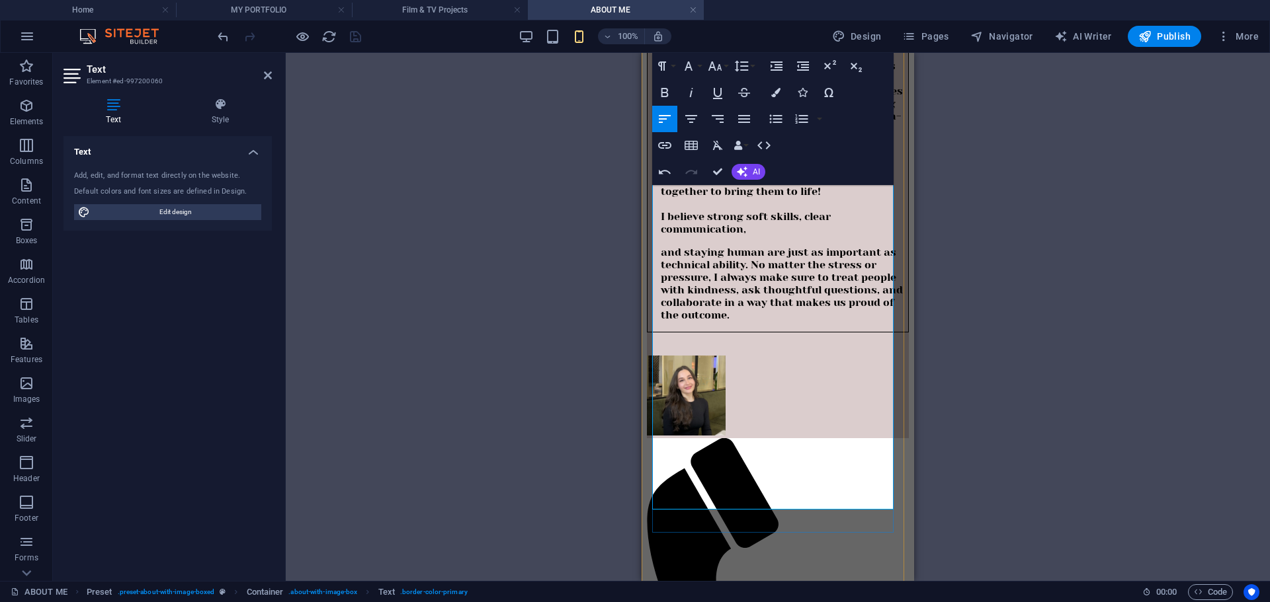
scroll to position [397, 0]
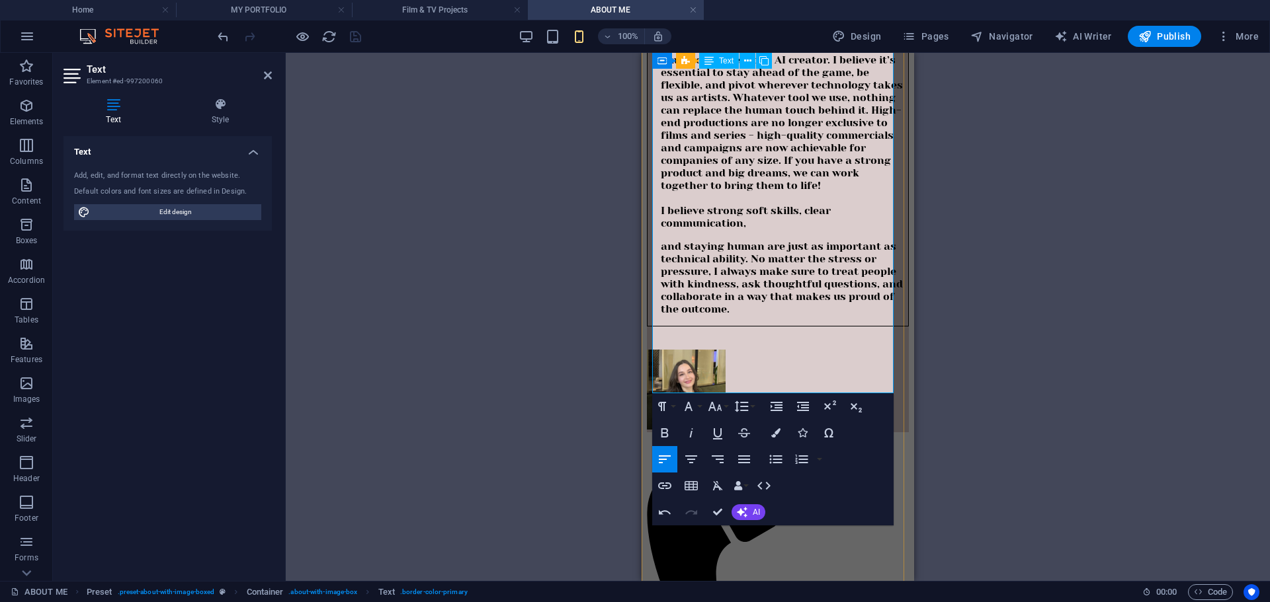
click at [666, 229] on span "Sony, Columbia Pictures, and create promotional materials for companies like Un…" at bounding box center [782, 98] width 242 height 264
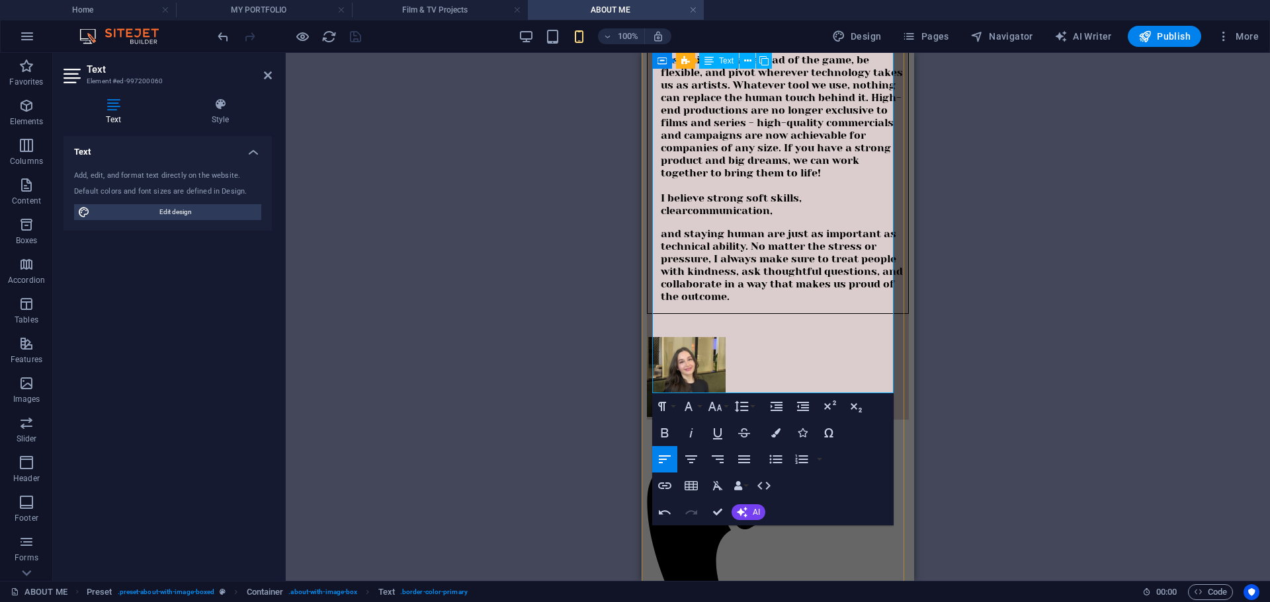
click at [663, 303] on div "Hi, I’m Ana! I’m based in sunny Cape Town, South Africa. I have 6+ years of exp…" at bounding box center [777, 91] width 261 height 423
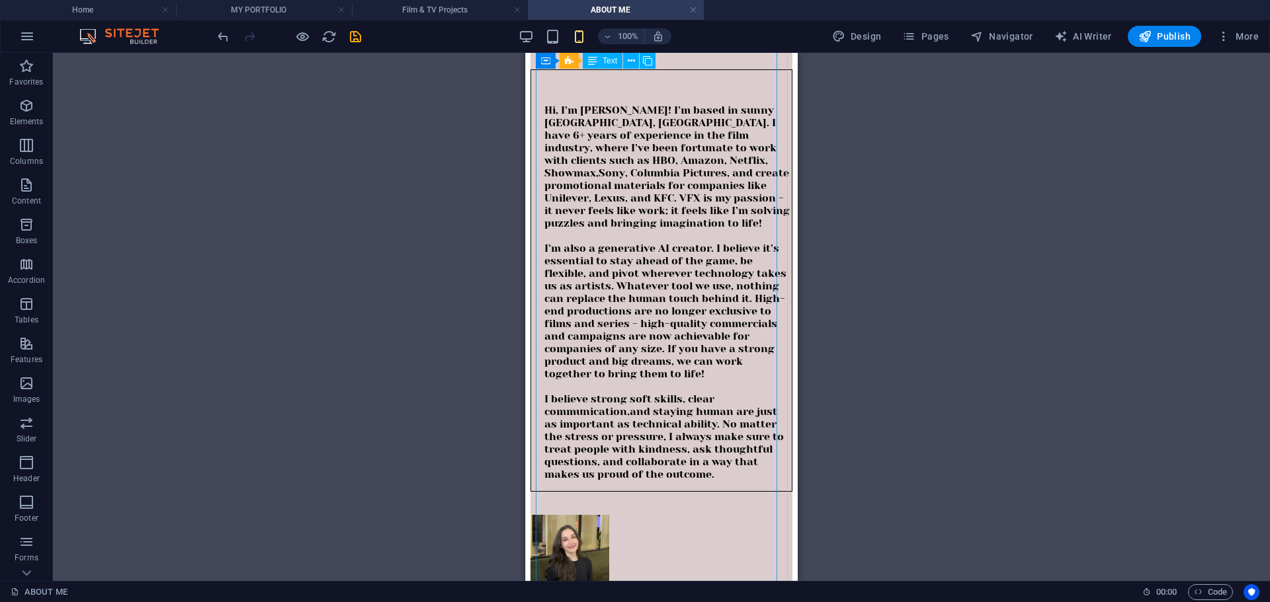
scroll to position [0, 0]
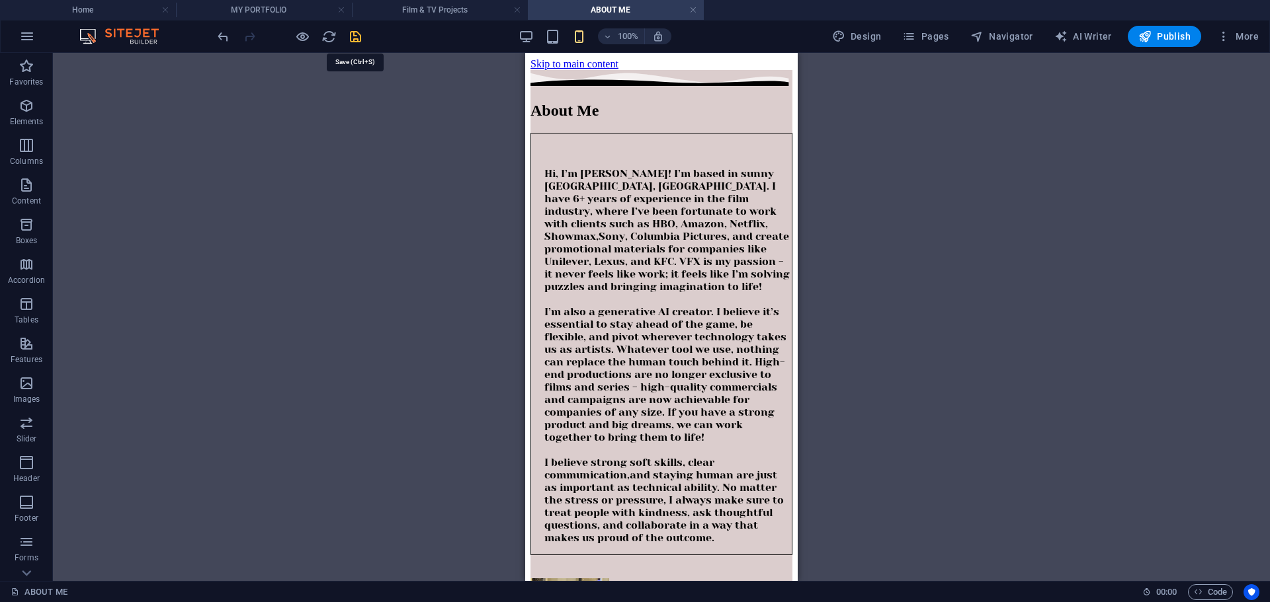
click at [360, 36] on icon "save" at bounding box center [355, 36] width 15 height 15
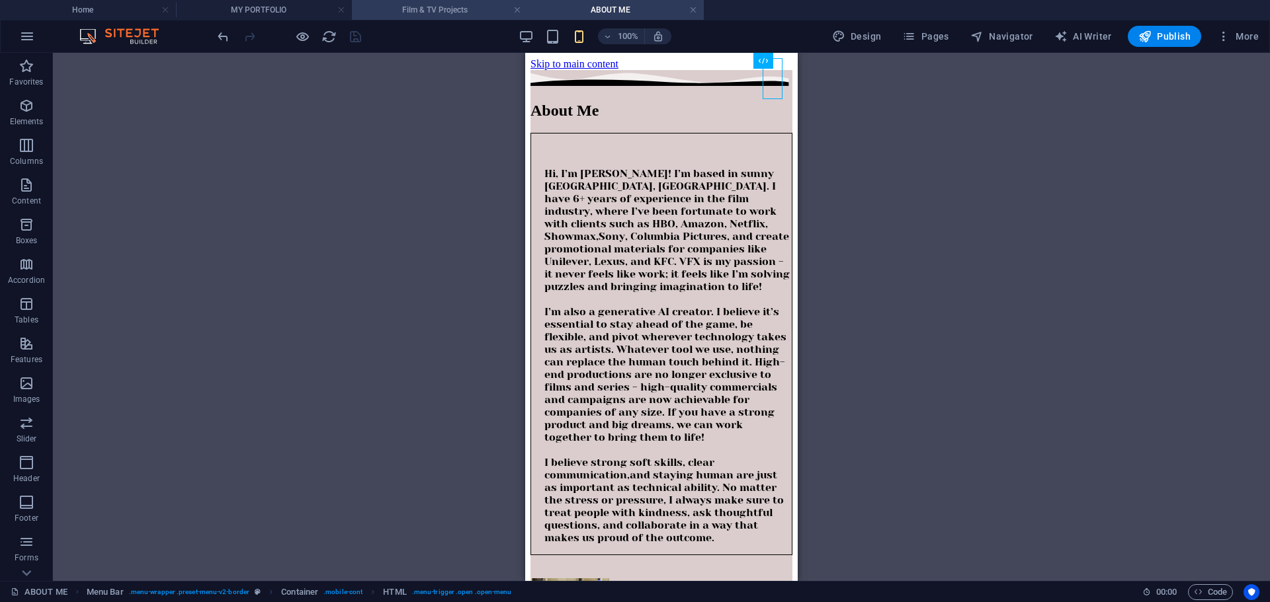
click at [427, 13] on h4 "Film & TV Projects" at bounding box center [440, 10] width 176 height 15
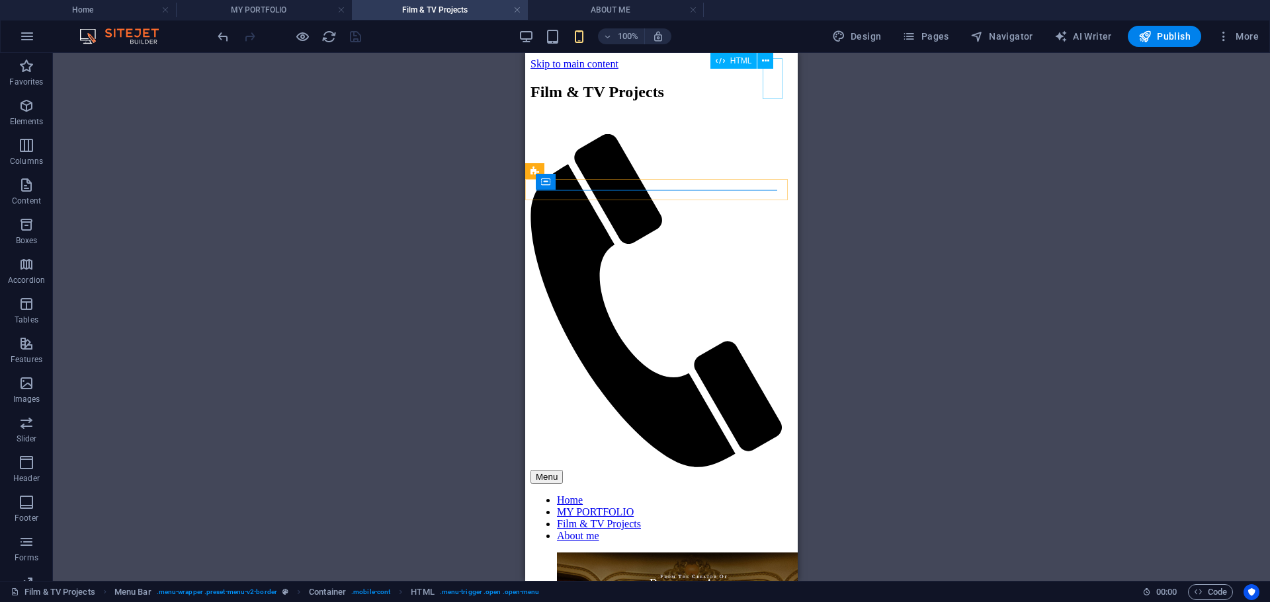
click at [769, 470] on div "Menu" at bounding box center [661, 477] width 262 height 14
click at [770, 470] on div "Menu" at bounding box center [661, 477] width 262 height 14
click at [298, 11] on h4 "MY PORTFOLIO" at bounding box center [264, 10] width 176 height 15
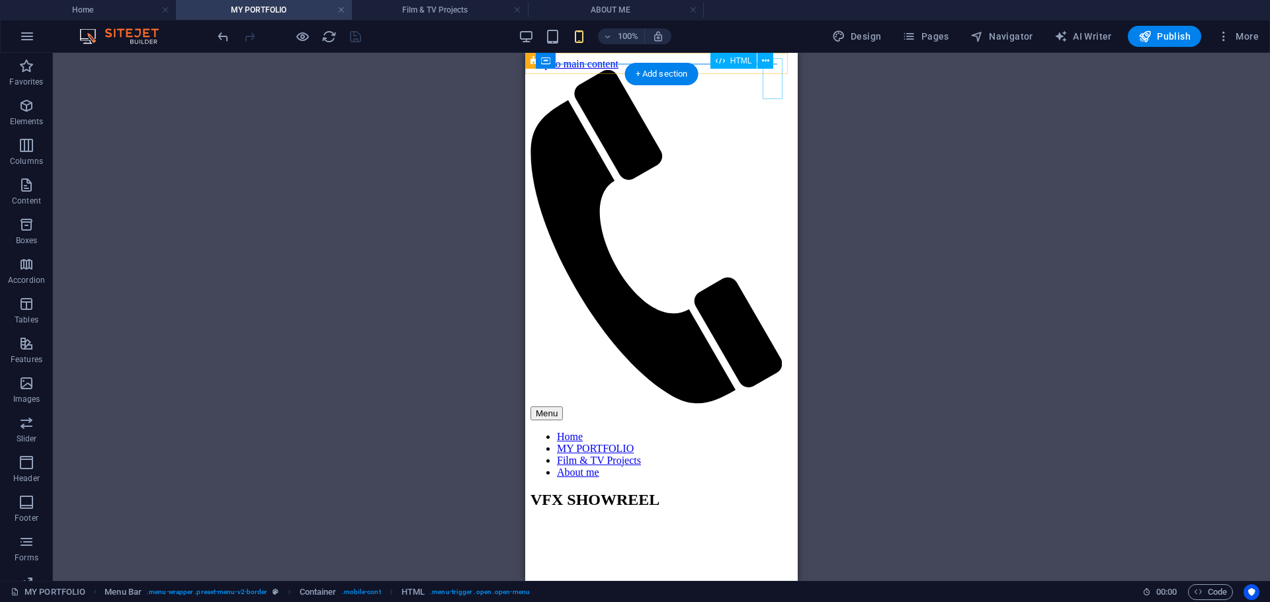
click at [766, 407] on div "Menu" at bounding box center [661, 414] width 262 height 14
click at [768, 407] on div "Menu" at bounding box center [661, 414] width 262 height 14
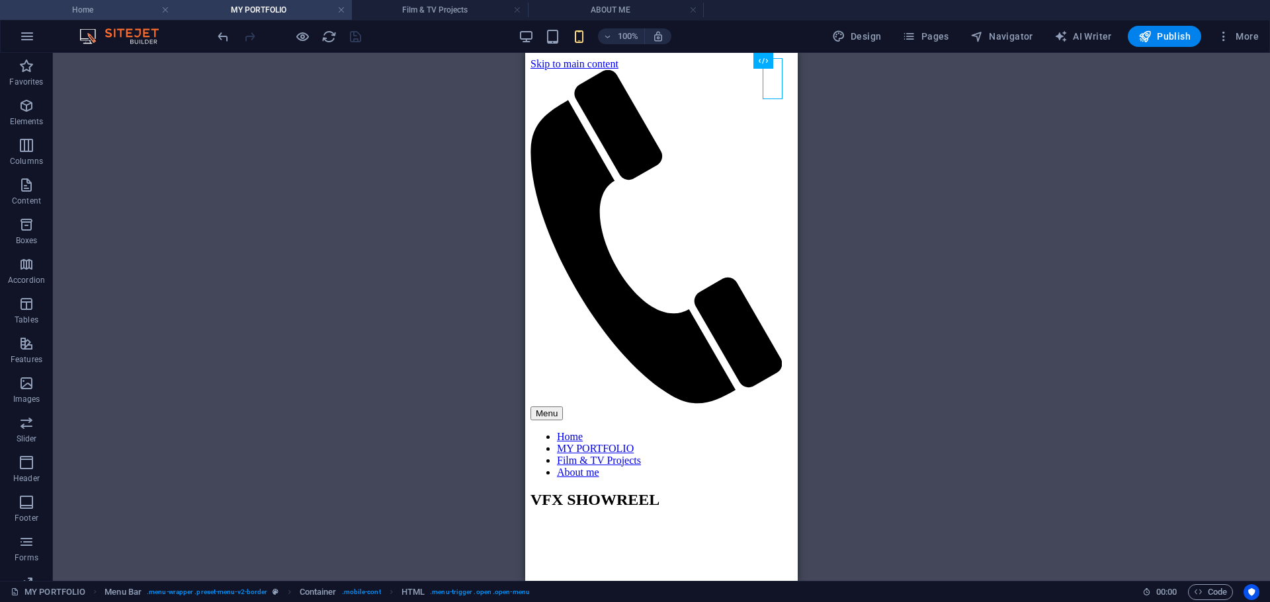
click at [140, 15] on h4 "Home" at bounding box center [88, 10] width 176 height 15
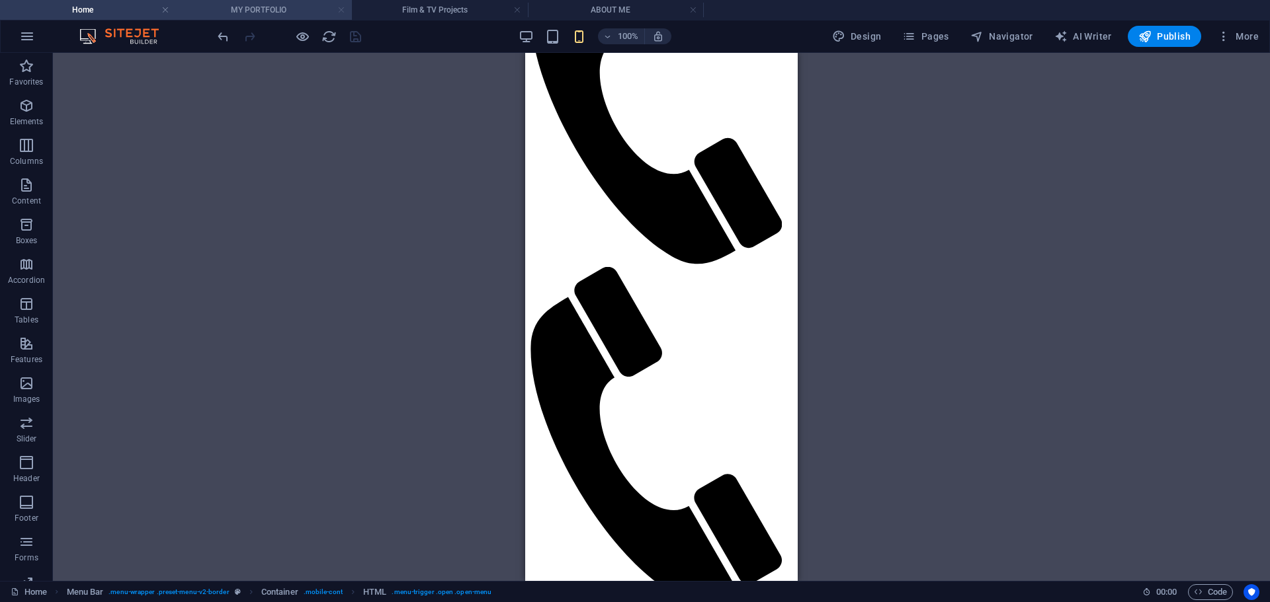
click at [340, 13] on link at bounding box center [341, 10] width 8 height 13
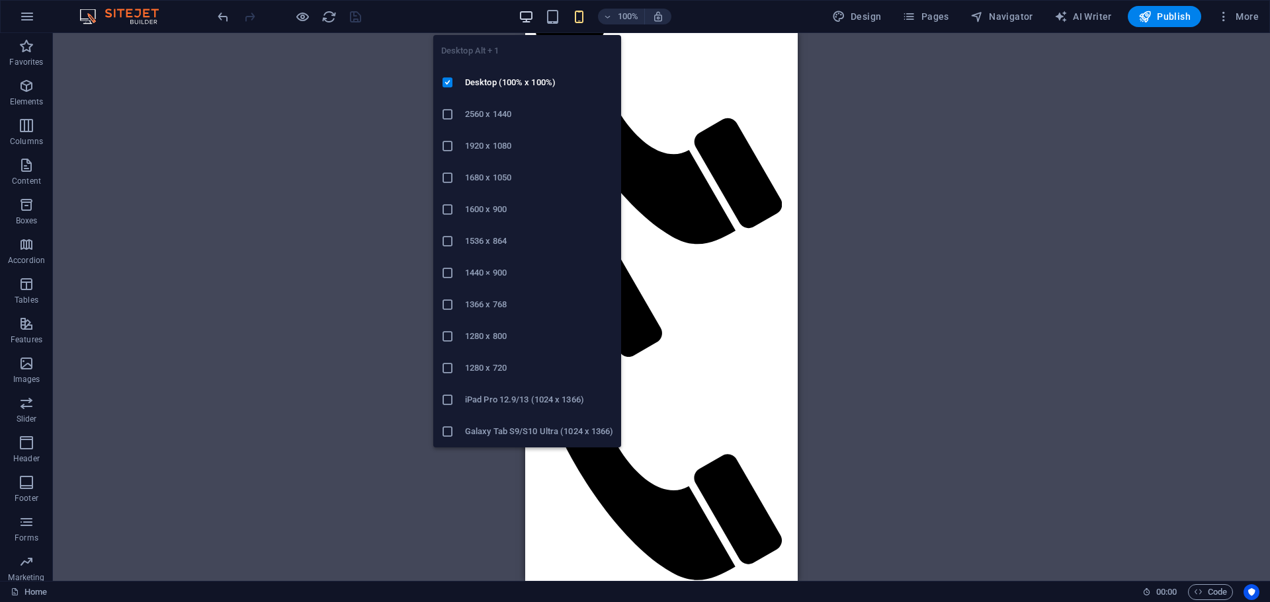
click at [529, 18] on icon "button" at bounding box center [525, 16] width 15 height 15
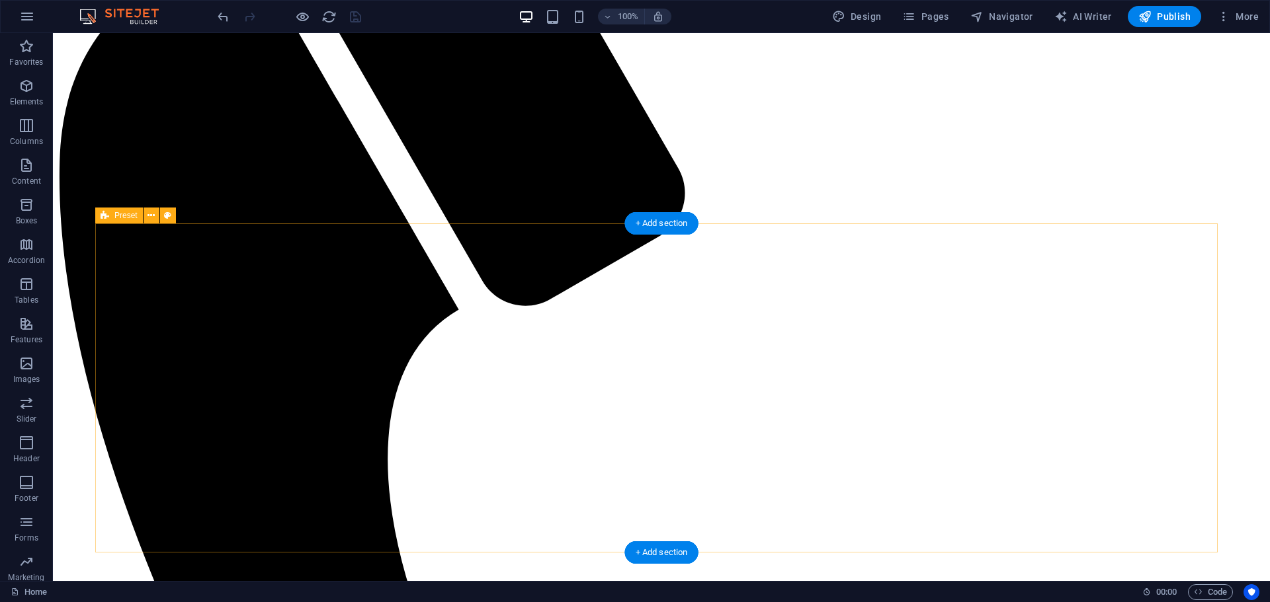
scroll to position [272, 0]
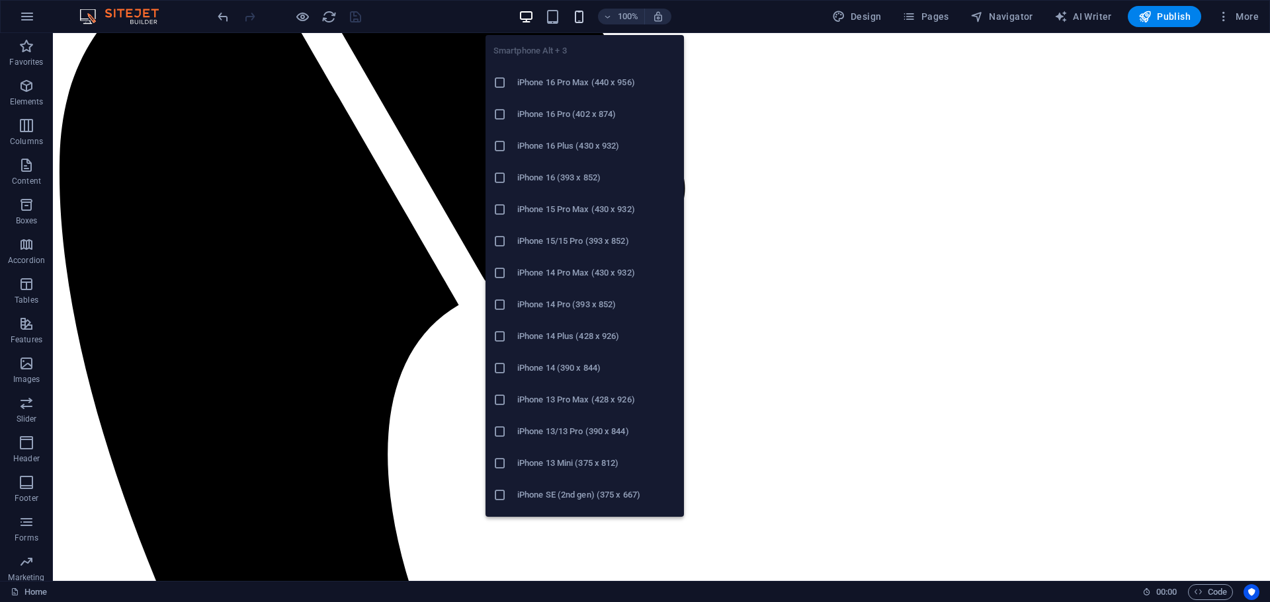
click at [585, 11] on icon "button" at bounding box center [578, 16] width 15 height 15
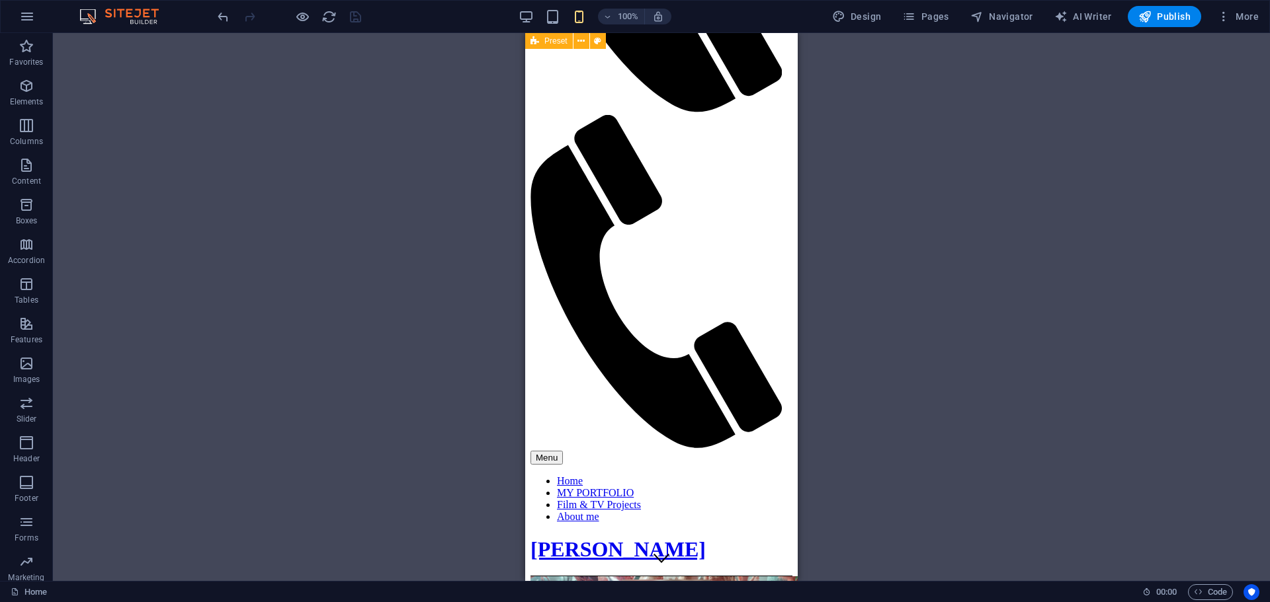
scroll to position [602, 0]
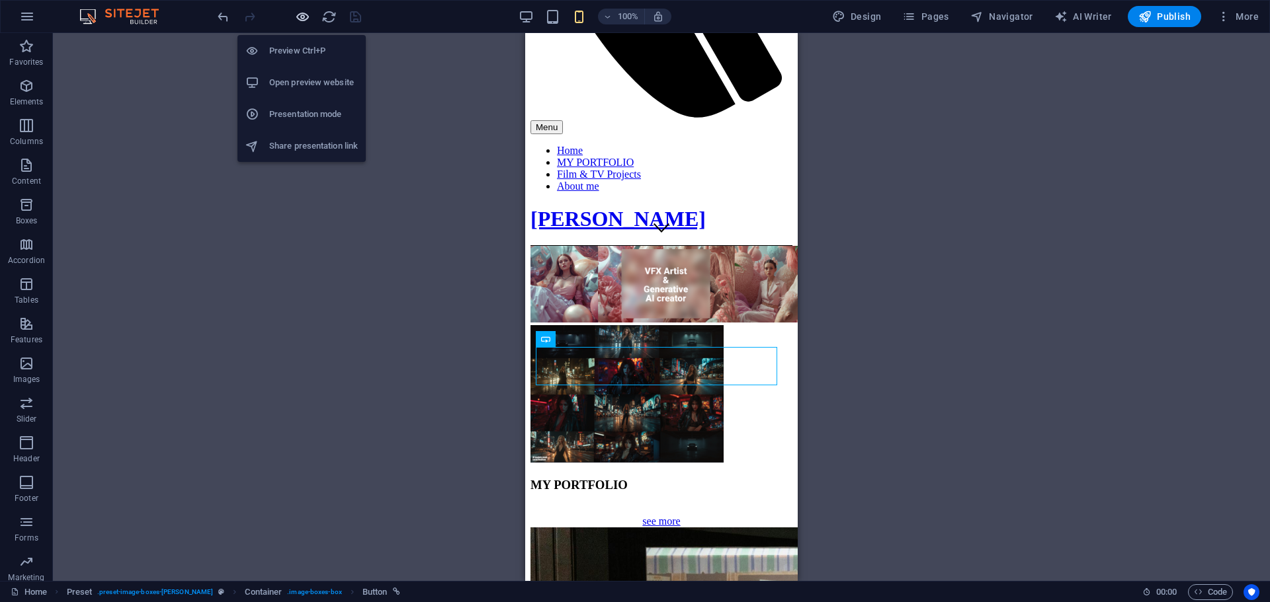
click at [298, 19] on icon "button" at bounding box center [302, 16] width 15 height 15
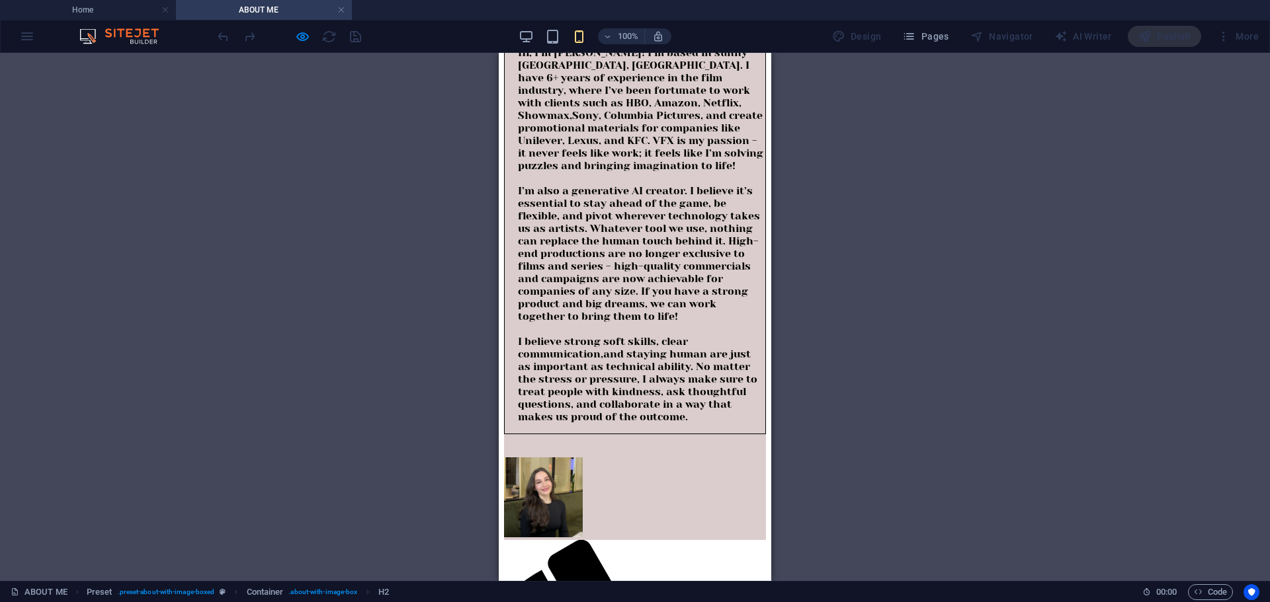
scroll to position [132, 0]
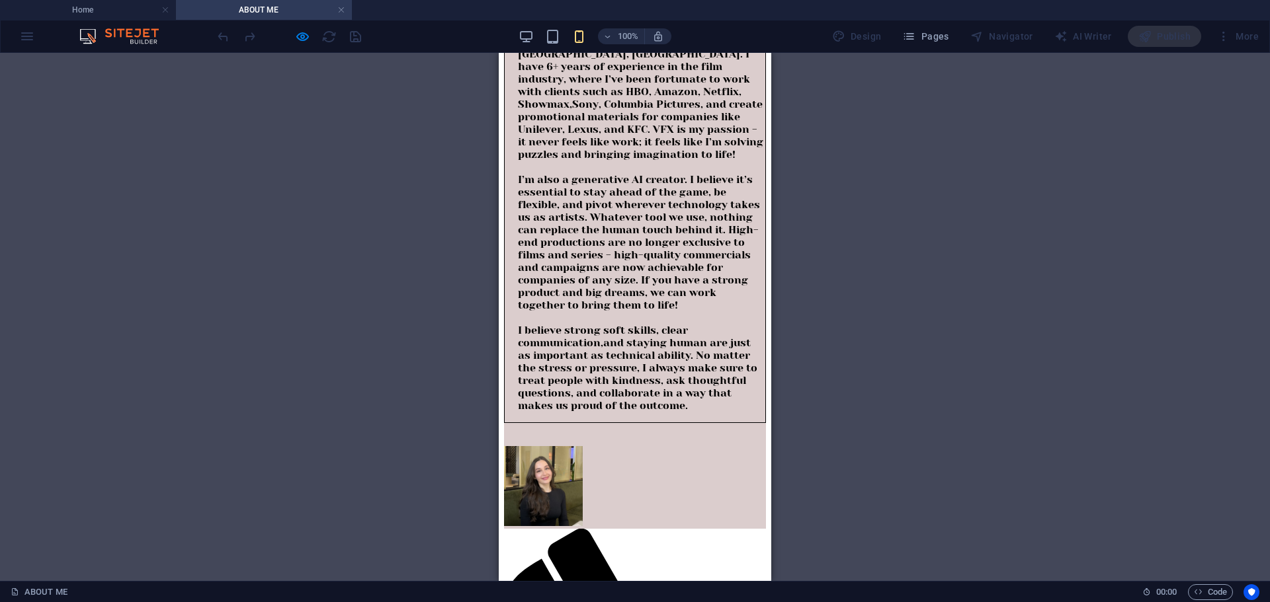
click at [667, 366] on div "Hi, I’m Ana! I’m based in sunny Cape Town, South Africa. I have 6+ years of exp…" at bounding box center [635, 212] width 262 height 423
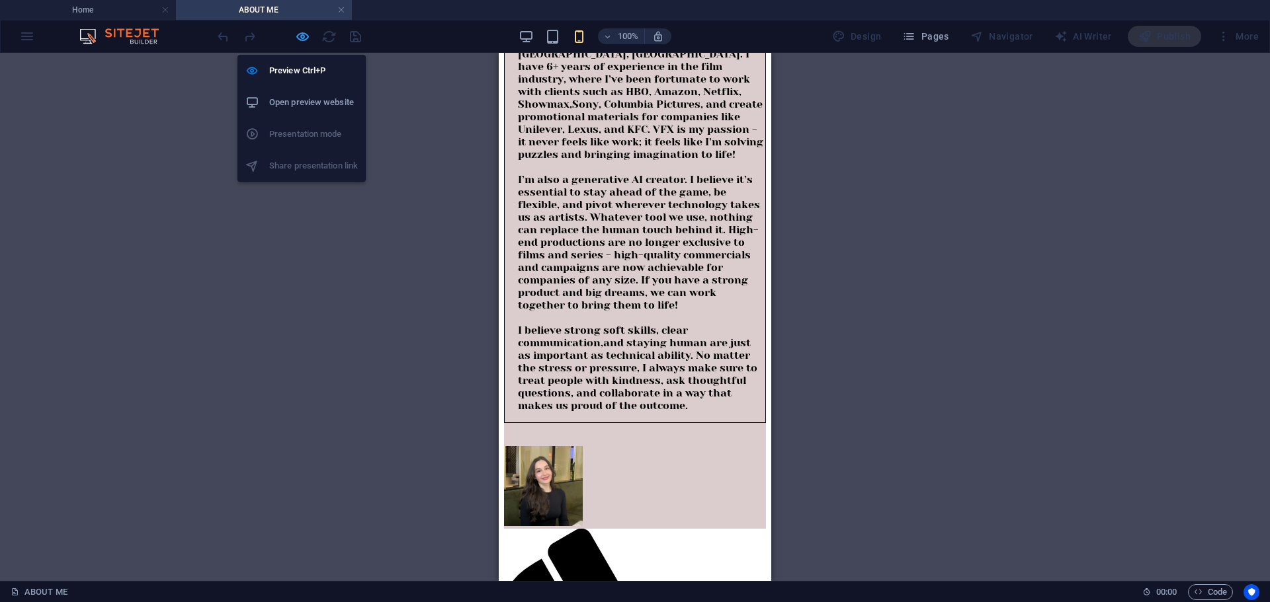
click at [307, 38] on icon "button" at bounding box center [302, 36] width 15 height 15
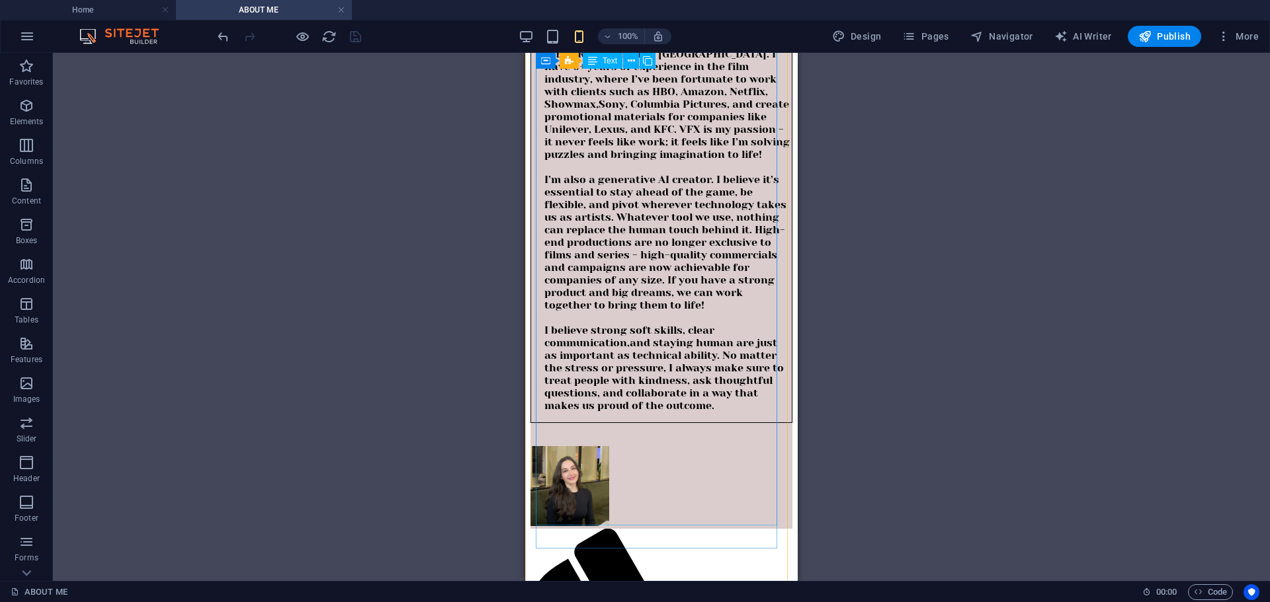
click at [614, 261] on div "Hi, I’m Ana! I’m based in sunny Cape Town, South Africa. I have 6+ years of exp…" at bounding box center [661, 212] width 262 height 423
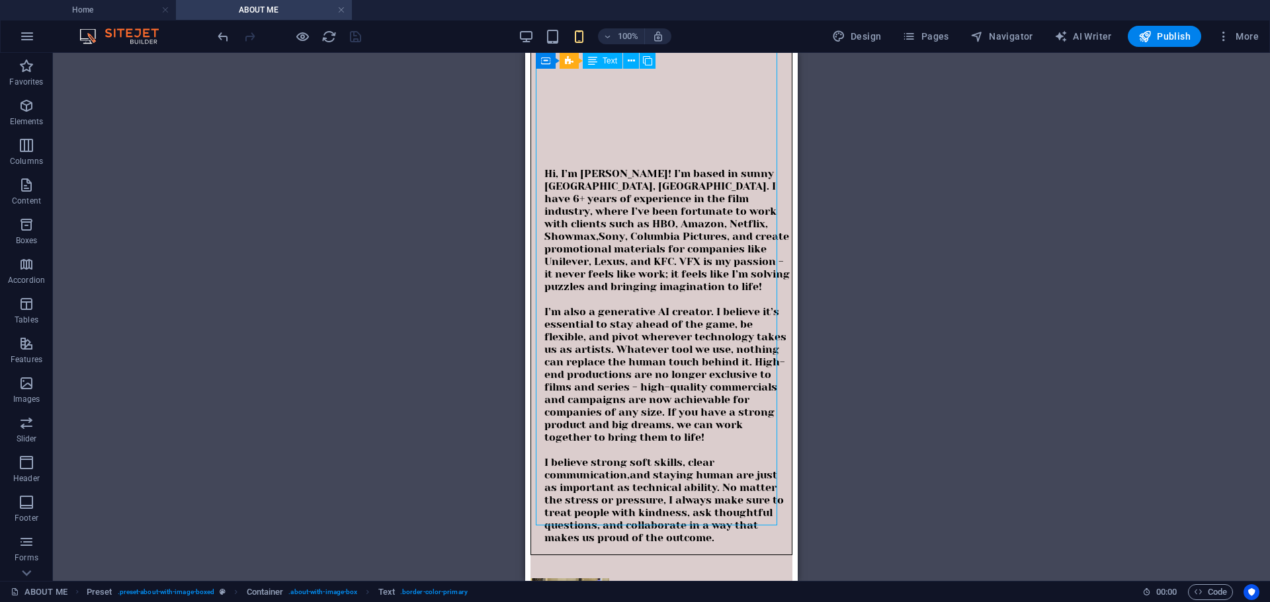
click at [614, 261] on div "Drag here to replace the existing content. Press “Ctrl” if you want to create a…" at bounding box center [661, 317] width 1217 height 528
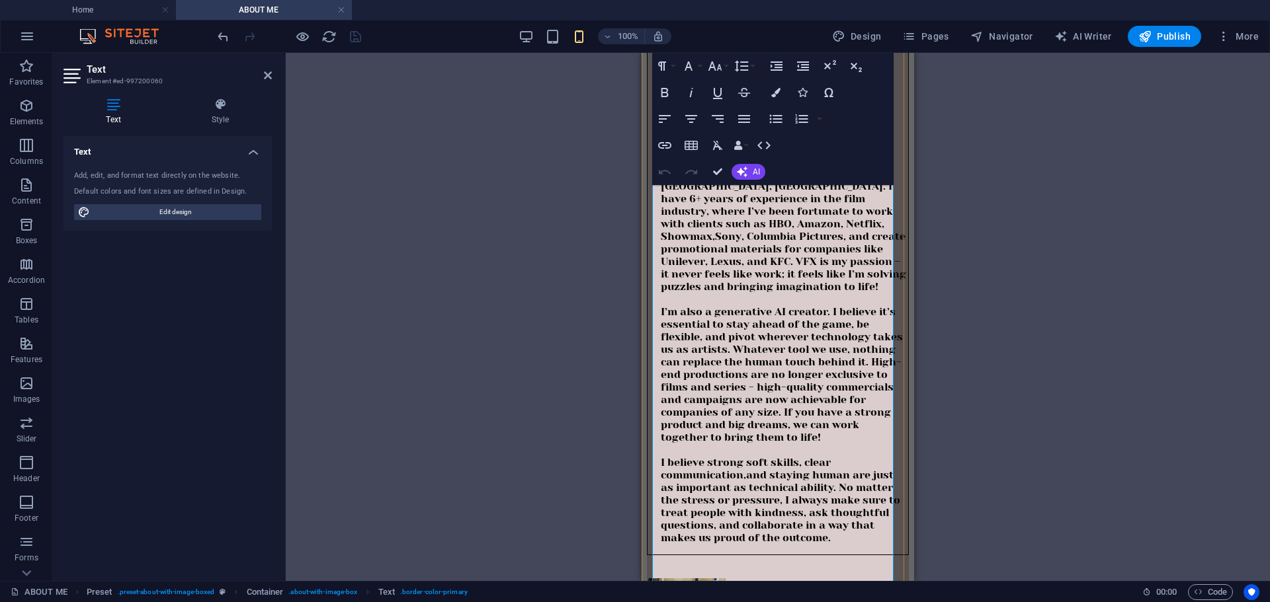
click at [760, 340] on p "Hi, I’m Ana! I’m based in sunny Cape Town, South Africa. I have 6+ years of exp…" at bounding box center [784, 355] width 247 height 377
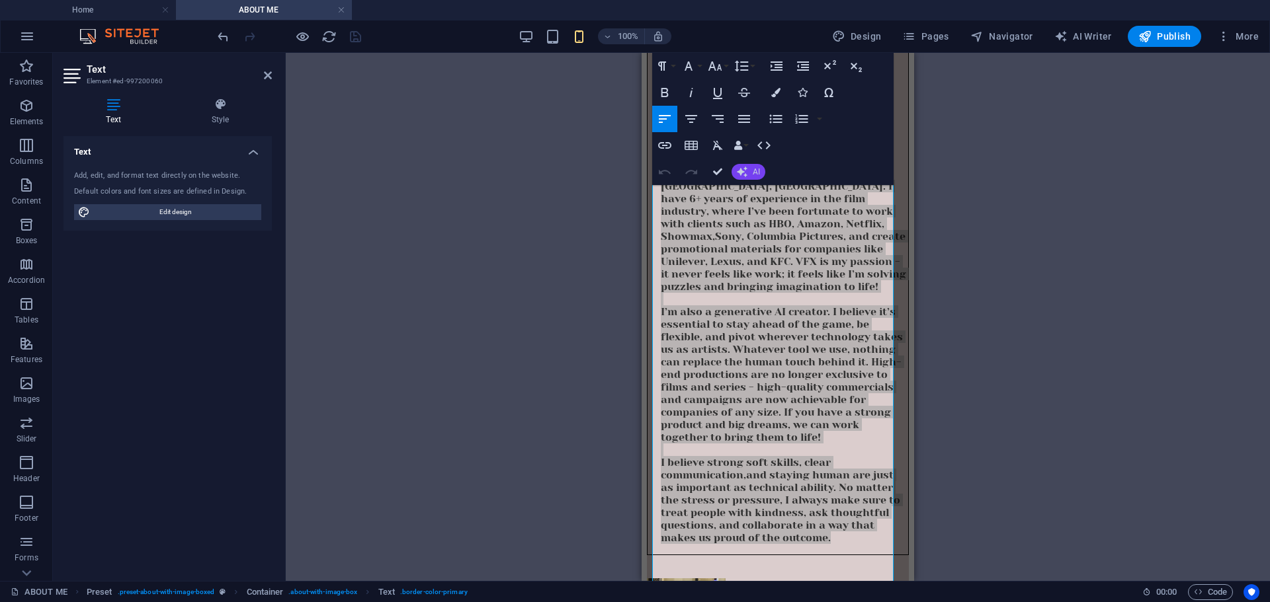
click at [757, 166] on button "AI" at bounding box center [748, 172] width 34 height 16
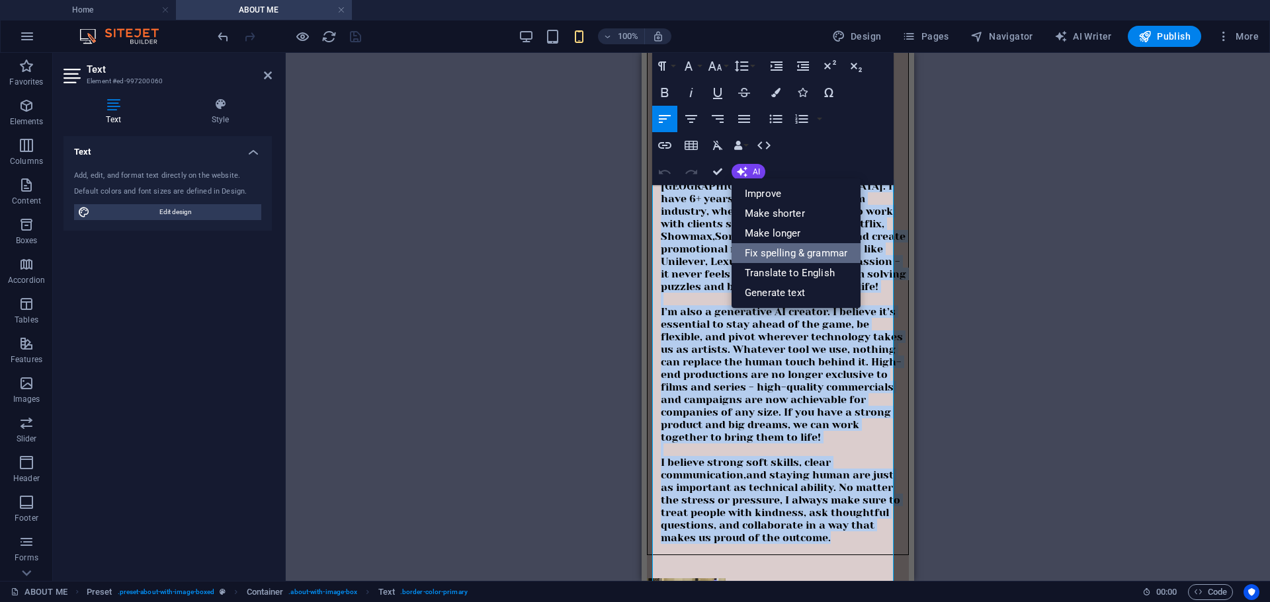
click at [836, 253] on link "Fix spelling & grammar" at bounding box center [795, 253] width 129 height 20
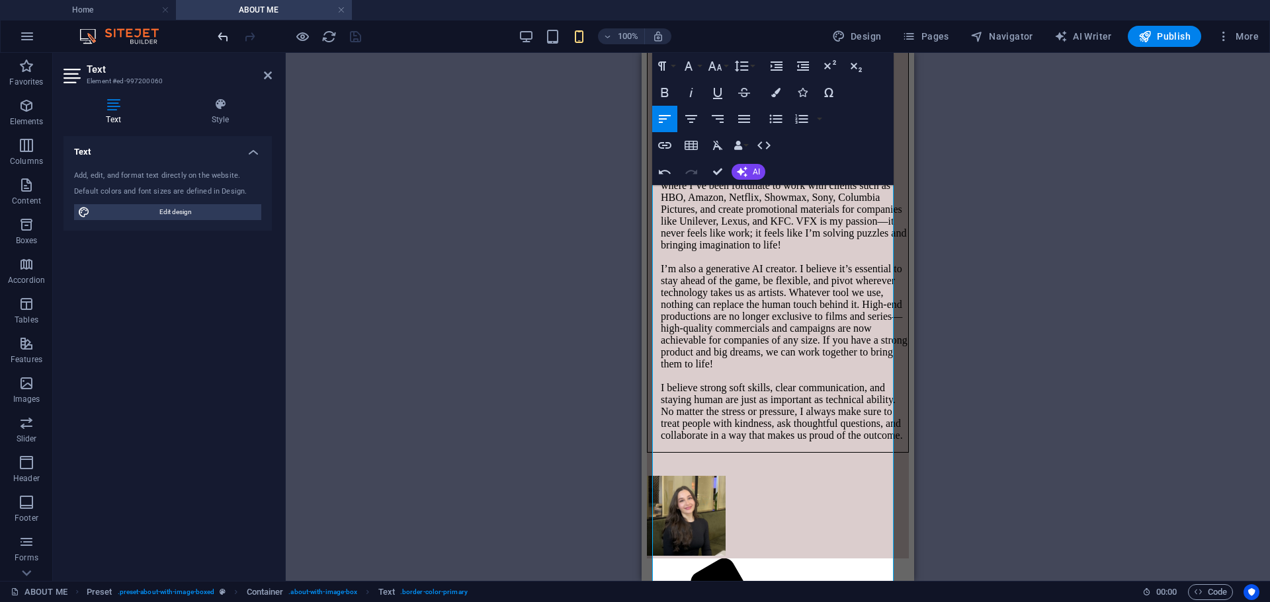
click at [224, 35] on icon "undo" at bounding box center [223, 36] width 15 height 15
click at [224, 42] on icon "undo" at bounding box center [223, 36] width 15 height 15
click at [665, 172] on icon "button" at bounding box center [665, 172] width 16 height 16
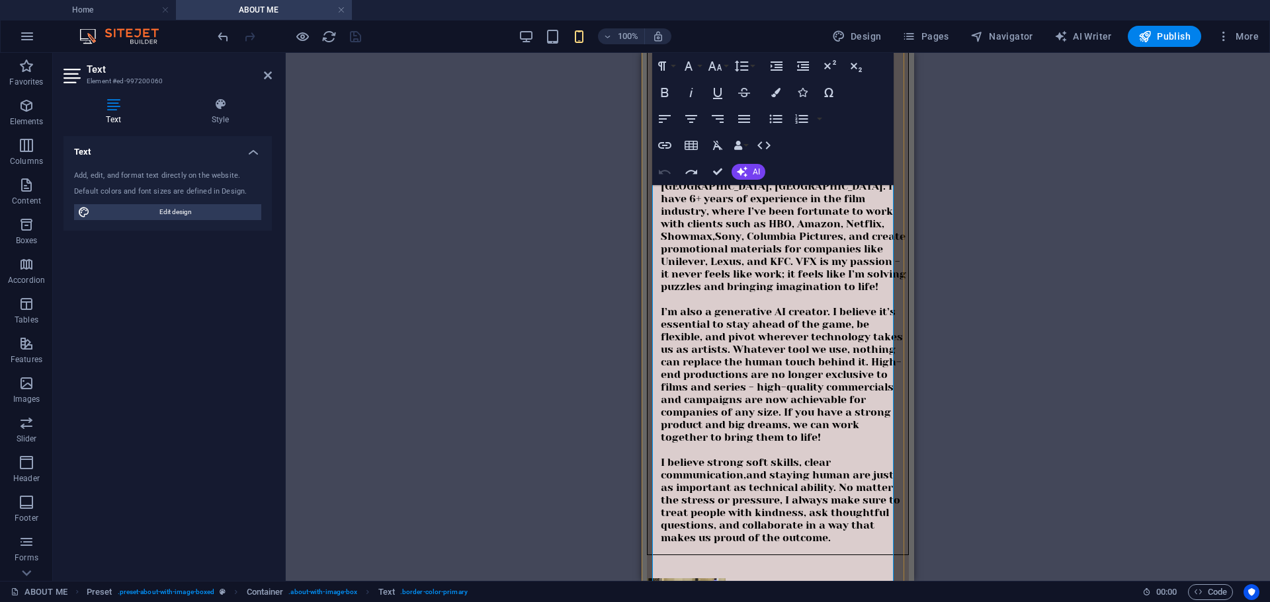
click at [753, 243] on p "Hi, I’m Ana! I’m based in sunny Cape Town, South Africa. I have 6+ years of exp…" at bounding box center [784, 355] width 247 height 377
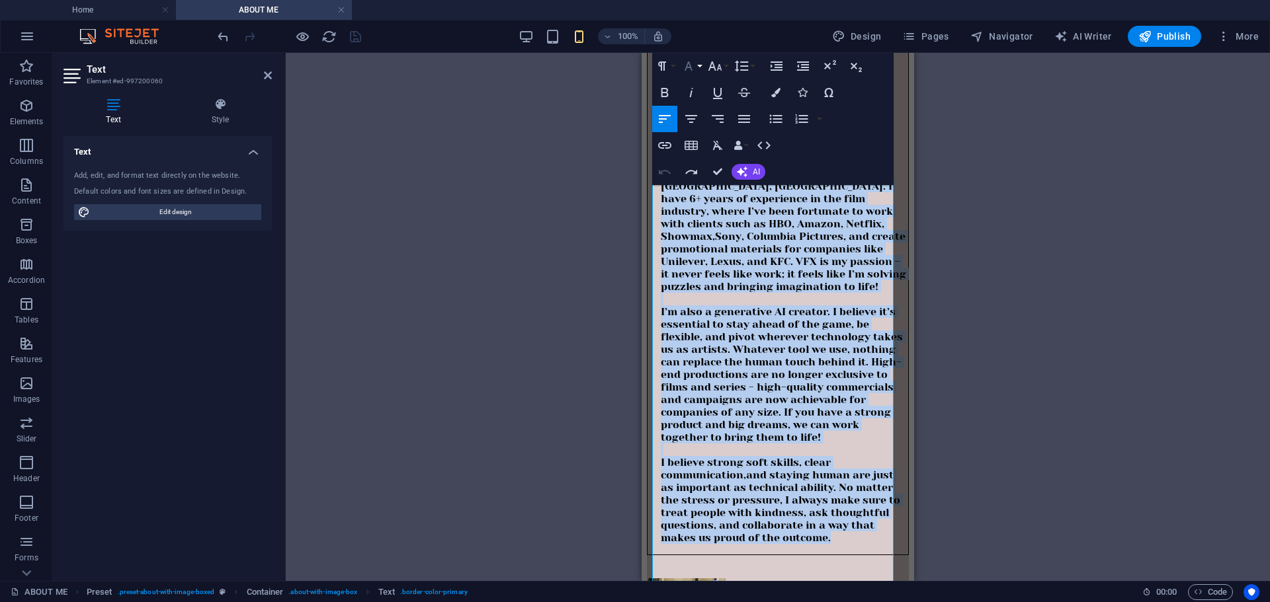
click at [694, 69] on icon "button" at bounding box center [688, 66] width 16 height 16
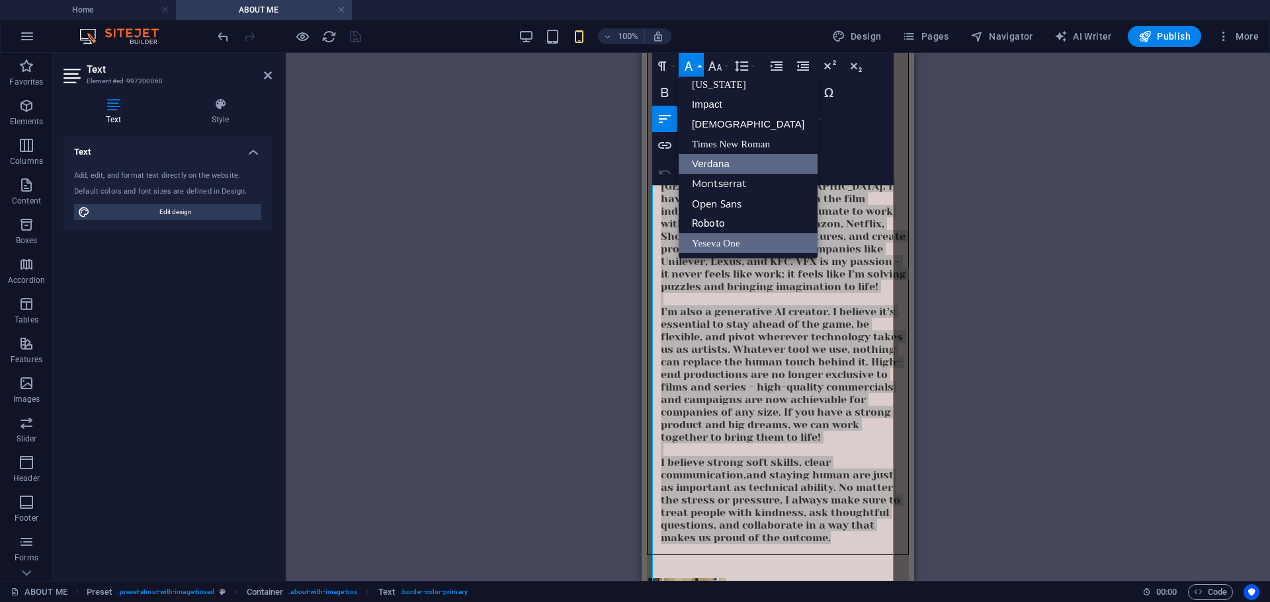
scroll to position [0, 0]
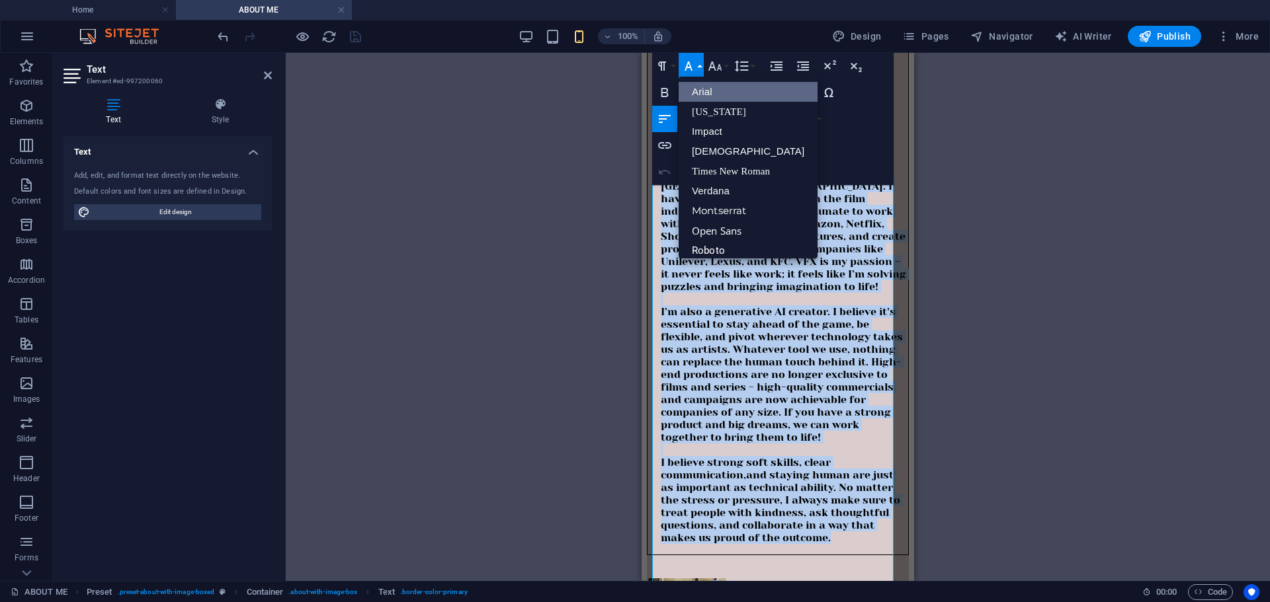
click at [725, 100] on link "Arial" at bounding box center [747, 92] width 139 height 20
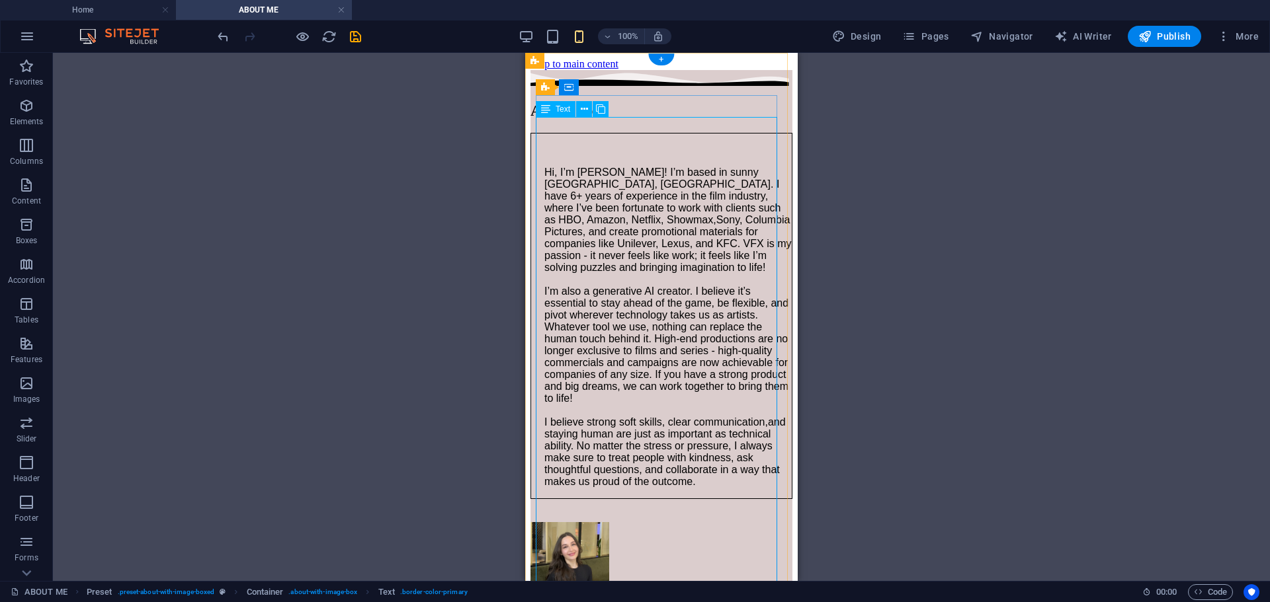
scroll to position [66, 0]
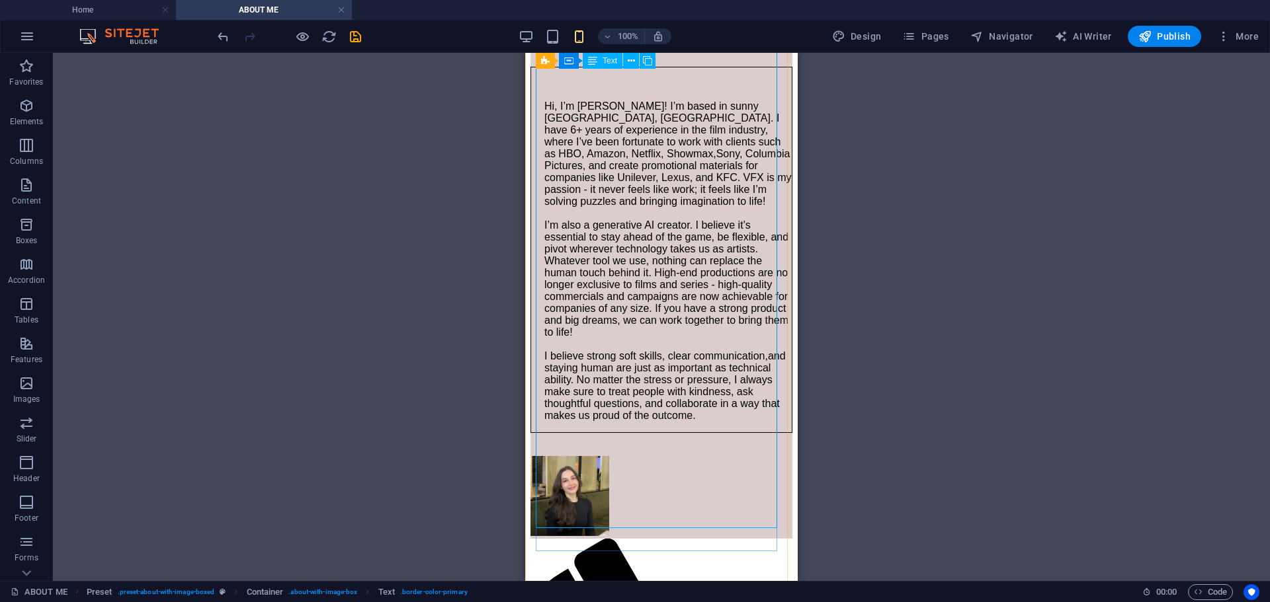
click at [672, 286] on div "Hi, I’m Ana! I’m based in sunny Cape Town, South Africa. I have 6+ years of exp…" at bounding box center [661, 250] width 262 height 366
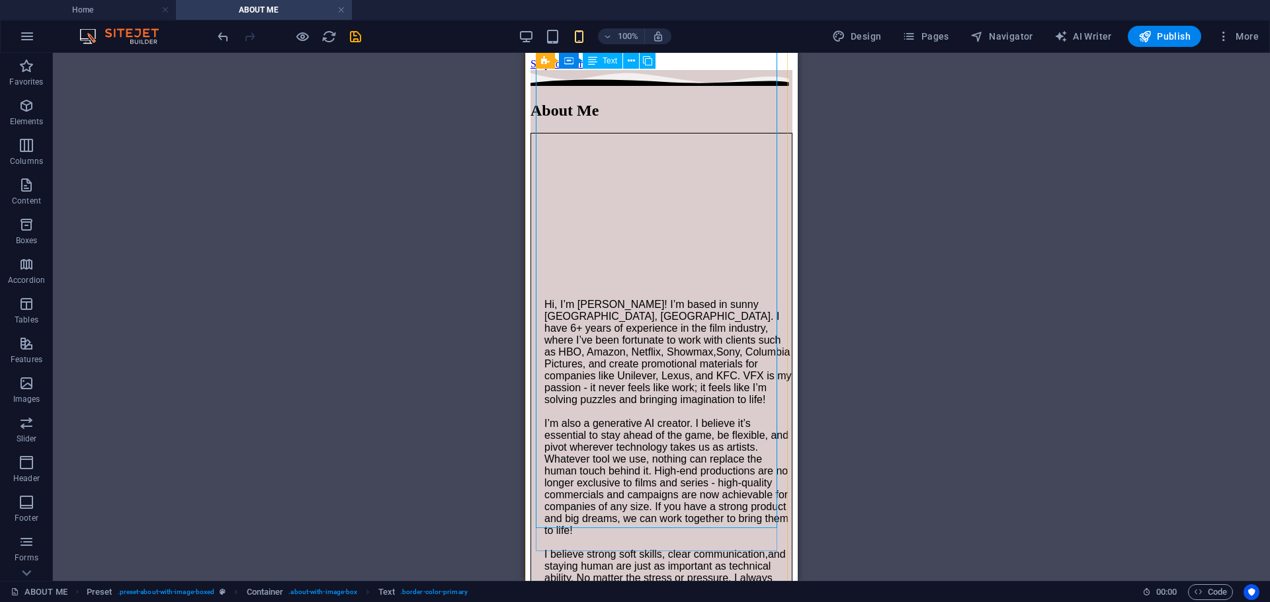
click at [555, 299] on span "Hi, I’m [PERSON_NAME]! I’m based in sunny [GEOGRAPHIC_DATA], [GEOGRAPHIC_DATA].…" at bounding box center [662, 328] width 237 height 59
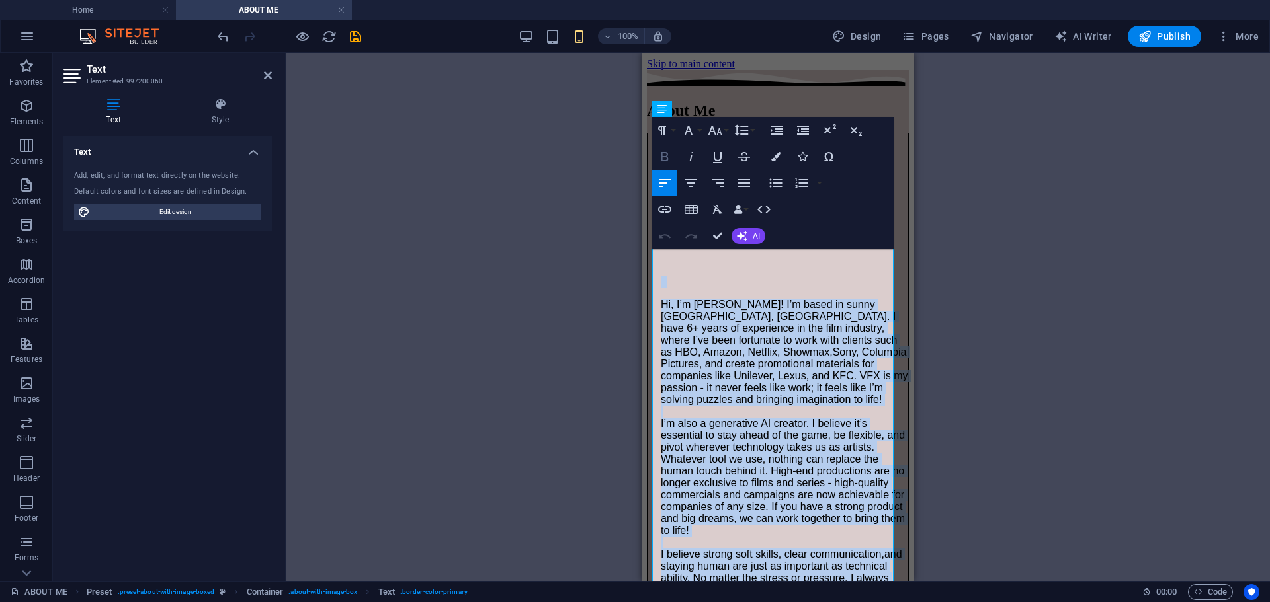
click at [665, 156] on icon "button" at bounding box center [664, 156] width 7 height 9
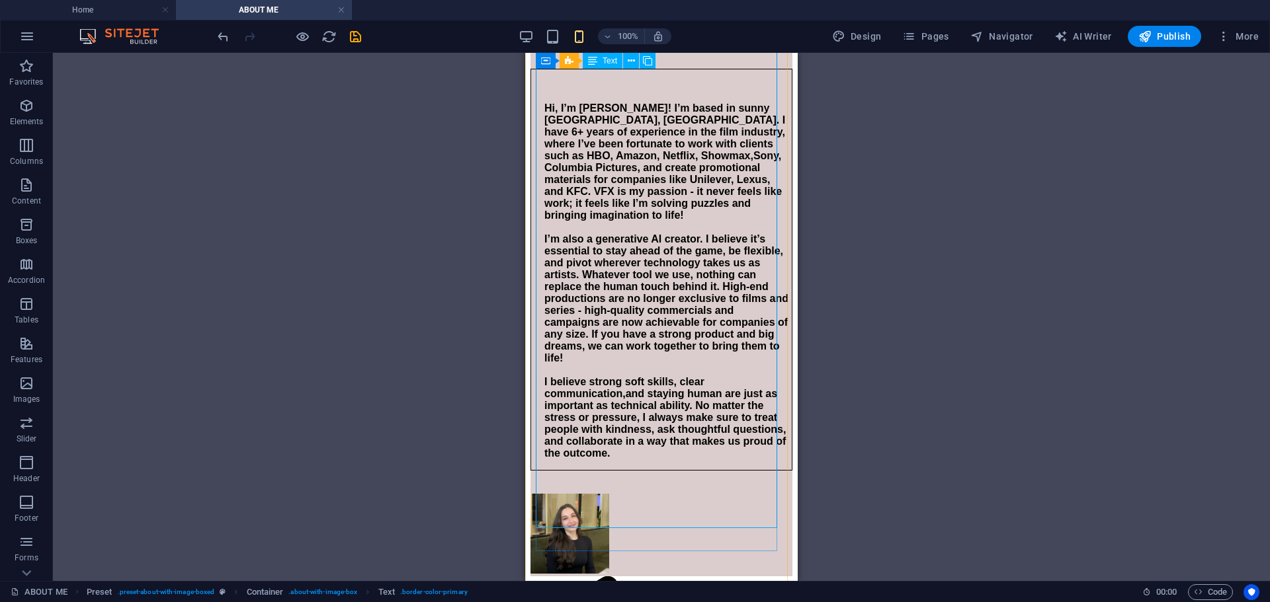
scroll to position [66, 0]
click at [674, 255] on div "Hi, I’m Ana! I’m based in sunny Cape Town, South Africa. I have 6+ years of exp…" at bounding box center [661, 268] width 262 height 402
click at [647, 304] on div "Hi, I’m Ana! I’m based in sunny Cape Town, South Africa. I have 6+ years of exp…" at bounding box center [661, 268] width 262 height 402
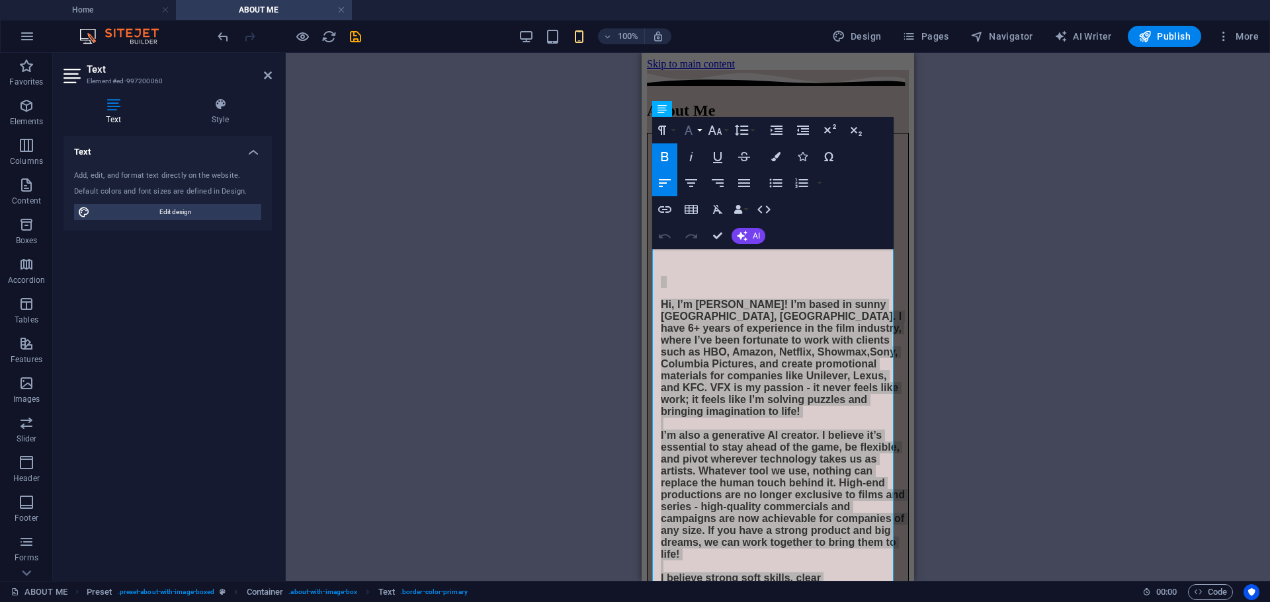
click at [696, 133] on button "Font Family" at bounding box center [690, 130] width 25 height 26
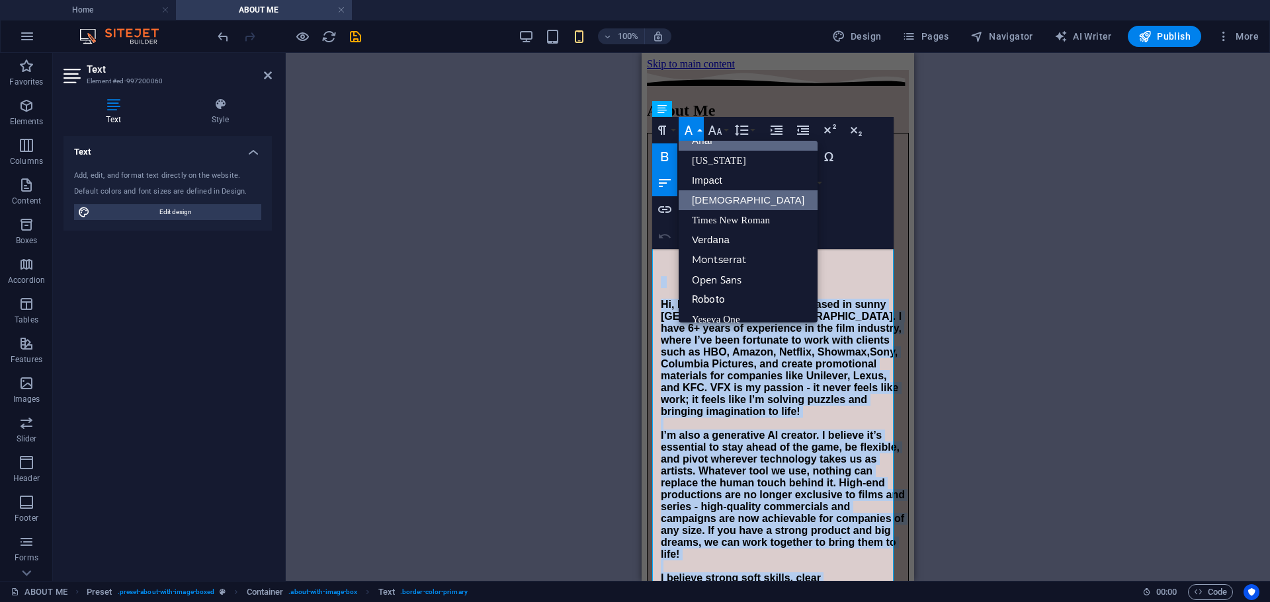
click at [718, 196] on link "Tahoma" at bounding box center [747, 200] width 139 height 20
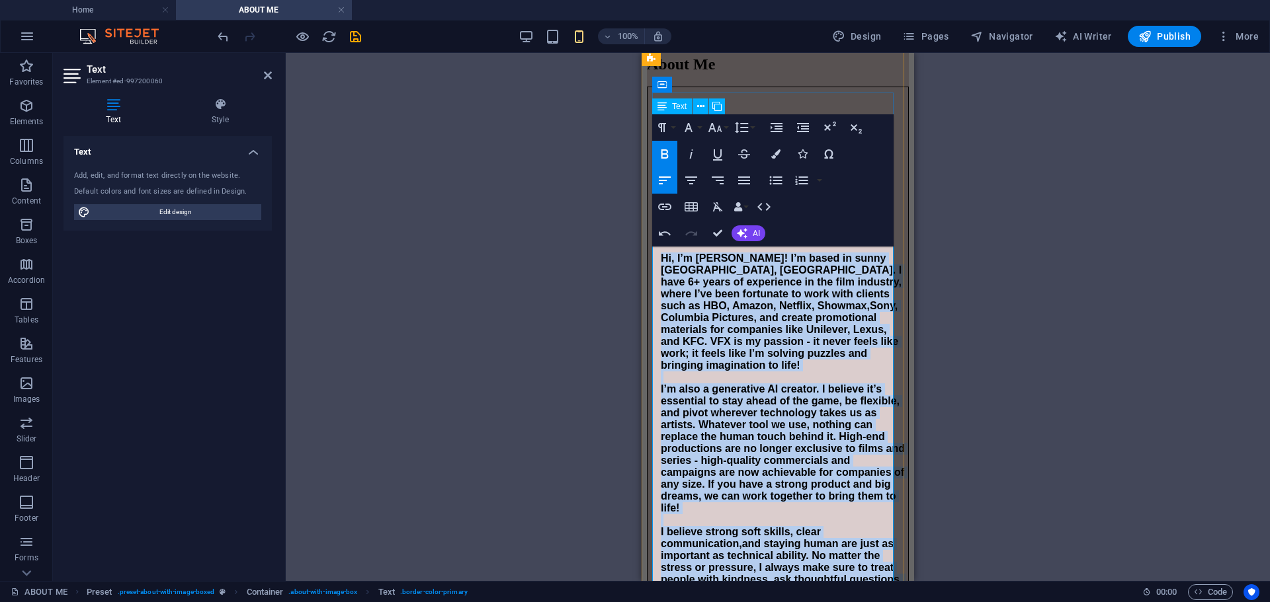
scroll to position [132, 0]
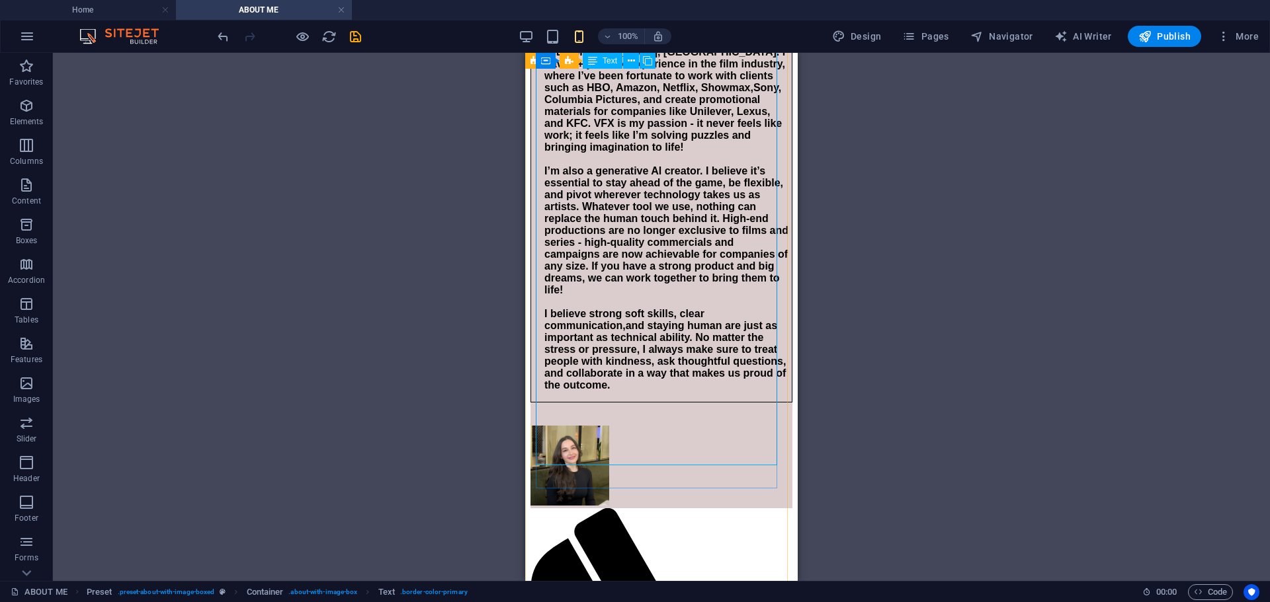
click at [691, 224] on div "Hi, I’m Ana! I’m based in sunny Cape Town, South Africa. I have 6+ years of exp…" at bounding box center [661, 202] width 262 height 402
click at [694, 230] on div "Hi, I’m Ana! I’m based in sunny Cape Town, South Africa. I have 6+ years of exp…" at bounding box center [661, 202] width 262 height 402
click at [634, 213] on div "Hi, I’m Ana! I’m based in sunny Cape Town, South Africa. I have 6+ years of exp…" at bounding box center [661, 202] width 262 height 402
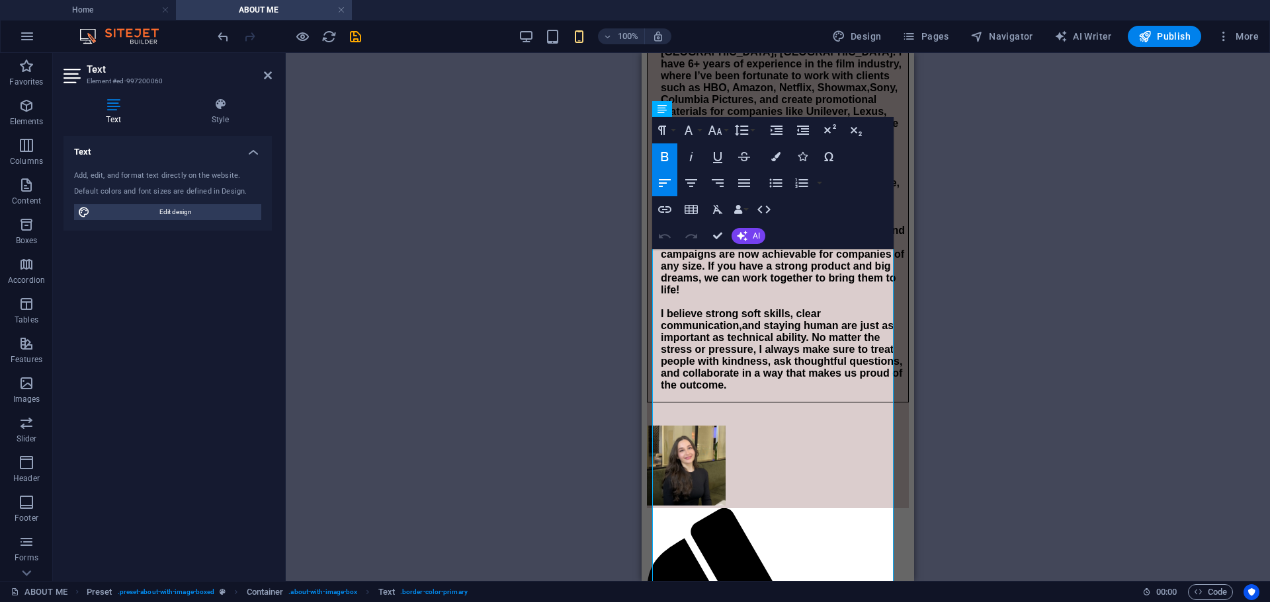
scroll to position [0, 0]
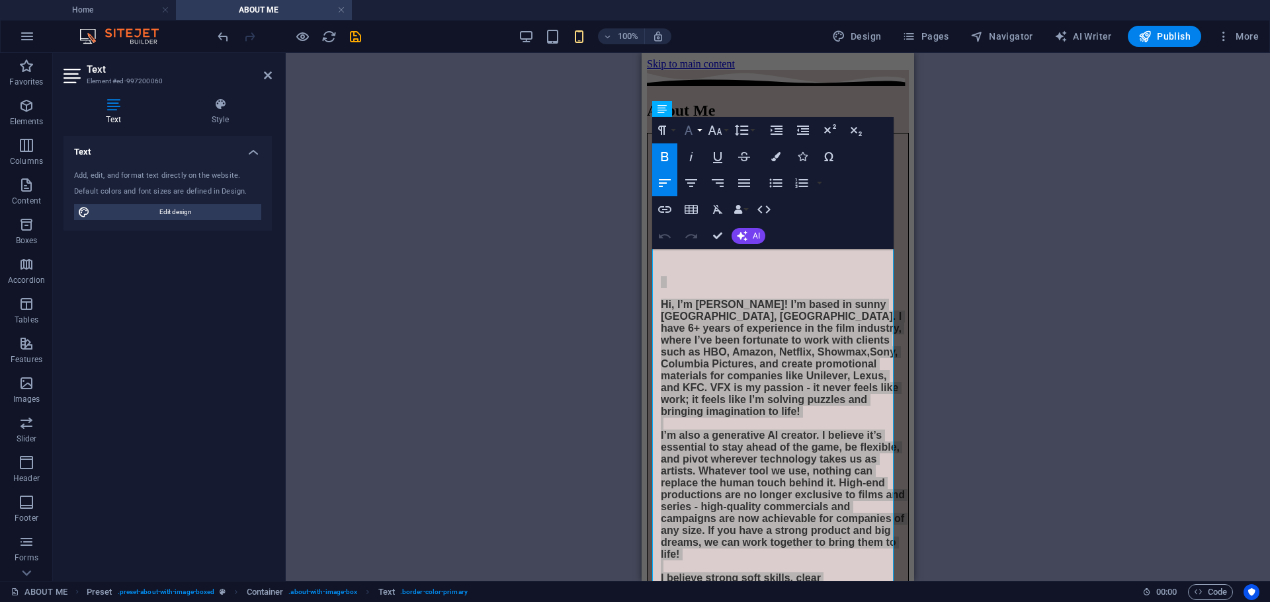
click at [697, 130] on button "Font Family" at bounding box center [690, 130] width 25 height 26
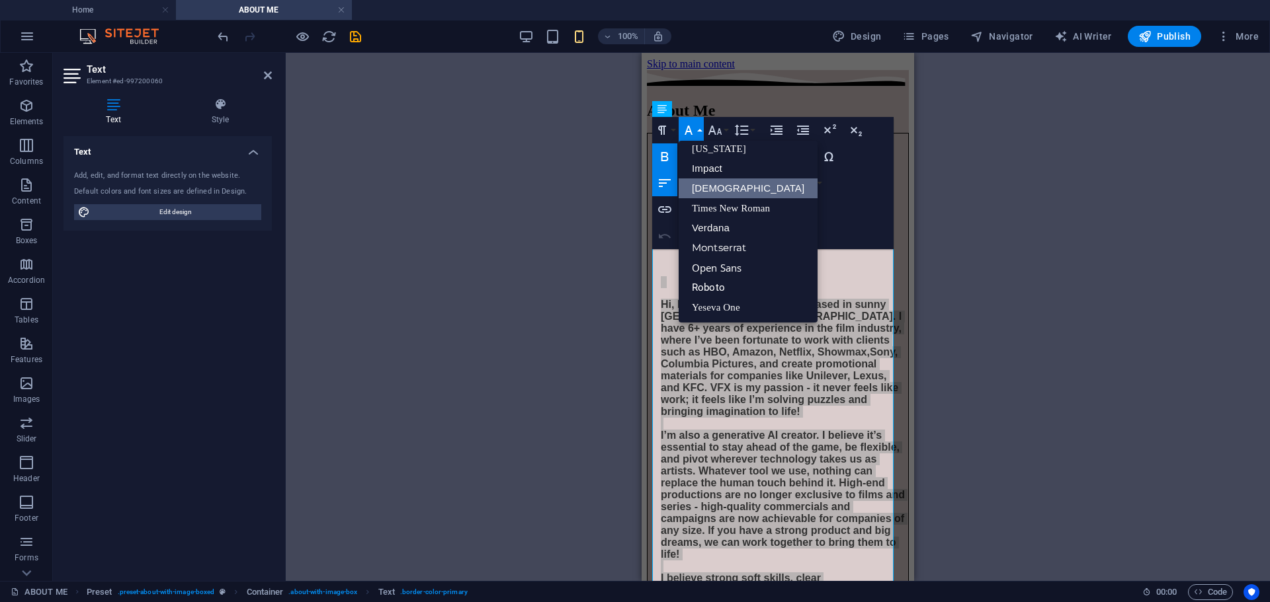
scroll to position [27, 0]
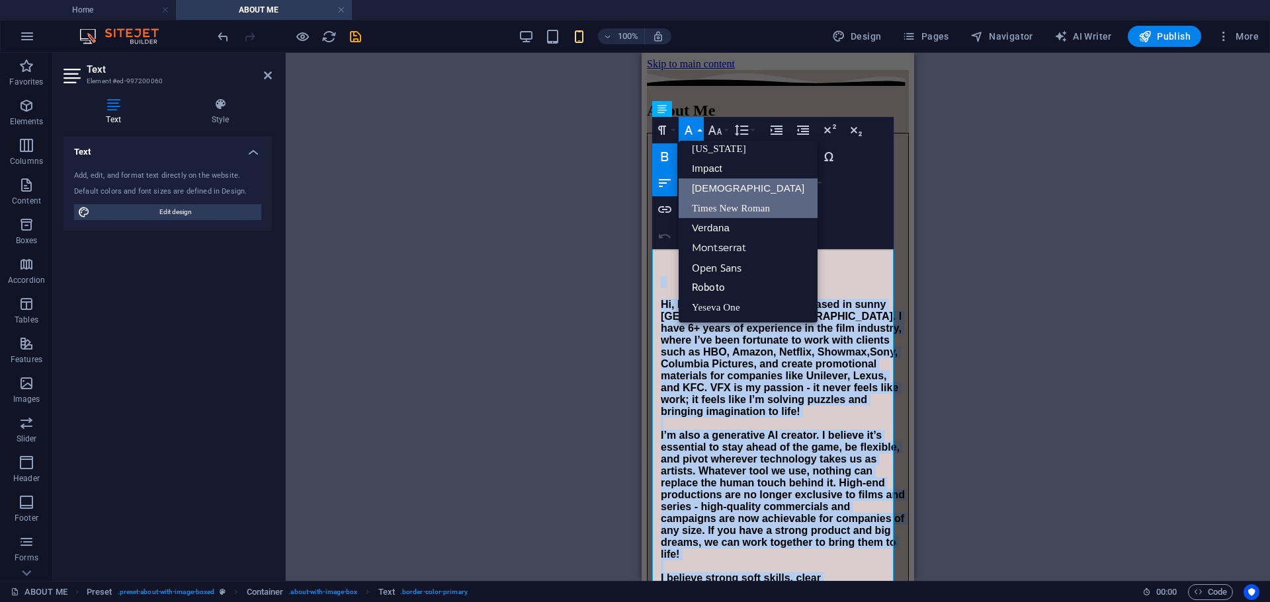
click at [735, 215] on link "Times New Roman" at bounding box center [747, 208] width 139 height 20
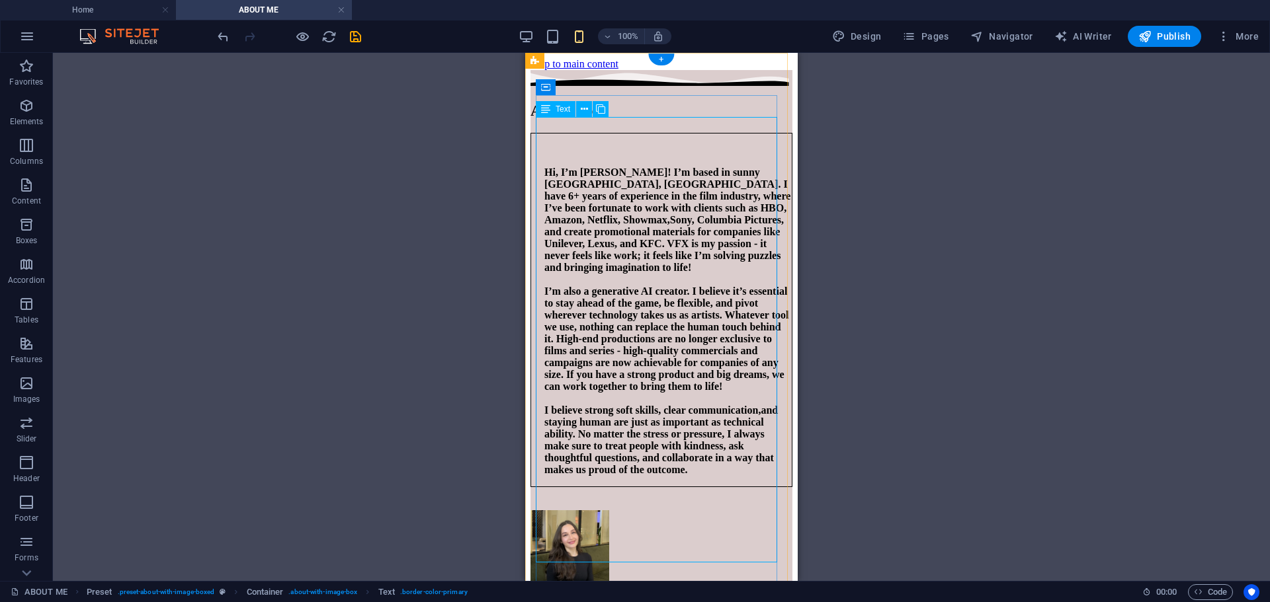
click at [677, 231] on div "Hi, I’m Ana! I’m based in sunny Cape Town, South Africa. I have 6+ years of exp…" at bounding box center [661, 310] width 262 height 354
click at [618, 238] on div "Hi, I’m Ana! I’m based in sunny Cape Town, South Africa. I have 6+ years of exp…" at bounding box center [661, 310] width 262 height 354
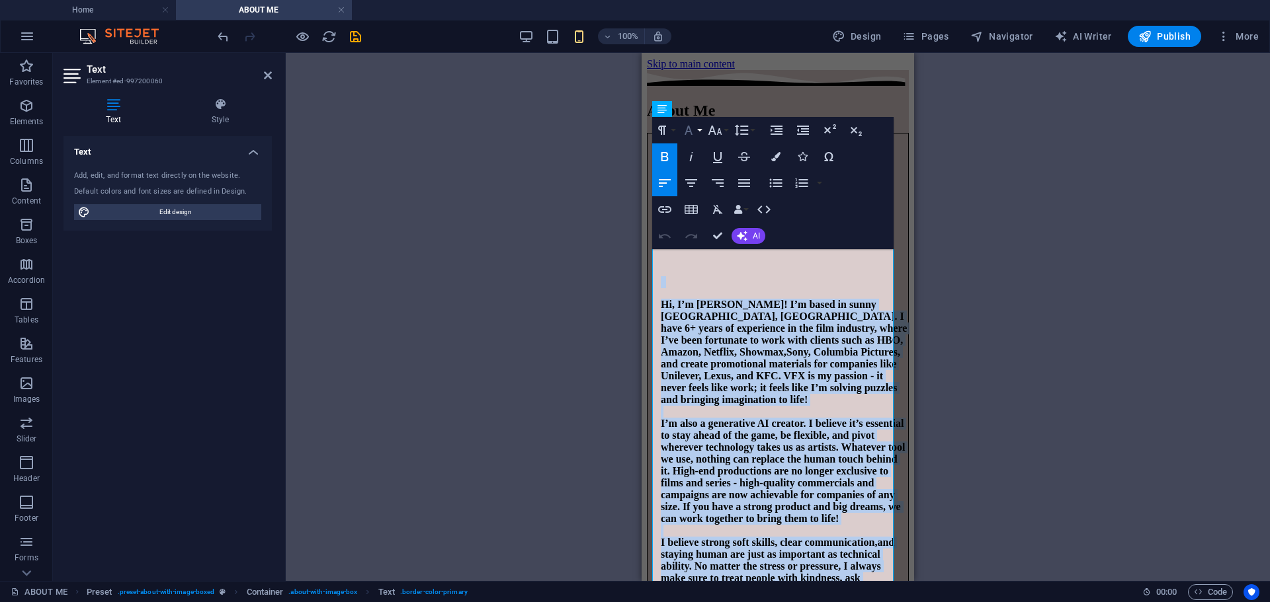
click at [701, 129] on button "Font Family" at bounding box center [690, 130] width 25 height 26
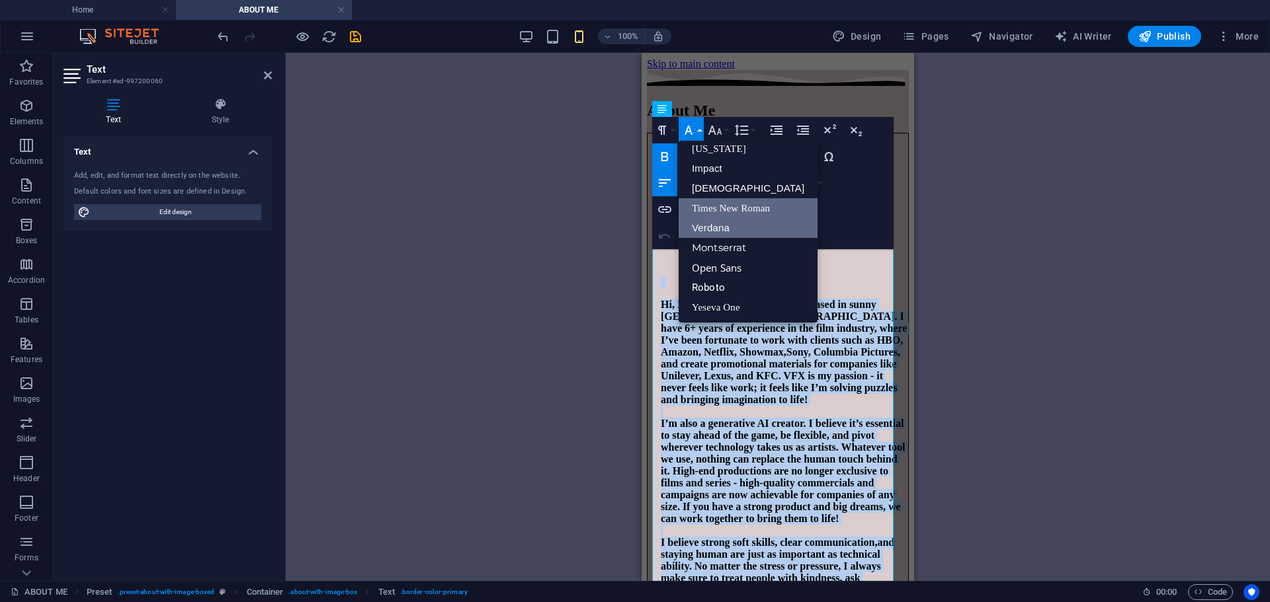
click at [724, 228] on link "Verdana" at bounding box center [747, 228] width 139 height 20
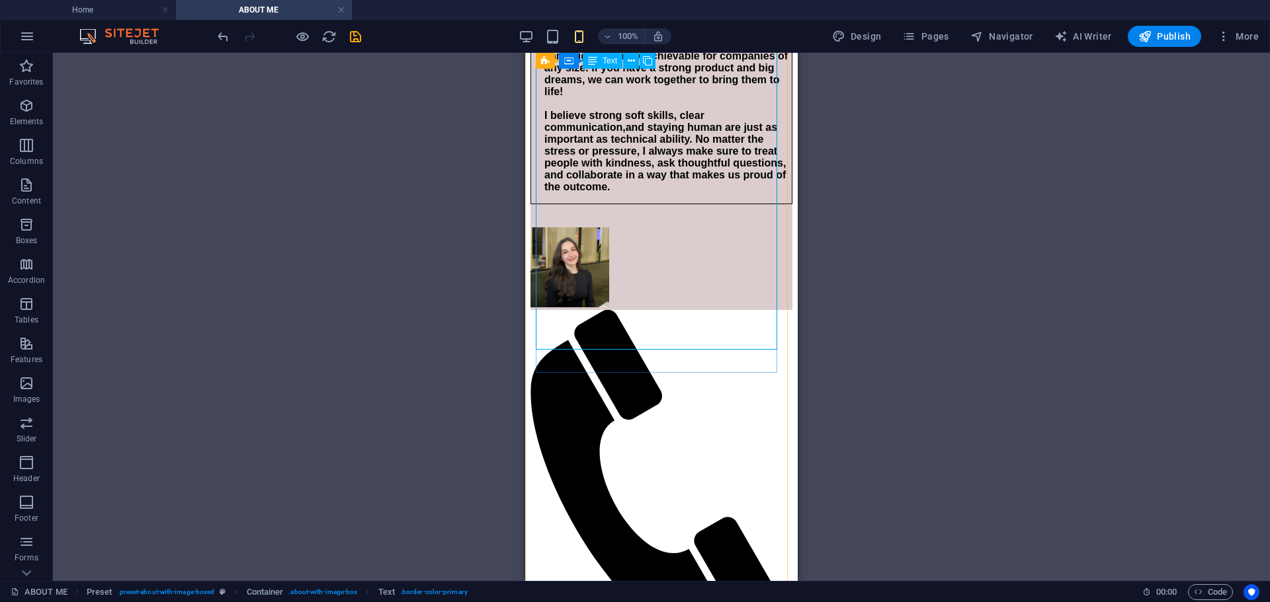
scroll to position [0, 0]
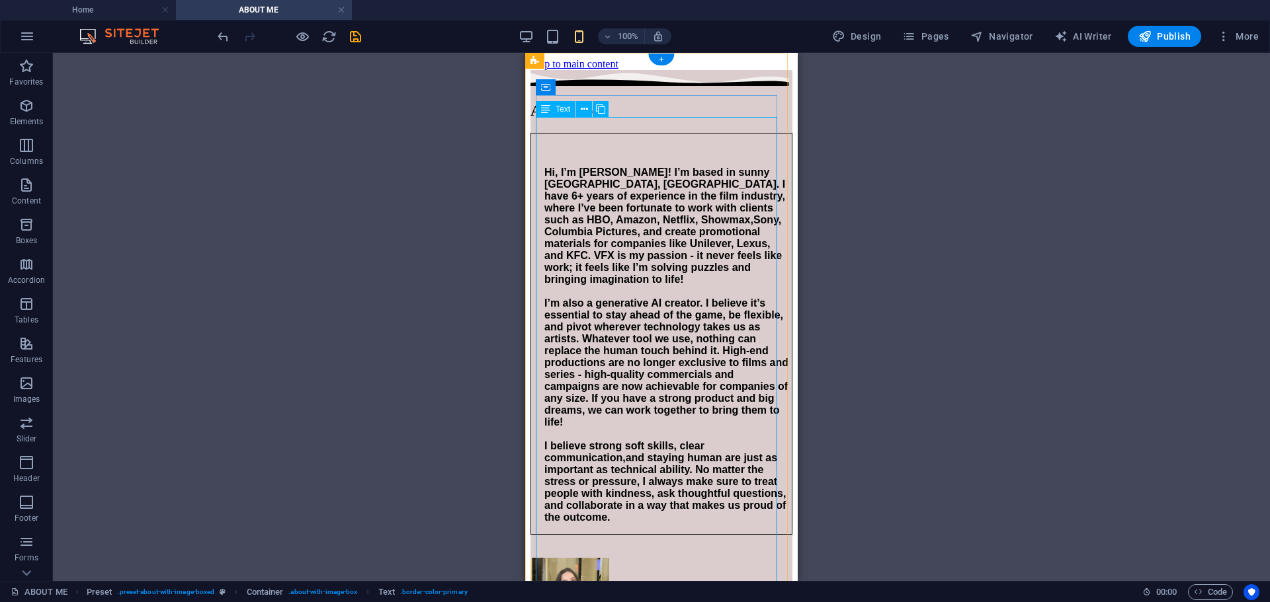
click at [552, 226] on div "Hi, I’m Ana! I’m based in sunny Cape Town, South Africa. I have 6+ years of exp…" at bounding box center [661, 334] width 262 height 402
click at [565, 220] on div "Hi, I’m Ana! I’m based in sunny Cape Town, South Africa. I have 6+ years of exp…" at bounding box center [661, 334] width 262 height 402
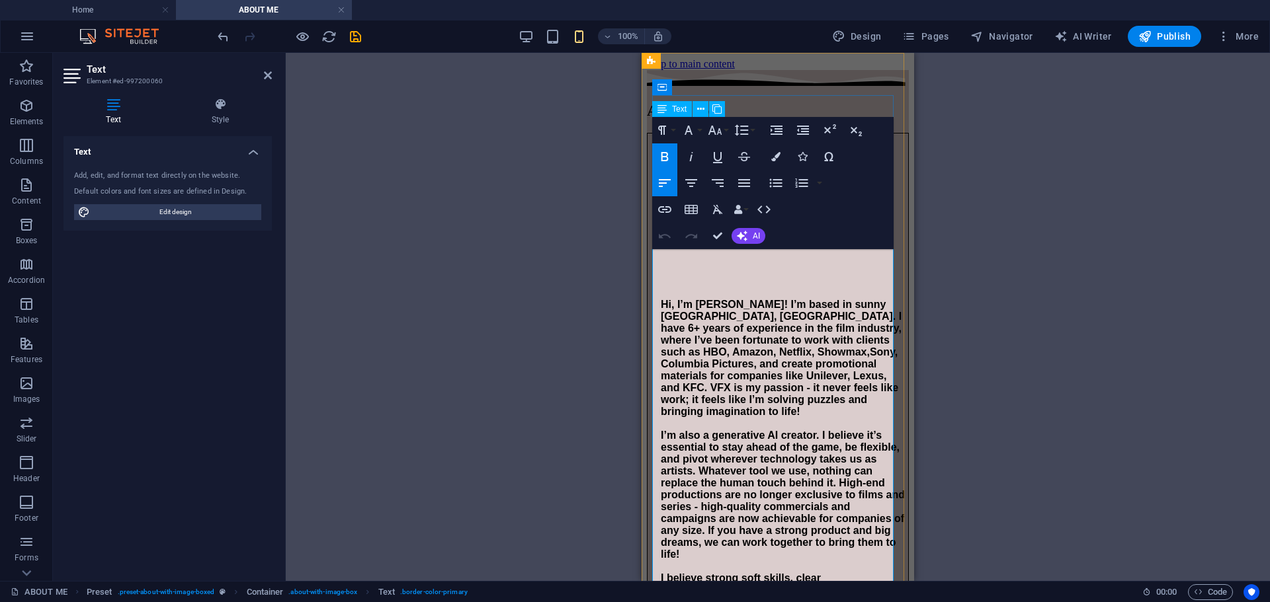
click at [671, 358] on strong "Hi, I’m [PERSON_NAME]! I’m based in sunny [GEOGRAPHIC_DATA], [GEOGRAPHIC_DATA].…" at bounding box center [781, 328] width 241 height 59
click at [667, 356] on strong "Hi, I’m [PERSON_NAME]! I’m based in sunny [GEOGRAPHIC_DATA], [GEOGRAPHIC_DATA].…" at bounding box center [781, 328] width 241 height 59
click at [727, 361] on strong "Sony, Columbia Pictures, and create promotional materials for companies like Un…" at bounding box center [783, 471] width 244 height 249
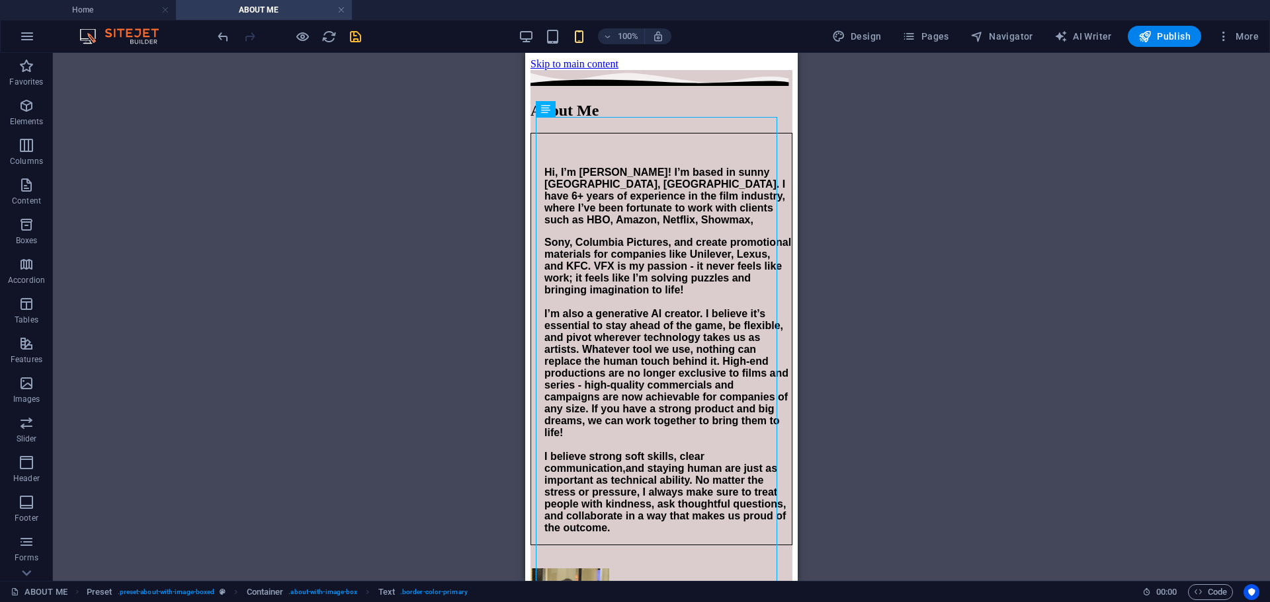
click at [354, 36] on icon "save" at bounding box center [355, 36] width 15 height 15
click at [552, 44] on div "100%" at bounding box center [594, 36] width 153 height 21
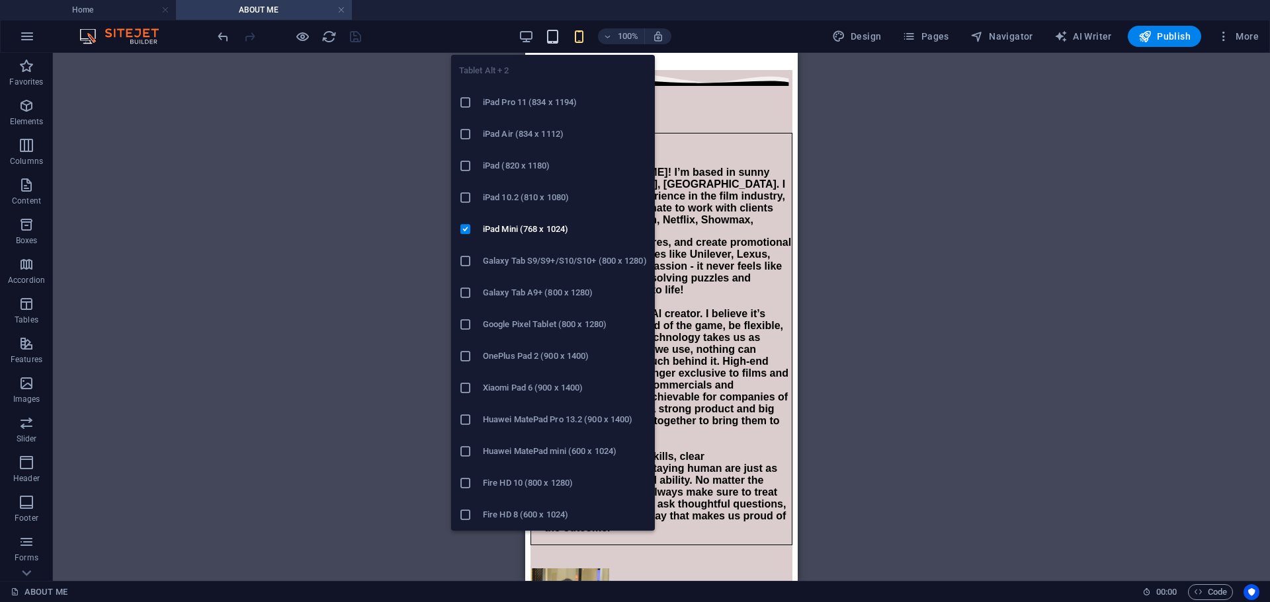
click at [552, 41] on icon "button" at bounding box center [552, 36] width 15 height 15
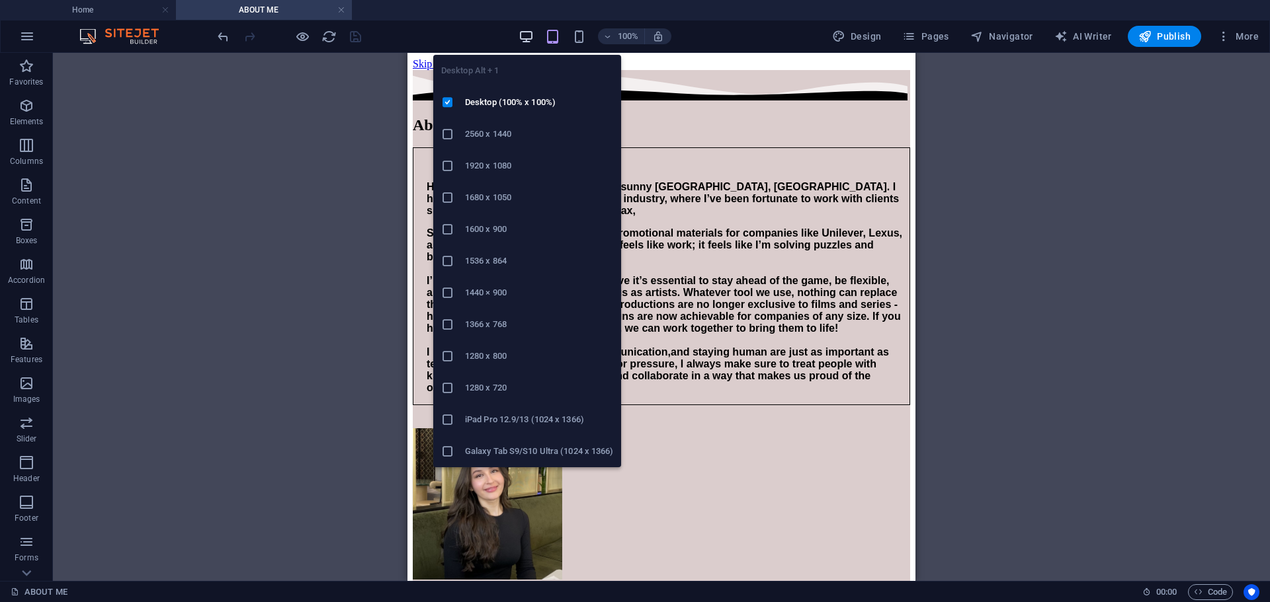
click at [526, 42] on icon "button" at bounding box center [525, 36] width 15 height 15
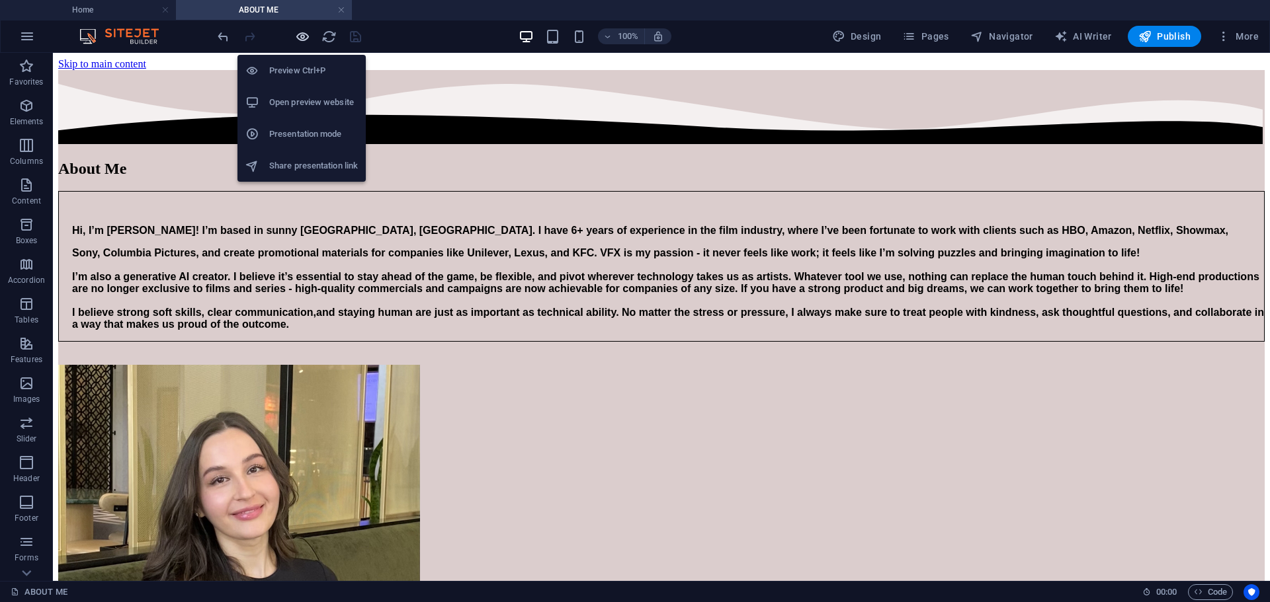
click at [308, 39] on icon "button" at bounding box center [302, 36] width 15 height 15
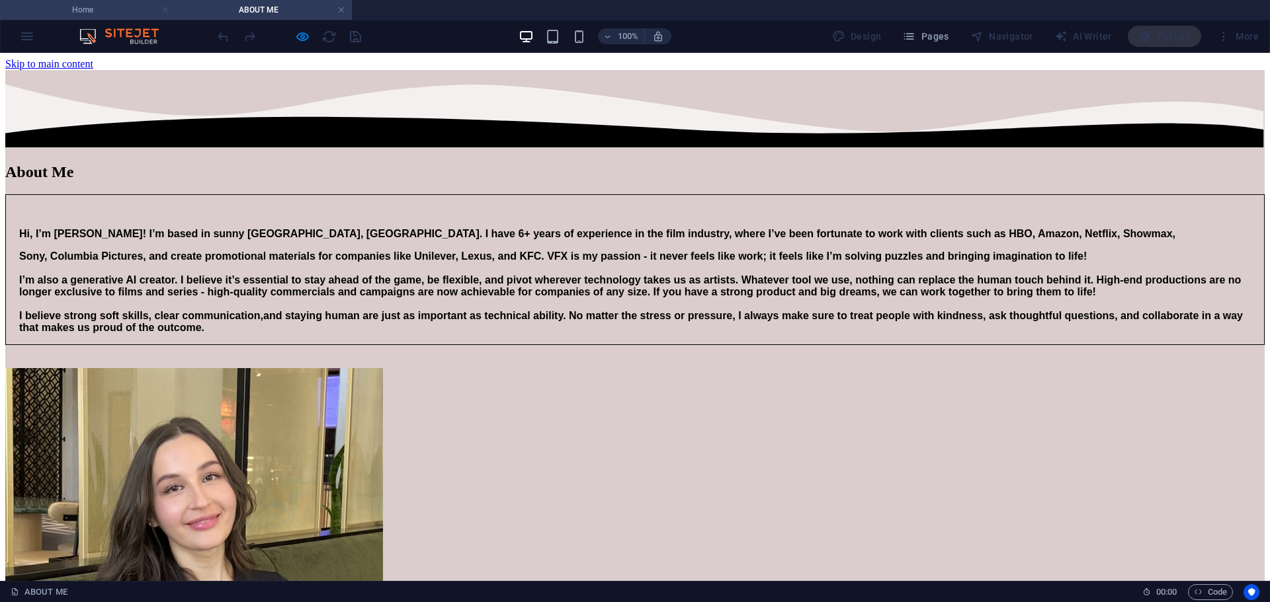
click at [163, 9] on link at bounding box center [165, 10] width 8 height 13
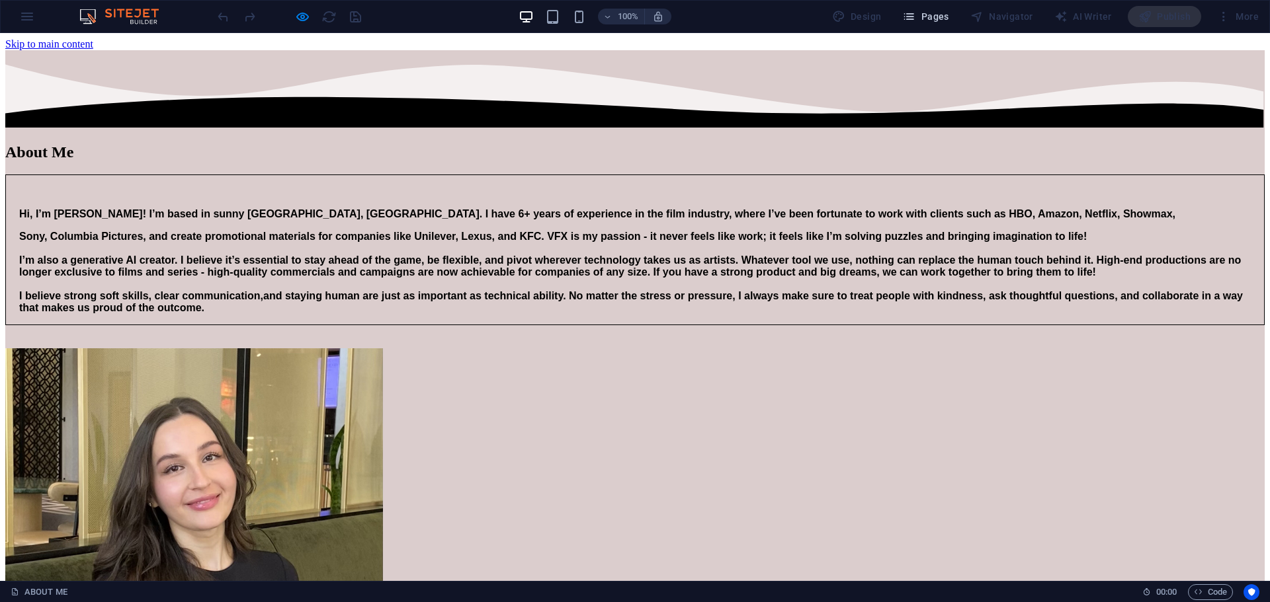
click at [934, 17] on span "Pages" at bounding box center [925, 16] width 46 height 13
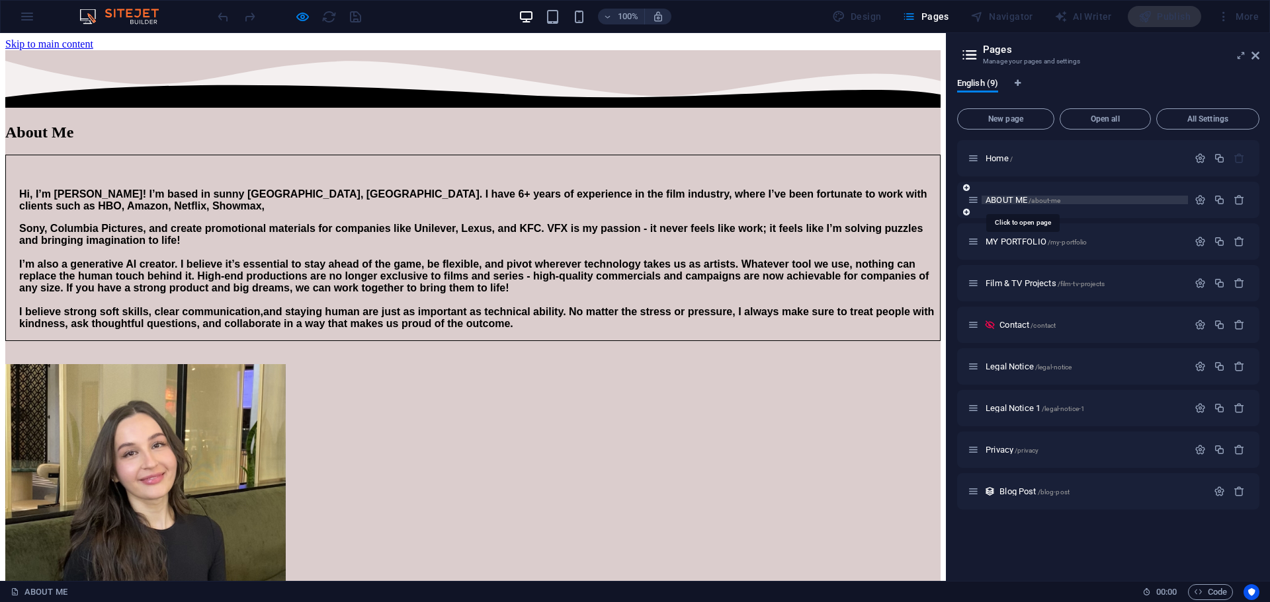
click at [1024, 200] on span "ABOUT ME /about-me" at bounding box center [1022, 200] width 75 height 10
click at [1016, 251] on div "MY PORTFOLIO /my-portfolio" at bounding box center [1108, 242] width 302 height 36
click at [1015, 244] on span "MY PORTFOLIO /my-portfolio" at bounding box center [1035, 242] width 101 height 10
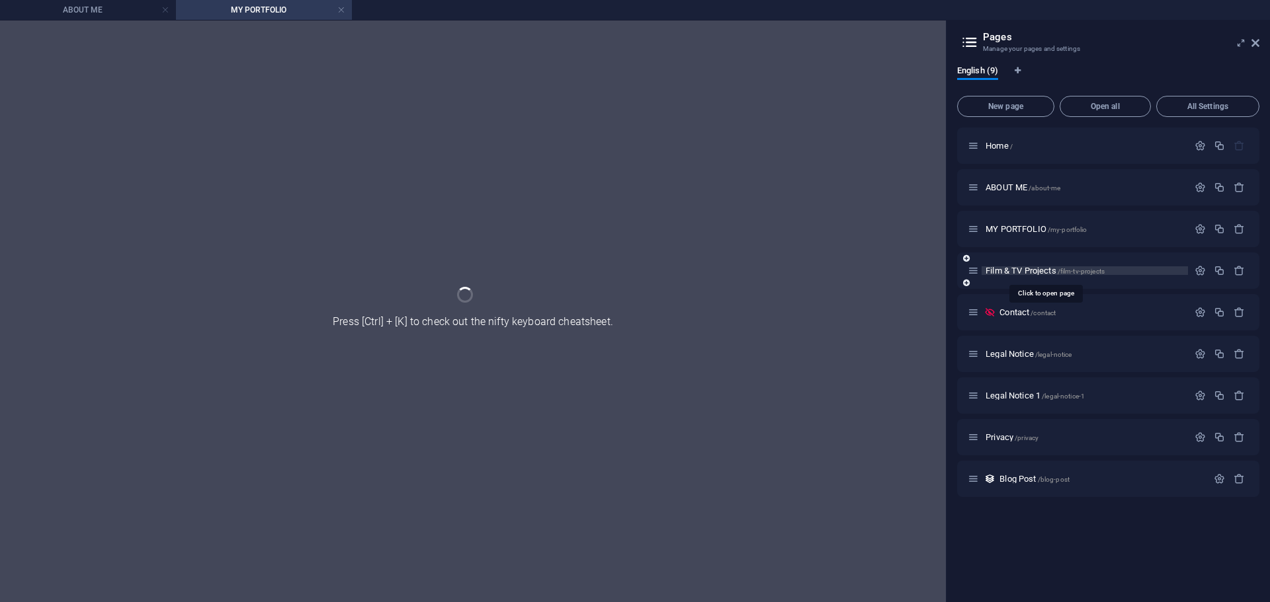
click at [1030, 272] on span "Film & TV Projects /film-tv-projects" at bounding box center [1044, 271] width 119 height 10
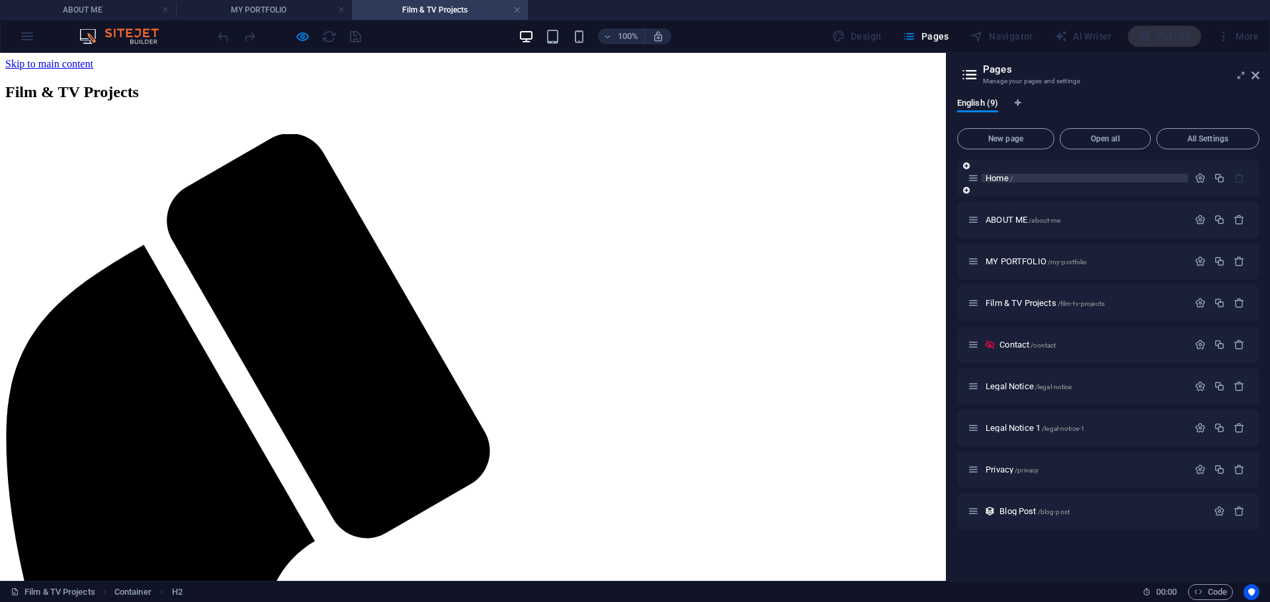
click at [985, 181] on div "Home /" at bounding box center [1084, 178] width 206 height 9
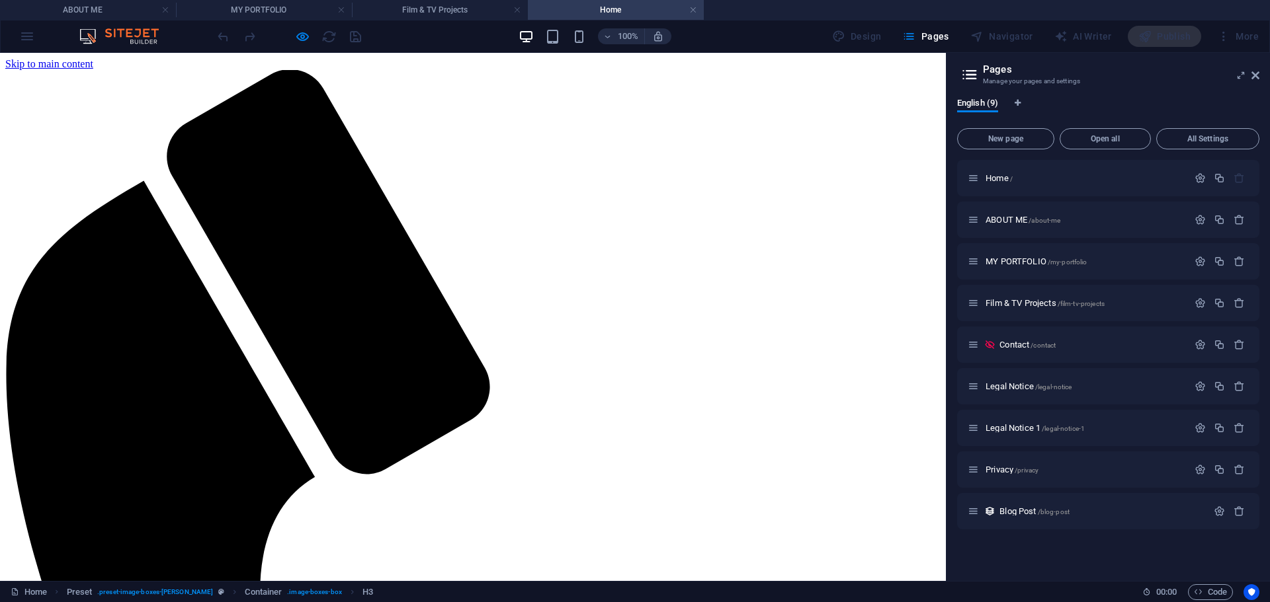
scroll to position [333, 0]
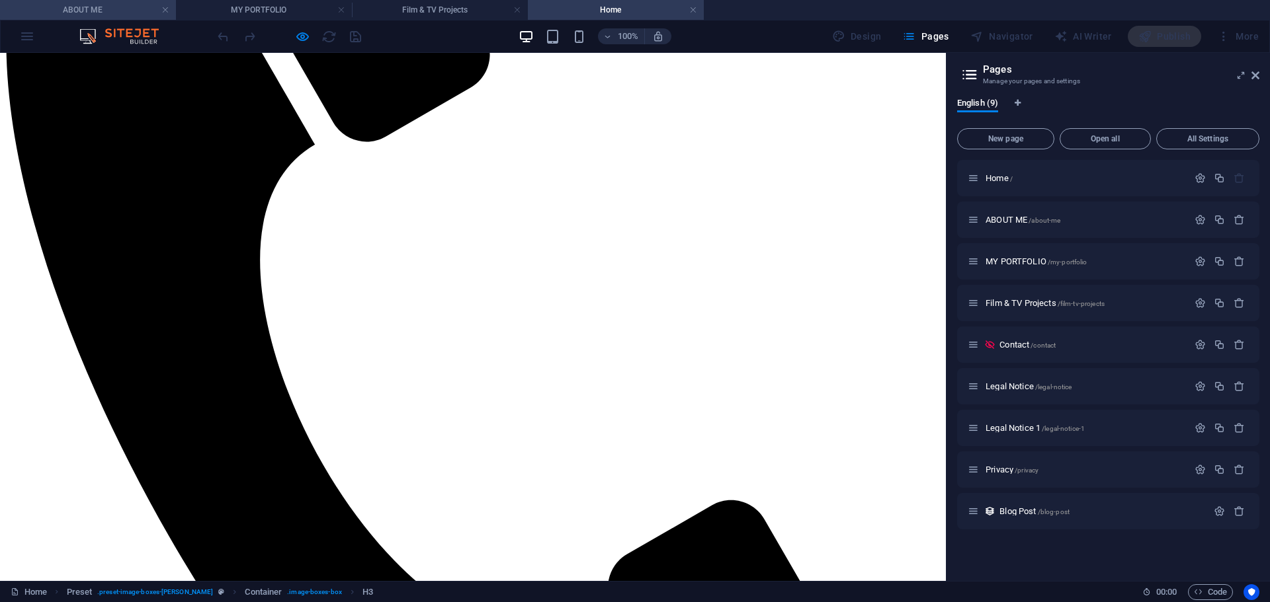
click at [116, 17] on h4 "ABOUT ME" at bounding box center [88, 10] width 176 height 15
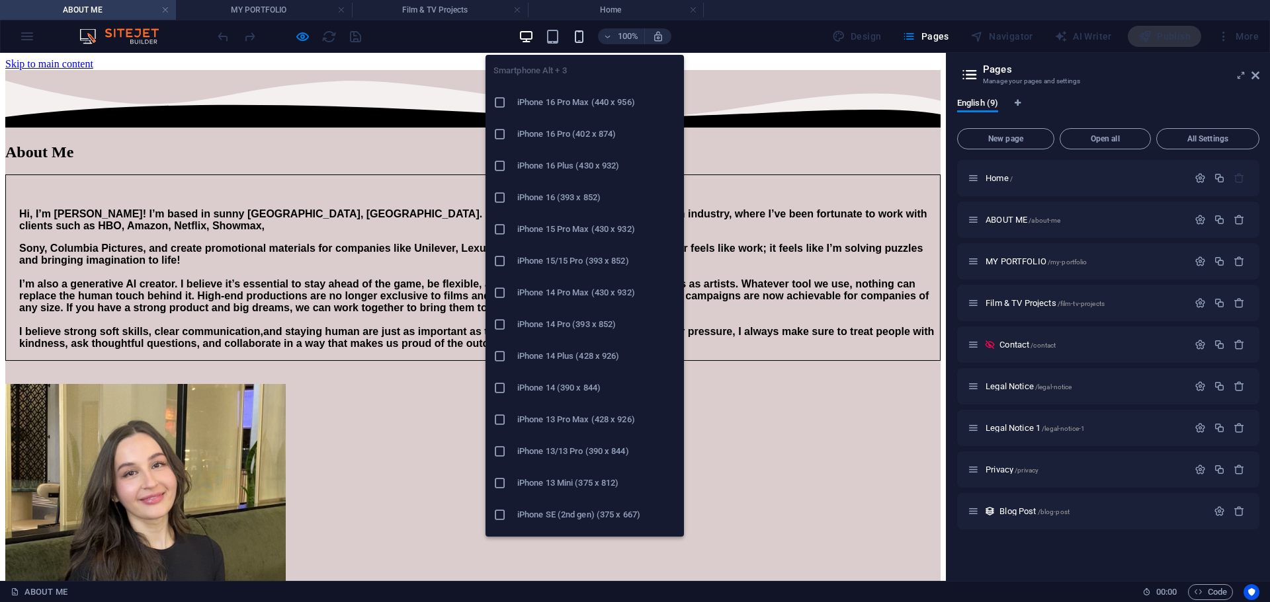
click at [580, 39] on icon "button" at bounding box center [578, 36] width 15 height 15
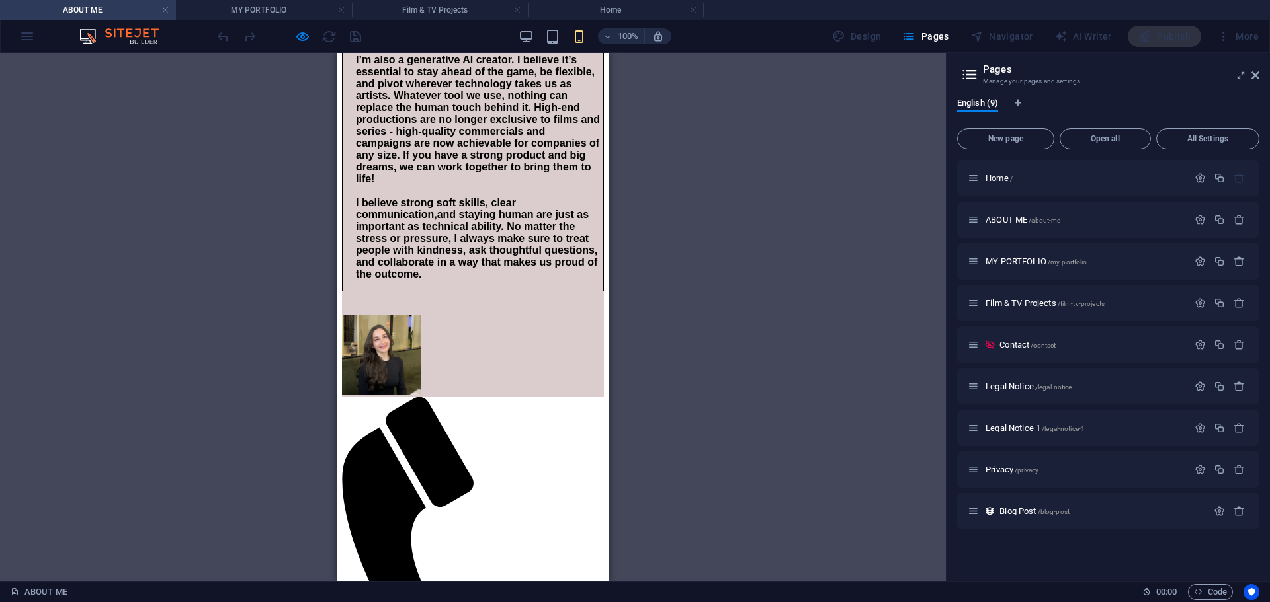
scroll to position [265, 0]
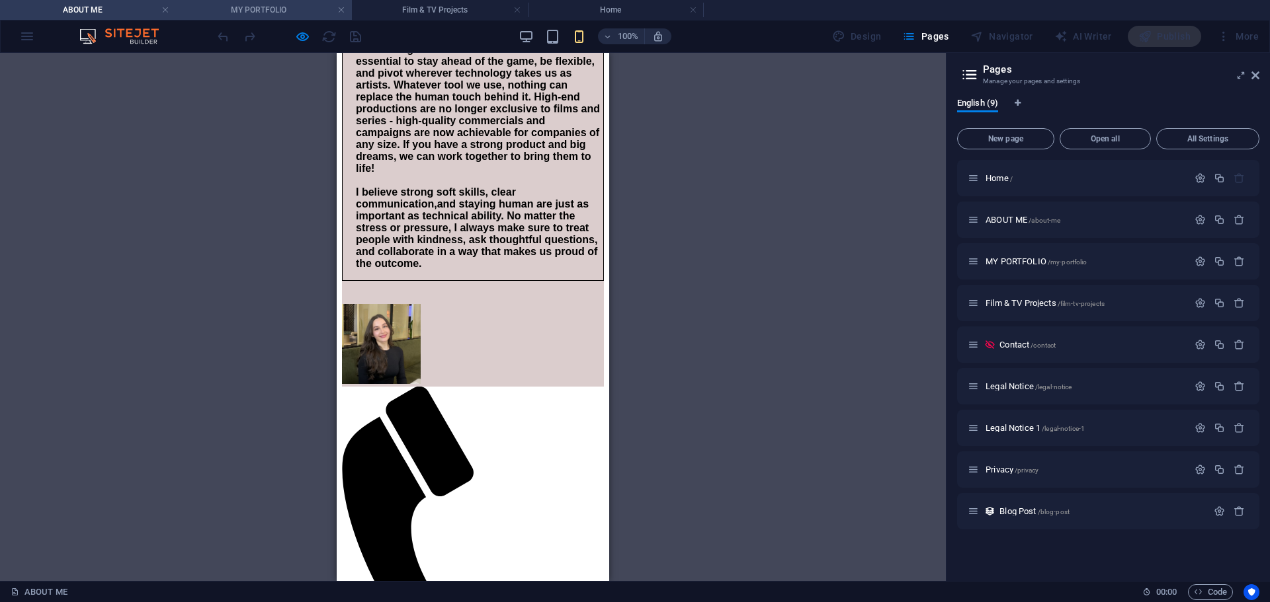
click at [257, 9] on h4 "MY PORTFOLIO" at bounding box center [264, 10] width 176 height 15
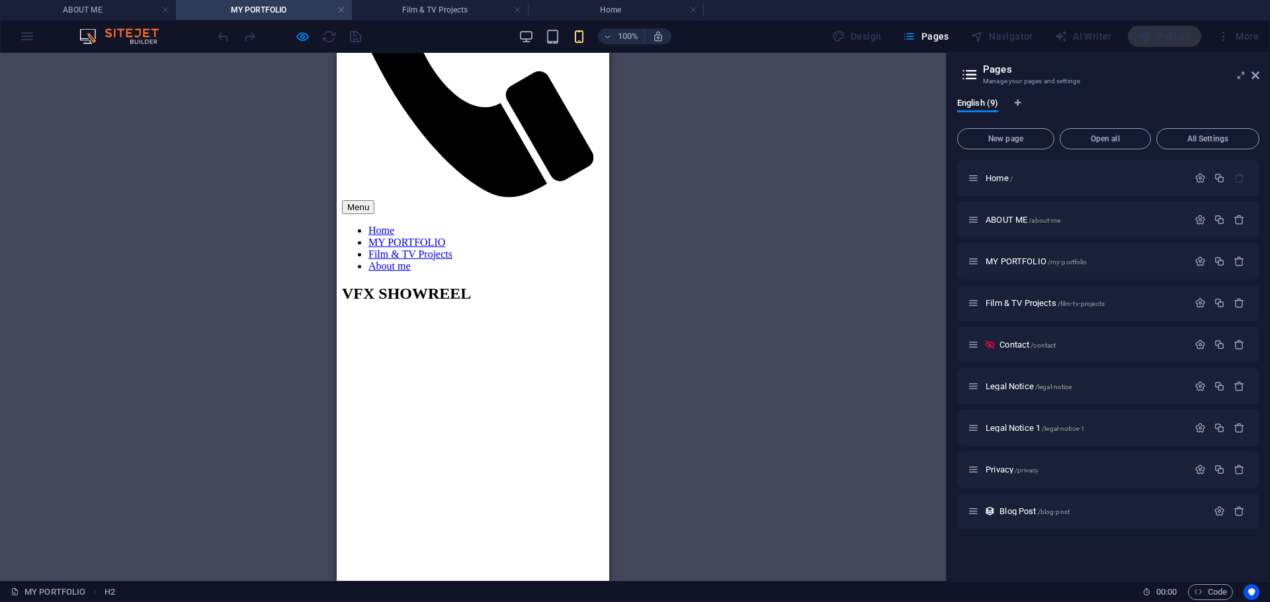
scroll to position [0, 0]
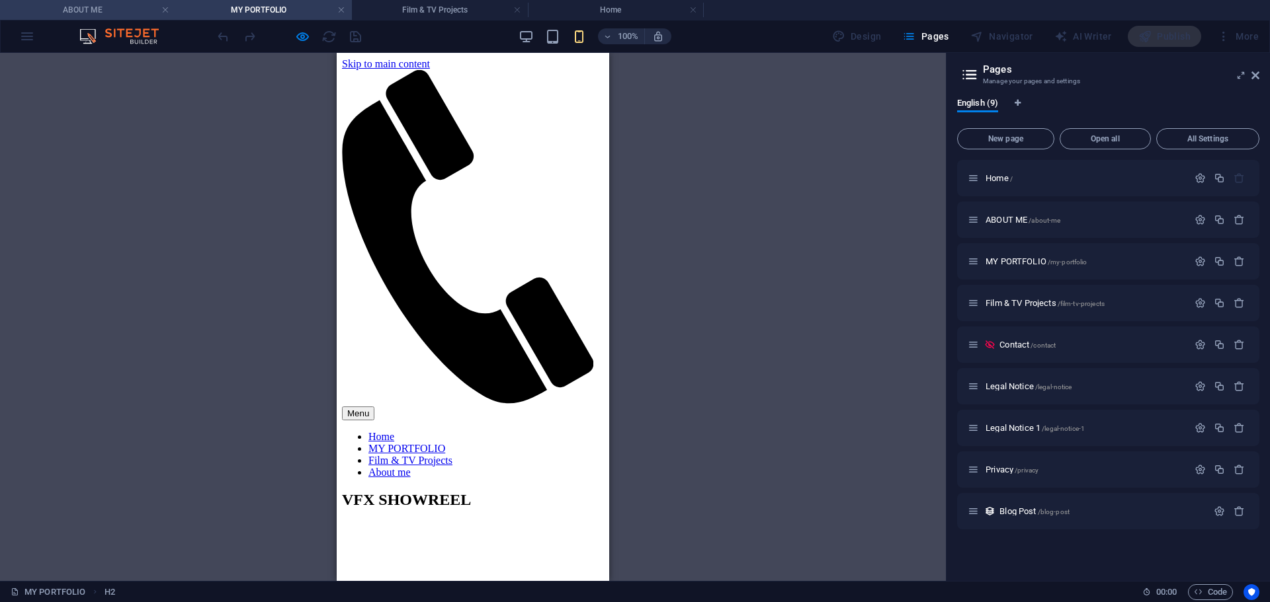
click at [120, 13] on h4 "ABOUT ME" at bounding box center [88, 10] width 176 height 15
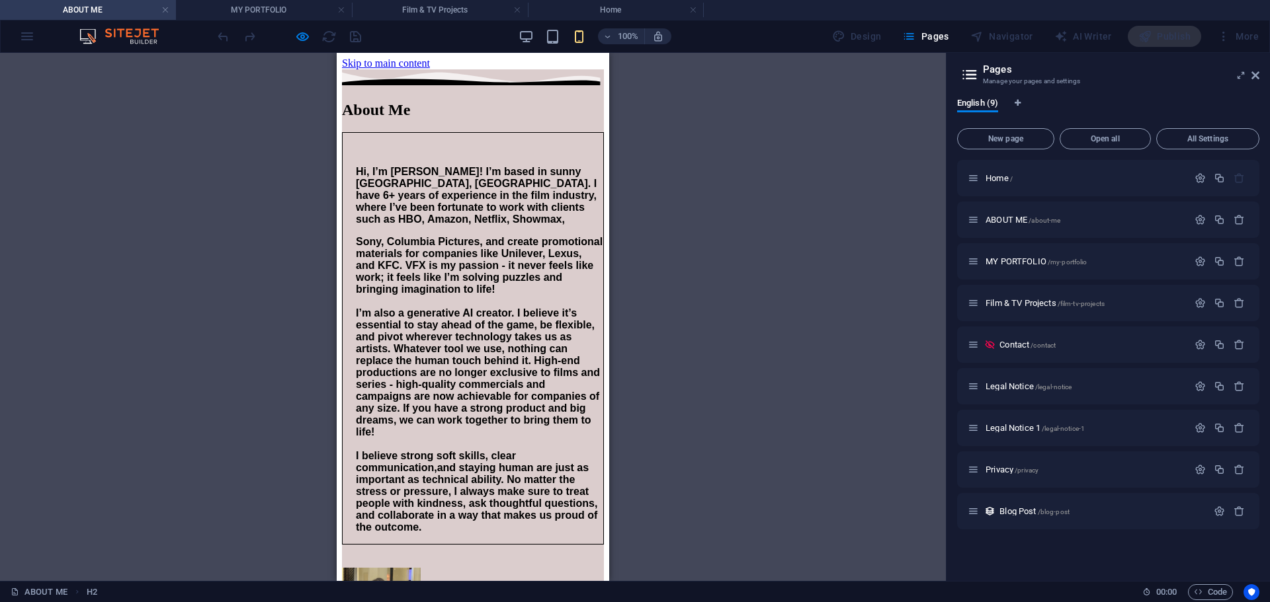
scroll to position [0, 0]
click at [298, 15] on h4 "MY PORTFOLIO" at bounding box center [264, 10] width 176 height 15
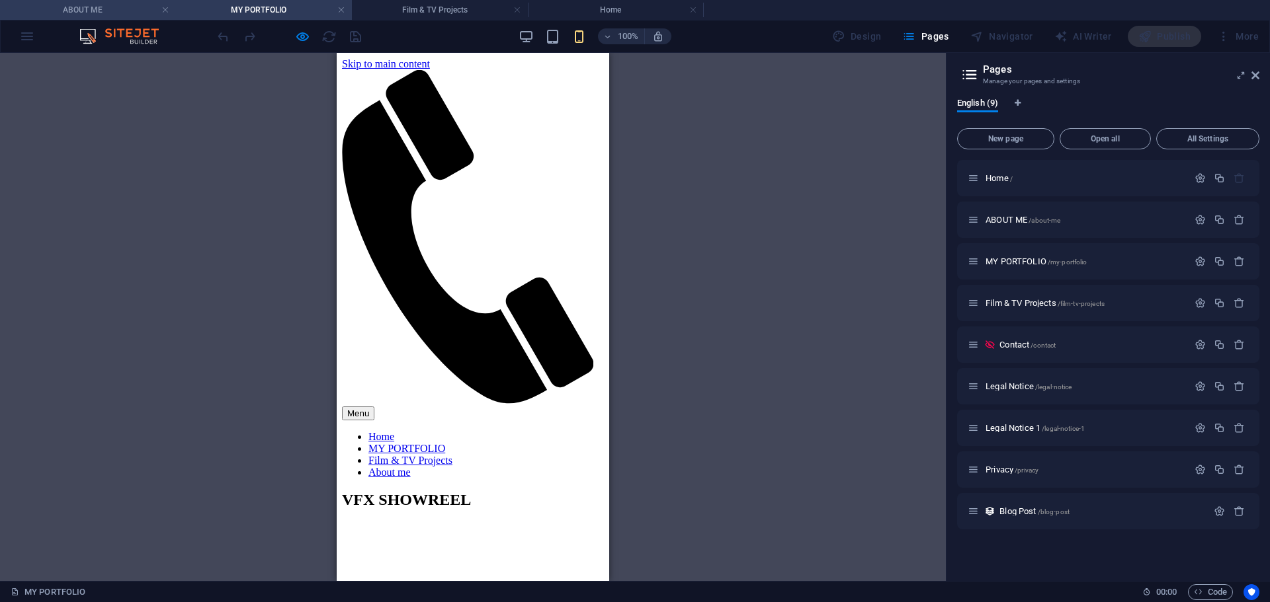
click at [54, 9] on h4 "ABOUT ME" at bounding box center [88, 10] width 176 height 15
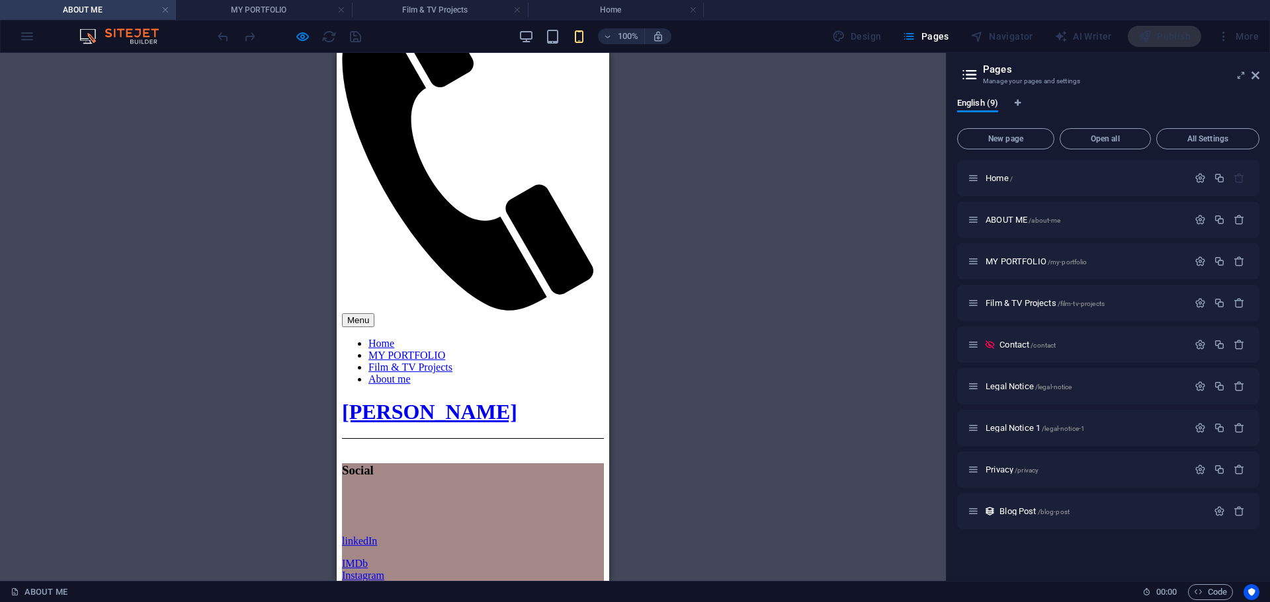
scroll to position [835, 0]
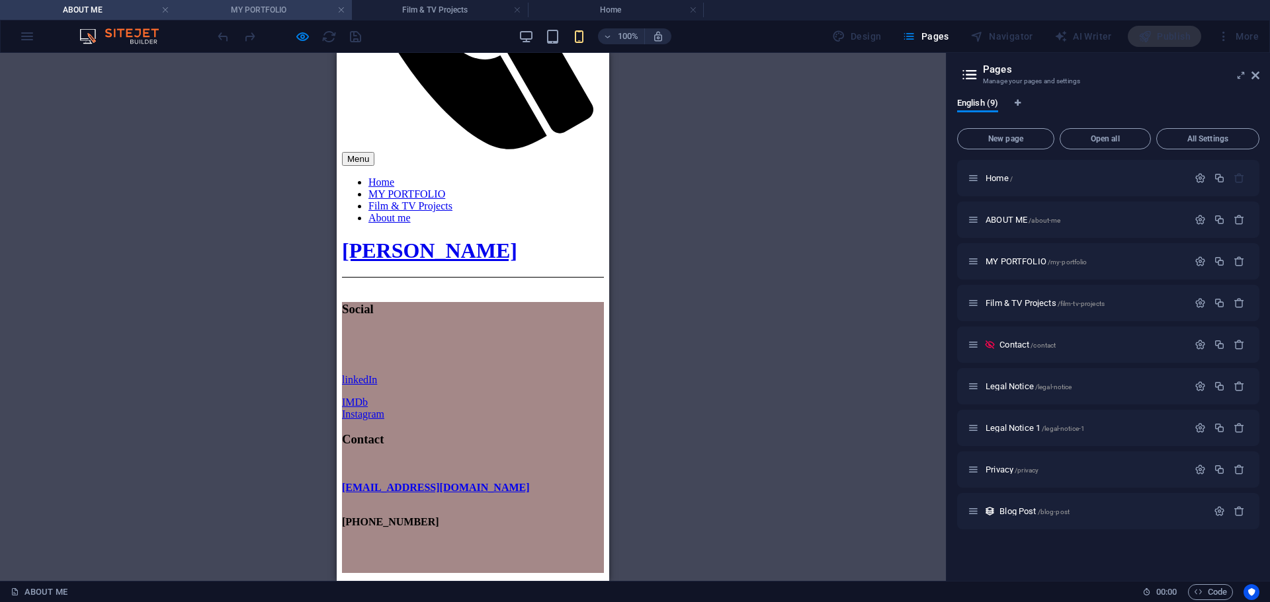
click at [264, 15] on h4 "MY PORTFOLIO" at bounding box center [264, 10] width 176 height 15
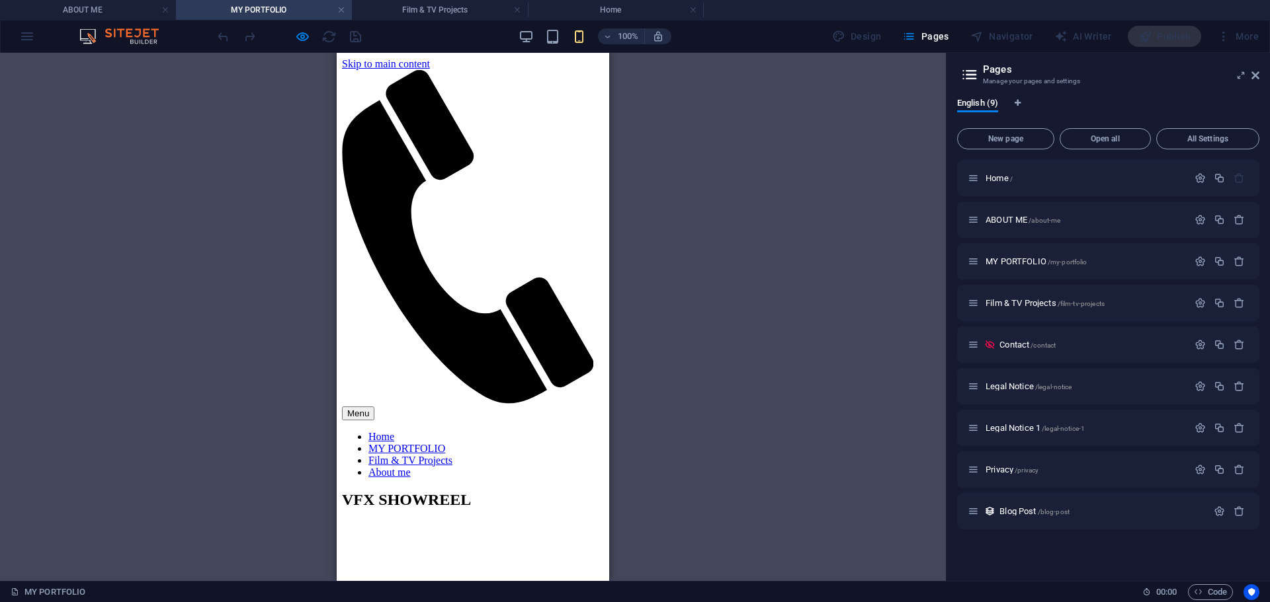
scroll to position [0, 0]
click at [398, 16] on h4 "Film & TV Projects" at bounding box center [440, 10] width 176 height 15
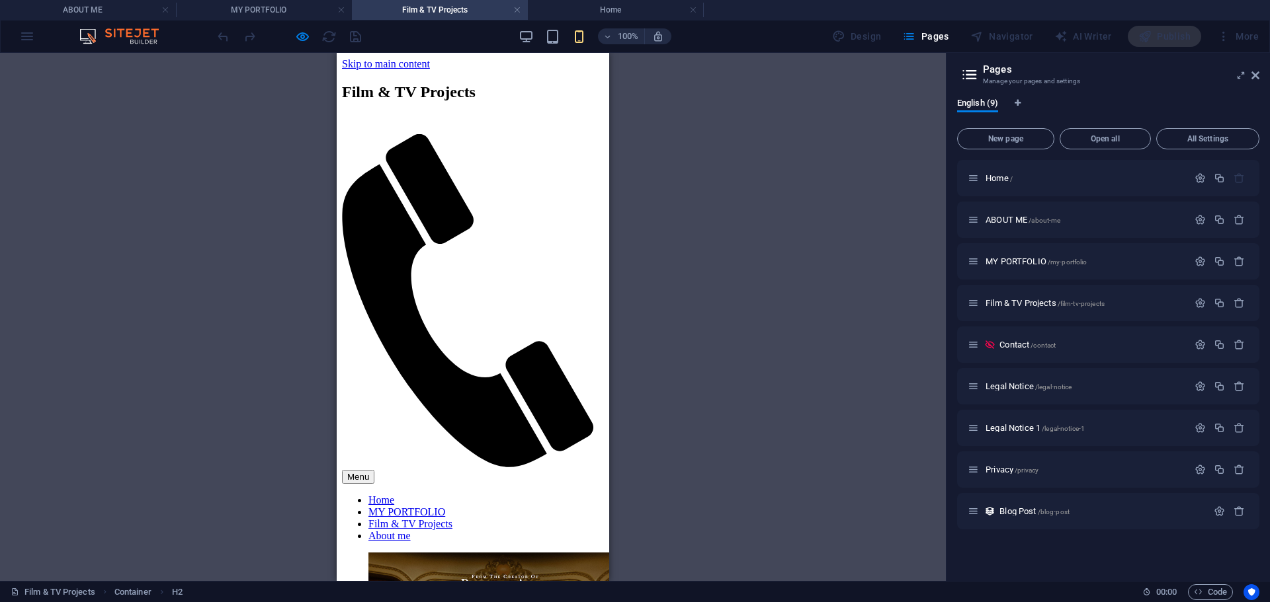
click at [578, 470] on div "Menu" at bounding box center [473, 477] width 262 height 14
click at [580, 470] on div "Menu" at bounding box center [473, 477] width 262 height 14
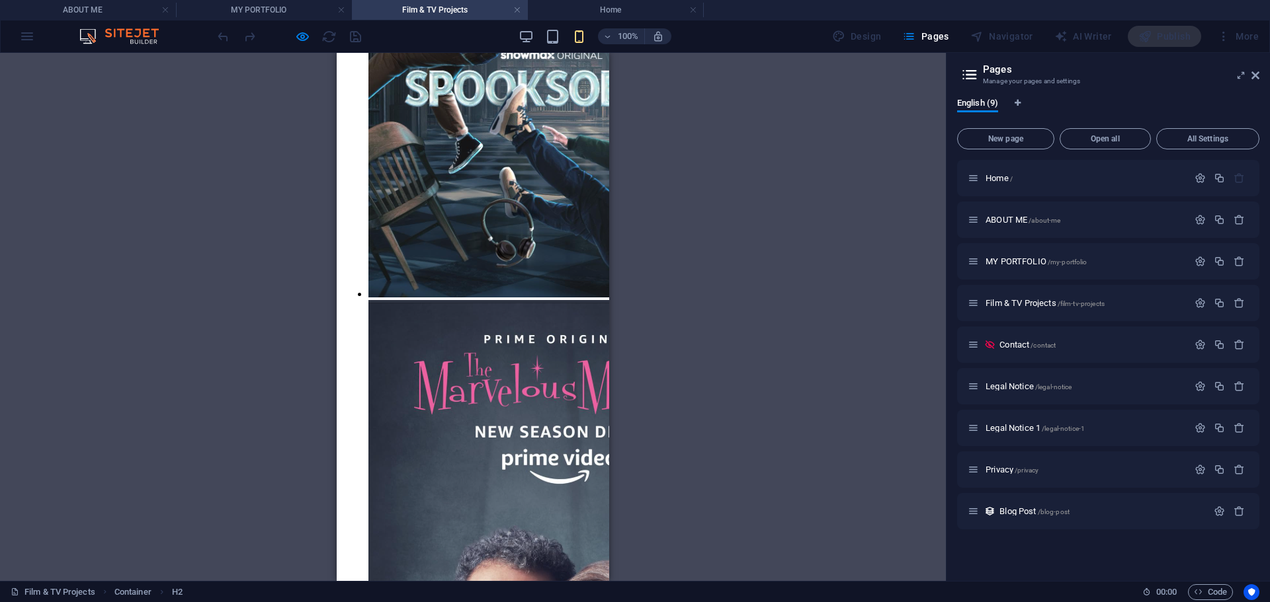
scroll to position [1758, 0]
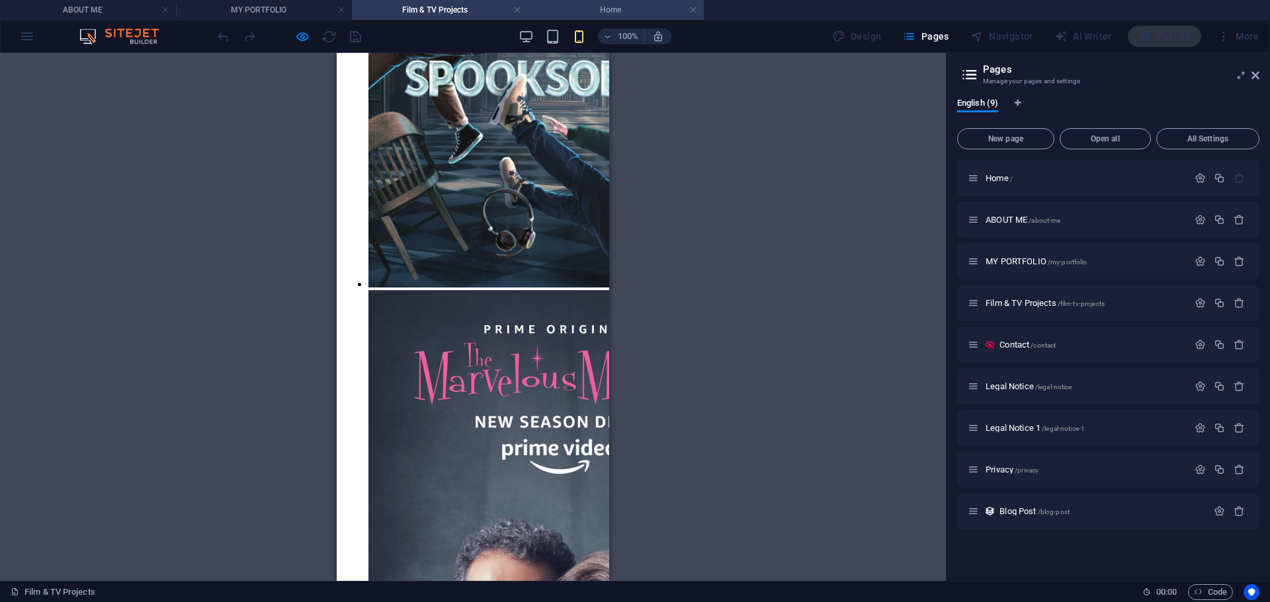
click at [630, 17] on h4 "Home" at bounding box center [616, 10] width 176 height 15
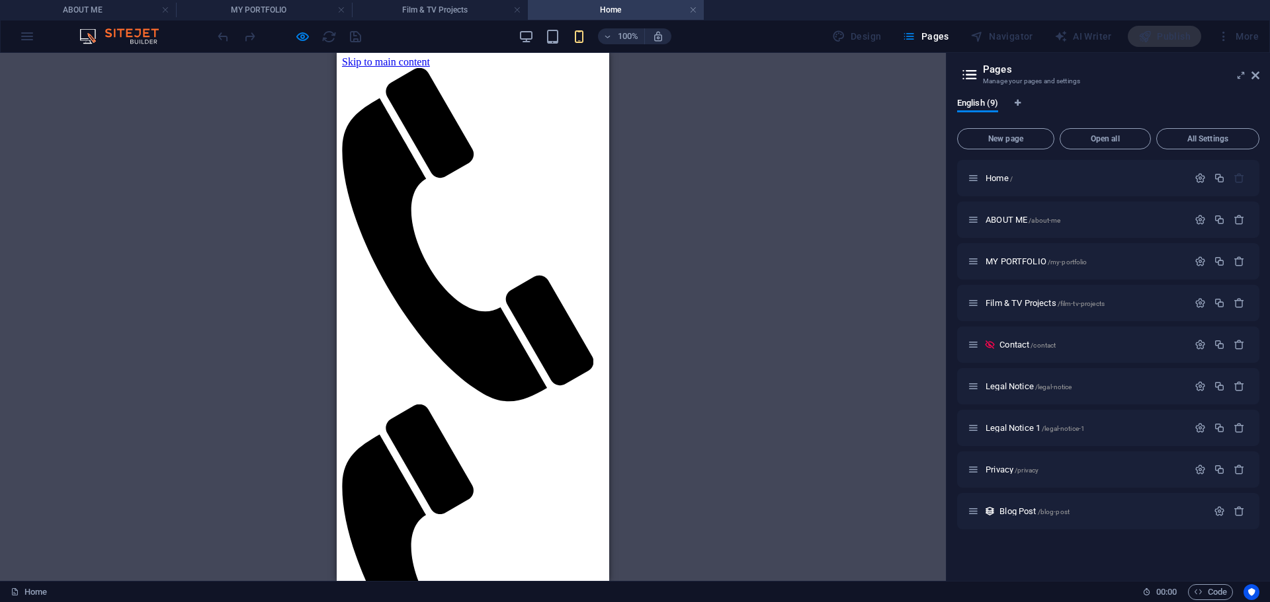
scroll to position [0, 0]
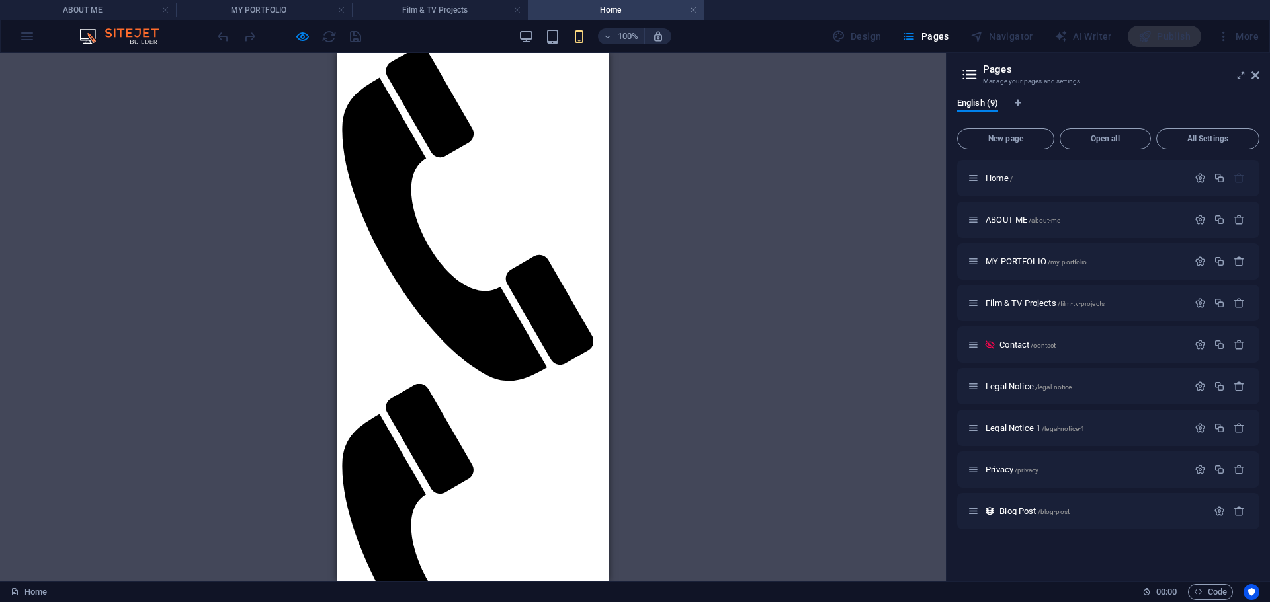
scroll to position [265, 0]
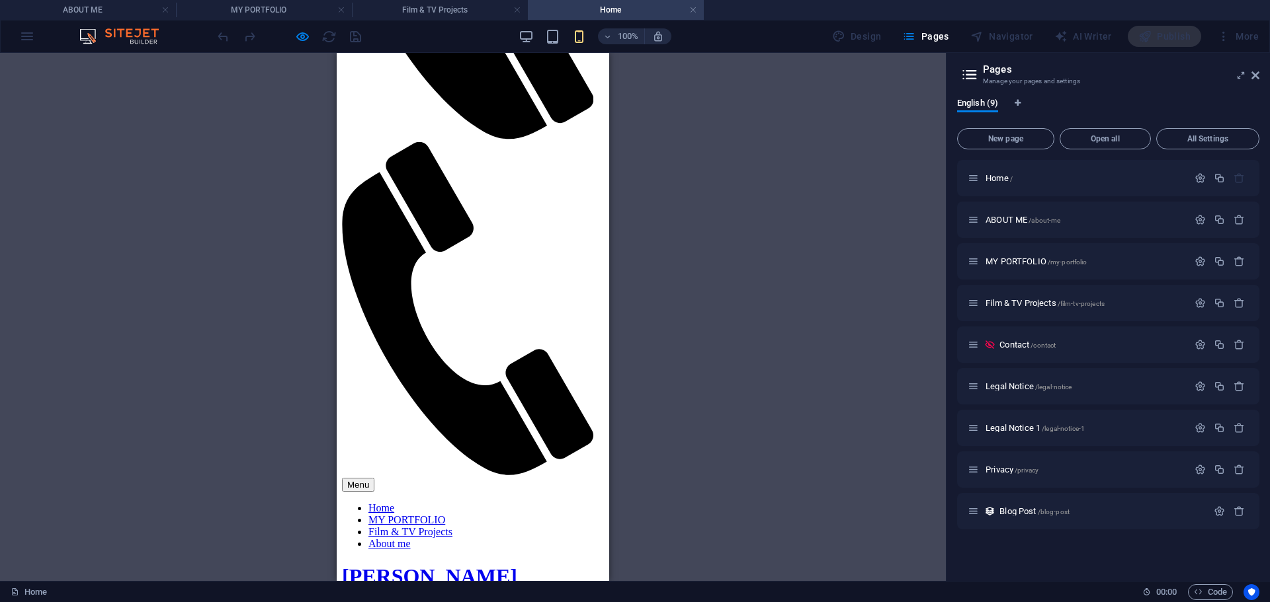
click at [592, 478] on div "Menu" at bounding box center [473, 485] width 262 height 14
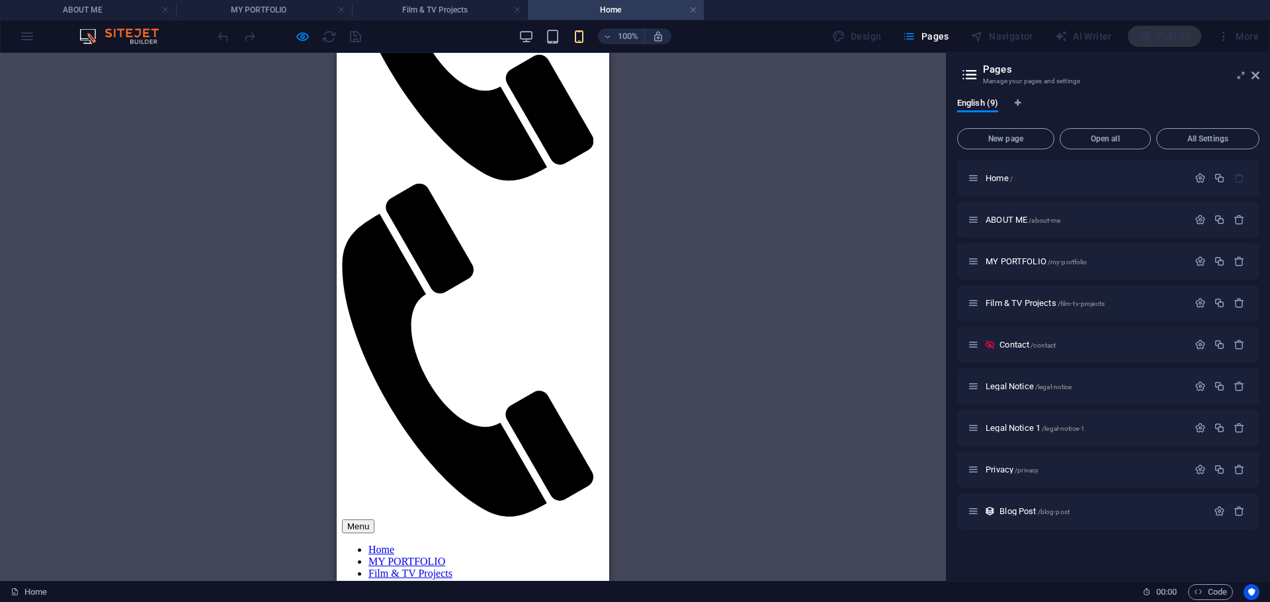
scroll to position [0, 0]
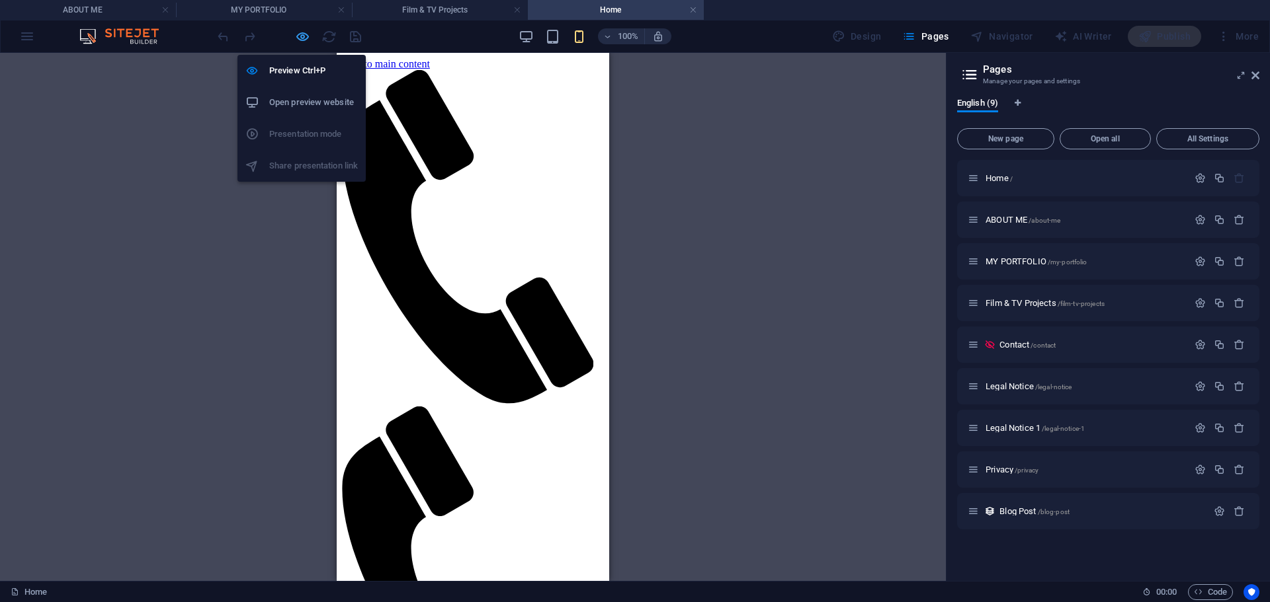
click at [302, 33] on icon "button" at bounding box center [302, 36] width 15 height 15
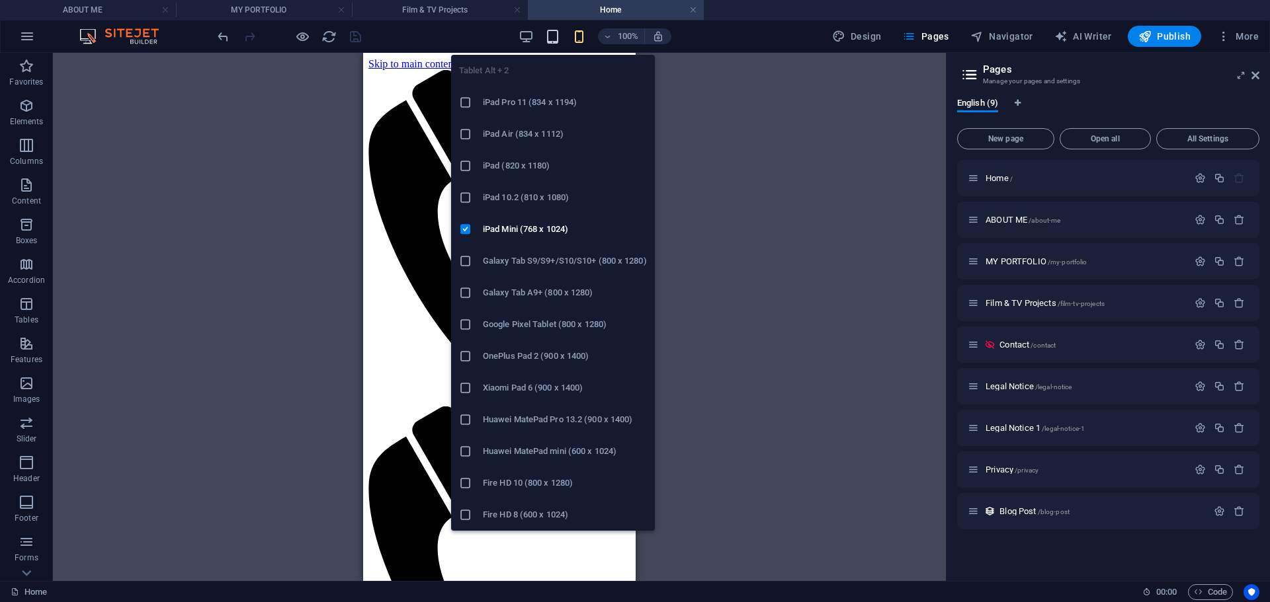
click at [557, 31] on icon "button" at bounding box center [552, 36] width 15 height 15
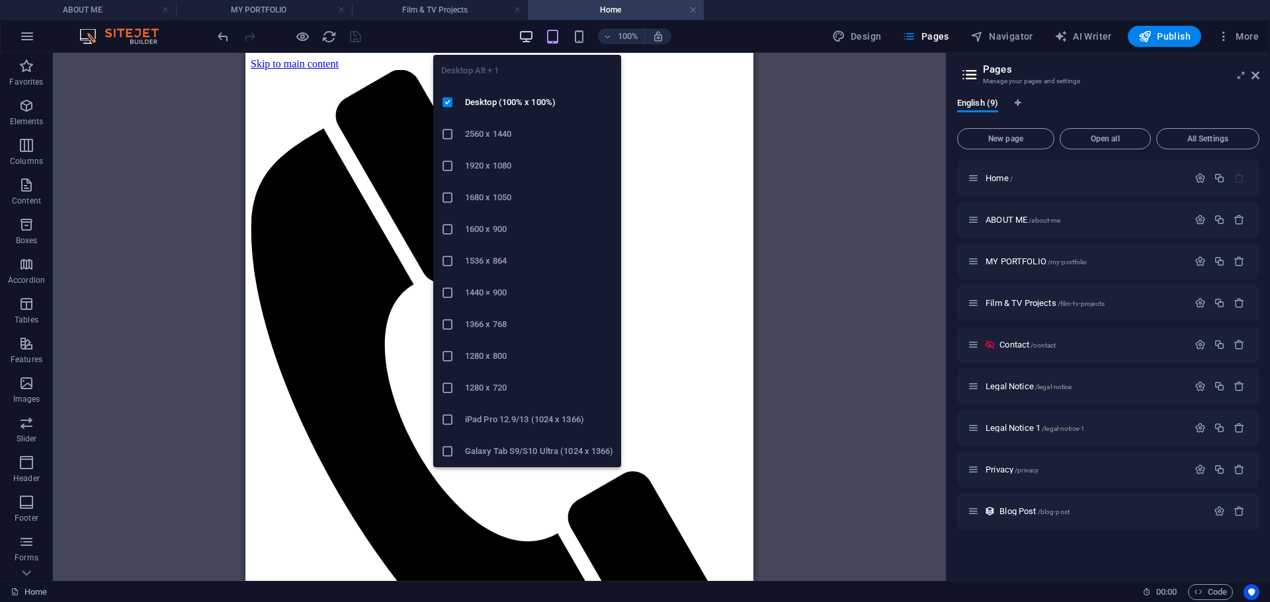
click at [534, 36] on icon "button" at bounding box center [525, 36] width 15 height 15
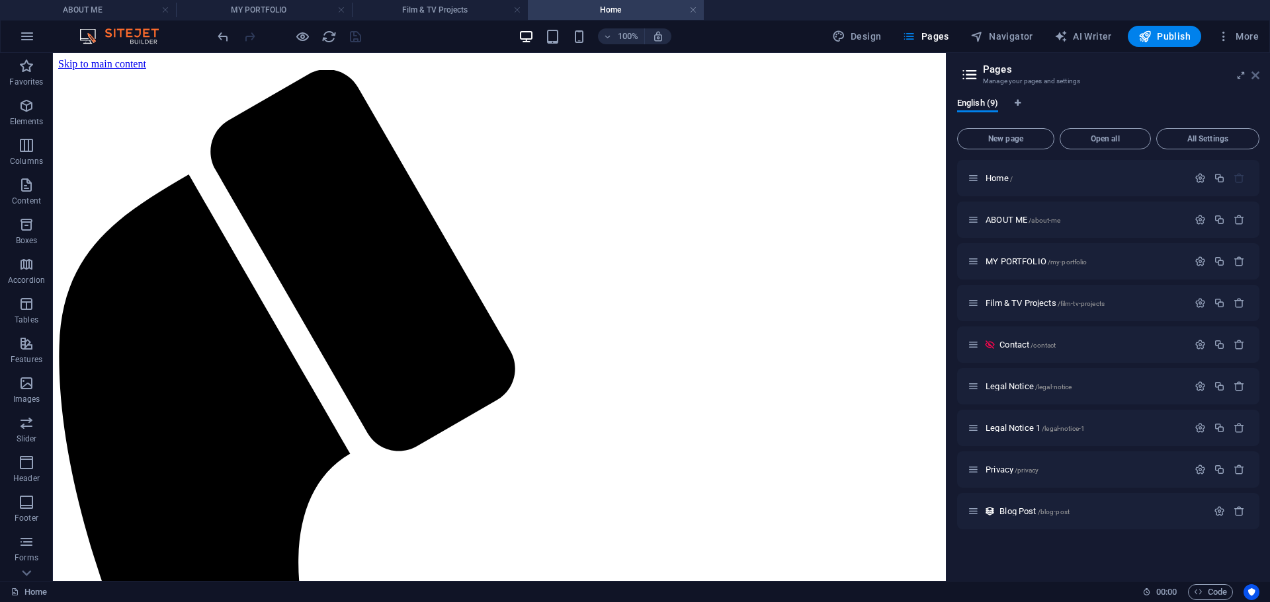
click at [1252, 77] on icon at bounding box center [1255, 75] width 8 height 11
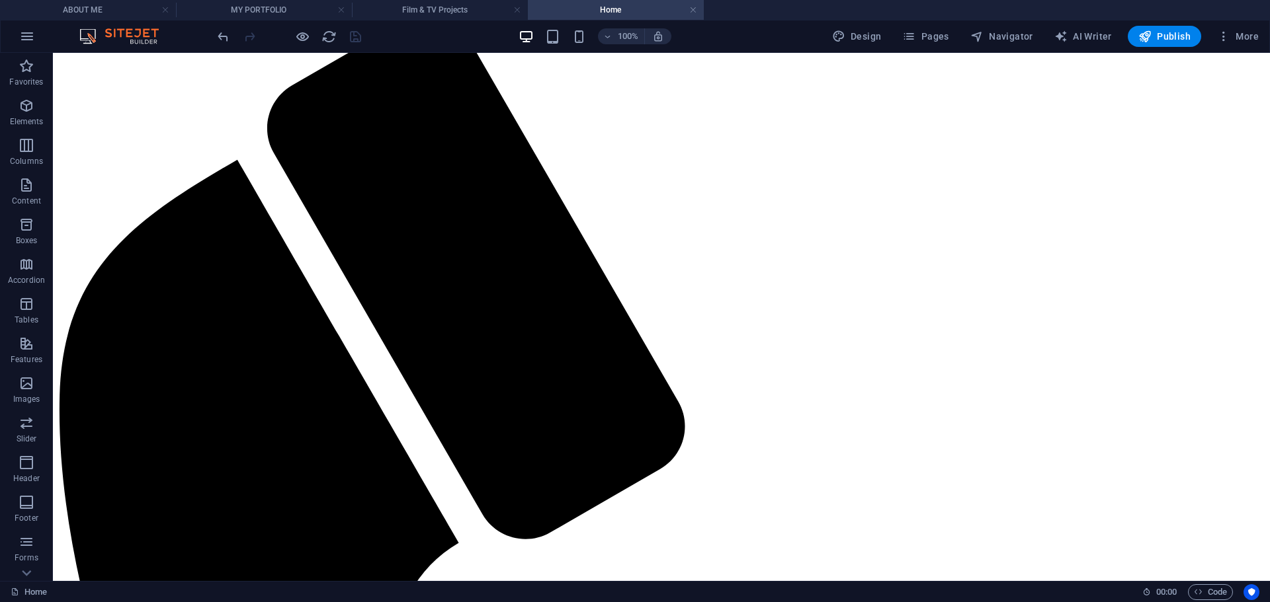
scroll to position [42, 0]
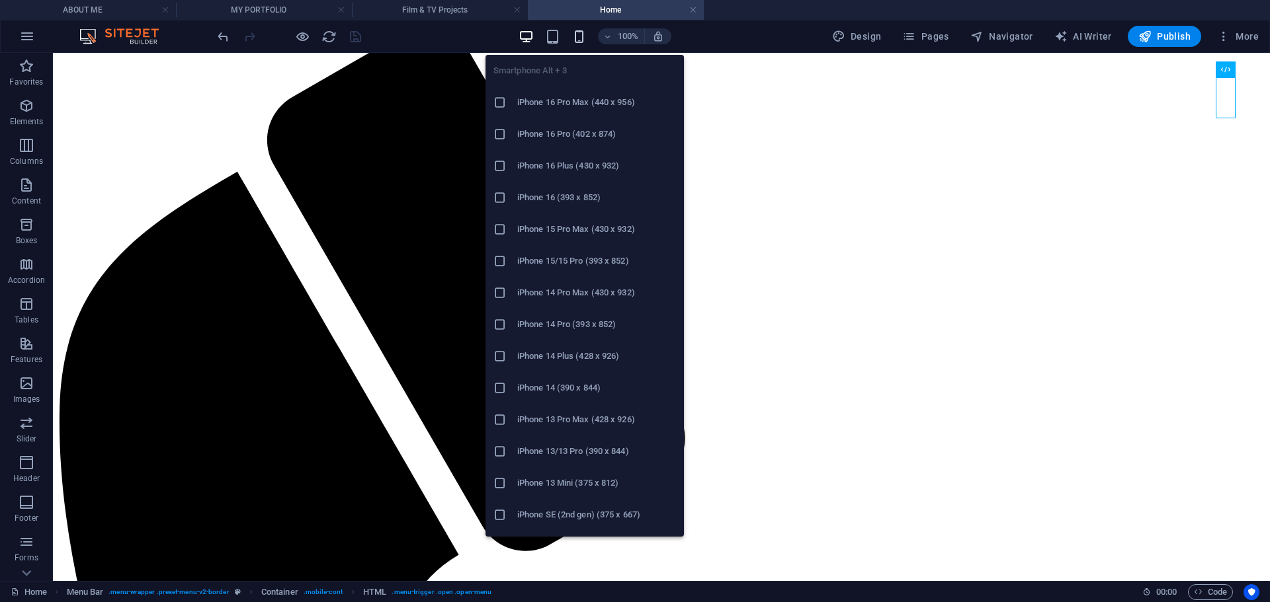
click at [585, 36] on icon "button" at bounding box center [578, 36] width 15 height 15
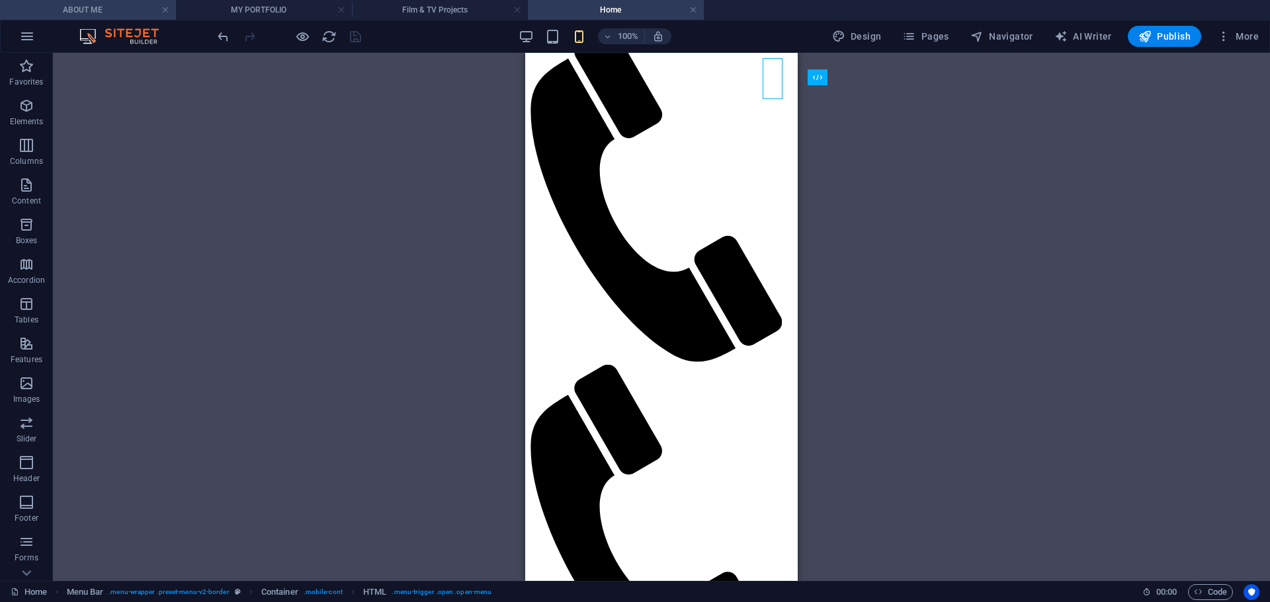
click at [127, 6] on h4 "ABOUT ME" at bounding box center [88, 10] width 176 height 15
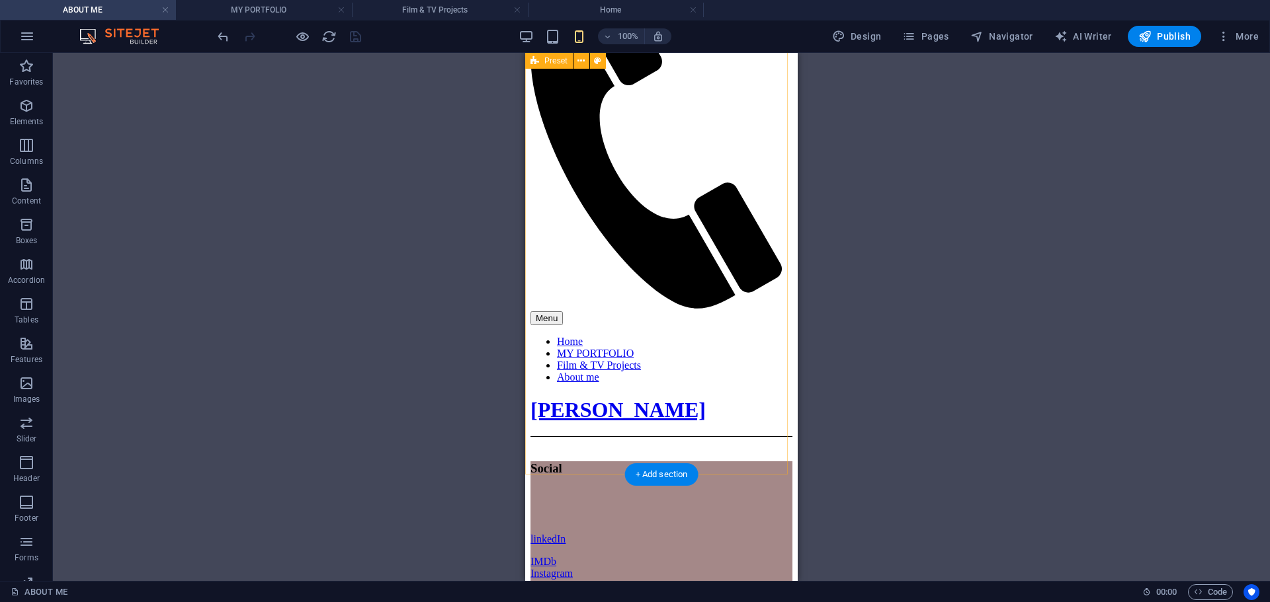
scroll to position [505, 0]
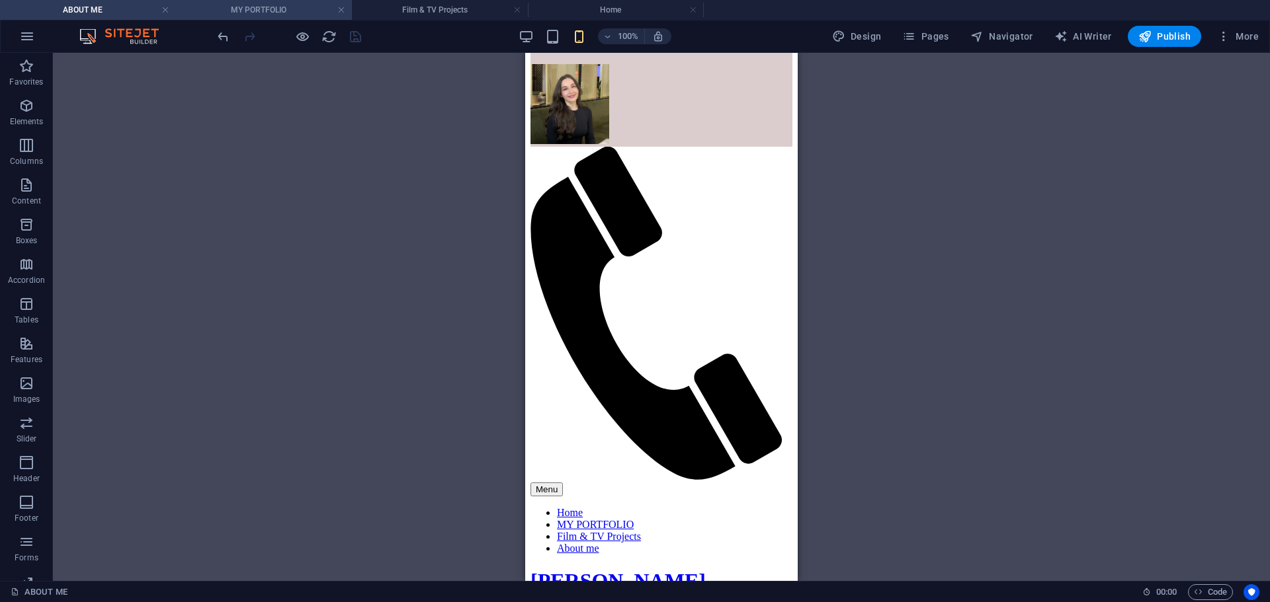
click at [242, 16] on h4 "MY PORTFOLIO" at bounding box center [264, 10] width 176 height 15
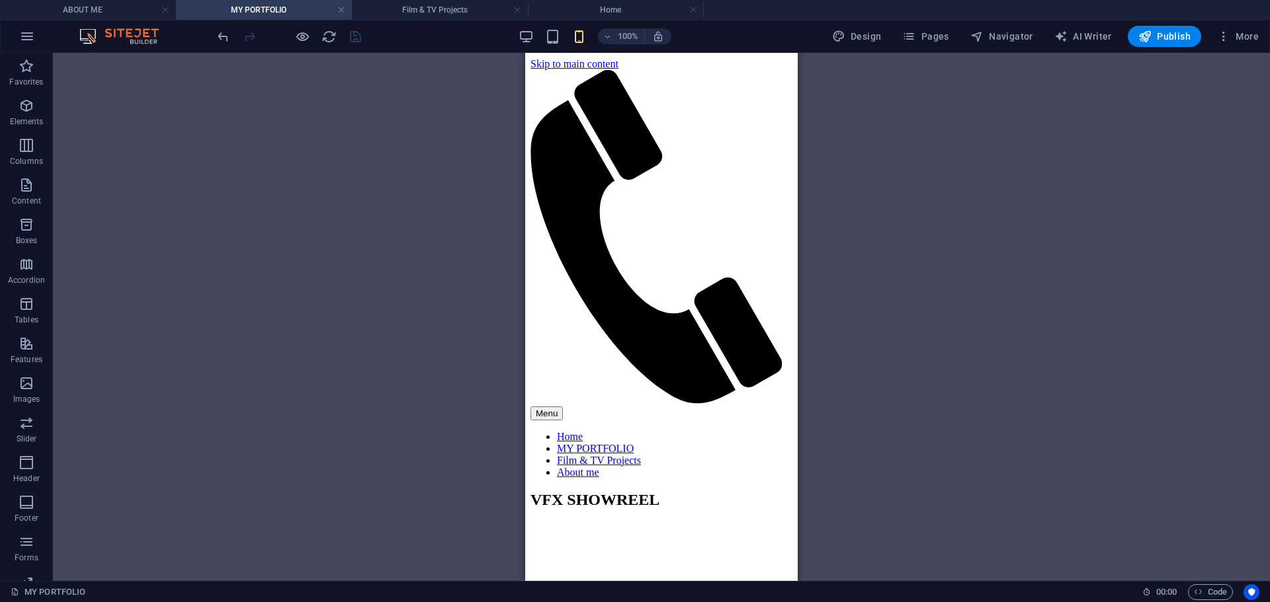
scroll to position [0, 0]
click at [438, 5] on h4 "Film & TV Projects" at bounding box center [440, 10] width 176 height 15
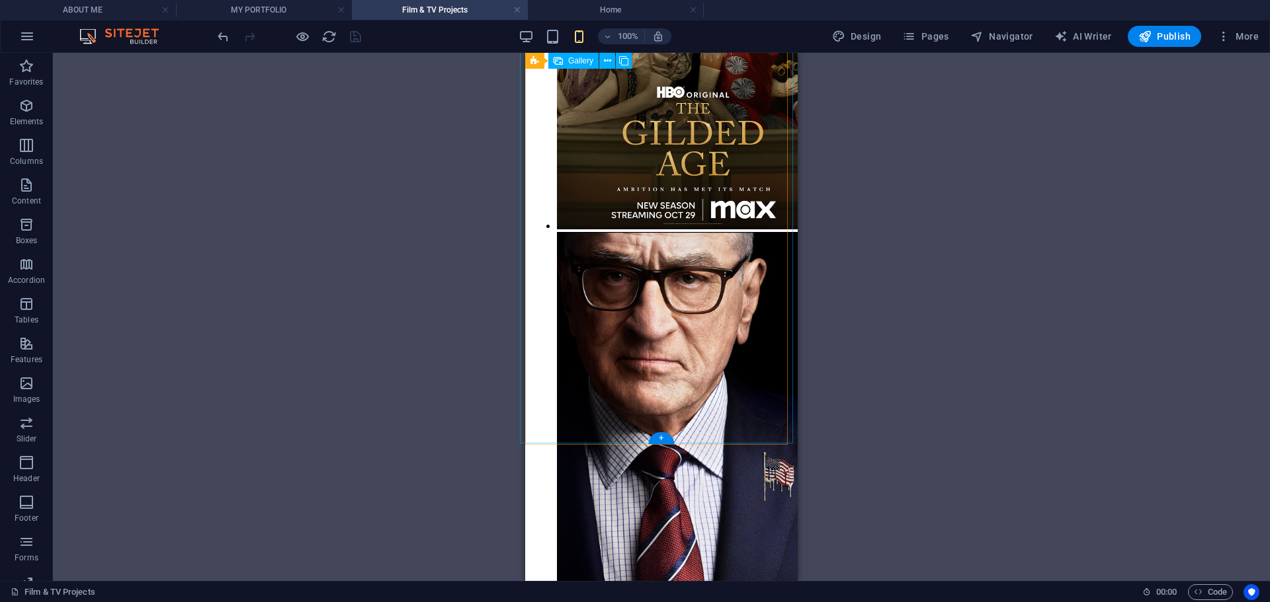
scroll to position [700, 0]
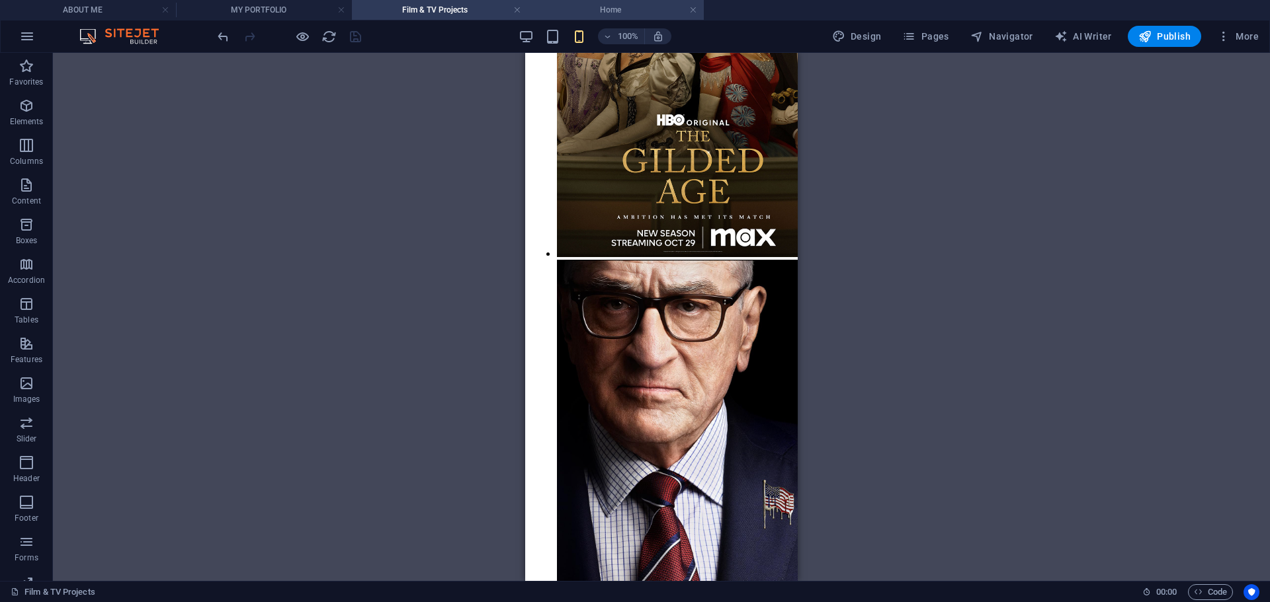
click at [590, 7] on h4 "Home" at bounding box center [616, 10] width 176 height 15
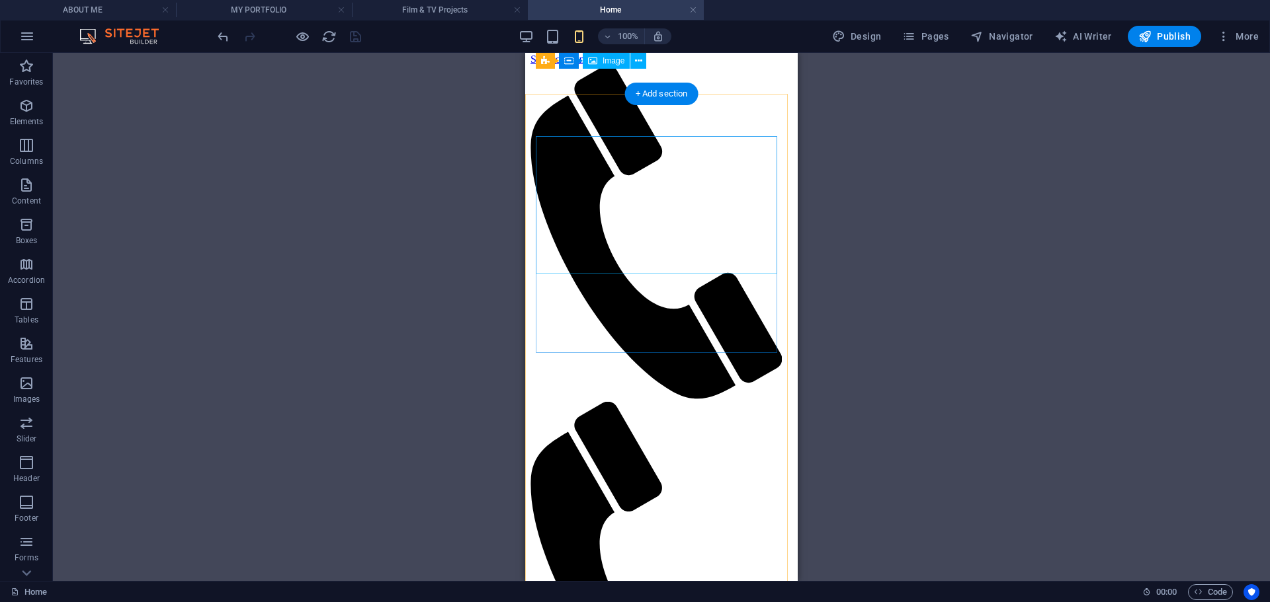
scroll to position [0, 0]
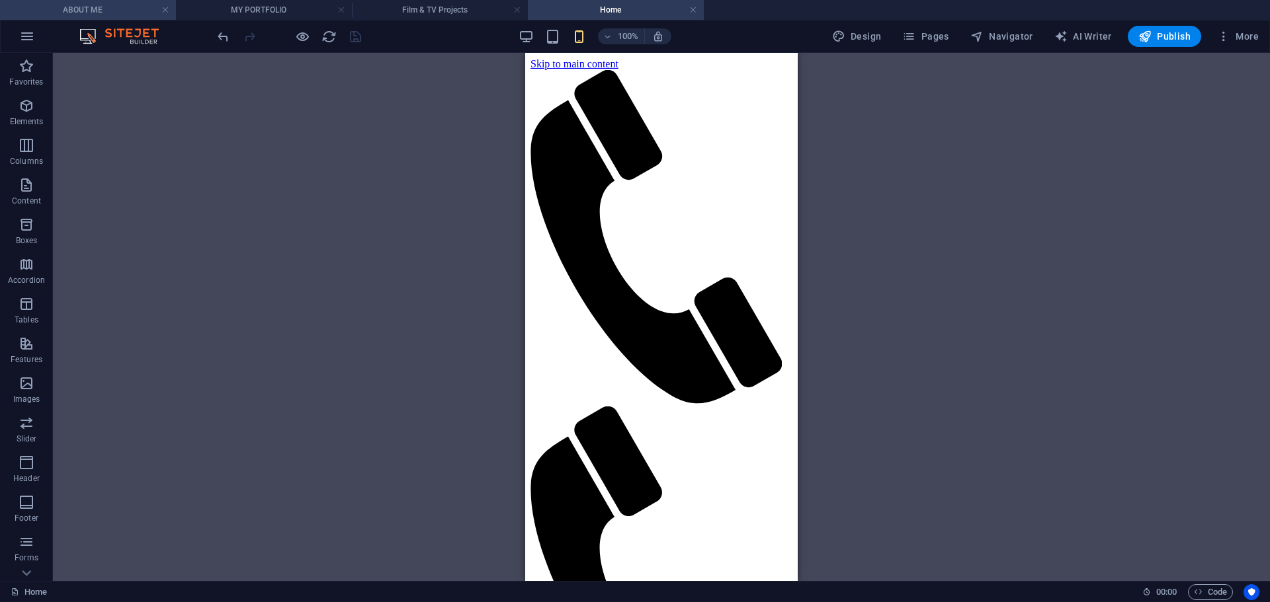
click at [130, 5] on h4 "ABOUT ME" at bounding box center [88, 10] width 176 height 15
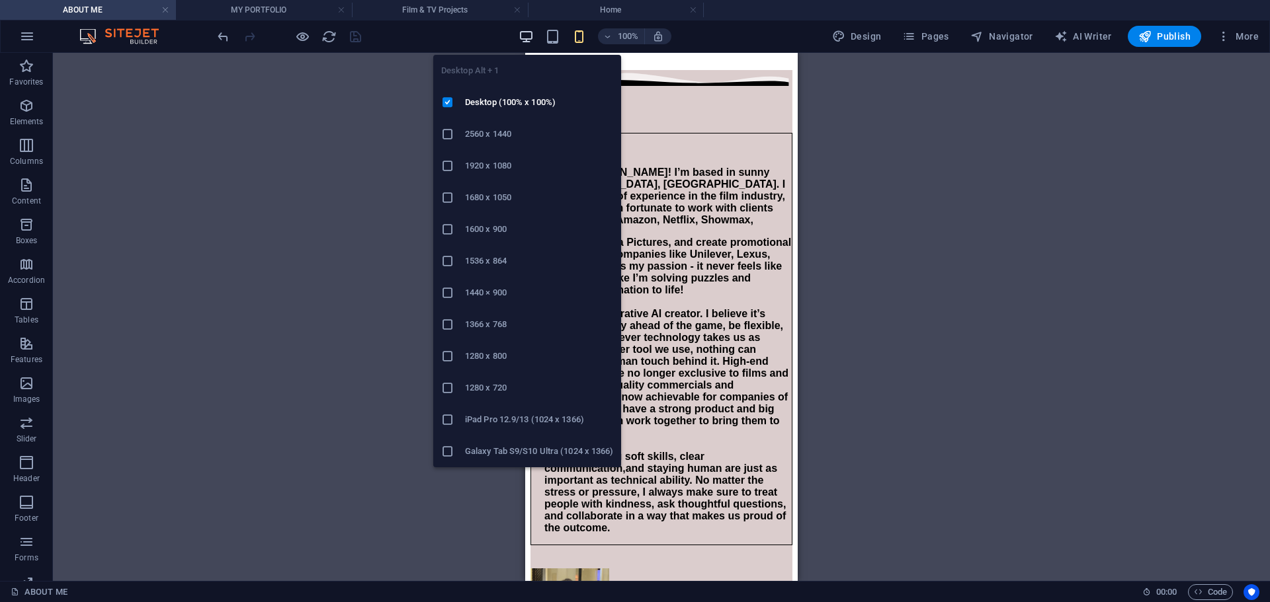
click at [526, 38] on icon "button" at bounding box center [525, 36] width 15 height 15
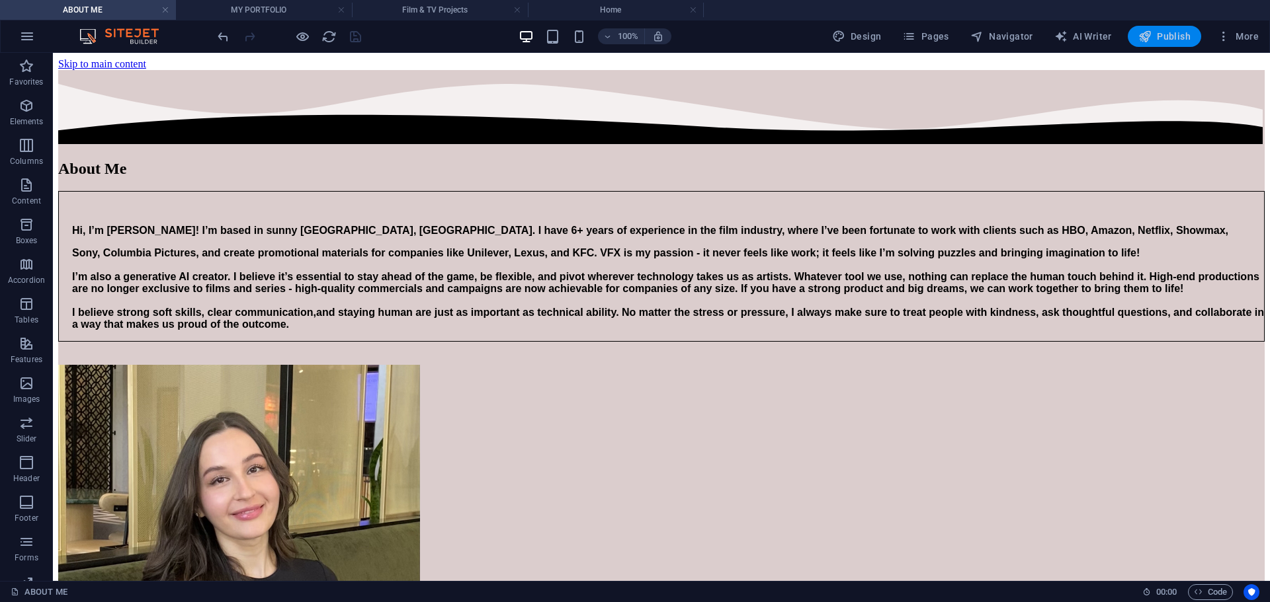
click at [1173, 32] on span "Publish" at bounding box center [1164, 36] width 52 height 13
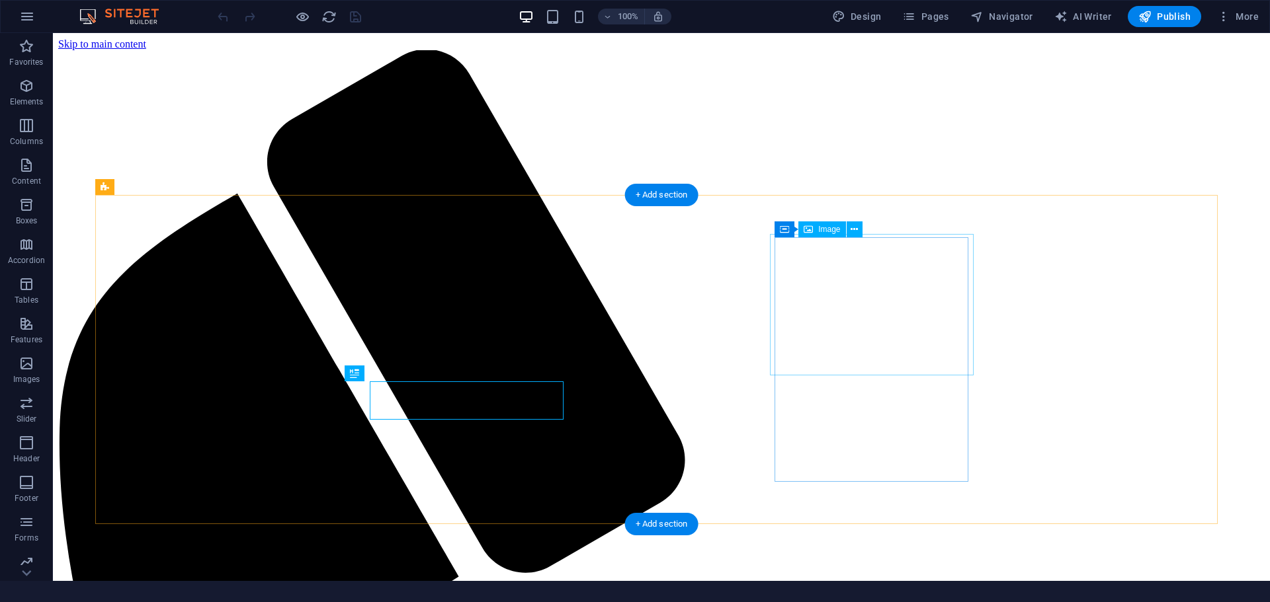
scroll to position [399, 0]
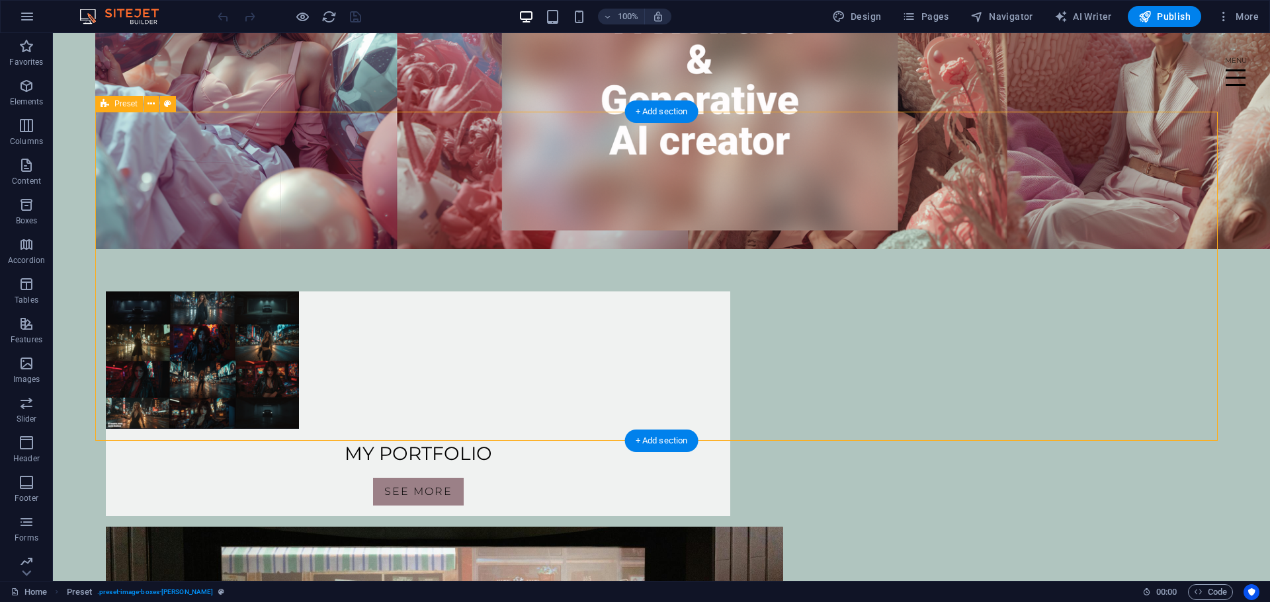
scroll to position [186, 0]
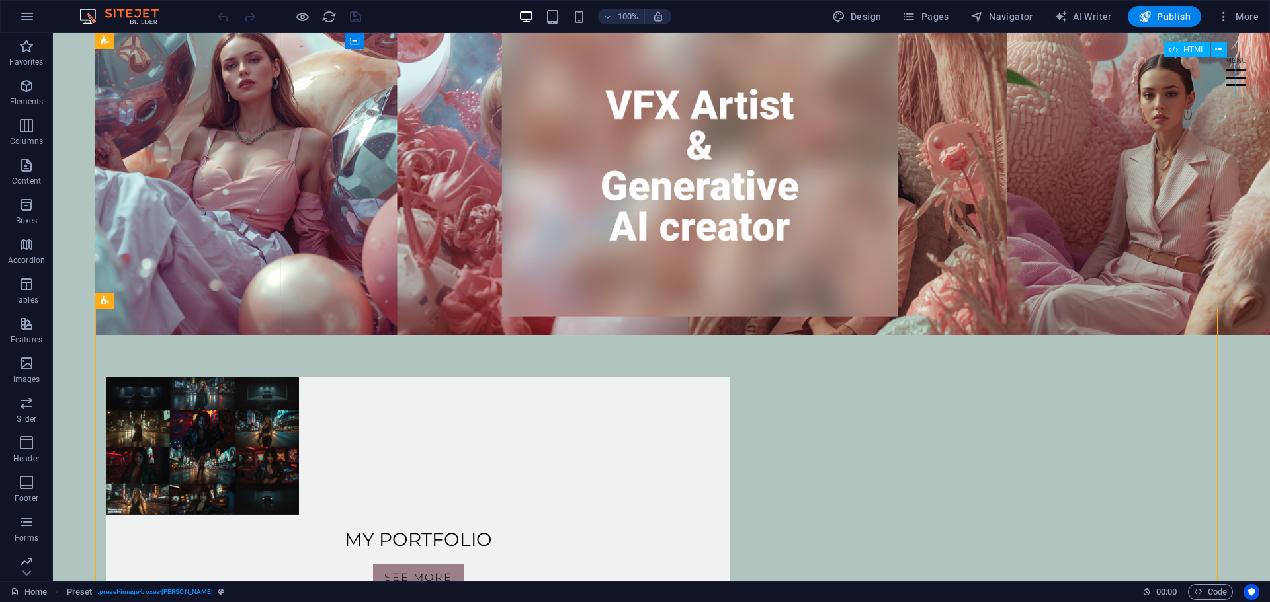
click at [1225, 67] on div "Menu" at bounding box center [1235, 78] width 20 height 41
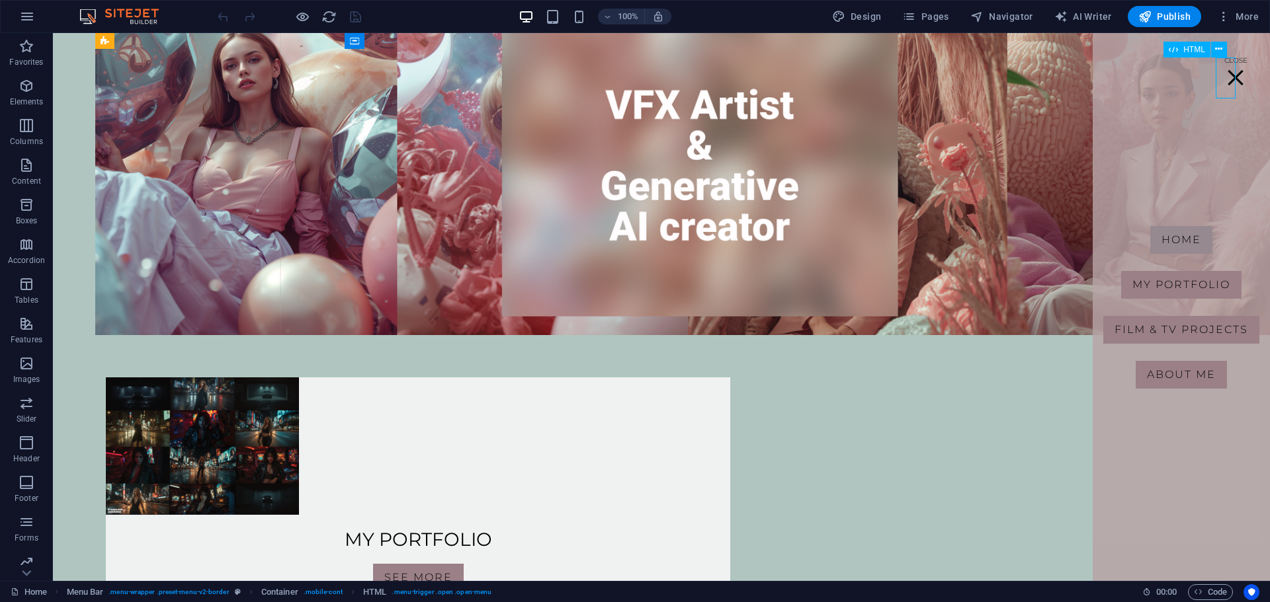
click at [1225, 67] on div "Menu" at bounding box center [1235, 78] width 20 height 41
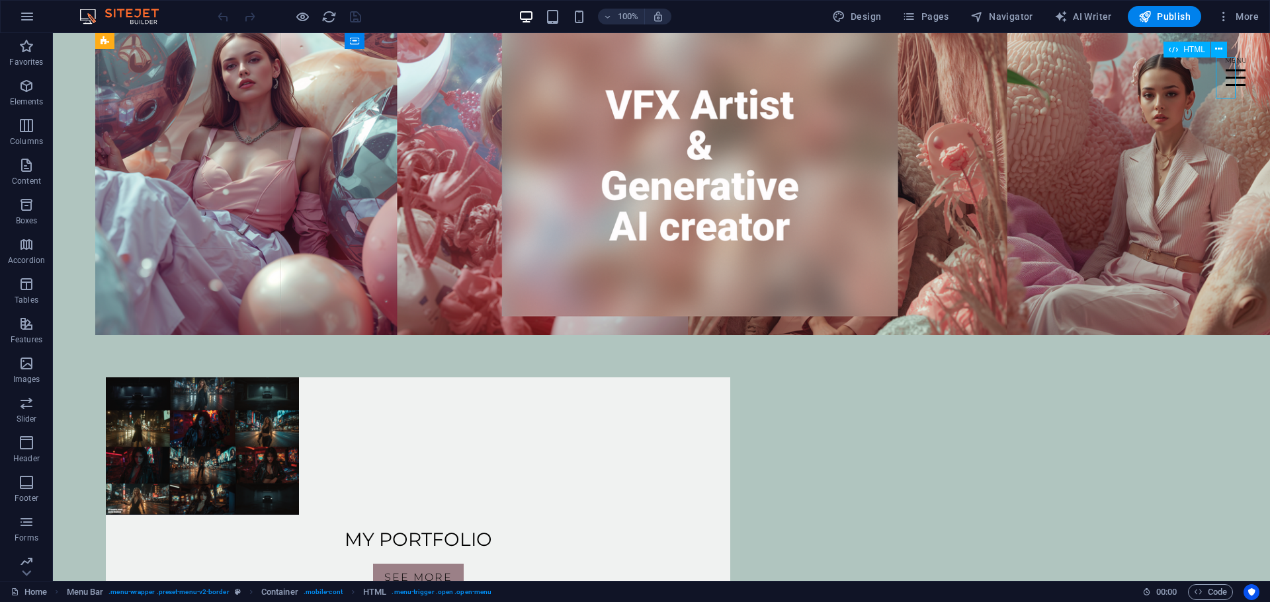
click at [1225, 65] on div "Menu" at bounding box center [1235, 78] width 20 height 41
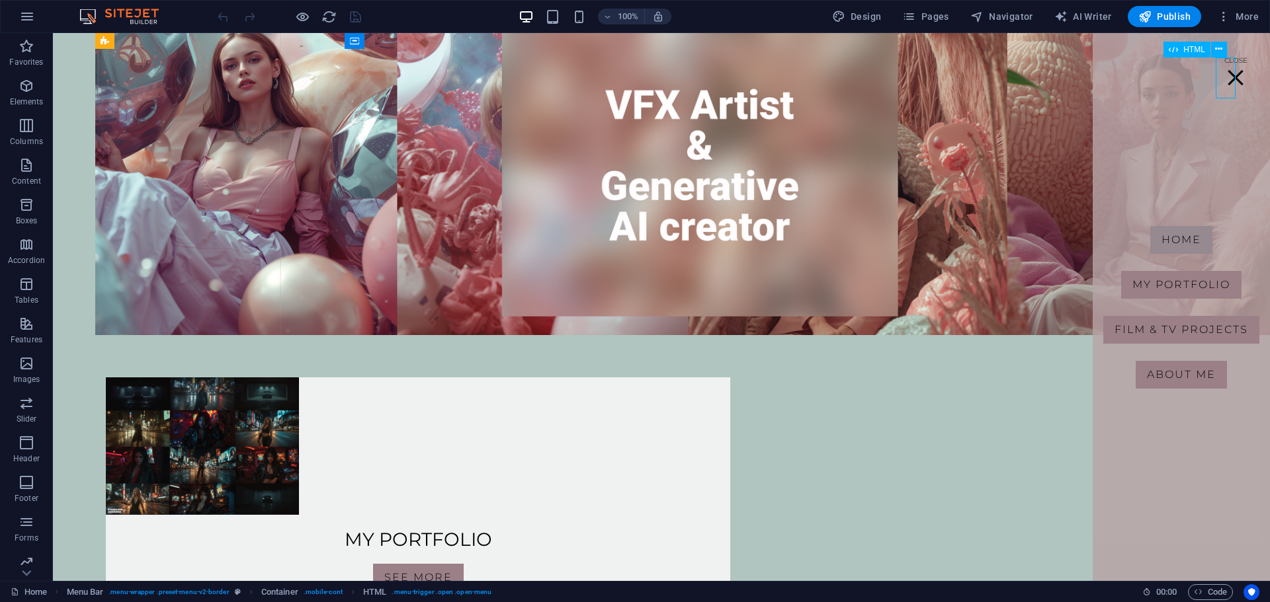
click at [1225, 65] on div "Menu" at bounding box center [1235, 78] width 20 height 41
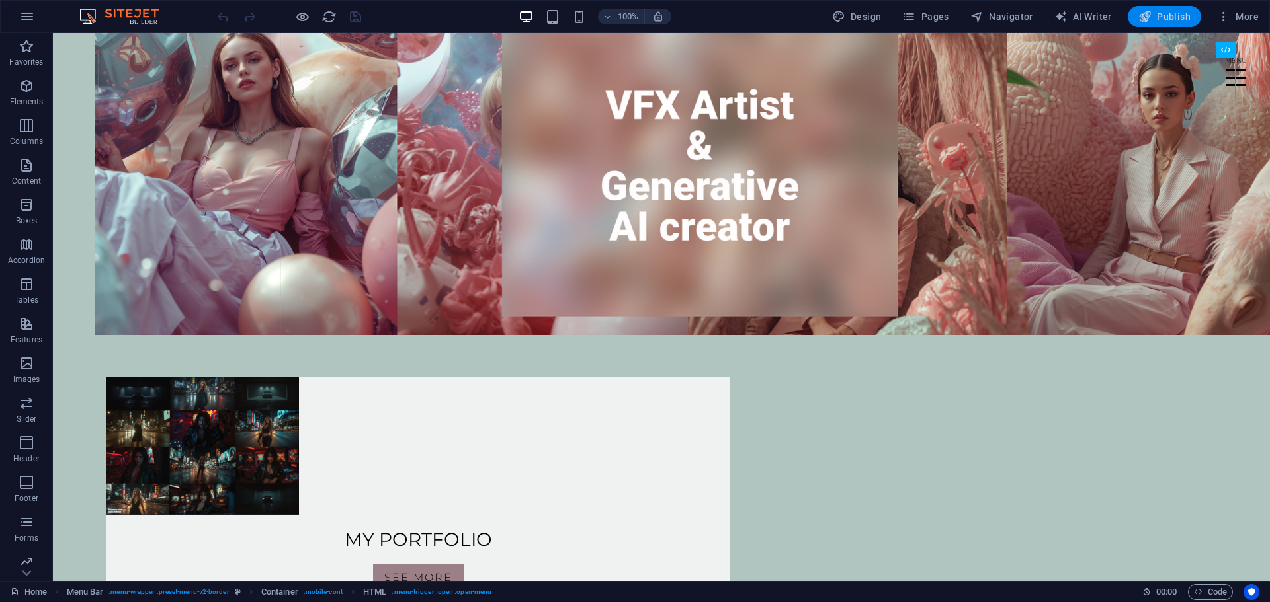
click at [1167, 22] on span "Publish" at bounding box center [1164, 16] width 52 height 13
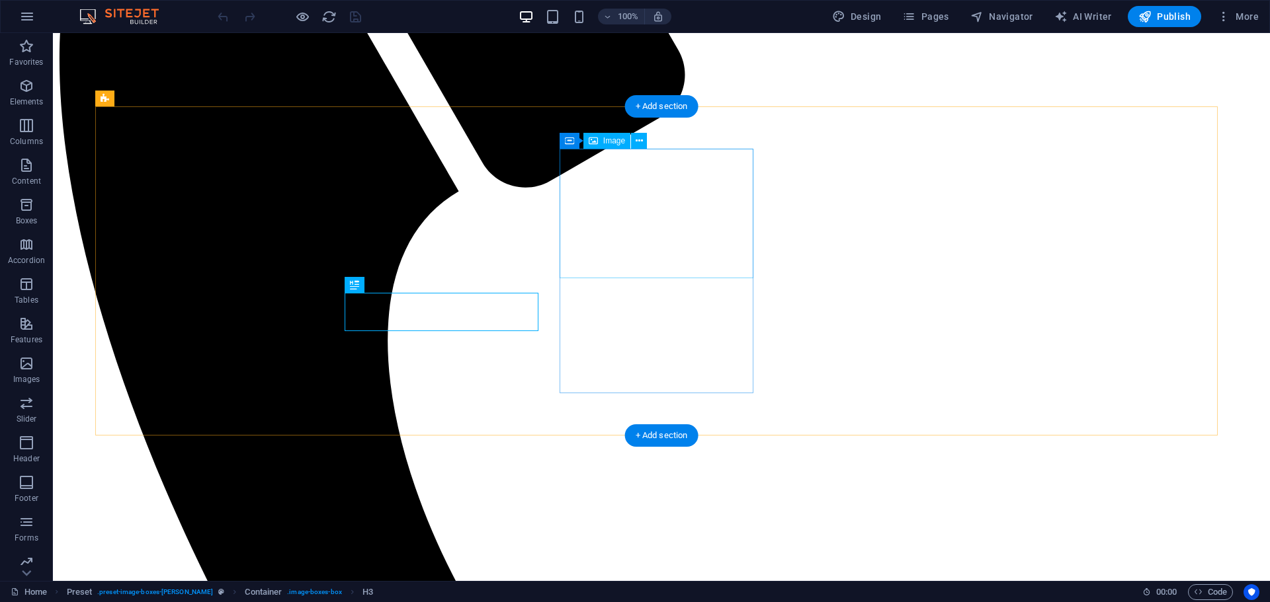
scroll to position [385, 0]
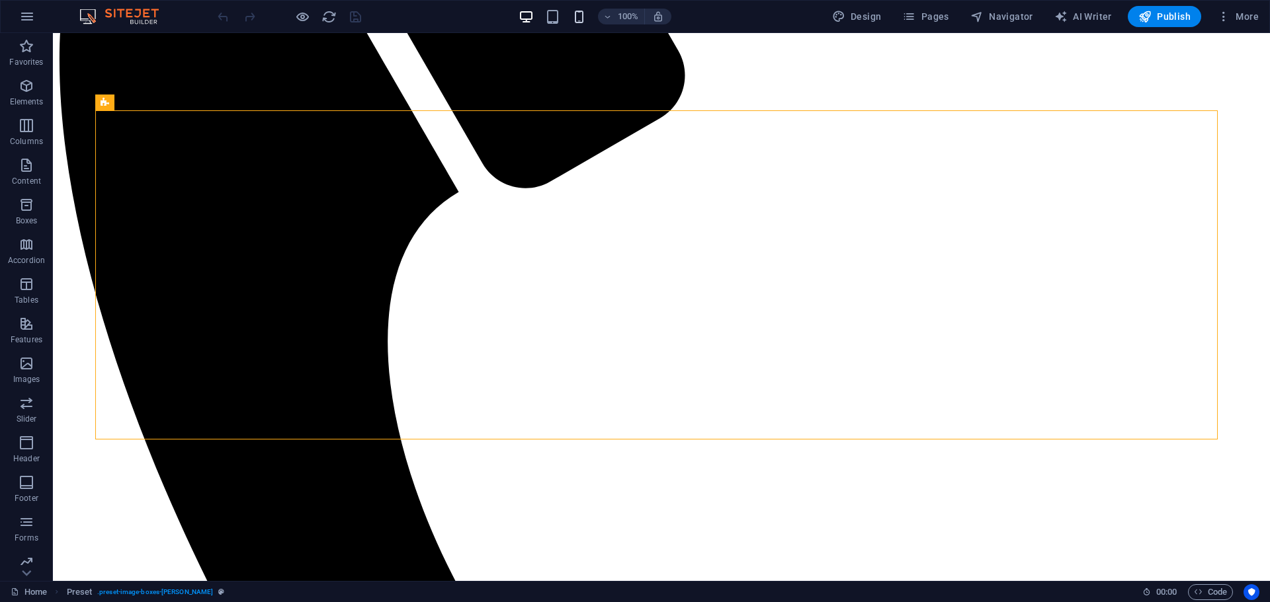
click at [579, 21] on icon "button" at bounding box center [578, 16] width 15 height 15
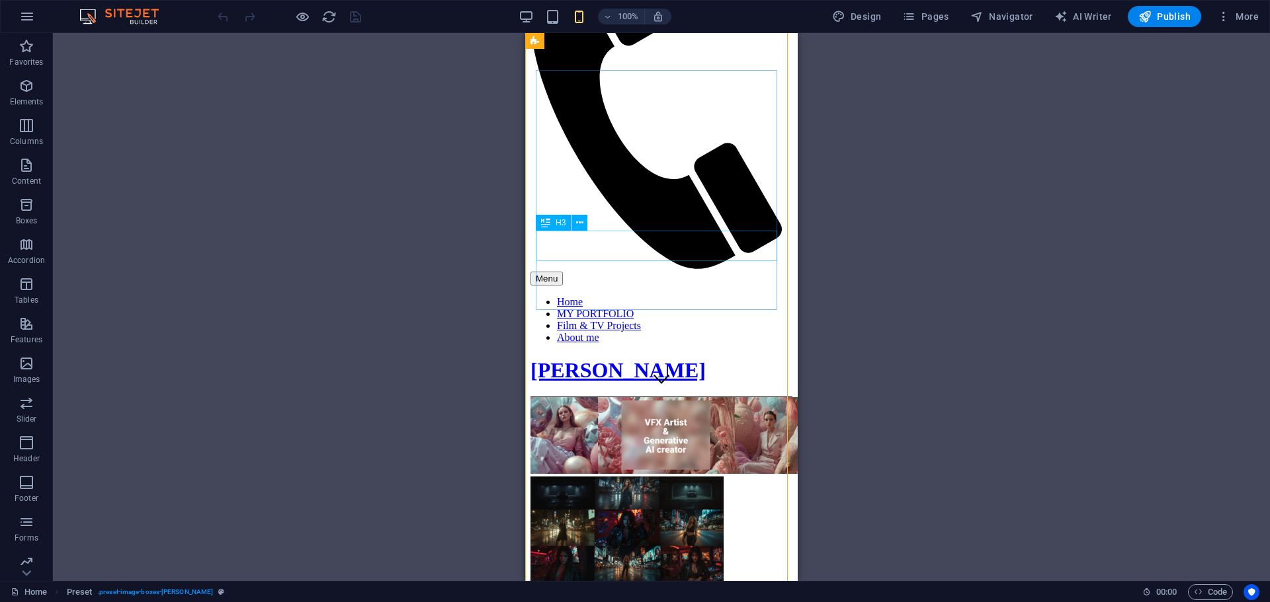
scroll to position [120, 0]
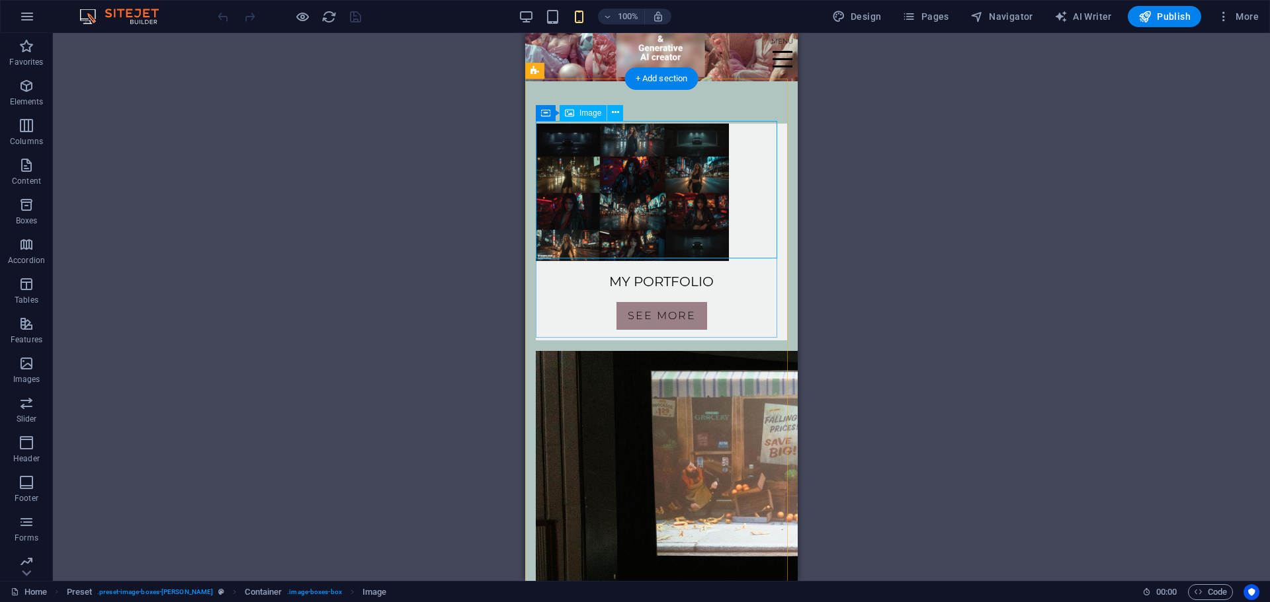
click at [602, 161] on figure at bounding box center [661, 193] width 251 height 138
select select "px"
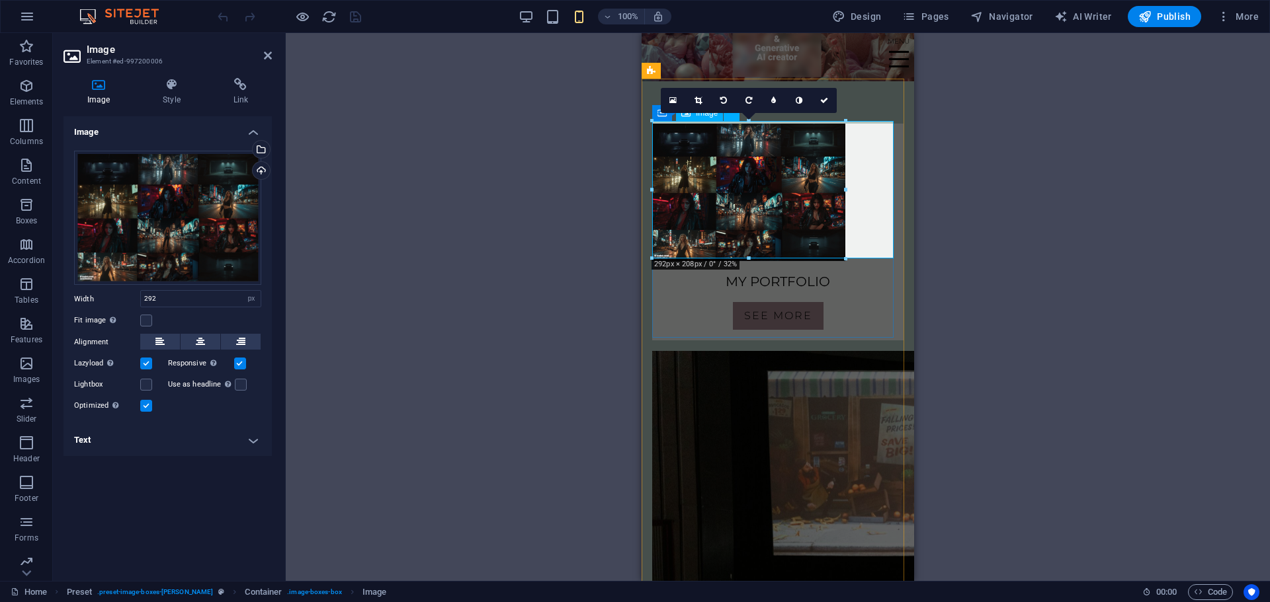
drag, startPoint x: 1489, startPoint y: 155, endPoint x: 872, endPoint y: 120, distance: 617.4
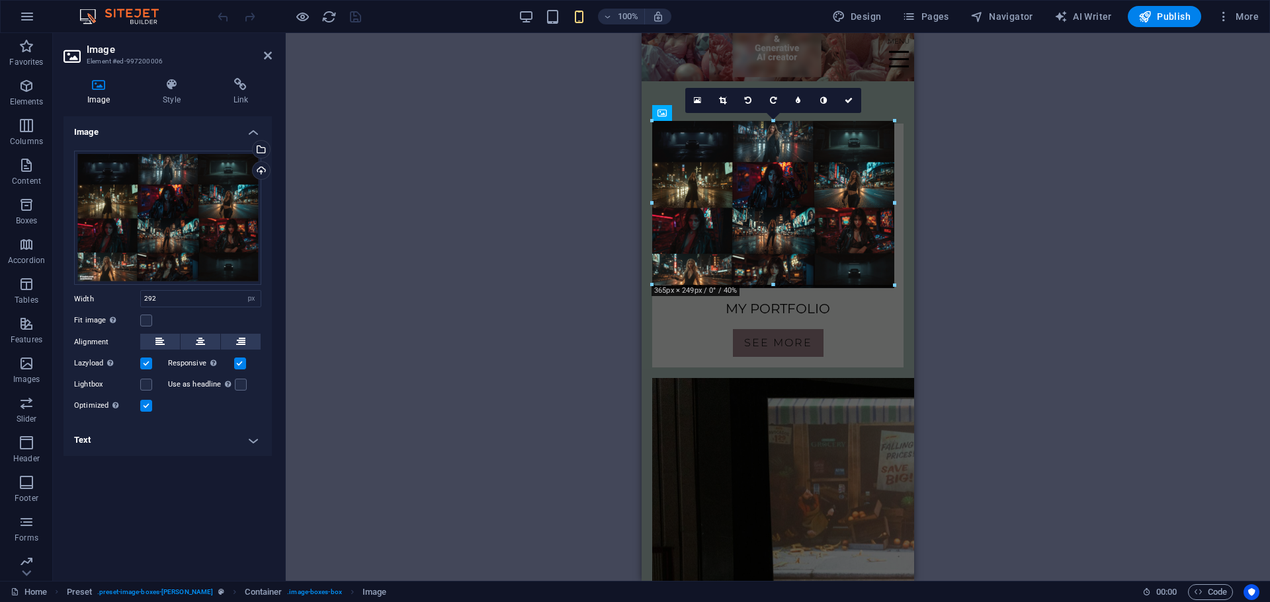
click at [898, 119] on div at bounding box center [772, 508] width 263 height 858
type input "365"
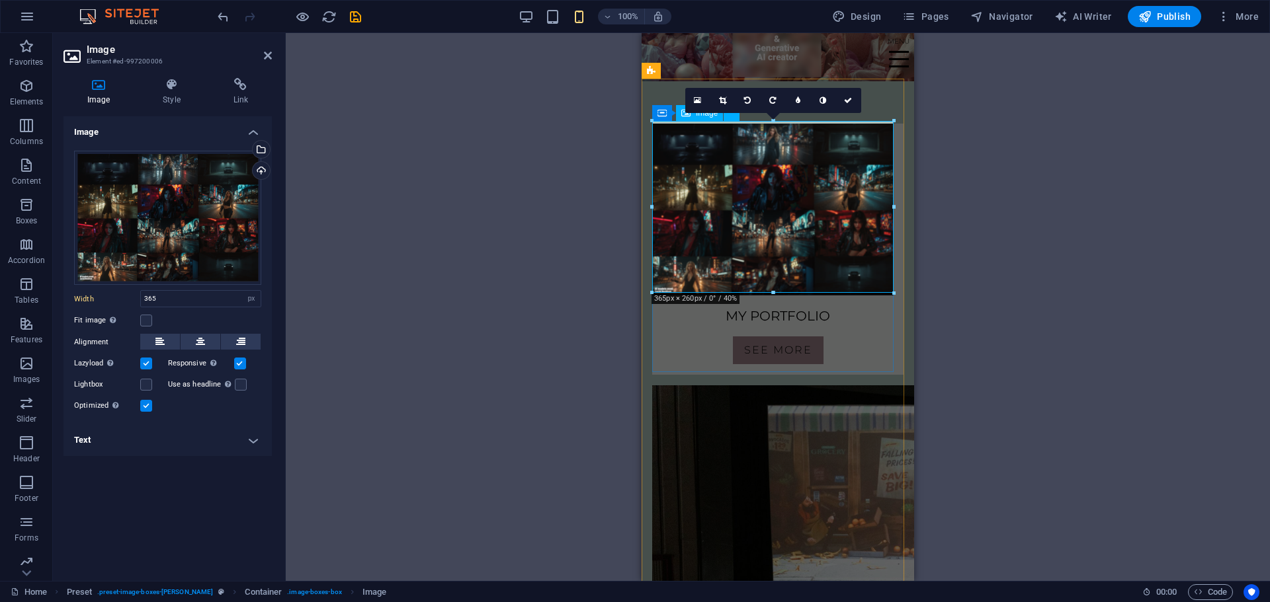
click at [818, 227] on figure at bounding box center [777, 210] width 251 height 172
click at [846, 104] on icon at bounding box center [848, 101] width 8 height 8
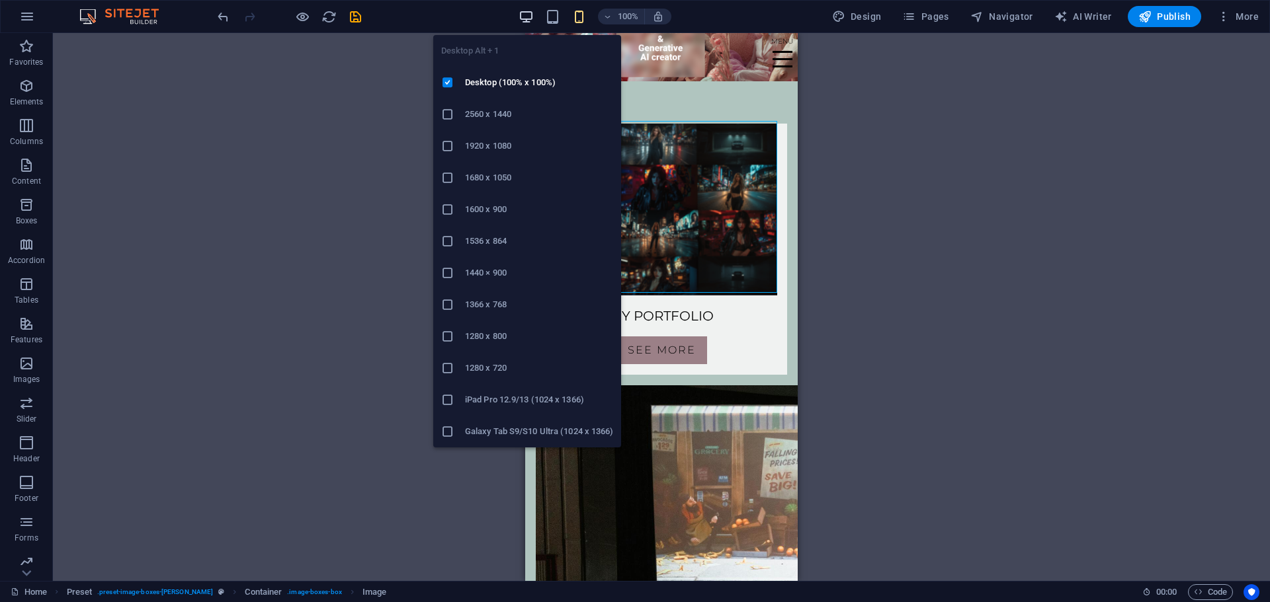
click at [534, 15] on icon "button" at bounding box center [525, 16] width 15 height 15
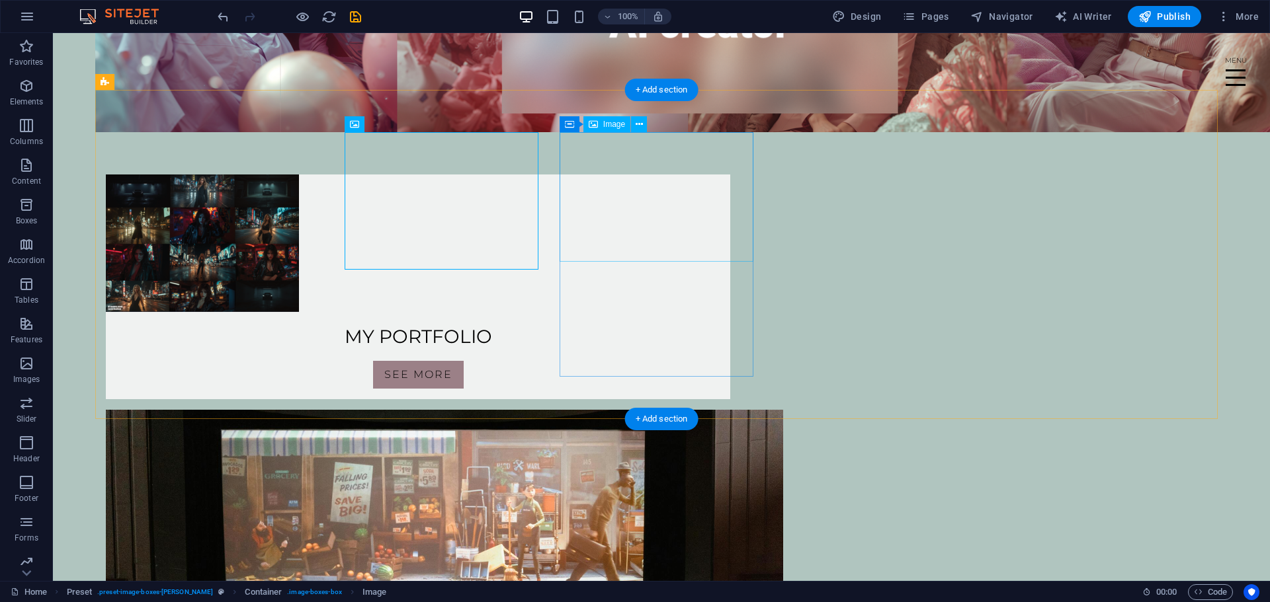
scroll to position [385, 0]
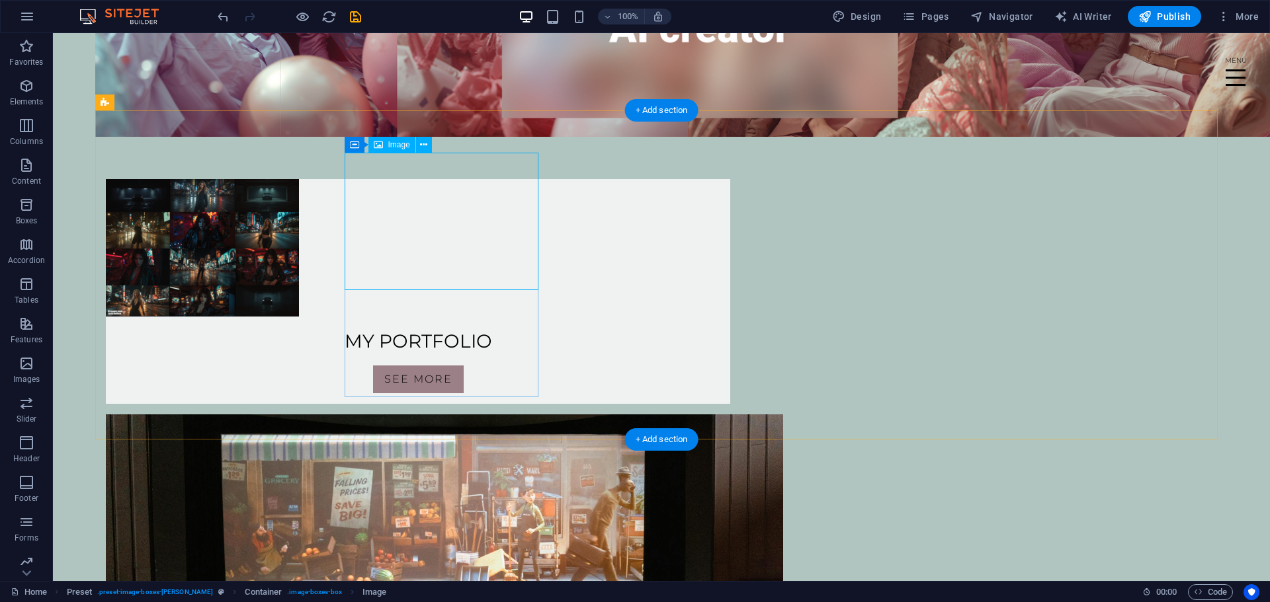
click at [493, 249] on figure at bounding box center [418, 248] width 624 height 138
click at [450, 229] on figure at bounding box center [418, 248] width 624 height 138
select select "px"
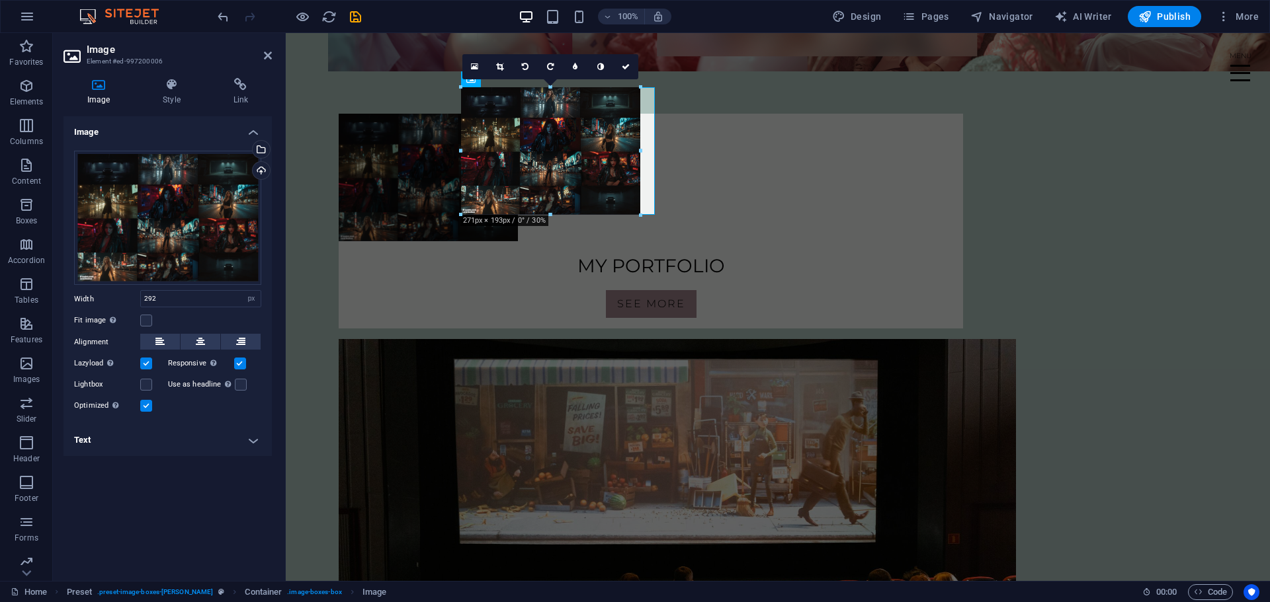
drag, startPoint x: 559, startPoint y: 224, endPoint x: 559, endPoint y: 213, distance: 11.2
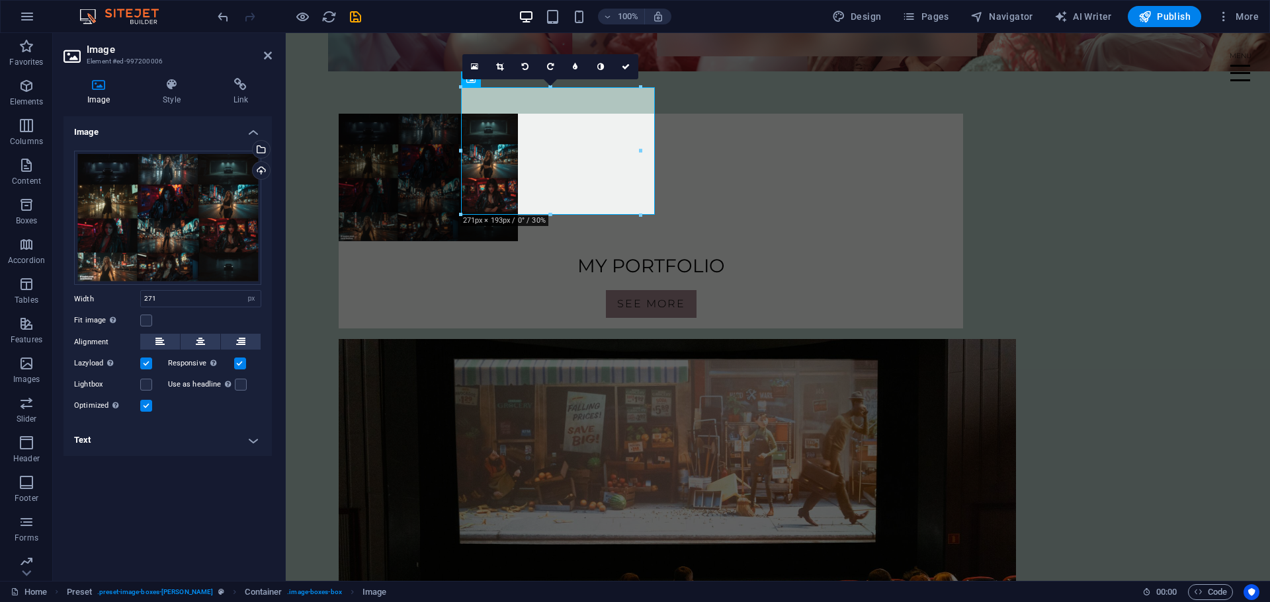
type input "292"
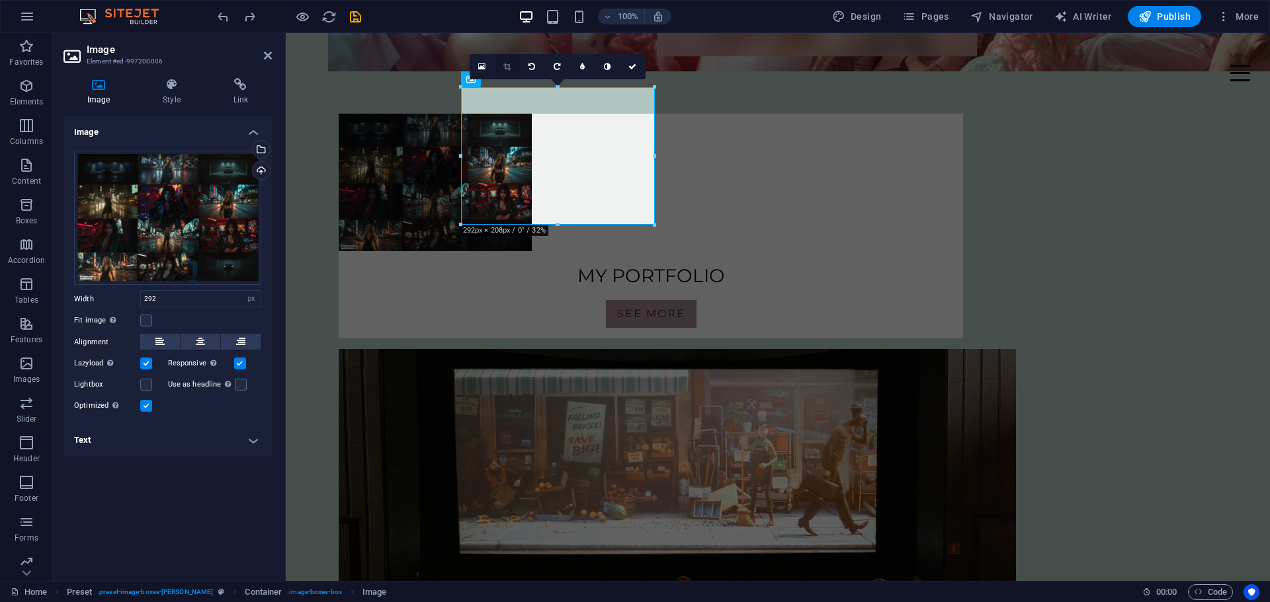
click at [507, 69] on icon at bounding box center [506, 67] width 7 height 8
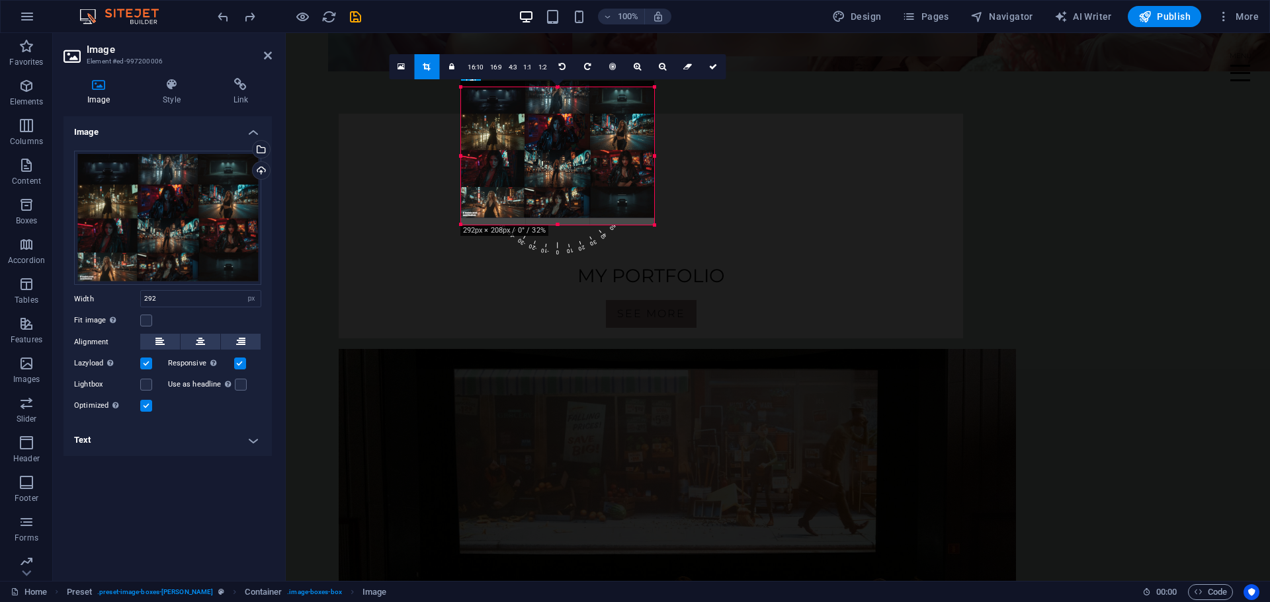
click at [559, 215] on div at bounding box center [557, 150] width 194 height 138
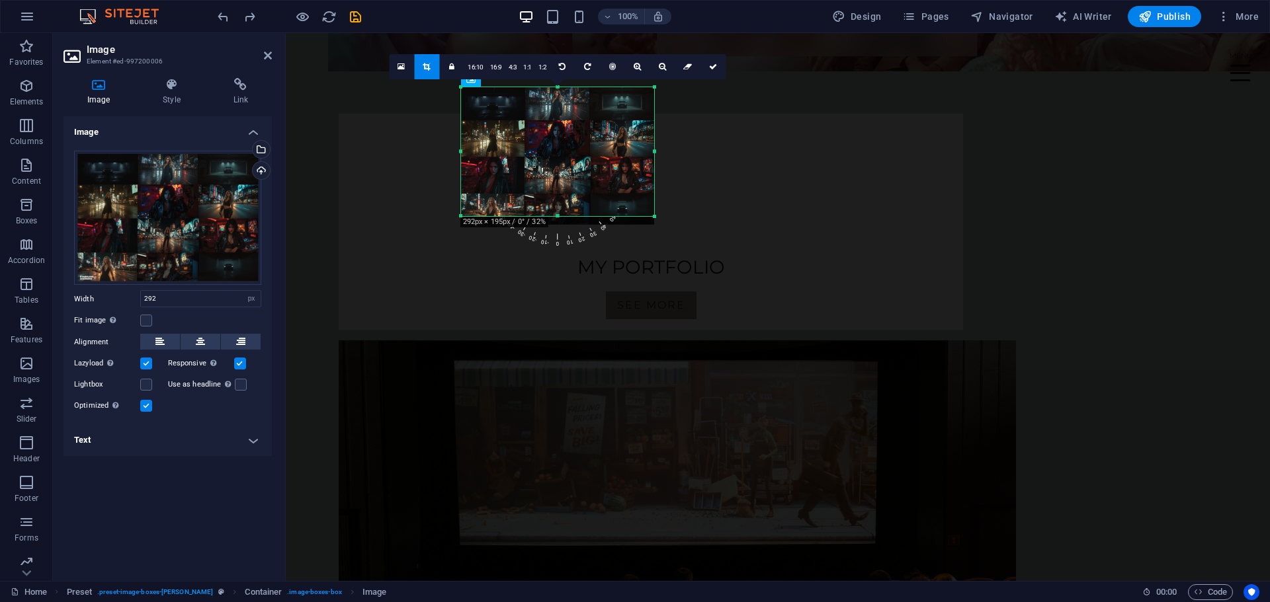
drag, startPoint x: 557, startPoint y: 226, endPoint x: 559, endPoint y: 218, distance: 9.0
click at [559, 218] on div at bounding box center [557, 216] width 193 height 5
click at [710, 63] on icon at bounding box center [713, 67] width 8 height 8
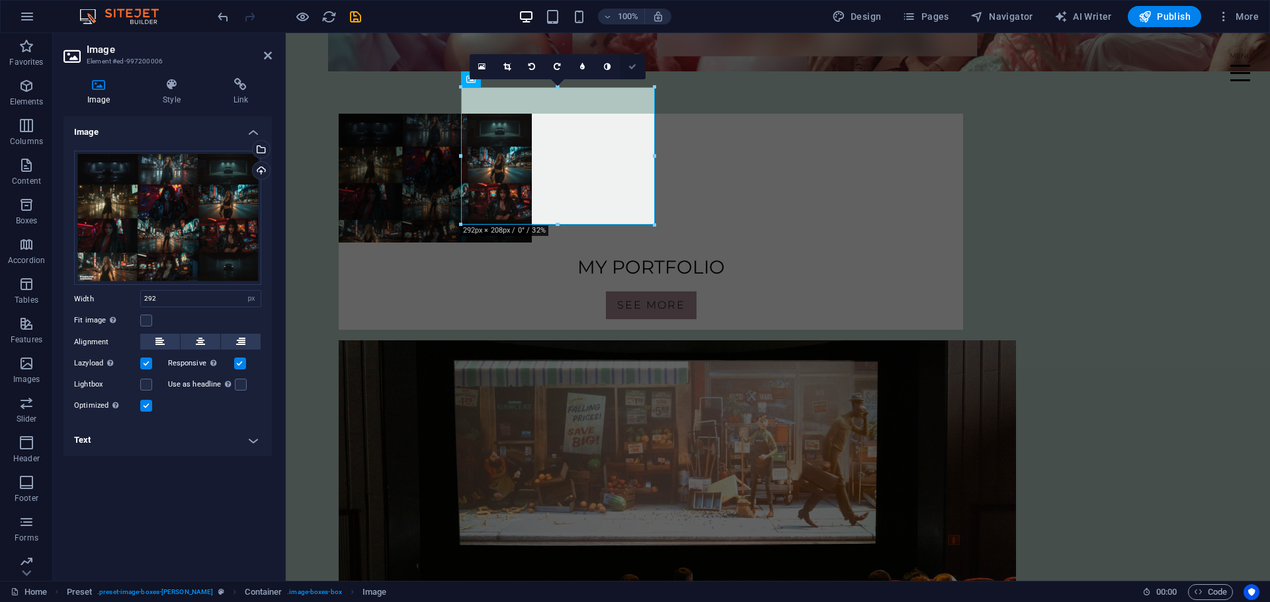
click at [632, 66] on icon at bounding box center [632, 67] width 8 height 8
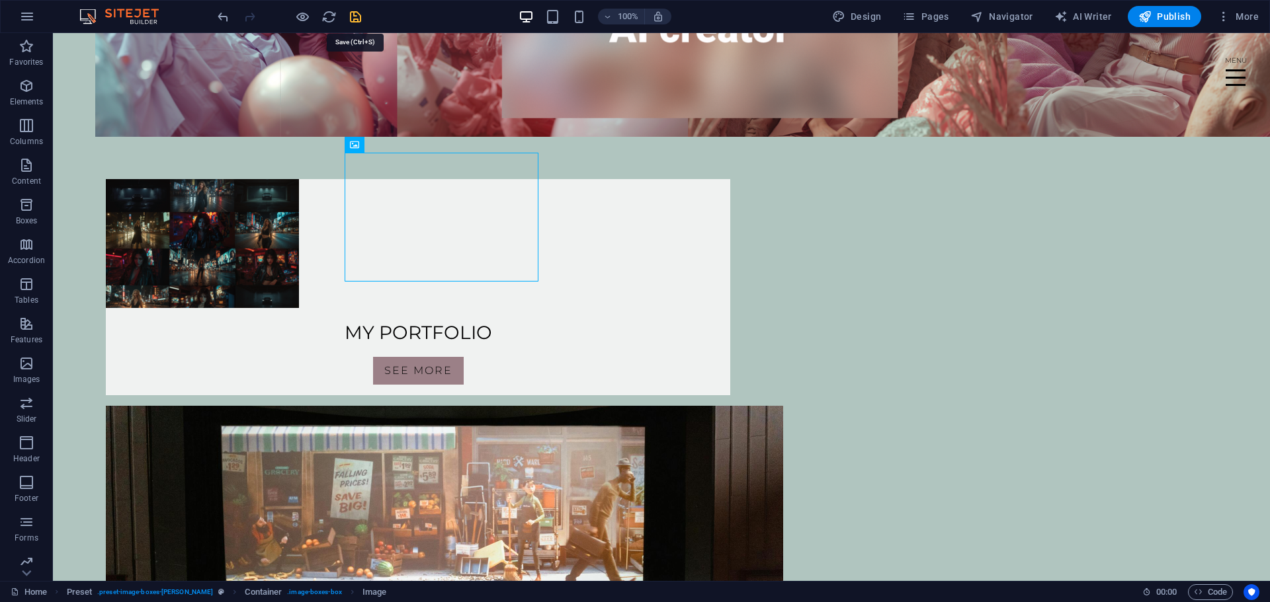
click at [360, 14] on icon "save" at bounding box center [355, 16] width 15 height 15
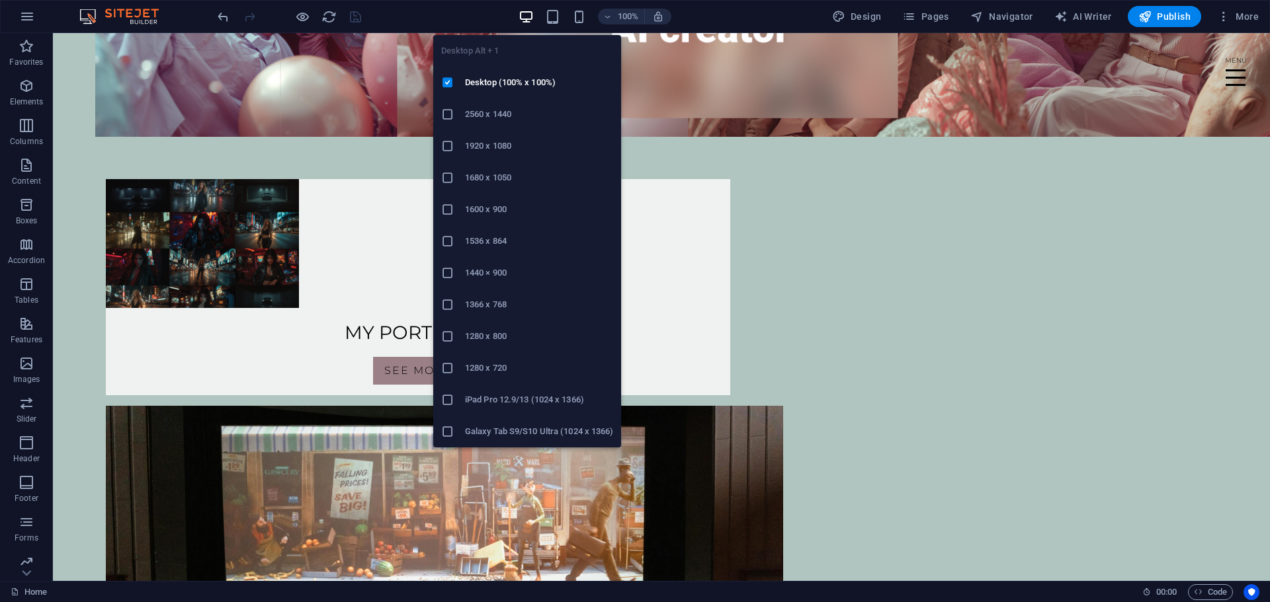
click at [534, 19] on icon "button" at bounding box center [525, 16] width 15 height 15
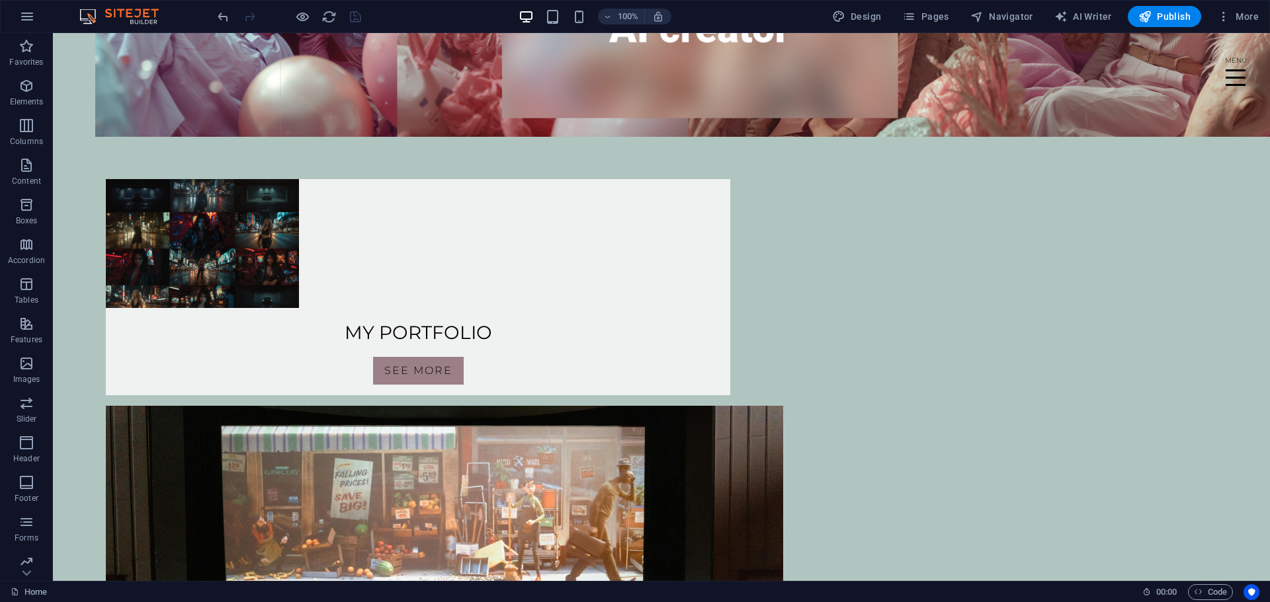
click at [567, 19] on div "100%" at bounding box center [594, 16] width 153 height 21
click at [575, 19] on icon "button" at bounding box center [578, 16] width 15 height 15
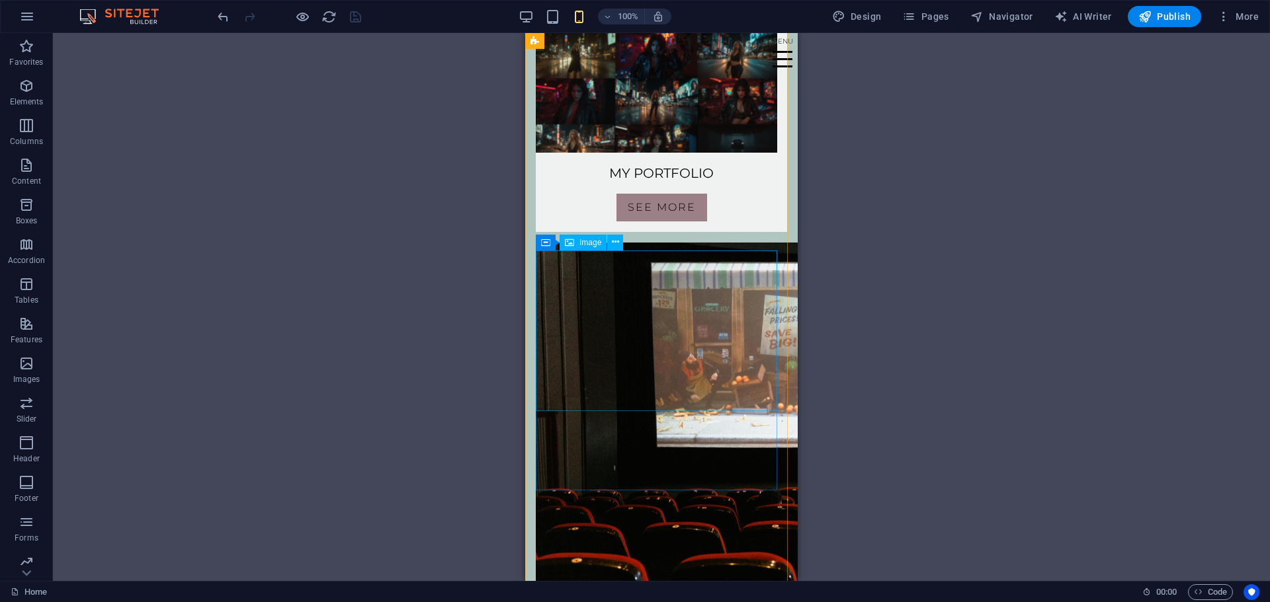
scroll to position [0, 0]
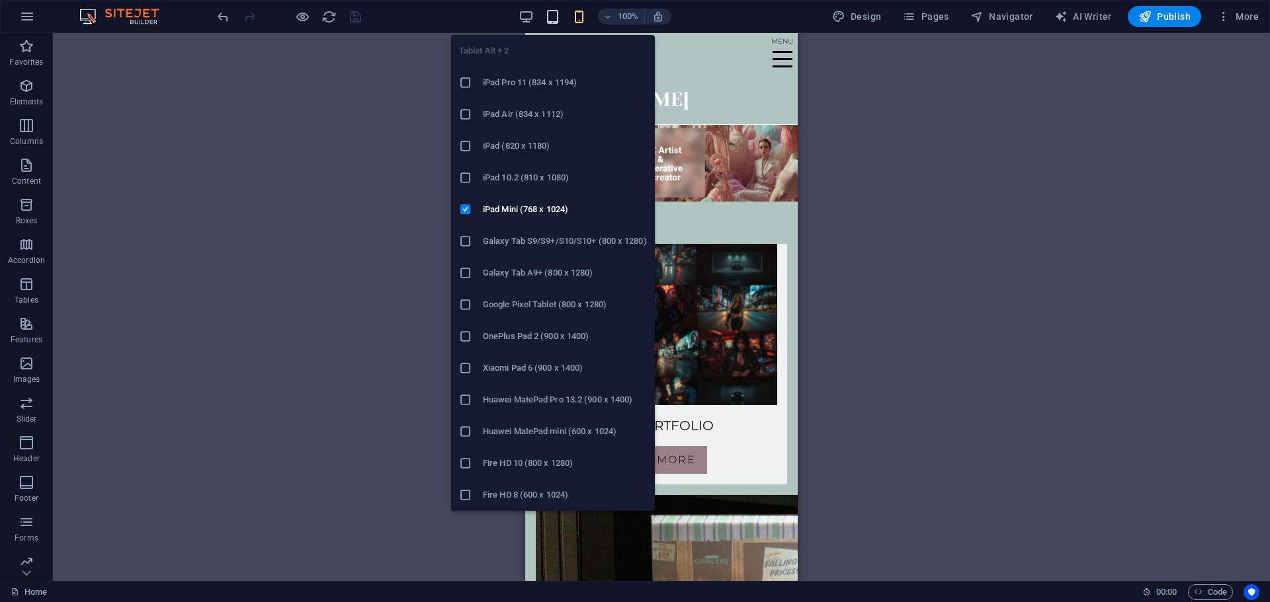
click at [557, 22] on icon "button" at bounding box center [552, 16] width 15 height 15
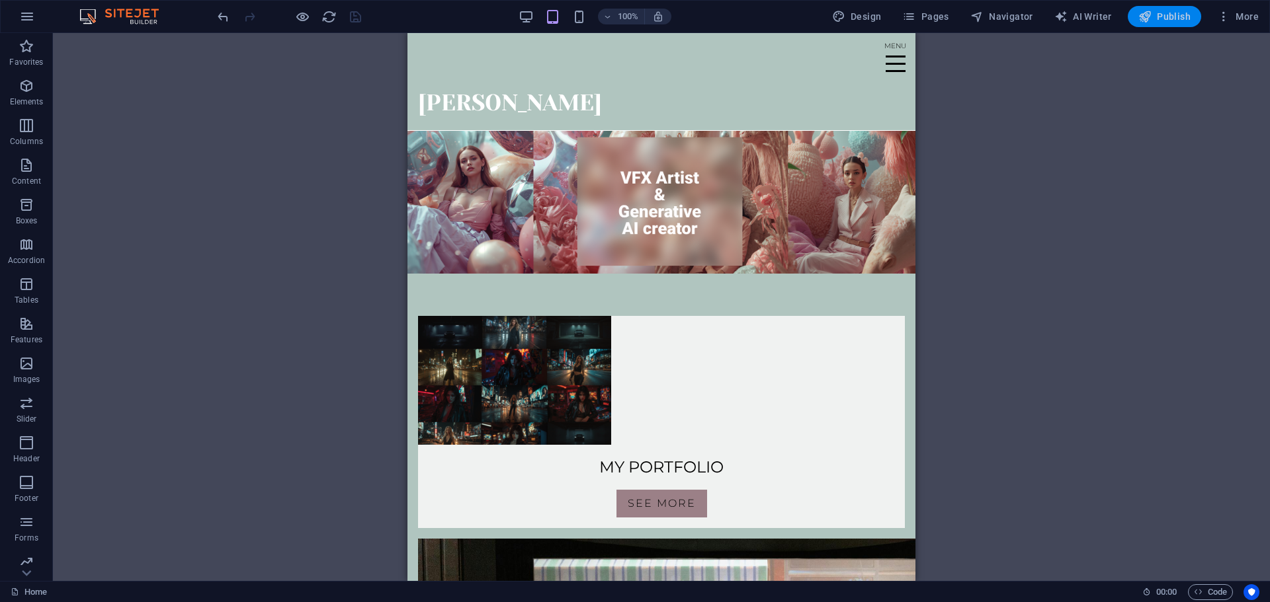
click at [1160, 23] on button "Publish" at bounding box center [1164, 16] width 73 height 21
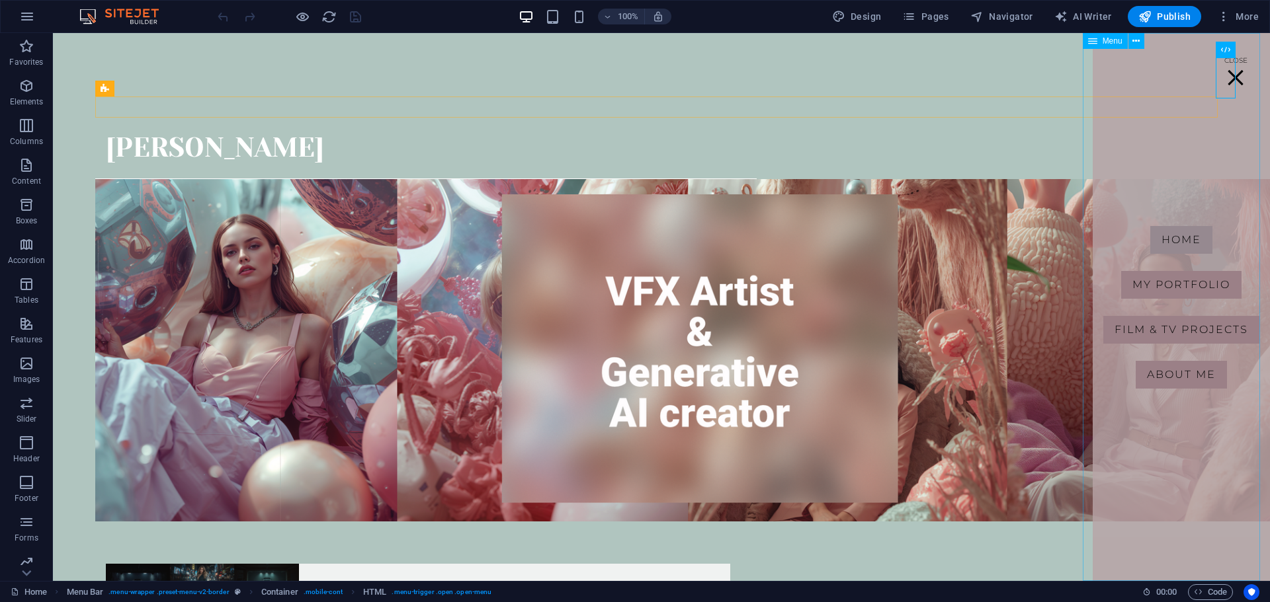
click at [1185, 368] on nav "Home MY PORTFOLIO Film & TV Projects About me" at bounding box center [1180, 307] width 177 height 548
click at [1183, 376] on nav "Home MY PORTFOLIO Film & TV Projects About me" at bounding box center [1180, 307] width 177 height 548
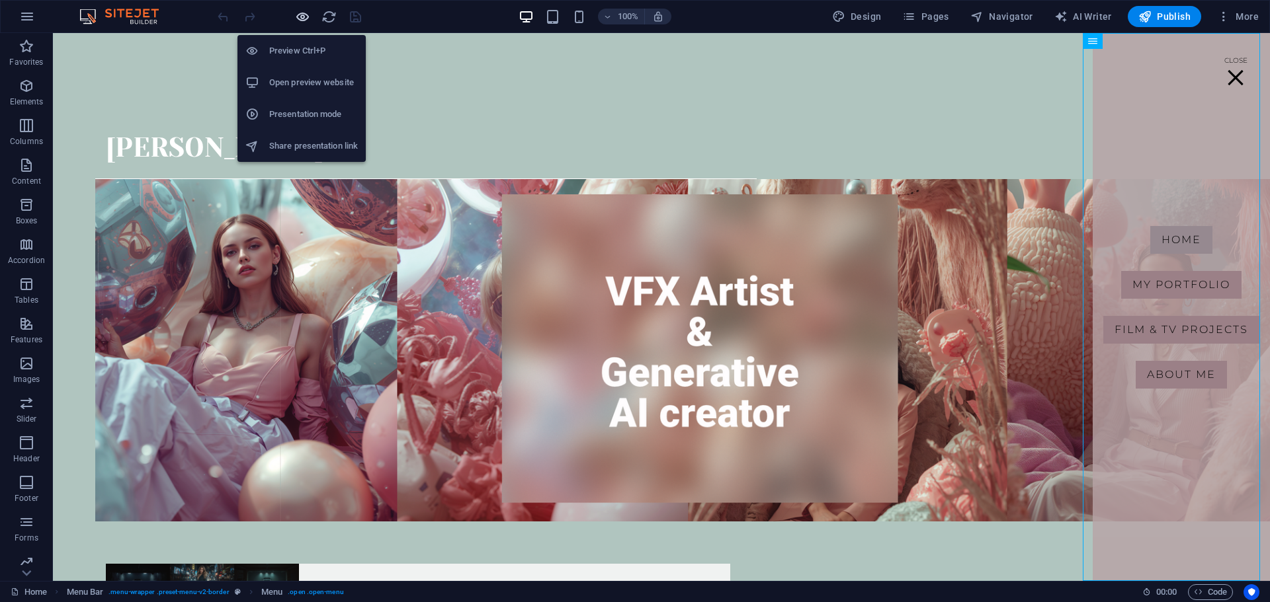
click at [299, 15] on icon "button" at bounding box center [302, 16] width 15 height 15
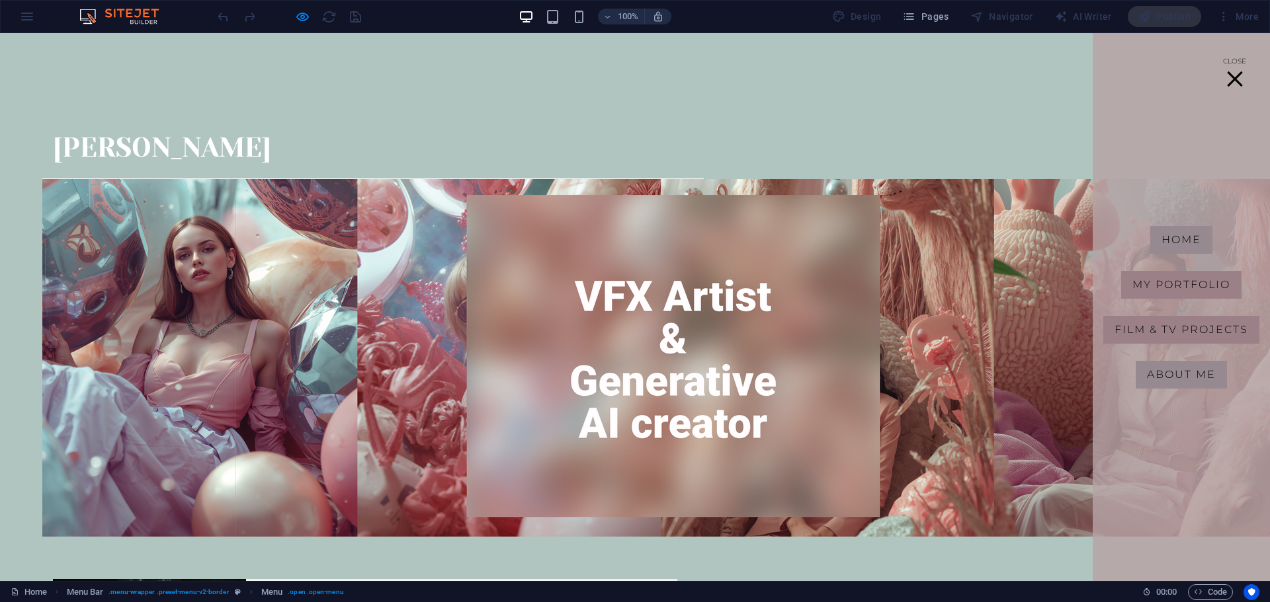
click at [1161, 366] on link "About me" at bounding box center [1180, 375] width 91 height 28
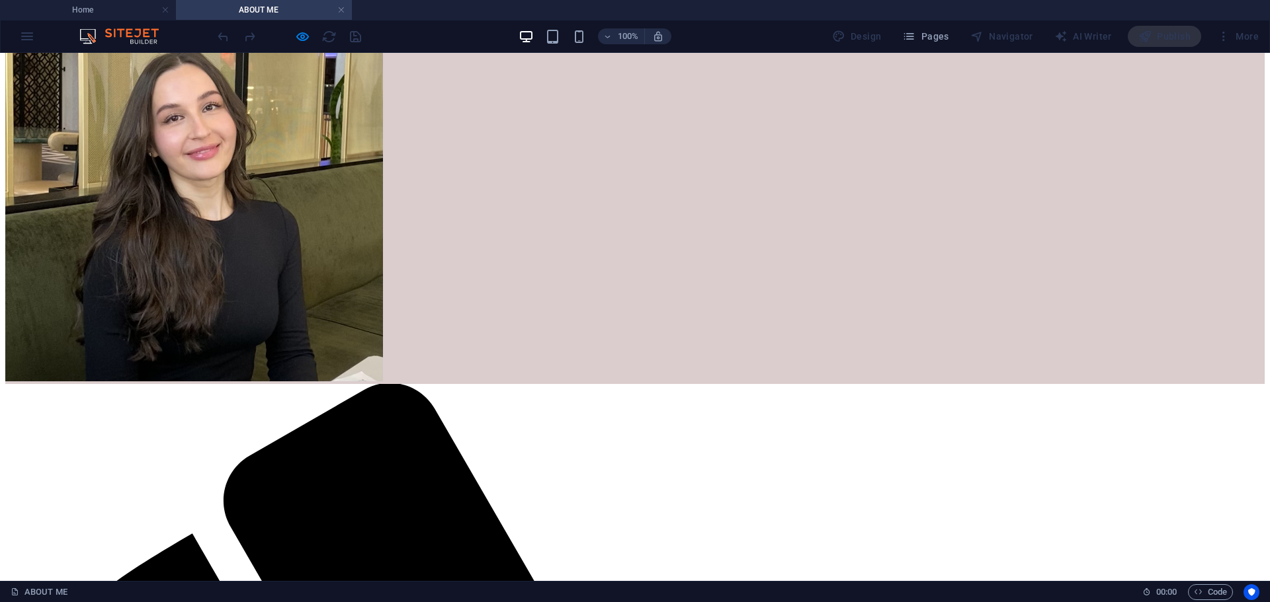
scroll to position [462, 0]
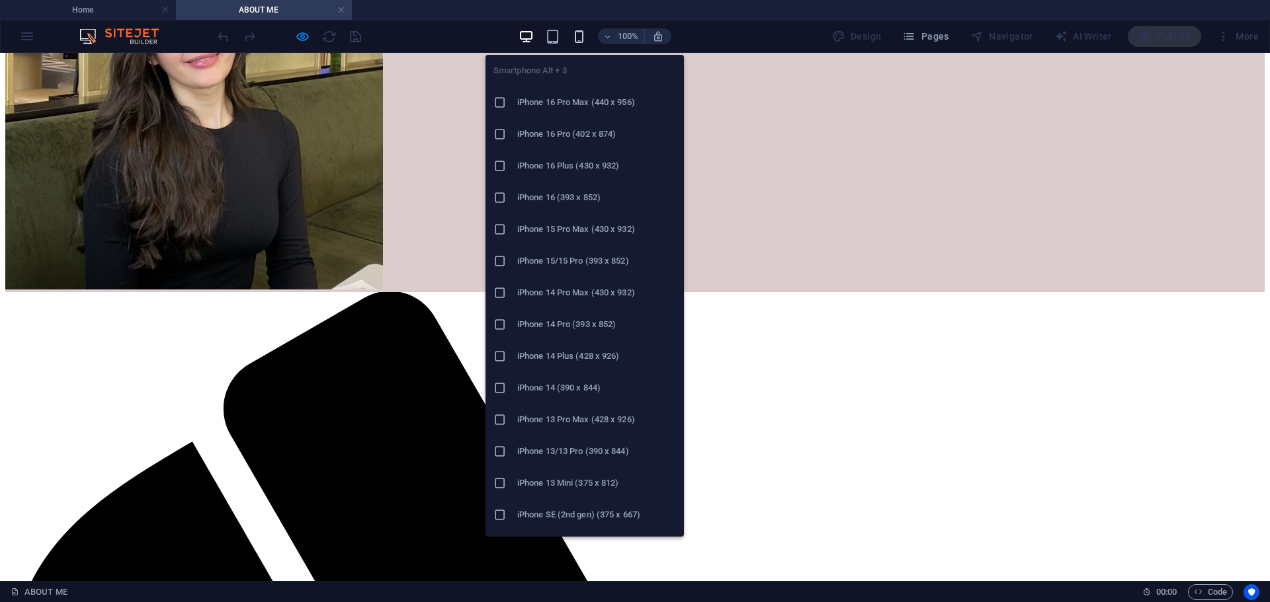
click at [585, 32] on icon "button" at bounding box center [578, 36] width 15 height 15
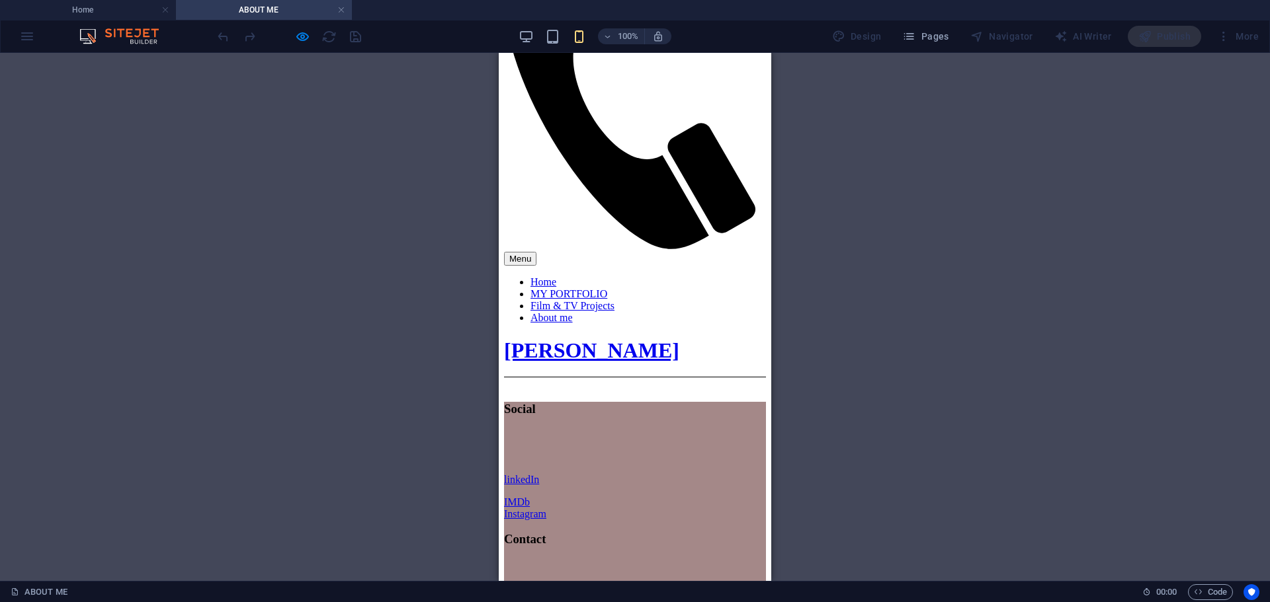
scroll to position [703, 0]
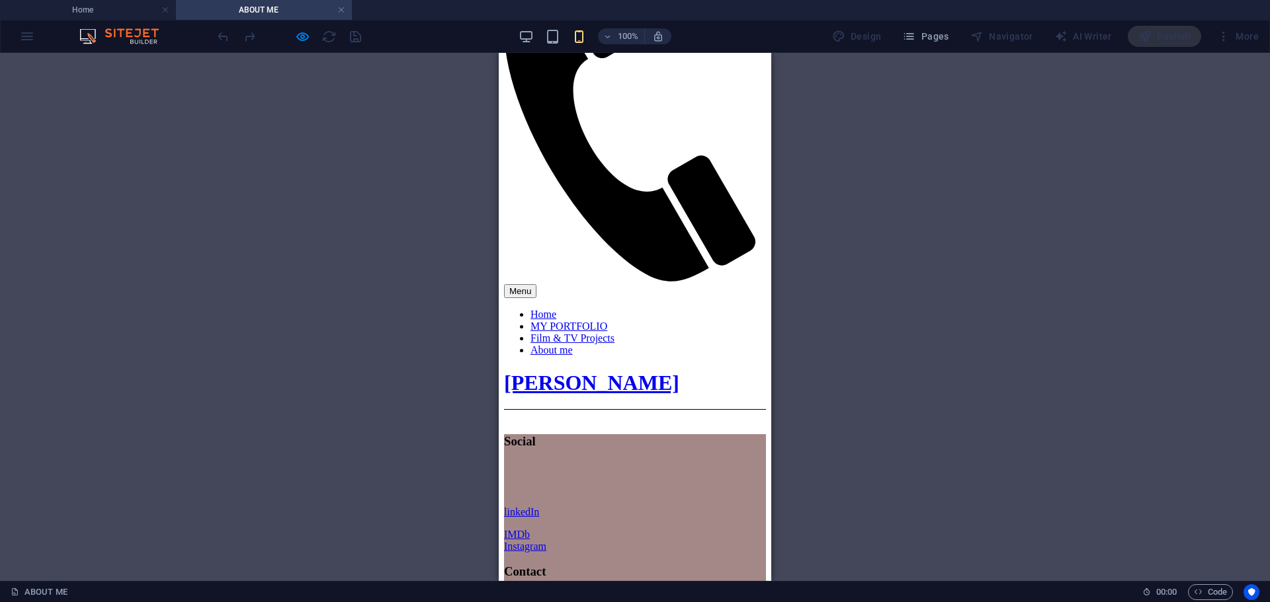
click at [752, 284] on div "Menu" at bounding box center [635, 291] width 262 height 14
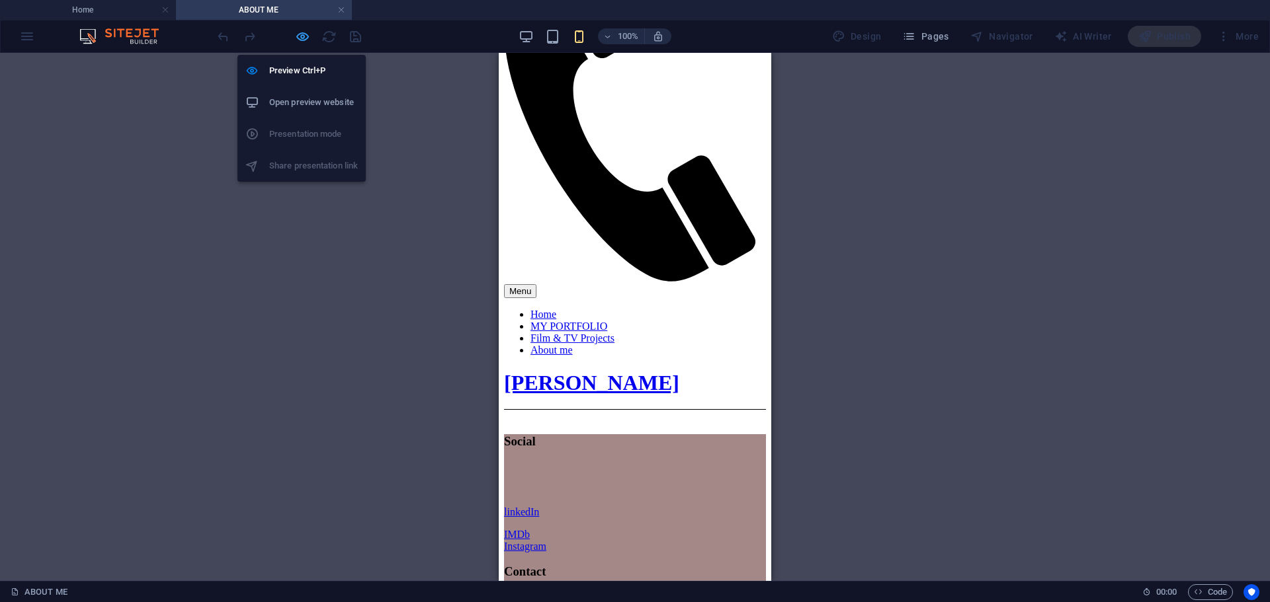
click at [307, 37] on icon "button" at bounding box center [302, 36] width 15 height 15
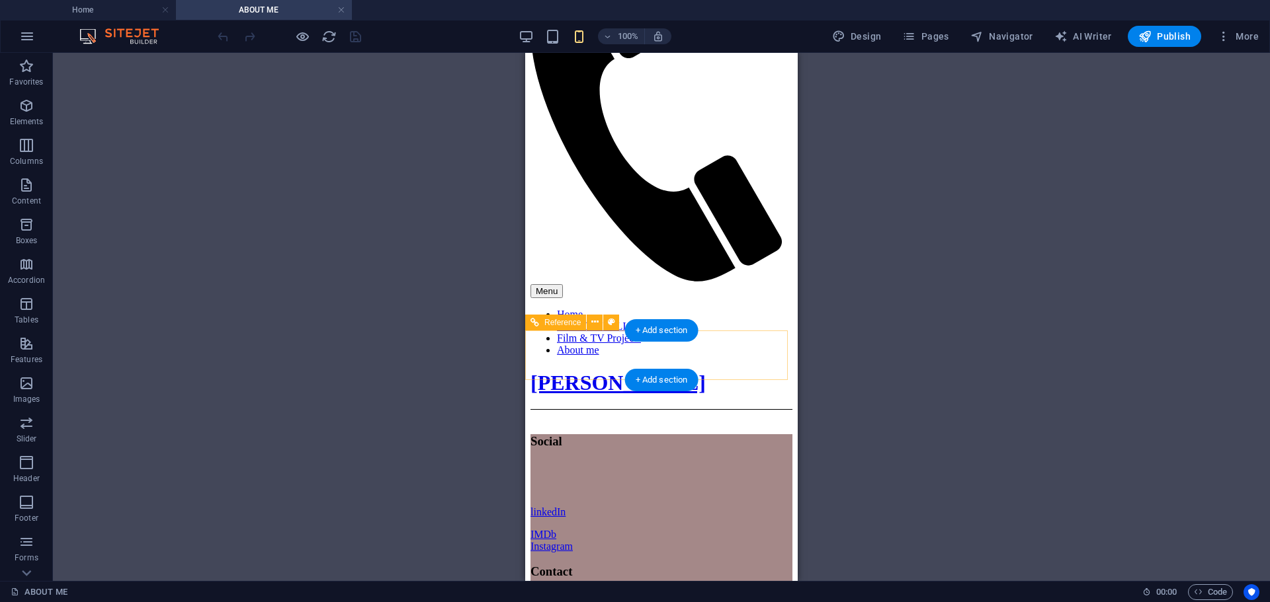
click at [708, 371] on div "[PERSON_NAME]" at bounding box center [661, 383] width 262 height 24
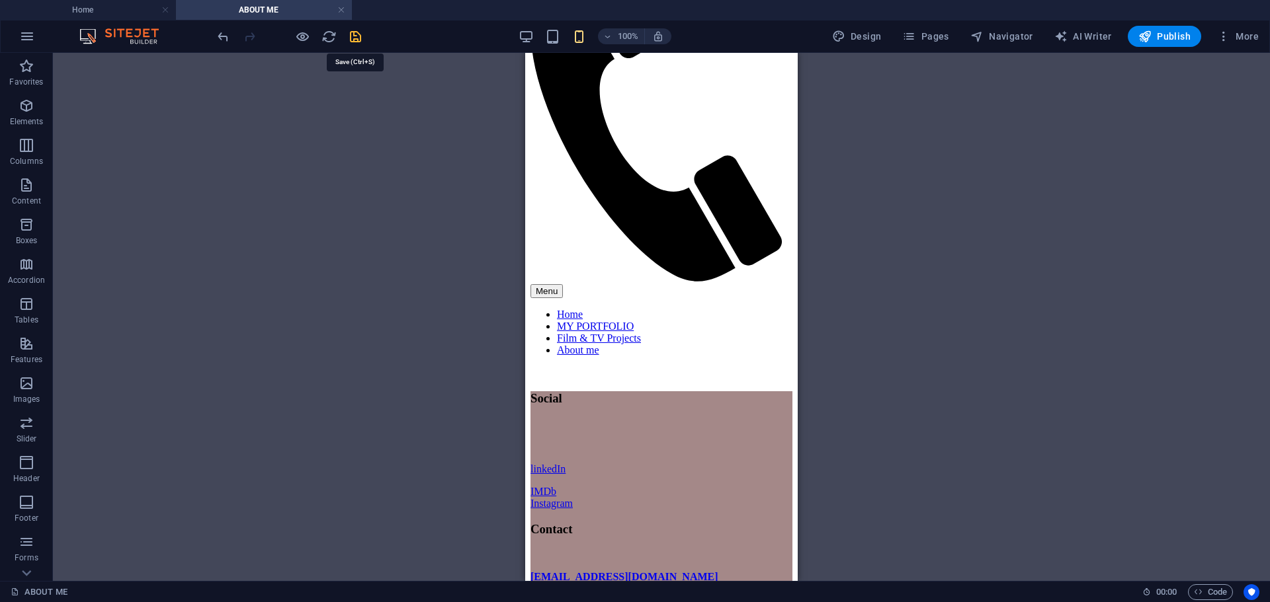
click at [360, 33] on icon "save" at bounding box center [355, 36] width 15 height 15
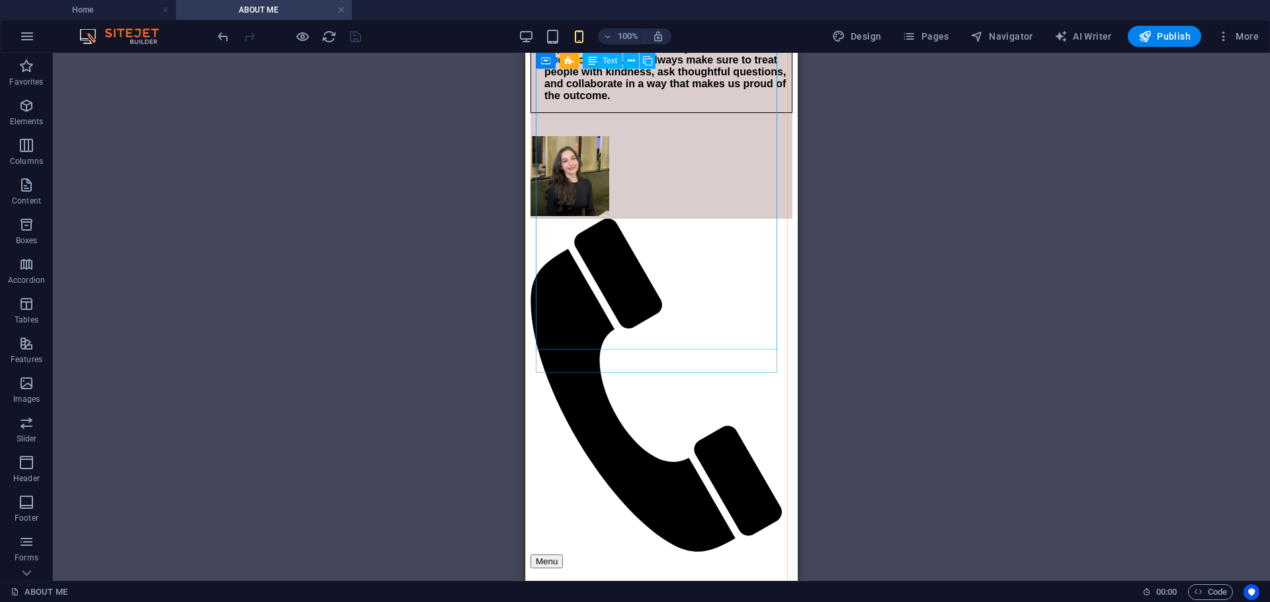
scroll to position [661, 0]
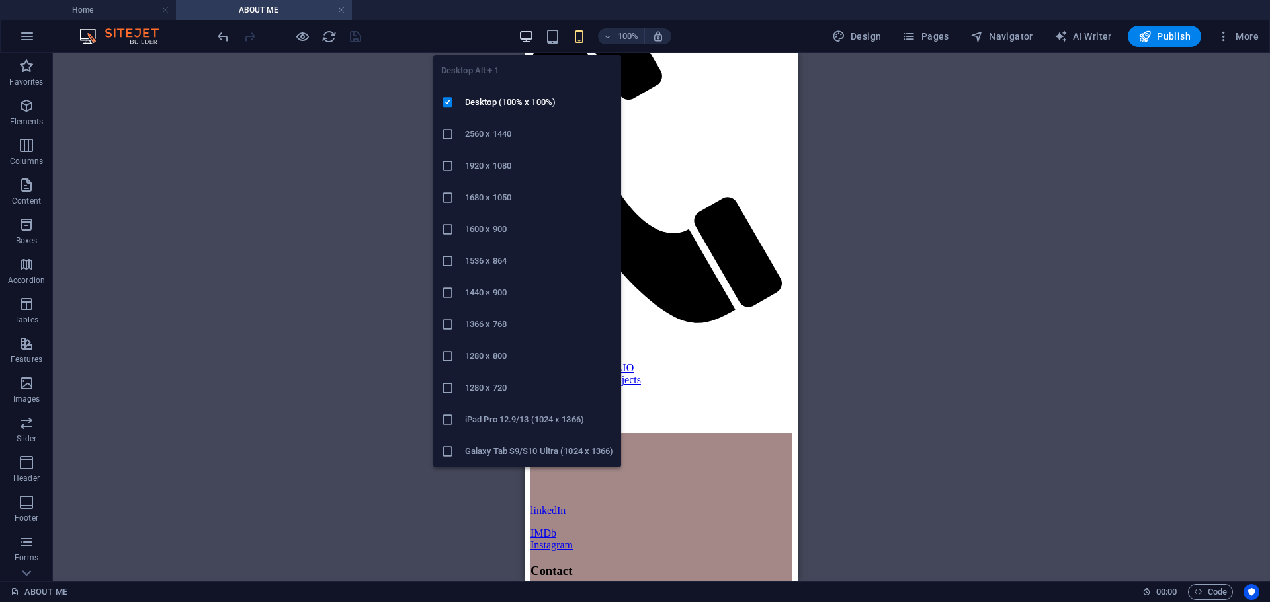
click at [531, 33] on icon "button" at bounding box center [525, 36] width 15 height 15
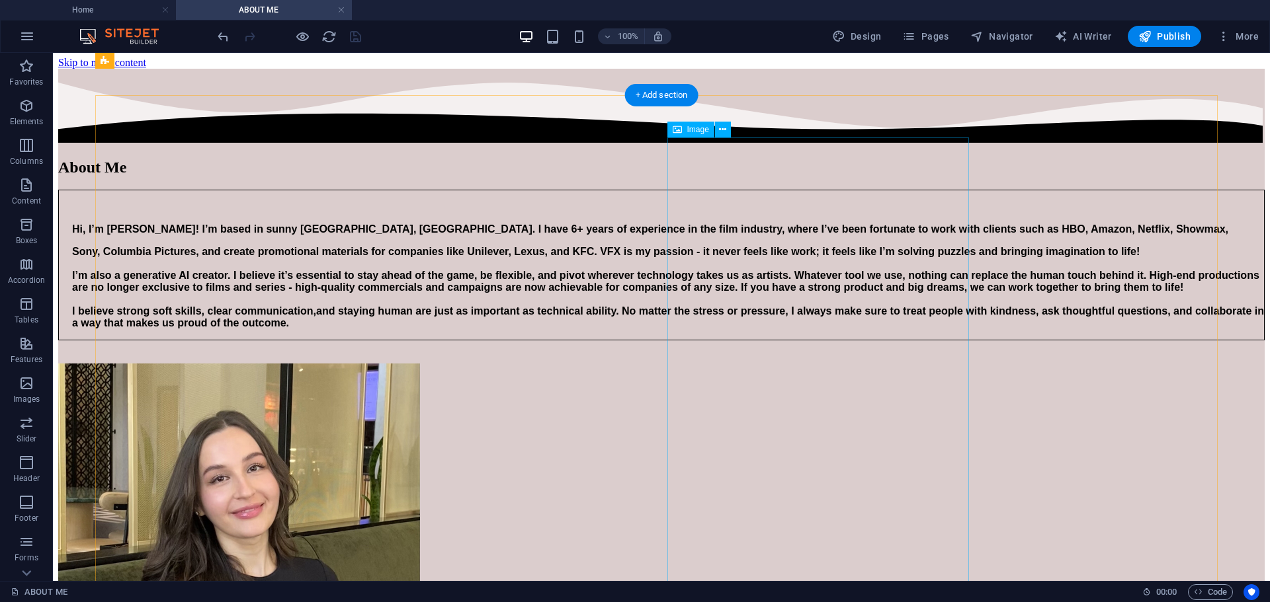
scroll to position [0, 0]
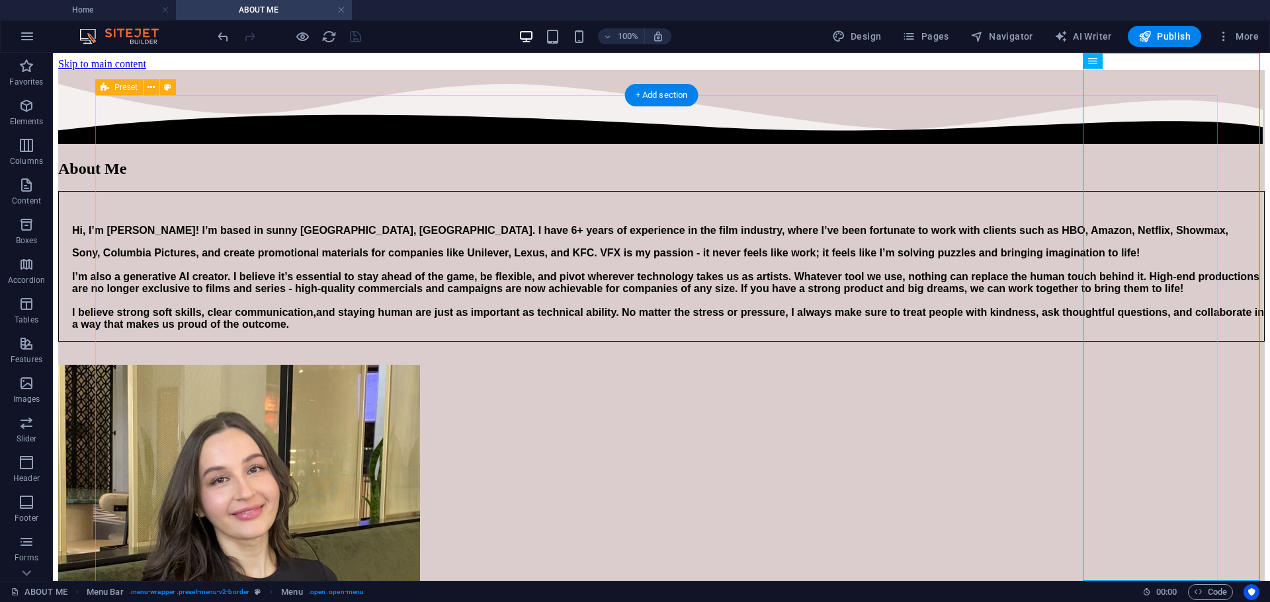
click at [1022, 97] on div "About Me Hi, I’m [PERSON_NAME]! I’m based in sunny [GEOGRAPHIC_DATA], [GEOGRAPH…" at bounding box center [661, 402] width 1206 height 665
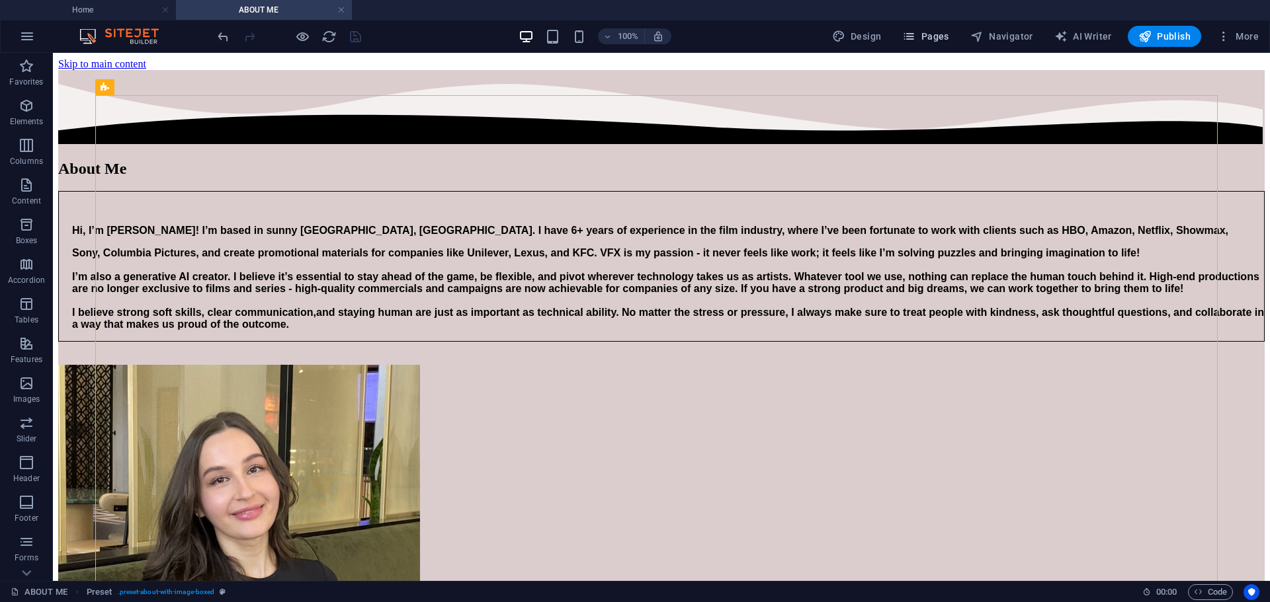
click at [933, 40] on span "Pages" at bounding box center [925, 36] width 46 height 13
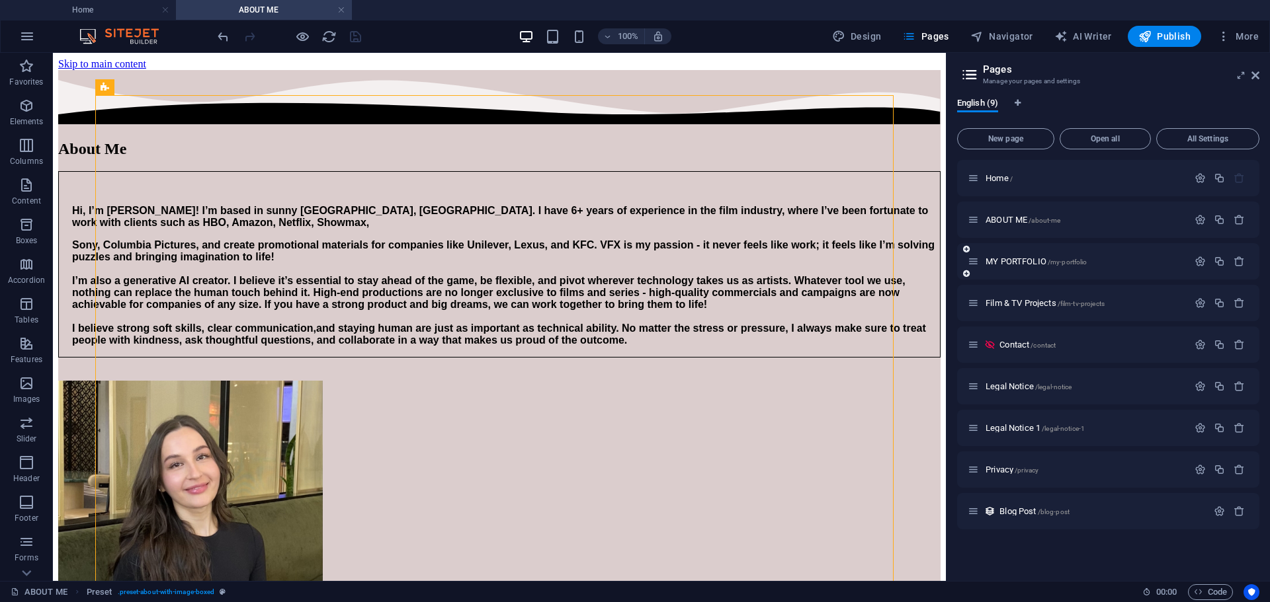
click at [1033, 257] on div "MY PORTFOLIO /my-portfolio" at bounding box center [1077, 261] width 220 height 15
click at [1033, 261] on span "MY PORTFOLIO /my-portfolio" at bounding box center [1035, 262] width 101 height 10
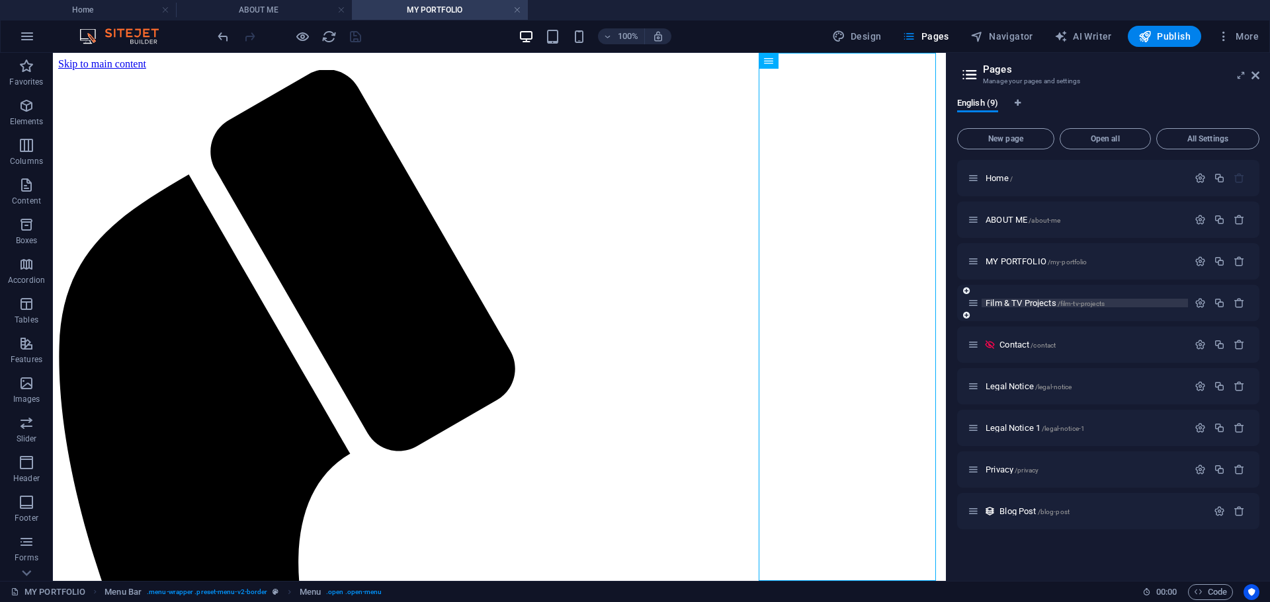
click at [1020, 304] on span "Film & TV Projects /film-tv-projects" at bounding box center [1044, 303] width 119 height 10
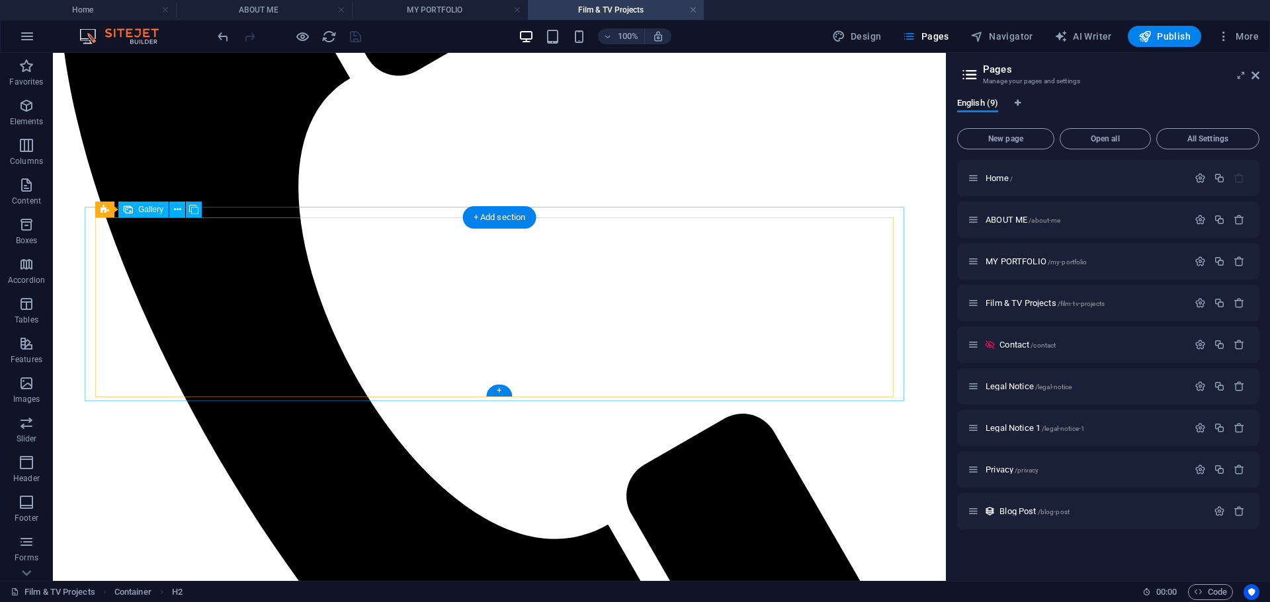
scroll to position [463, 0]
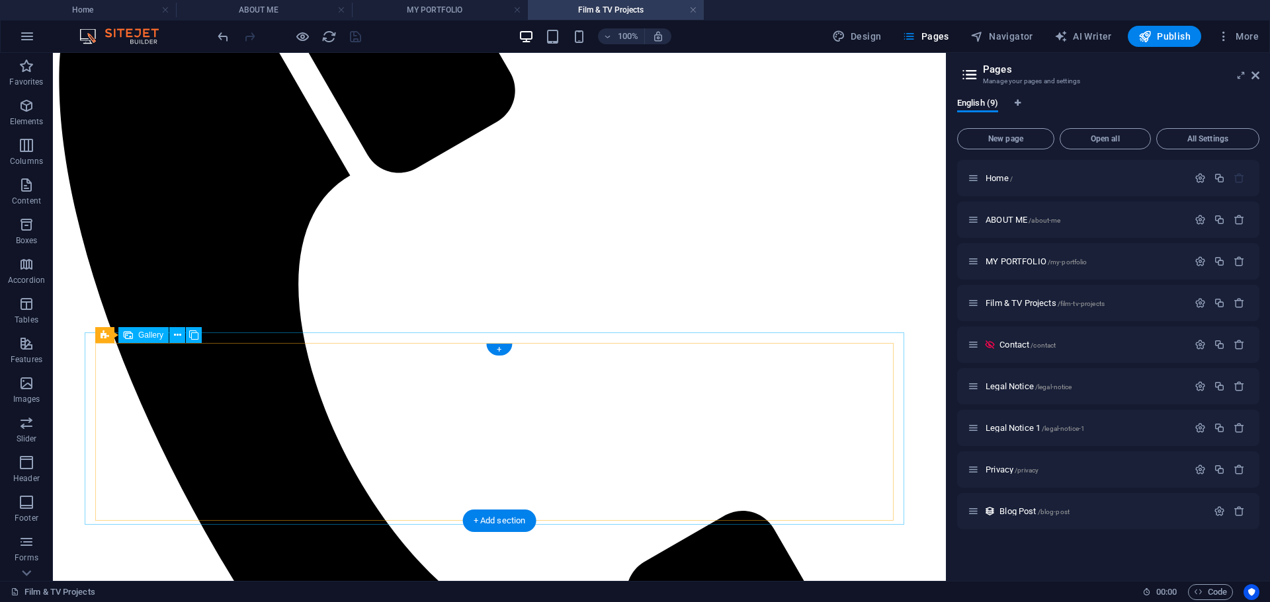
scroll to position [397, 0]
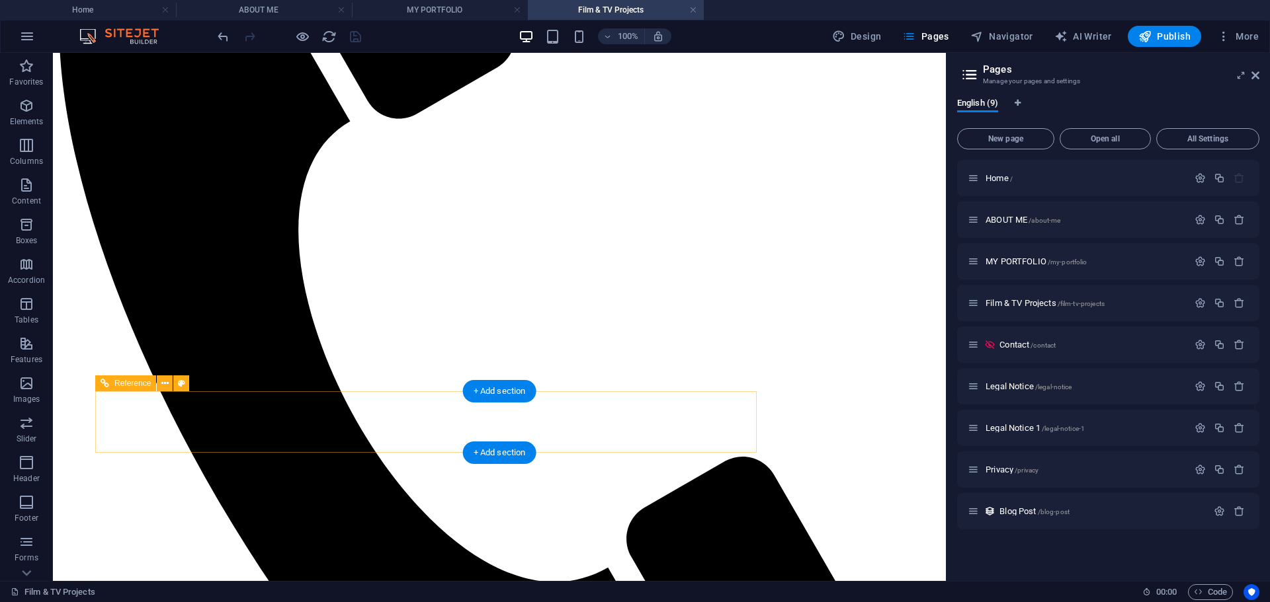
click at [489, 394] on div "+ Add section" at bounding box center [499, 391] width 73 height 22
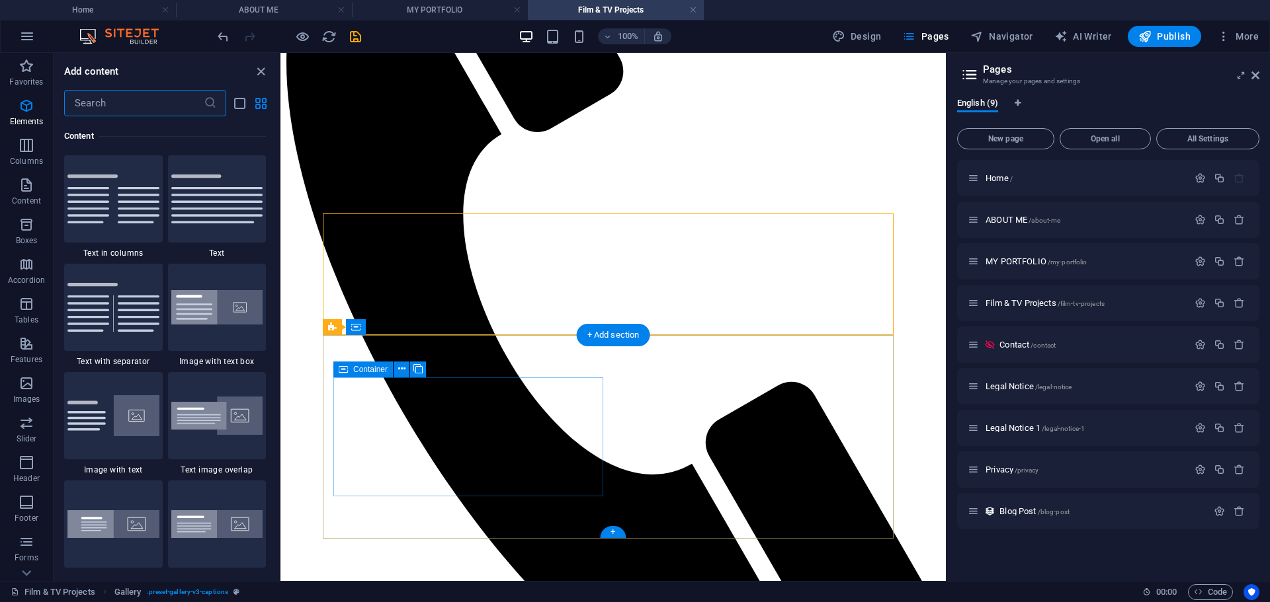
scroll to position [2314, 0]
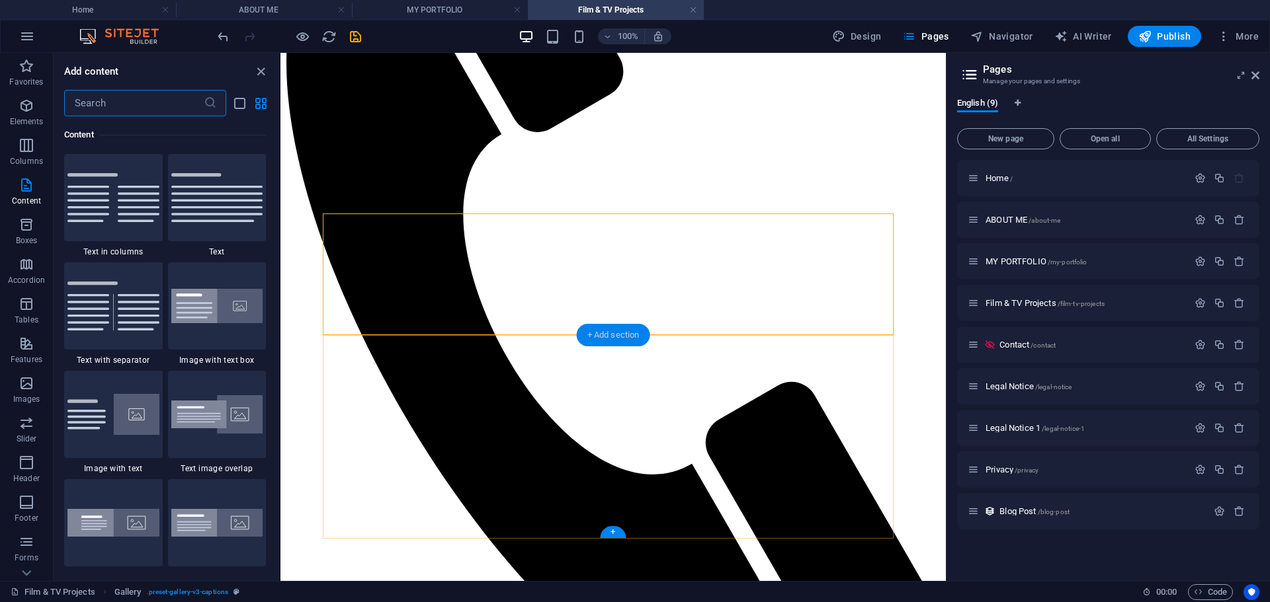
click at [618, 337] on div "+ Add section" at bounding box center [613, 335] width 73 height 22
click at [103, 103] on input "text" at bounding box center [134, 103] width 140 height 26
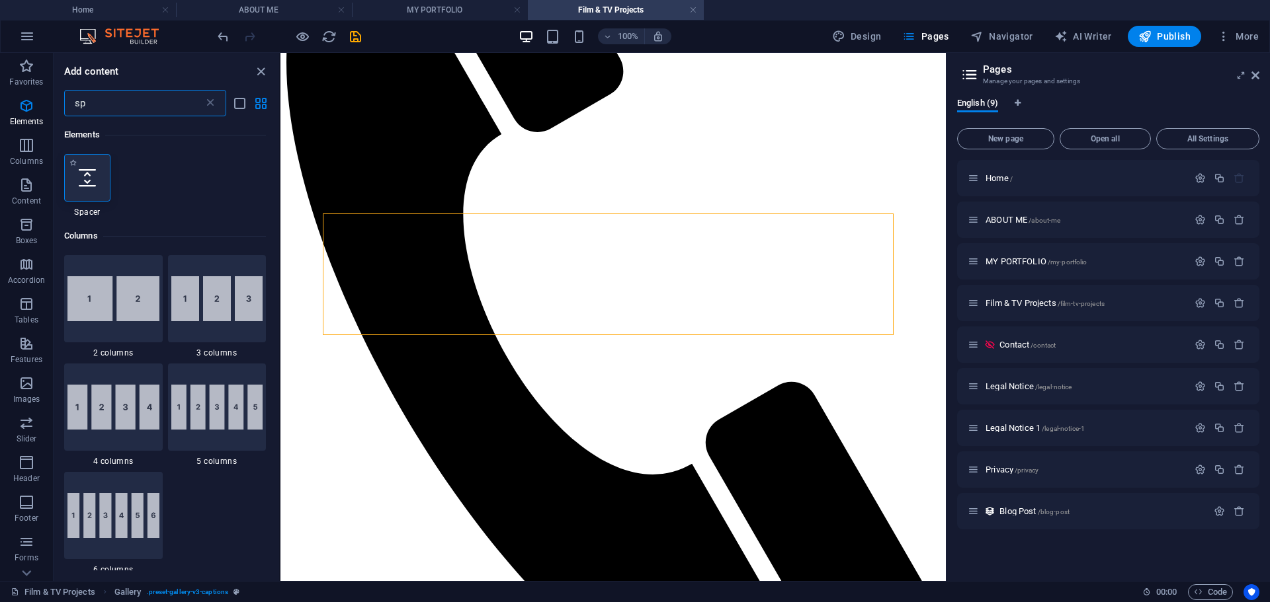
type input "sp"
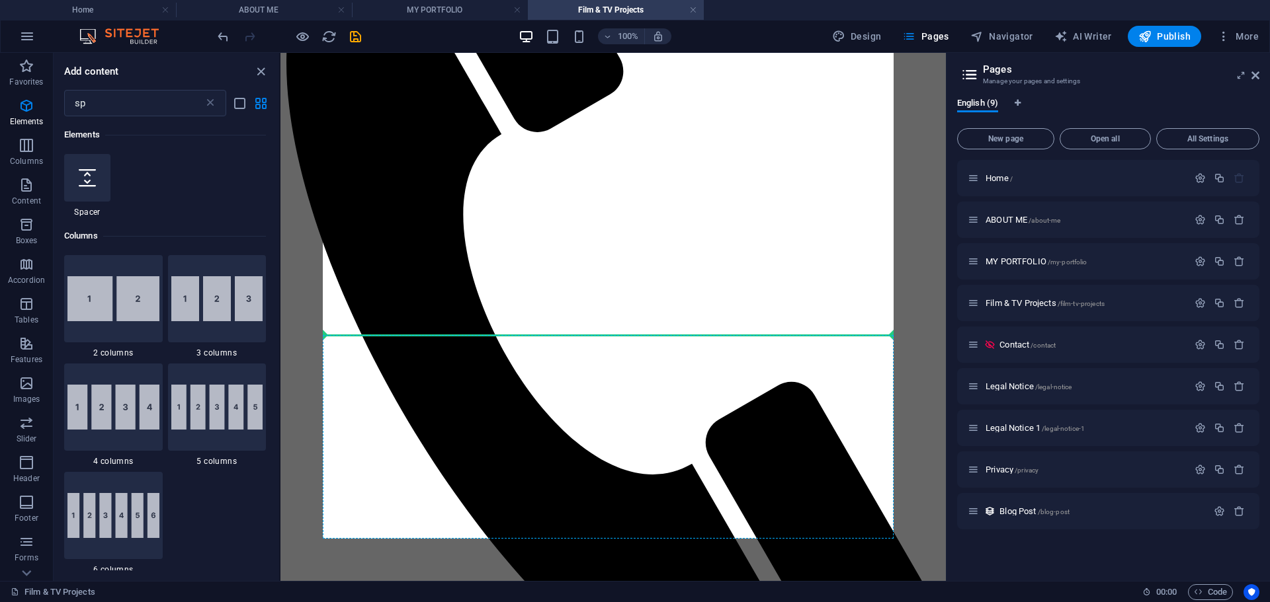
scroll to position [313, 0]
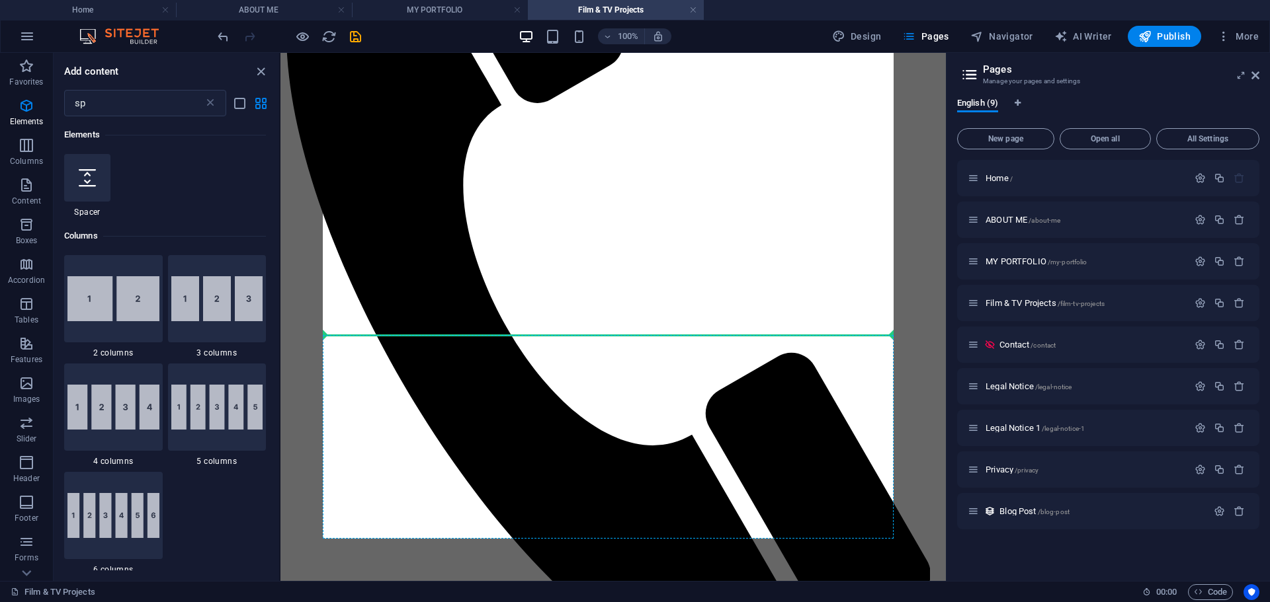
select select "px"
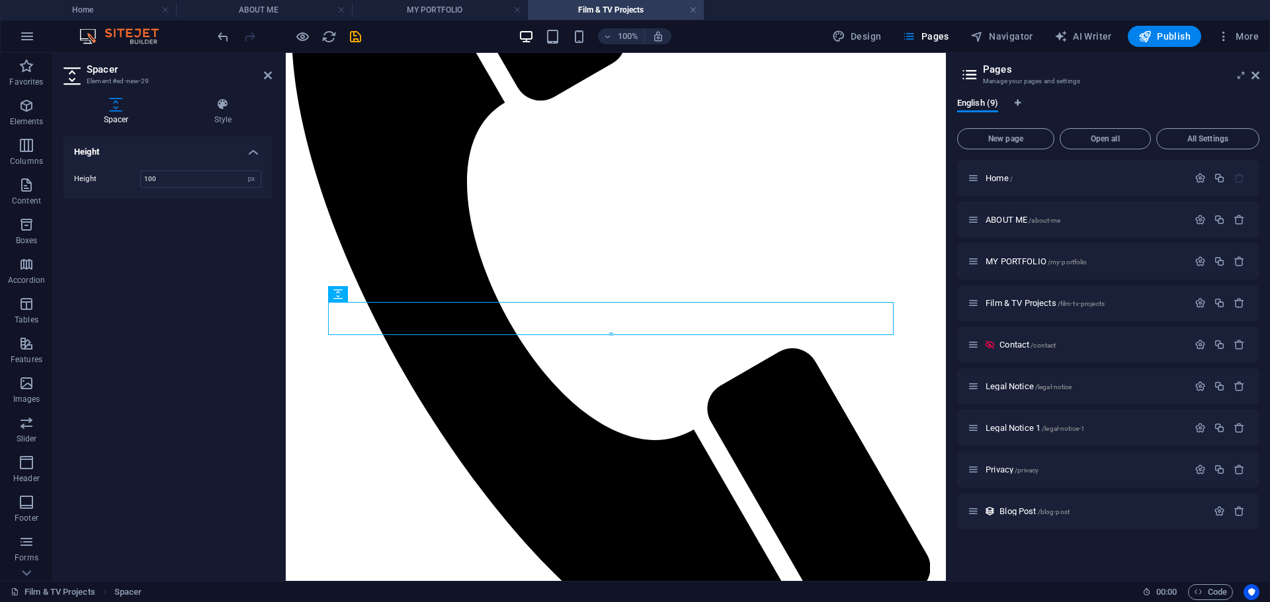
scroll to position [339, 0]
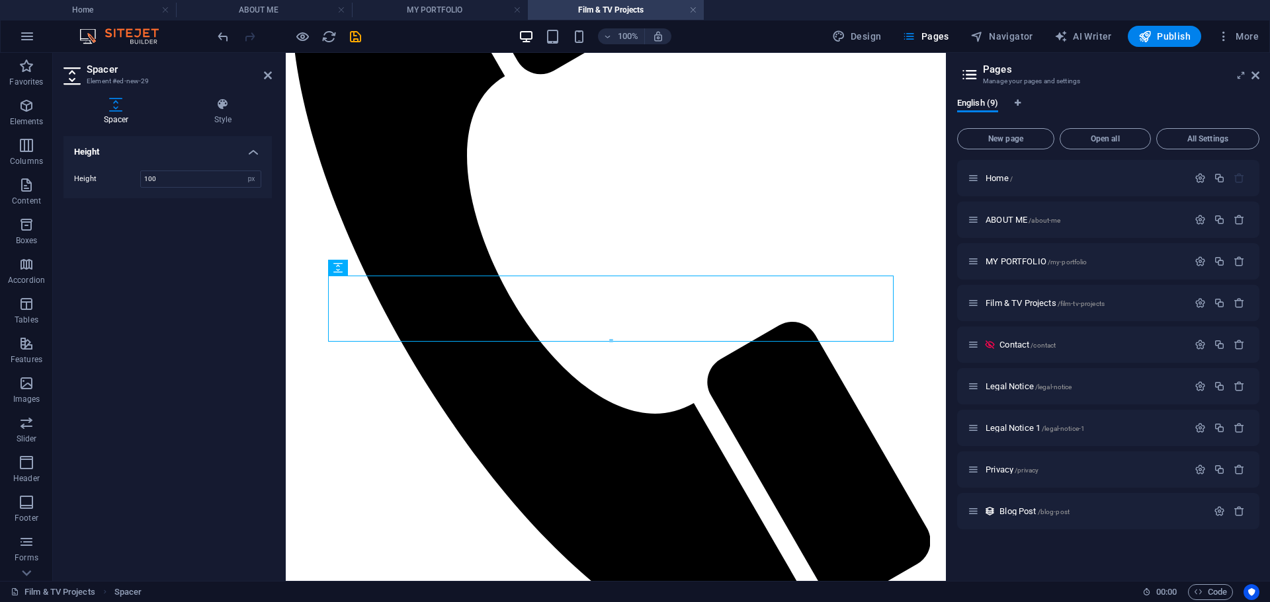
type input "100"
click at [266, 79] on icon at bounding box center [268, 75] width 8 height 11
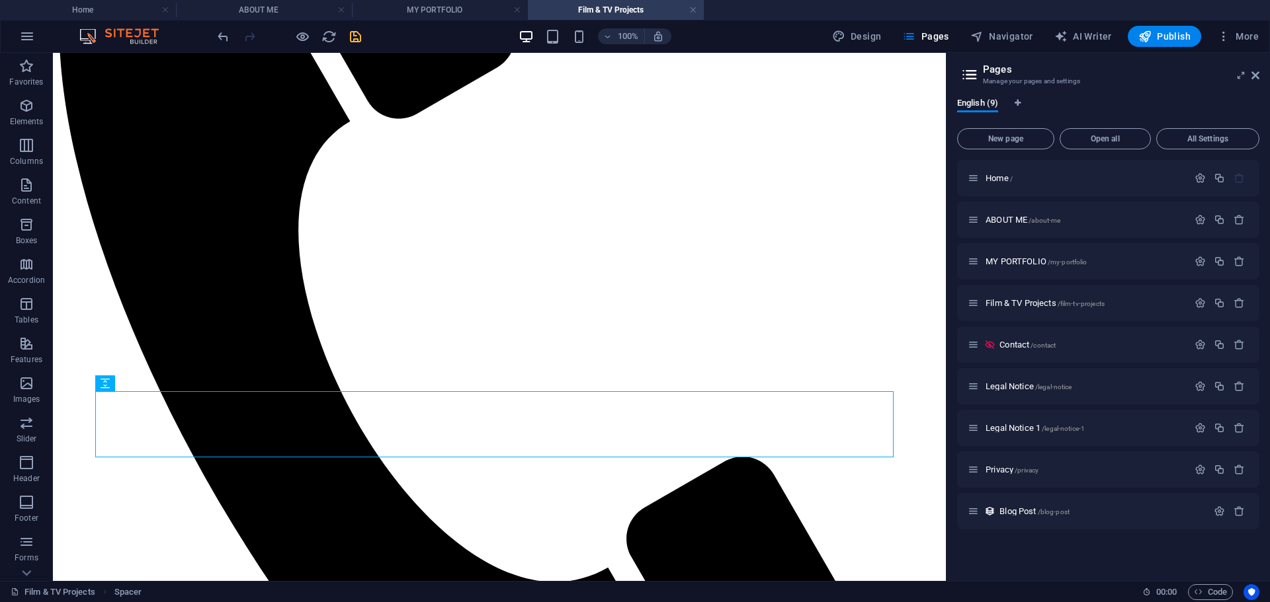
click at [352, 40] on icon "save" at bounding box center [355, 36] width 15 height 15
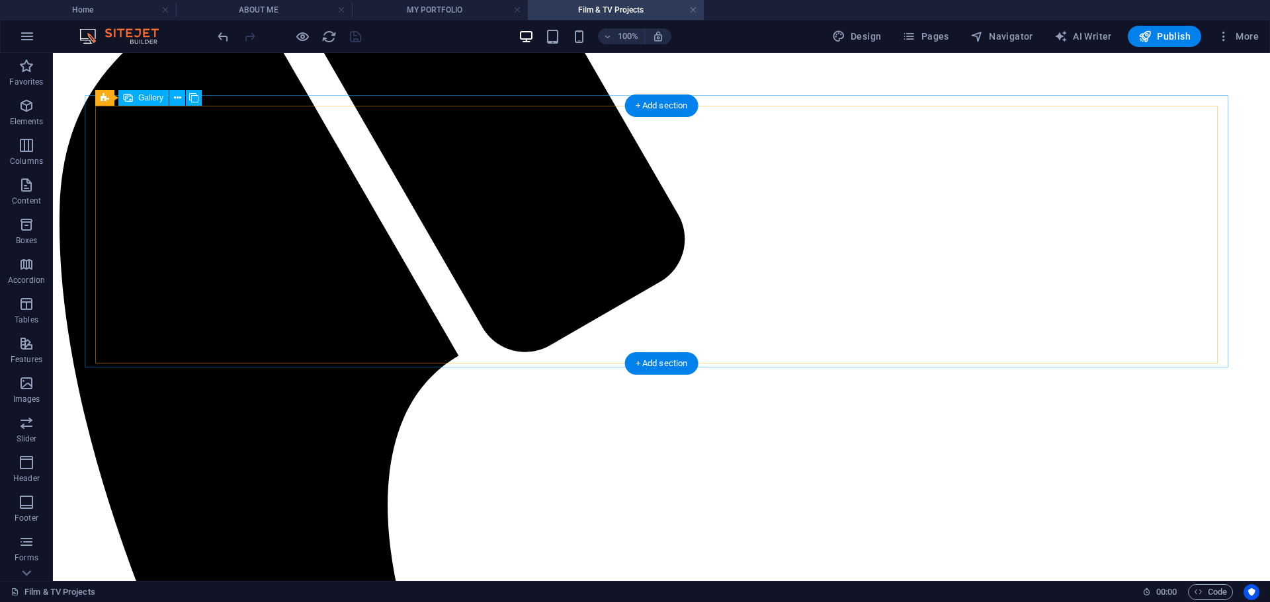
scroll to position [99, 0]
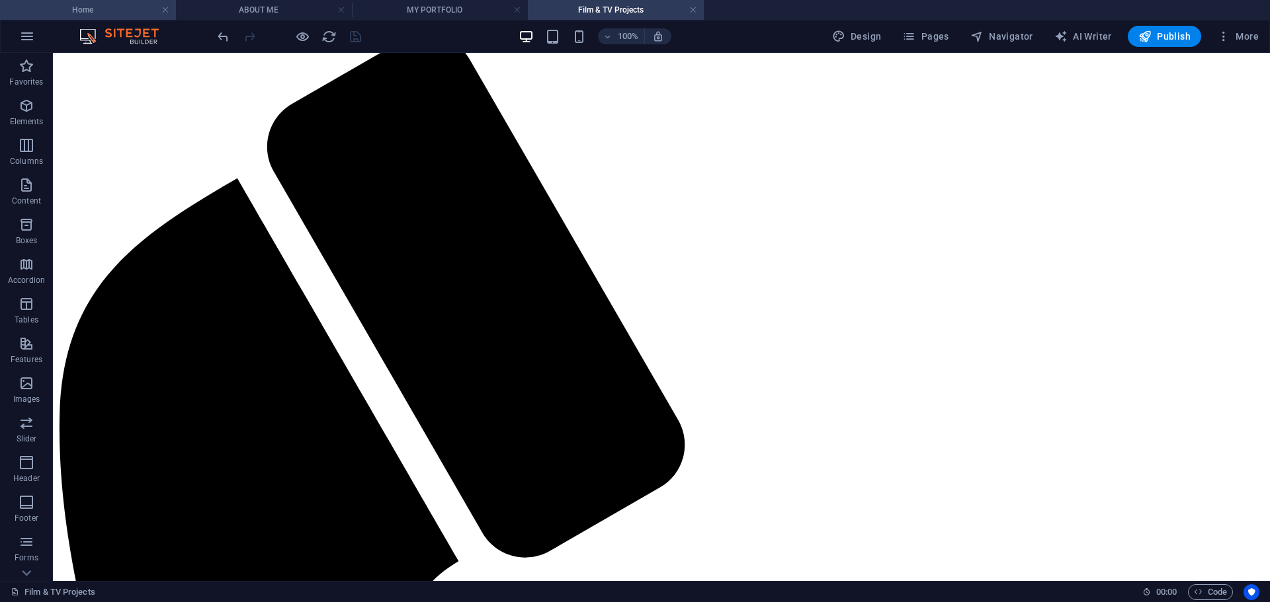
click at [117, 7] on h4 "Home" at bounding box center [88, 10] width 176 height 15
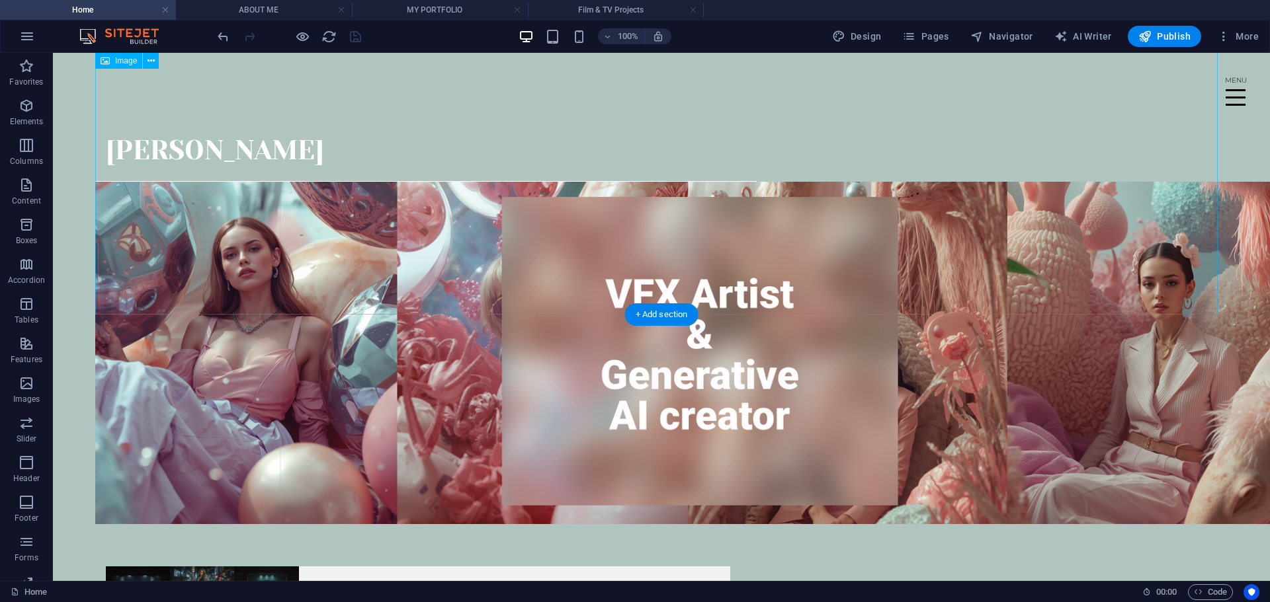
scroll to position [0, 0]
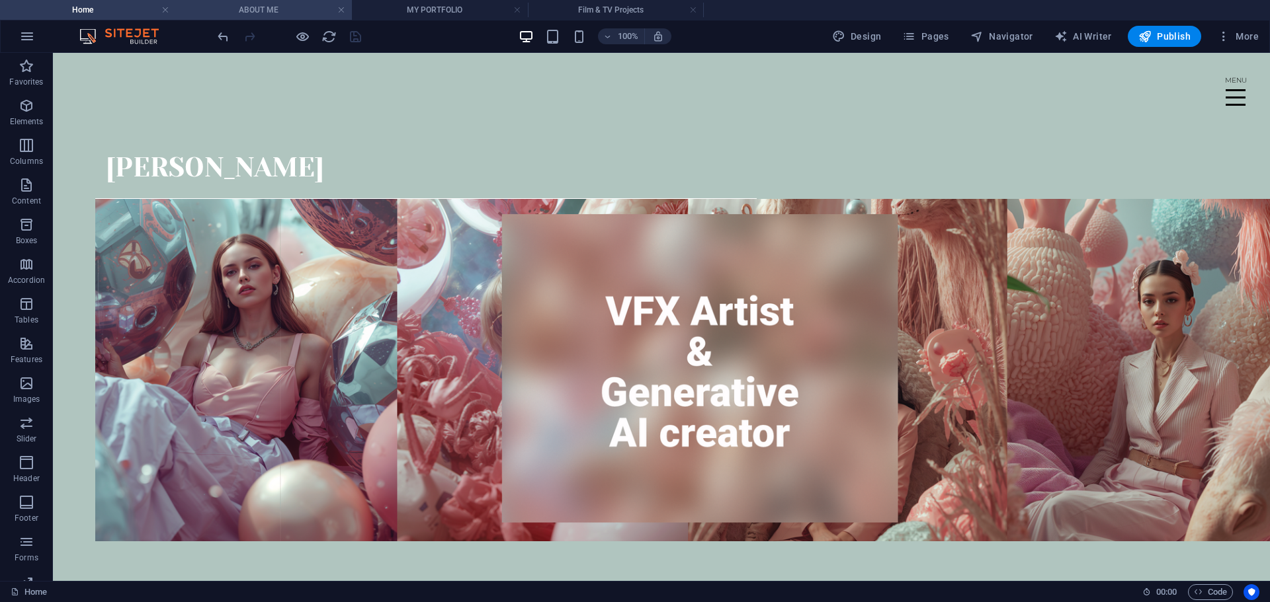
click at [301, 14] on h4 "ABOUT ME" at bounding box center [264, 10] width 176 height 15
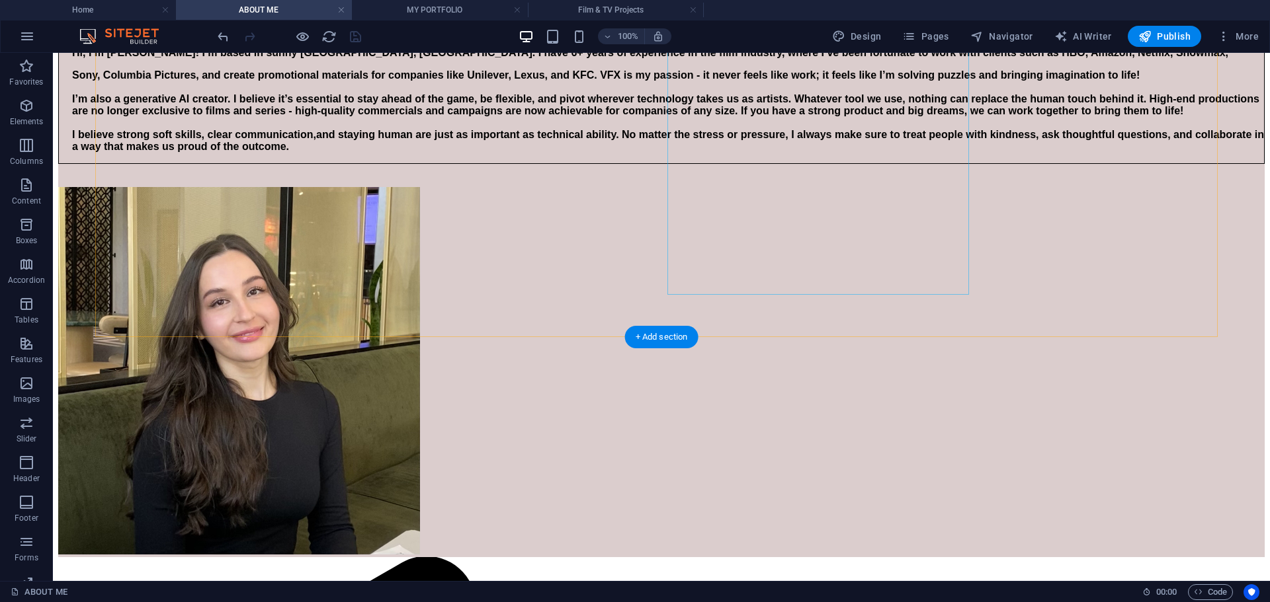
scroll to position [397, 0]
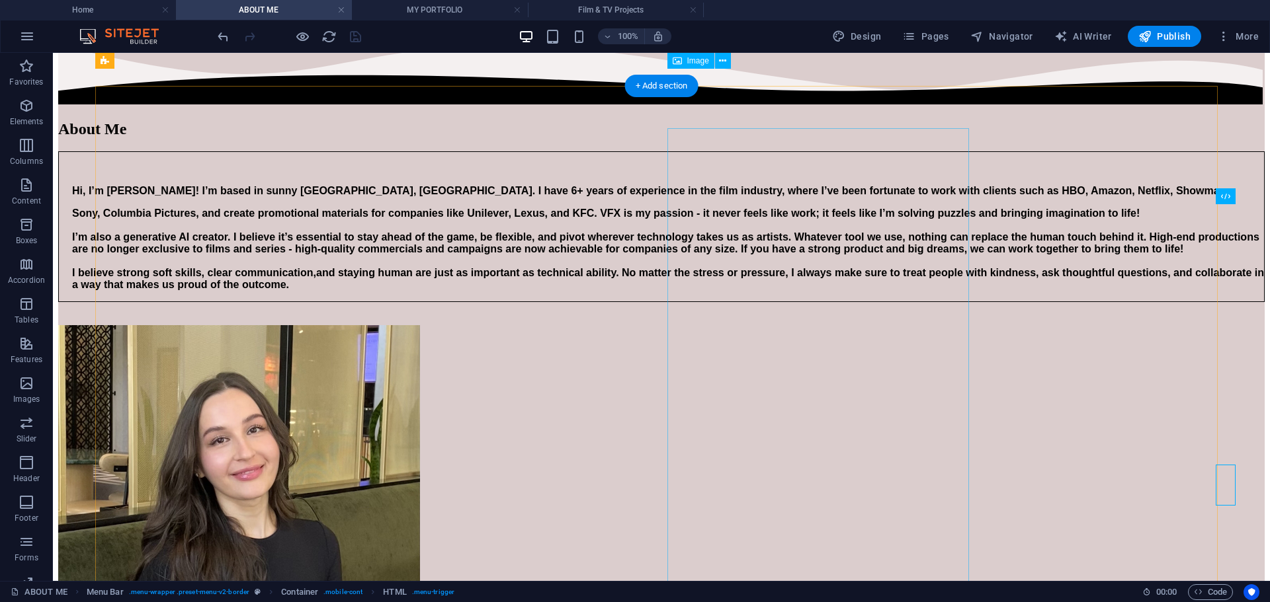
scroll to position [0, 0]
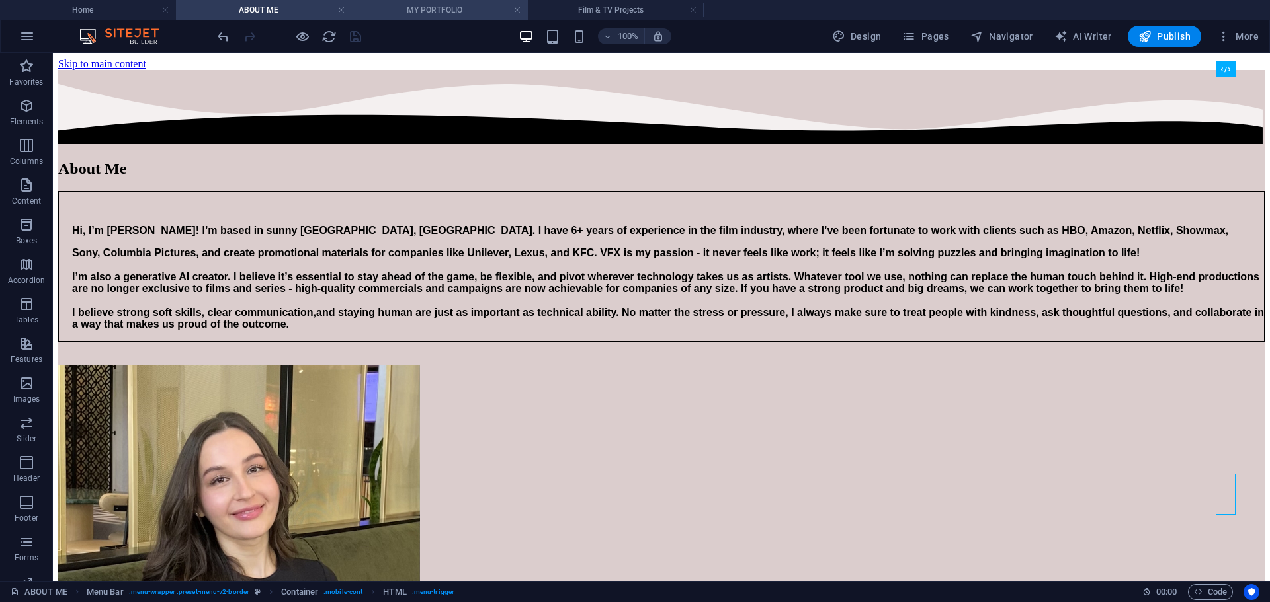
click at [421, 12] on h4 "MY PORTFOLIO" at bounding box center [440, 10] width 176 height 15
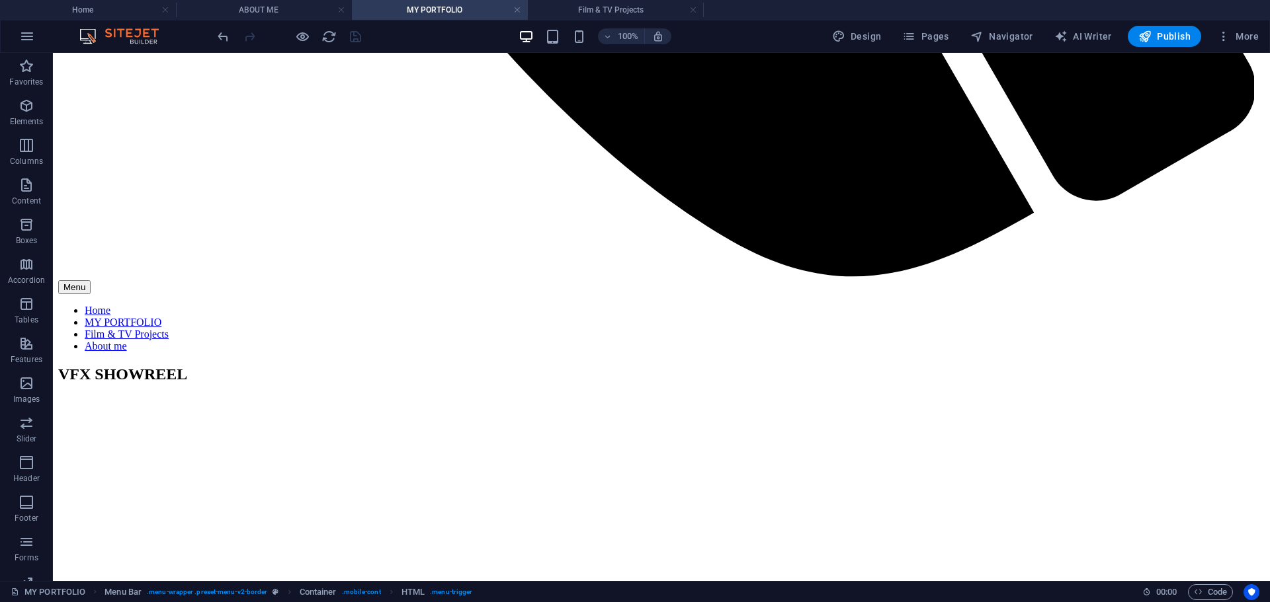
scroll to position [1409, 0]
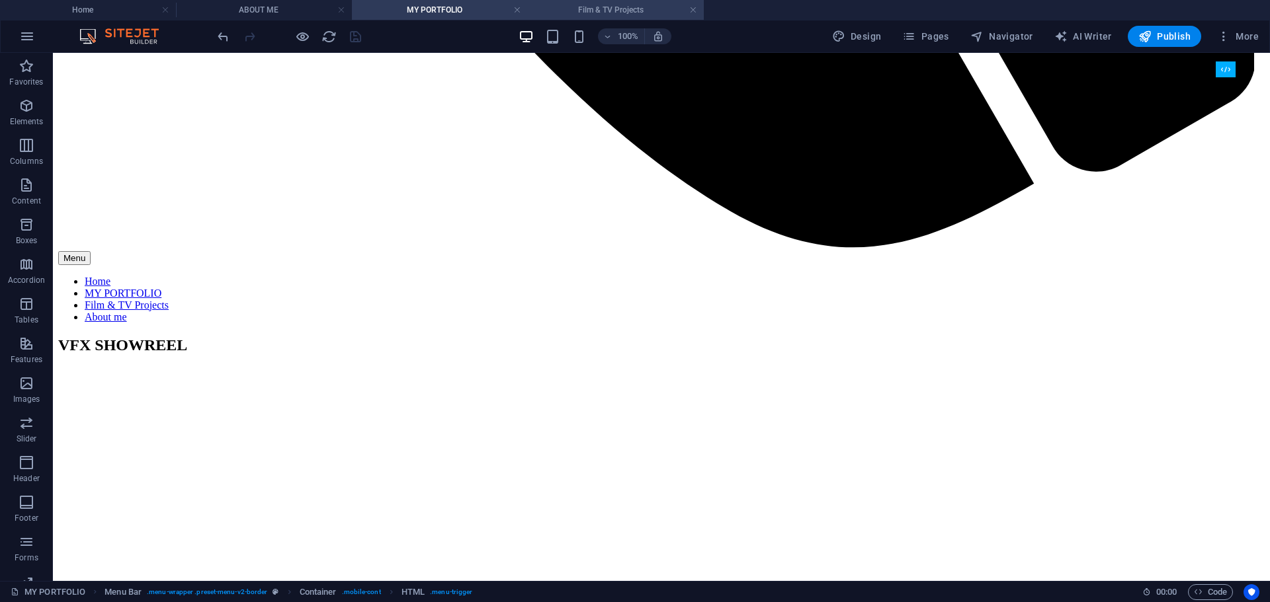
click at [655, 13] on h4 "Film & TV Projects" at bounding box center [616, 10] width 176 height 15
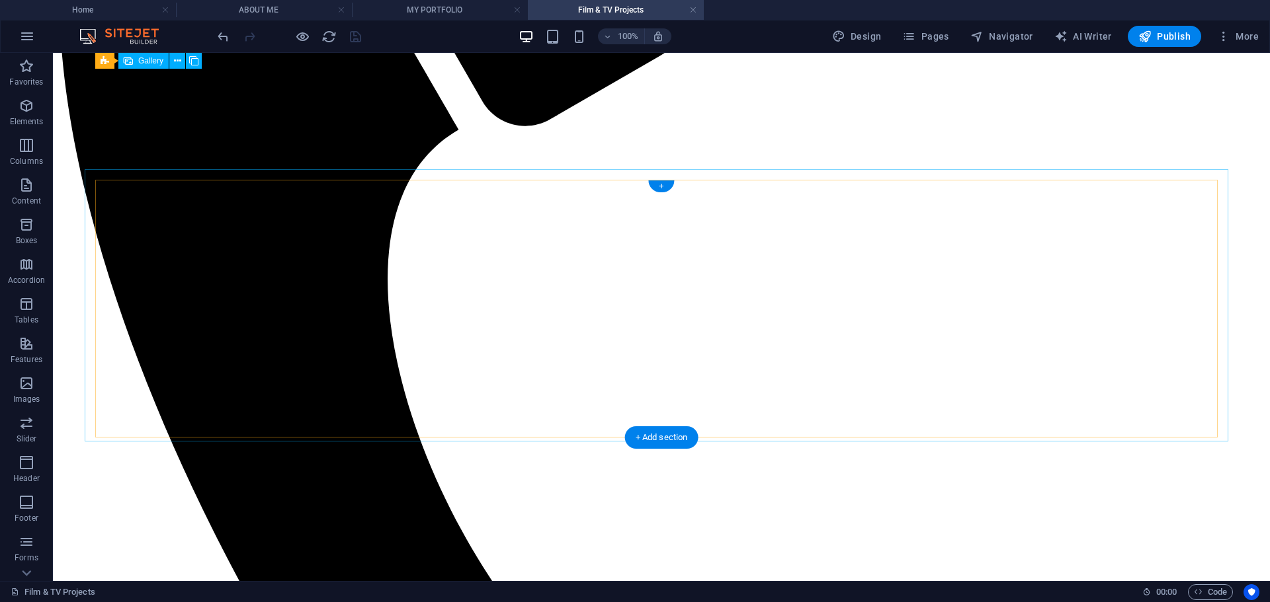
scroll to position [430, 0]
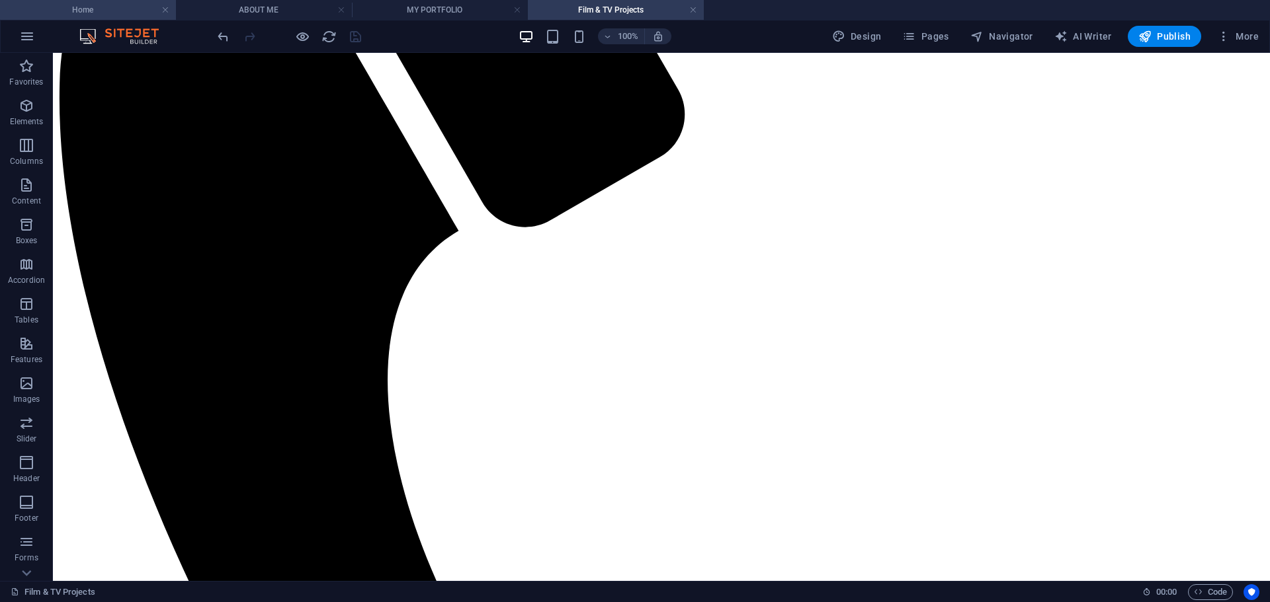
click at [99, 2] on li "Home" at bounding box center [88, 10] width 176 height 20
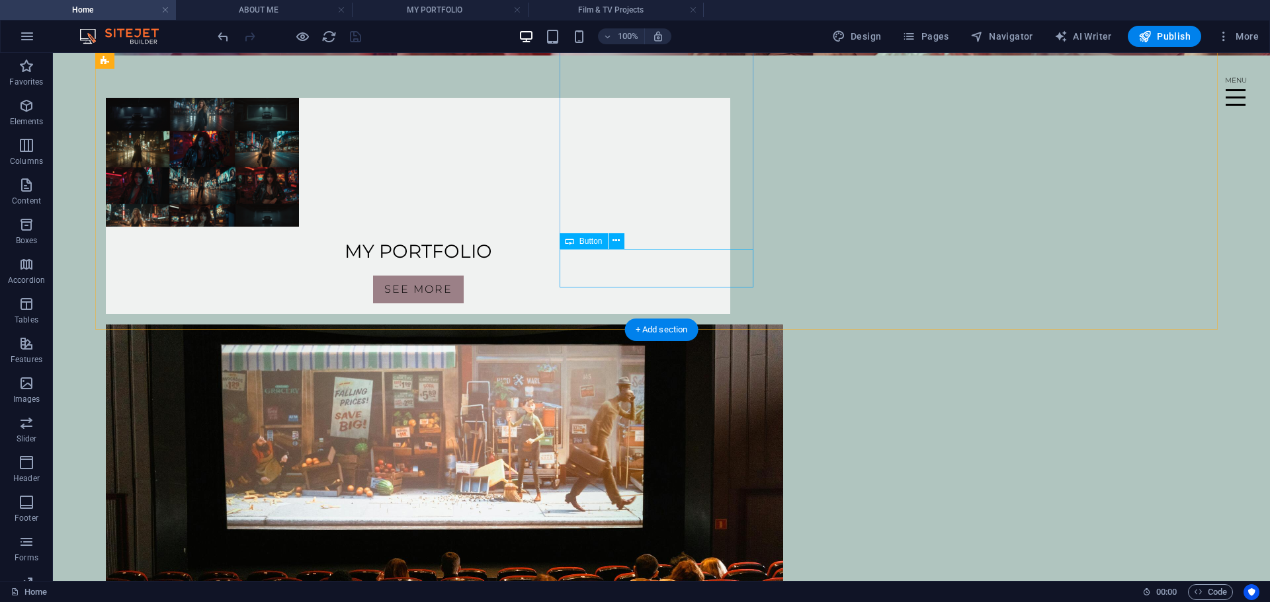
scroll to position [405, 0]
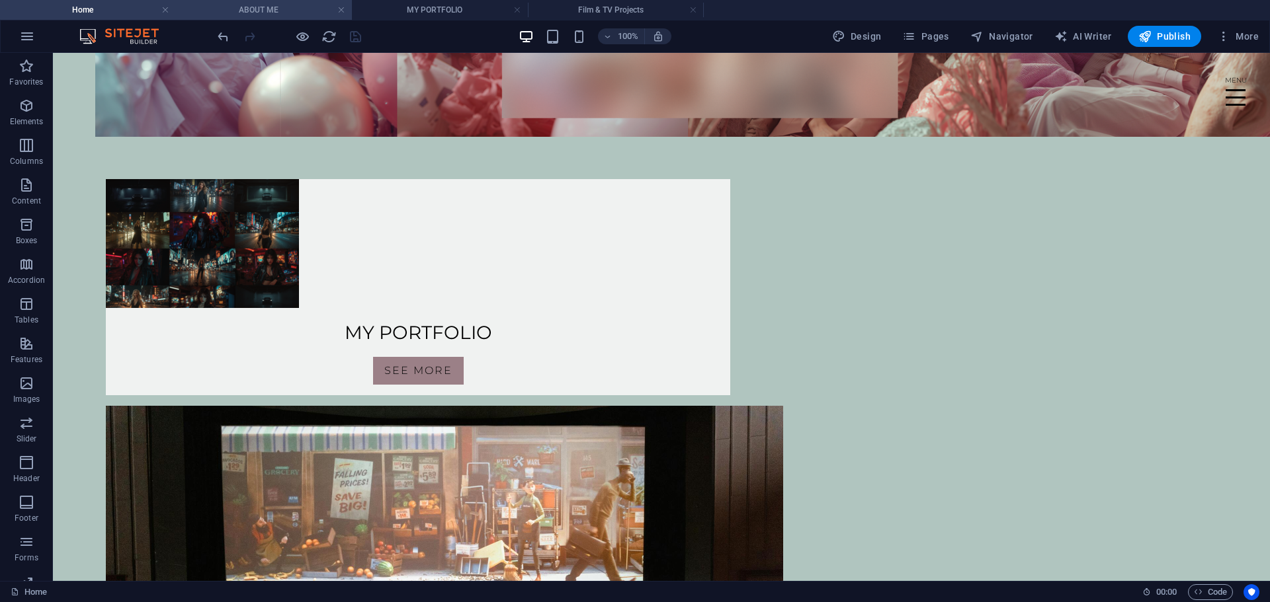
click at [284, 13] on h4 "ABOUT ME" at bounding box center [264, 10] width 176 height 15
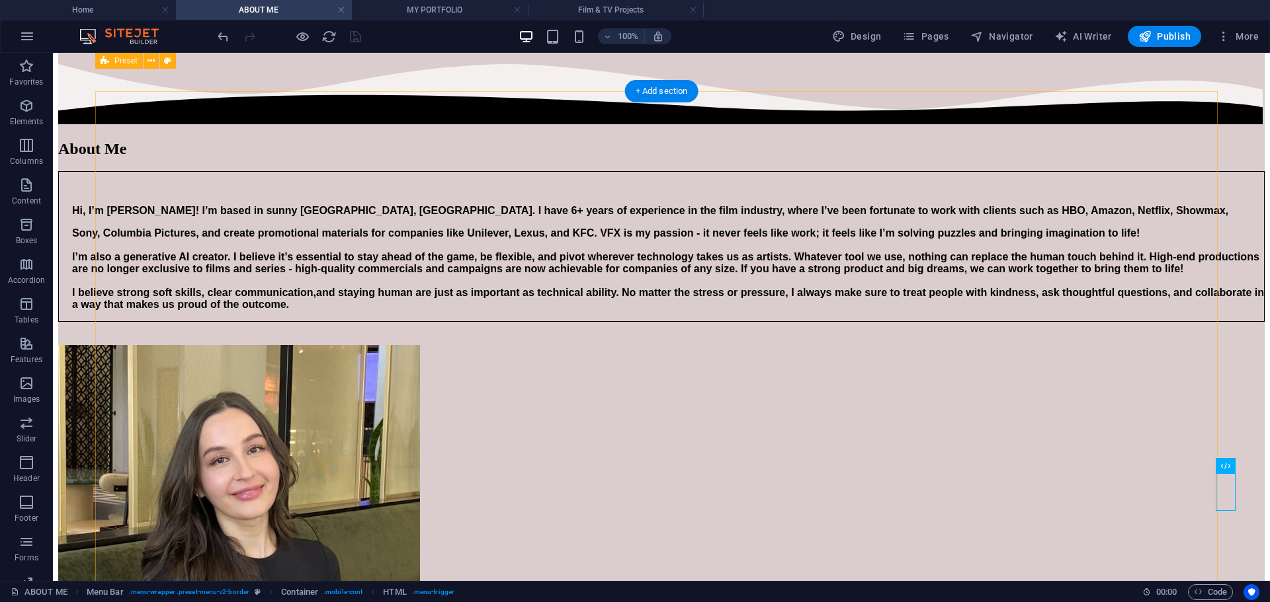
scroll to position [4, 0]
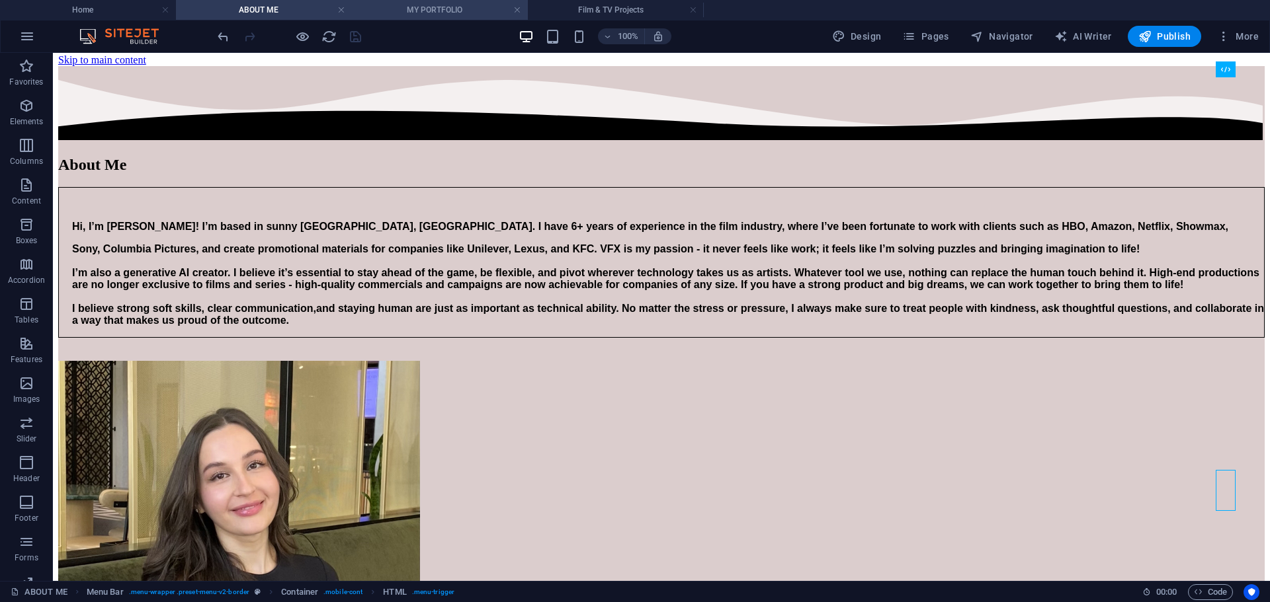
click at [454, 15] on h4 "MY PORTFOLIO" at bounding box center [440, 10] width 176 height 15
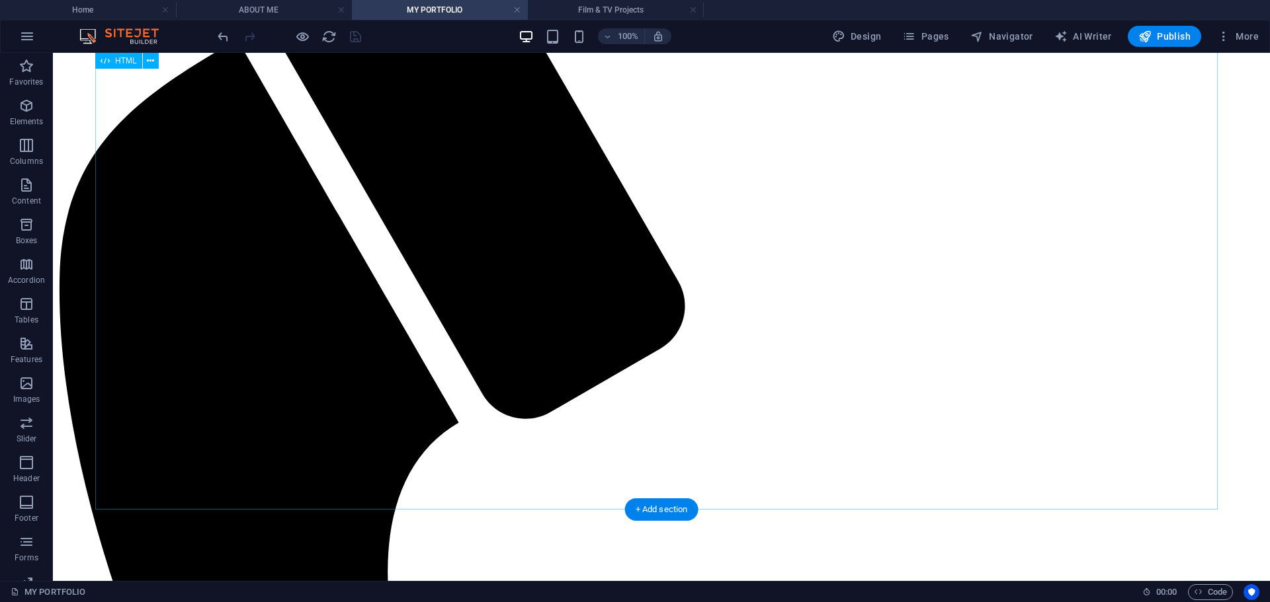
scroll to position [0, 0]
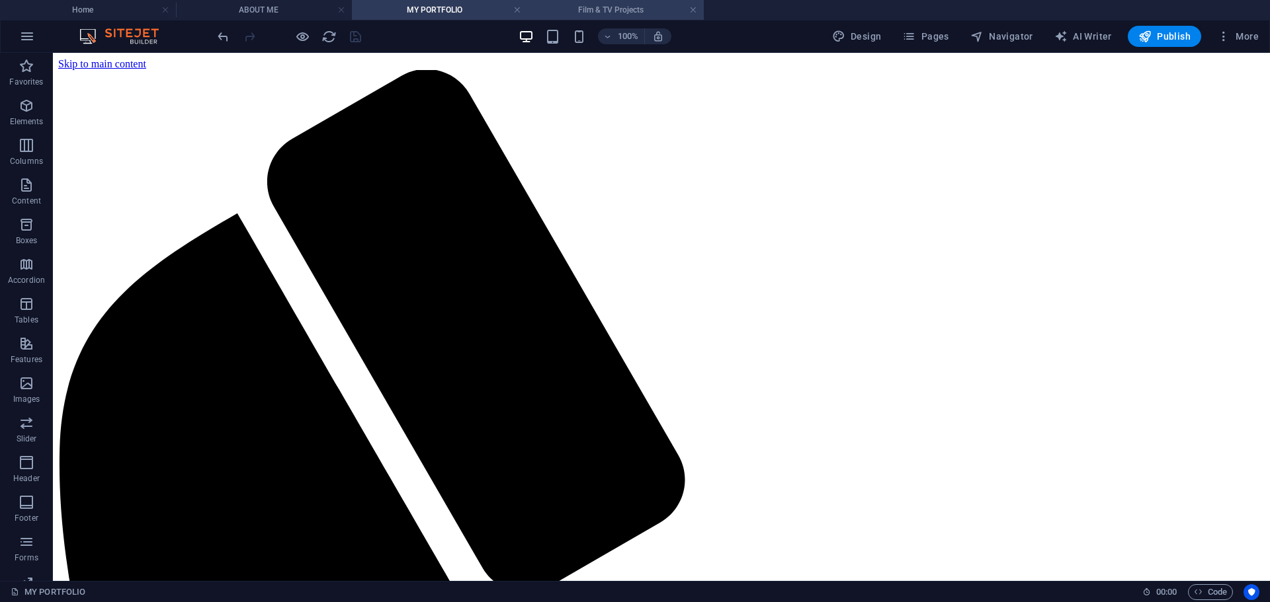
click at [651, 2] on li "Film & TV Projects" at bounding box center [616, 10] width 176 height 20
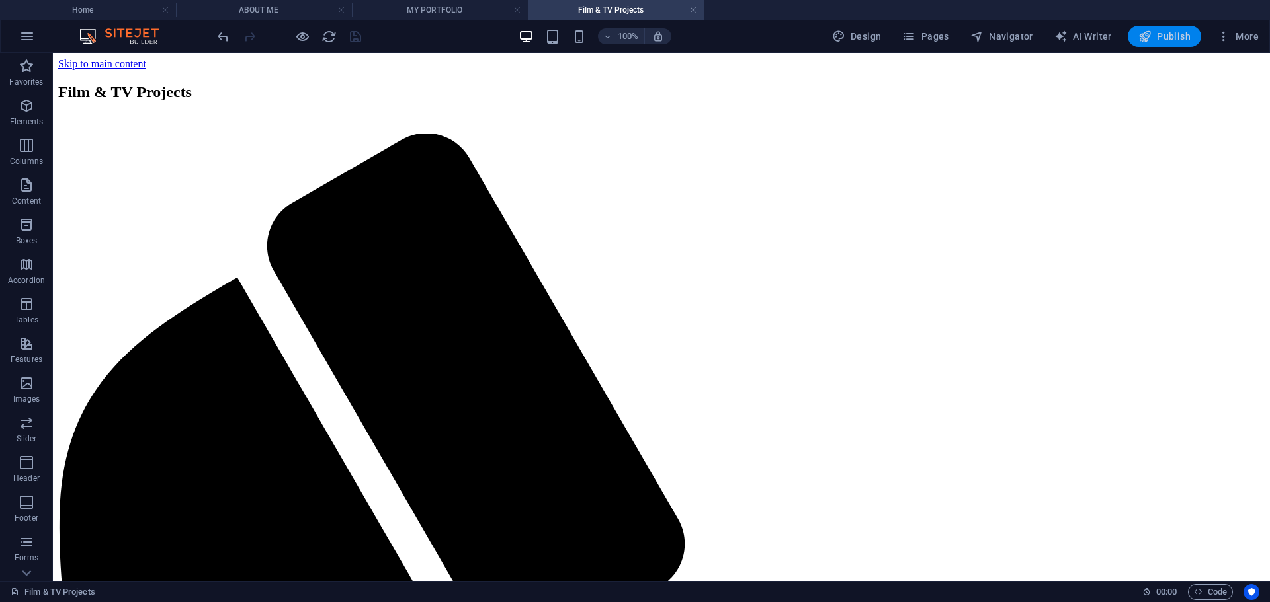
click at [1151, 36] on icon "button" at bounding box center [1144, 36] width 13 height 13
